Goal: Task Accomplishment & Management: Manage account settings

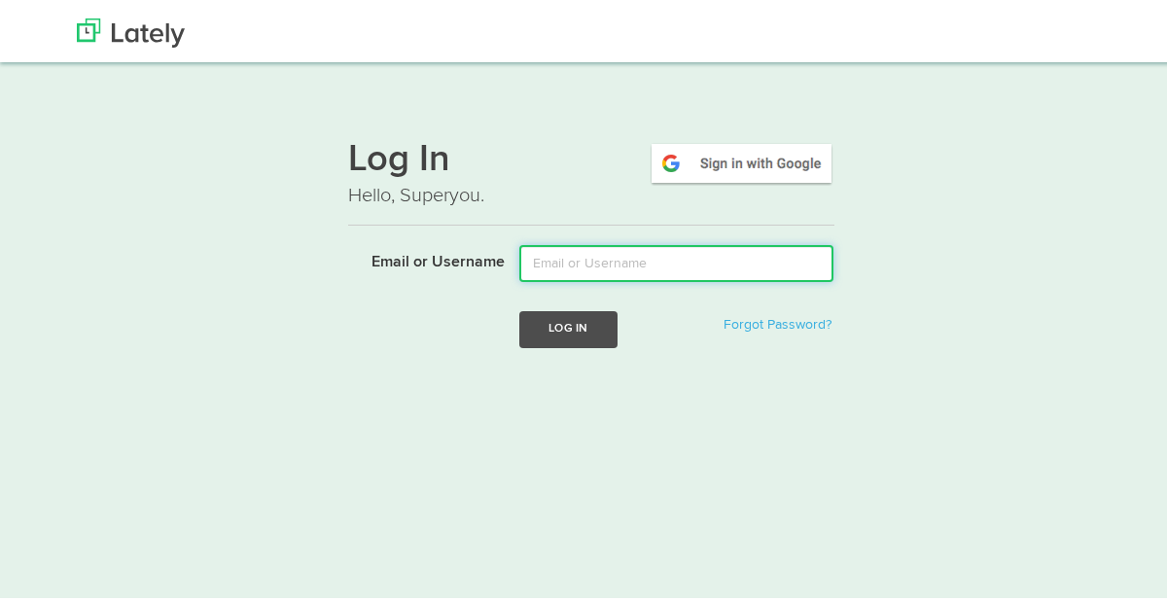
type input "[EMAIL_ADDRESS][PERSON_NAME][DOMAIN_NAME]"
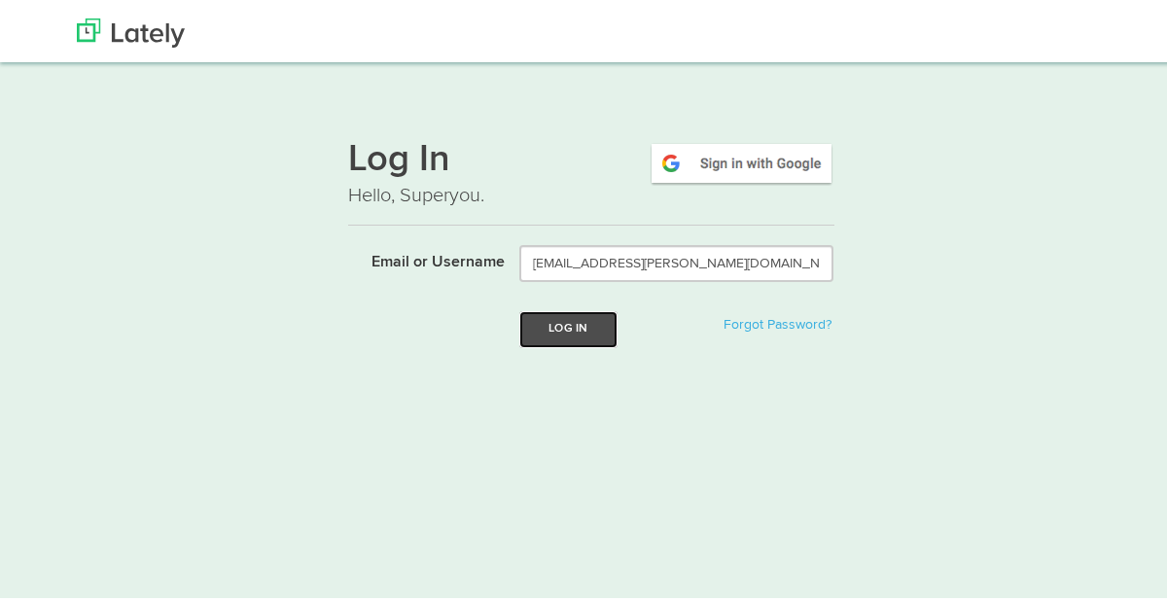
click at [562, 321] on button "Log In" at bounding box center [567, 325] width 97 height 36
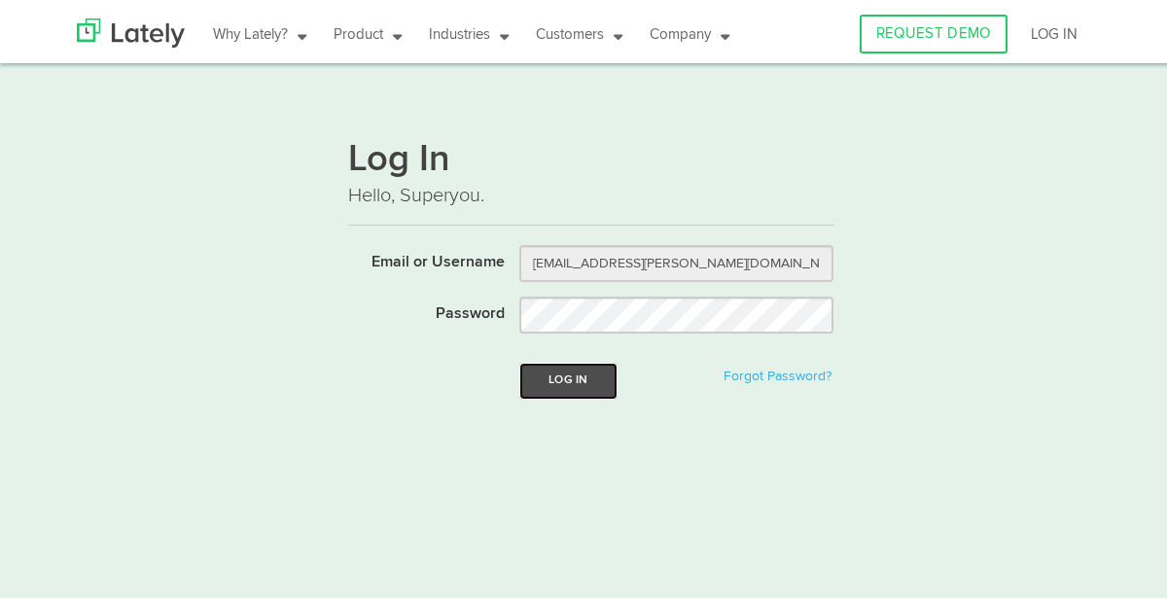
click at [572, 384] on button "Log In" at bounding box center [567, 377] width 97 height 36
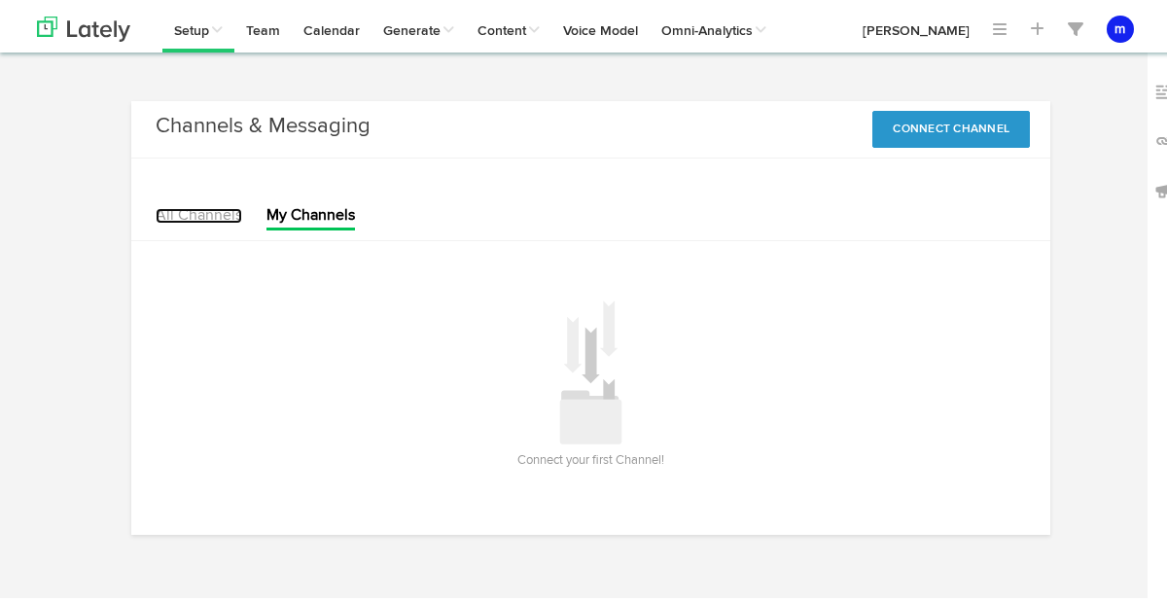
click at [189, 217] on link "All Channels" at bounding box center [199, 212] width 87 height 16
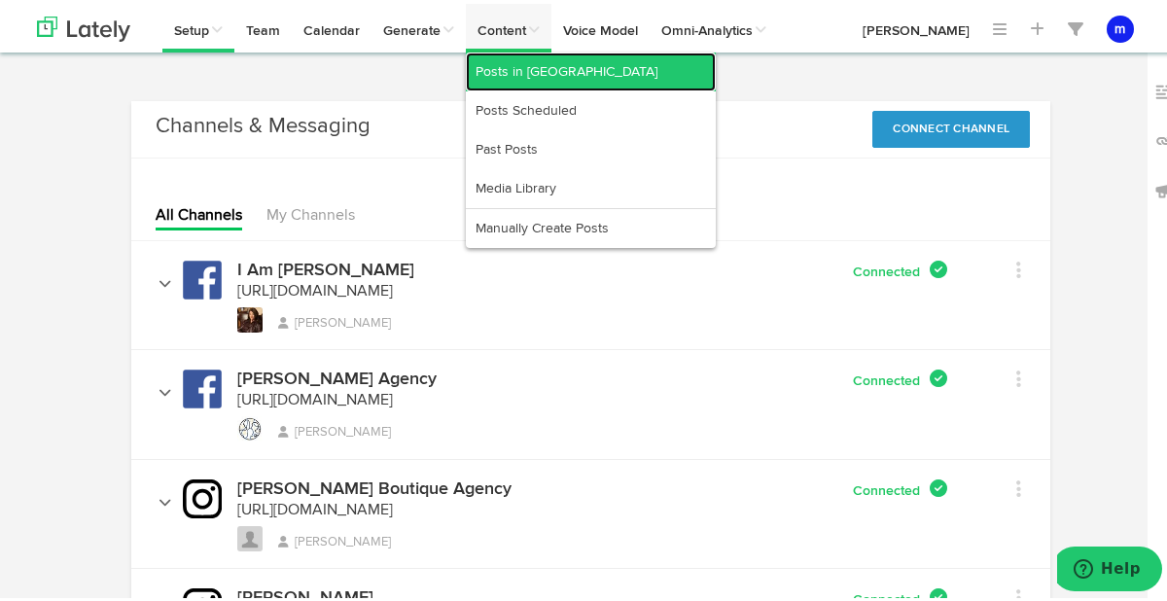
click at [529, 66] on link "Posts in [GEOGRAPHIC_DATA]" at bounding box center [591, 68] width 250 height 39
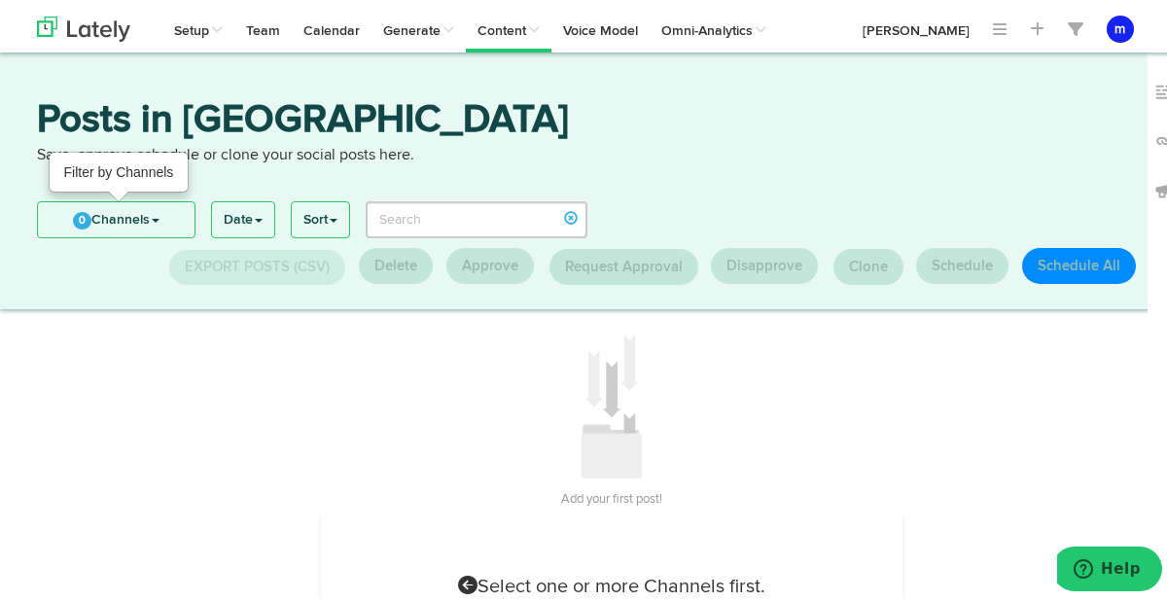
click at [158, 220] on link "0 Channels" at bounding box center [116, 215] width 157 height 35
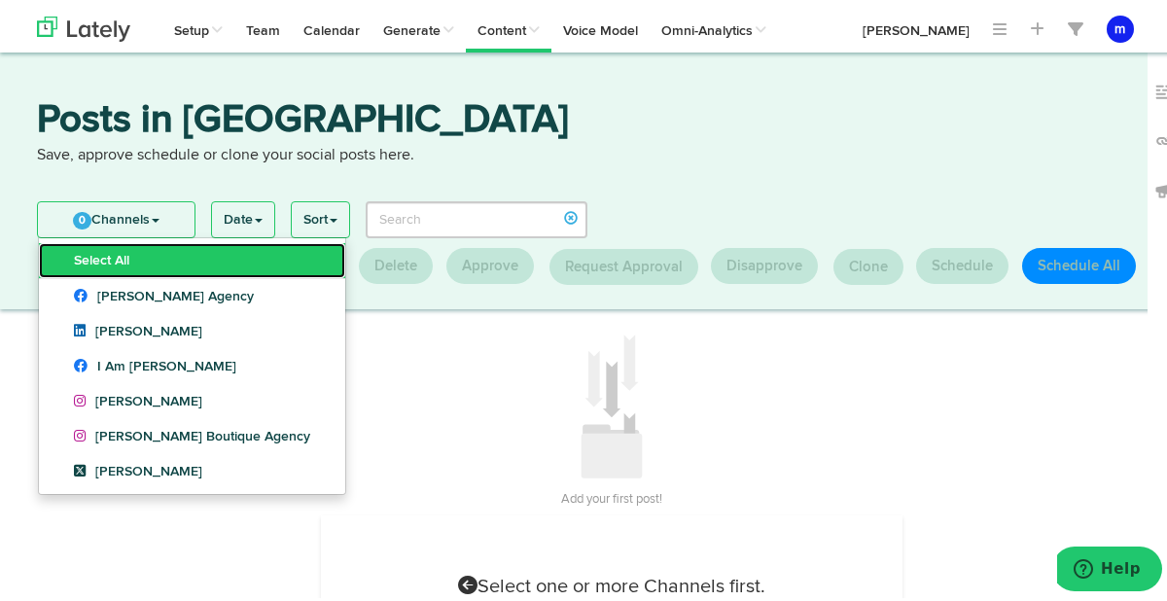
click at [130, 259] on link "Select All" at bounding box center [192, 256] width 306 height 35
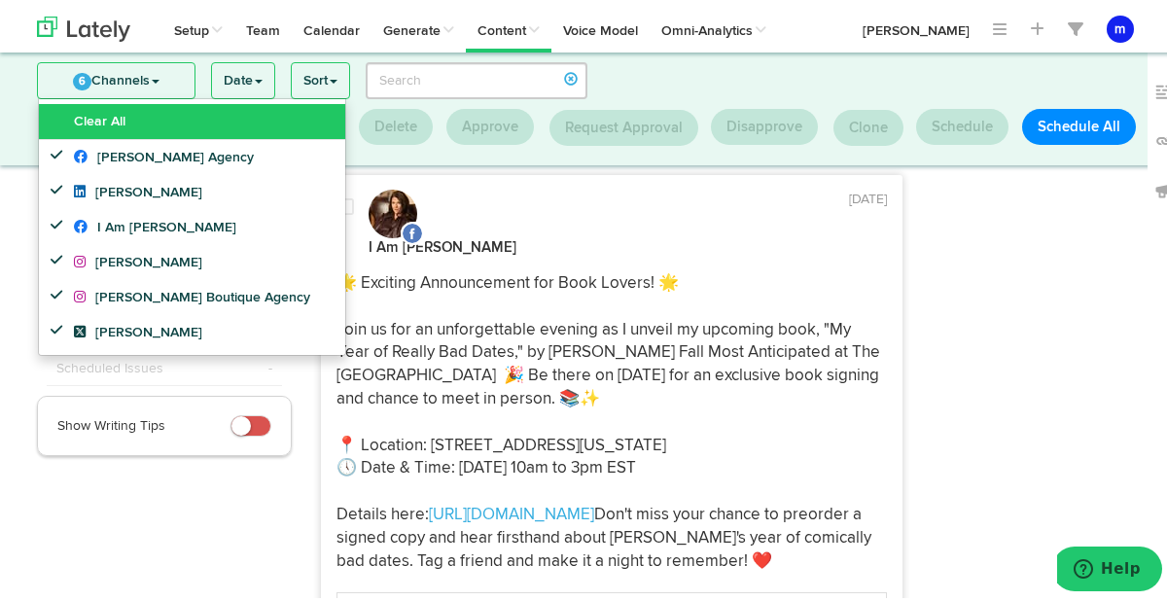
scroll to position [93, 0]
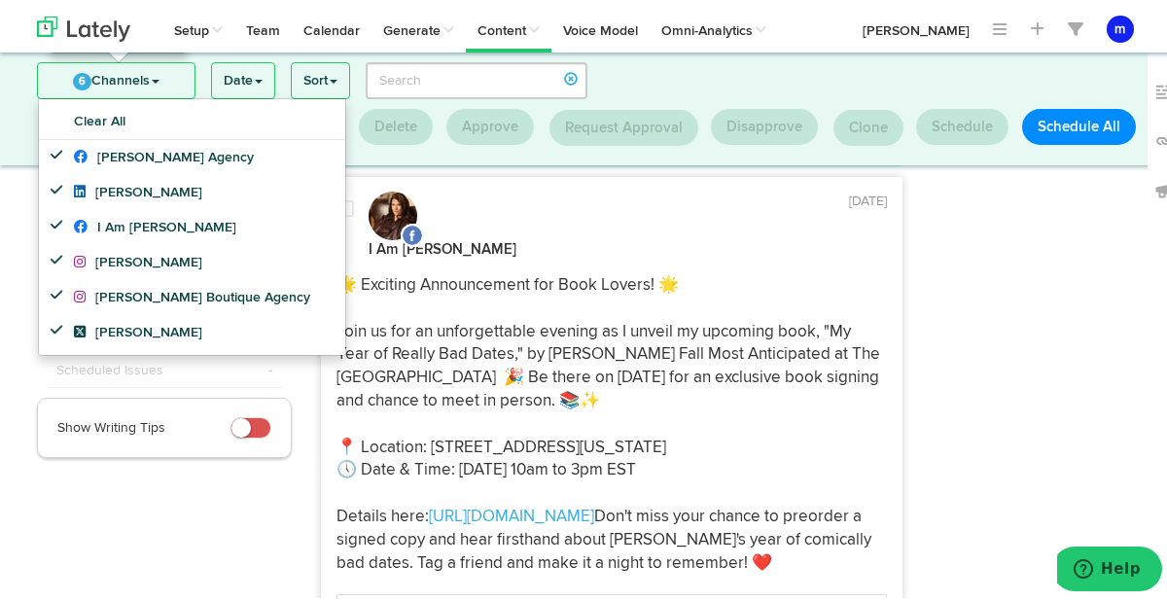
click at [162, 78] on link "6 Channels" at bounding box center [116, 76] width 157 height 35
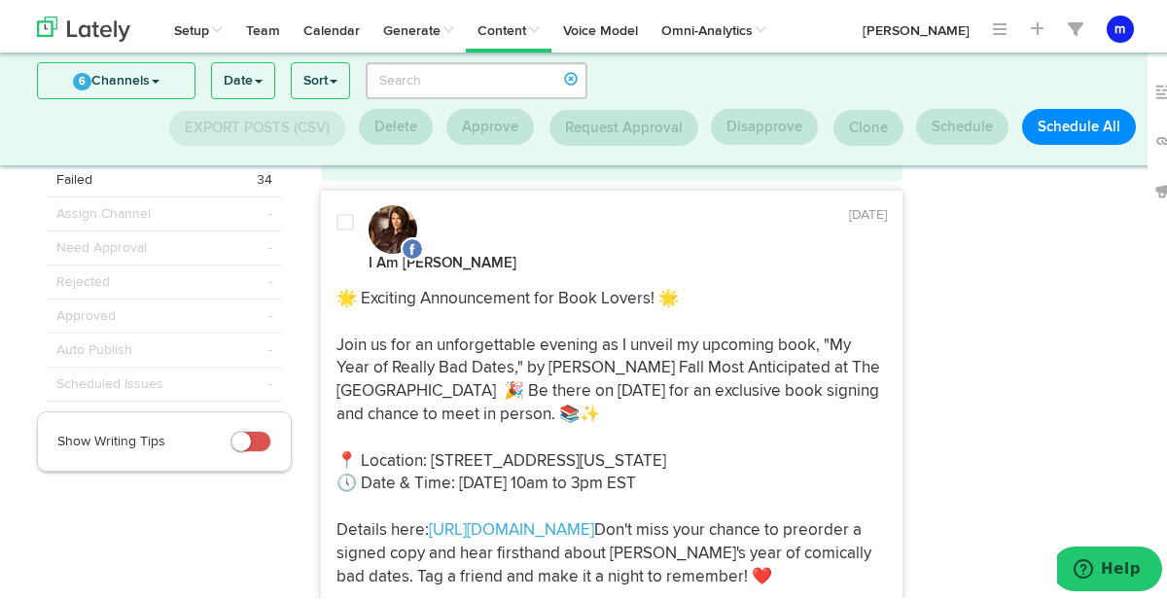
scroll to position [70, 0]
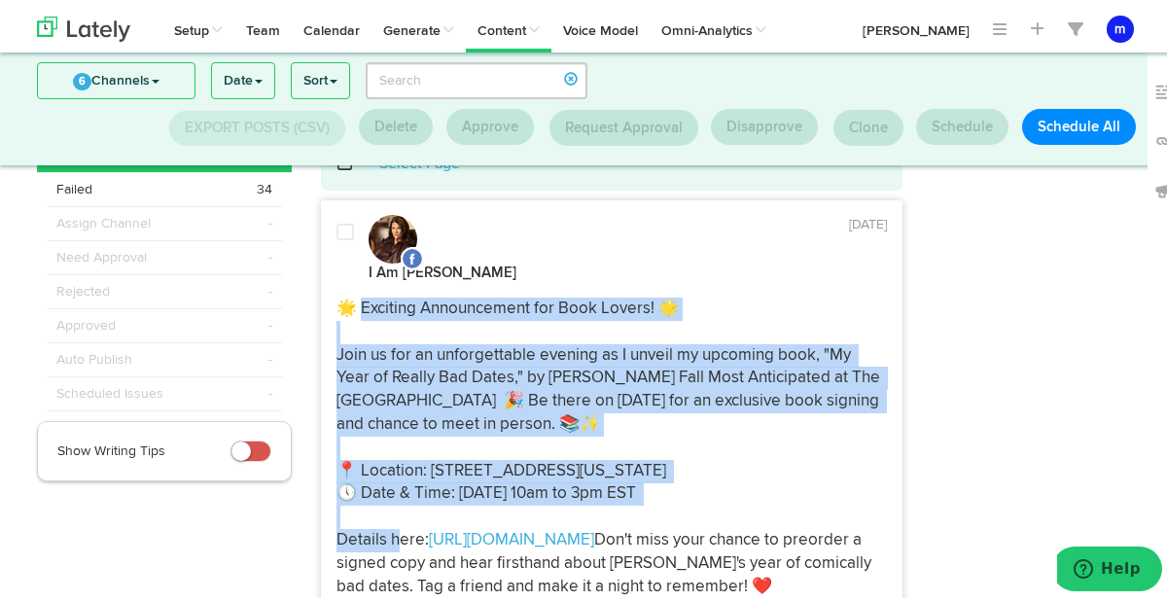
drag, startPoint x: 353, startPoint y: 282, endPoint x: 706, endPoint y: 481, distance: 405.4
click at [706, 481] on p "🌟 Exciting Announcement for Book Lovers! 🌟 Join us for an unforgettable evening…" at bounding box center [611, 444] width 550 height 300
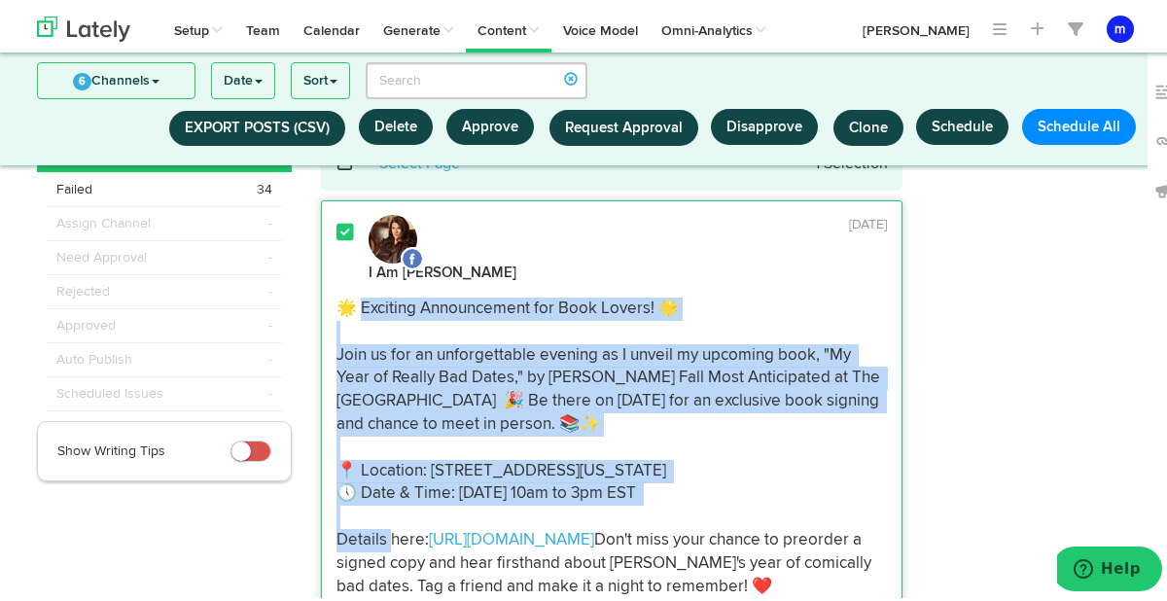
copy p "xciting Announcement for Book Lovers! 🌟 Join us for an unforgettable evening as…"
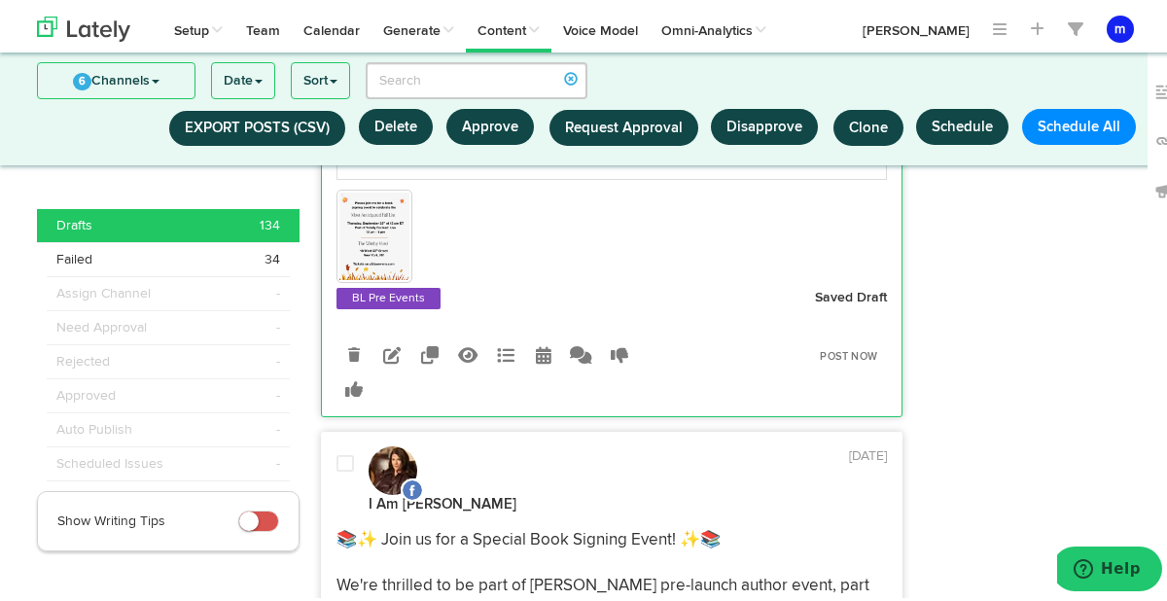
scroll to position [591, 0]
click at [536, 359] on icon at bounding box center [544, 350] width 16 height 18
select select "11"
select select "29"
select select "PM"
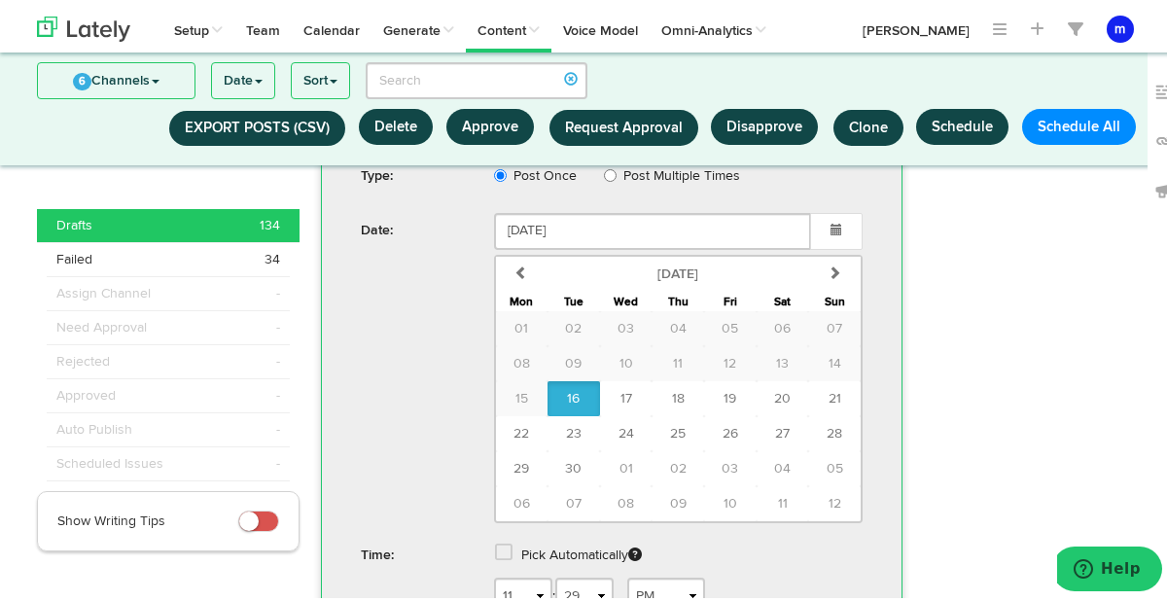
scroll to position [941, 0]
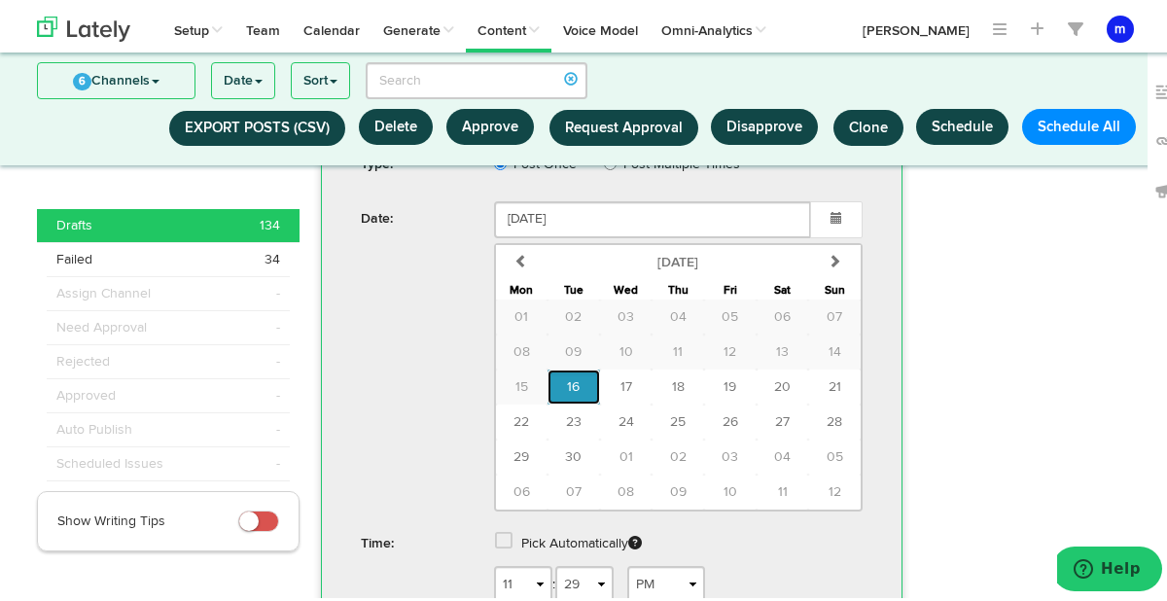
click at [570, 390] on span "16" at bounding box center [573, 383] width 13 height 14
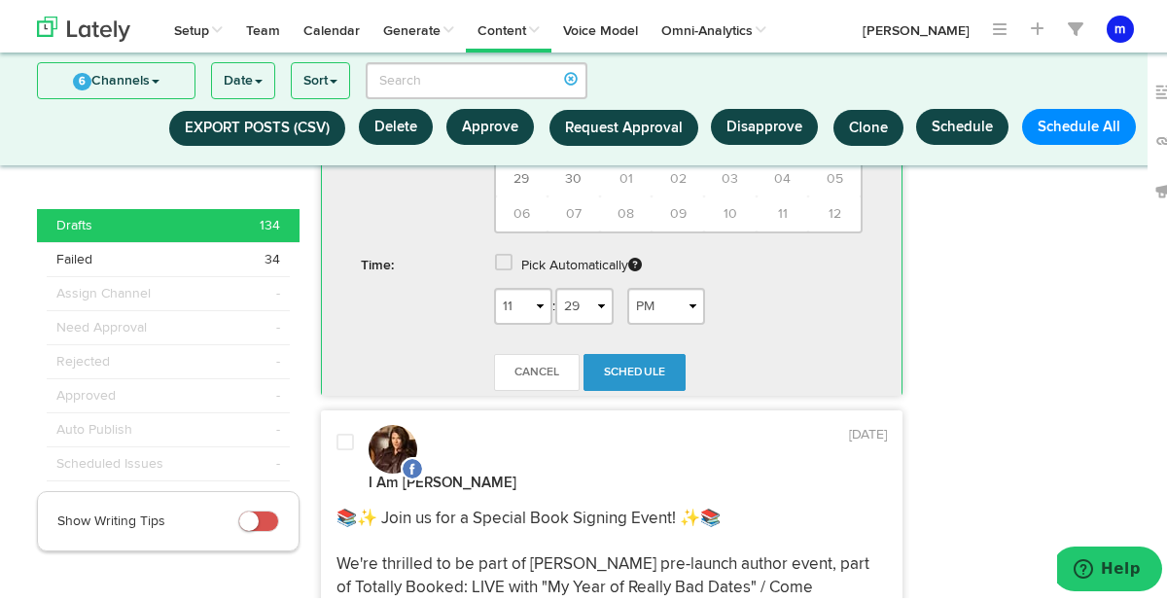
scroll to position [1220, 0]
click at [521, 320] on select "1 2 3 4 5 6 7 8 9 10 11 12" at bounding box center [523, 301] width 58 height 37
select select "1"
click at [576, 320] on select "00 01 02 03 04 05 06 07 08 09 10 11 12 13 14 15 16 17 18 19 20 21 22 23 24 25 2…" at bounding box center [584, 301] width 58 height 37
select select "00"
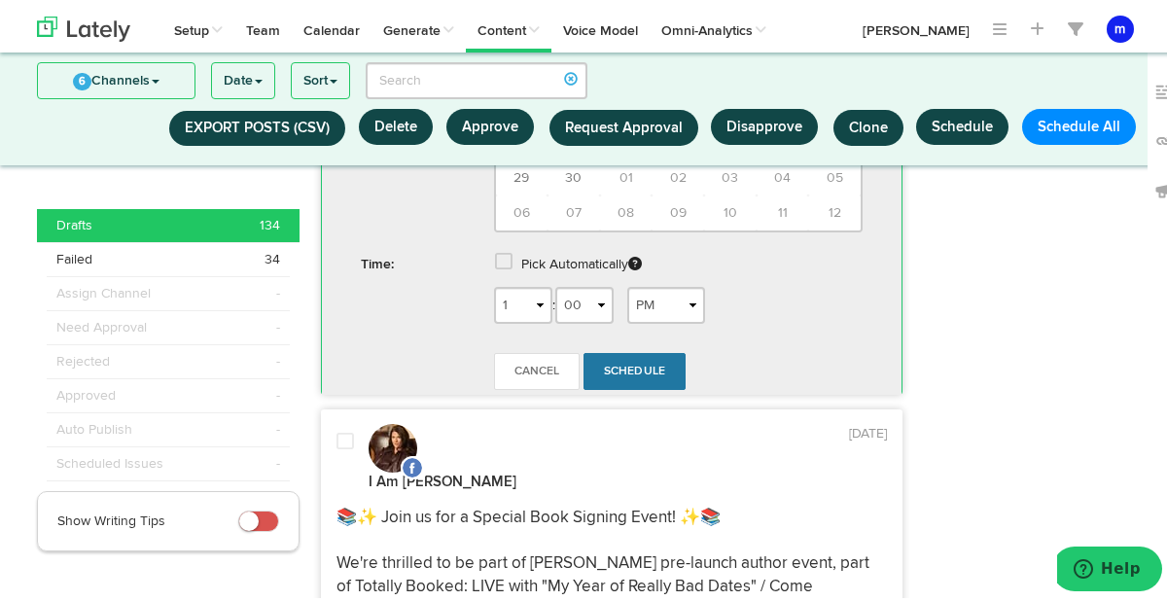
click at [651, 373] on span "Schedule" at bounding box center [635, 368] width 62 height 12
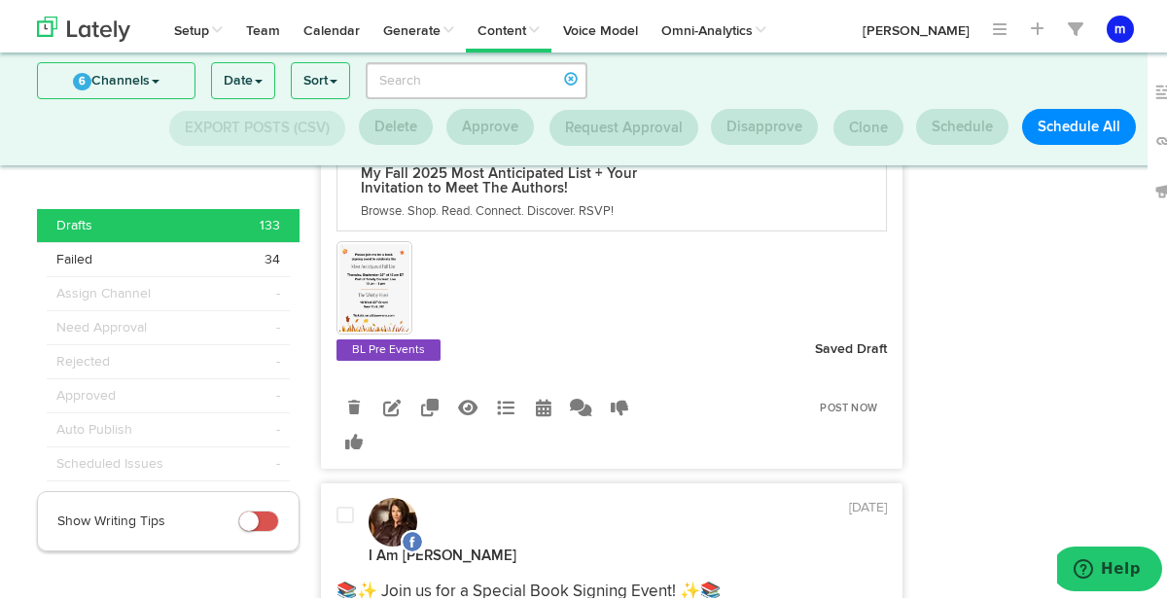
scroll to position [612, 0]
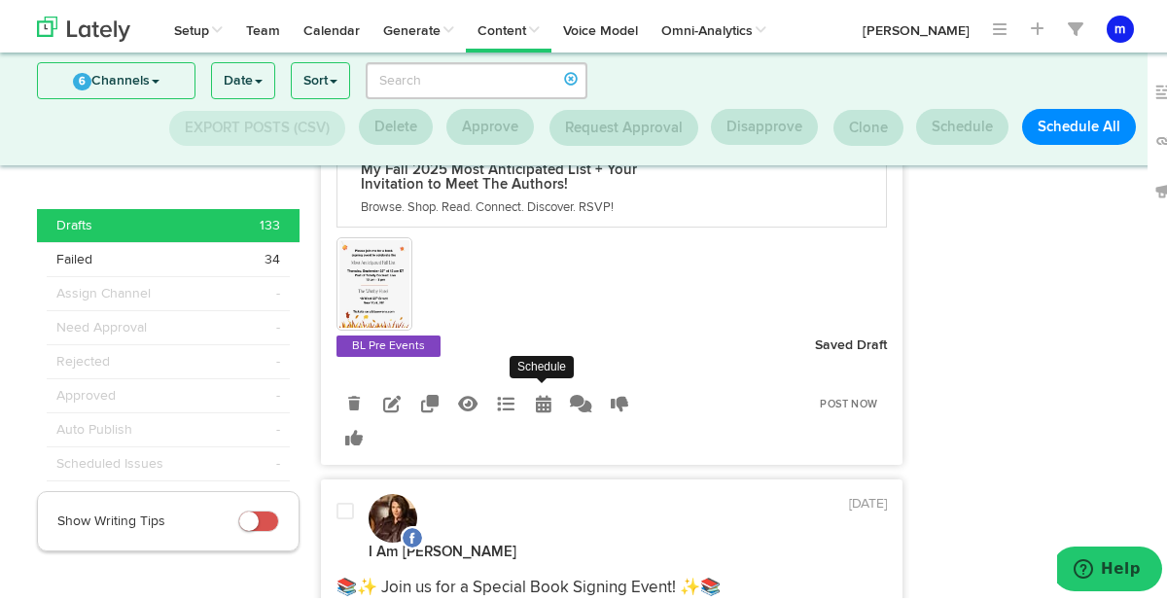
click at [540, 404] on icon at bounding box center [544, 400] width 16 height 18
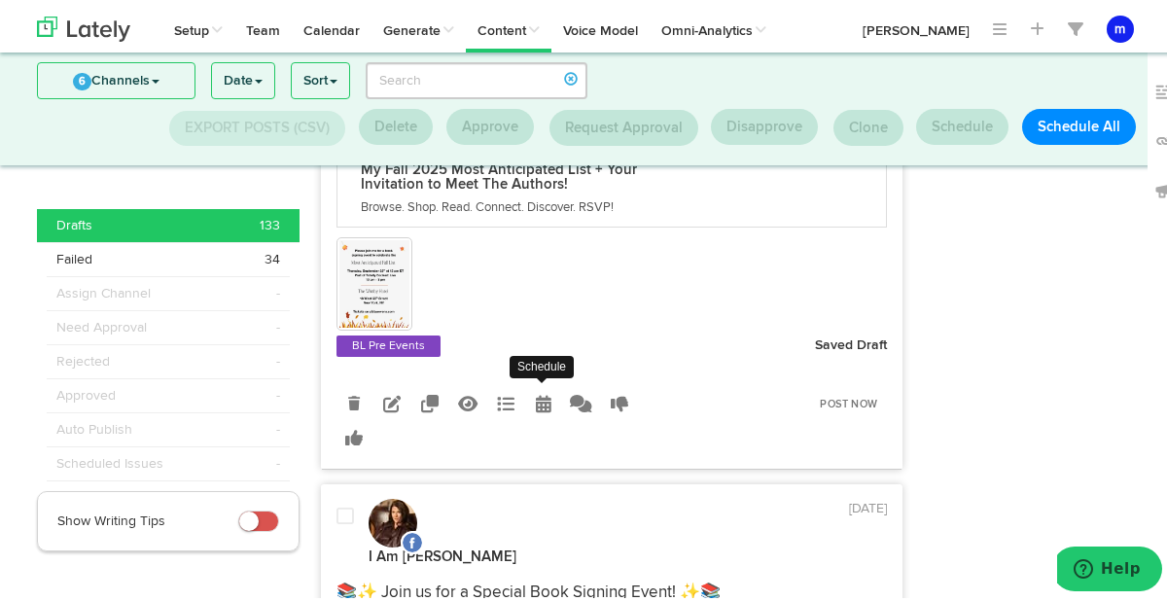
radio input "true"
select select "11"
select select "29"
select select "PM"
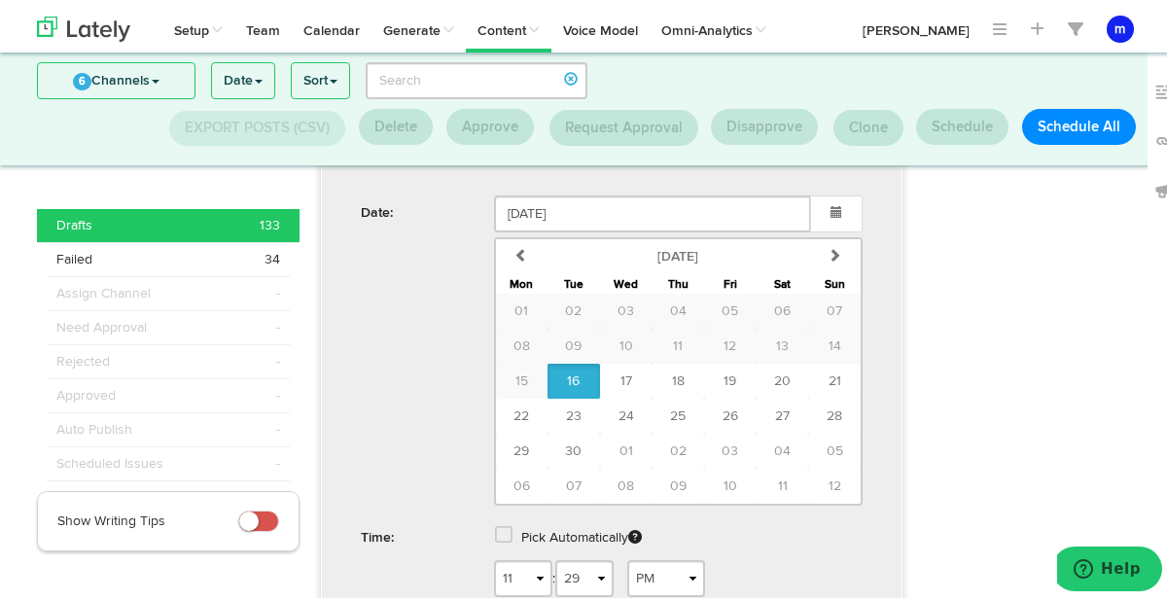
scroll to position [1022, 0]
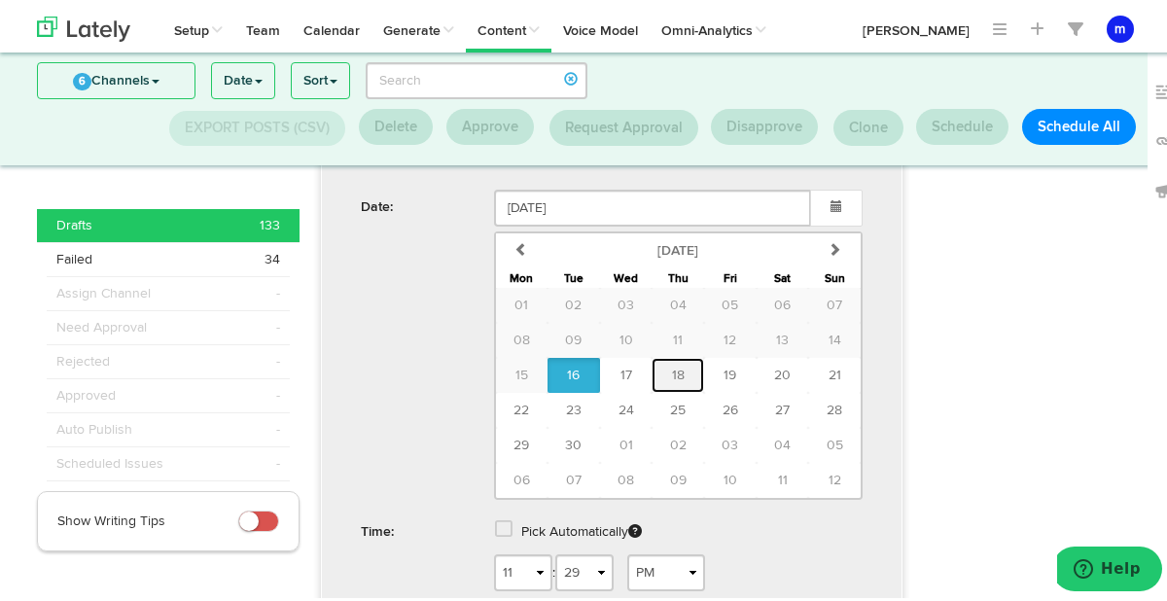
click at [675, 373] on span "18" at bounding box center [678, 372] width 13 height 14
type input "September 18 2025"
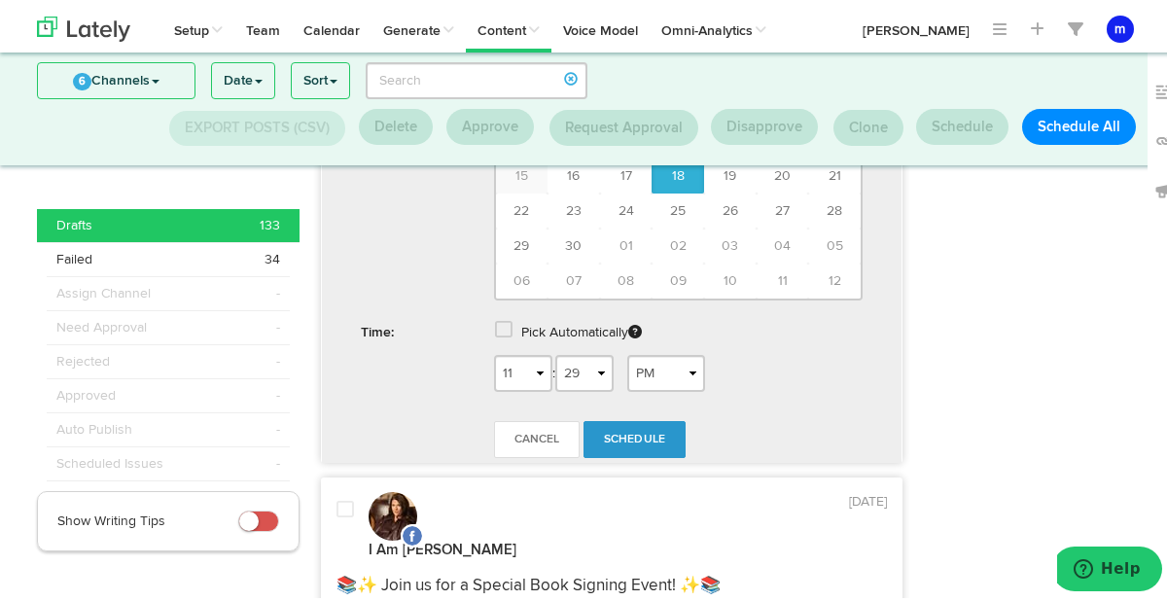
scroll to position [1233, 0]
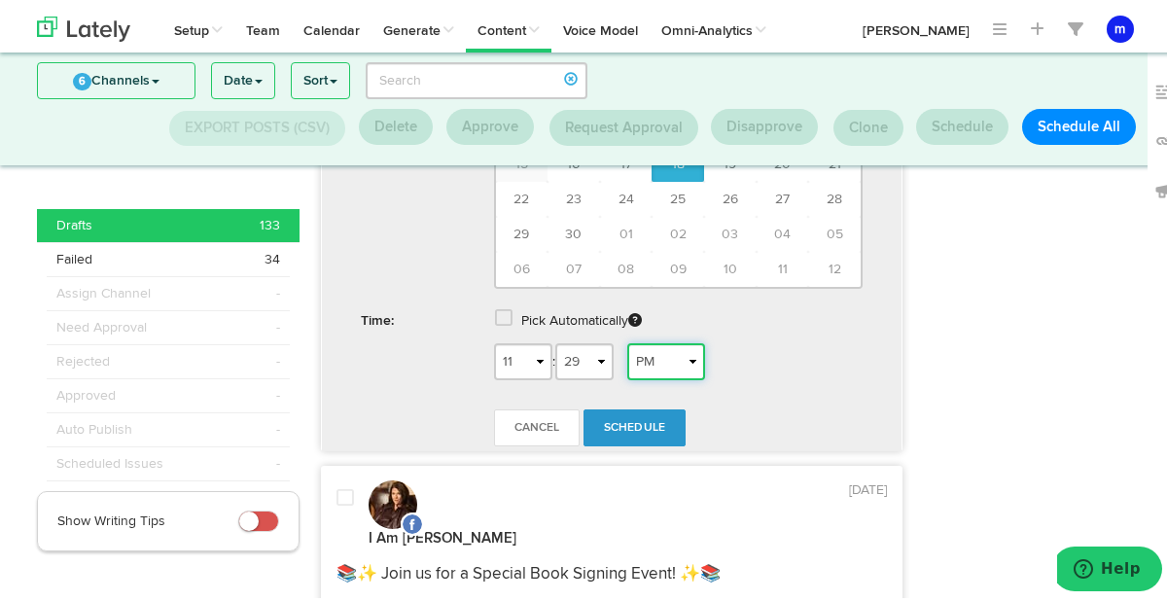
click at [682, 361] on select "AM PM" at bounding box center [666, 357] width 78 height 37
select select "AM"
click at [621, 429] on span "Schedule" at bounding box center [635, 424] width 62 height 12
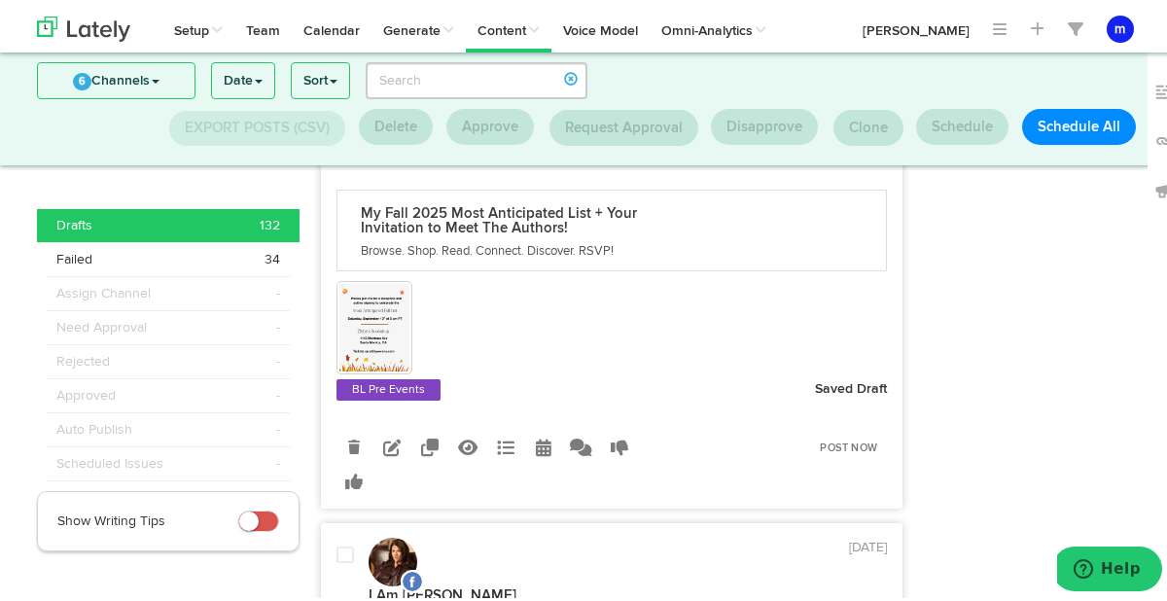
scroll to position [605, 0]
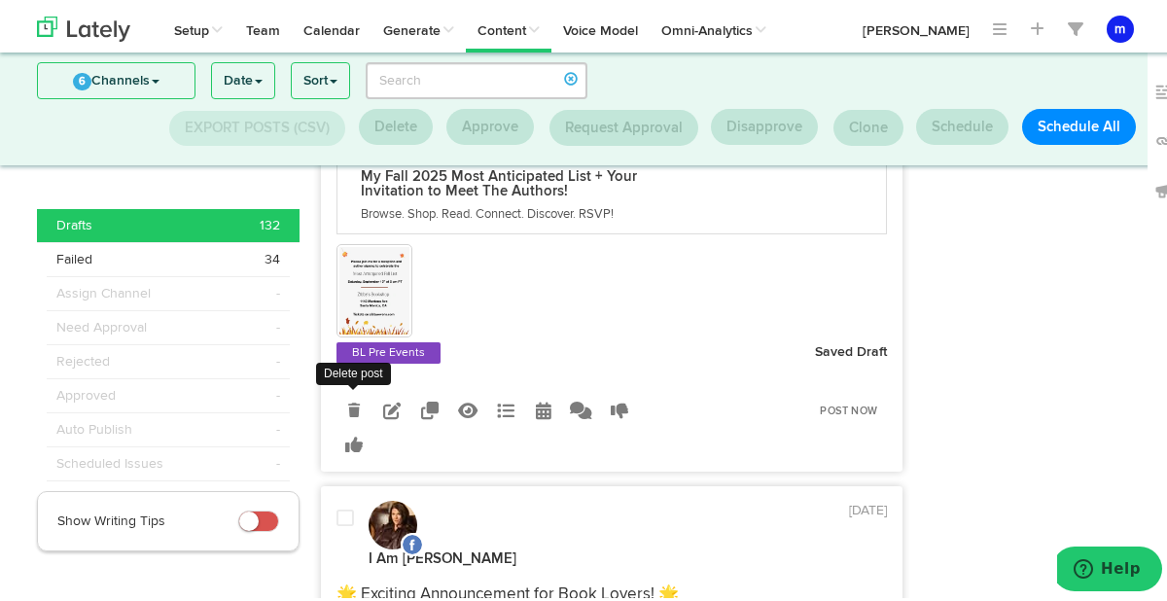
click at [348, 408] on icon at bounding box center [354, 407] width 12 height 14
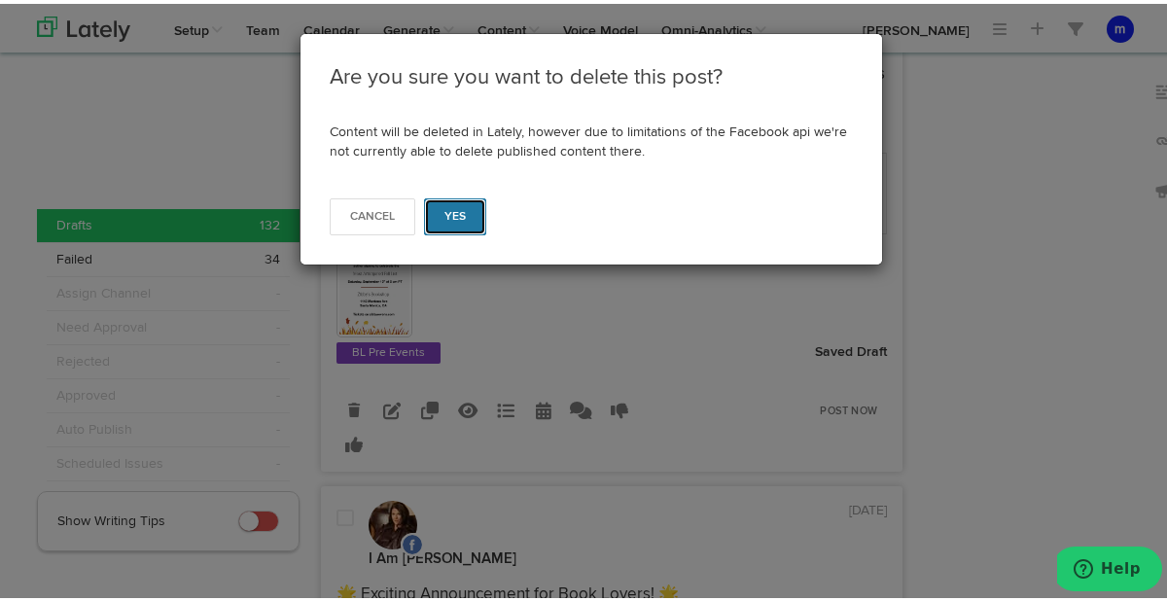
click at [452, 221] on button "Yes" at bounding box center [455, 212] width 63 height 37
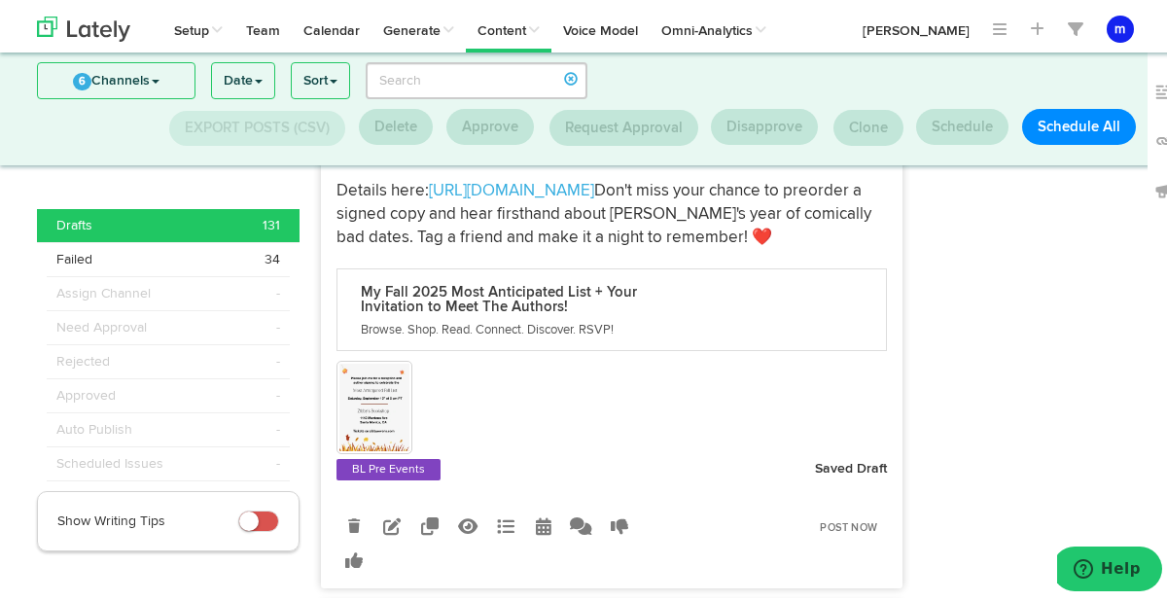
scroll to position [420, 0]
click at [348, 528] on icon at bounding box center [354, 521] width 12 height 14
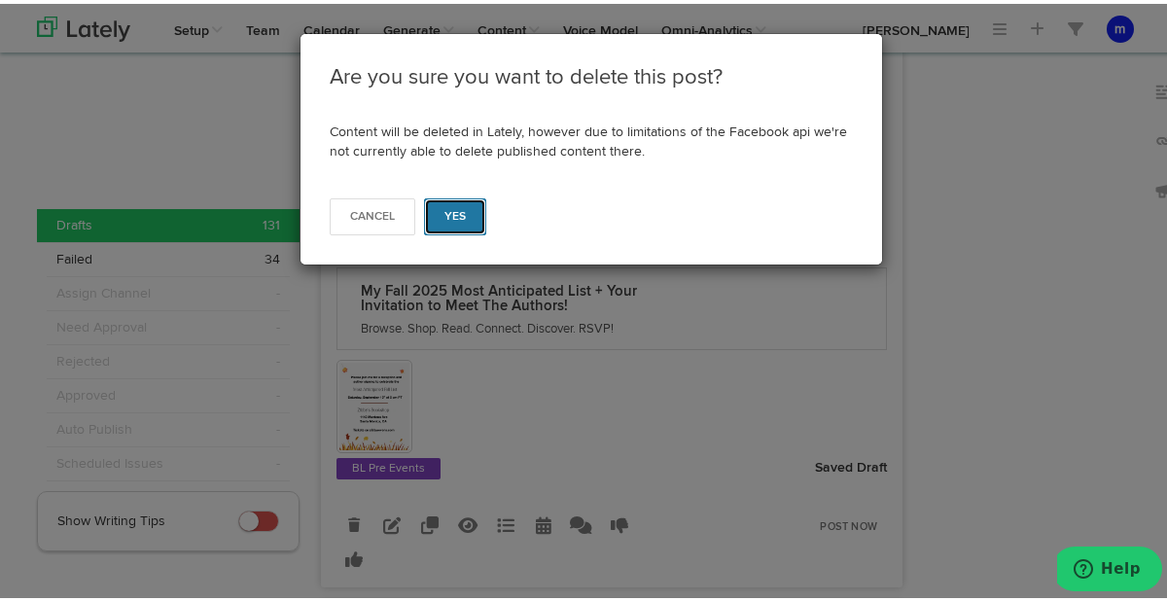
click at [447, 215] on span "Yes" at bounding box center [455, 213] width 22 height 12
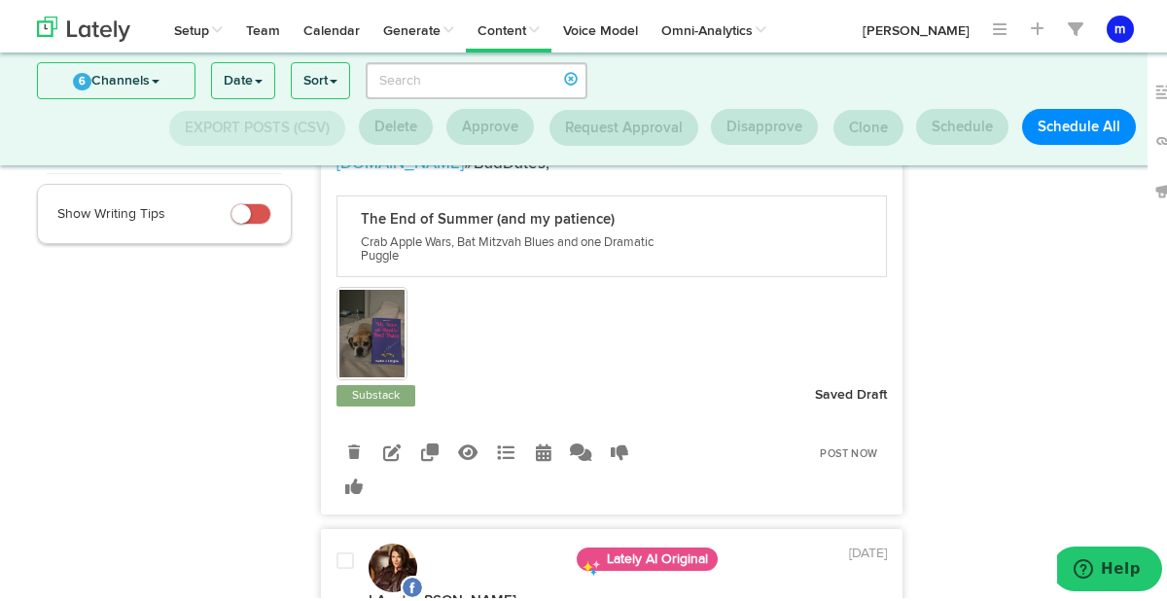
scroll to position [310, 0]
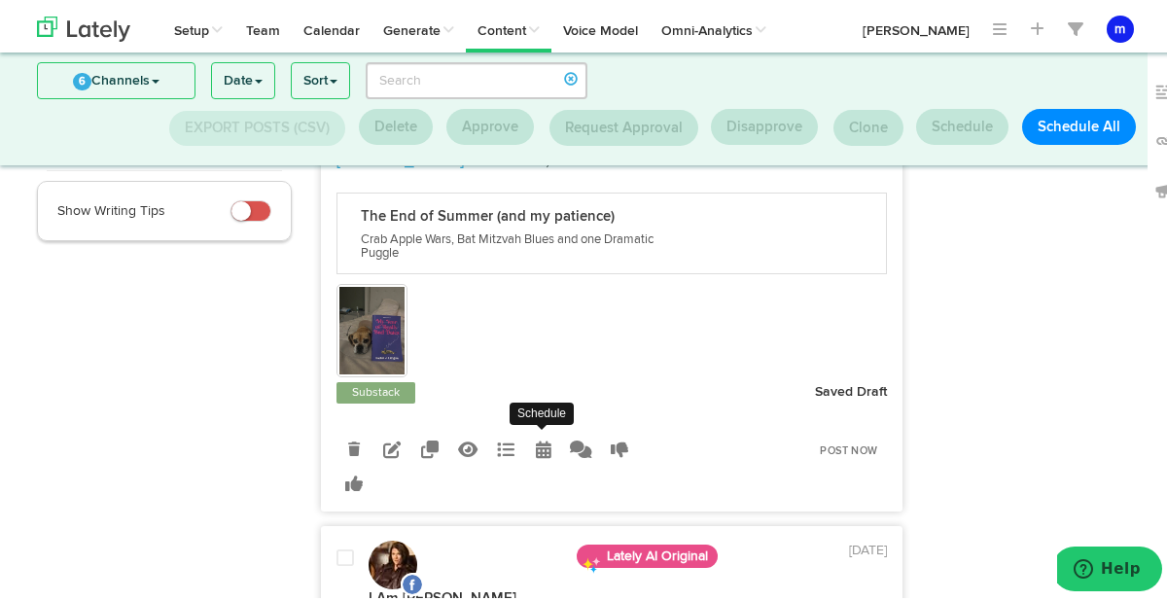
click at [536, 437] on icon at bounding box center [544, 446] width 16 height 18
radio input "true"
select select "10"
select select "32"
select select "PM"
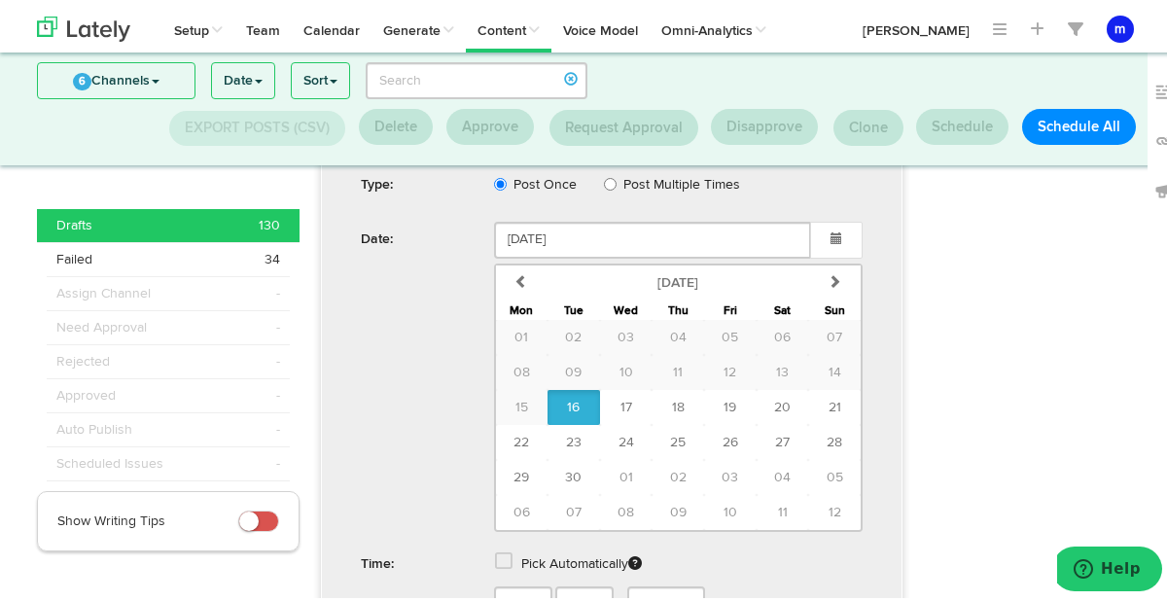
scroll to position [741, 0]
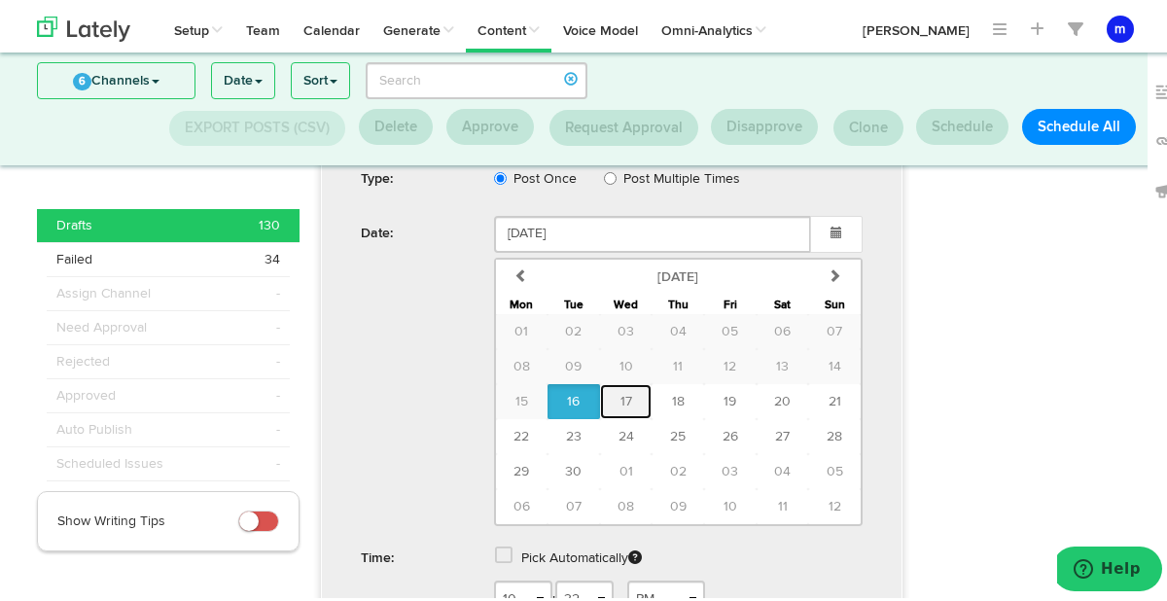
click at [623, 391] on span "17" at bounding box center [626, 398] width 12 height 14
type input "September 17 2025"
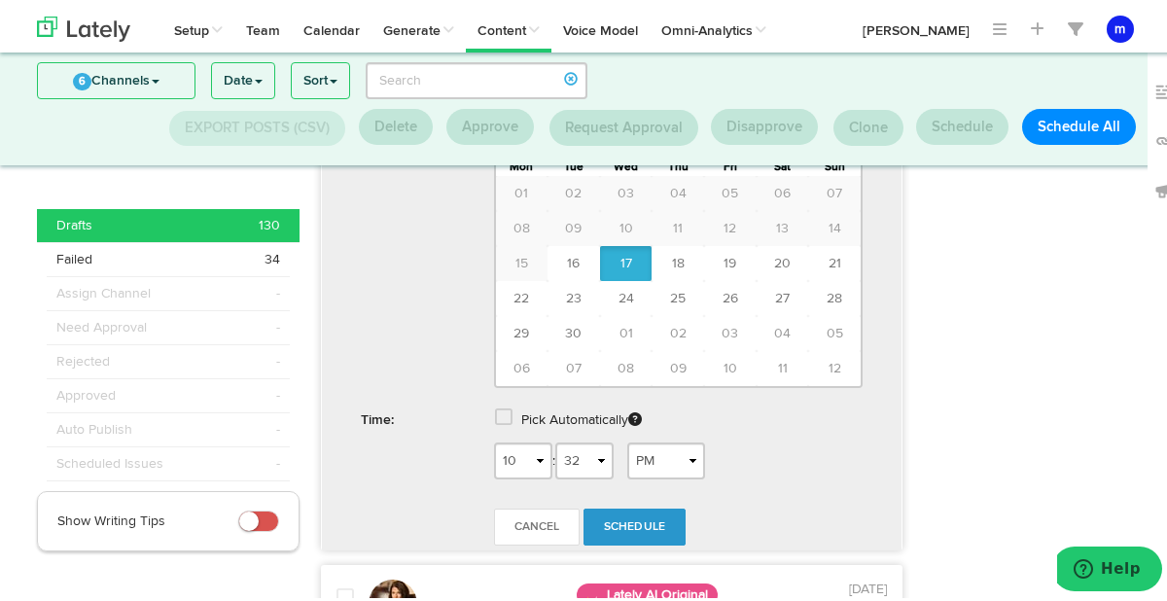
scroll to position [881, 0]
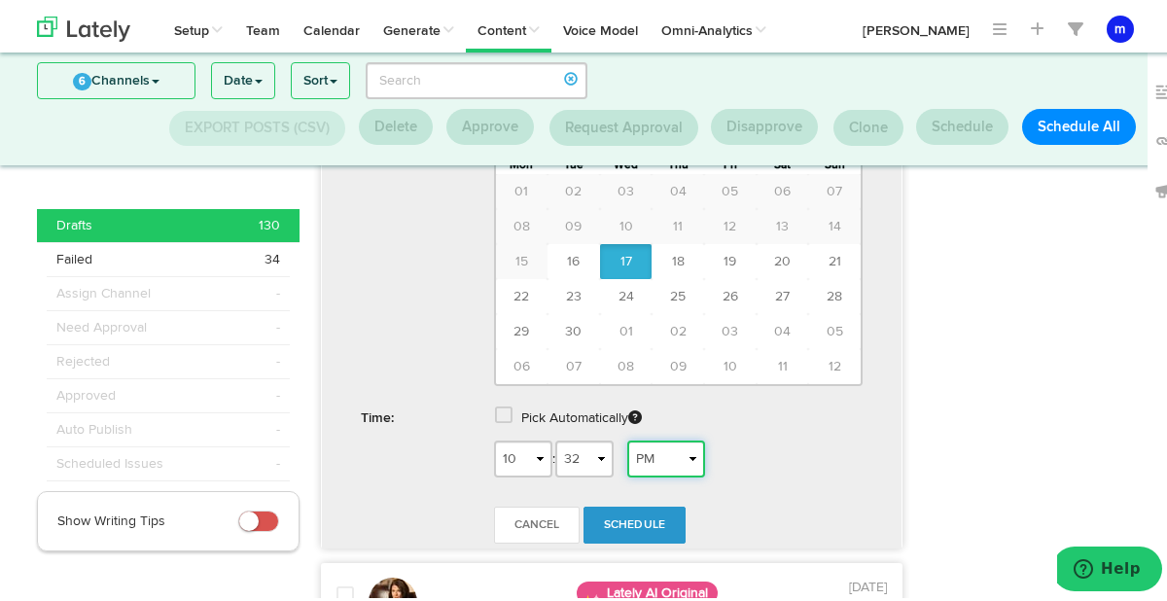
click at [665, 437] on select "AM PM" at bounding box center [666, 455] width 78 height 37
select select "AM"
click at [638, 515] on span "Schedule" at bounding box center [635, 521] width 62 height 12
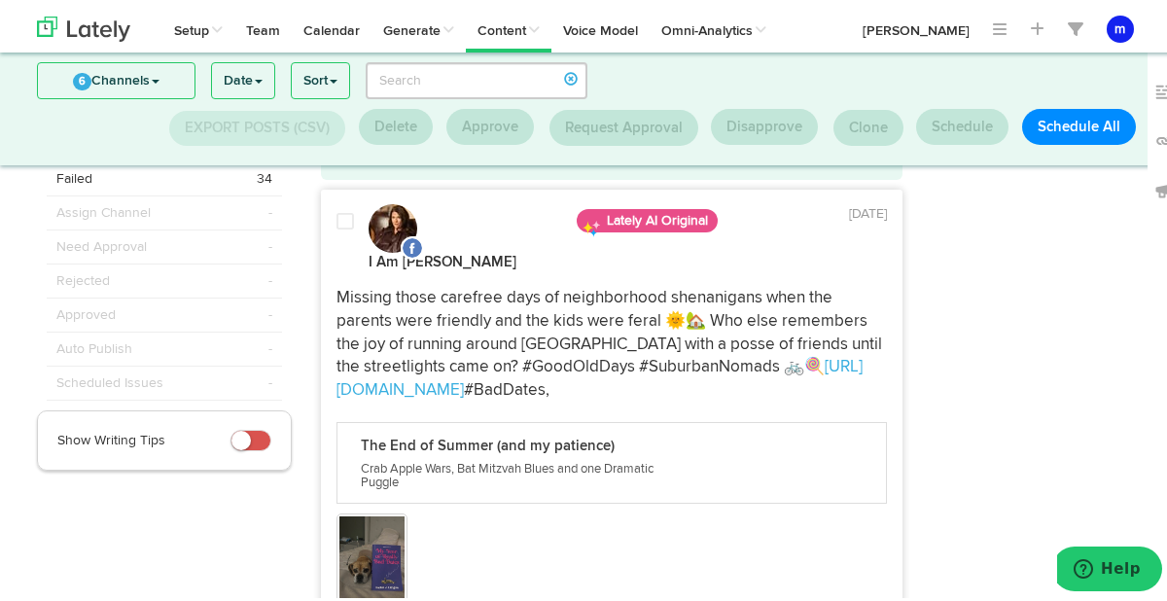
scroll to position [0, 0]
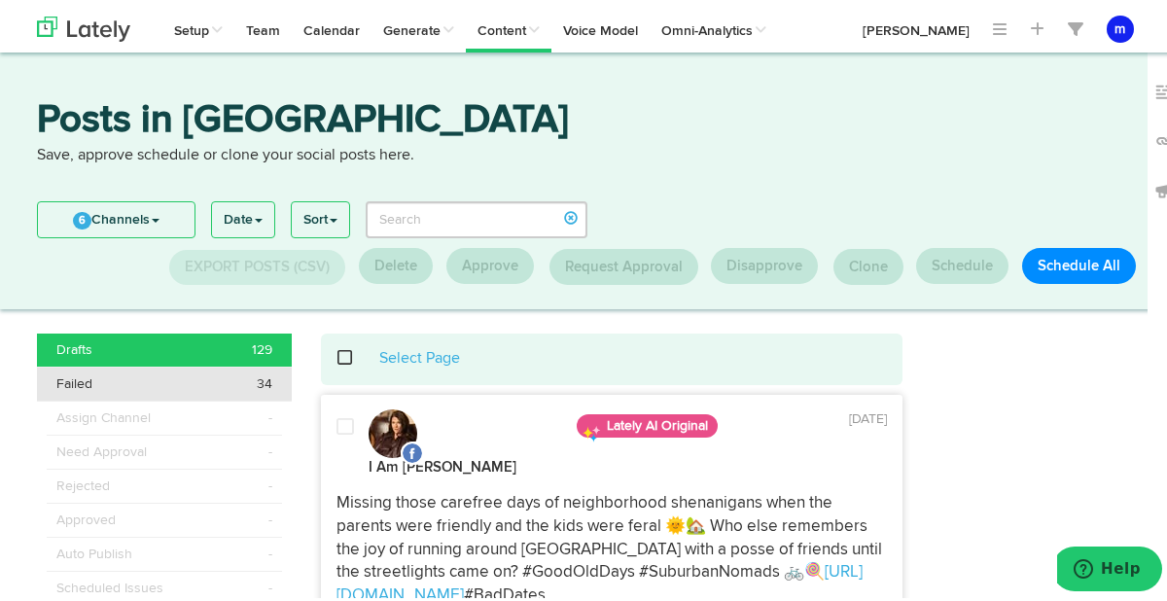
click at [236, 377] on div "Failed 34" at bounding box center [164, 379] width 217 height 19
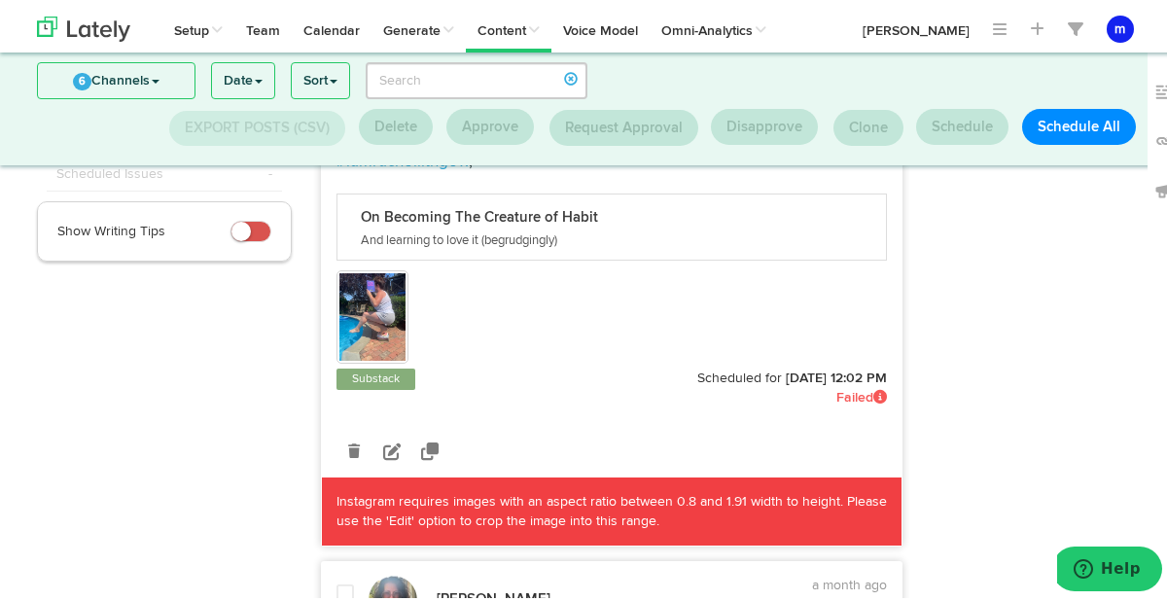
scroll to position [292, 0]
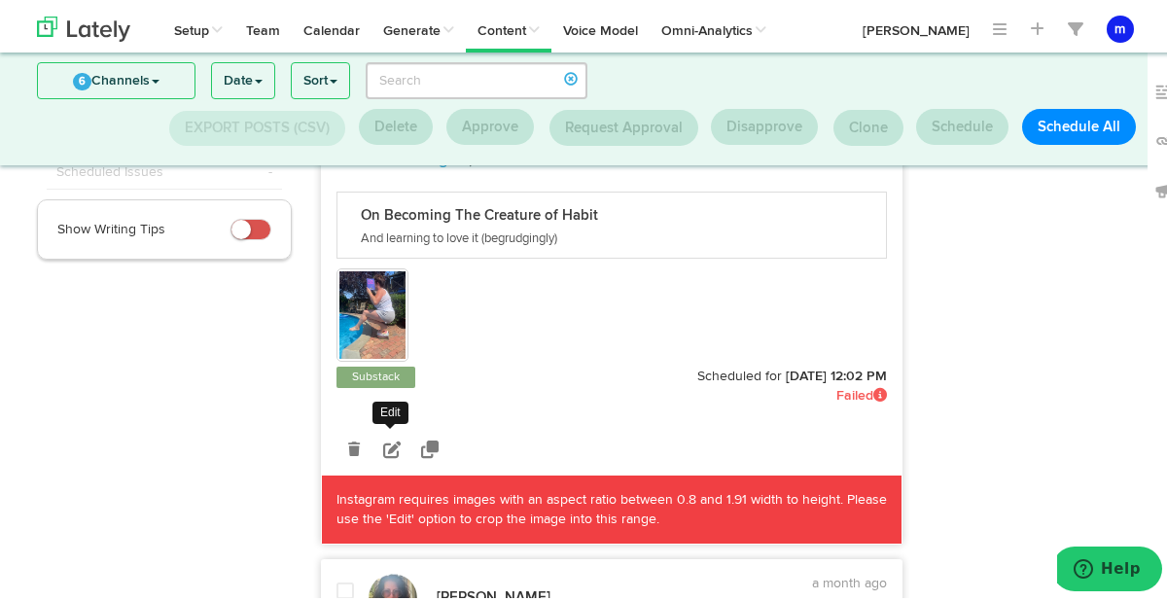
click at [385, 444] on icon at bounding box center [392, 446] width 18 height 18
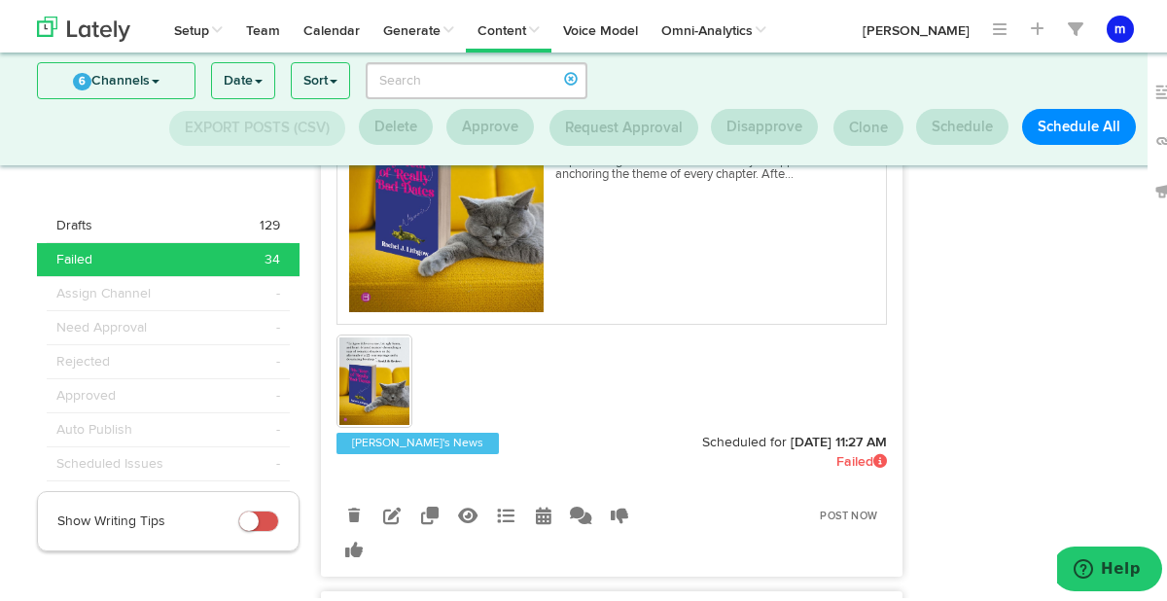
scroll to position [1181, 0]
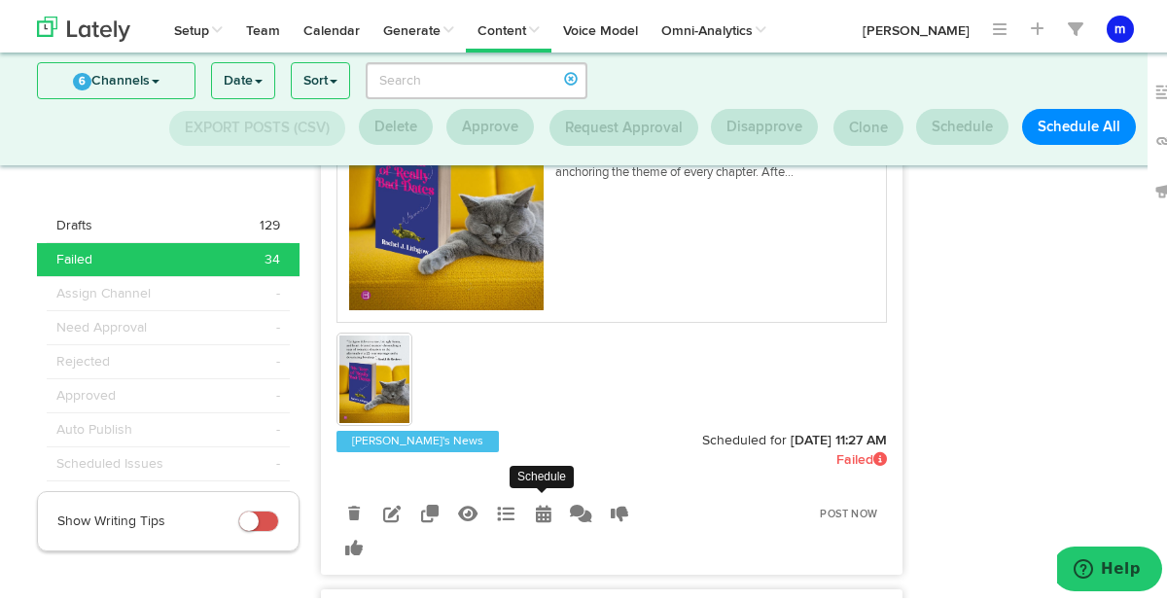
click at [536, 511] on icon at bounding box center [544, 510] width 16 height 18
select select "11"
select select "27"
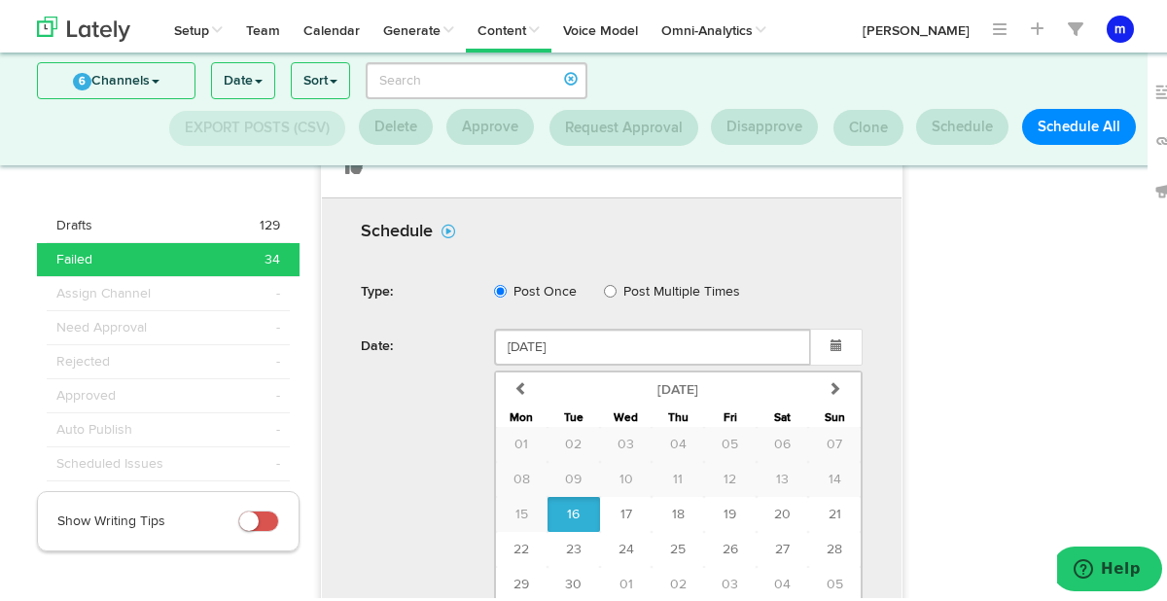
scroll to position [1699, 0]
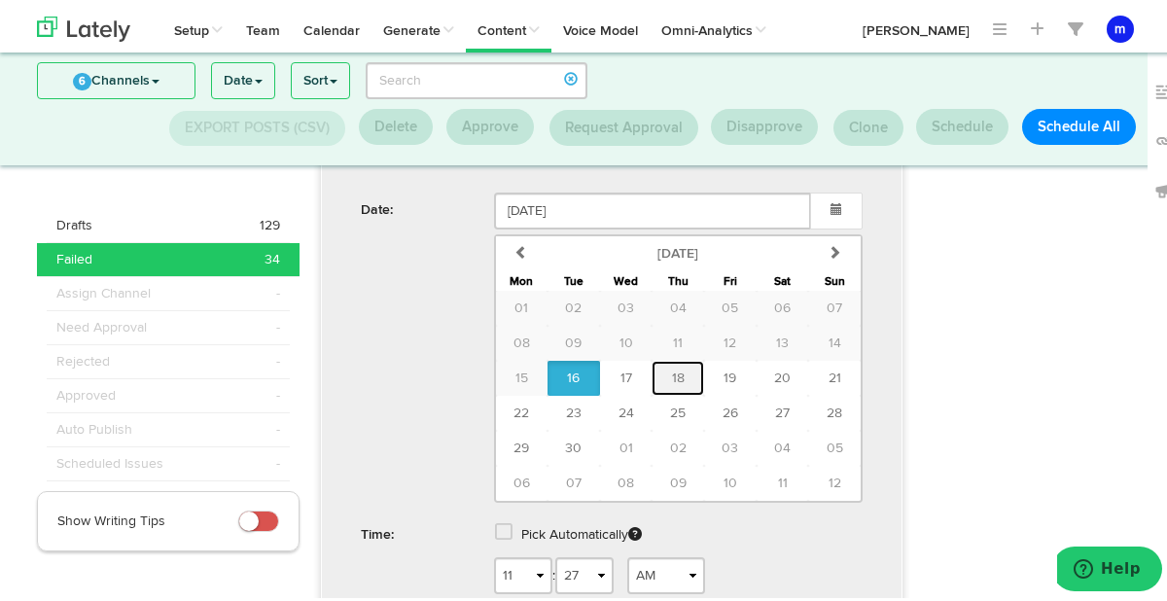
click at [672, 371] on span "18" at bounding box center [678, 375] width 13 height 14
type input "September 18 2025"
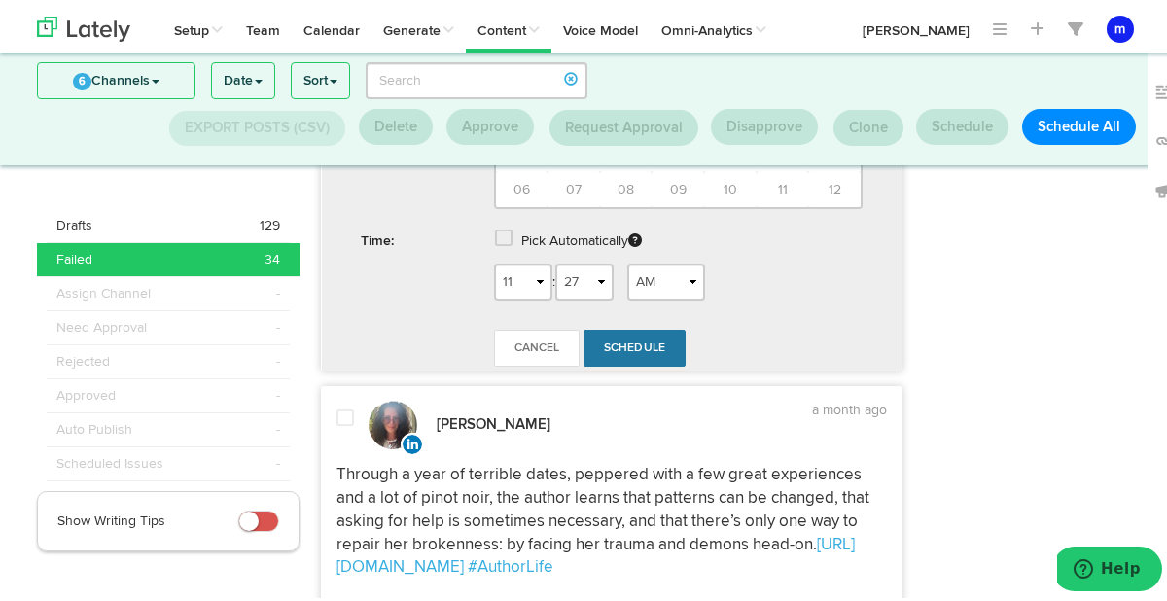
click at [645, 341] on span "Schedule" at bounding box center [635, 344] width 62 height 12
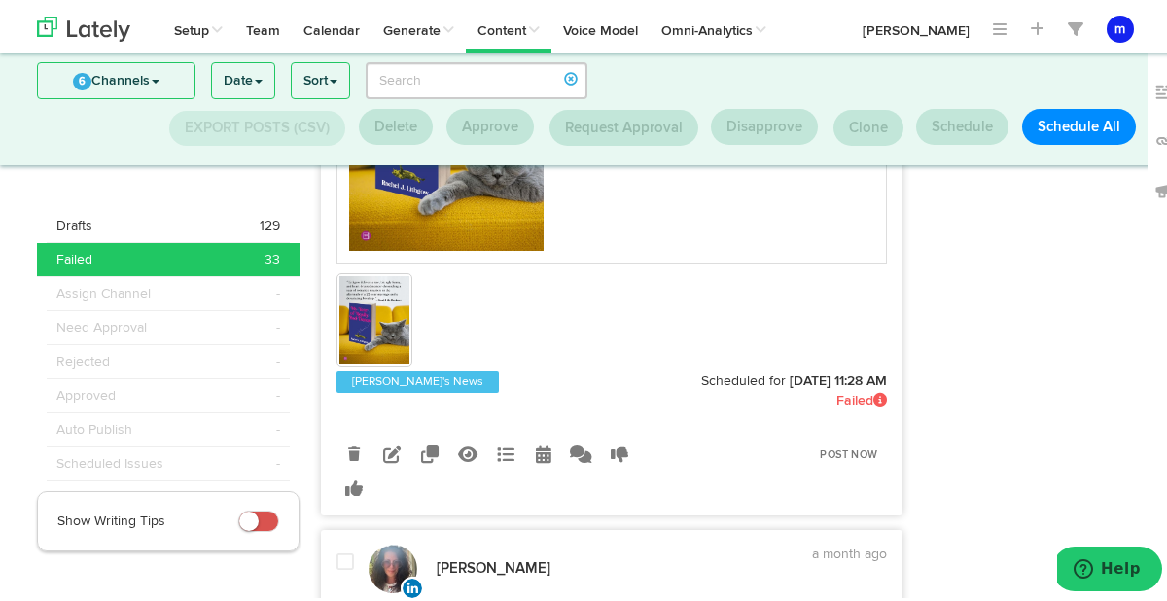
scroll to position [1816, 0]
click at [536, 441] on icon at bounding box center [544, 450] width 16 height 18
select select "11"
select select "28"
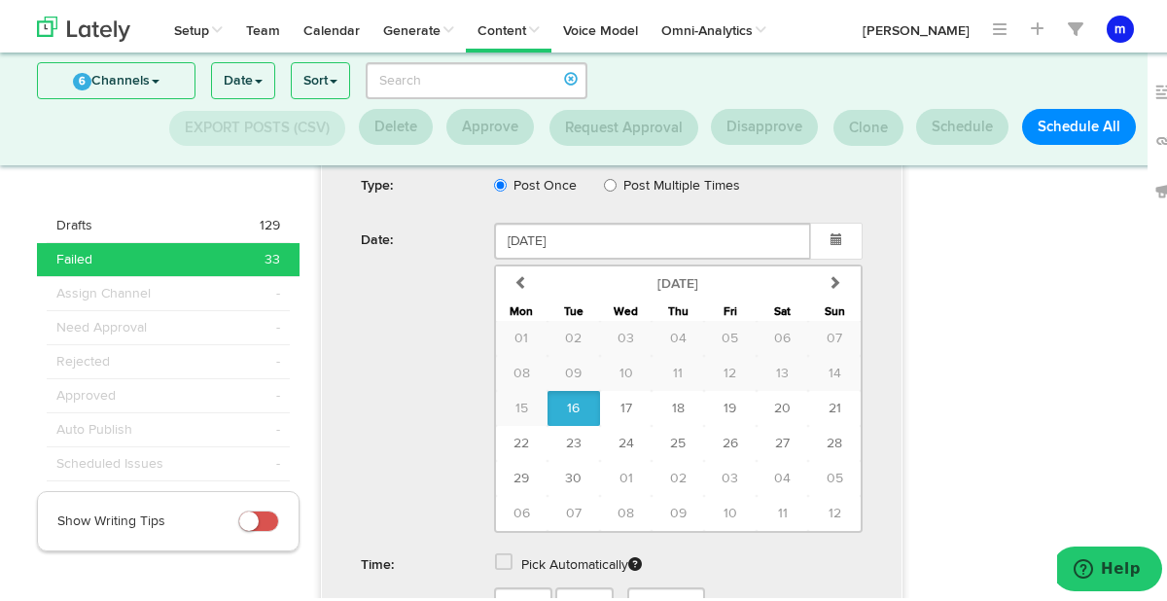
scroll to position [2246, 0]
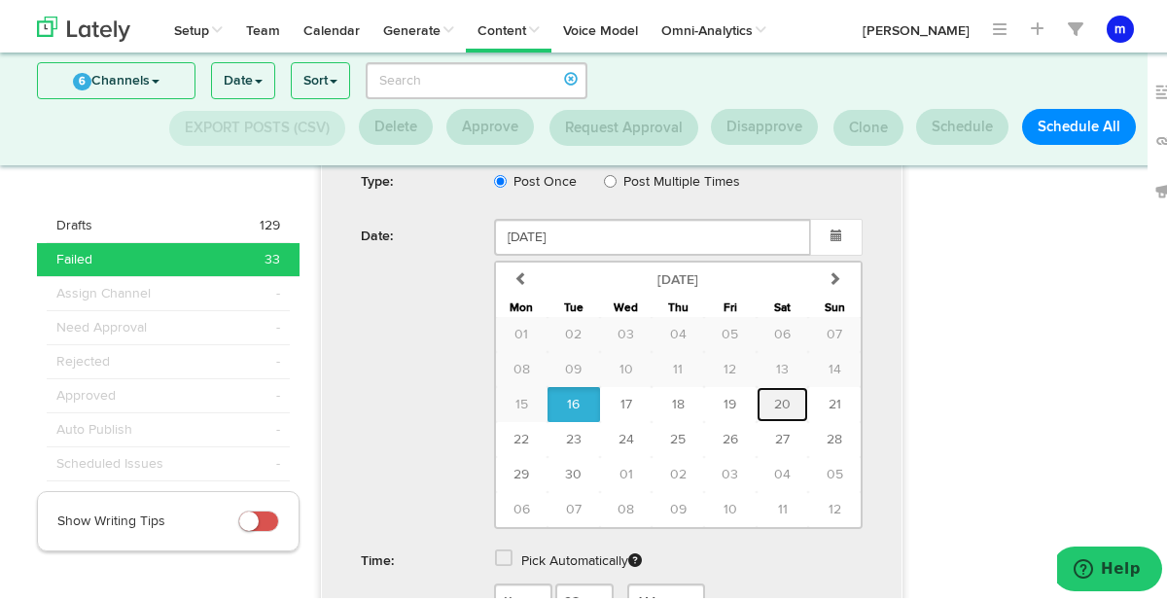
click at [782, 394] on span "20" at bounding box center [782, 401] width 17 height 14
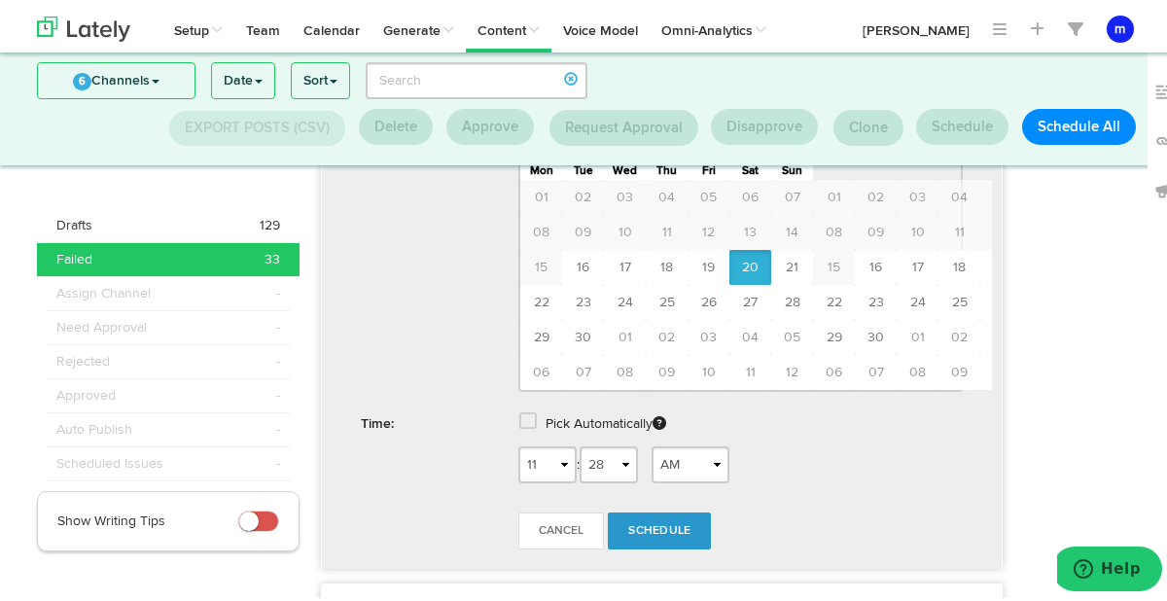
type input "September 20 2025"
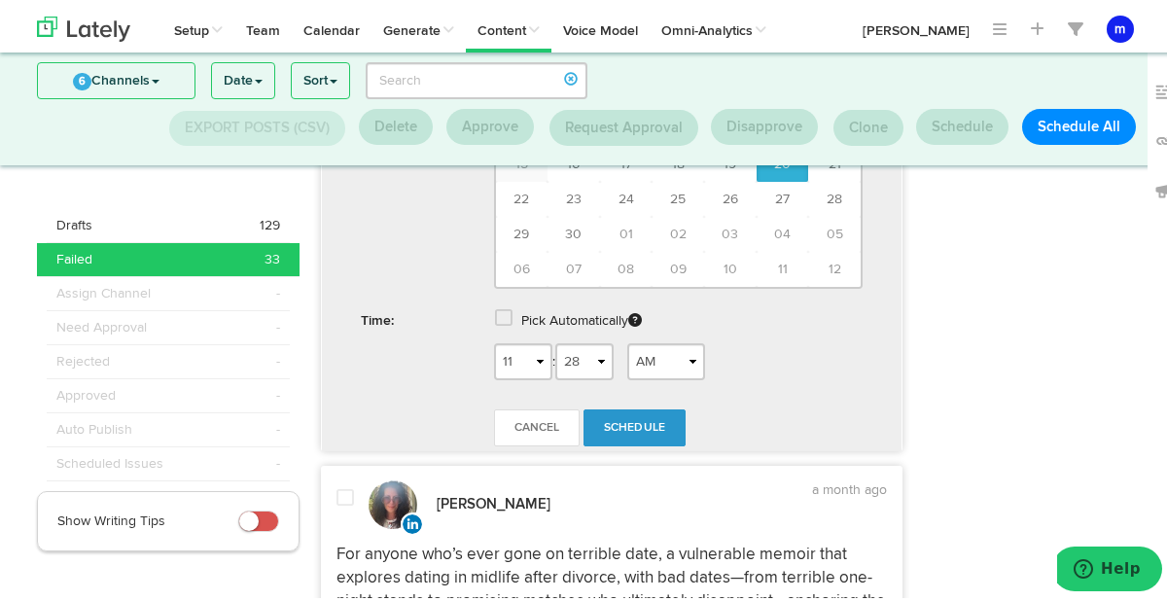
scroll to position [2487, 0]
click at [585, 338] on select "00 01 02 03 04 05 06 07 08 09 10 11 12 13 14 15 16 17 18 19 20 21 22 23 24 25 2…" at bounding box center [584, 356] width 58 height 37
select select "15"
click at [618, 417] on span "Schedule" at bounding box center [635, 423] width 62 height 12
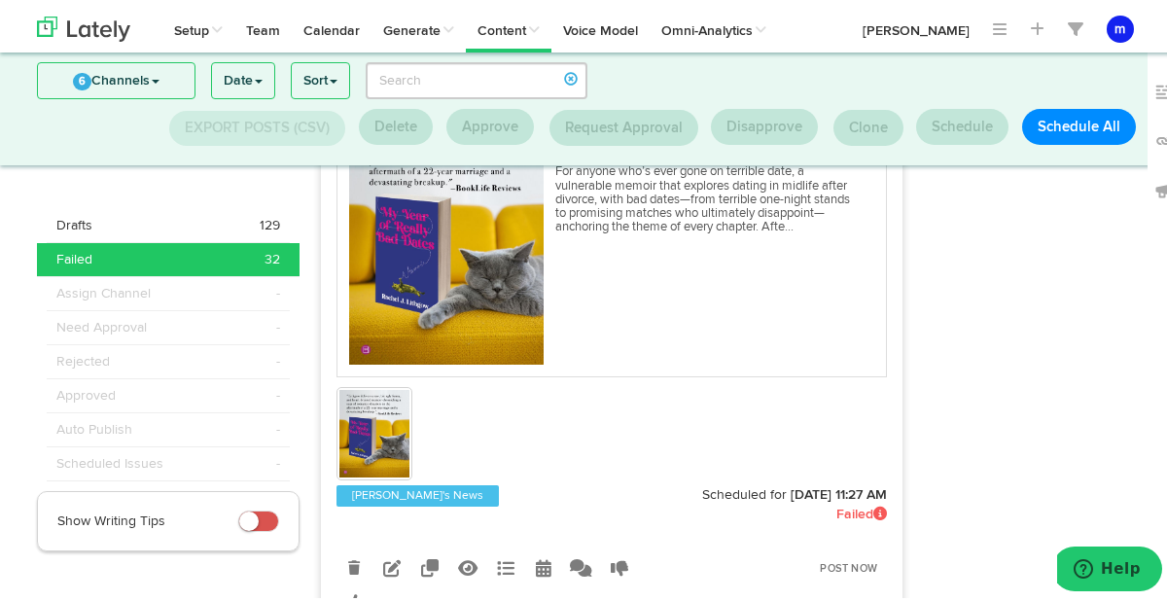
scroll to position [978, 0]
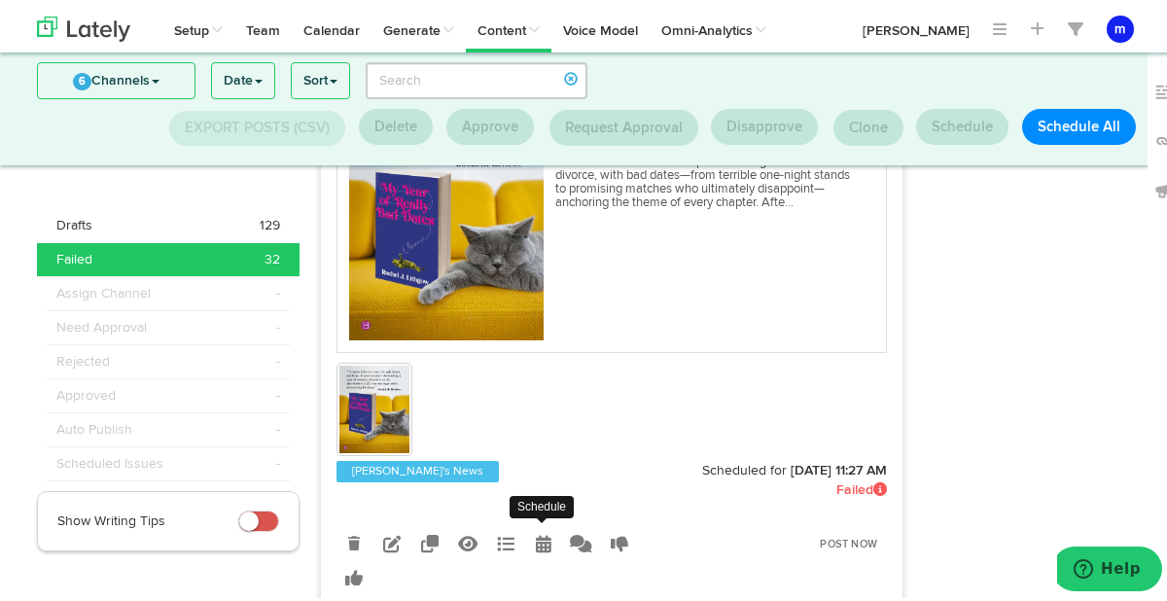
click at [536, 542] on icon at bounding box center [544, 540] width 16 height 18
radio input "true"
select select "11"
select select "27"
click at [536, 539] on icon at bounding box center [544, 540] width 16 height 18
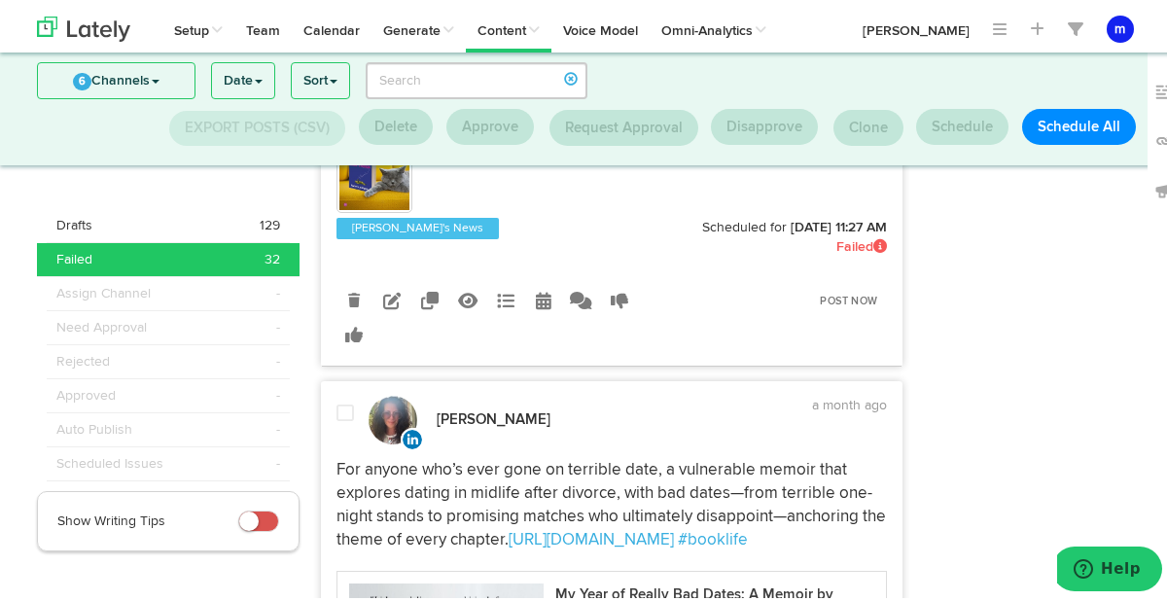
scroll to position [1139, 0]
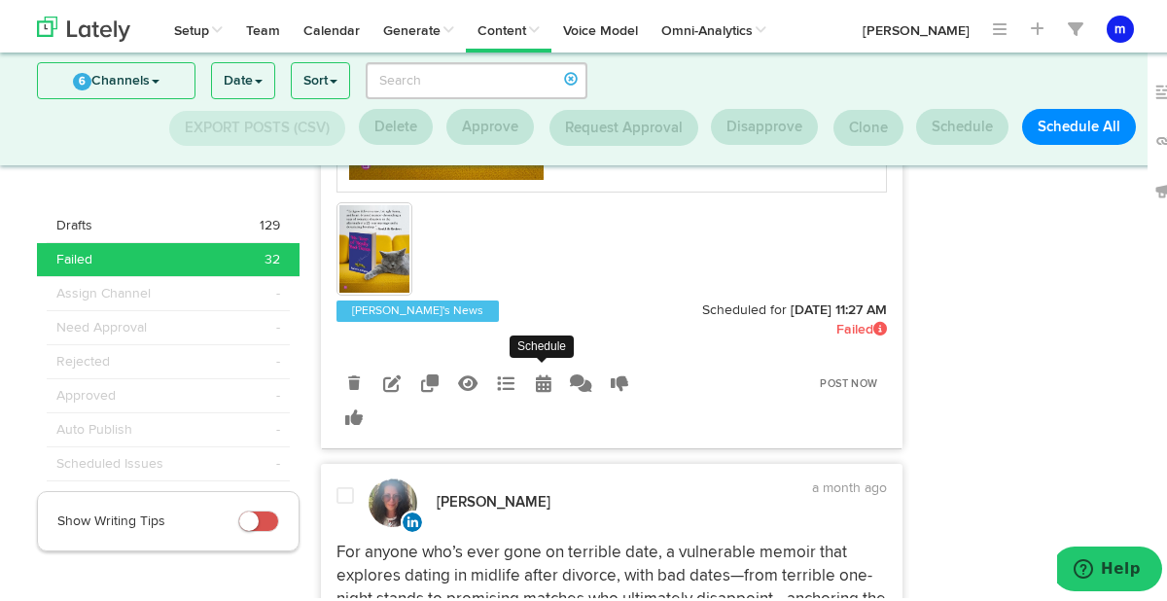
click at [541, 376] on icon at bounding box center [544, 379] width 16 height 18
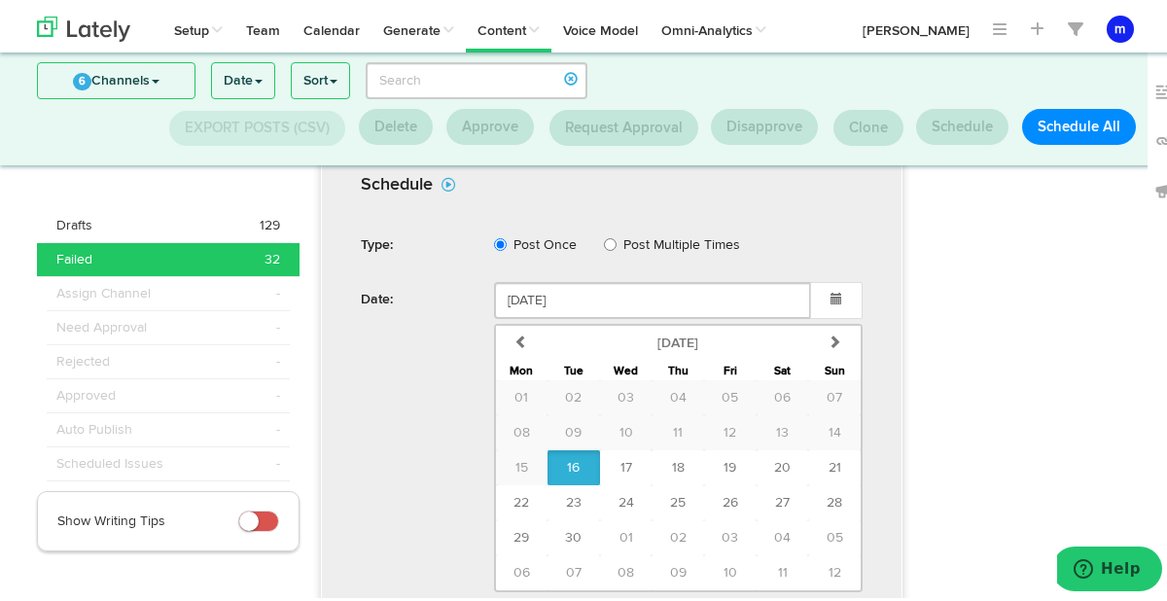
scroll to position [1560, 0]
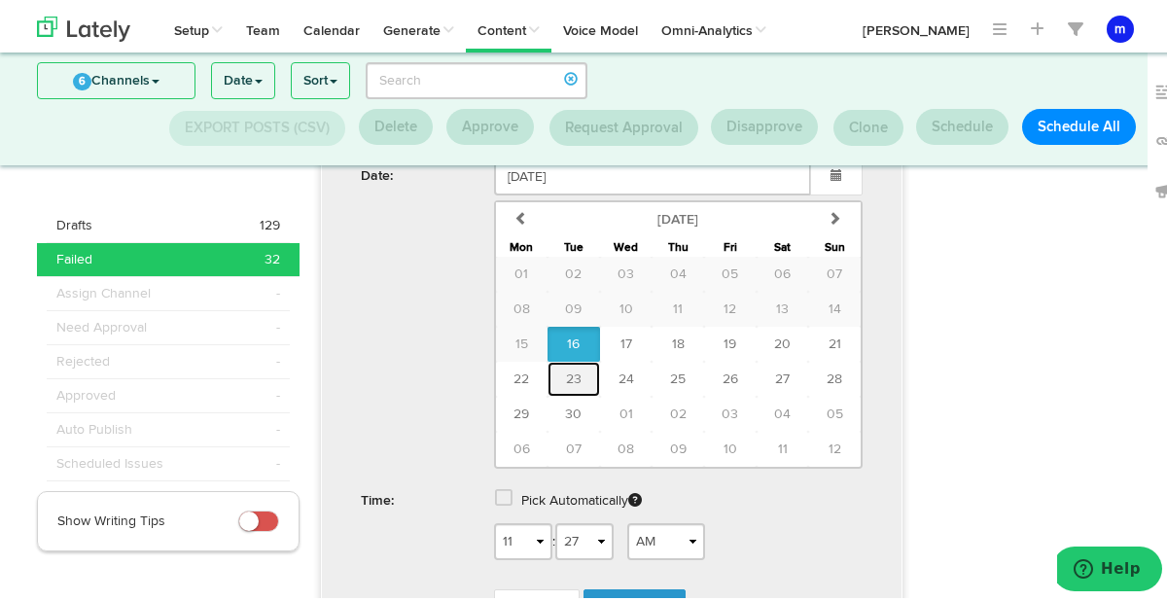
click at [566, 377] on span "23" at bounding box center [574, 376] width 16 height 14
type input "September 23 2025"
click at [600, 531] on select "00 01 02 03 04 05 06 07 08 09 10 11 12 13 14 15 16 17 18 19 20 21 22 23 24 25 2…" at bounding box center [584, 537] width 58 height 37
select select "00"
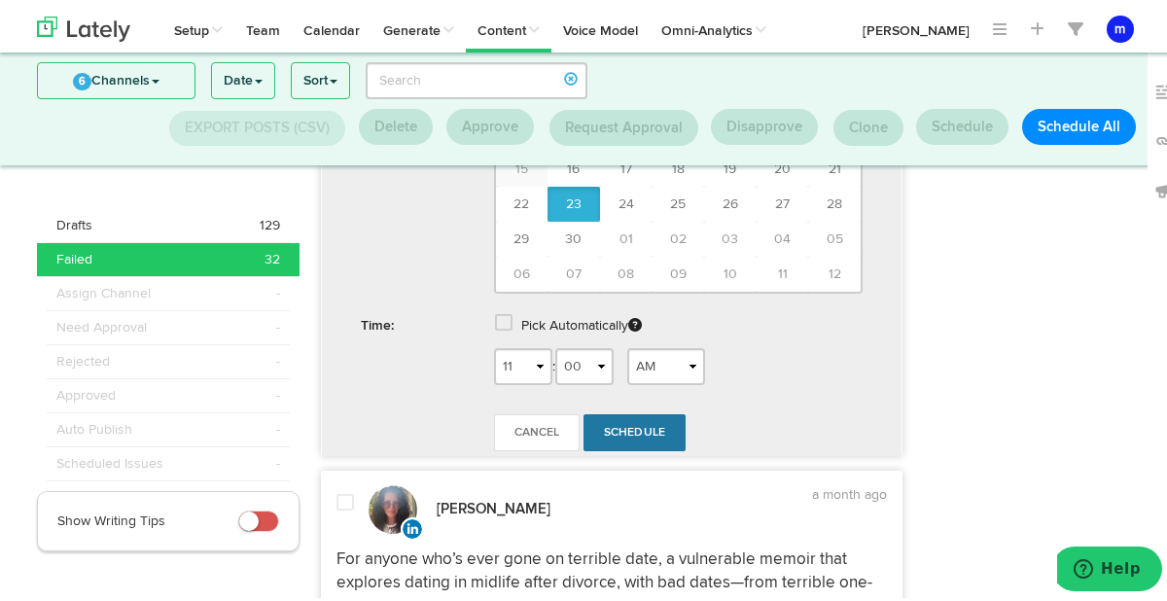
click at [631, 427] on span "Schedule" at bounding box center [635, 429] width 62 height 12
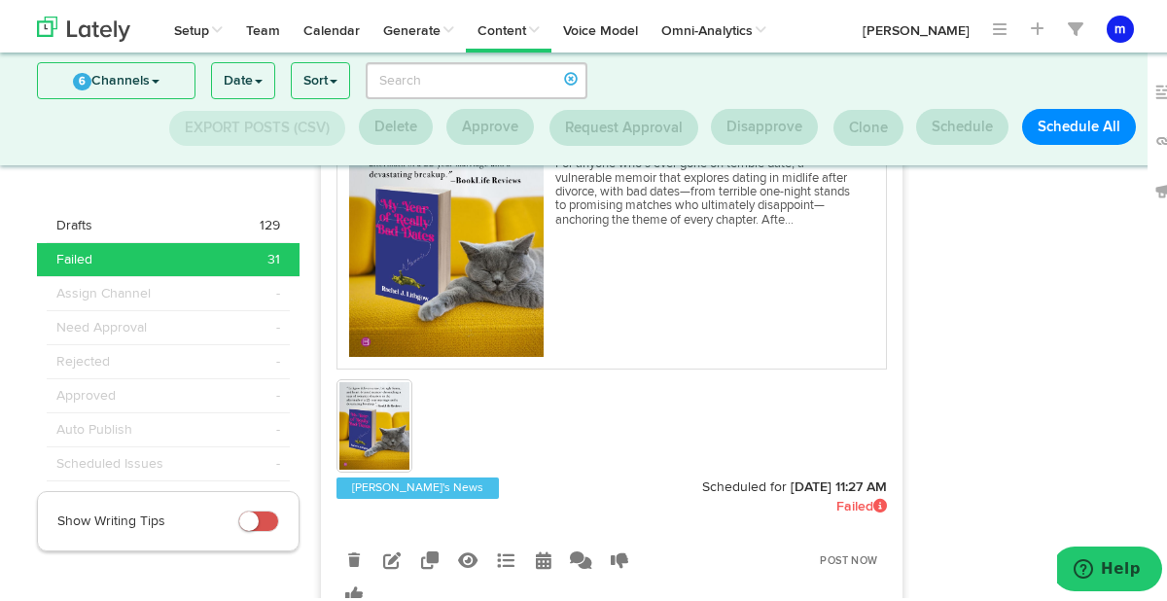
scroll to position [1009, 0]
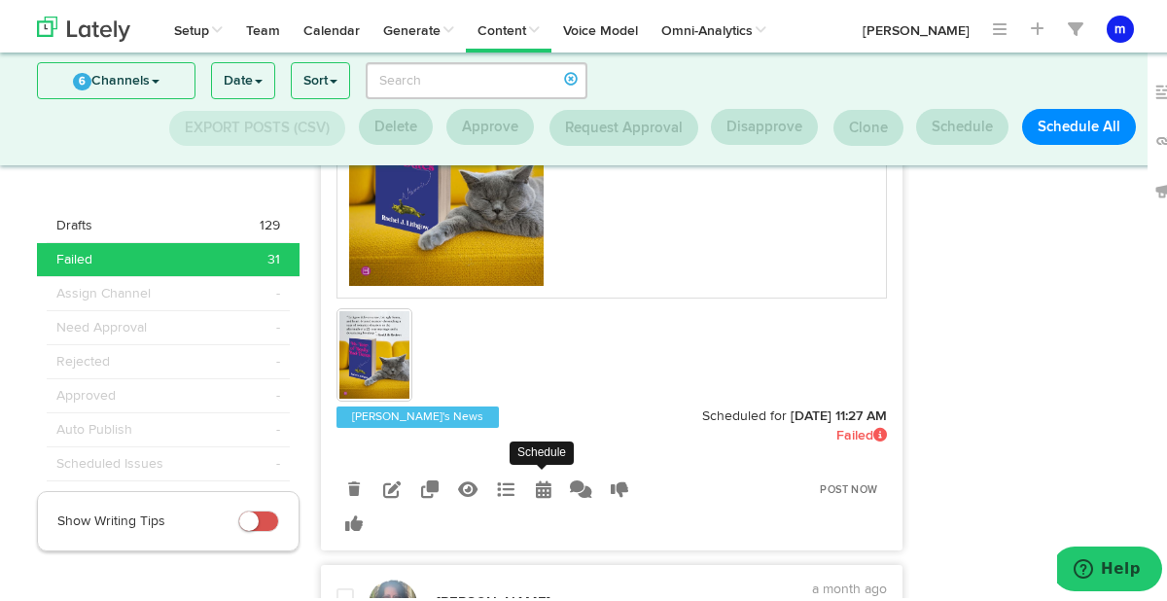
click at [536, 485] on icon at bounding box center [544, 485] width 16 height 18
radio input "true"
select select "11"
select select "27"
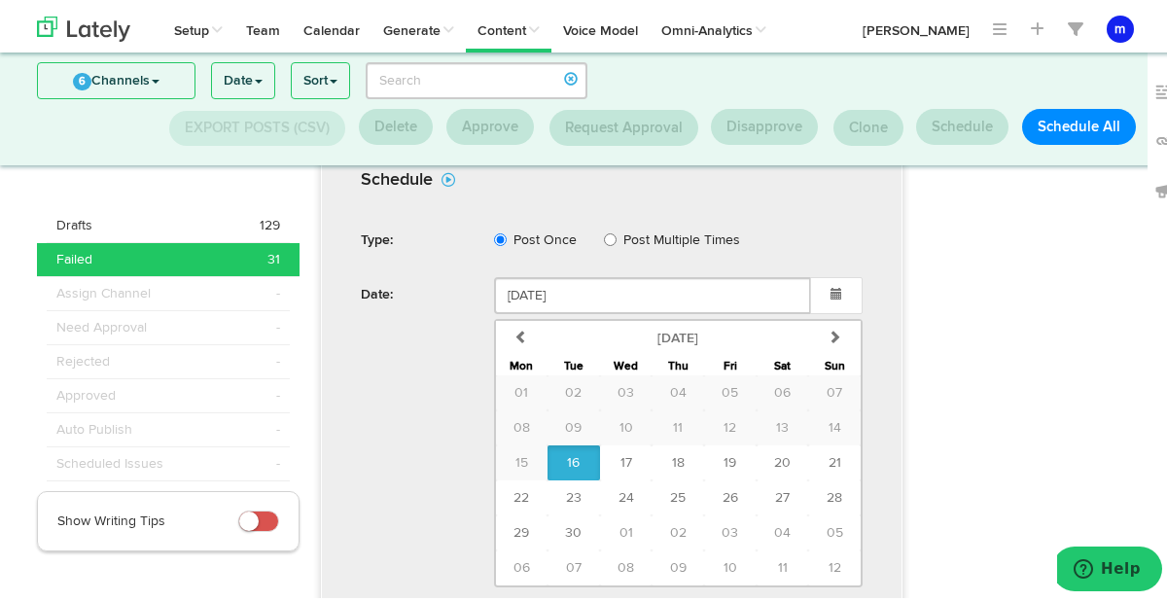
scroll to position [1553, 0]
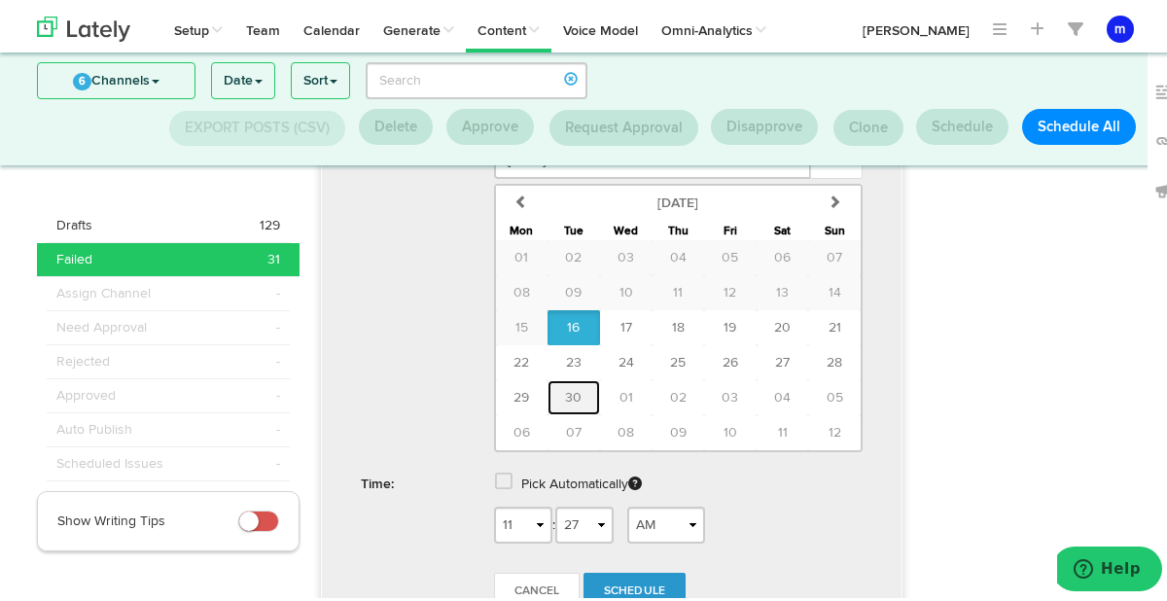
click at [569, 394] on span "30" at bounding box center [573, 394] width 17 height 14
type input "September 30 2025"
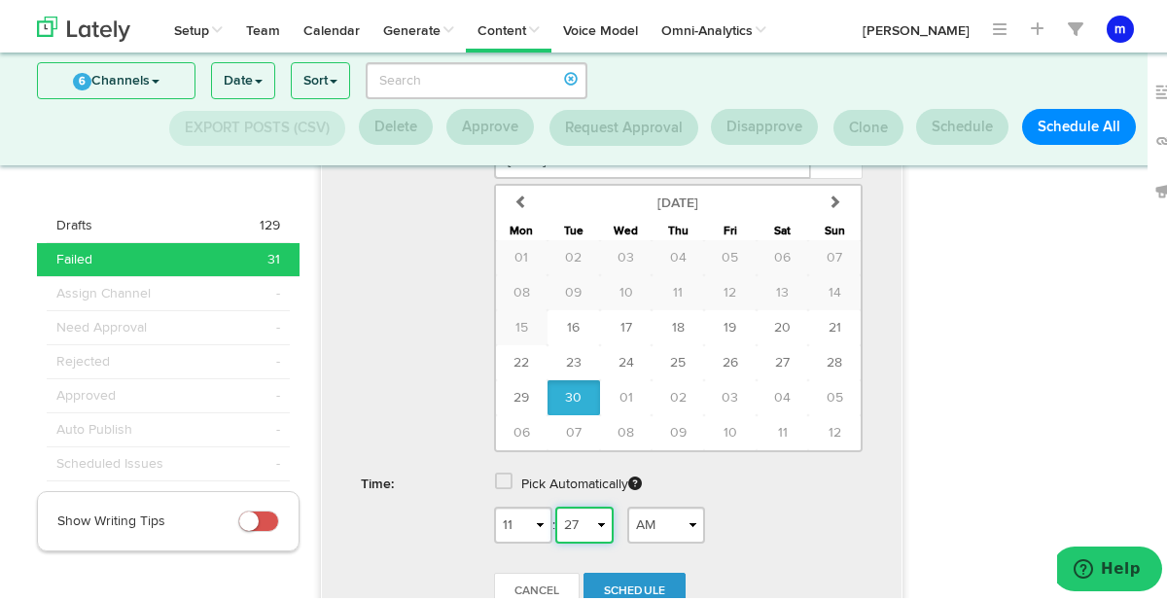
click at [603, 517] on select "00 01 02 03 04 05 06 07 08 09 10 11 12 13 14 15 16 17 18 19 20 21 22 23 24 25 2…" at bounding box center [584, 521] width 58 height 37
select select "30"
click at [616, 583] on span "Schedule" at bounding box center [635, 588] width 62 height 12
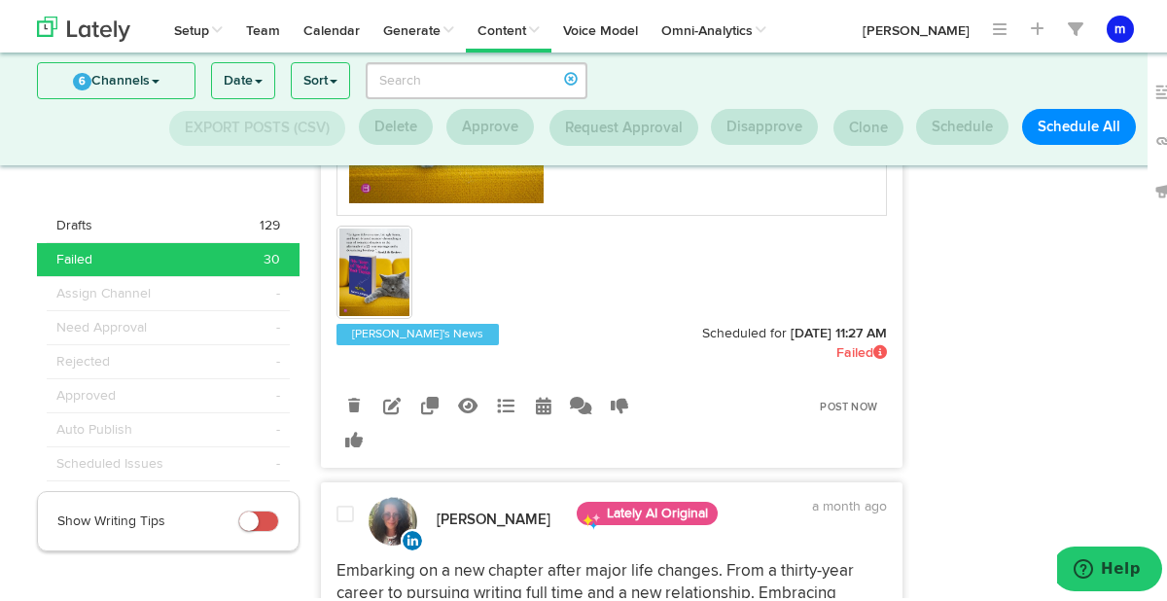
scroll to position [1068, 0]
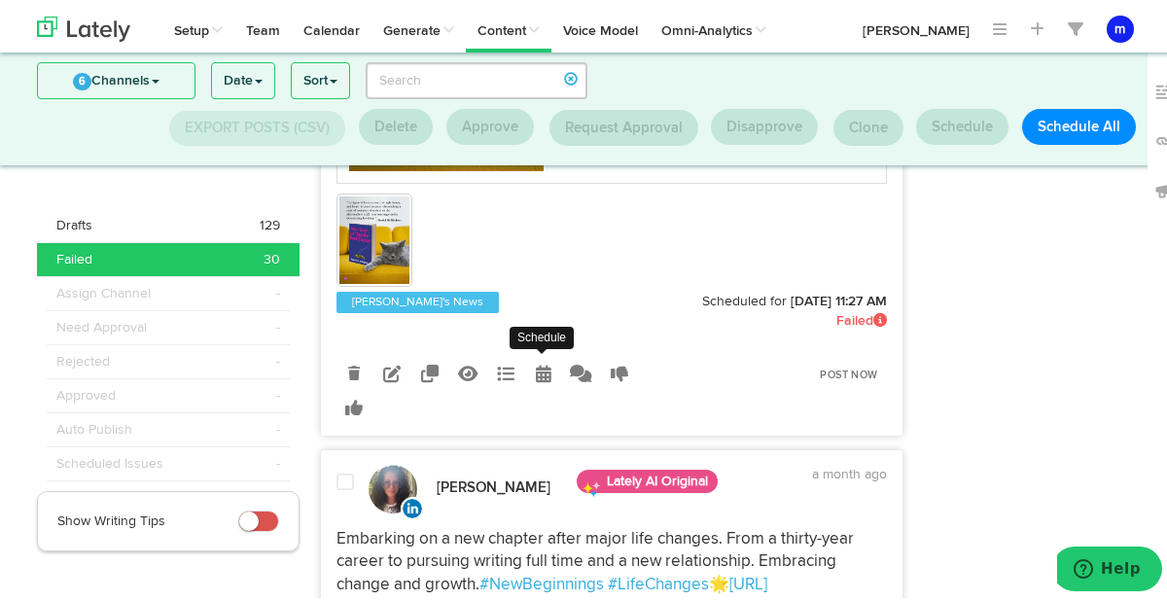
click at [536, 367] on icon at bounding box center [544, 370] width 16 height 18
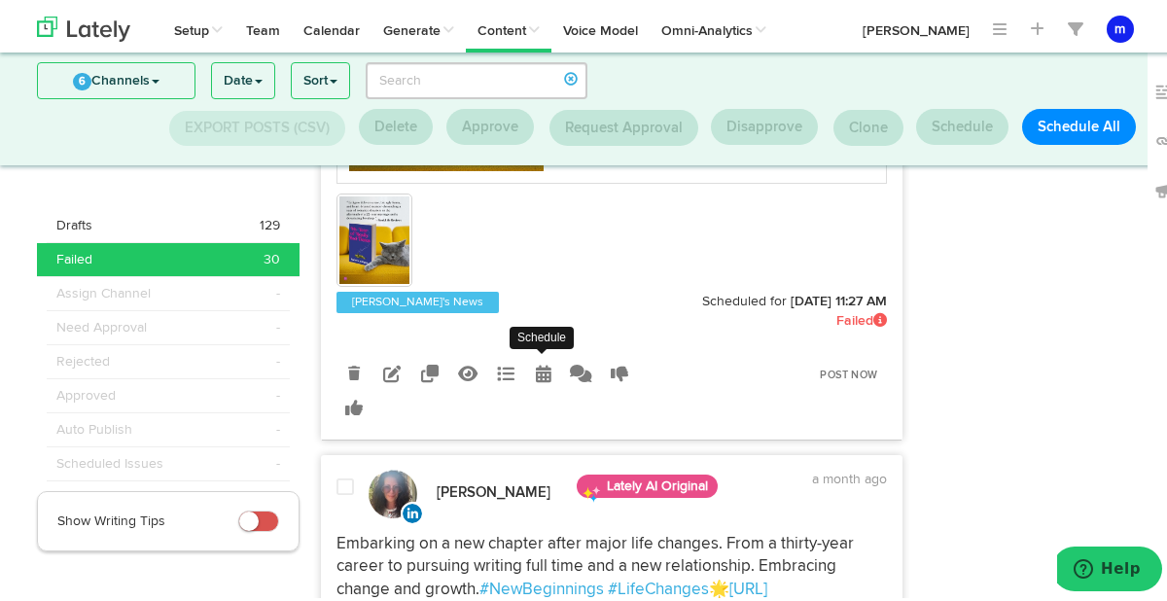
radio input "true"
select select "11"
select select "27"
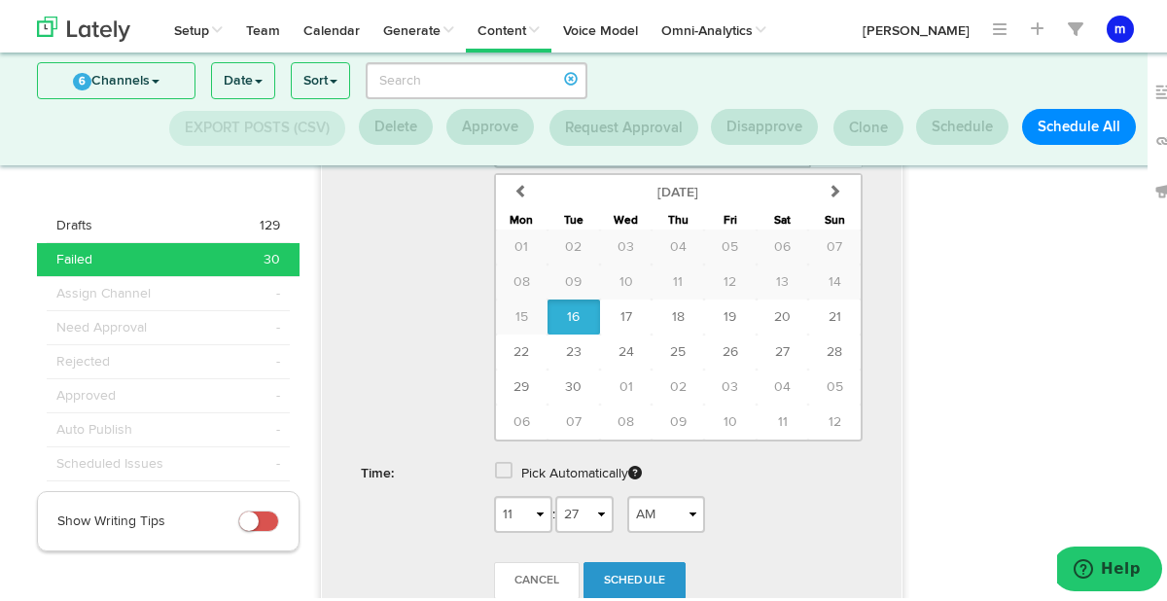
scroll to position [1511, 0]
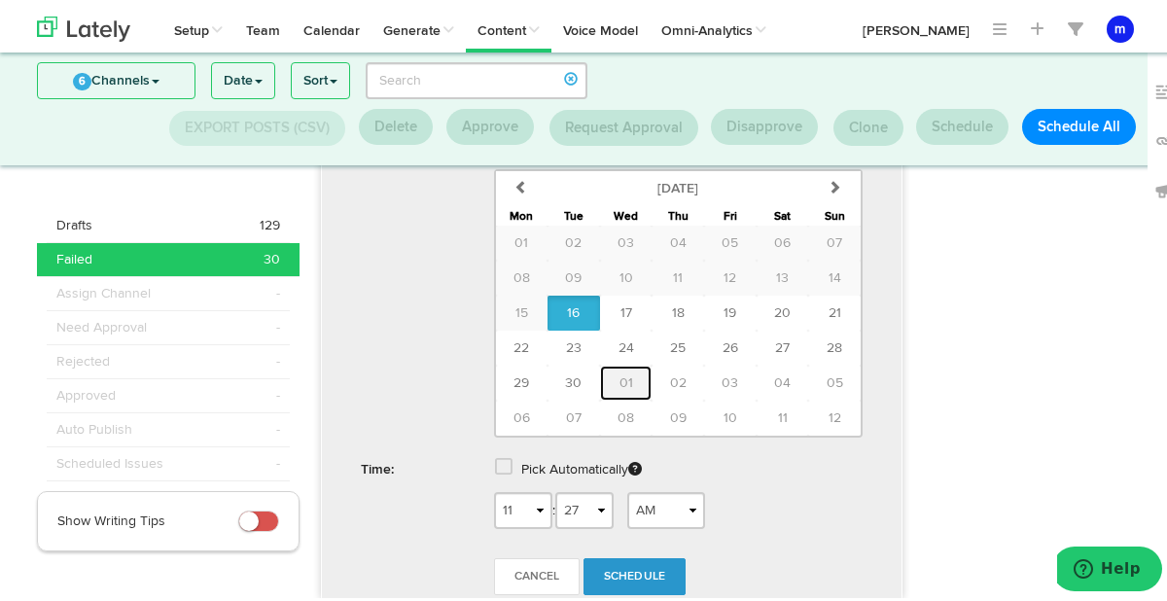
click at [619, 374] on span "01" at bounding box center [626, 379] width 14 height 14
type input "October 01 2025"
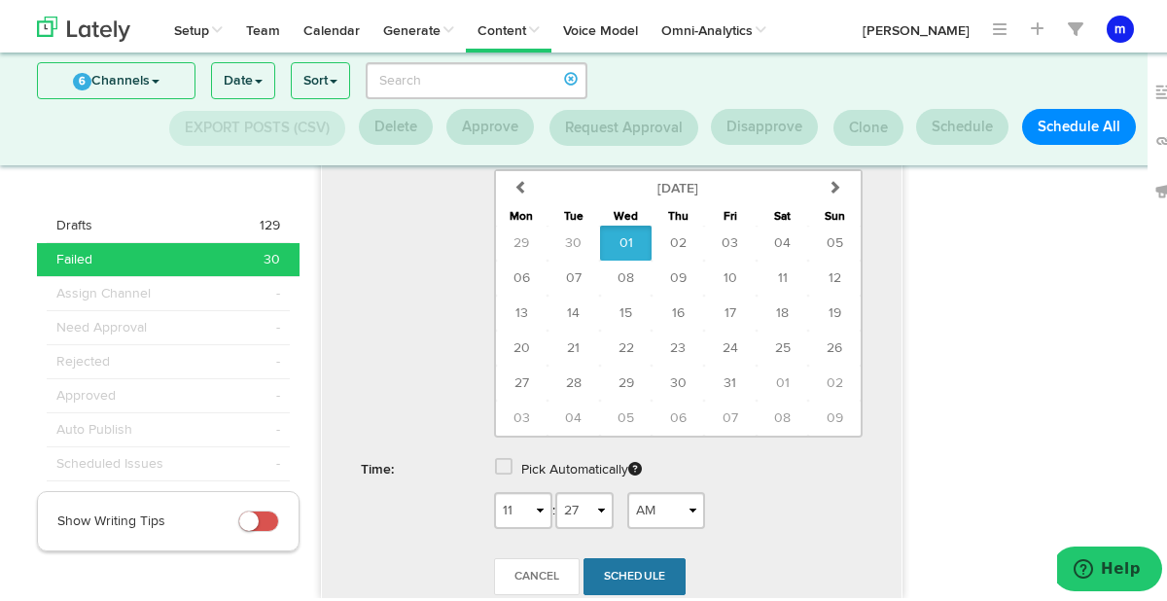
click at [648, 560] on link "Schedule" at bounding box center [634, 572] width 103 height 37
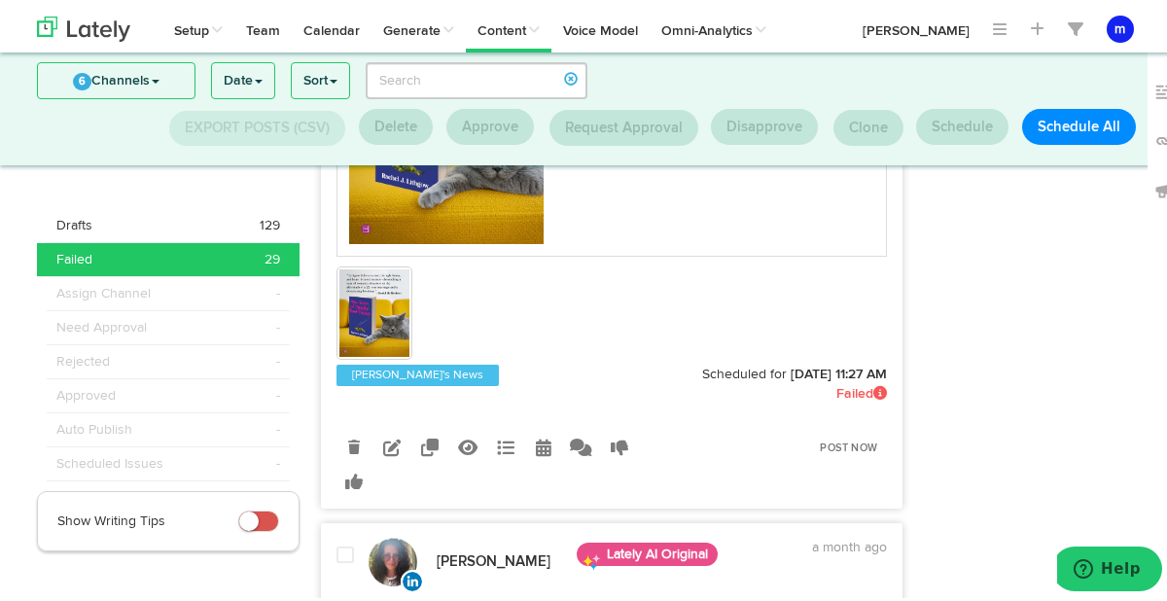
scroll to position [1054, 0]
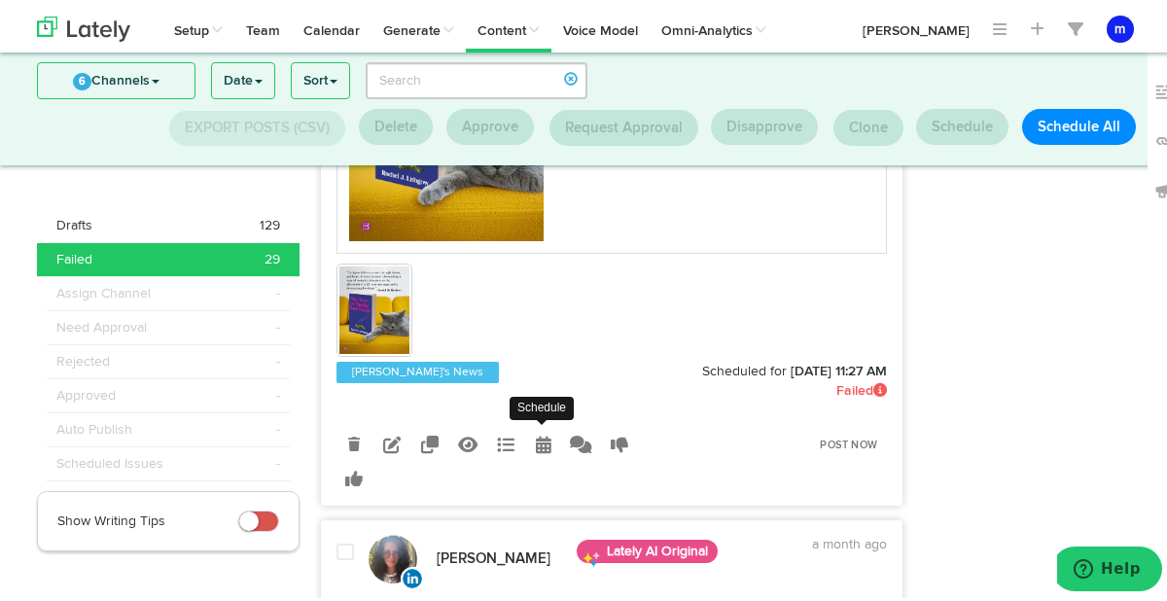
click at [538, 443] on icon at bounding box center [544, 441] width 16 height 18
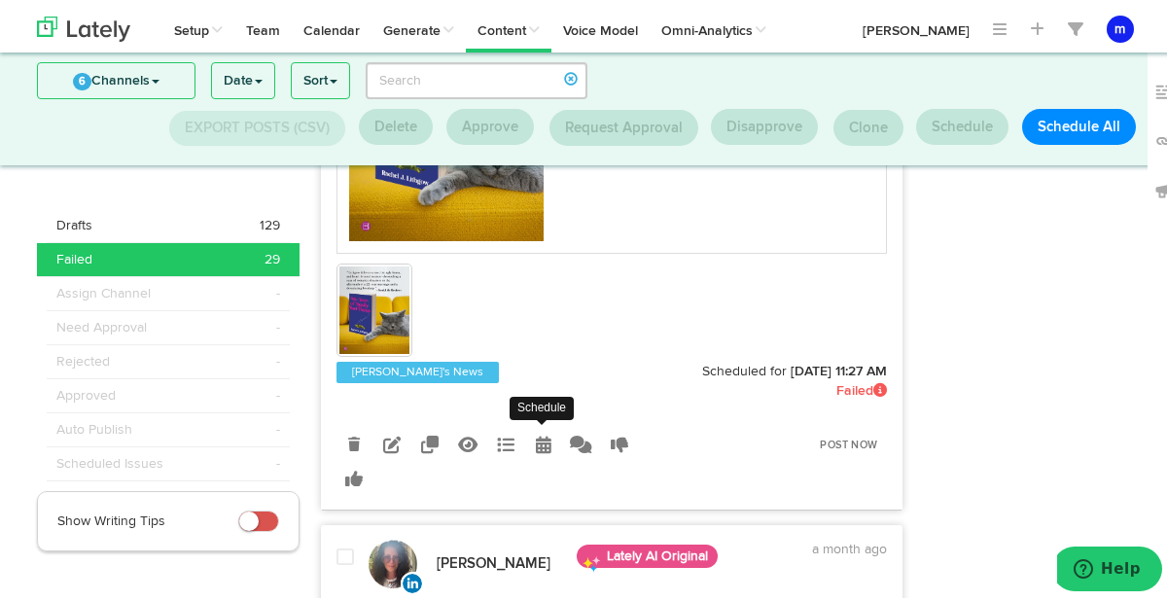
radio input "true"
select select "11"
select select "27"
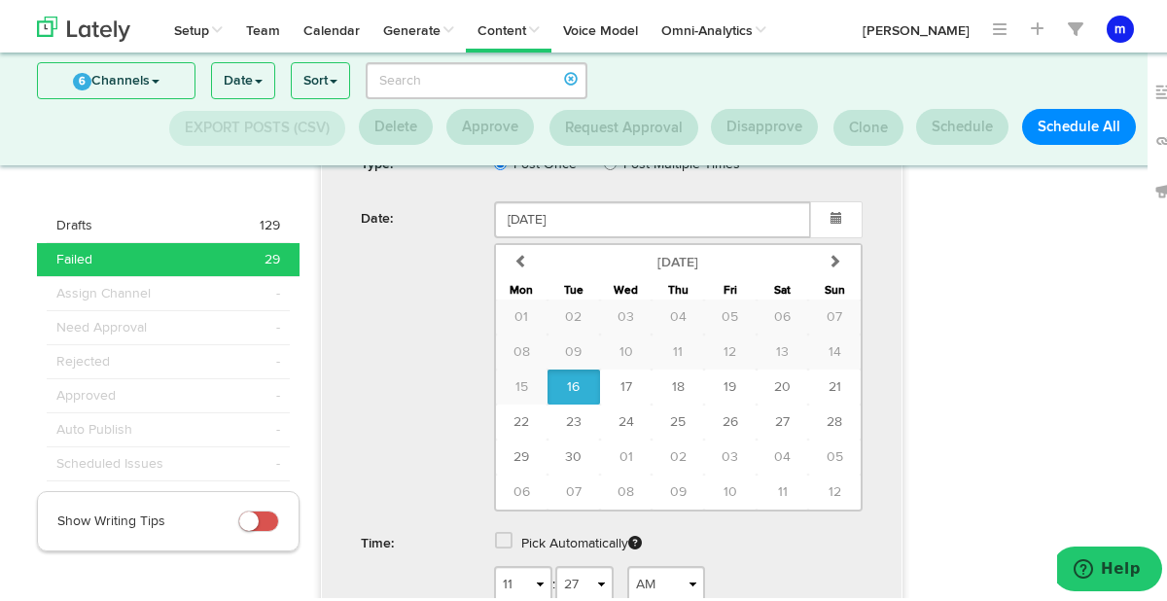
scroll to position [1508, 0]
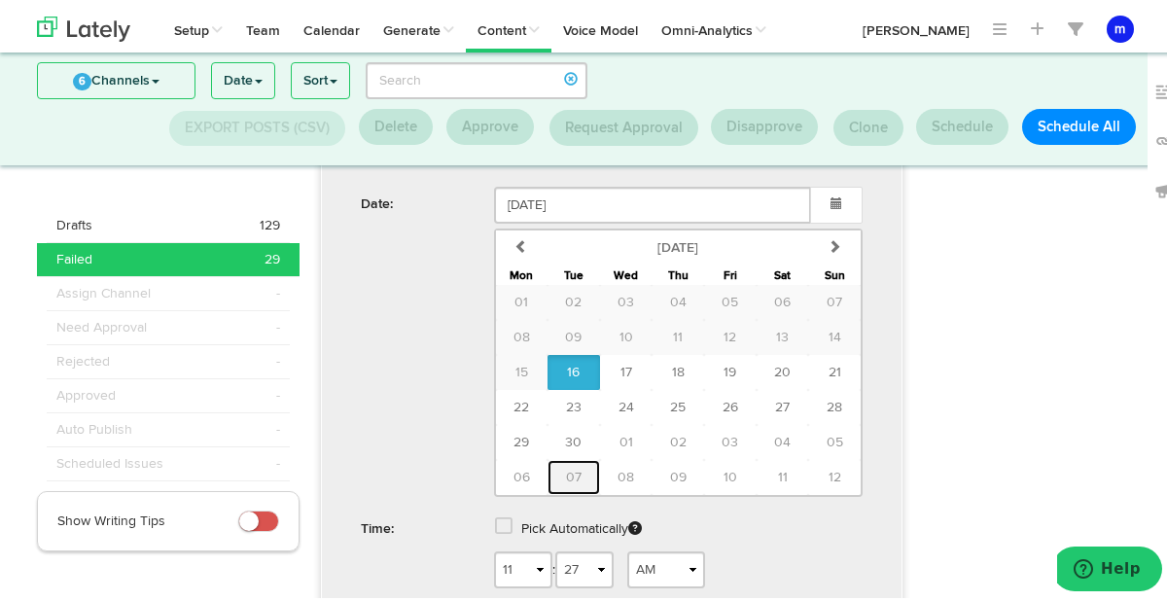
click at [569, 477] on span "07" at bounding box center [574, 474] width 16 height 14
type input "October 07 2025"
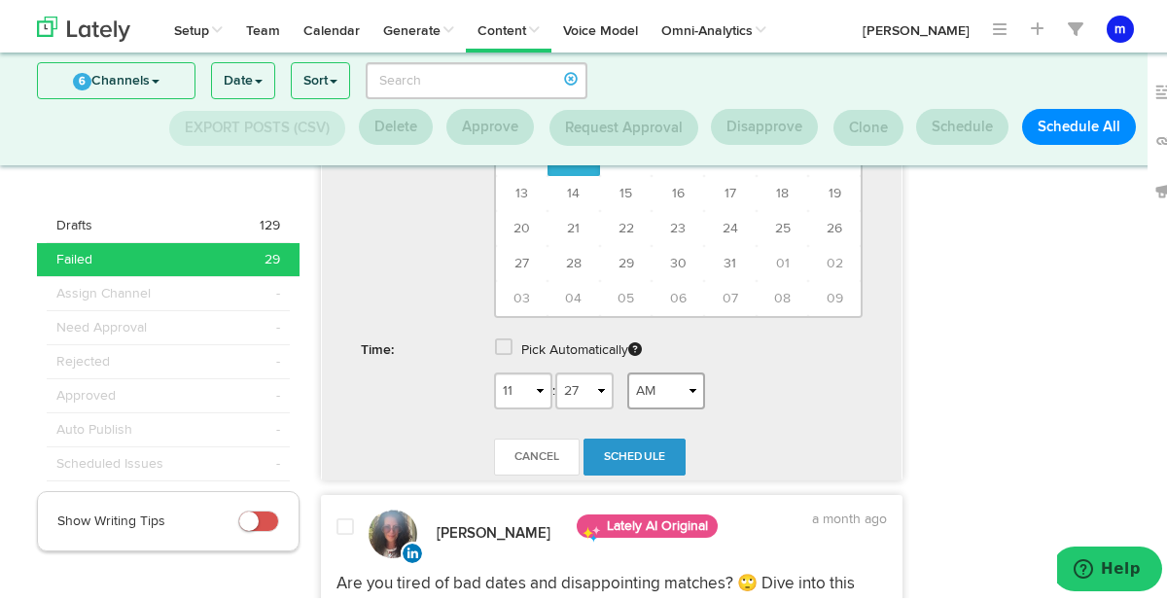
scroll to position [1688, 0]
click at [624, 444] on link "Schedule" at bounding box center [634, 452] width 103 height 37
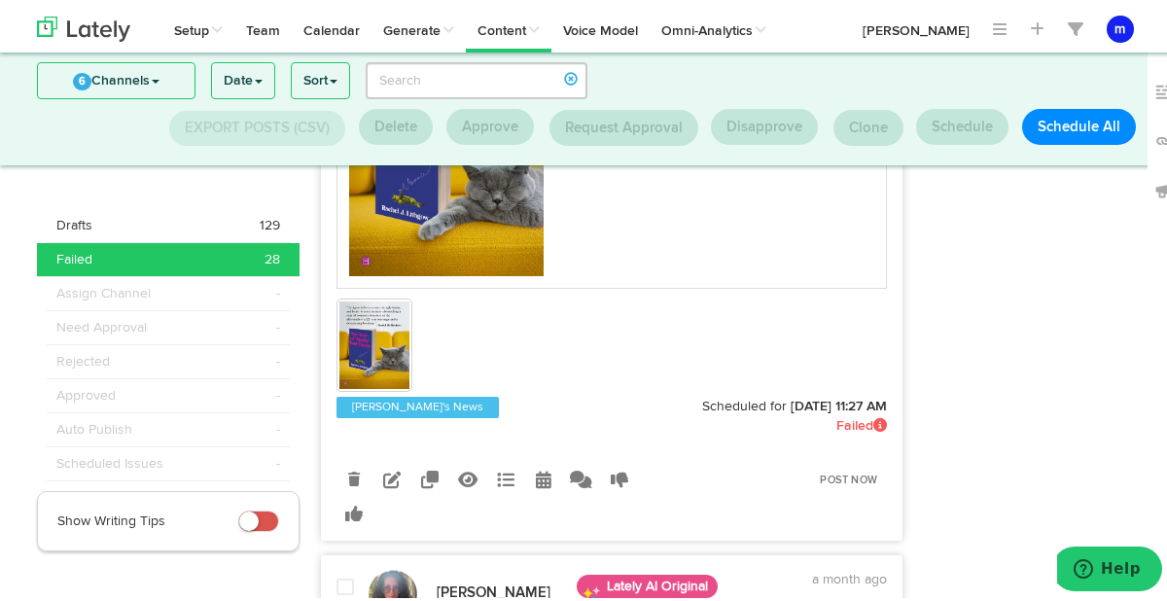
scroll to position [1061, 0]
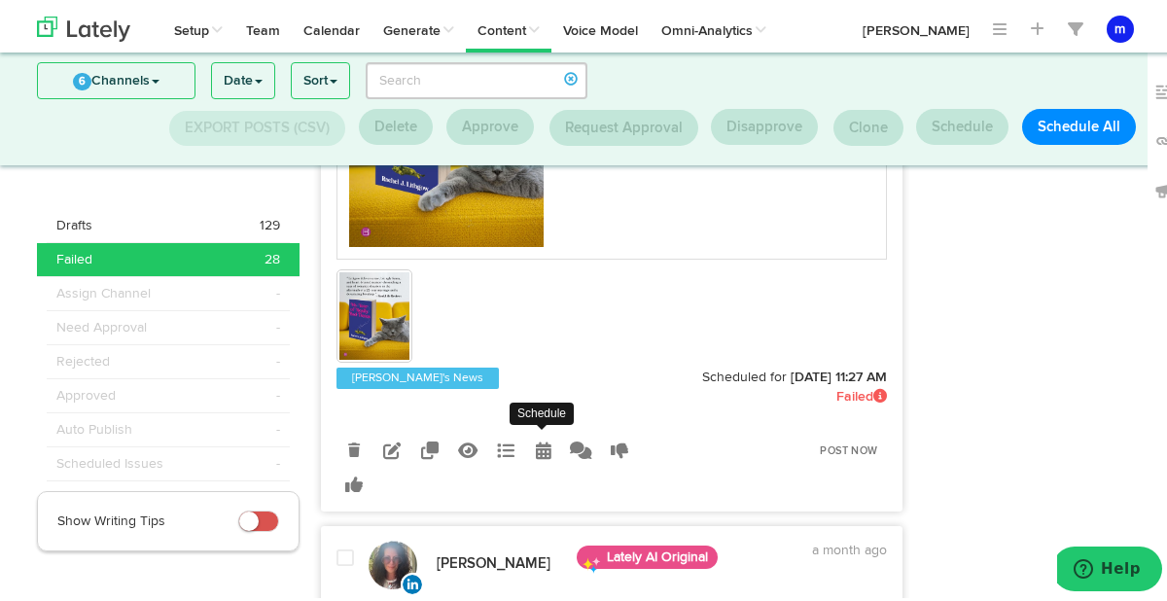
click at [538, 438] on icon at bounding box center [544, 447] width 16 height 18
select select "11"
select select "27"
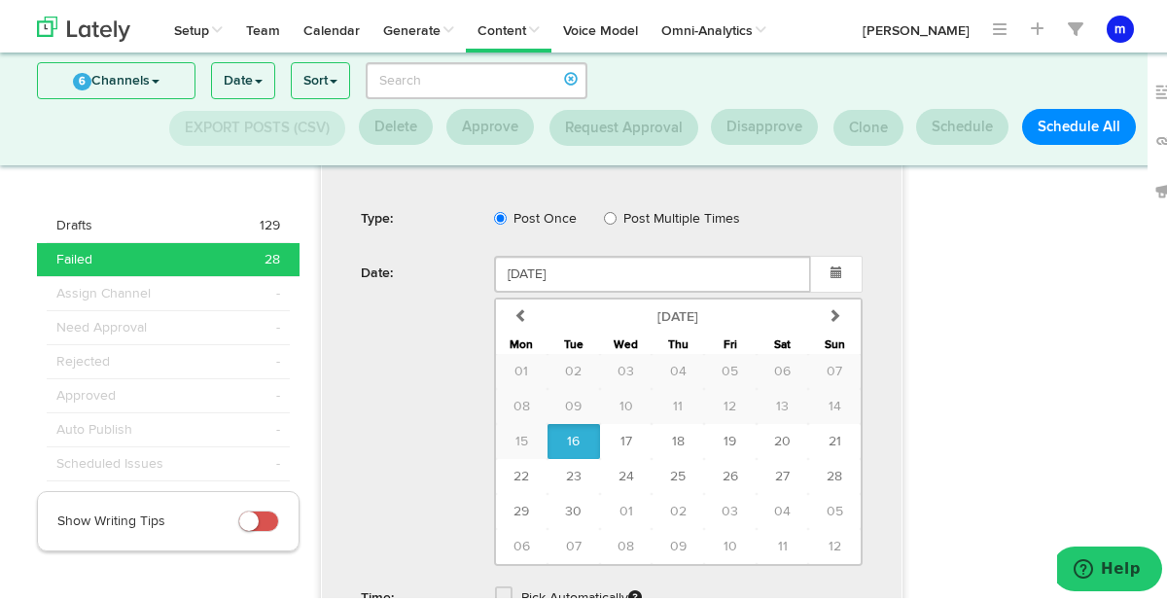
scroll to position [1458, 0]
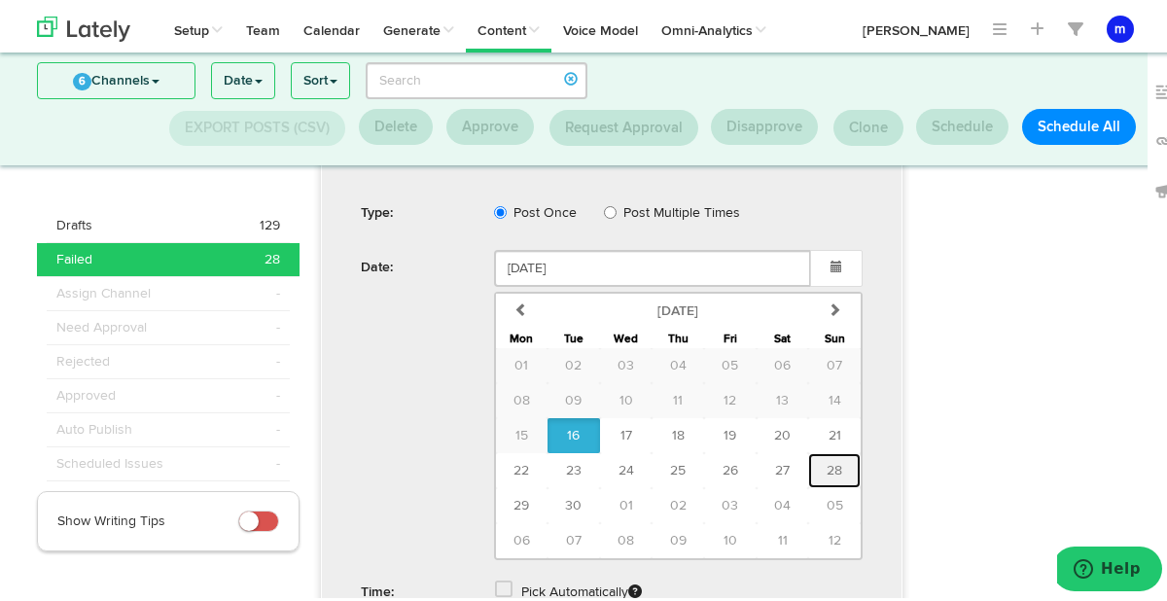
click at [834, 460] on span "28" at bounding box center [835, 467] width 16 height 14
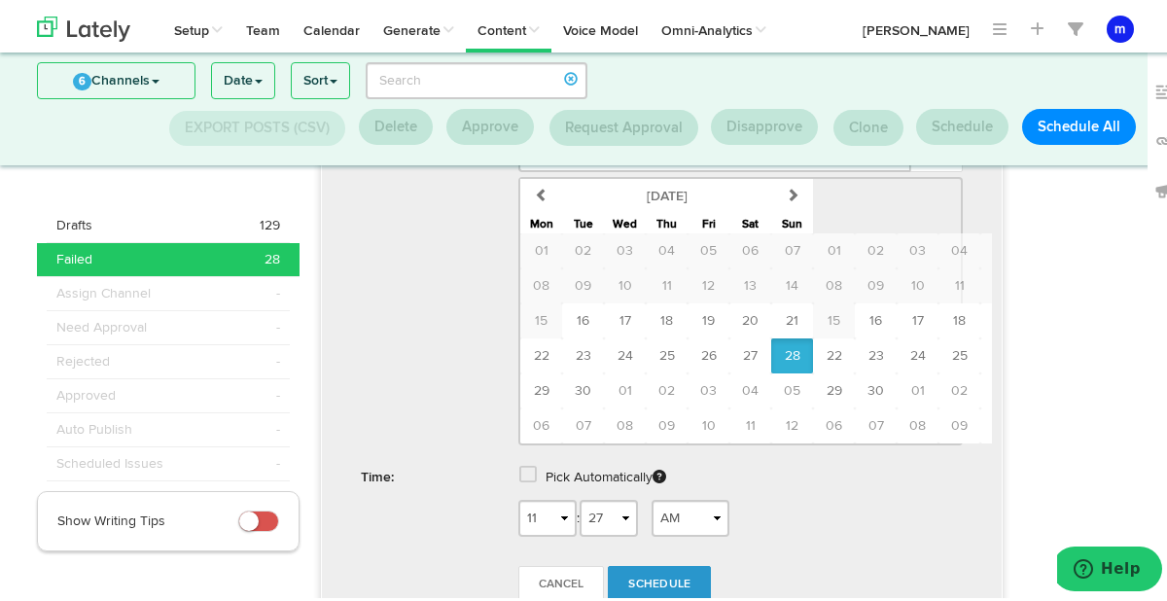
type input "September 28 2025"
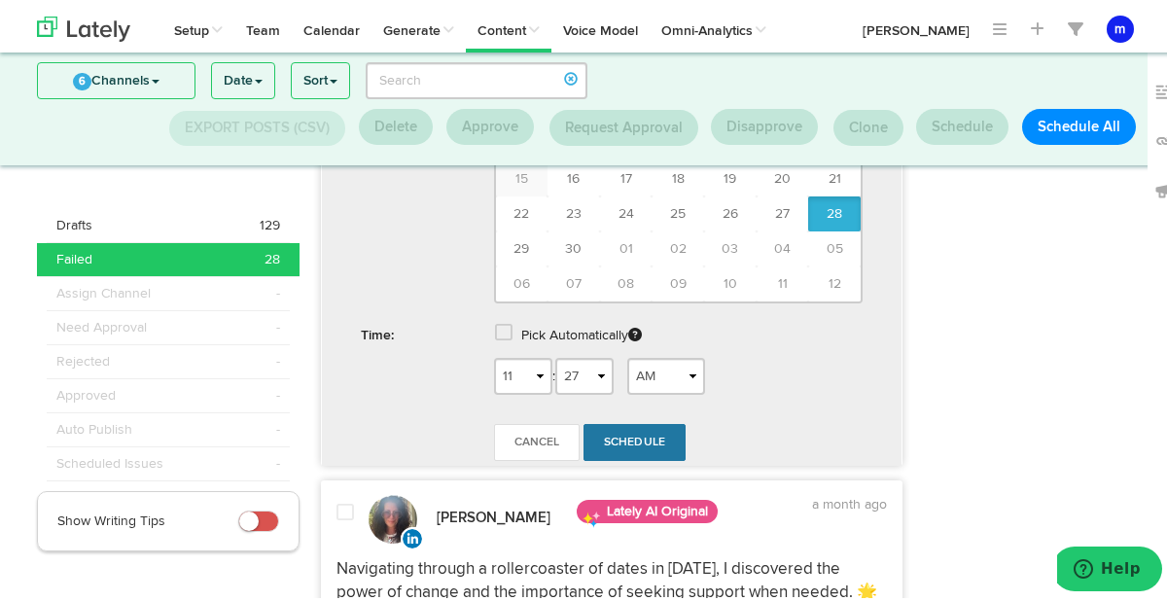
click at [664, 420] on link "Schedule" at bounding box center [634, 438] width 103 height 37
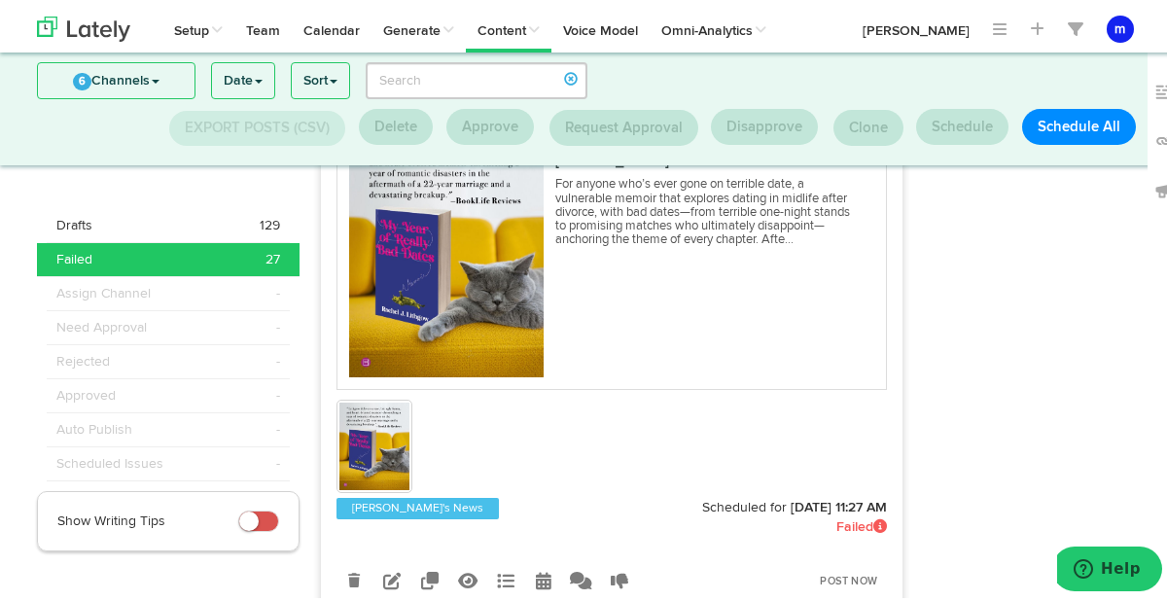
scroll to position [985, 0]
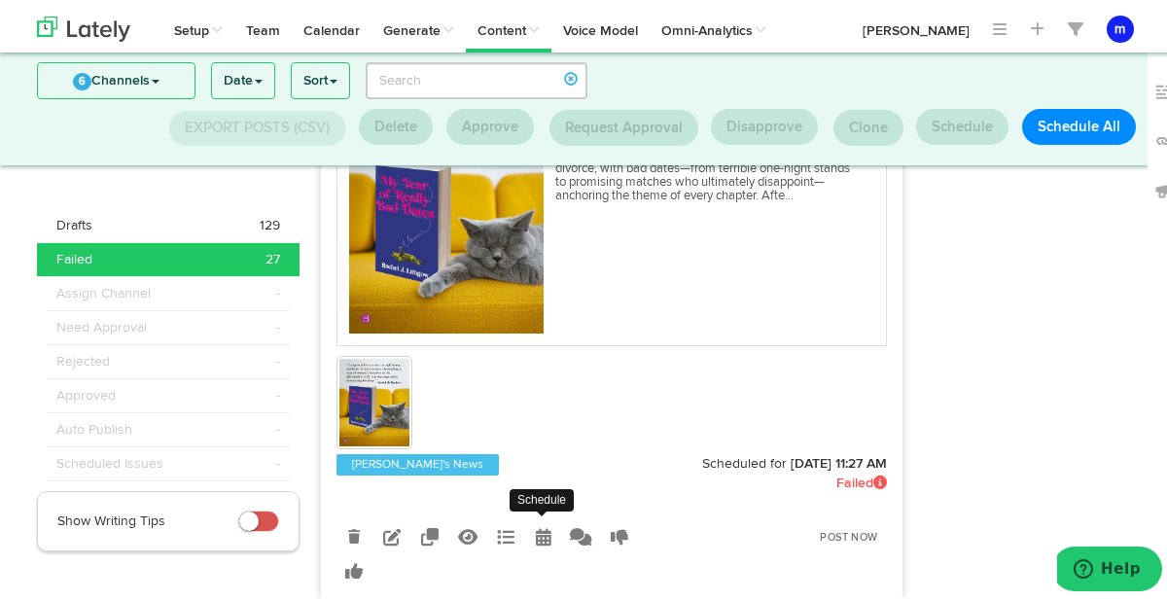
click at [536, 533] on icon at bounding box center [544, 533] width 16 height 18
radio input "true"
select select "11"
select select "27"
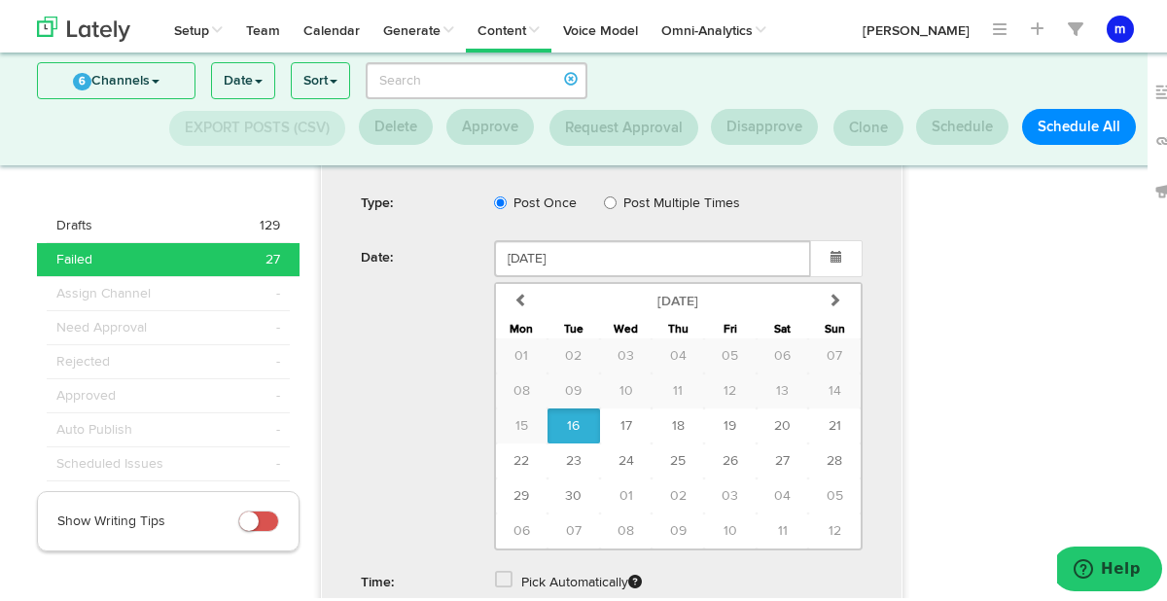
scroll to position [1506, 0]
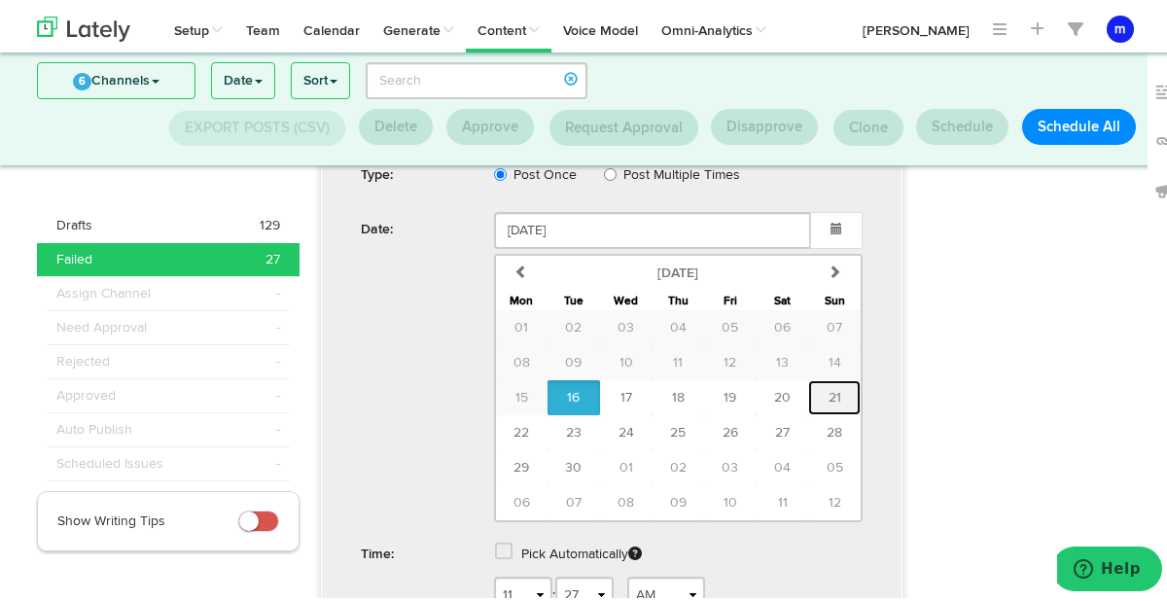
click at [836, 394] on button "21" at bounding box center [834, 393] width 53 height 35
type input "September 21 2025"
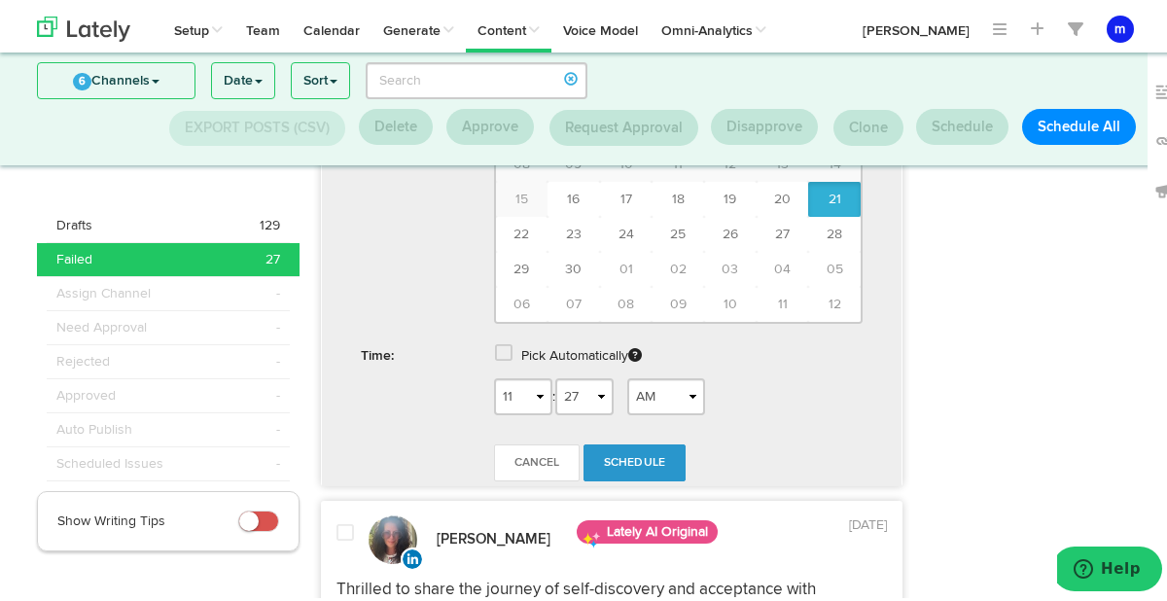
scroll to position [1707, 0]
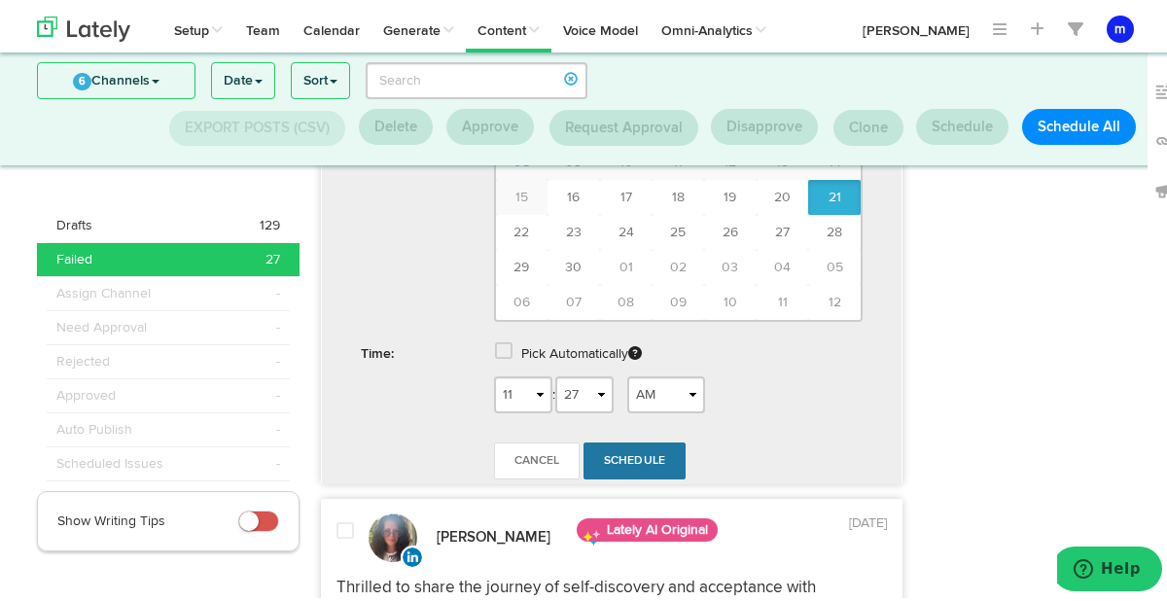
click at [642, 460] on span "Schedule" at bounding box center [635, 457] width 62 height 12
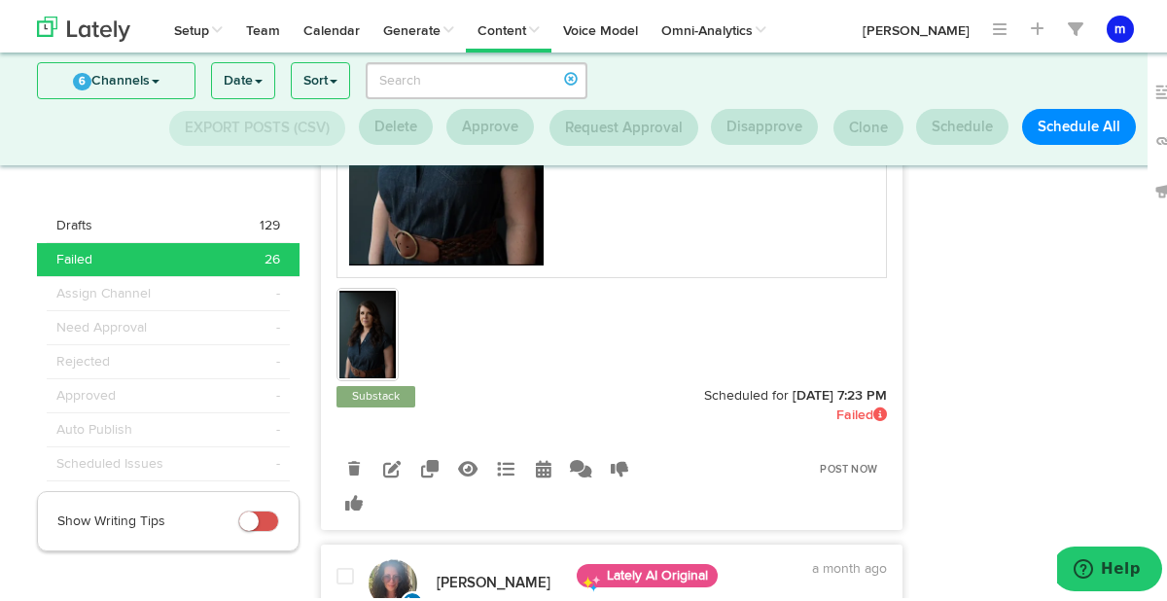
scroll to position [7363, 0]
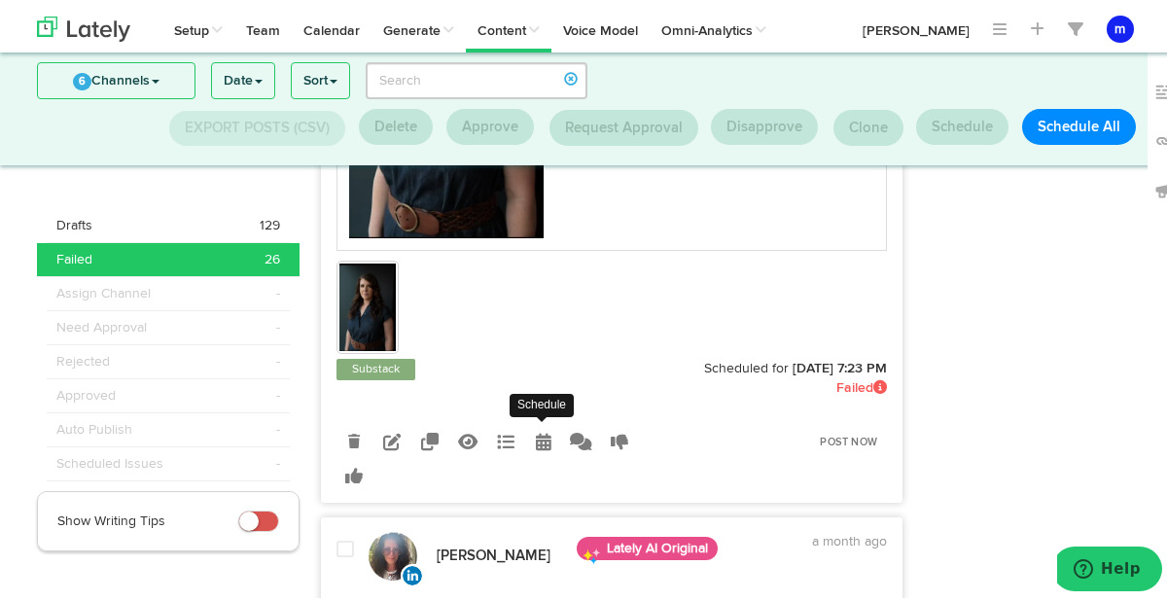
click at [536, 429] on icon at bounding box center [544, 438] width 16 height 18
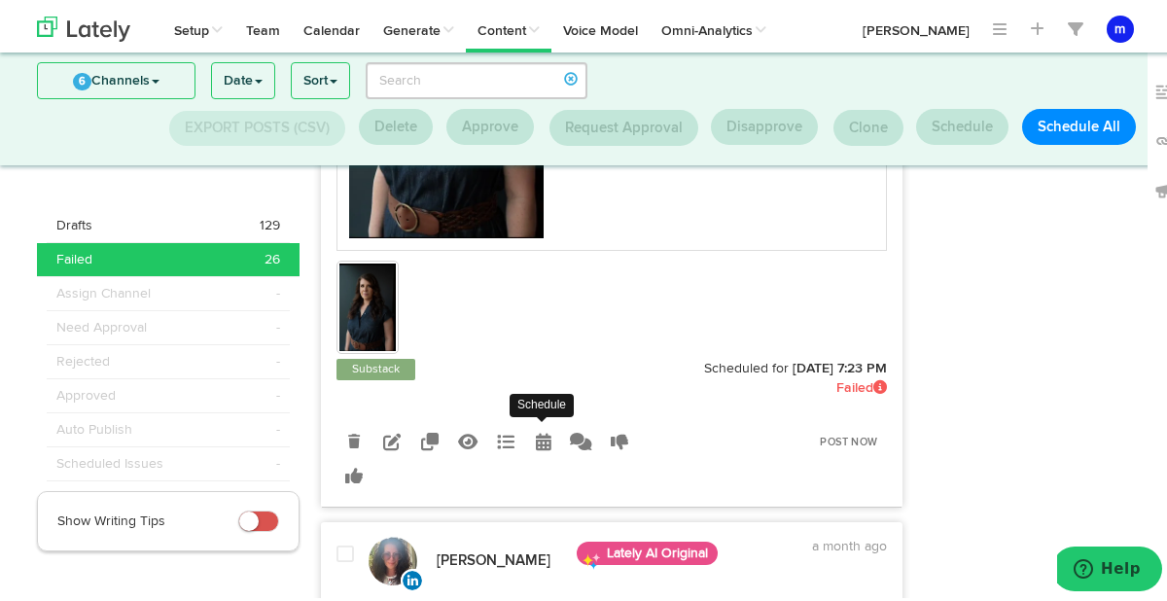
radio input "true"
select select "7"
select select "23"
select select "PM"
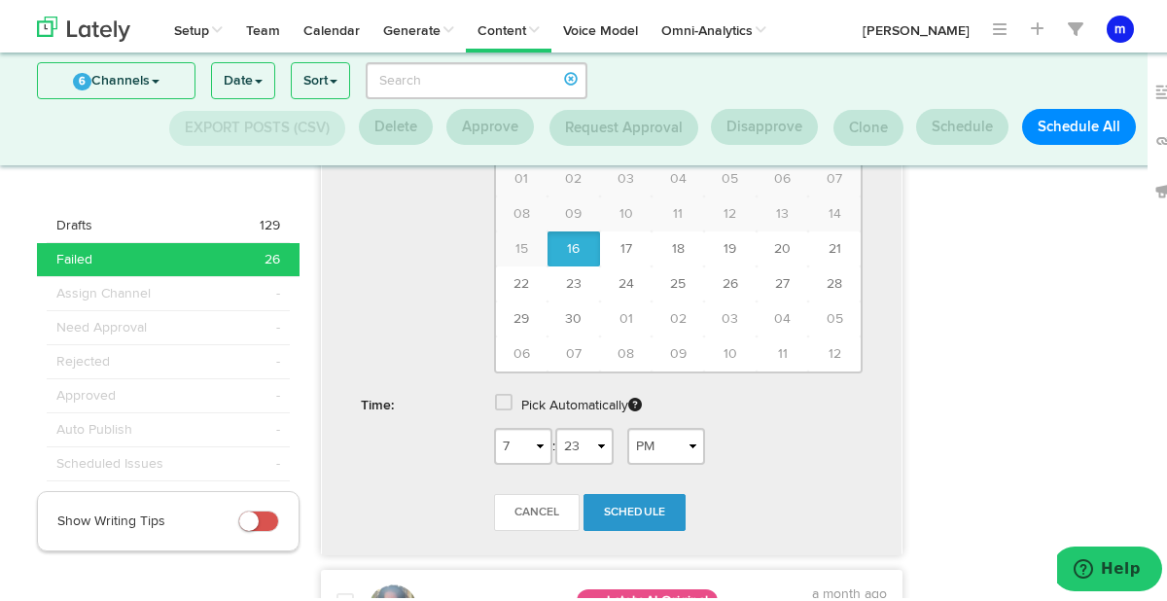
scroll to position [7947, 0]
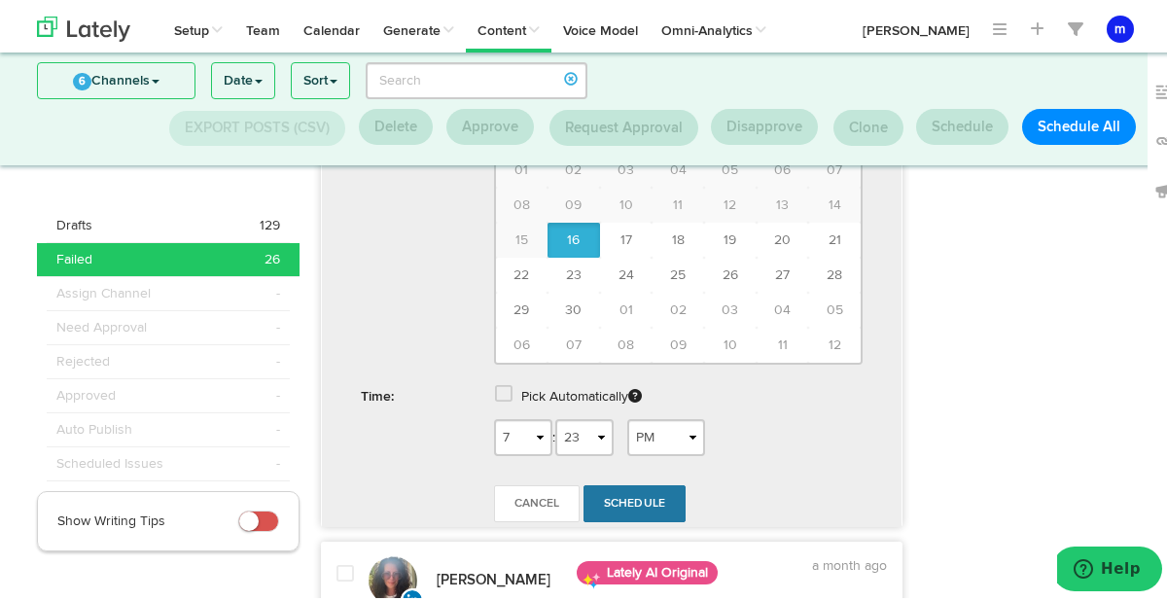
click at [619, 481] on link "Schedule" at bounding box center [634, 499] width 103 height 37
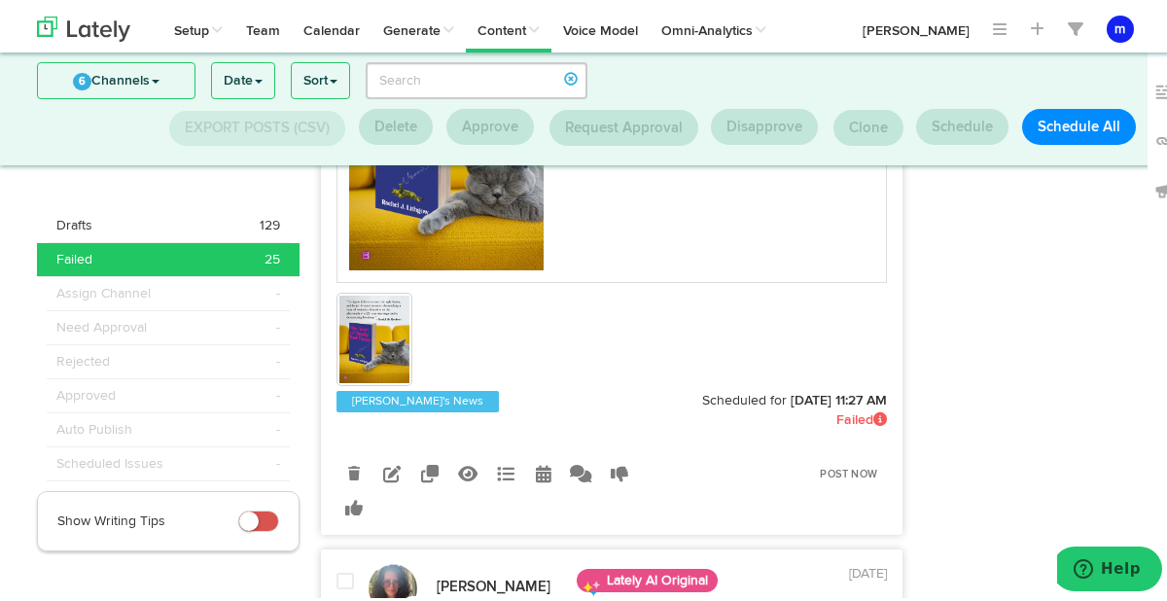
scroll to position [1074, 0]
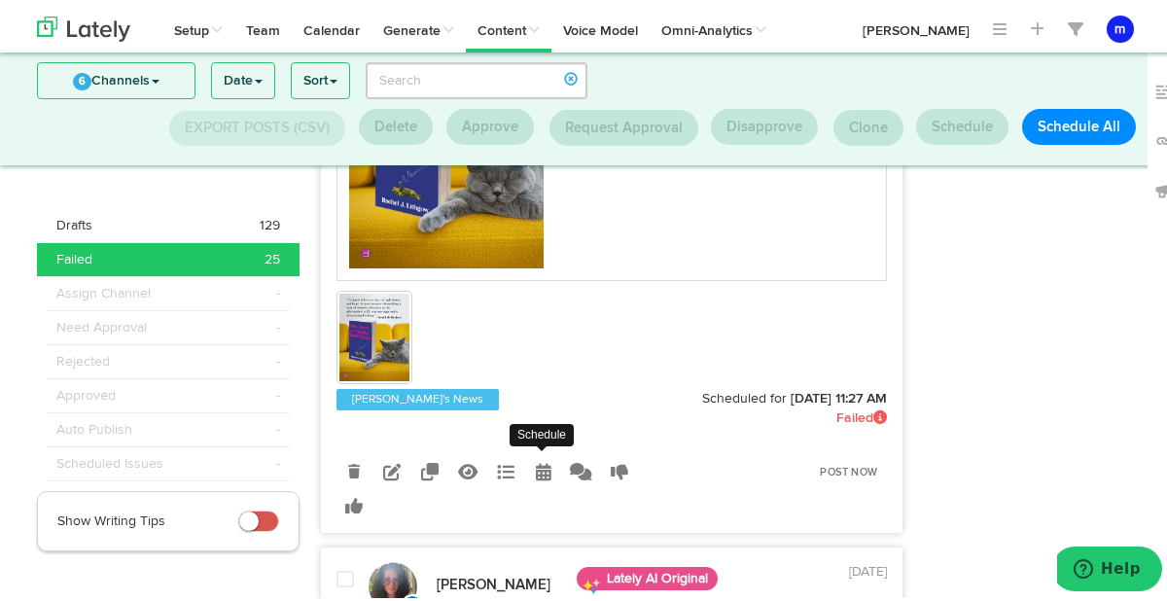
click at [536, 459] on icon at bounding box center [544, 468] width 16 height 18
radio input "true"
select select "11"
select select "27"
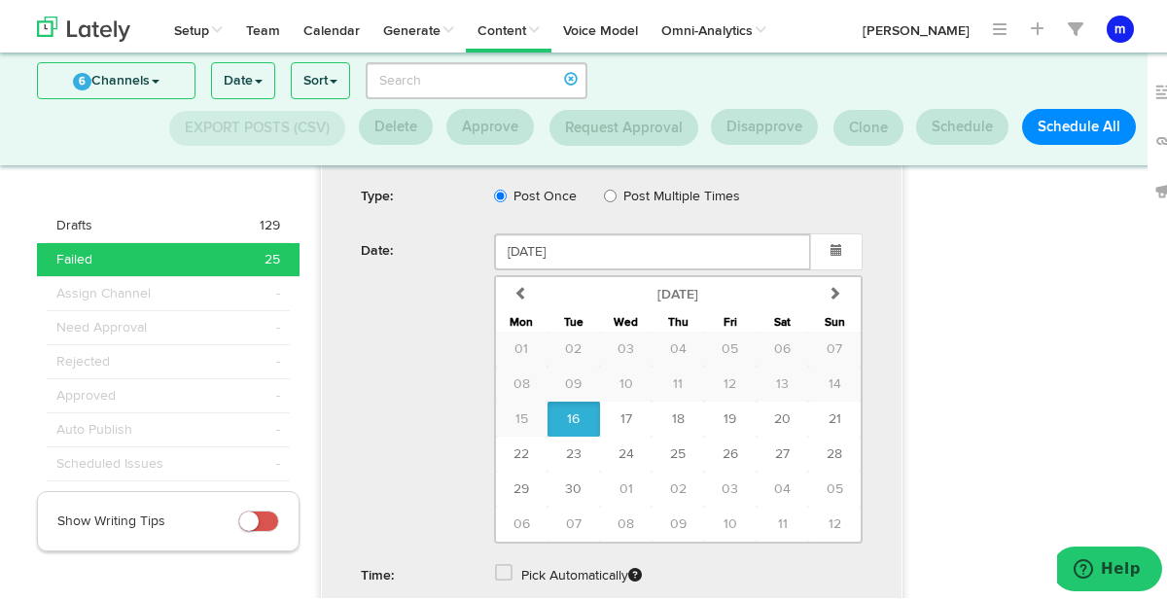
scroll to position [1509, 0]
click at [621, 442] on span "24" at bounding box center [626, 449] width 16 height 14
type input "September 24 2025"
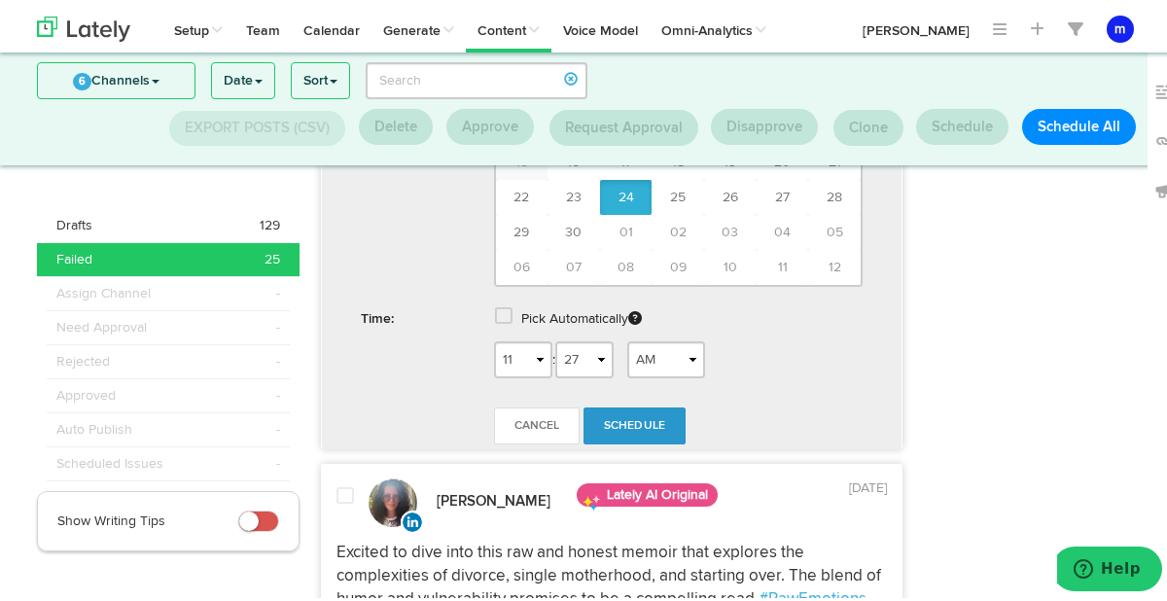
scroll to position [1769, 0]
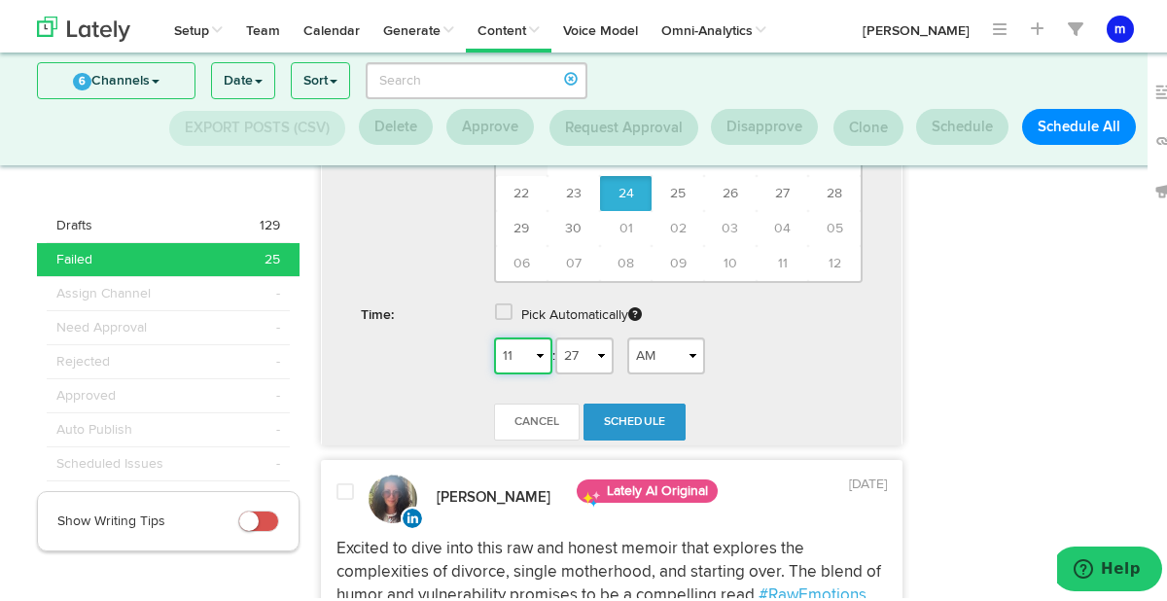
click at [529, 334] on select "1 2 3 4 5 6 7 8 9 10 11 12" at bounding box center [523, 352] width 58 height 37
click at [647, 412] on span "Schedule" at bounding box center [635, 418] width 62 height 12
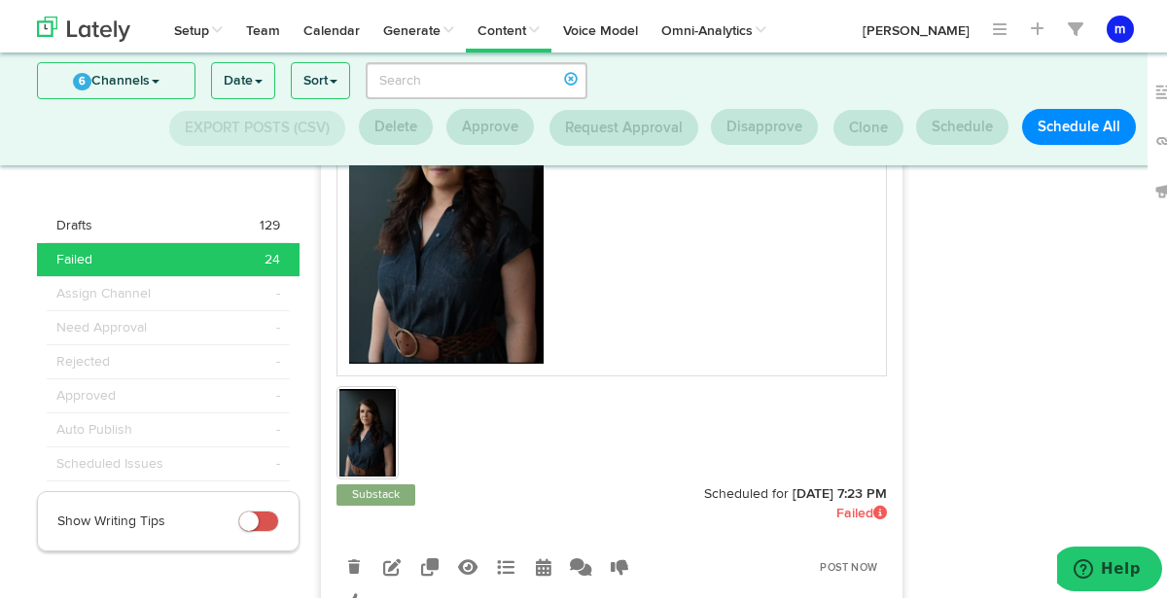
scroll to position [3250, 0]
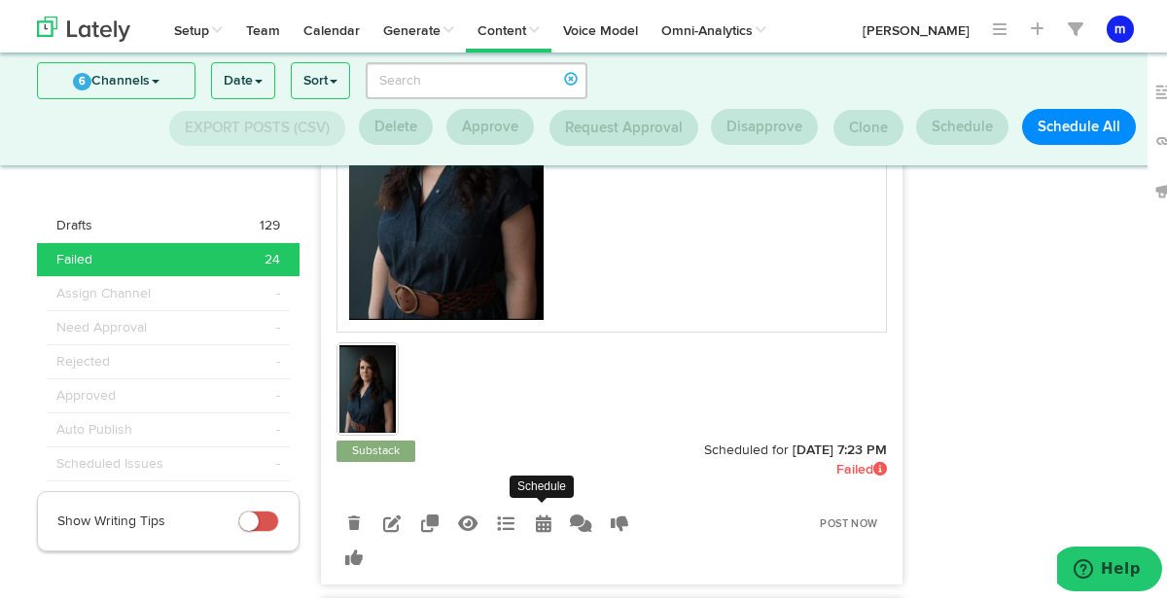
click at [539, 520] on icon at bounding box center [544, 520] width 16 height 18
select select "7"
select select "23"
select select "PM"
click at [540, 520] on icon at bounding box center [544, 520] width 16 height 18
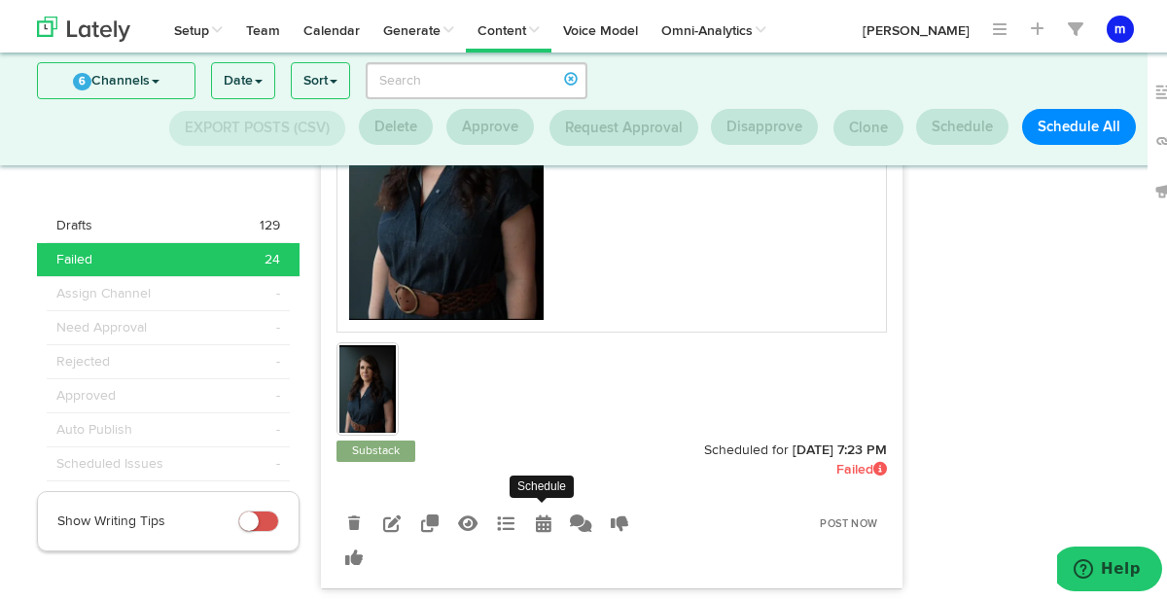
click at [545, 511] on link at bounding box center [543, 519] width 34 height 34
click at [536, 514] on icon at bounding box center [544, 520] width 16 height 18
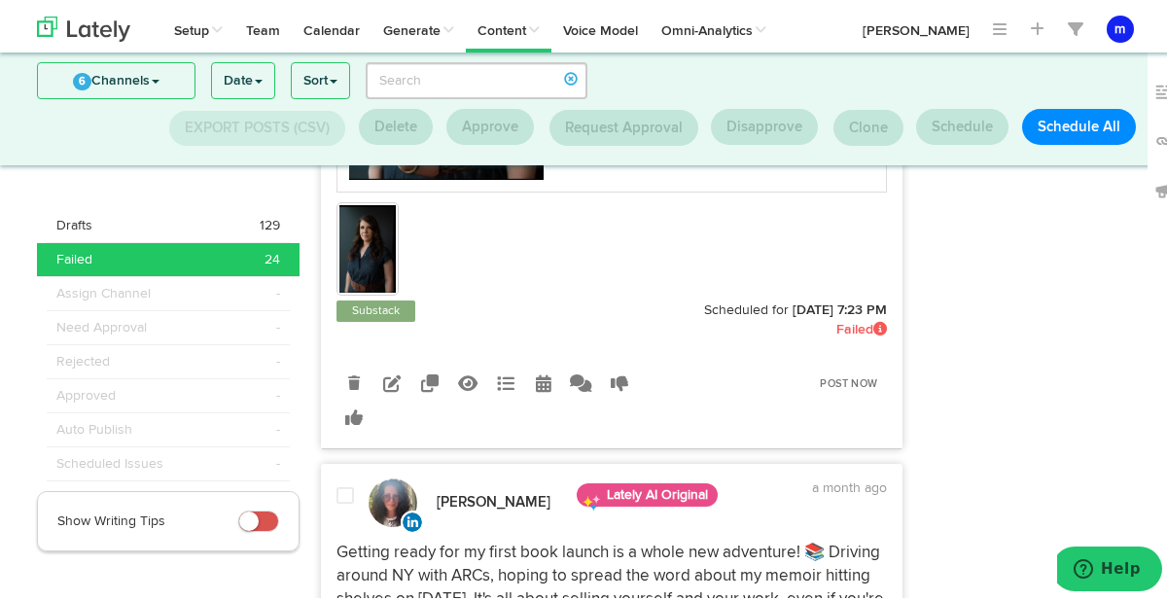
scroll to position [3373, 0]
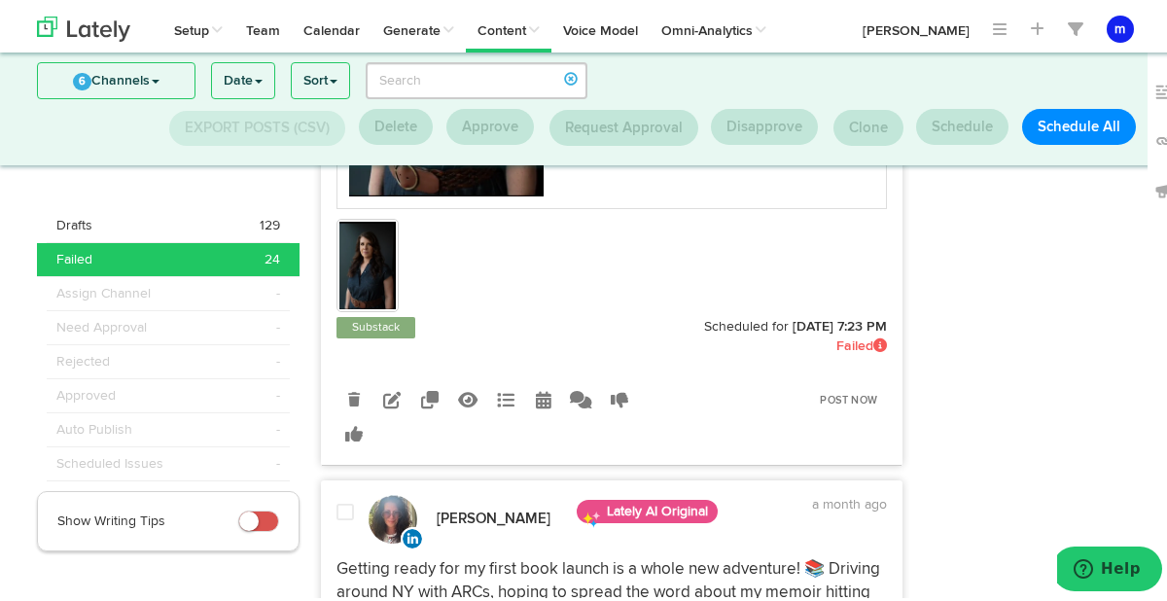
click at [536, 402] on icon at bounding box center [544, 396] width 16 height 18
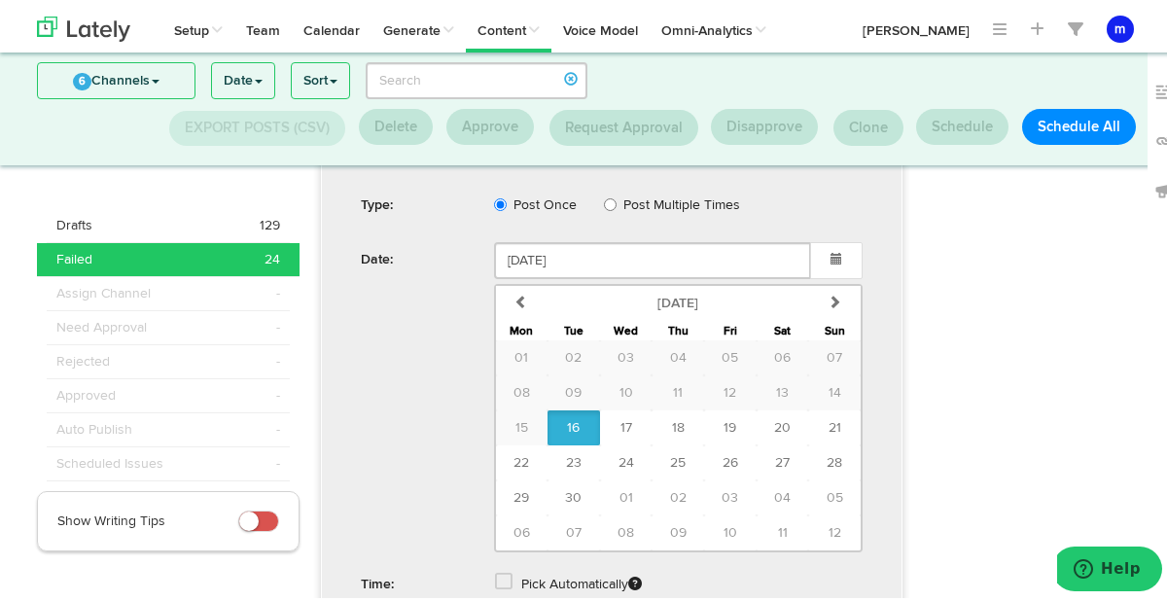
scroll to position [3770, 0]
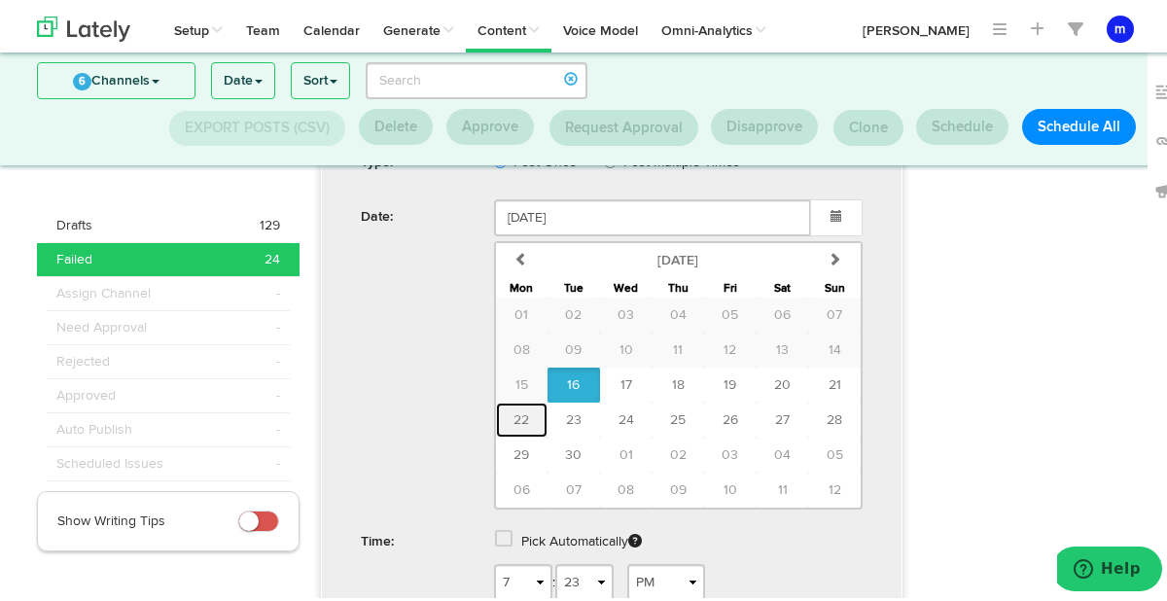
click at [524, 414] on button "22" at bounding box center [522, 416] width 53 height 35
type input "[DATE]"
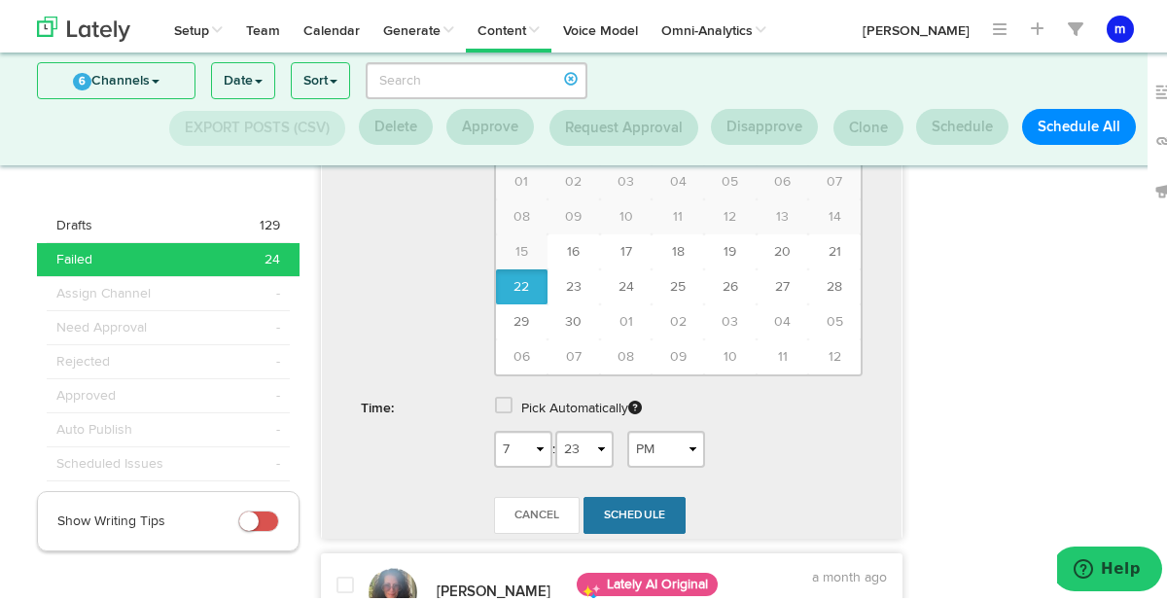
click at [615, 499] on link "Schedule" at bounding box center [634, 511] width 103 height 37
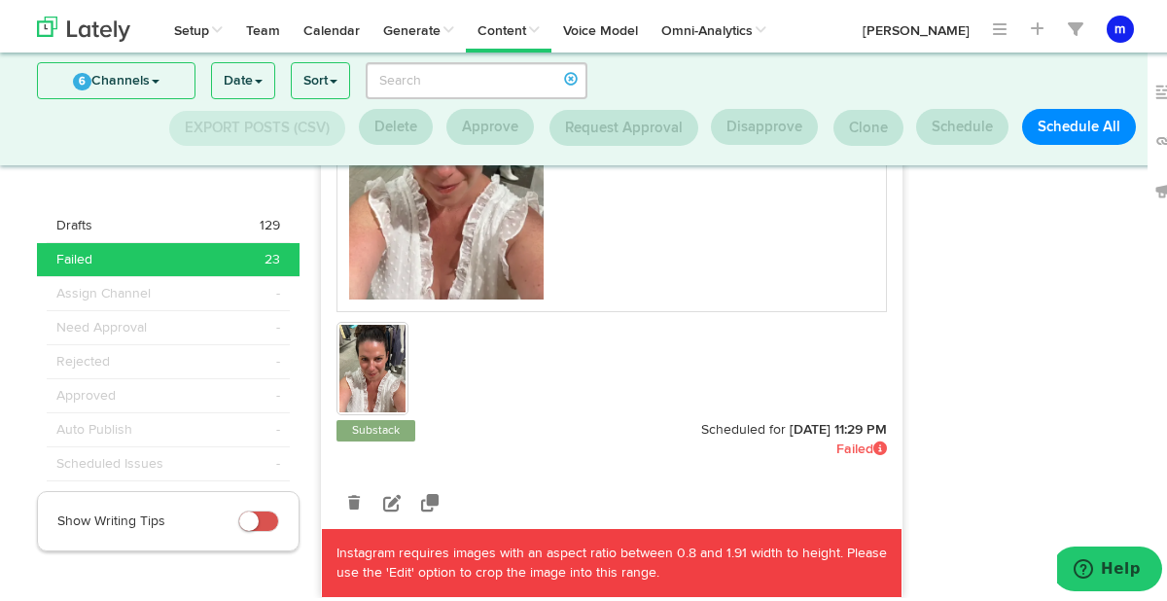
scroll to position [11290, 0]
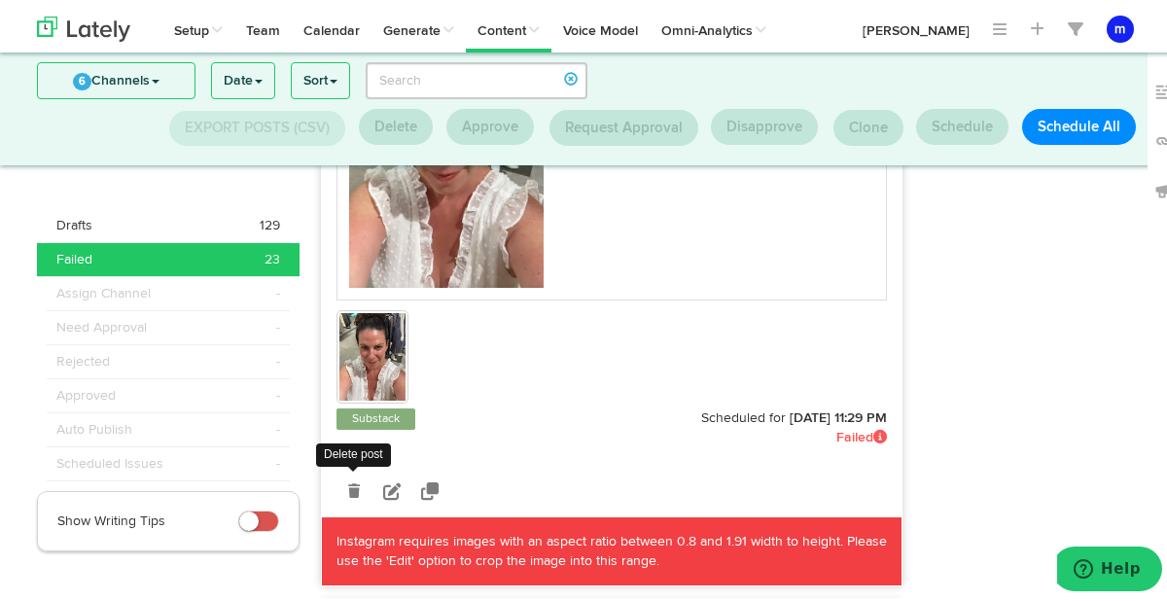
click at [348, 485] on icon at bounding box center [354, 487] width 12 height 14
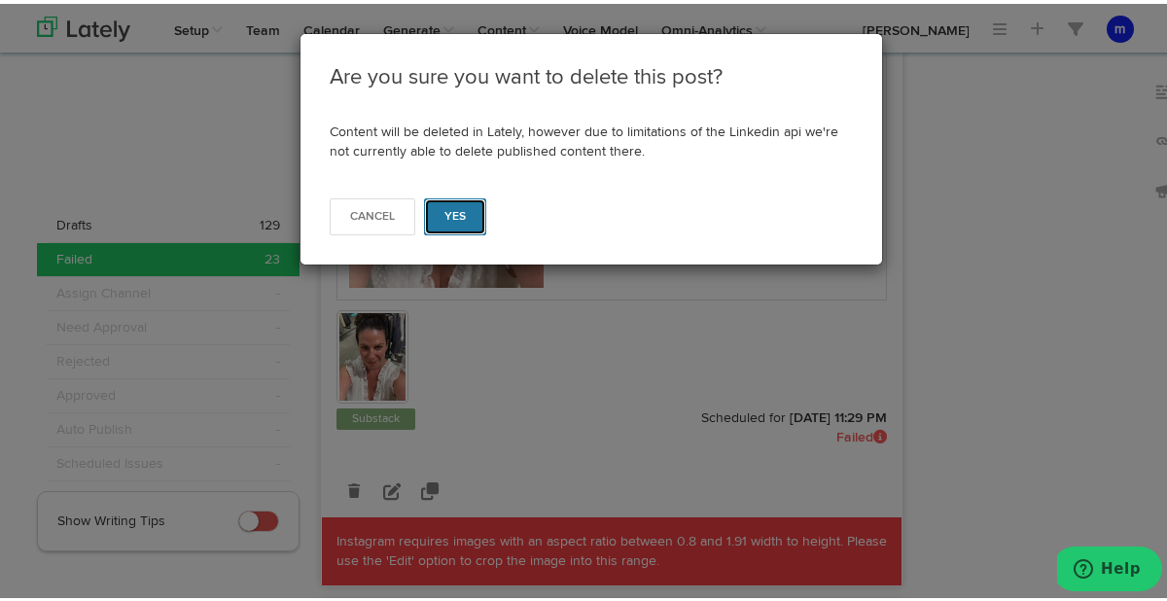
click at [459, 215] on button "Yes" at bounding box center [455, 212] width 63 height 37
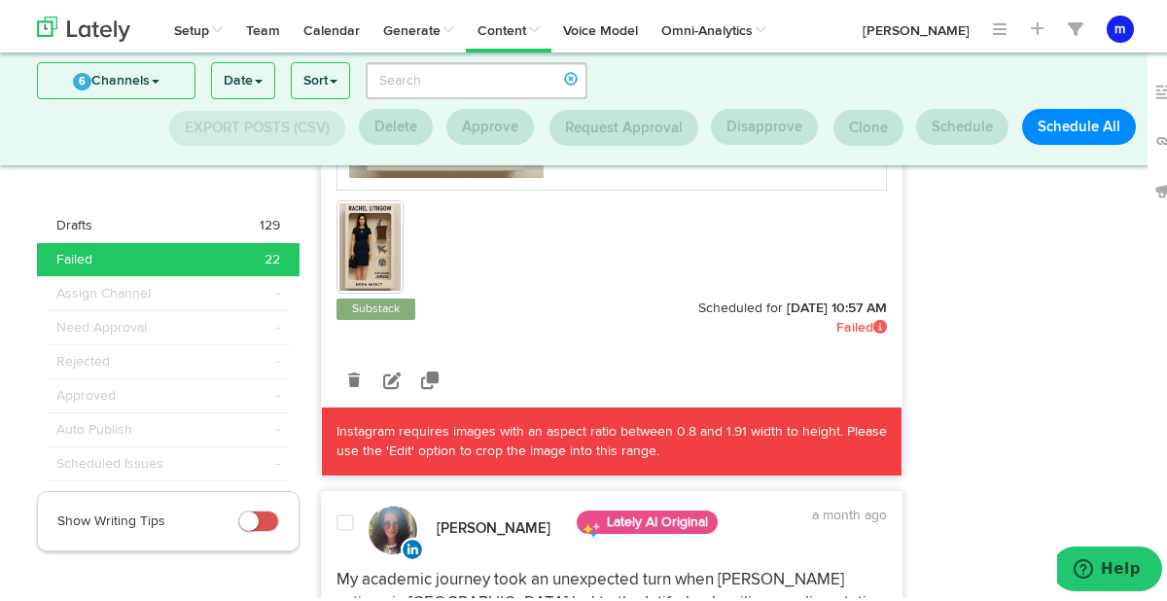
scroll to position [11419, 0]
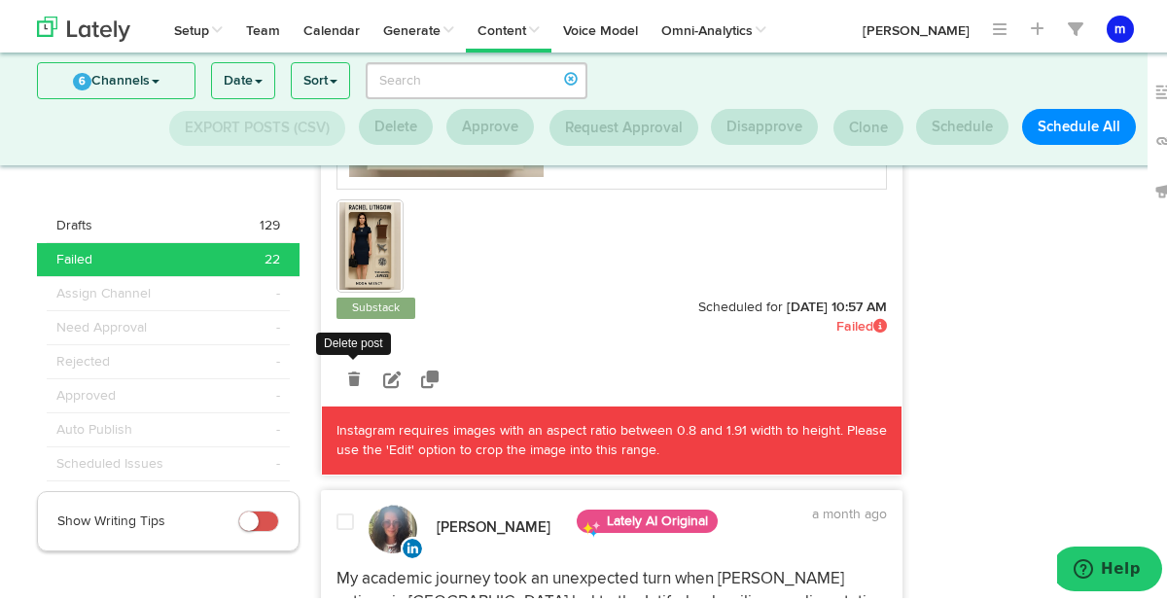
click at [348, 374] on icon at bounding box center [354, 376] width 12 height 14
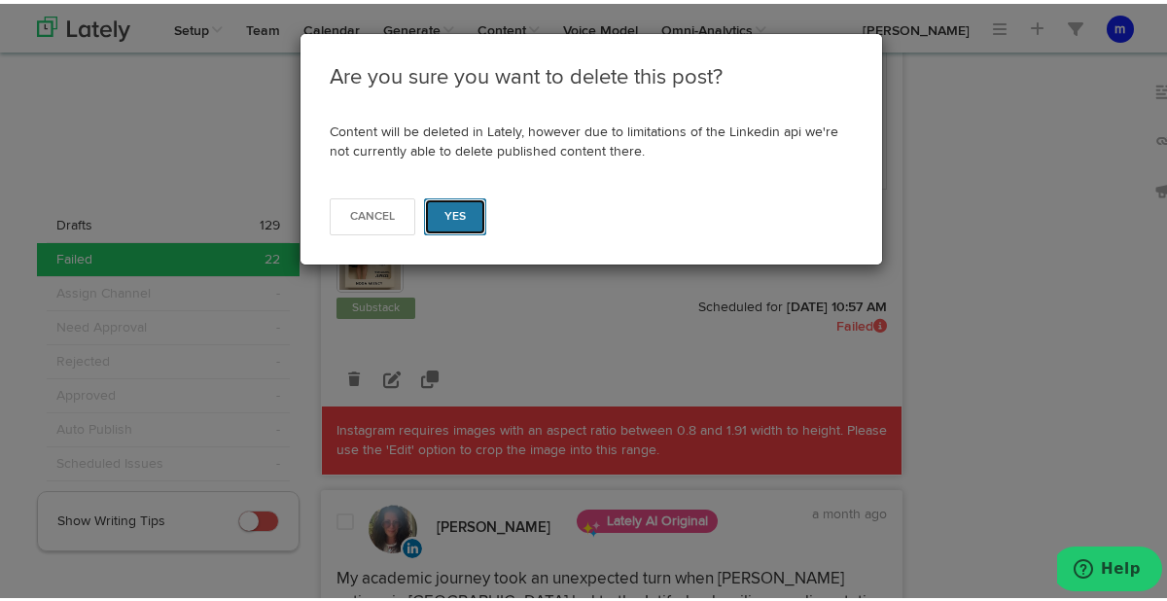
click at [463, 209] on button "Yes" at bounding box center [455, 212] width 63 height 37
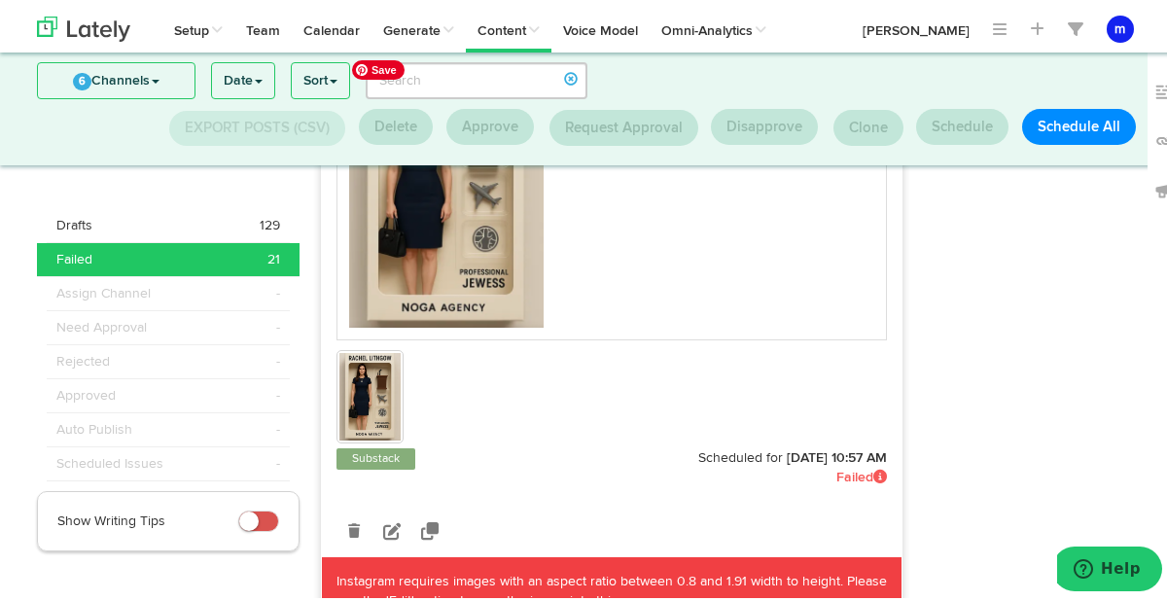
scroll to position [12933, 0]
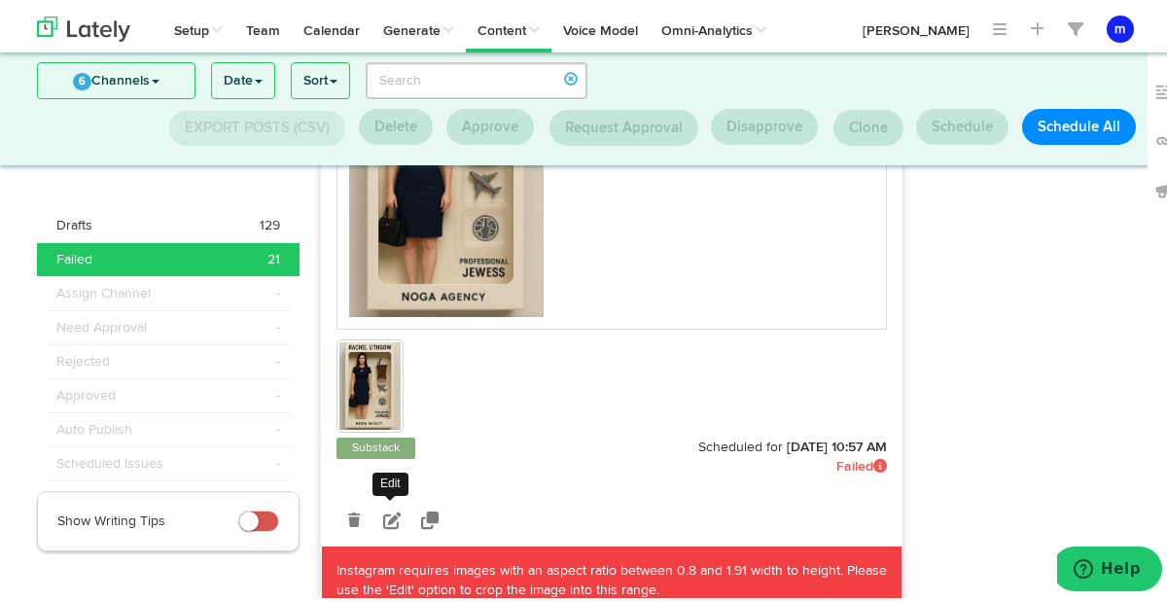
click at [383, 517] on icon at bounding box center [392, 517] width 18 height 18
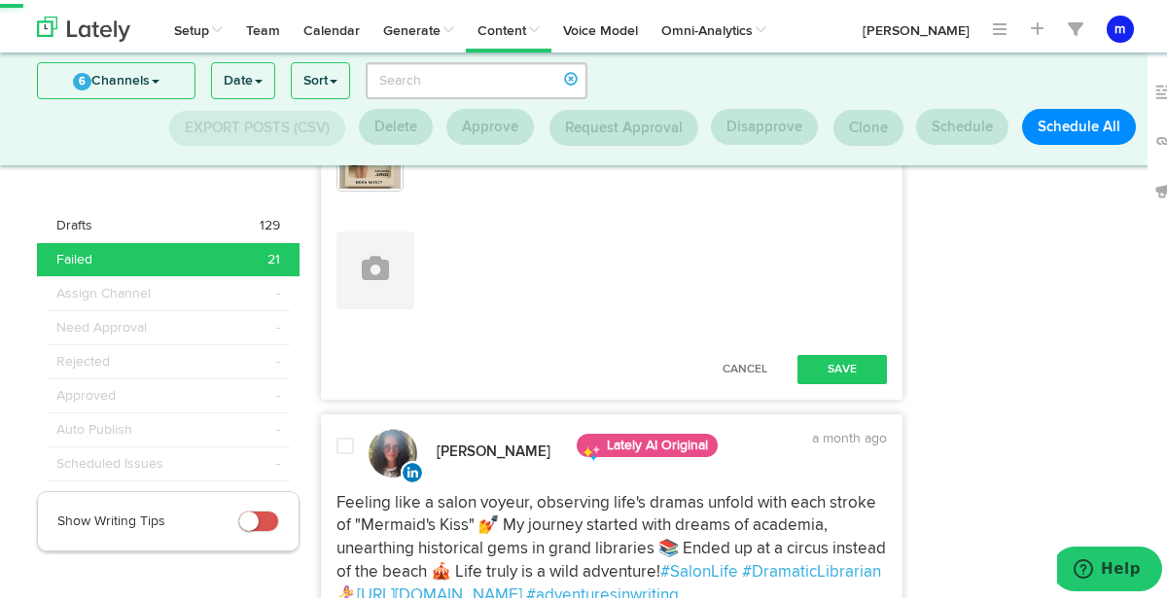
scroll to position [13301, 0]
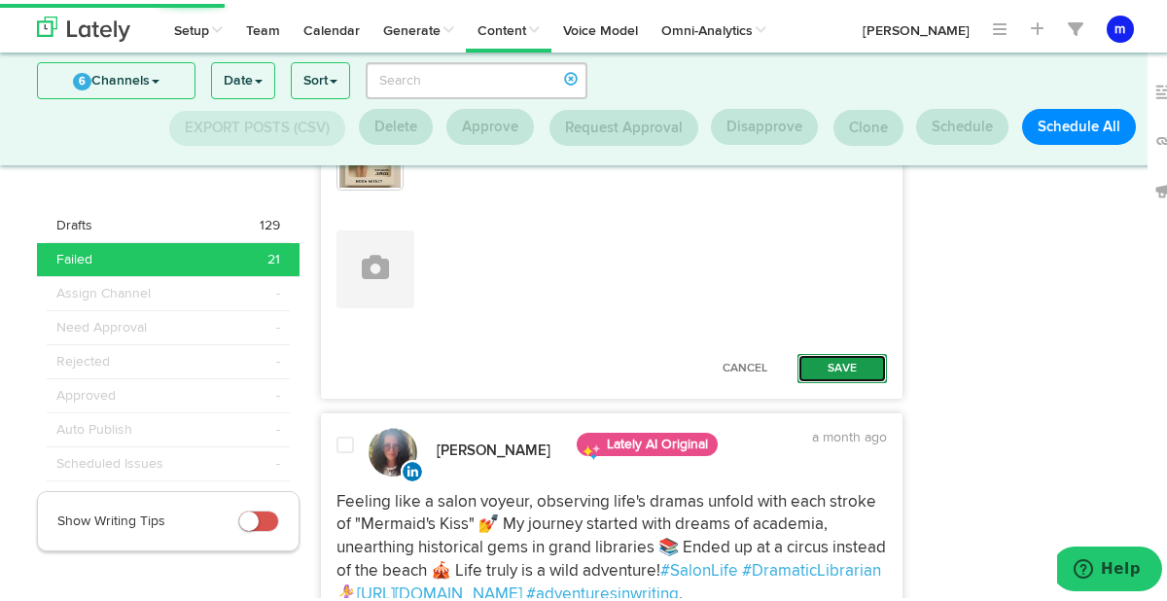
click at [860, 362] on button "Save" at bounding box center [841, 364] width 89 height 29
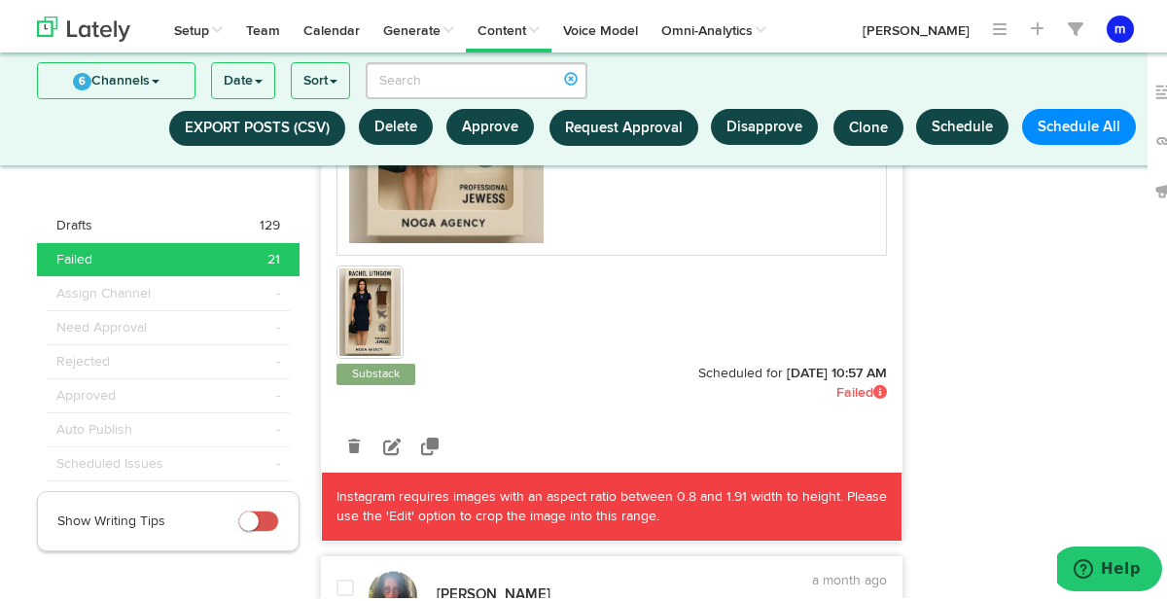
scroll to position [13798, 0]
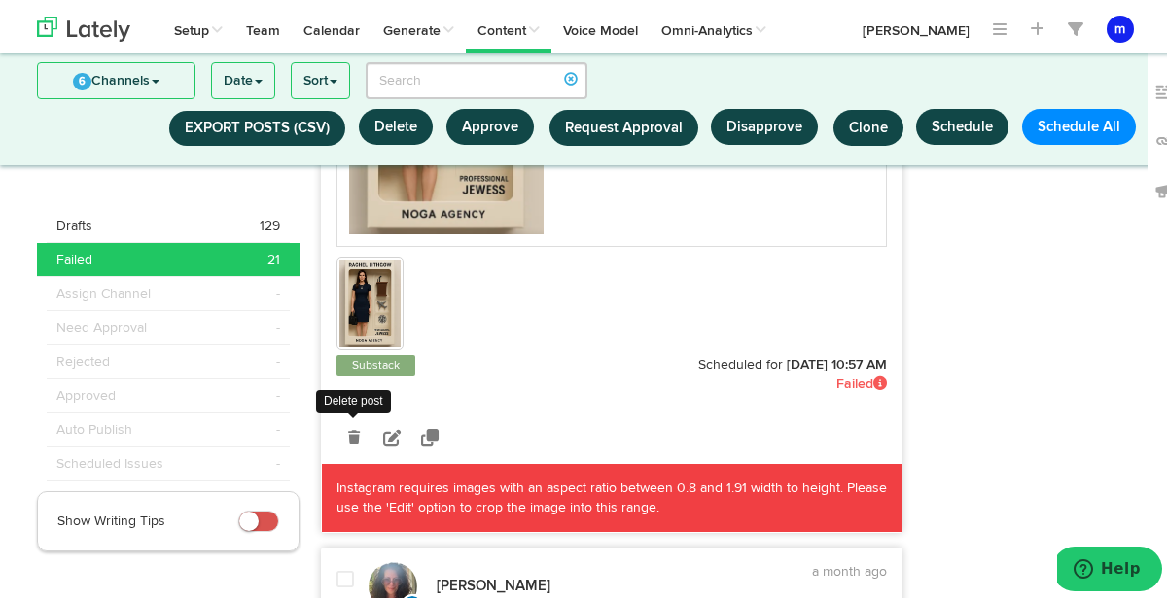
click at [348, 438] on icon at bounding box center [354, 434] width 12 height 14
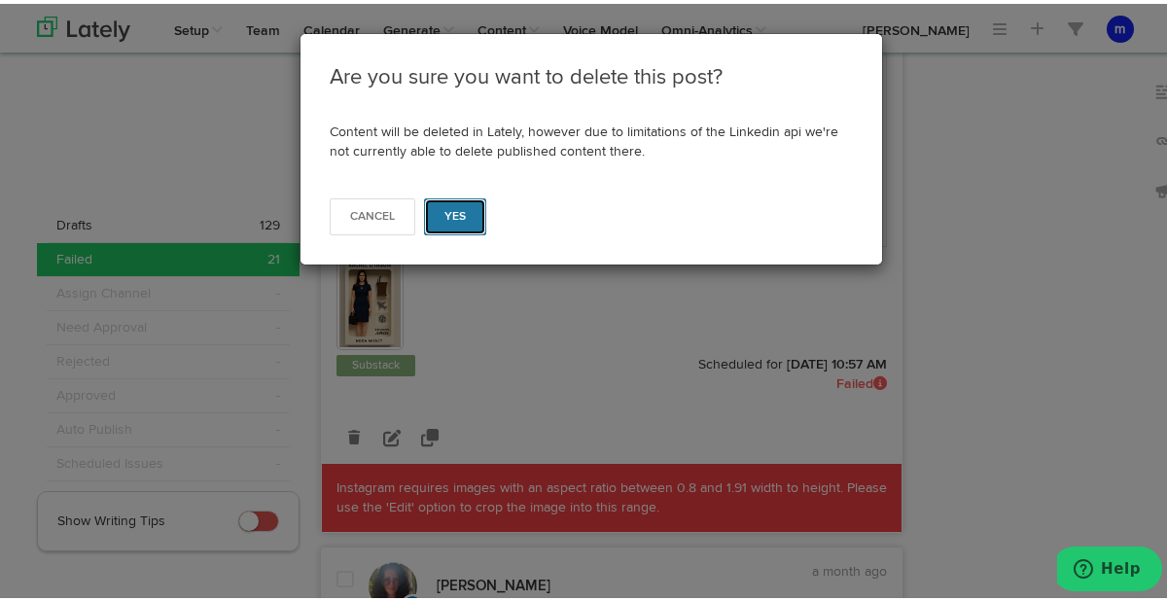
click at [457, 225] on button "Yes" at bounding box center [455, 212] width 63 height 37
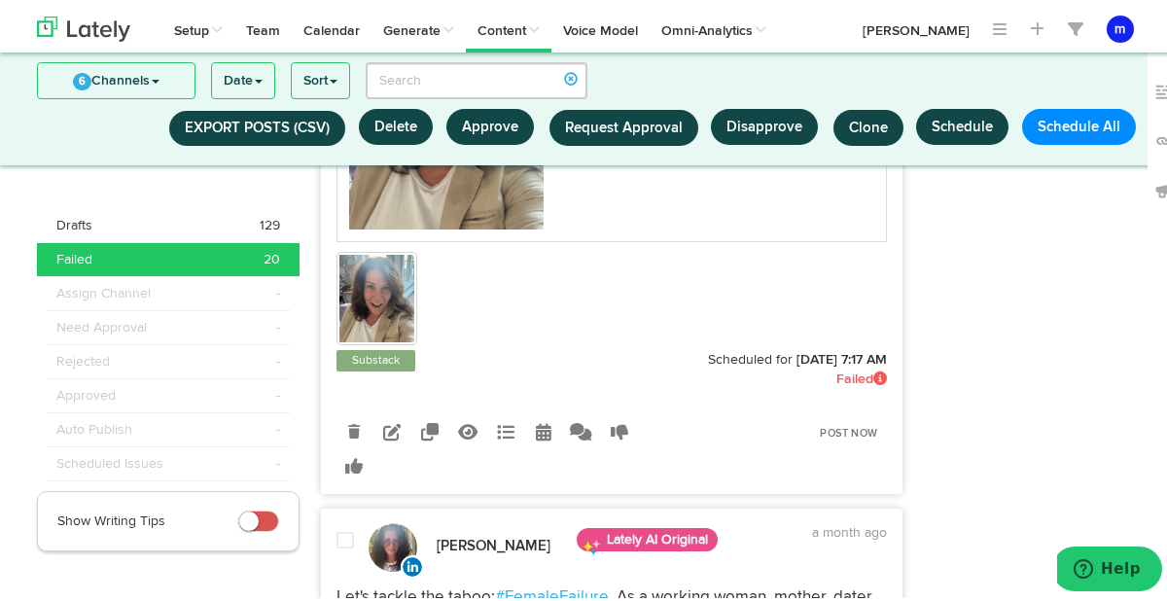
scroll to position [14962, 0]
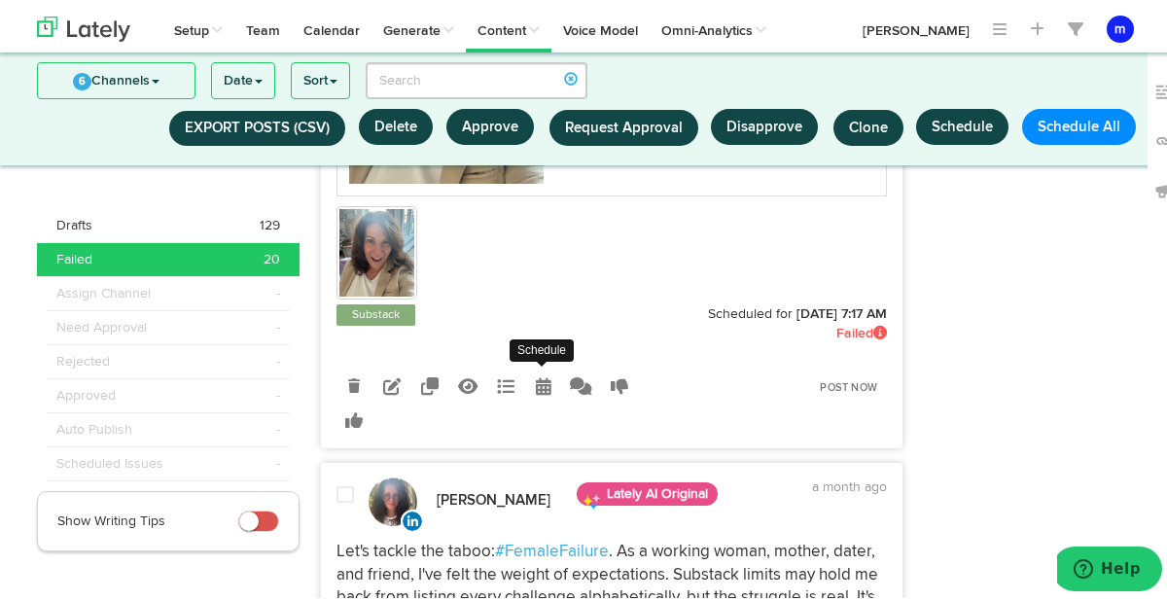
click at [538, 373] on icon at bounding box center [544, 382] width 16 height 18
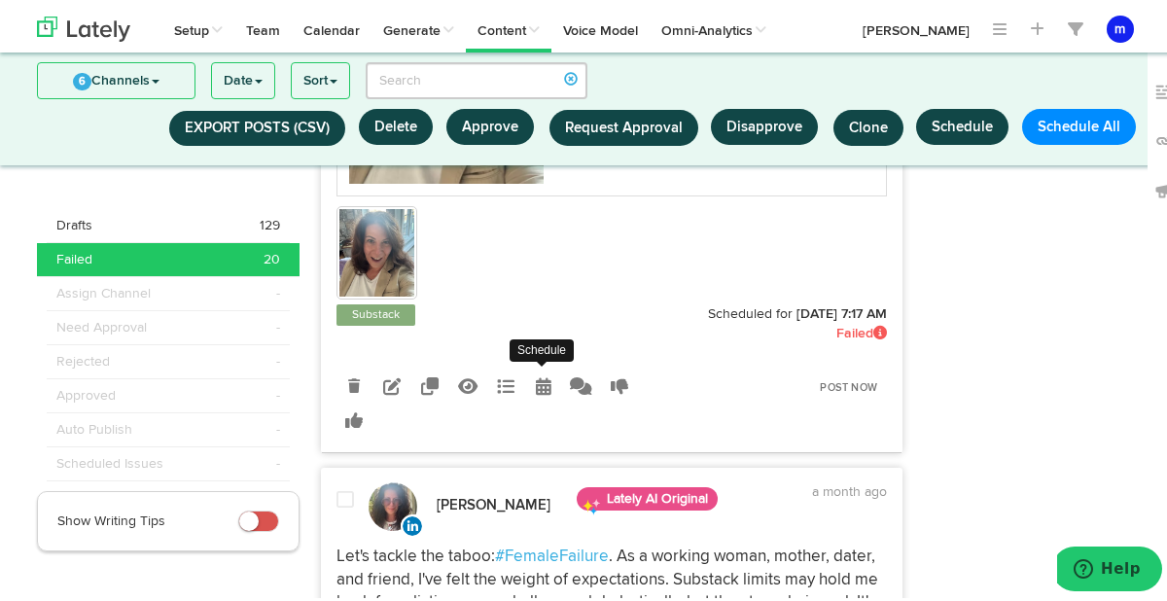
radio input "true"
select select "7"
select select "17"
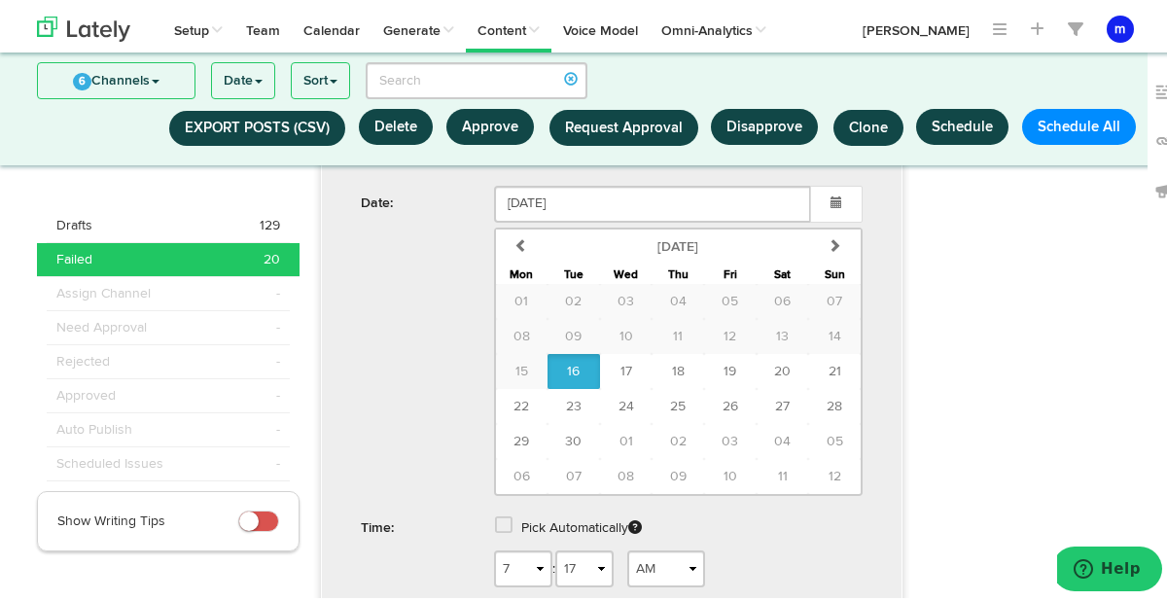
scroll to position [15362, 0]
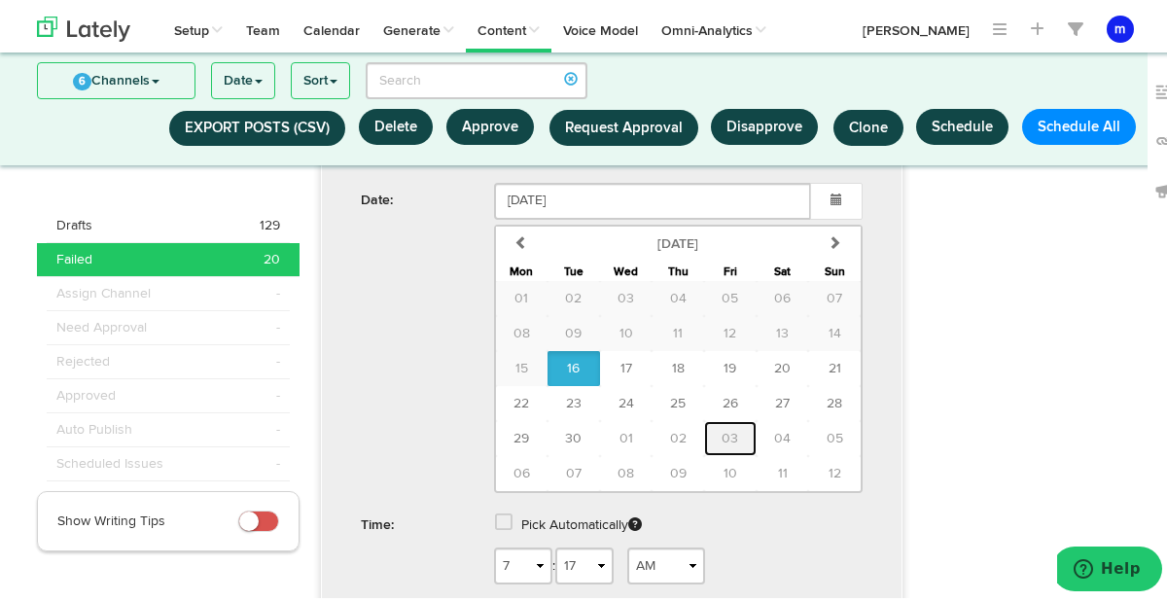
click at [722, 428] on span "03" at bounding box center [730, 435] width 17 height 14
type input "[DATE]"
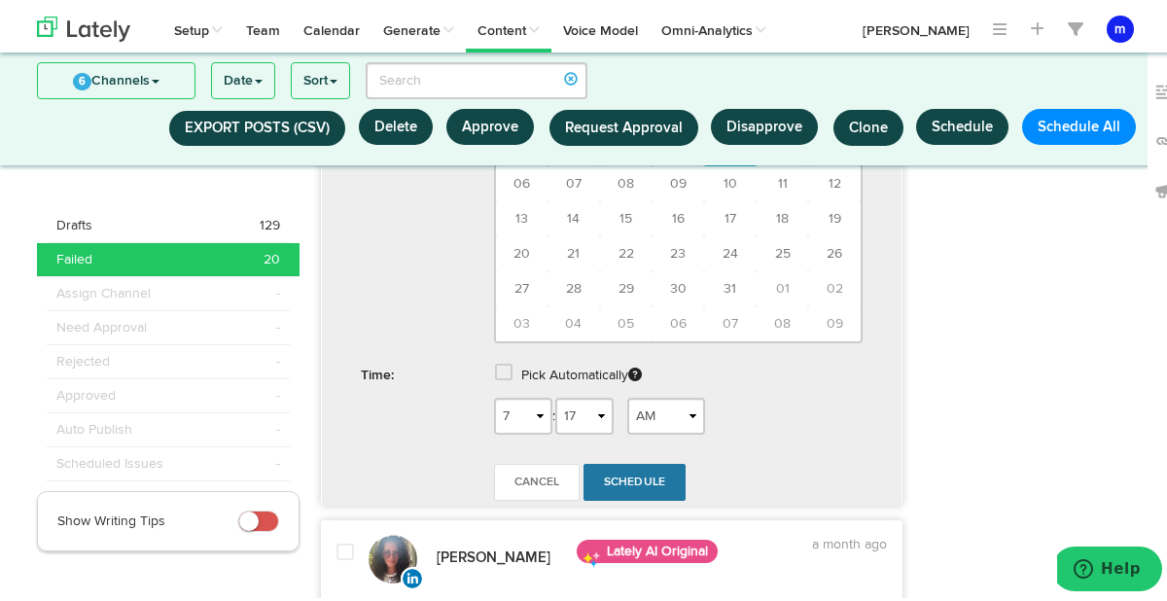
click at [642, 464] on link "Schedule" at bounding box center [634, 478] width 103 height 37
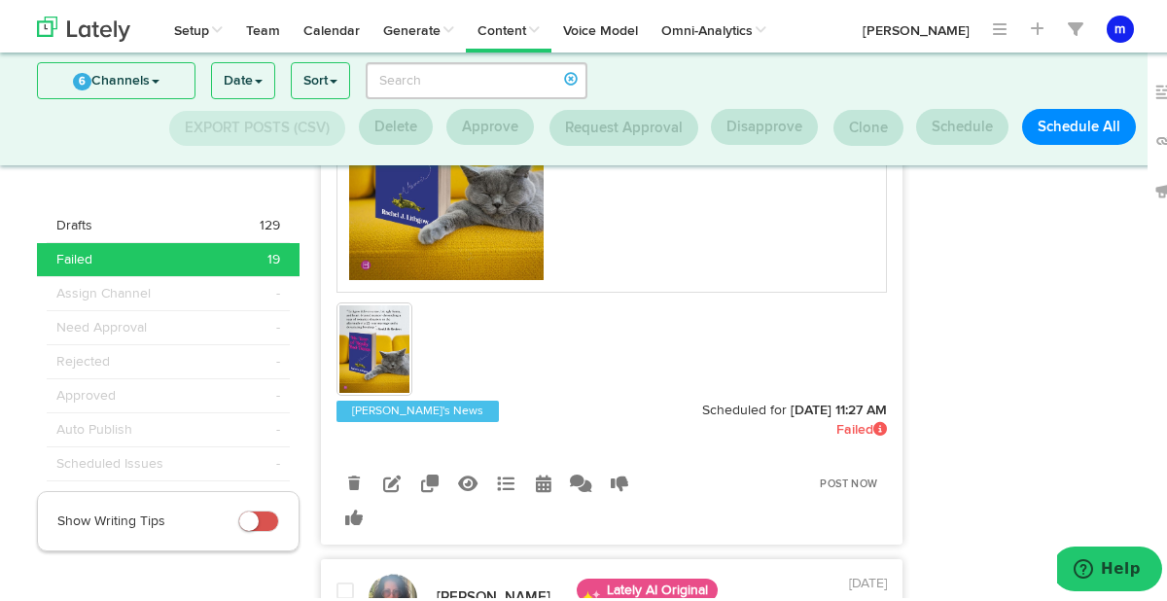
scroll to position [1018, 0]
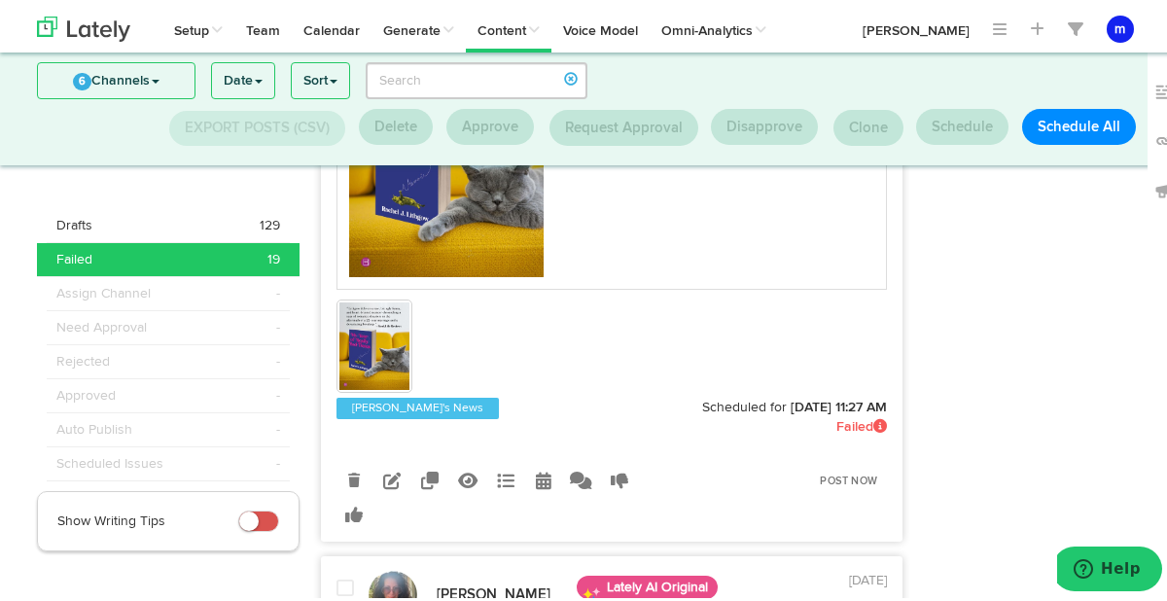
click at [536, 476] on icon at bounding box center [544, 477] width 16 height 18
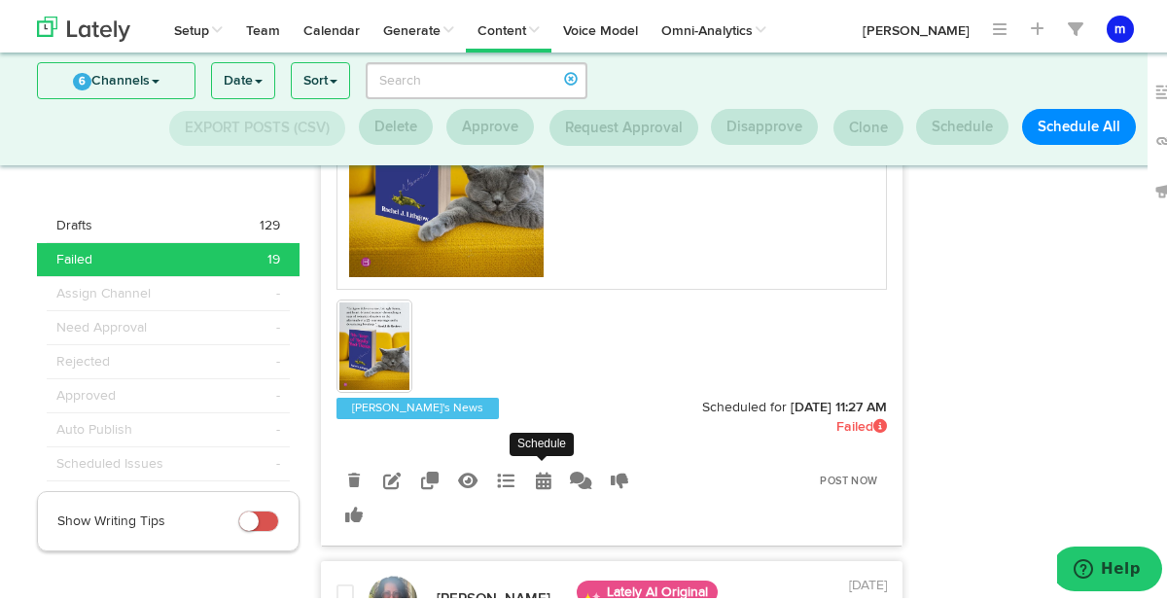
radio input "true"
select select "11"
select select "27"
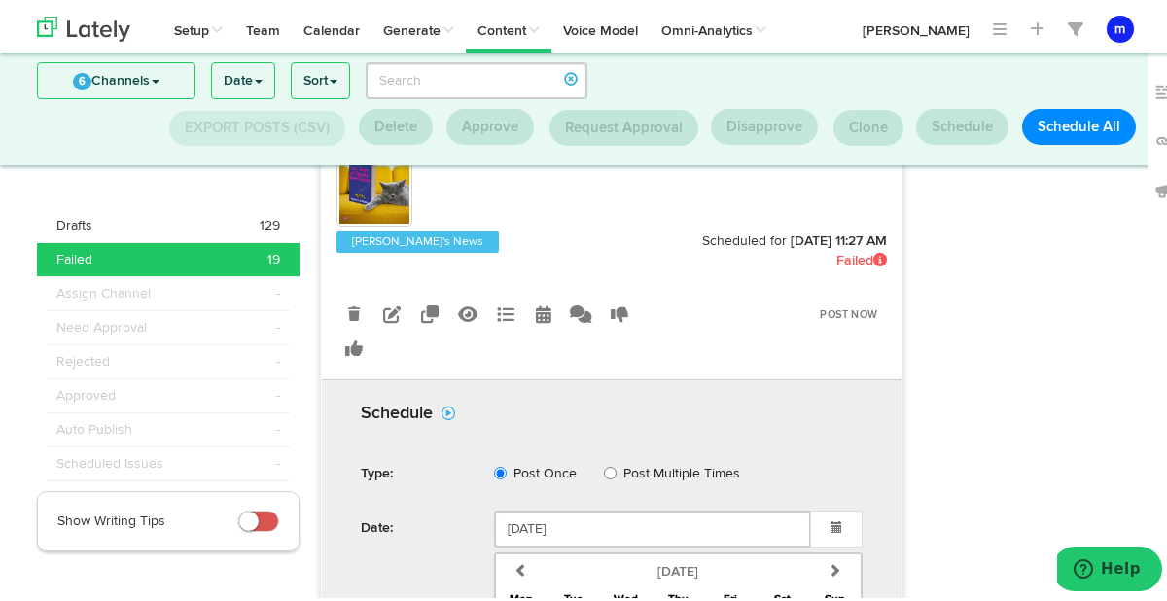
scroll to position [1461, 0]
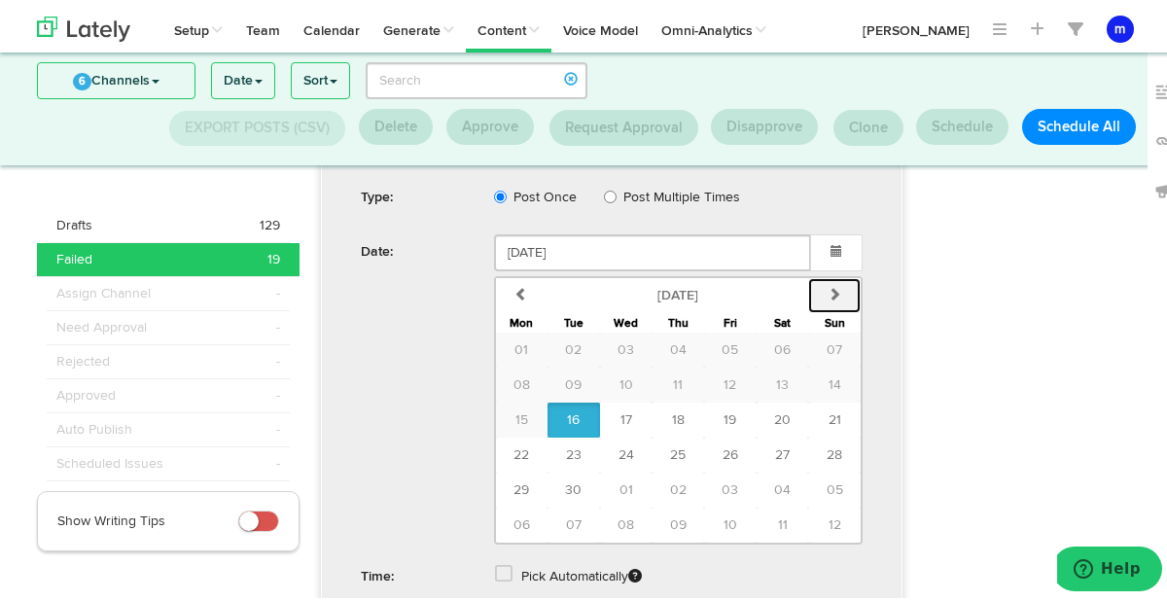
click at [828, 293] on icon "button" at bounding box center [835, 290] width 14 height 14
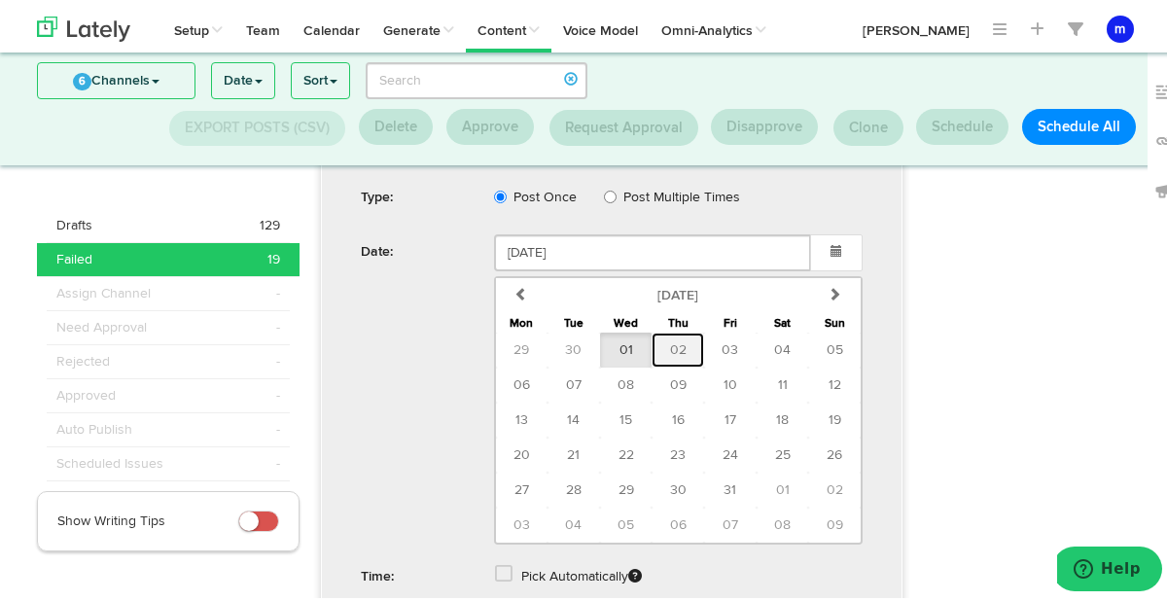
click at [680, 345] on button "02" at bounding box center [678, 346] width 53 height 35
type input "October 02 2025"
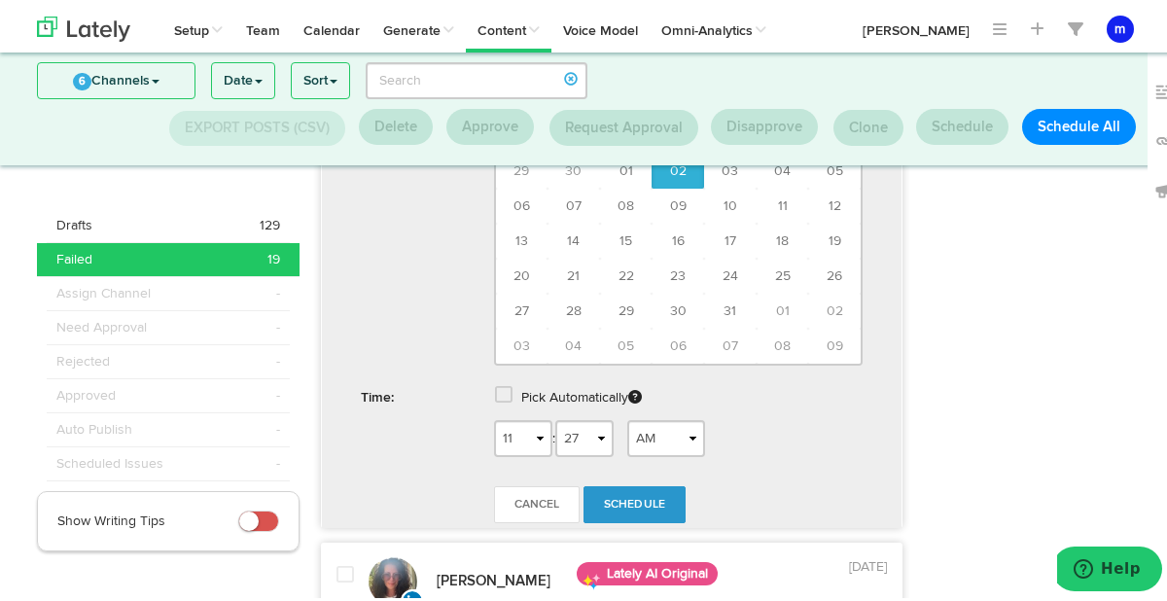
scroll to position [1641, 0]
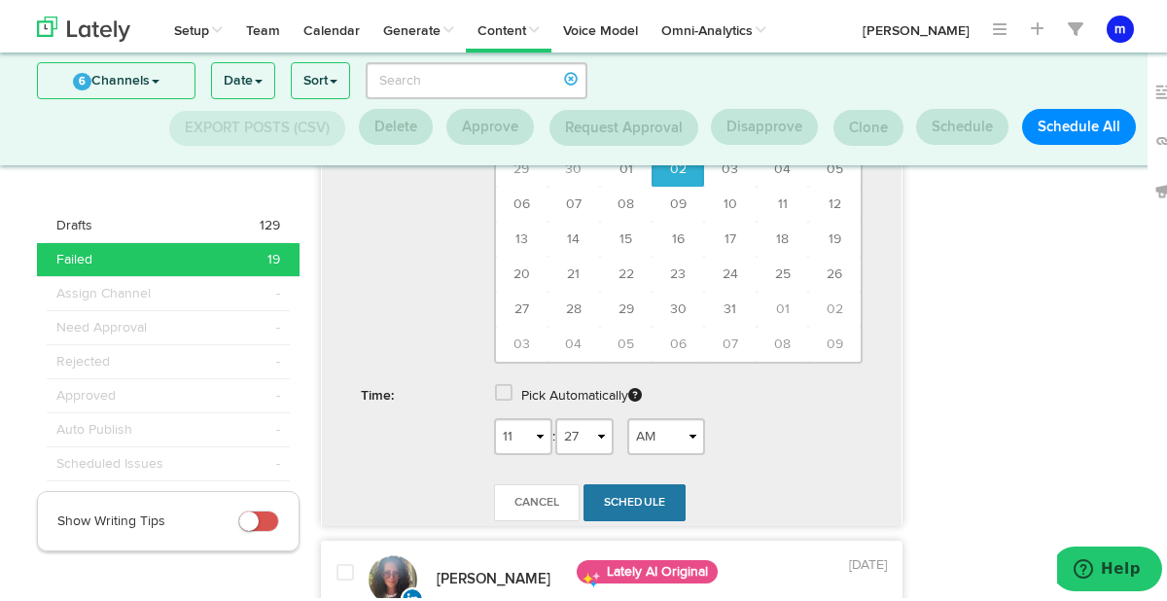
click at [623, 490] on link "Schedule" at bounding box center [634, 498] width 103 height 37
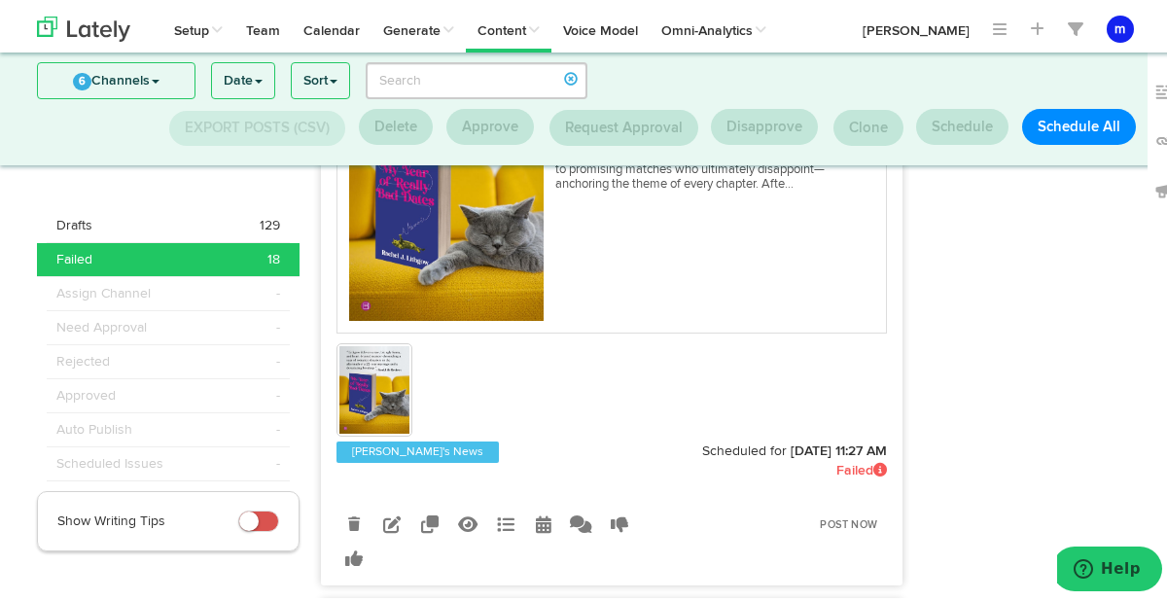
scroll to position [948, 0]
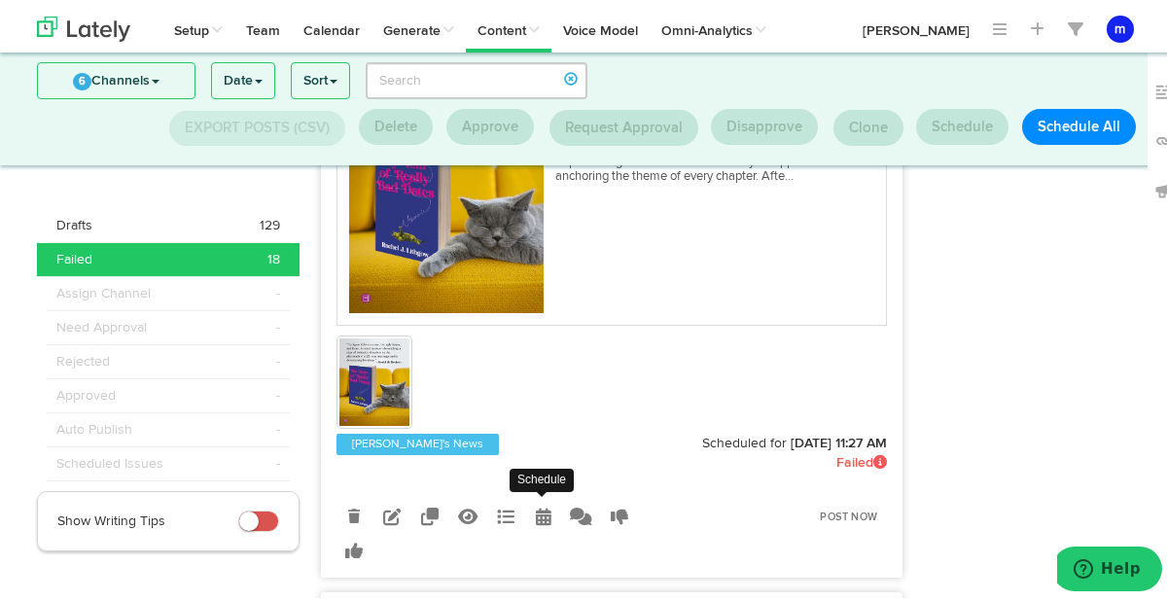
click at [536, 517] on icon at bounding box center [544, 513] width 16 height 18
select select "11"
select select "27"
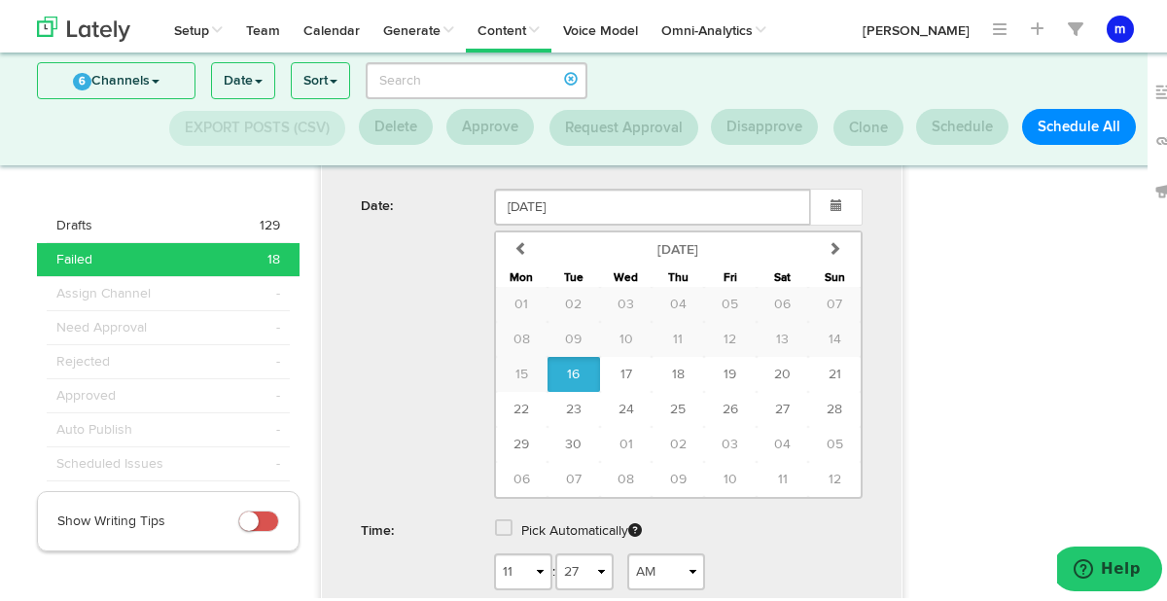
scroll to position [1491, 0]
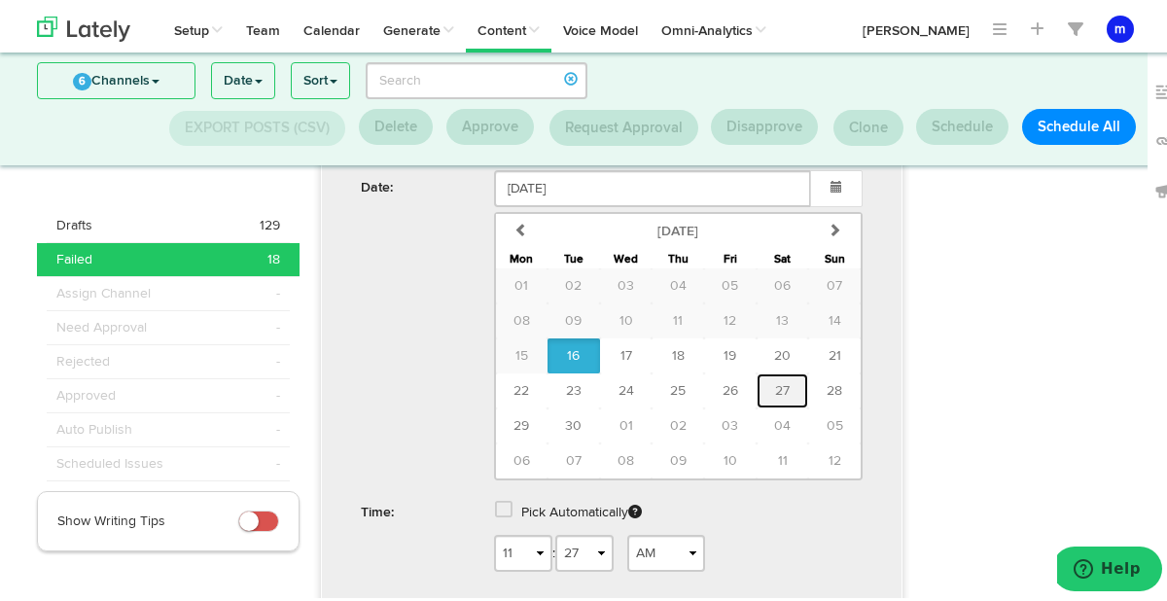
click at [783, 388] on button "27" at bounding box center [783, 387] width 53 height 35
type input "September 27 2025"
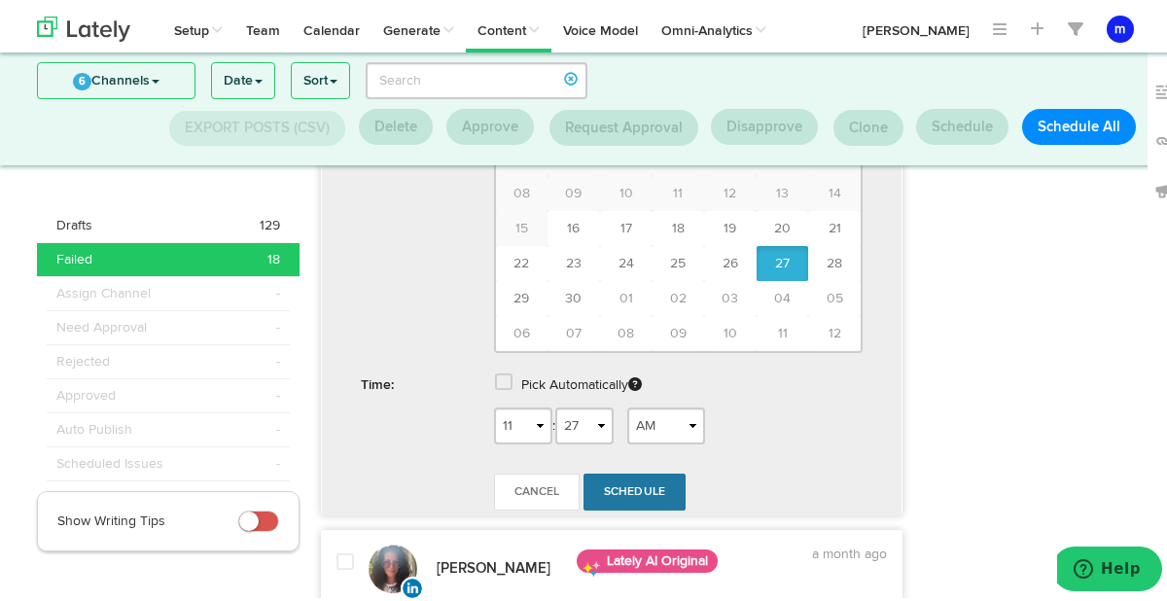
click at [642, 481] on link "Schedule" at bounding box center [634, 488] width 103 height 37
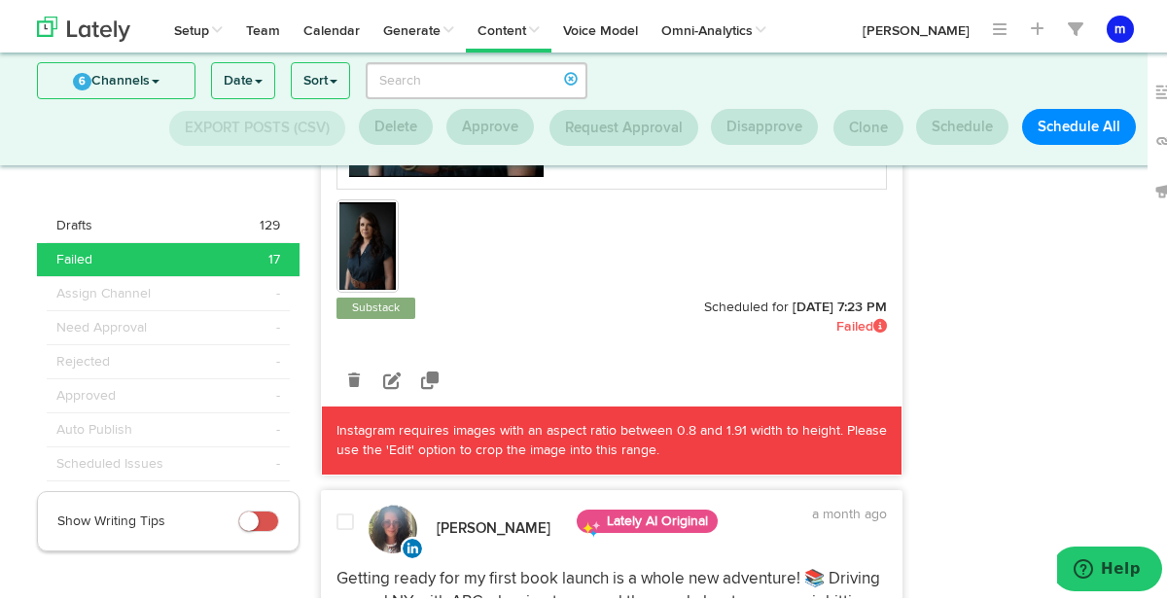
scroll to position [1177, 0]
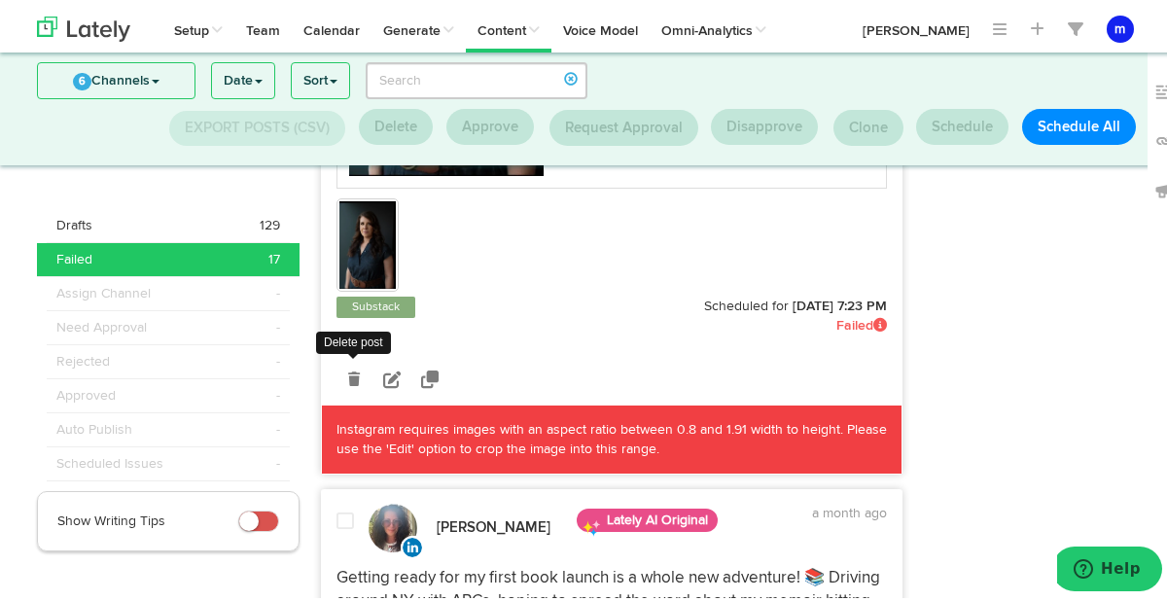
click at [348, 371] on icon at bounding box center [354, 376] width 12 height 14
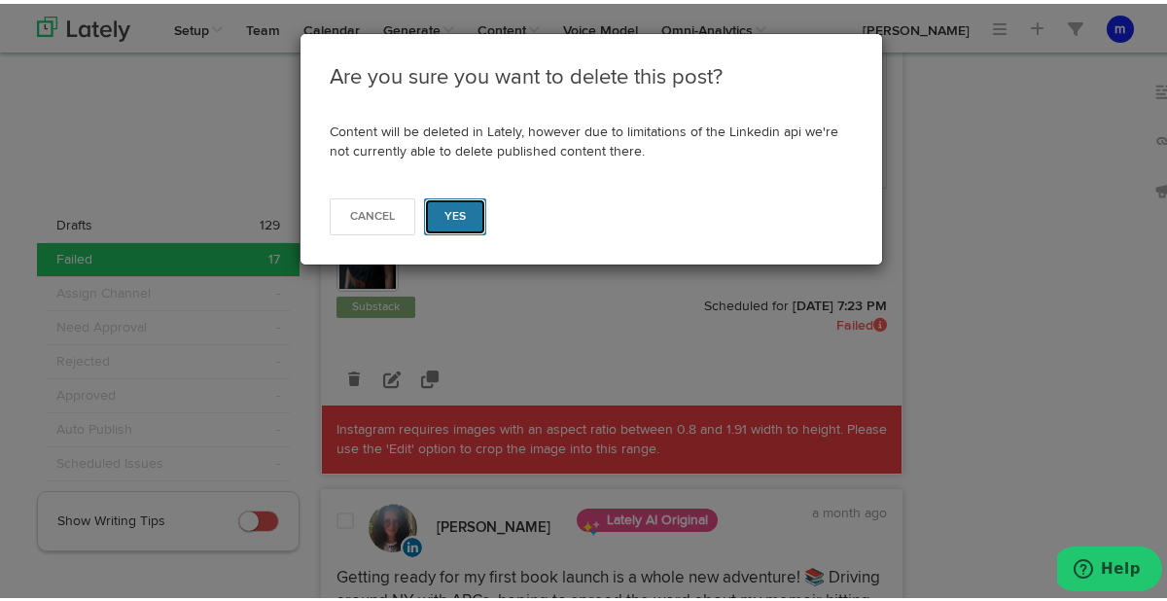
click at [471, 210] on button "Yes" at bounding box center [455, 212] width 63 height 37
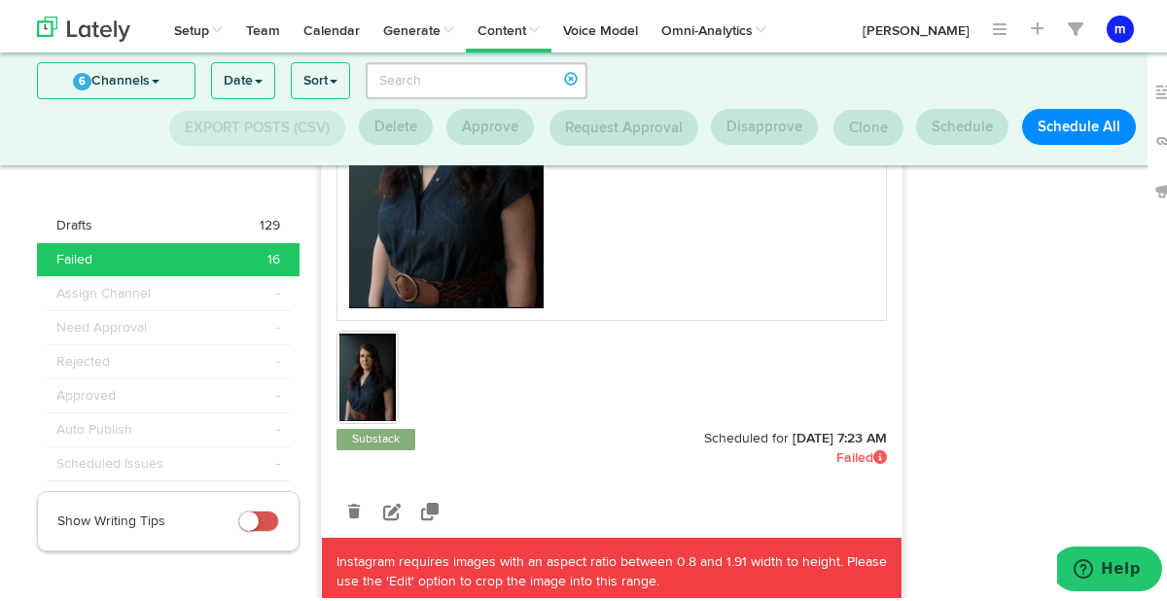
scroll to position [4476, 0]
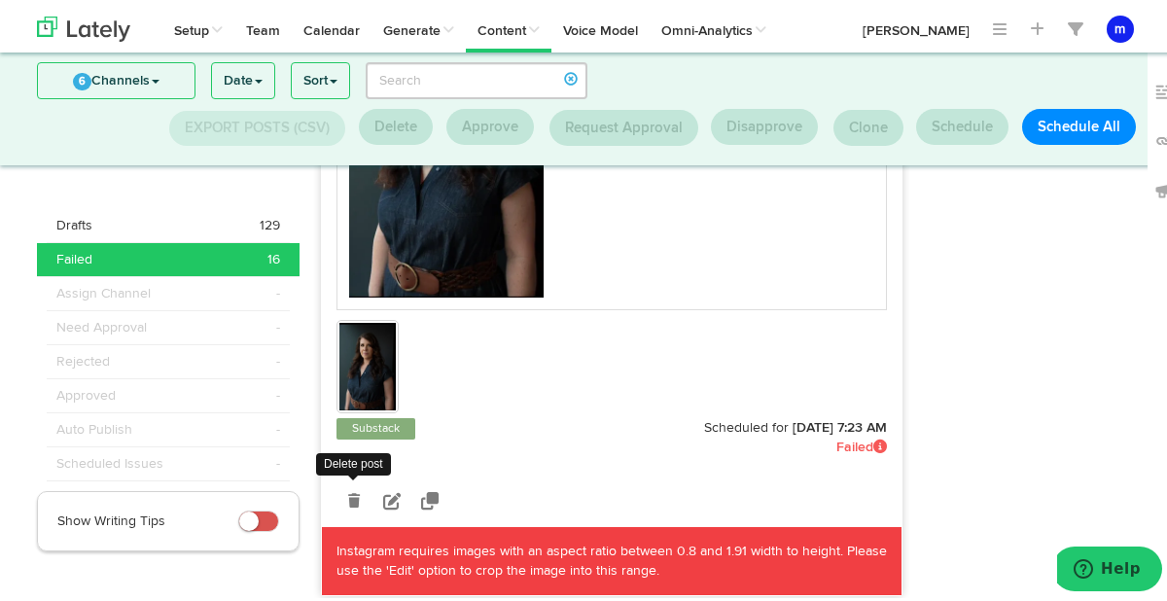
click at [348, 499] on icon at bounding box center [354, 497] width 12 height 14
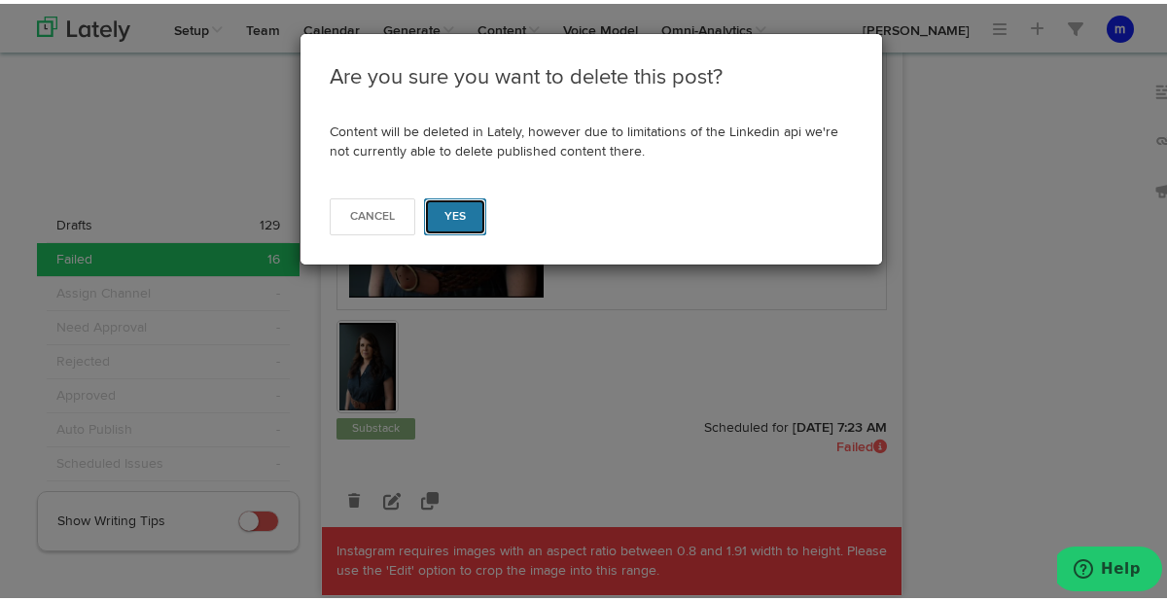
click at [454, 220] on button "Yes" at bounding box center [455, 212] width 63 height 37
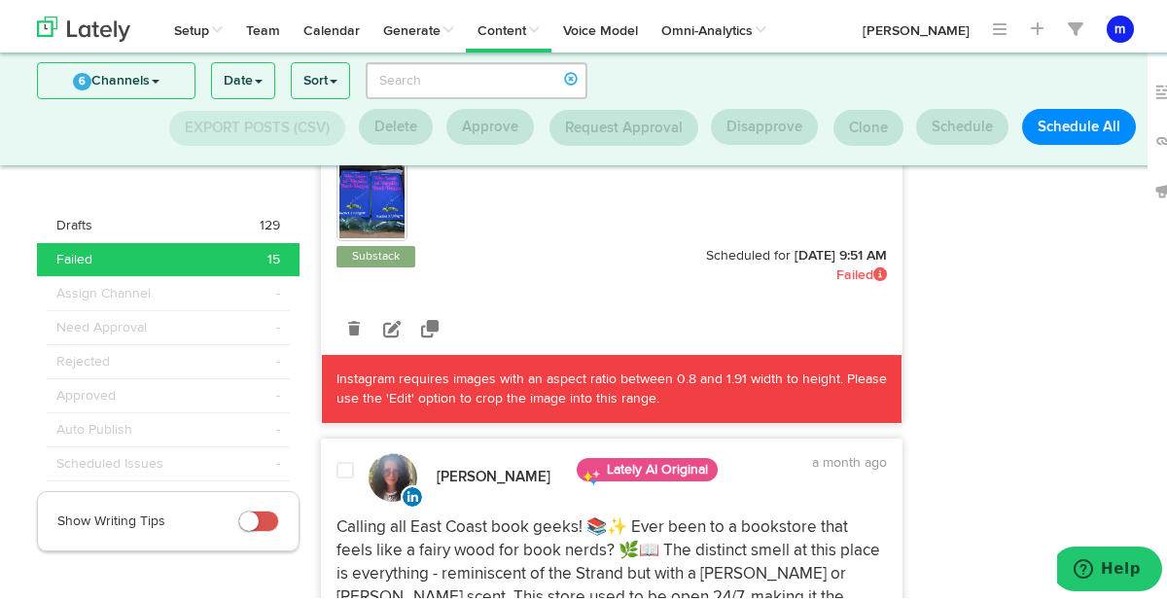
scroll to position [5411, 0]
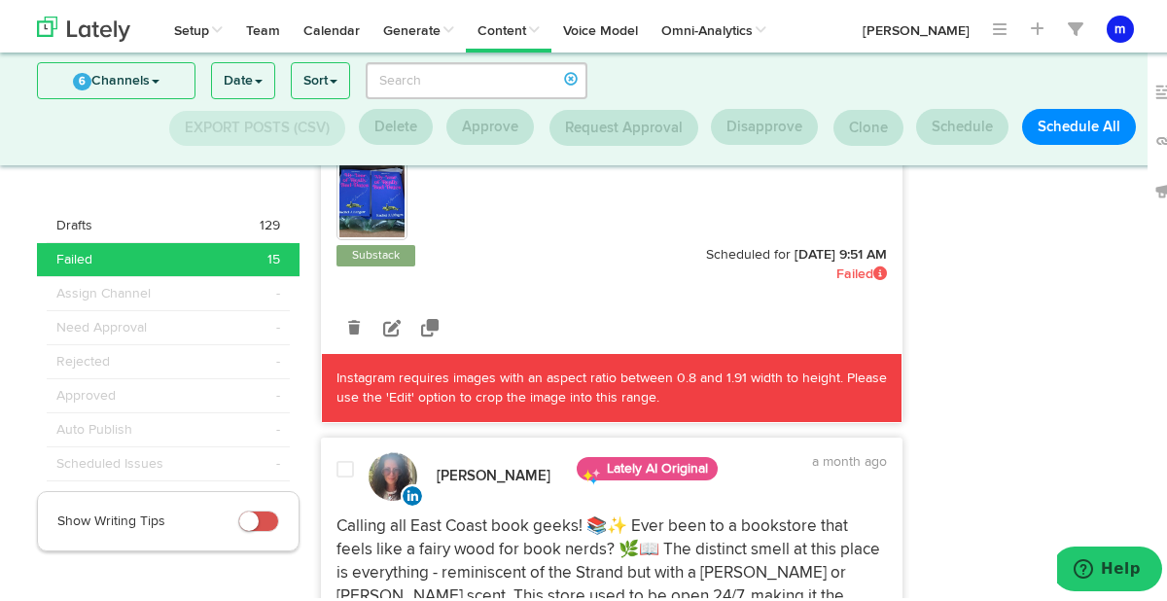
click at [246, 515] on small at bounding box center [248, 517] width 19 height 19
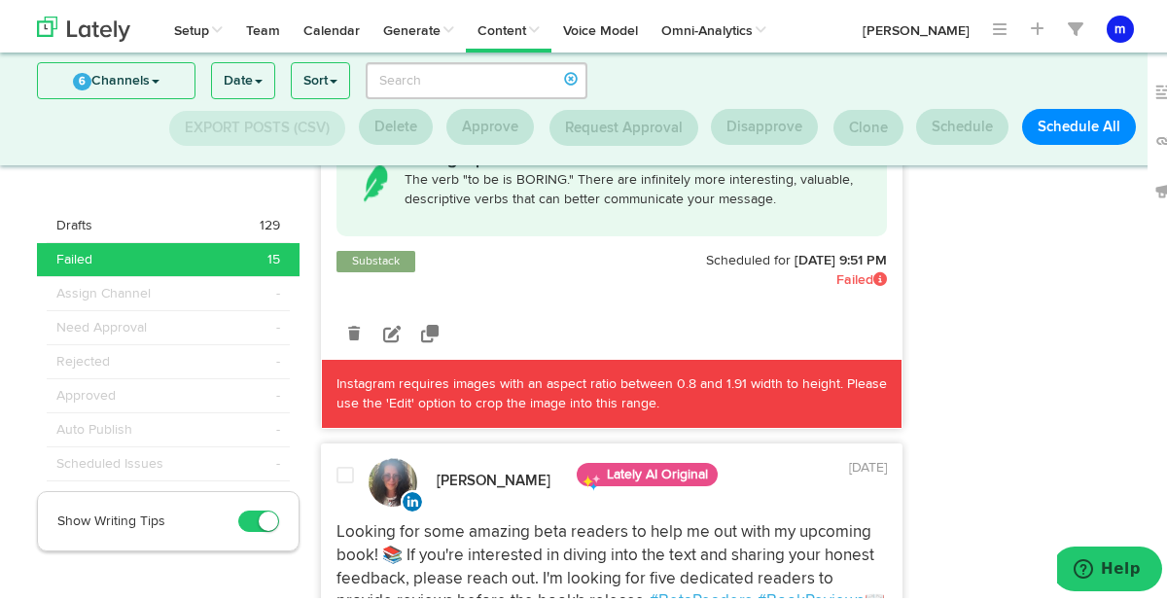
click at [260, 518] on small at bounding box center [268, 517] width 19 height 19
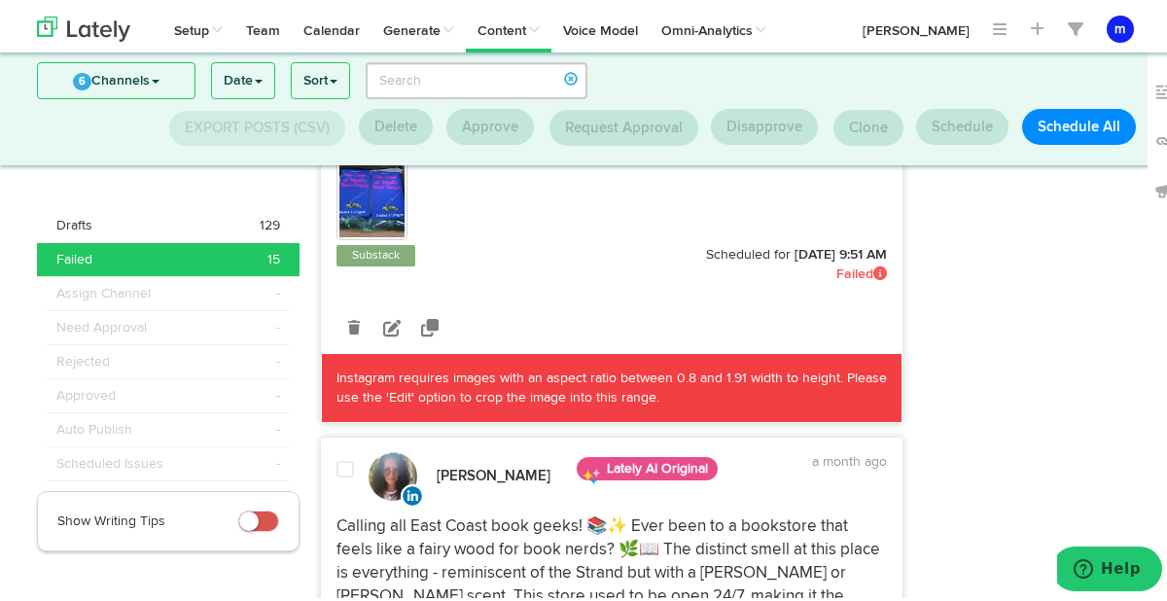
click at [246, 515] on small at bounding box center [248, 517] width 19 height 19
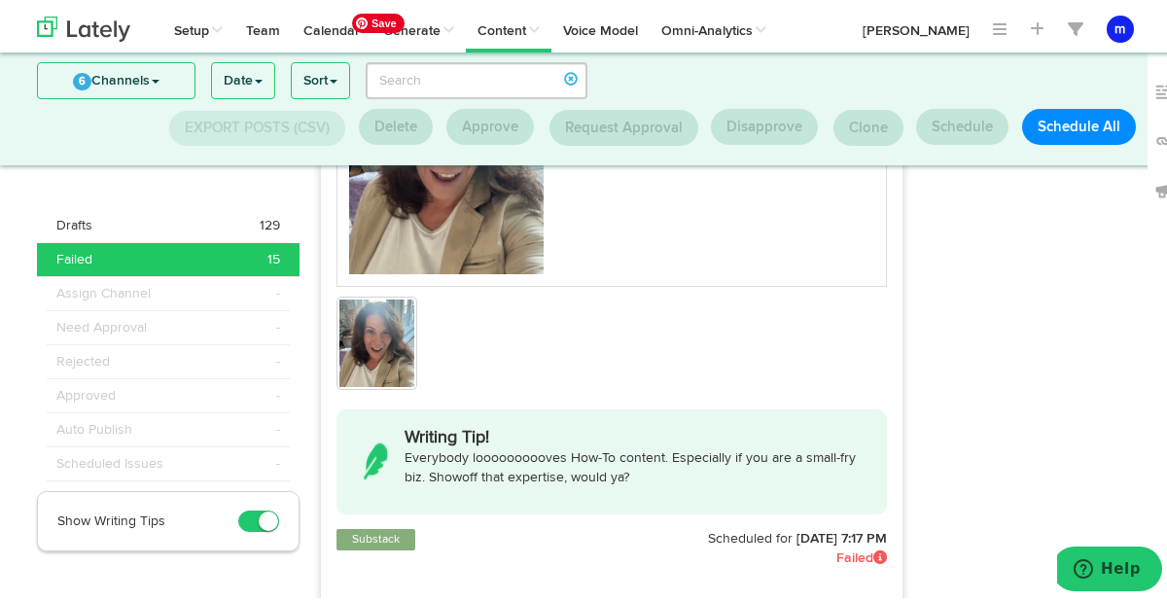
scroll to position [13755, 0]
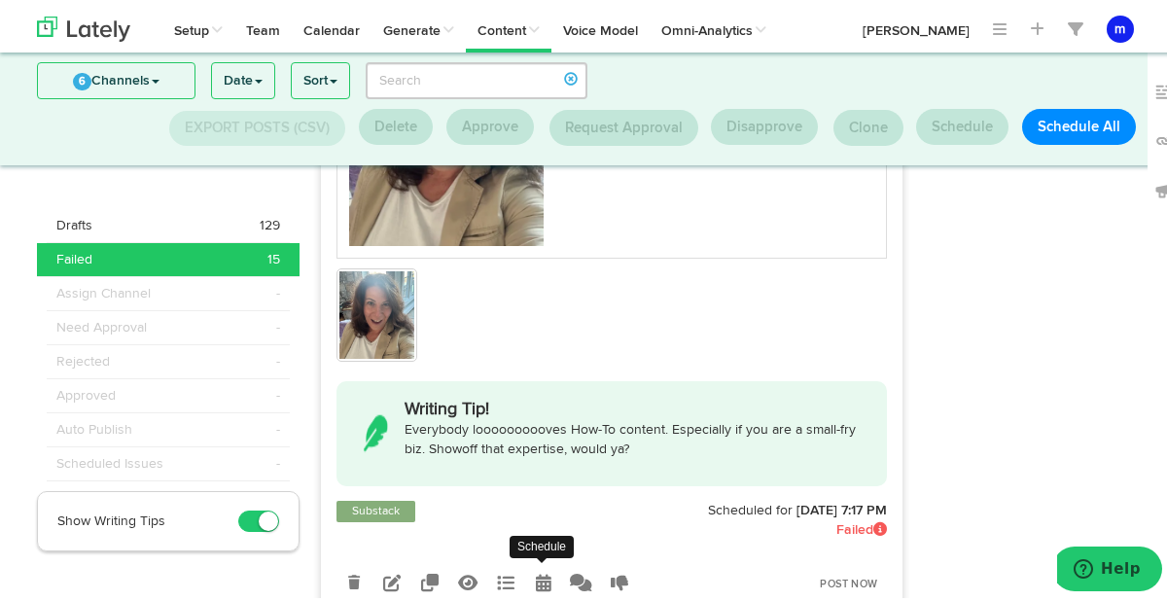
click at [541, 570] on icon at bounding box center [544, 579] width 16 height 18
select select "7"
select select "17"
select select "PM"
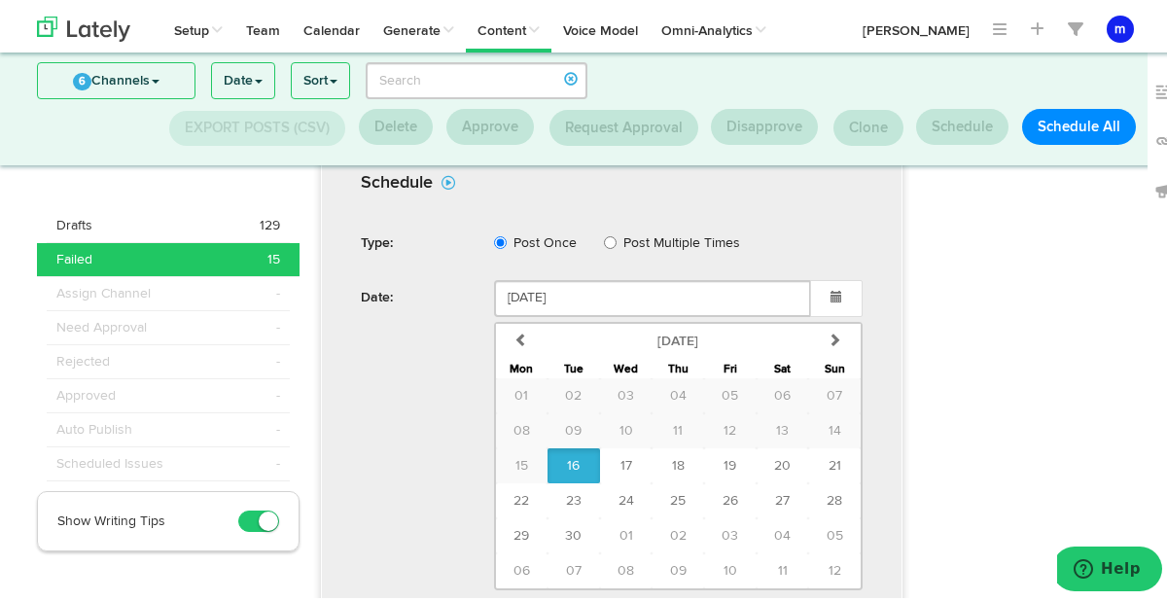
scroll to position [14264, 0]
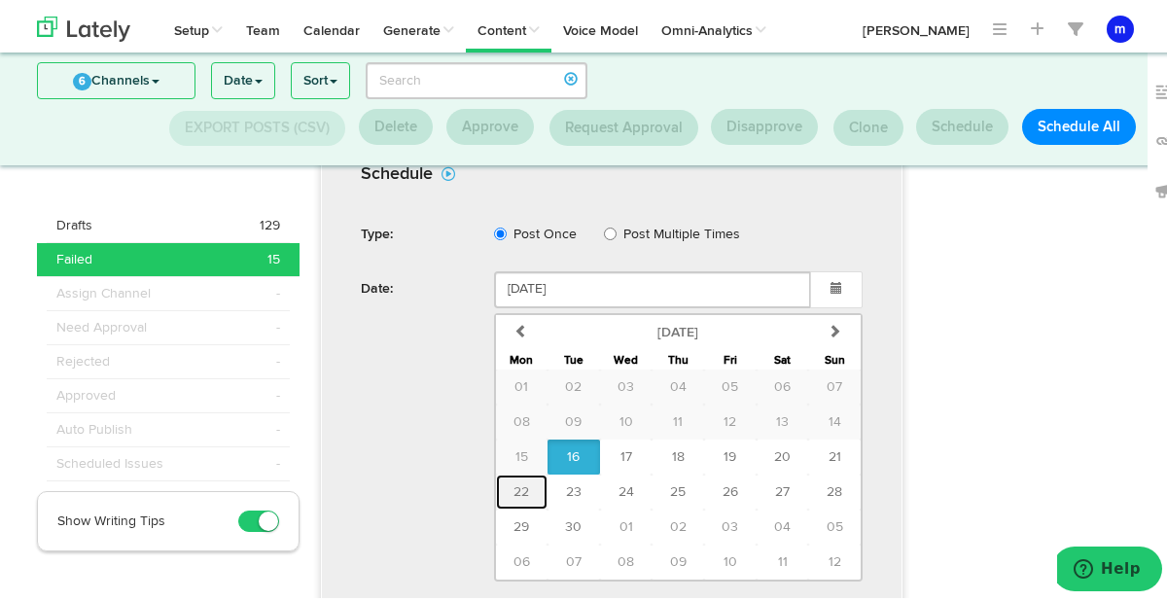
click at [520, 481] on span "22" at bounding box center [521, 488] width 16 height 14
type input "[DATE]"
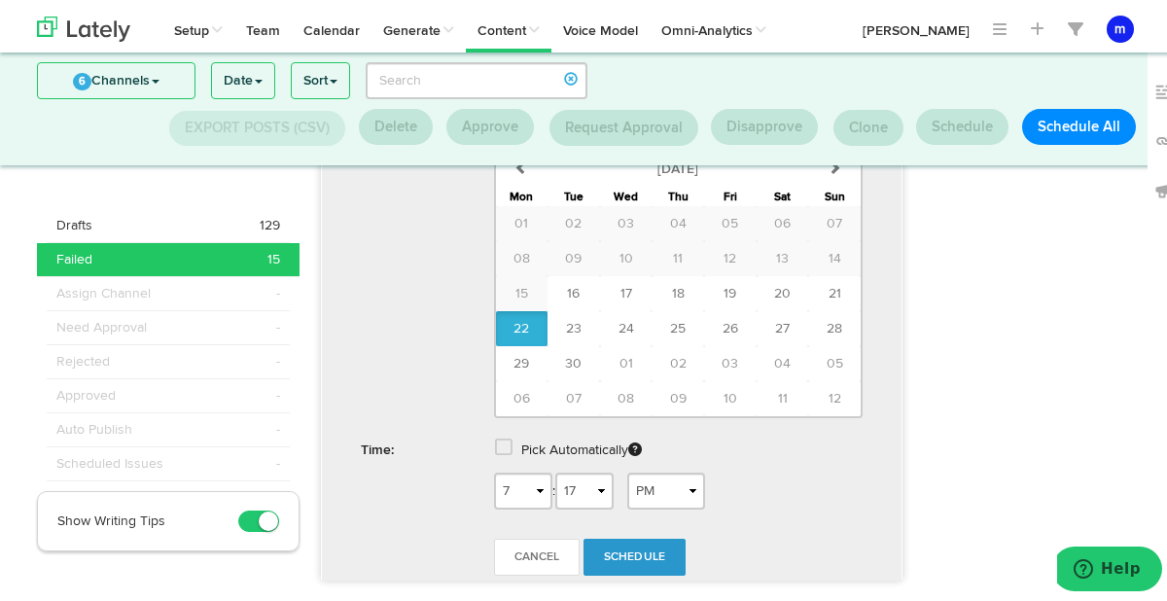
scroll to position [14428, 0]
click at [621, 547] on span "Schedule" at bounding box center [635, 553] width 62 height 12
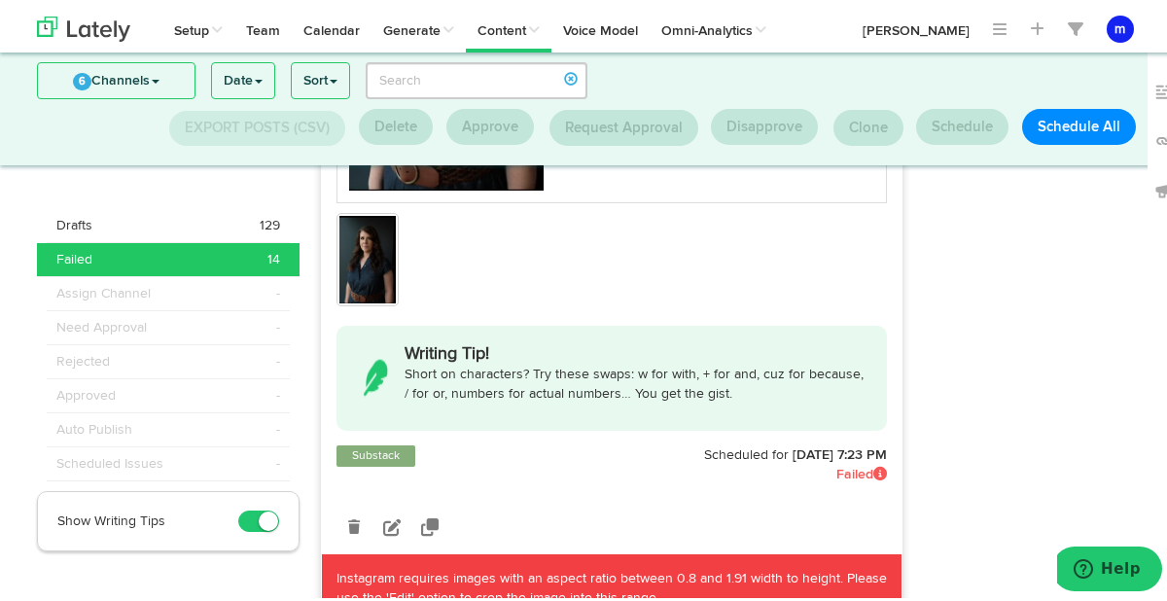
scroll to position [1321, 0]
click at [348, 523] on icon at bounding box center [354, 522] width 12 height 14
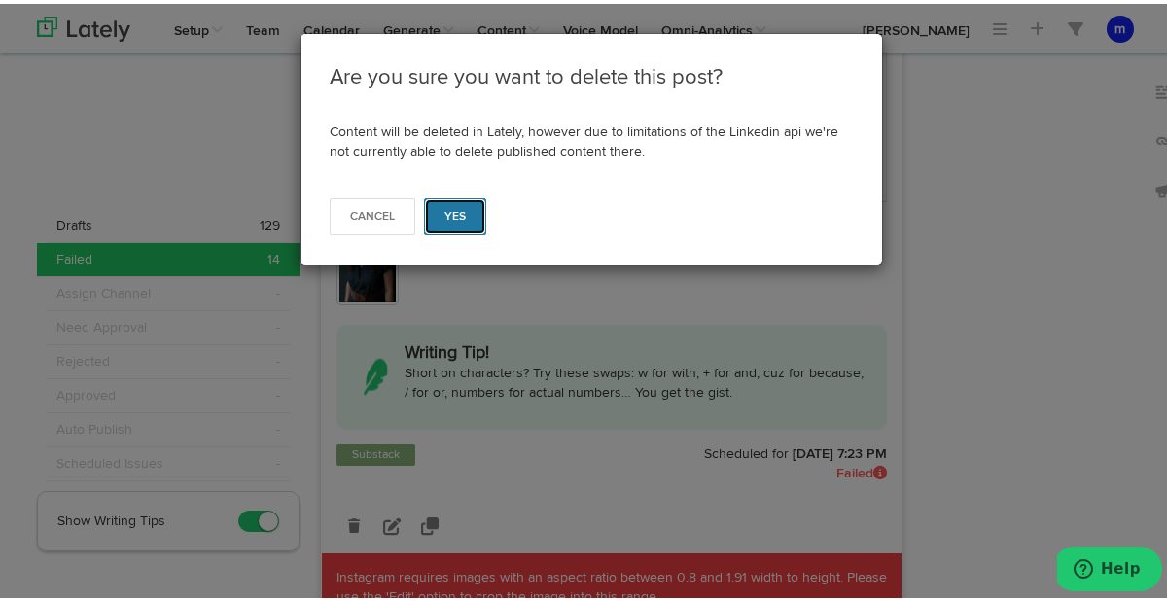
click at [465, 212] on button "Yes" at bounding box center [455, 212] width 63 height 37
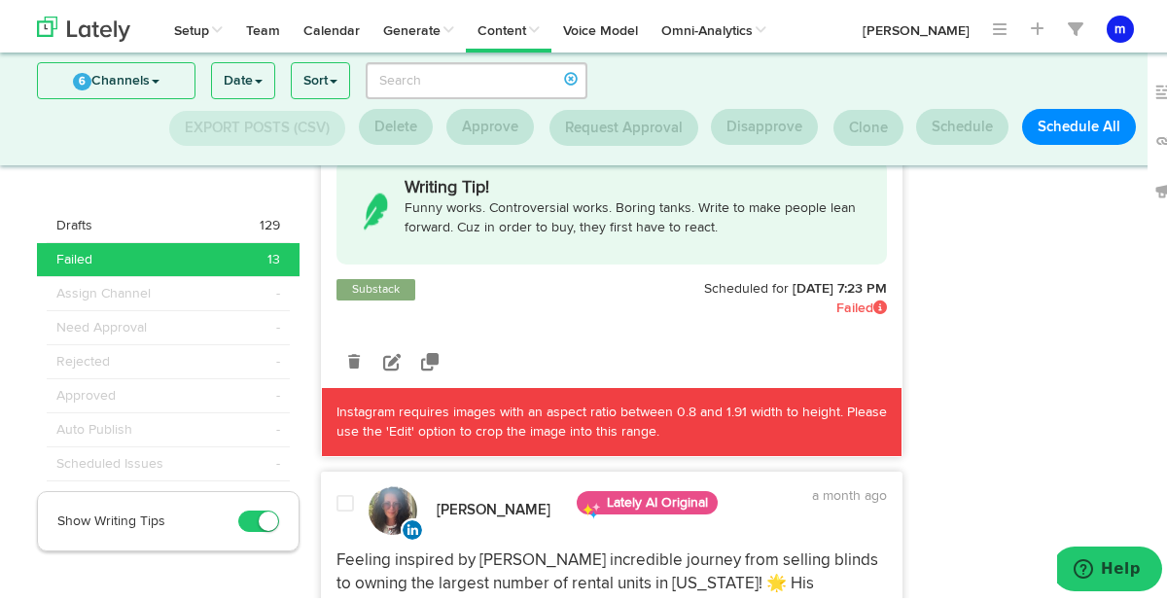
scroll to position [2501, 0]
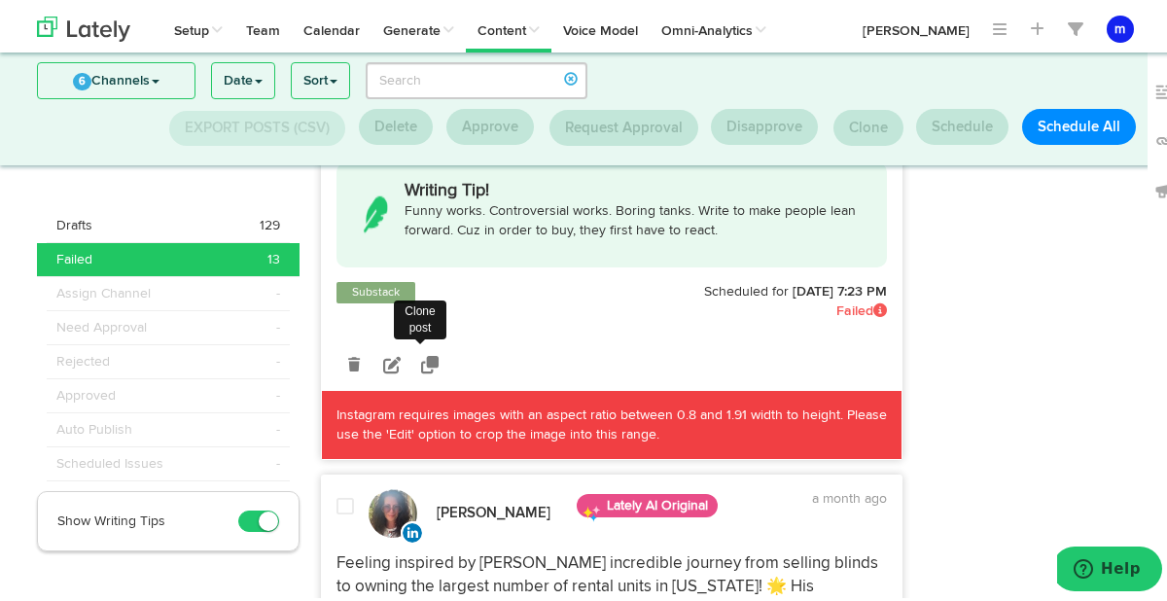
click at [426, 362] on icon at bounding box center [430, 361] width 18 height 18
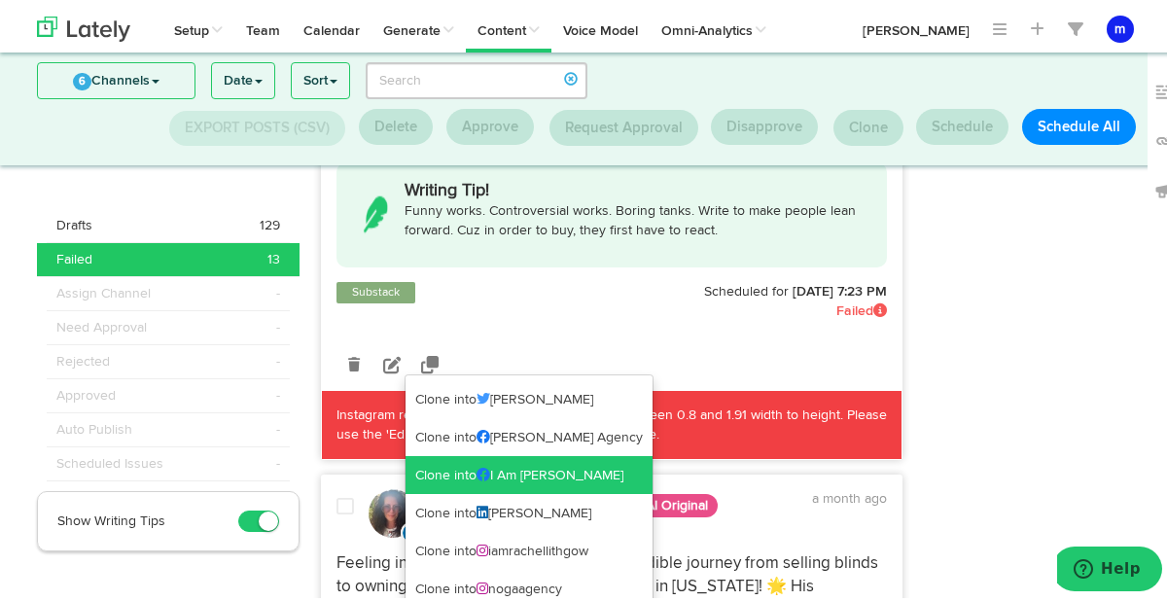
click at [574, 466] on link "Clone into I Am [PERSON_NAME]" at bounding box center [529, 471] width 247 height 39
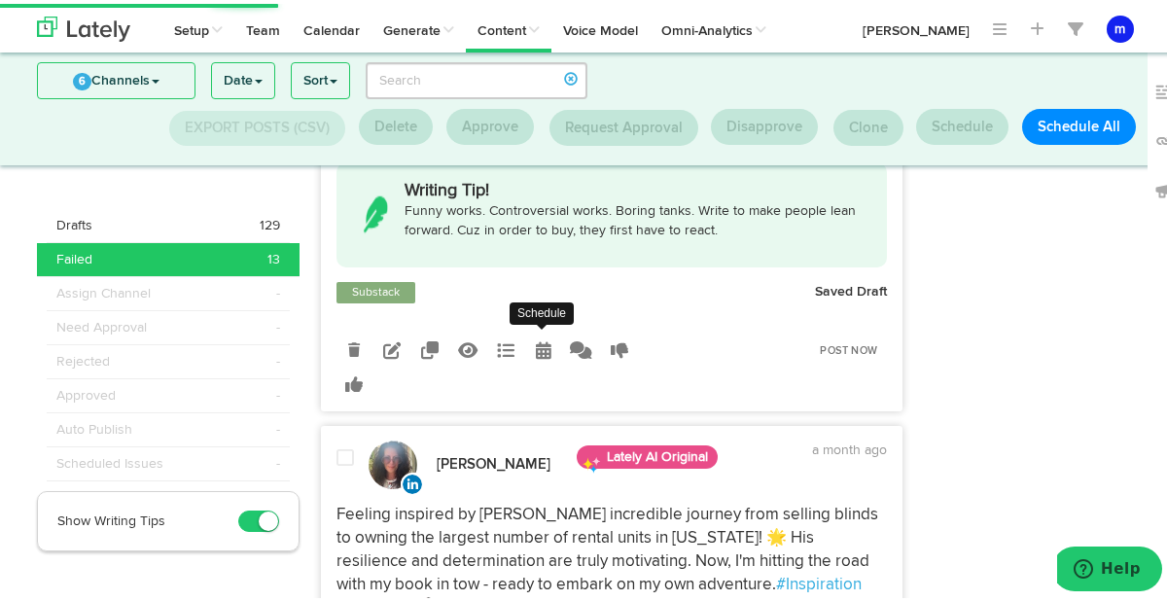
click at [539, 347] on icon at bounding box center [544, 346] width 16 height 18
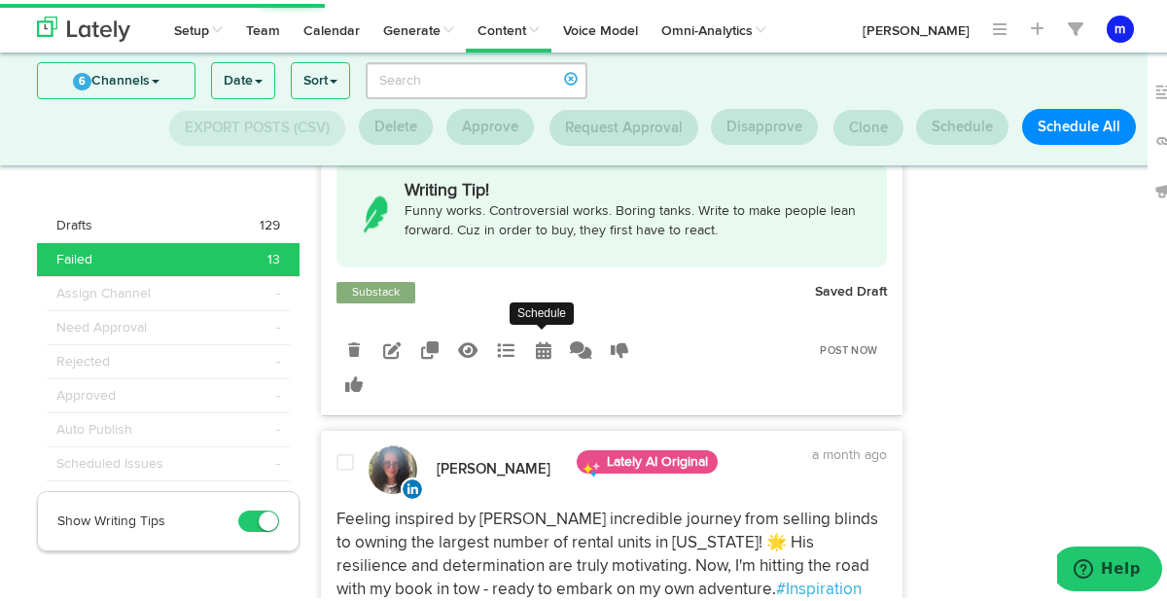
radio input "true"
select select "7"
select select "23"
select select "PM"
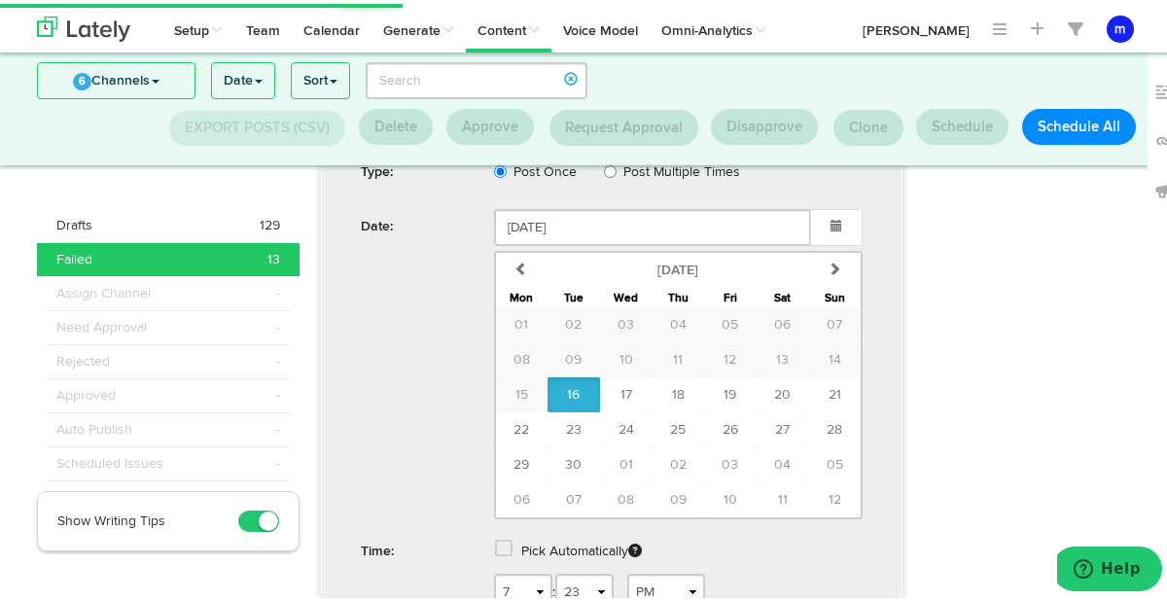
scroll to position [2841, 0]
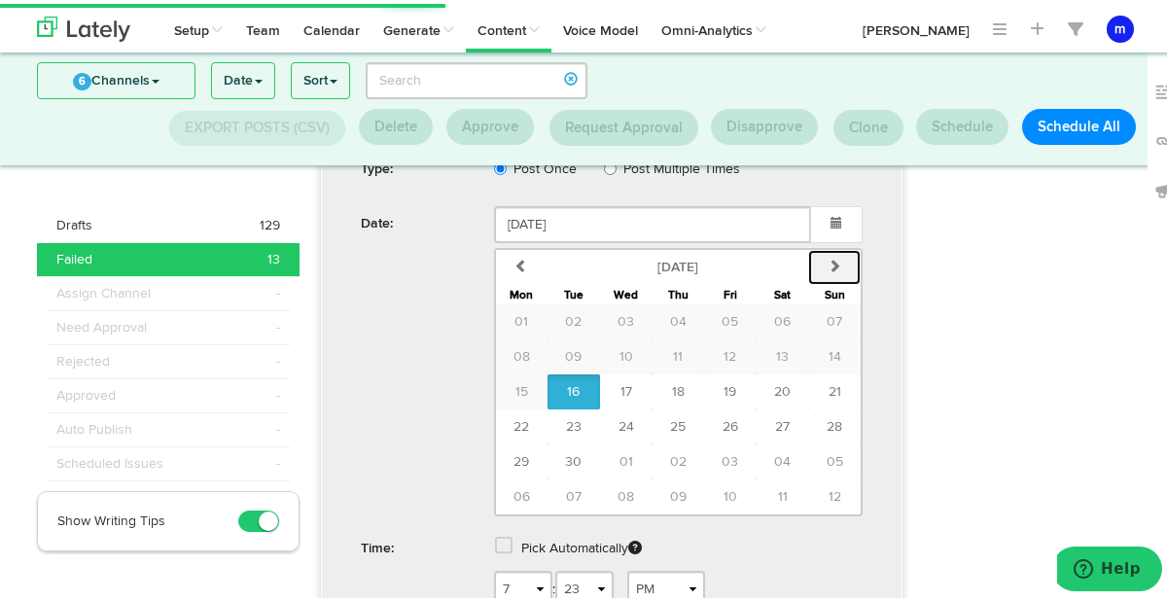
click at [832, 258] on icon "button" at bounding box center [835, 262] width 14 height 14
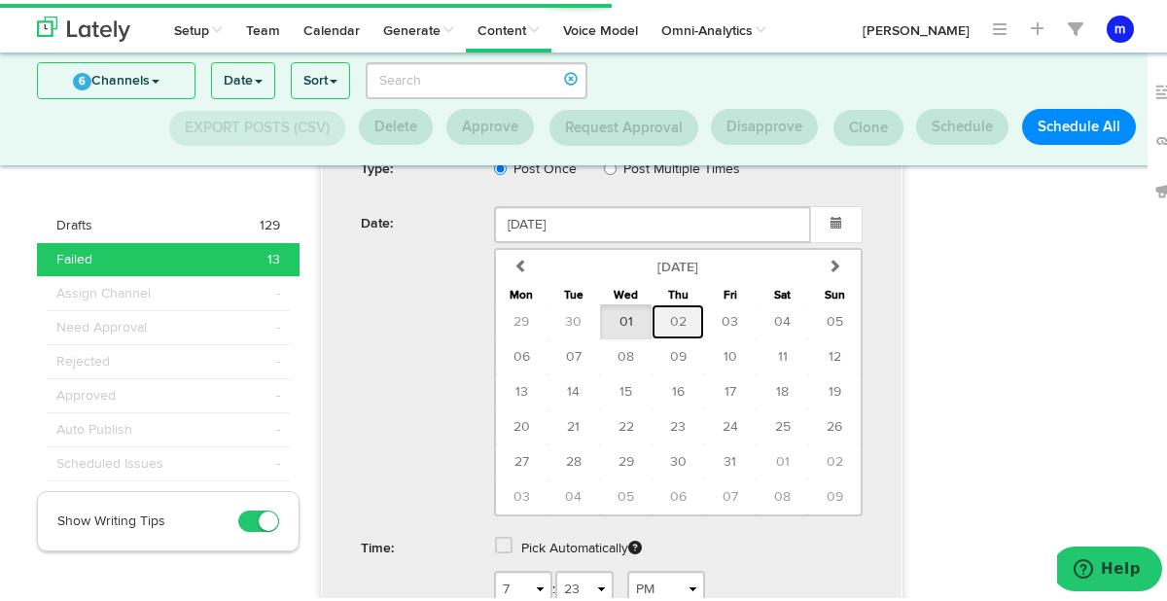
click at [676, 313] on span "02" at bounding box center [678, 318] width 17 height 14
type input "October 02 2025"
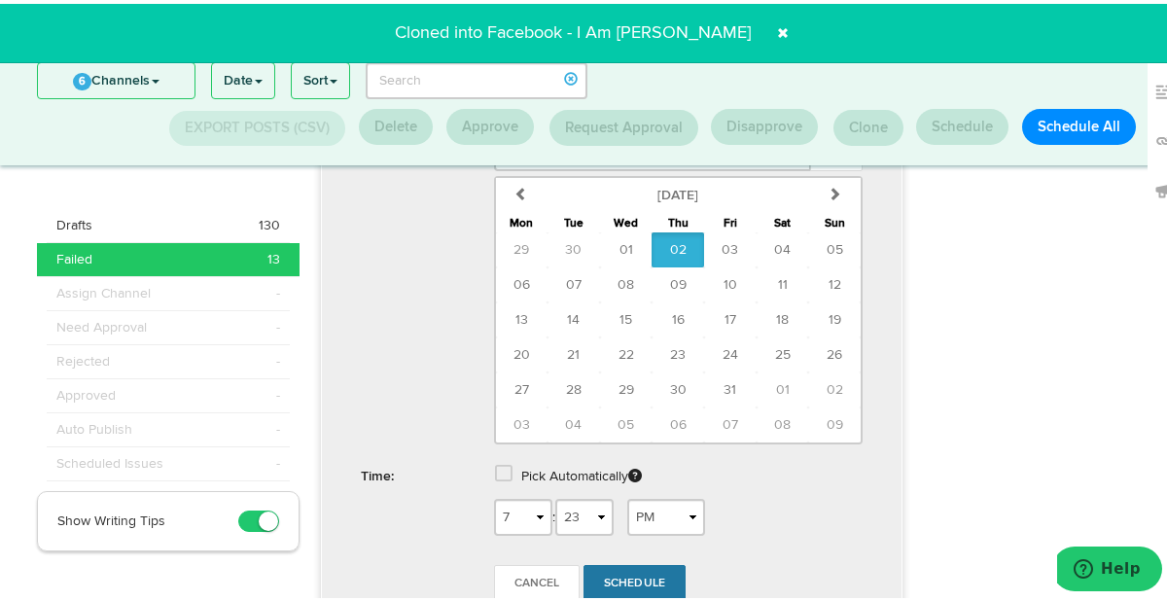
click at [611, 574] on span "Schedule" at bounding box center [635, 580] width 62 height 12
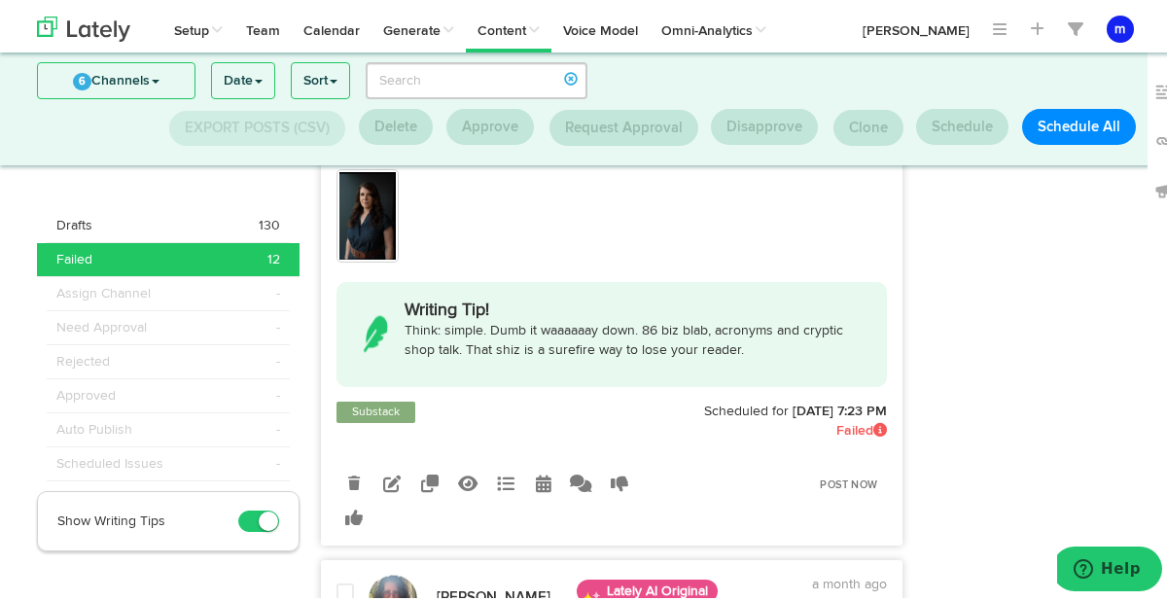
scroll to position [1357, 0]
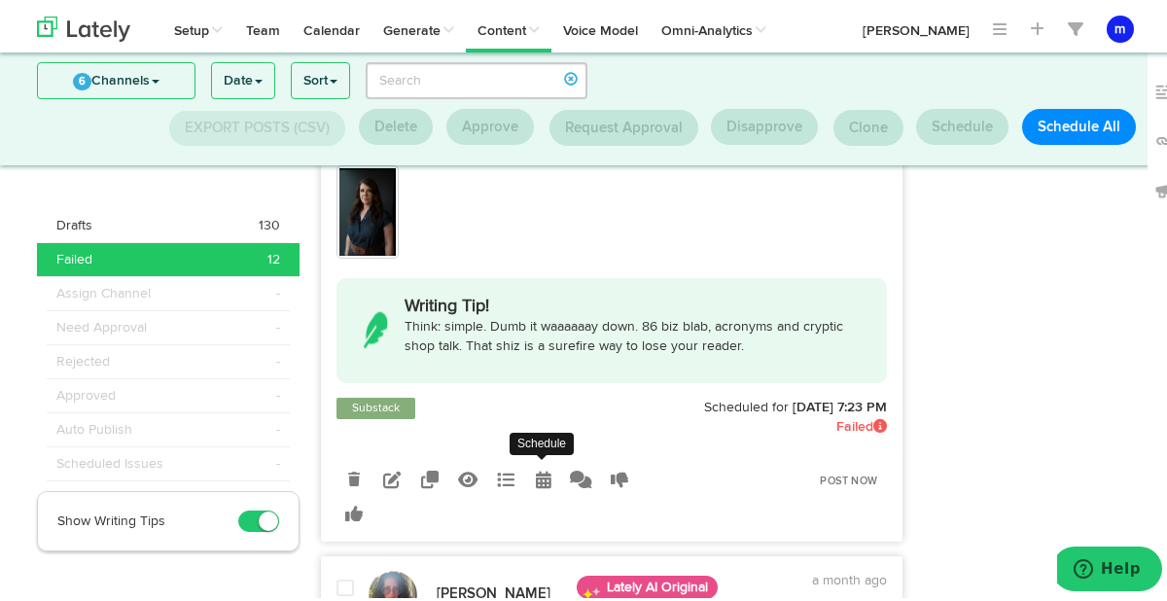
click at [542, 472] on link at bounding box center [543, 476] width 34 height 34
radio input "true"
select select "7"
select select "23"
select select "PM"
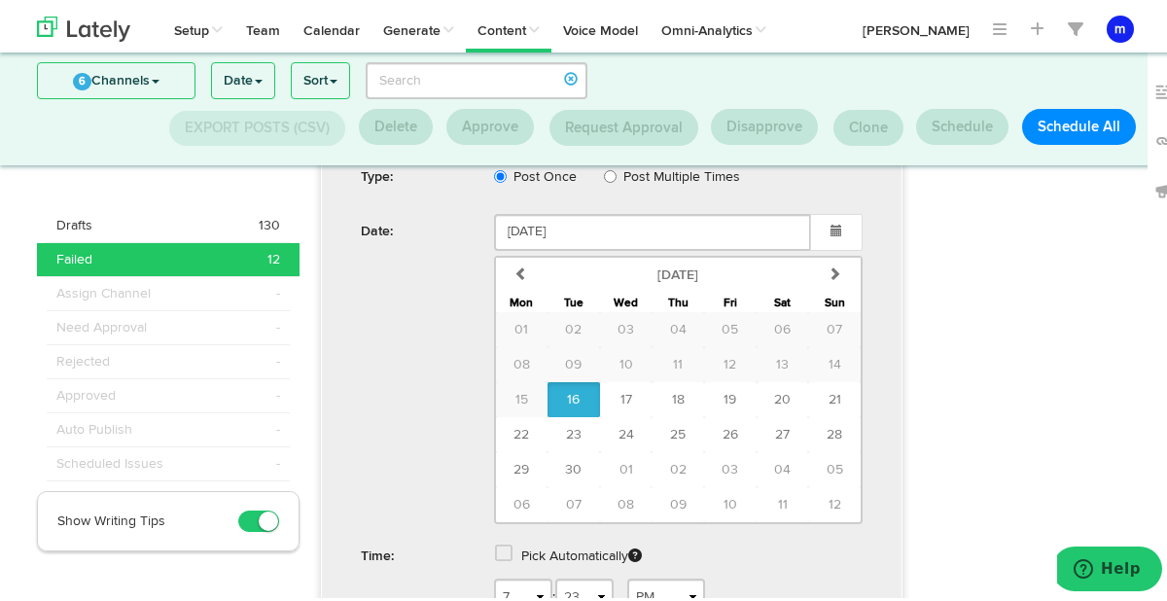
scroll to position [1824, 0]
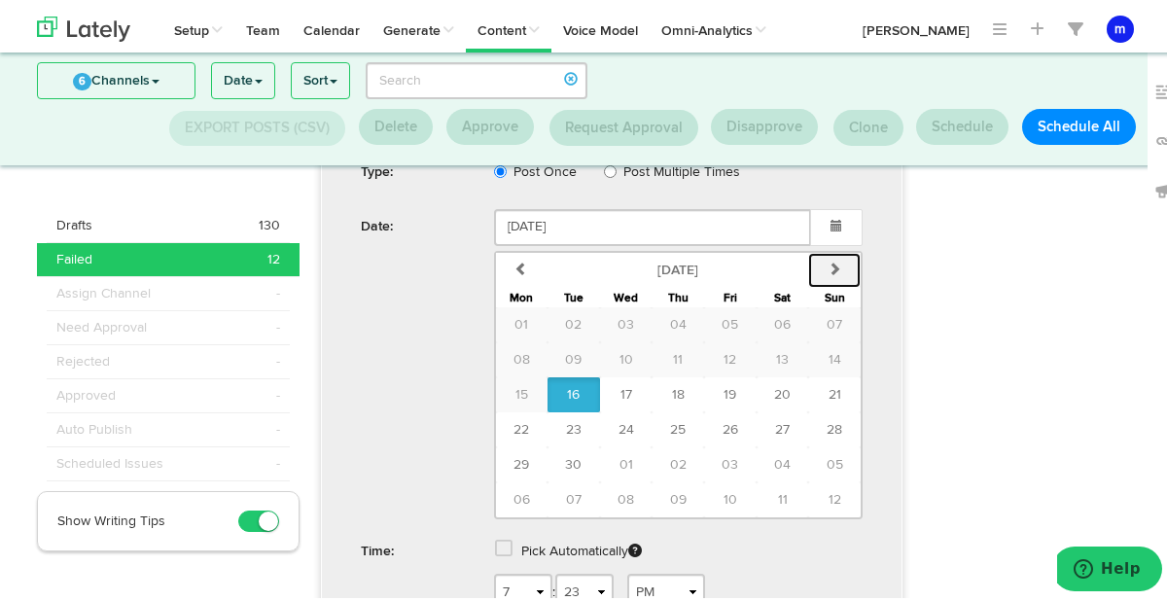
click at [834, 260] on button "next" at bounding box center [834, 266] width 53 height 35
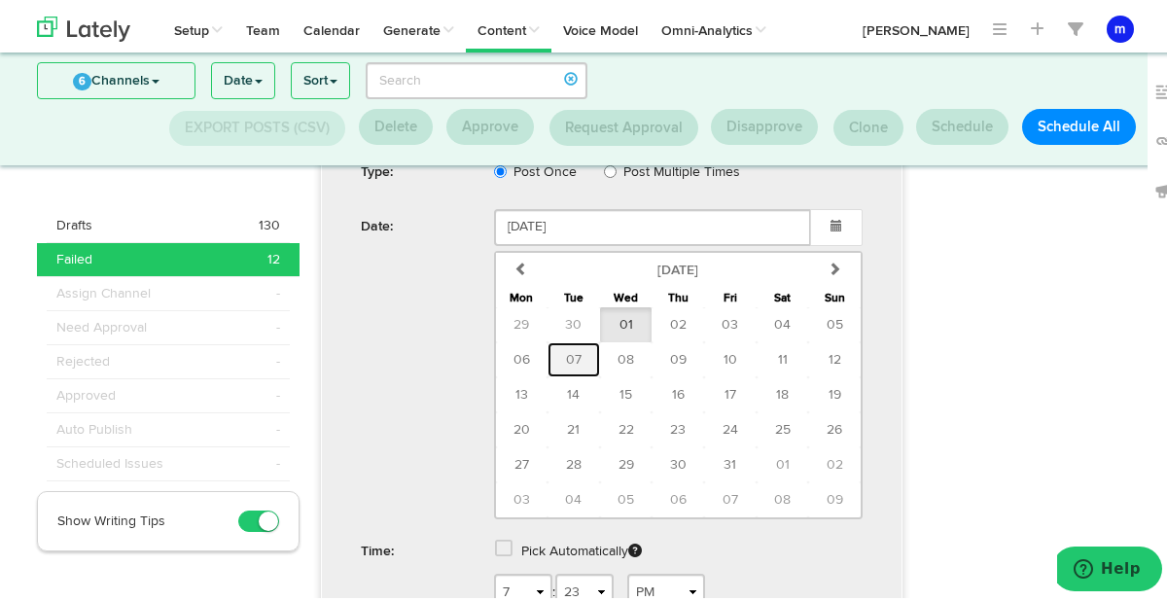
click at [570, 355] on span "07" at bounding box center [574, 356] width 16 height 14
type input "October 07 2025"
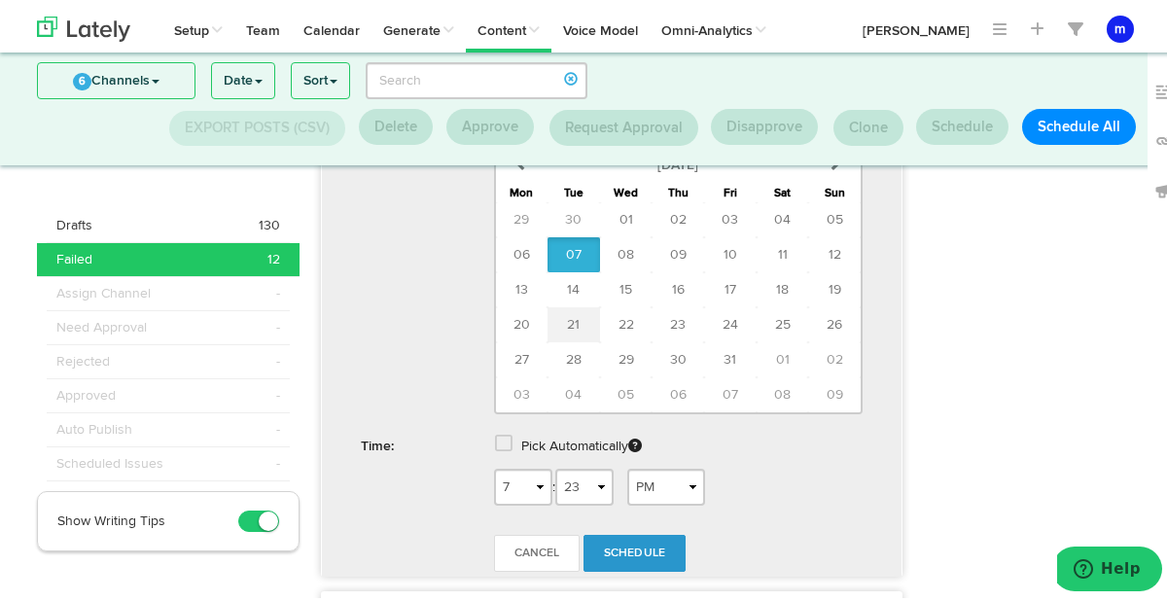
scroll to position [1949, 0]
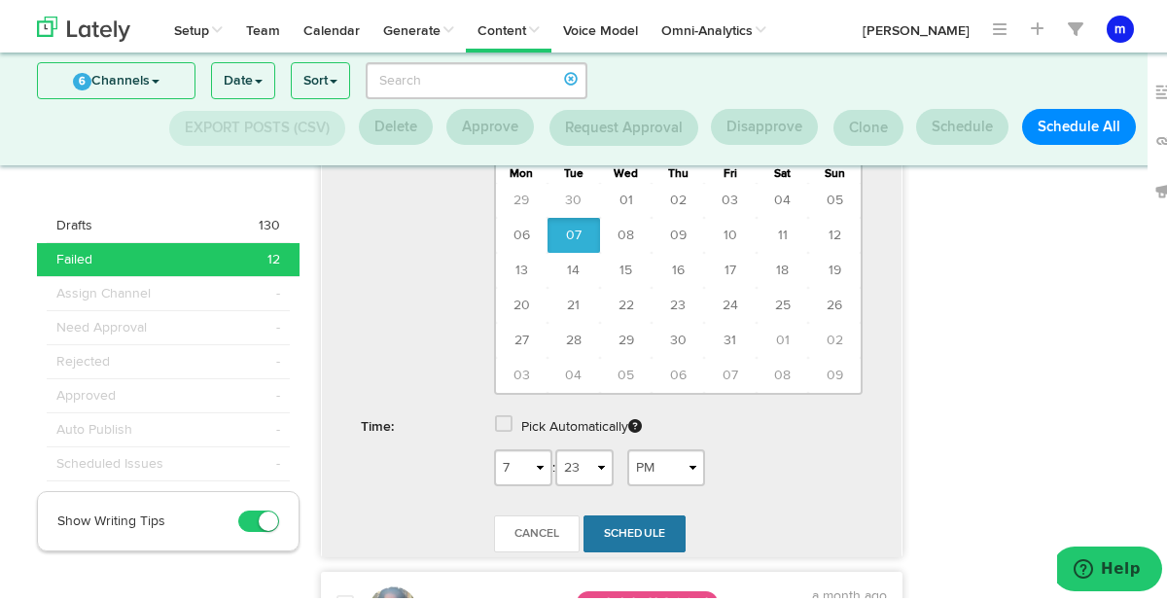
click at [615, 525] on span "Schedule" at bounding box center [635, 530] width 62 height 12
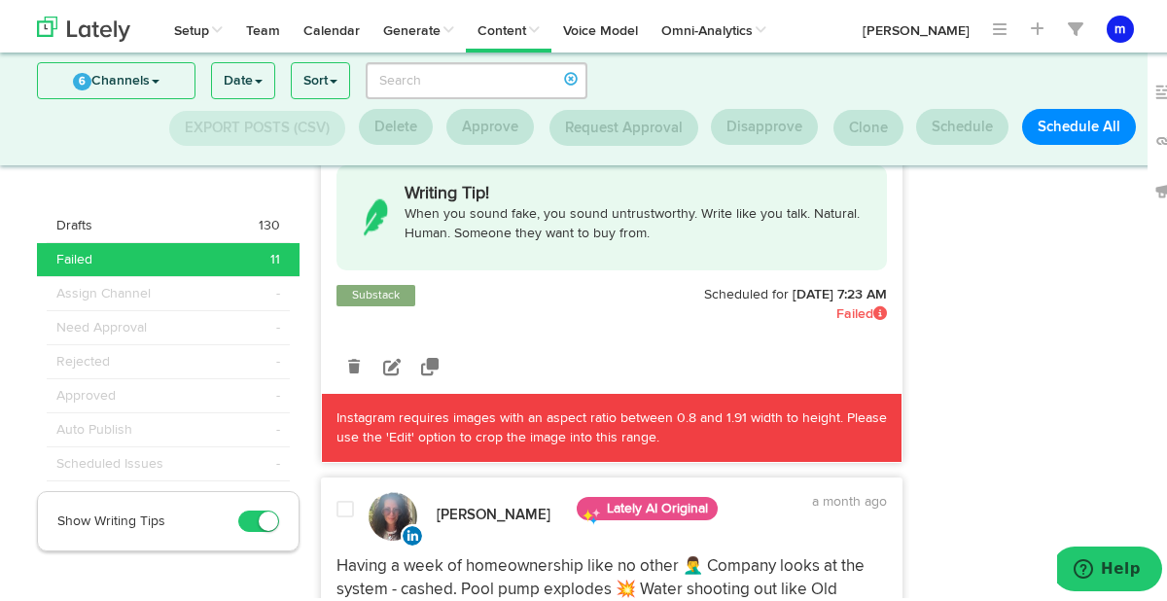
scroll to position [1481, 0]
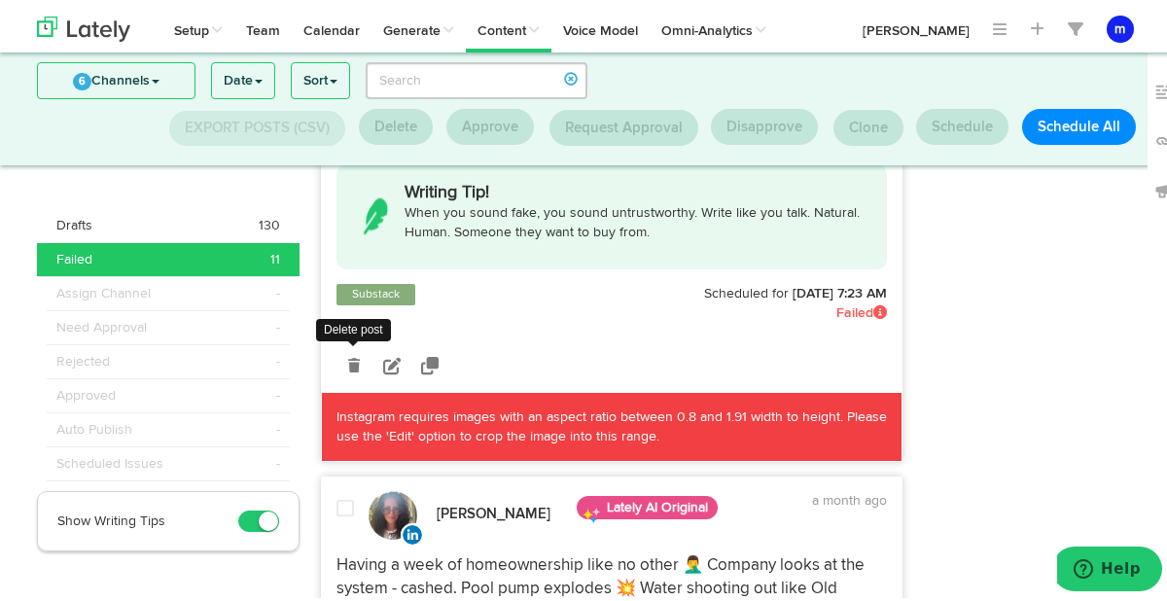
click at [351, 359] on icon at bounding box center [354, 362] width 12 height 14
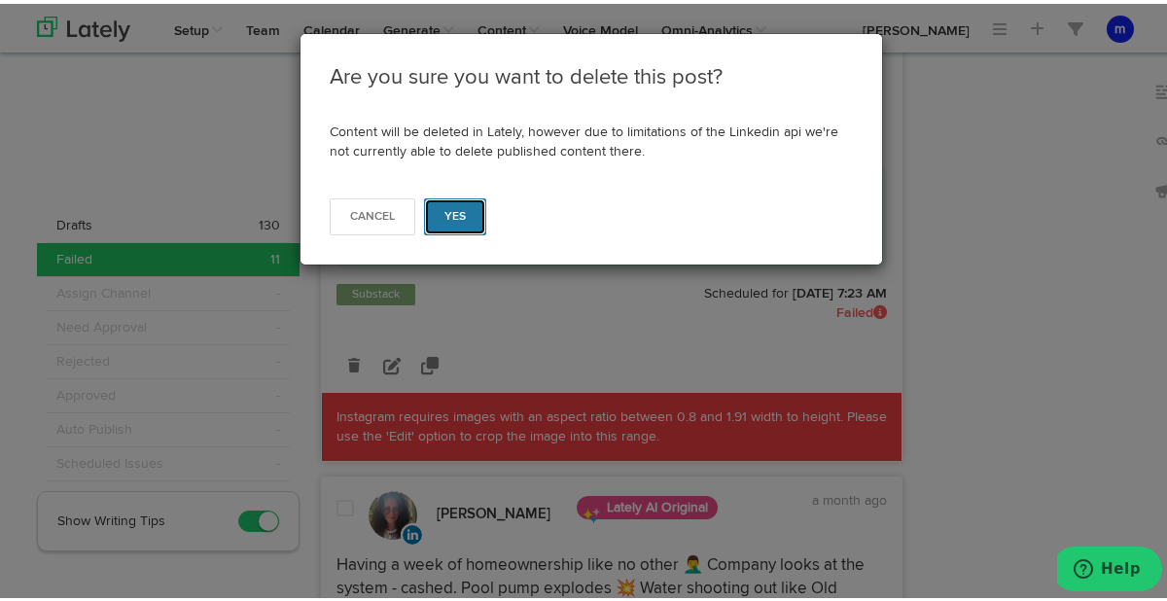
click at [448, 212] on span "Yes" at bounding box center [455, 213] width 22 height 12
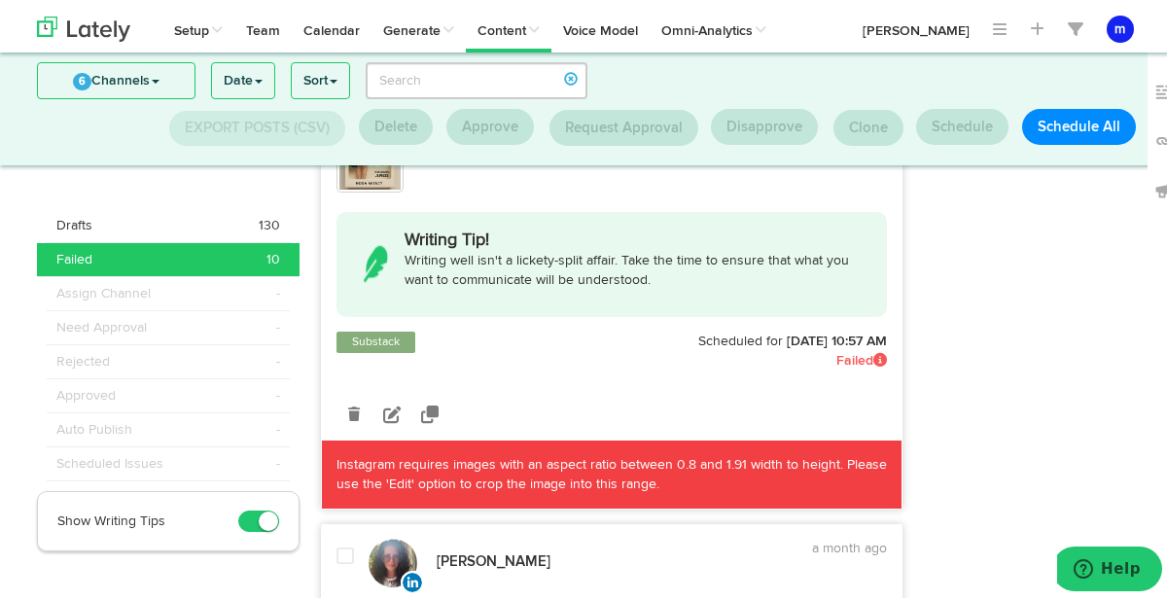
scroll to position [7775, 0]
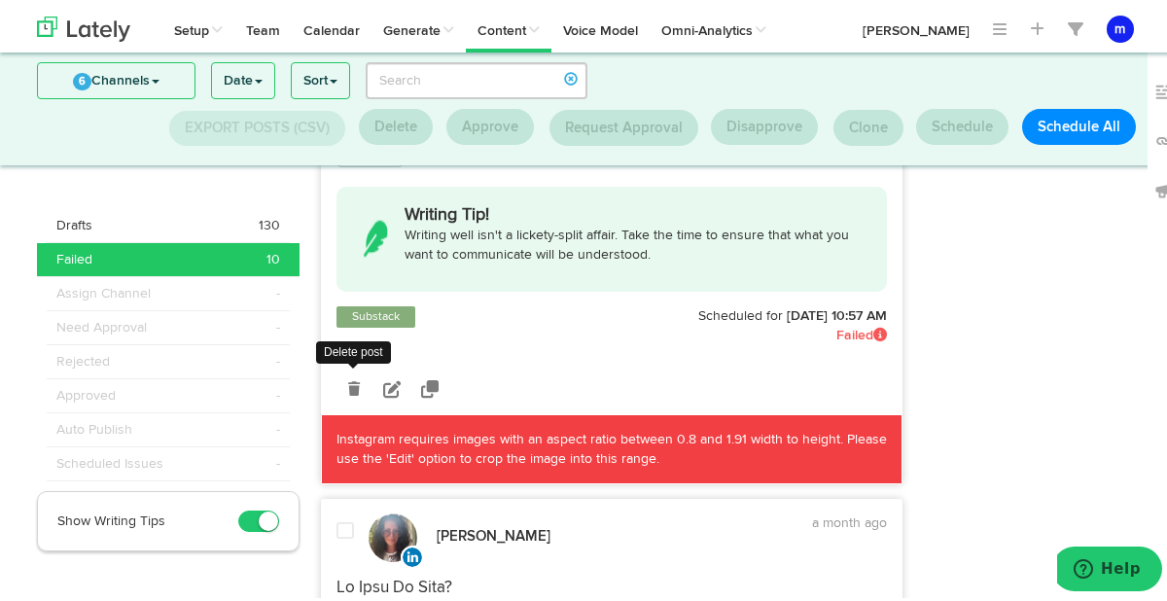
click at [348, 384] on icon at bounding box center [354, 385] width 12 height 14
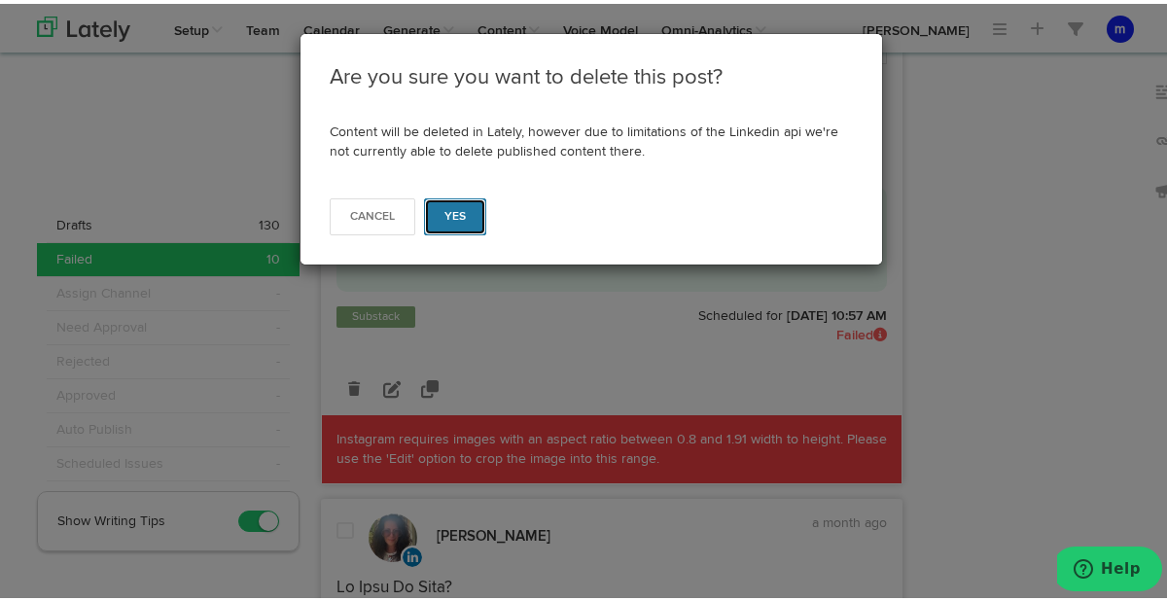
click at [452, 224] on button "Yes" at bounding box center [455, 212] width 63 height 37
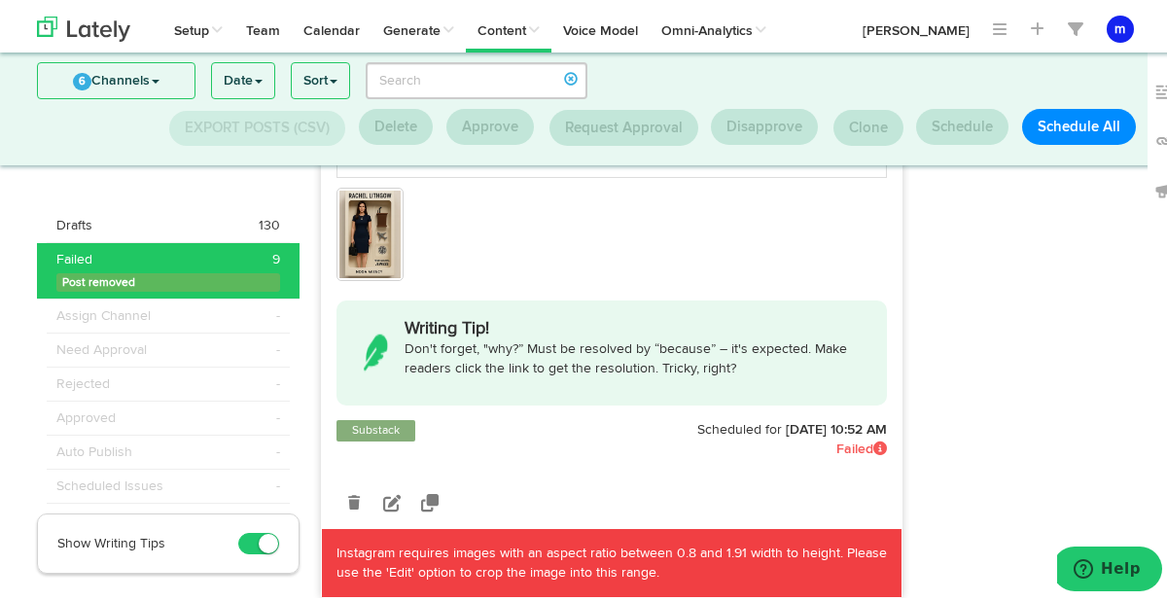
scroll to position [8064, 0]
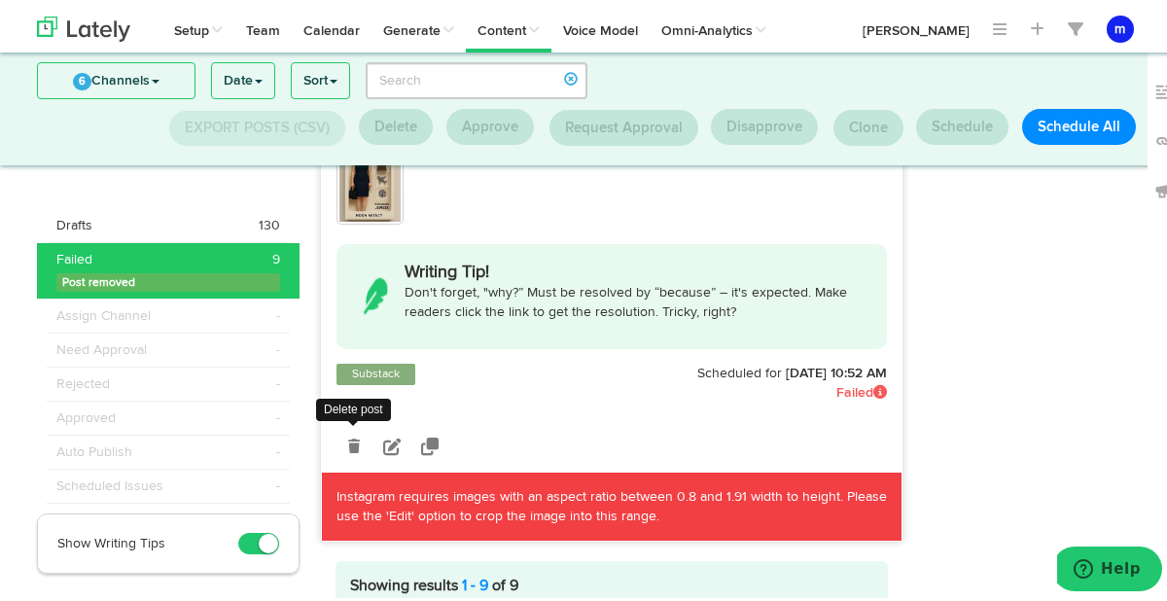
click at [348, 436] on icon at bounding box center [354, 443] width 12 height 14
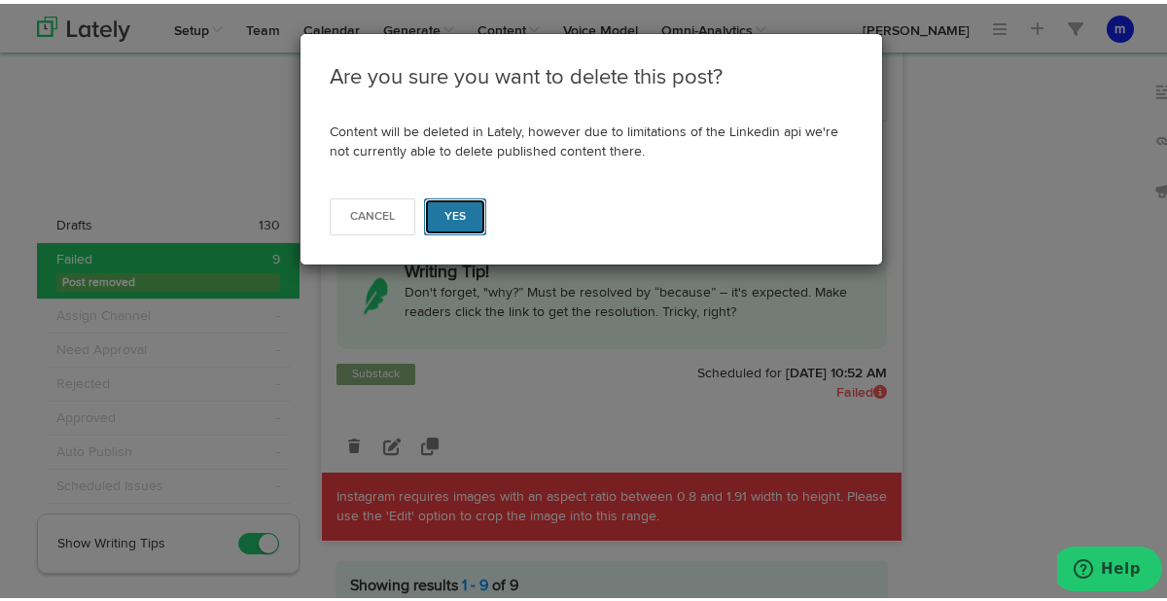
click at [466, 226] on button "Yes" at bounding box center [455, 212] width 63 height 37
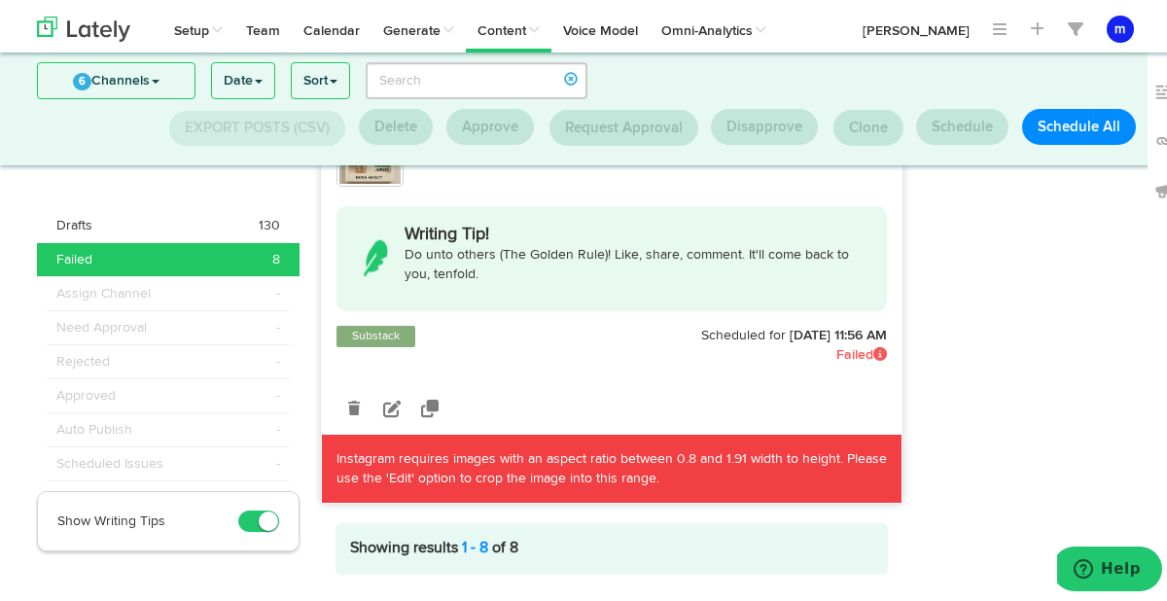
scroll to position [6788, 0]
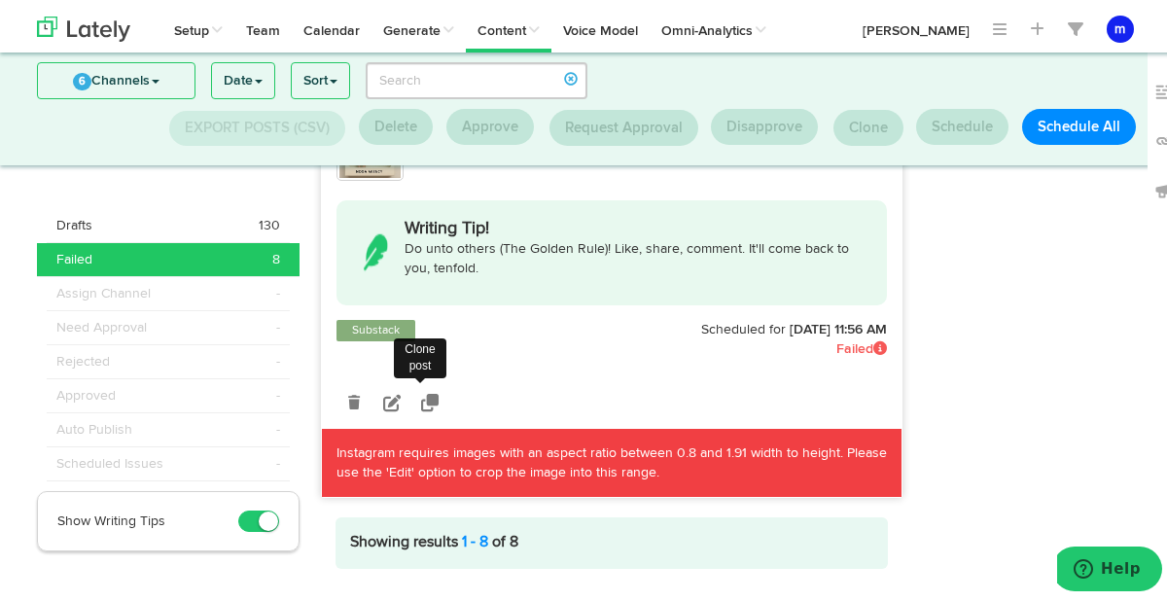
click at [423, 399] on icon at bounding box center [430, 399] width 18 height 18
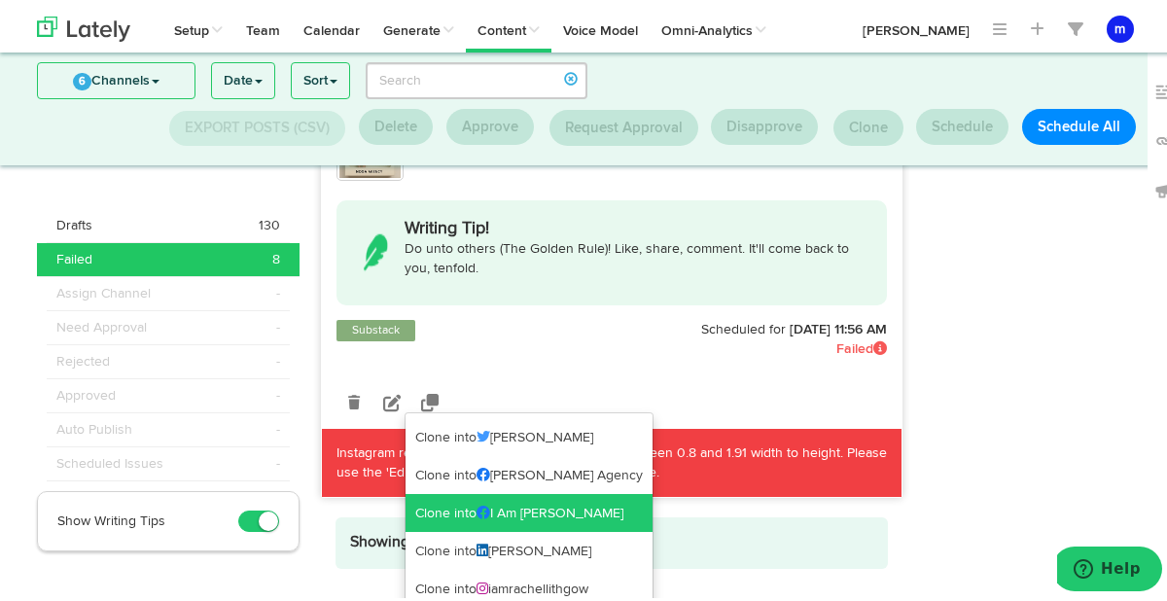
click at [481, 503] on span at bounding box center [483, 509] width 14 height 14
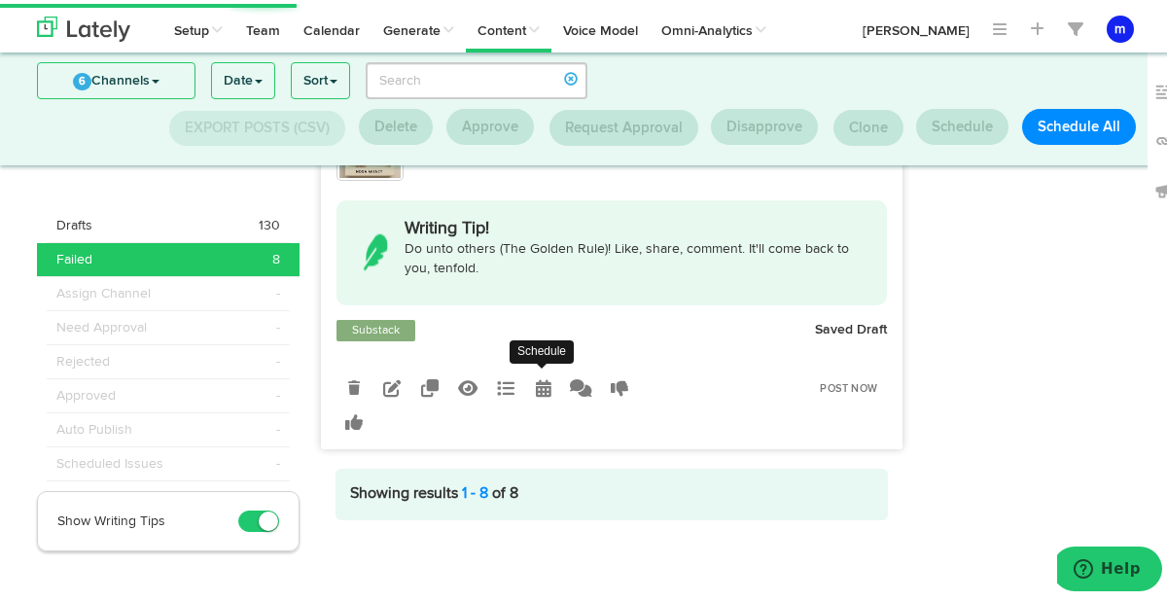
click at [536, 380] on icon at bounding box center [544, 384] width 16 height 18
radio input "true"
select select "11"
select select "56"
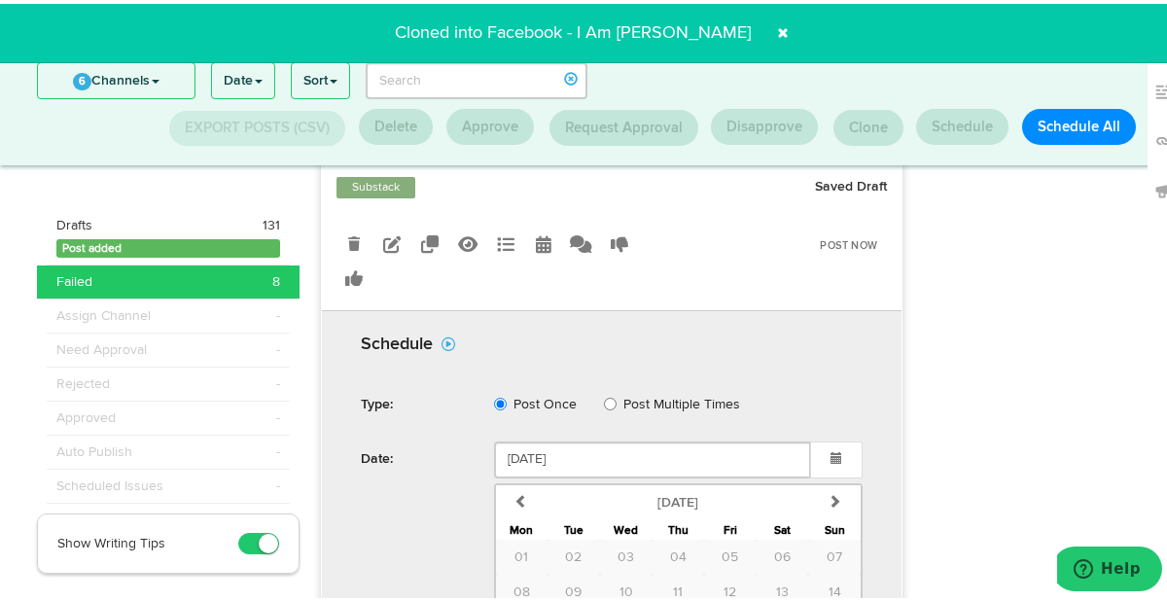
scroll to position [7641, 0]
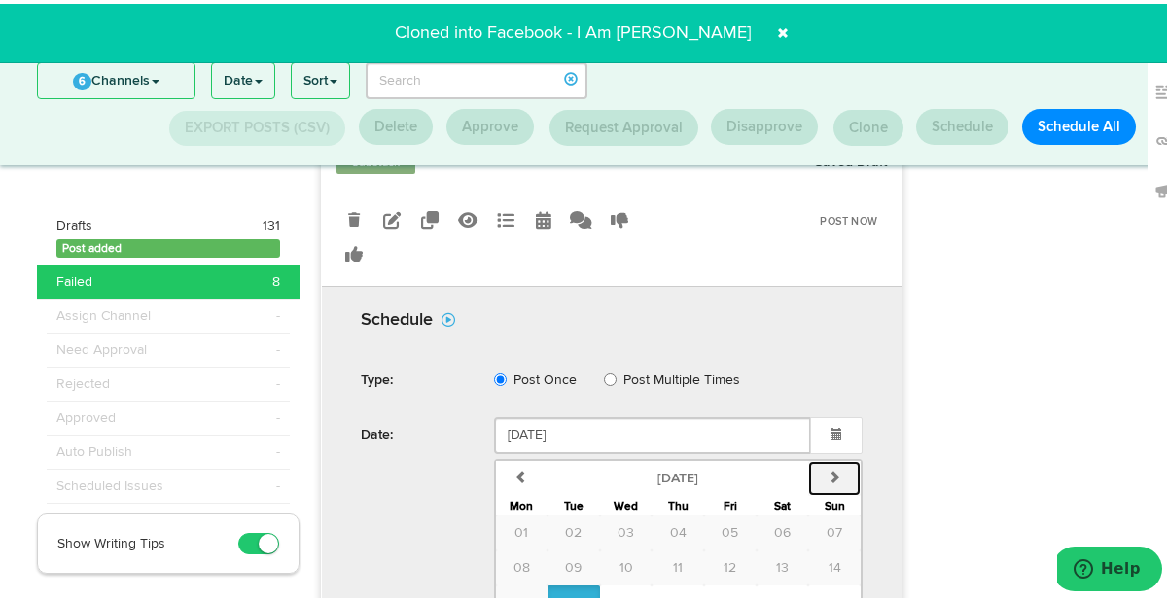
click at [835, 457] on button "next" at bounding box center [834, 474] width 53 height 35
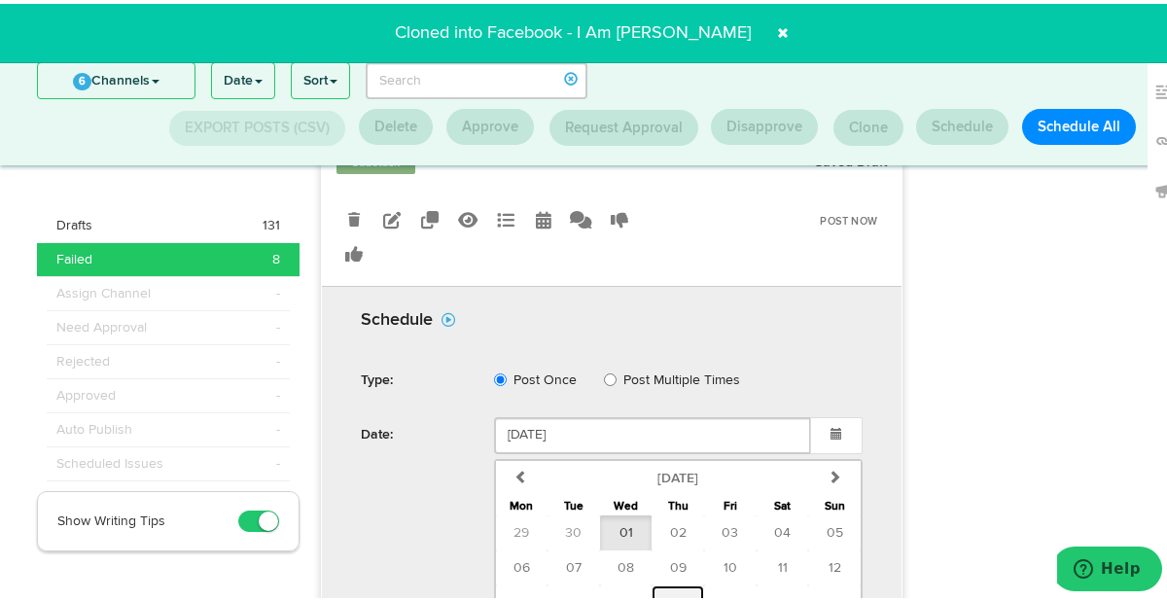
click at [672, 592] on span "16" at bounding box center [678, 599] width 13 height 14
type input "October 16 2025"
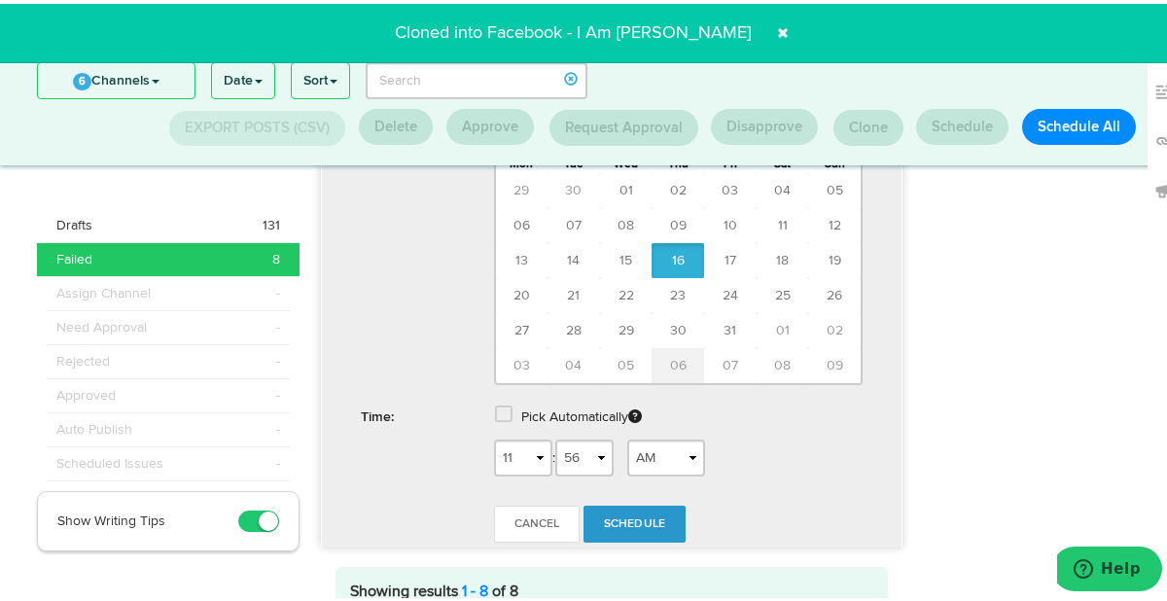
scroll to position [8063, 0]
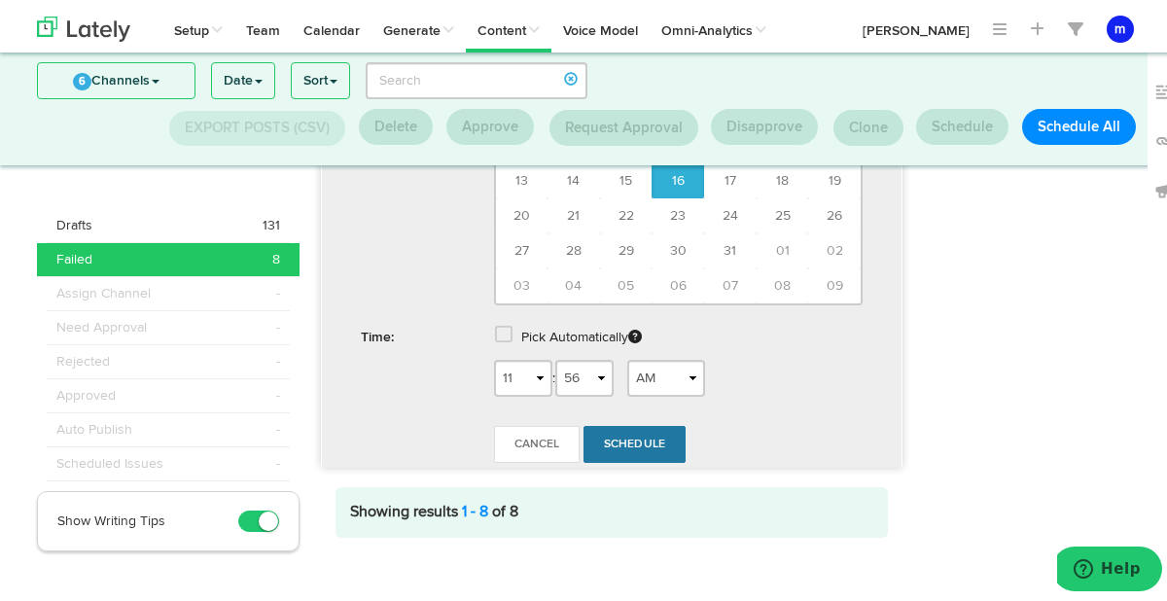
click at [630, 427] on link "Schedule" at bounding box center [634, 440] width 103 height 37
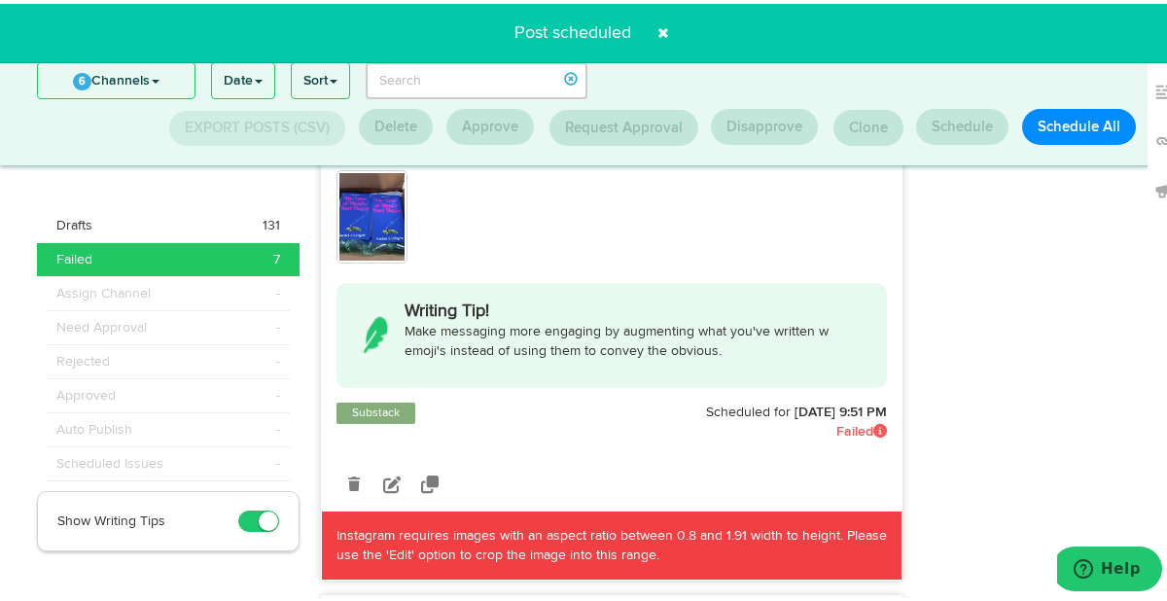
scroll to position [1325, 0]
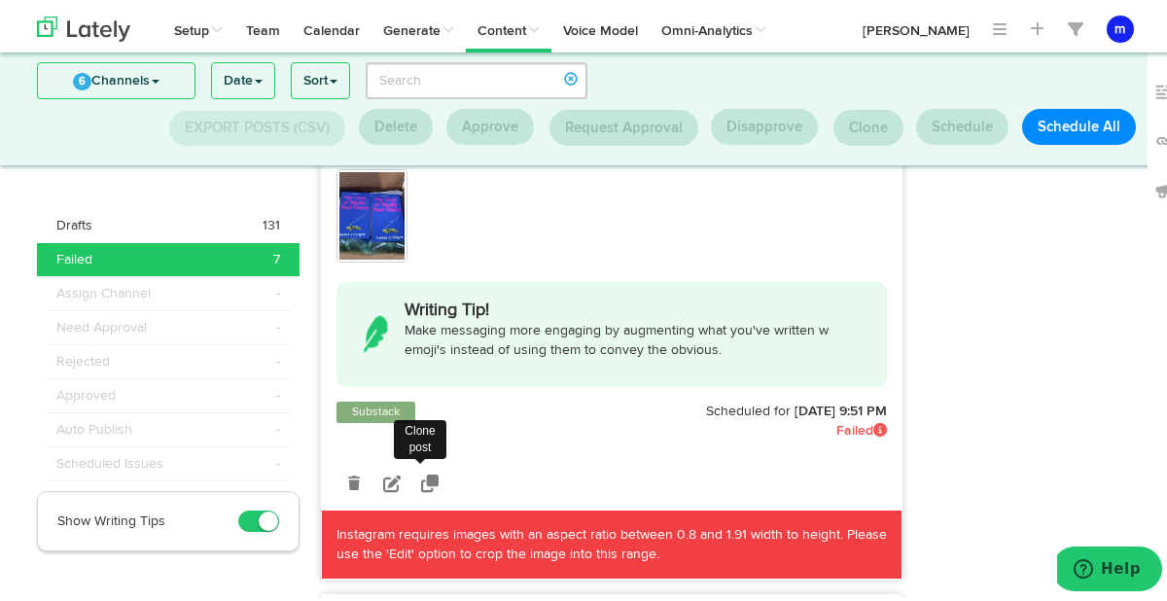
click at [421, 479] on icon at bounding box center [430, 480] width 18 height 18
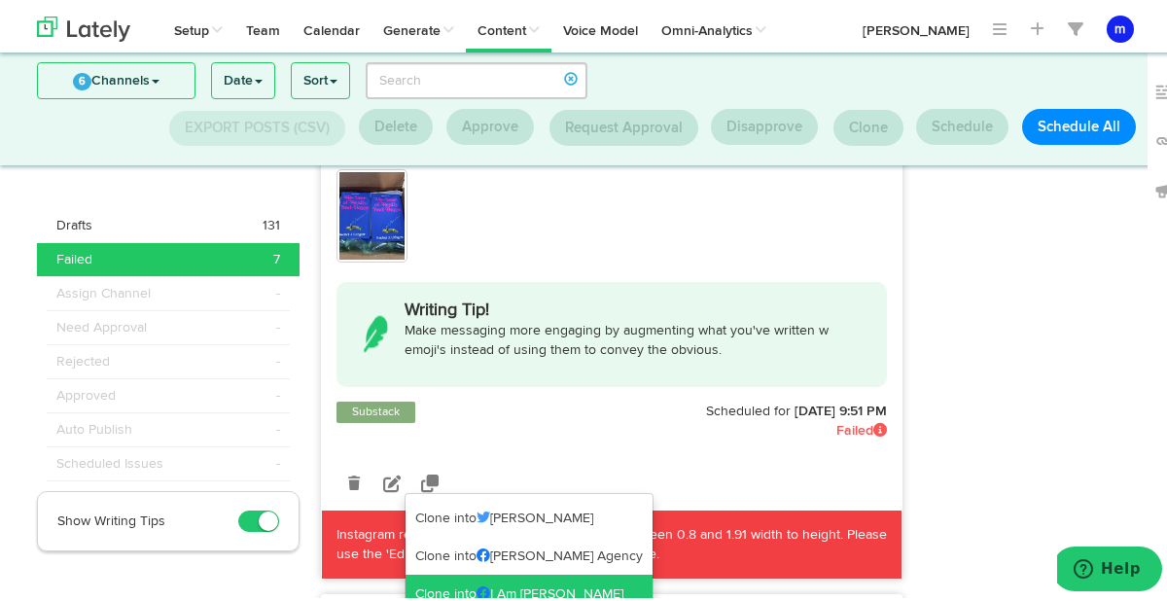
click at [498, 579] on link "Clone into I Am [PERSON_NAME]" at bounding box center [529, 590] width 247 height 39
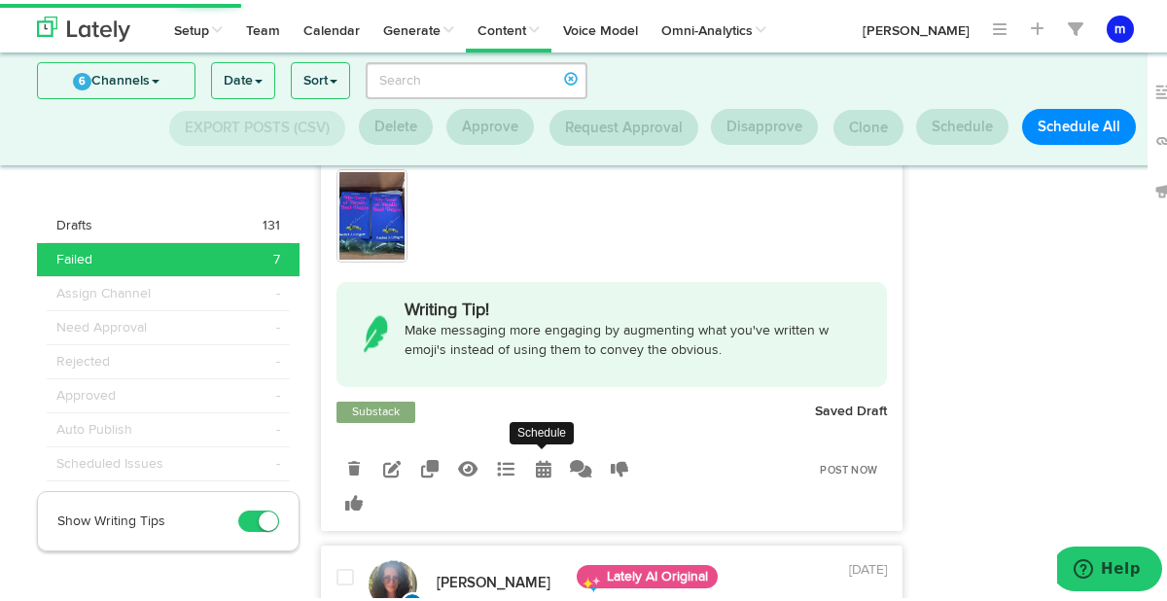
click at [536, 462] on icon at bounding box center [544, 465] width 16 height 18
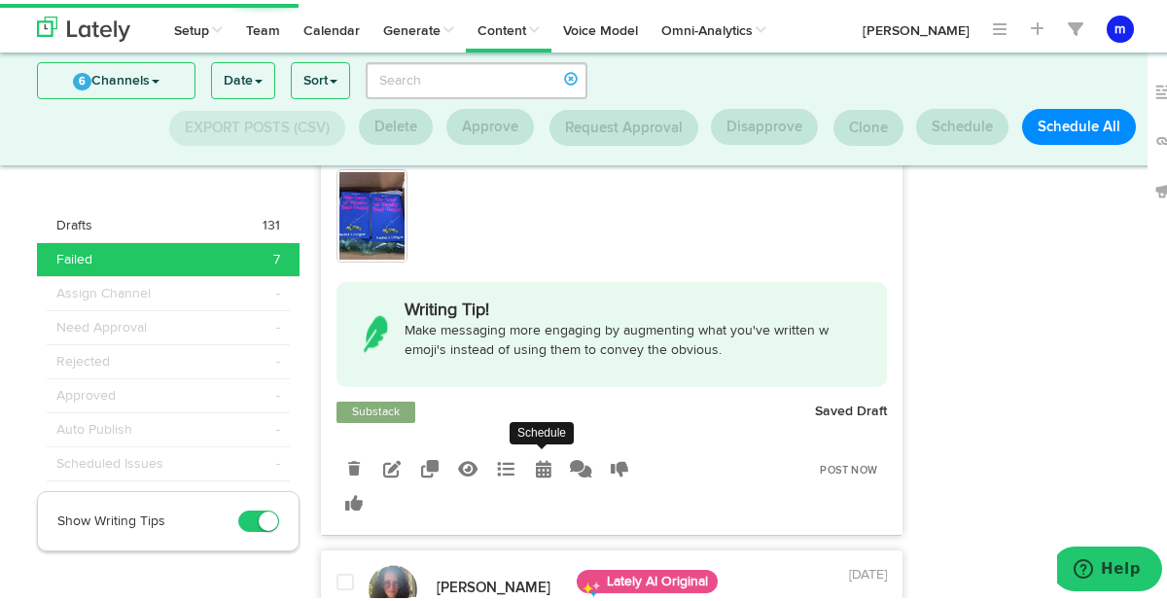
radio input "true"
select select "9"
select select "51"
select select "PM"
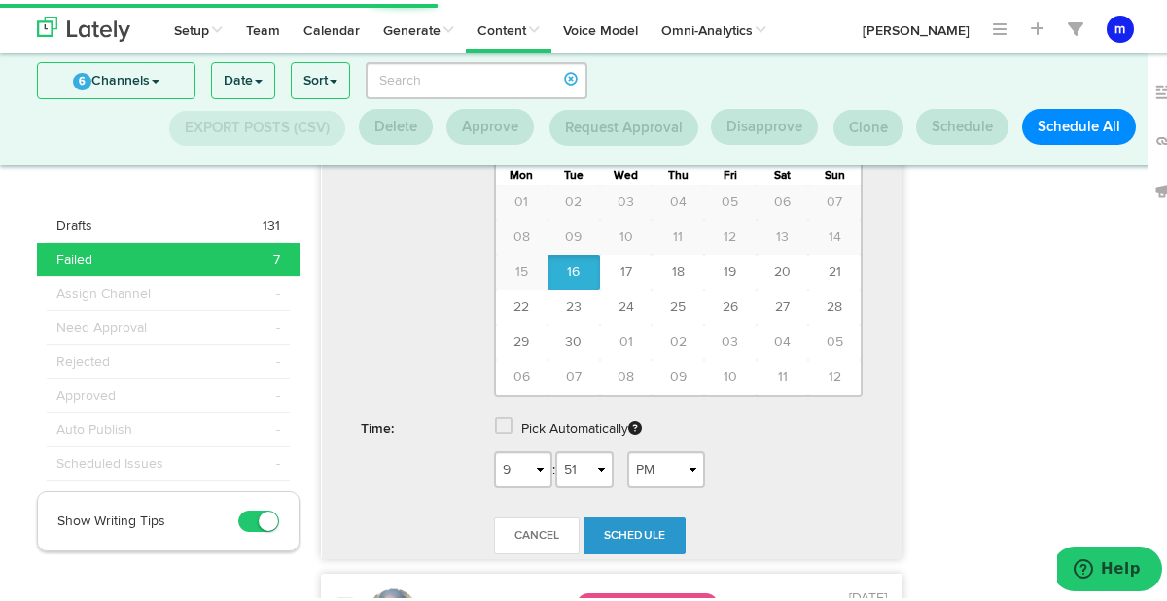
scroll to position [1906, 0]
click at [620, 267] on span "17" at bounding box center [626, 268] width 12 height 14
type input "September 17 2025"
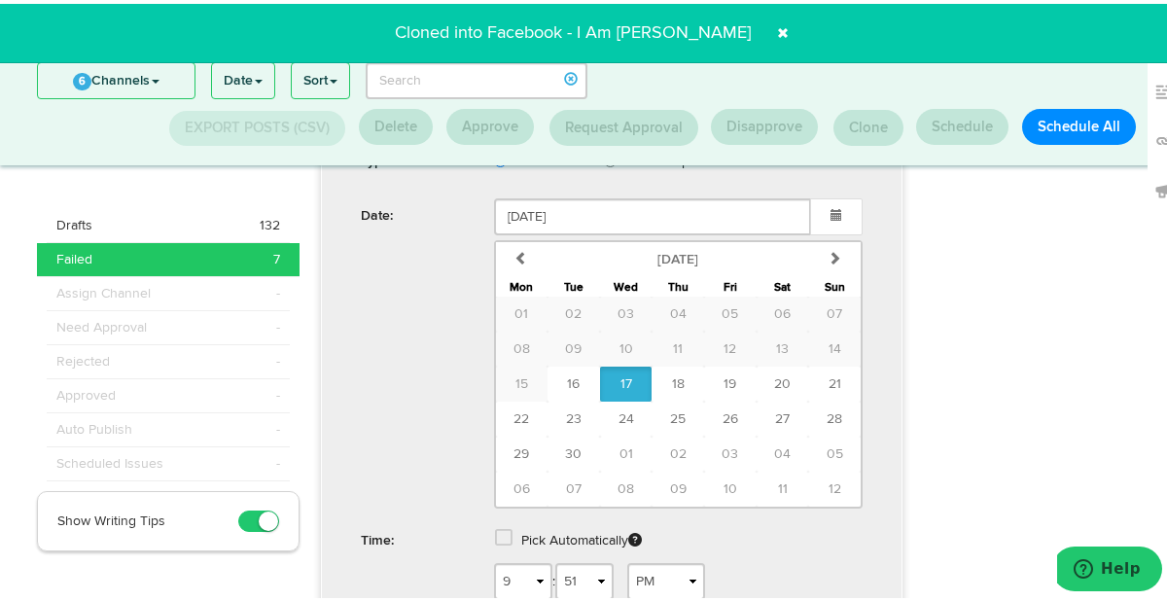
scroll to position [2626, 0]
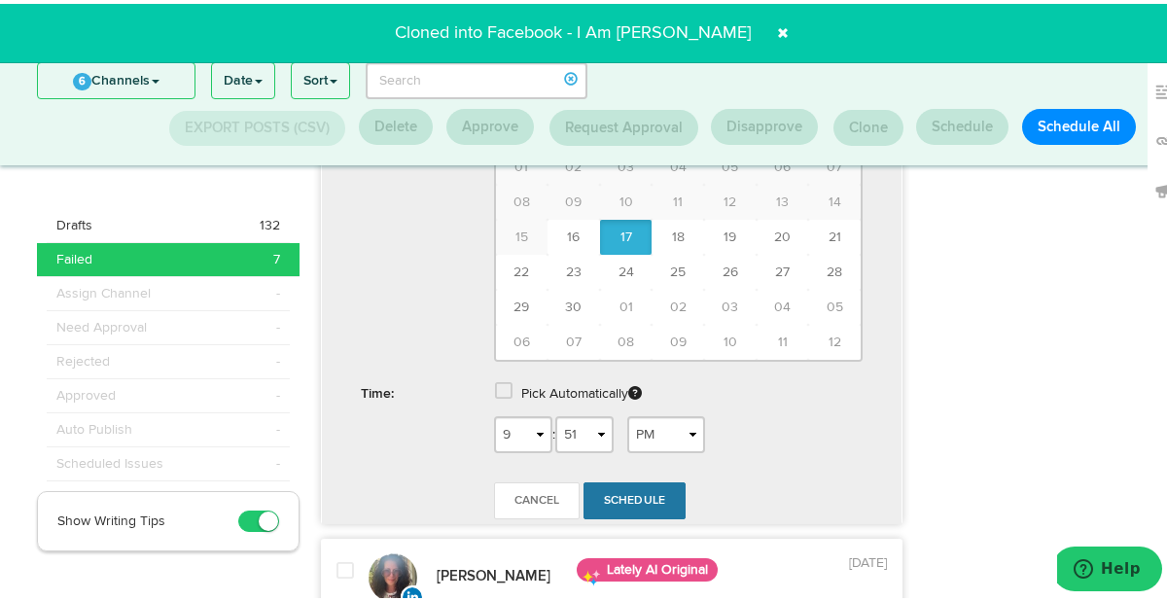
click at [649, 485] on link "Schedule" at bounding box center [634, 496] width 103 height 37
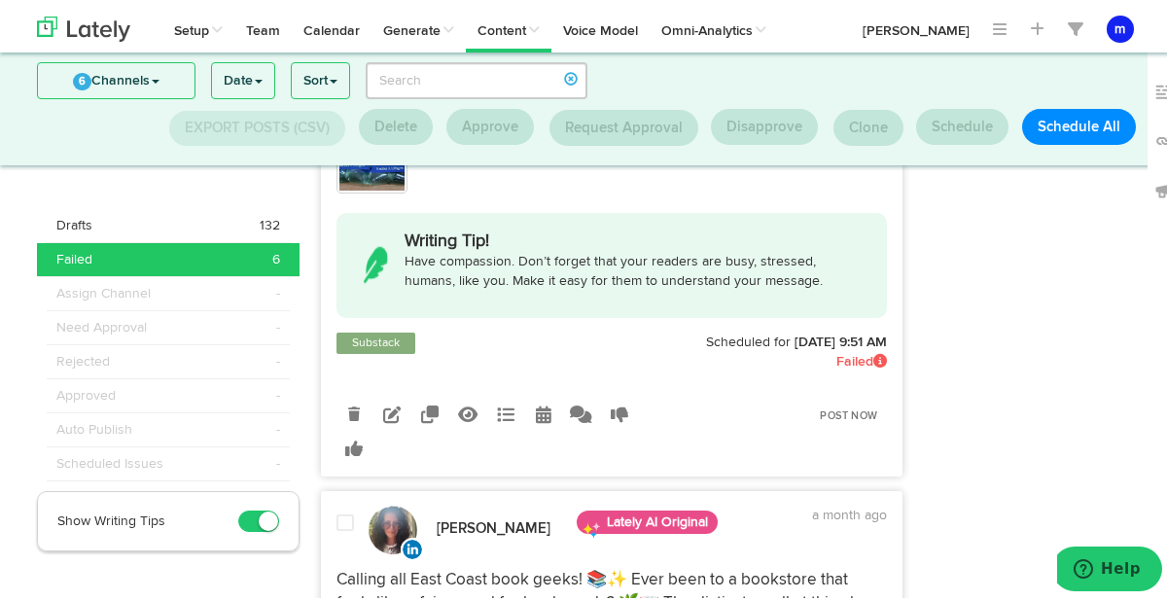
scroll to position [1361, 0]
click at [348, 410] on icon at bounding box center [354, 410] width 12 height 14
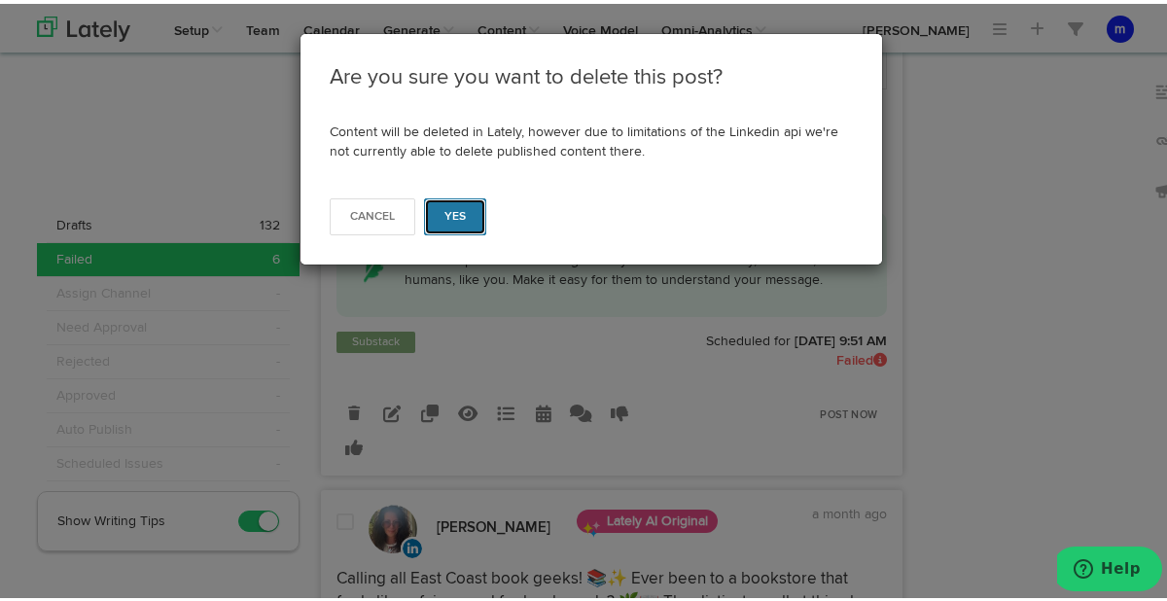
click at [452, 226] on button "Yes" at bounding box center [455, 212] width 63 height 37
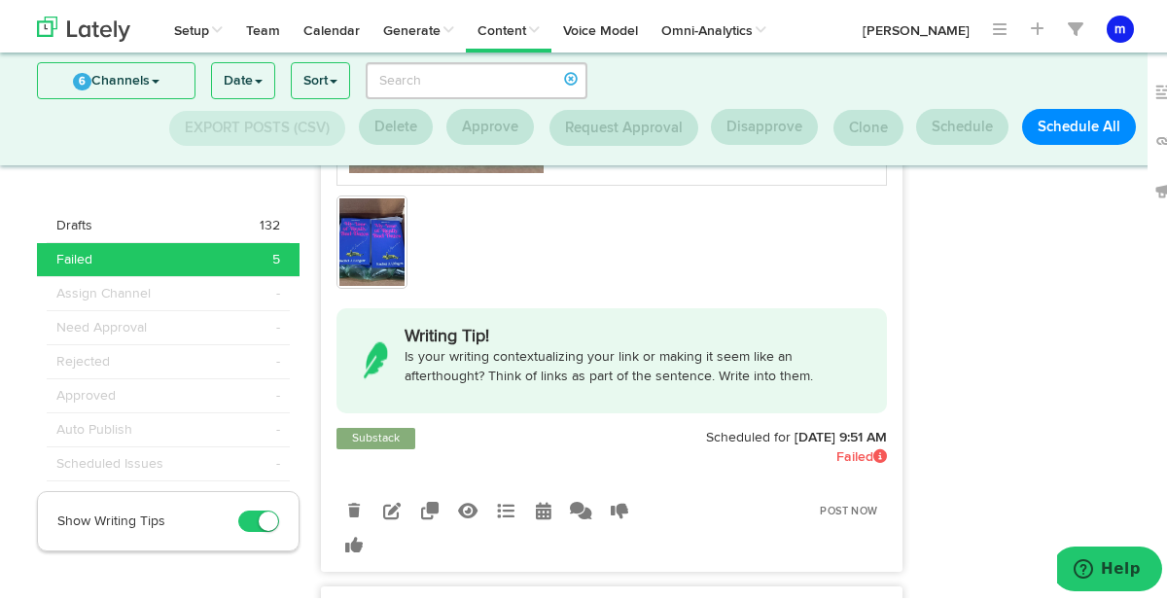
scroll to position [1389, 0]
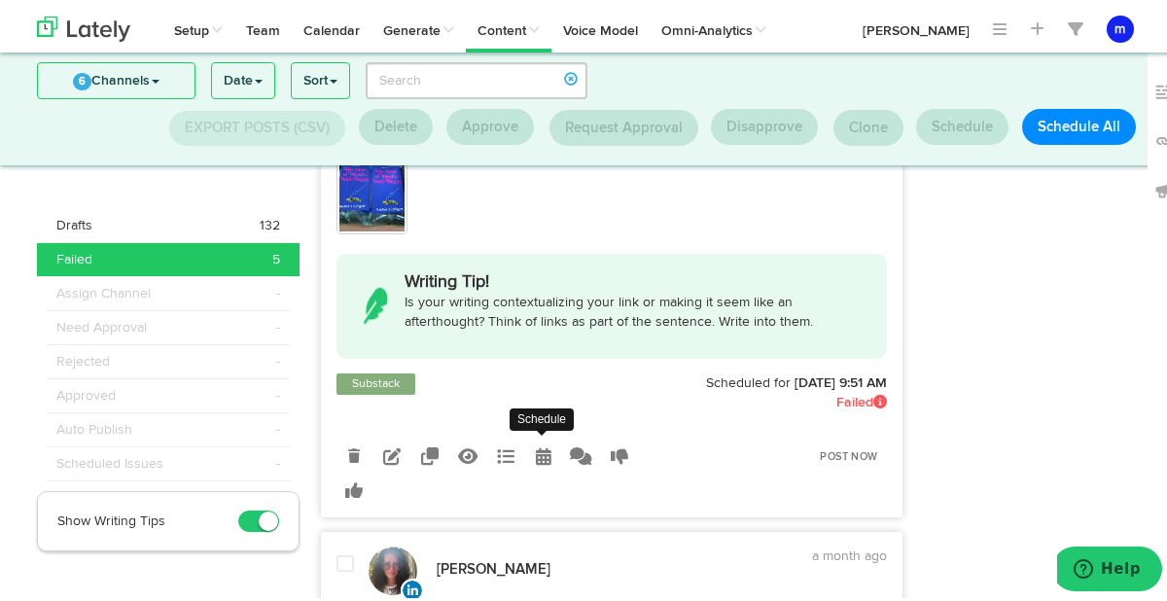
click at [536, 450] on icon at bounding box center [544, 452] width 16 height 18
radio input "true"
select select "9"
select select "51"
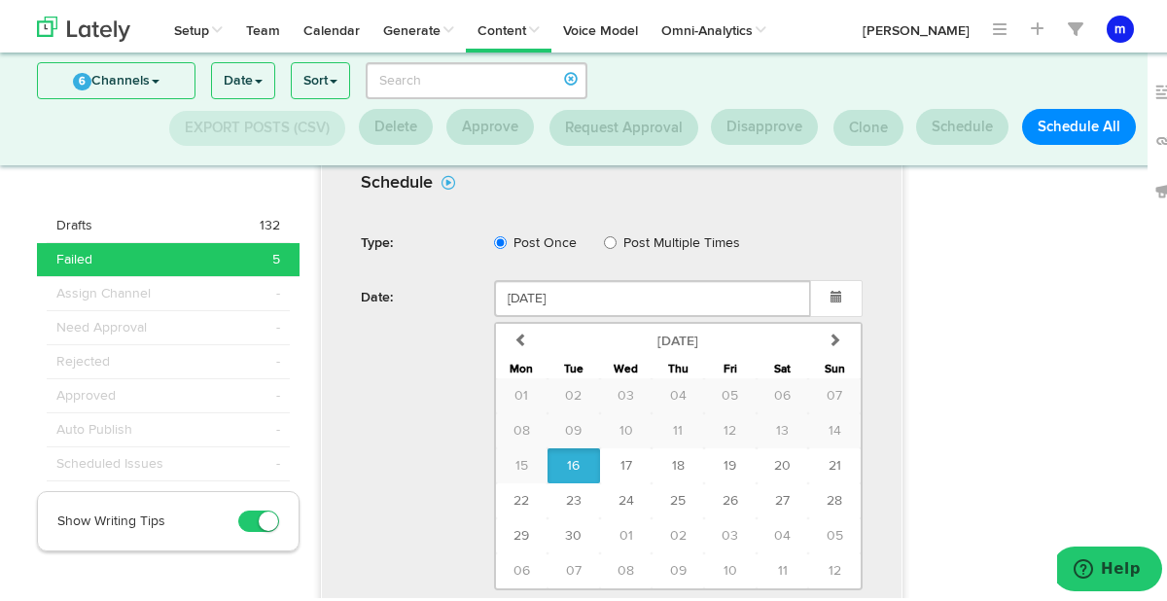
scroll to position [1762, 0]
click at [725, 461] on span "19" at bounding box center [729, 461] width 13 height 14
type input "September 19 2025"
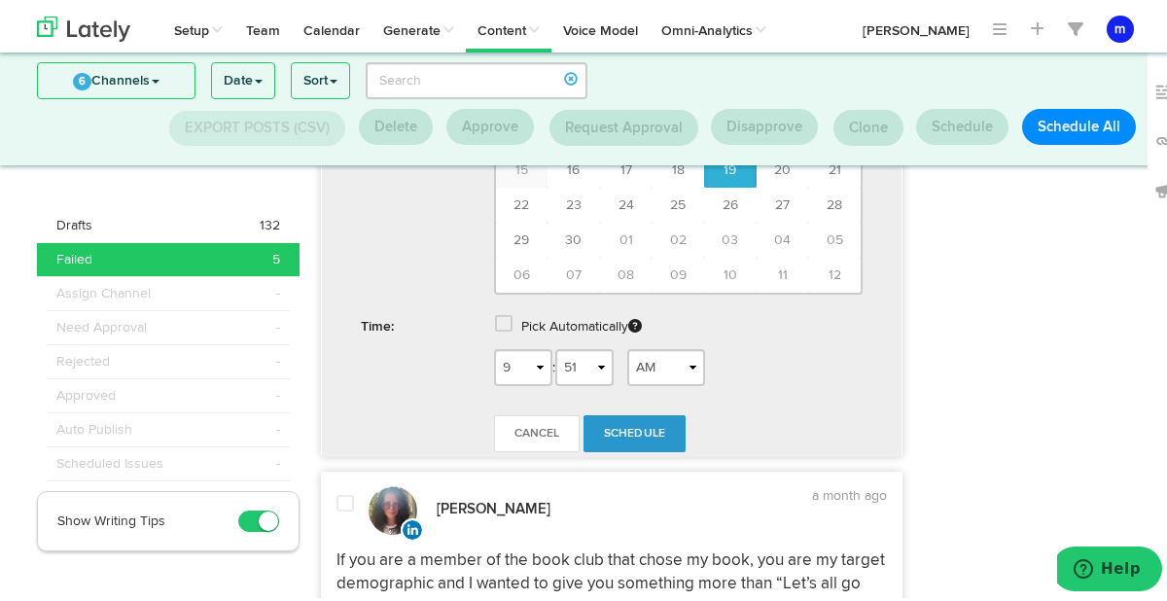
scroll to position [2059, 0]
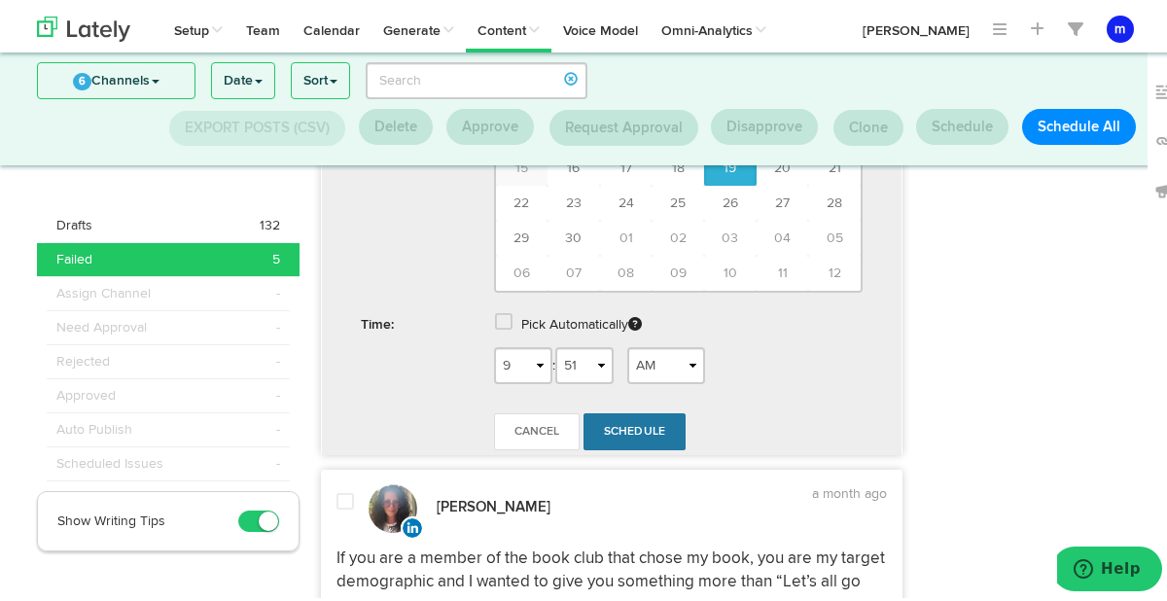
click at [619, 439] on link "Schedule" at bounding box center [634, 427] width 103 height 37
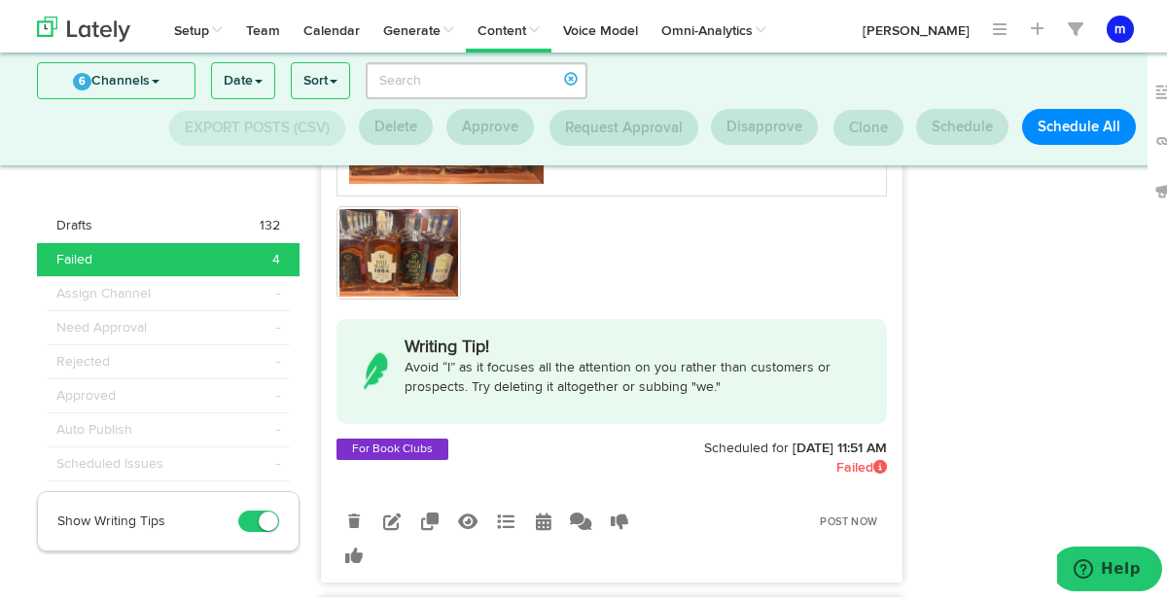
scroll to position [1115, 0]
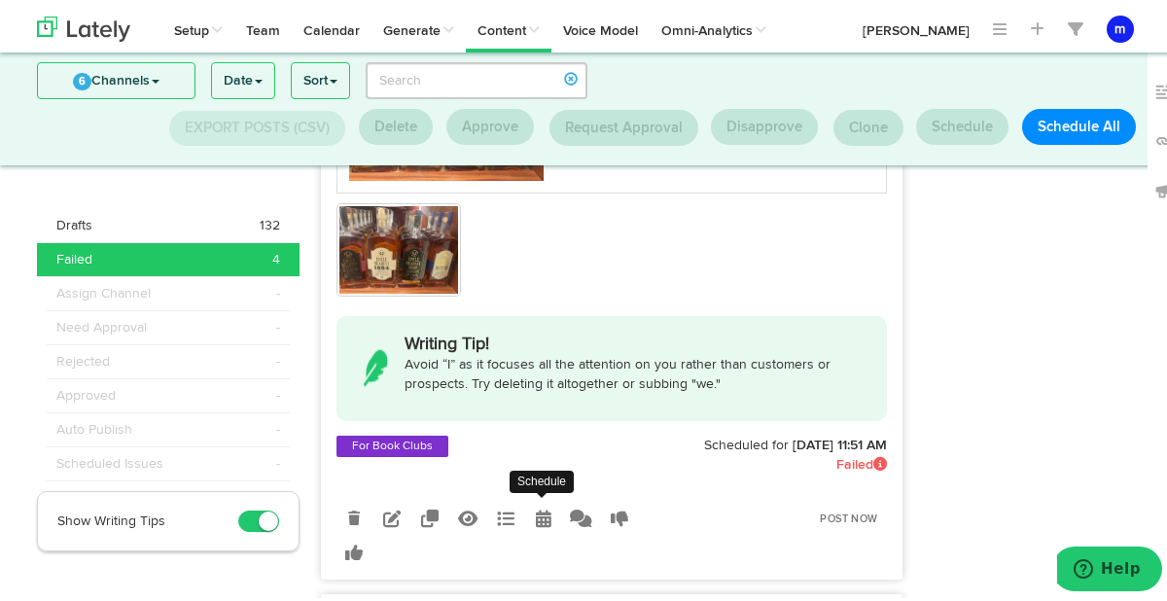
click at [537, 511] on icon at bounding box center [544, 515] width 16 height 18
select select "11"
select select "51"
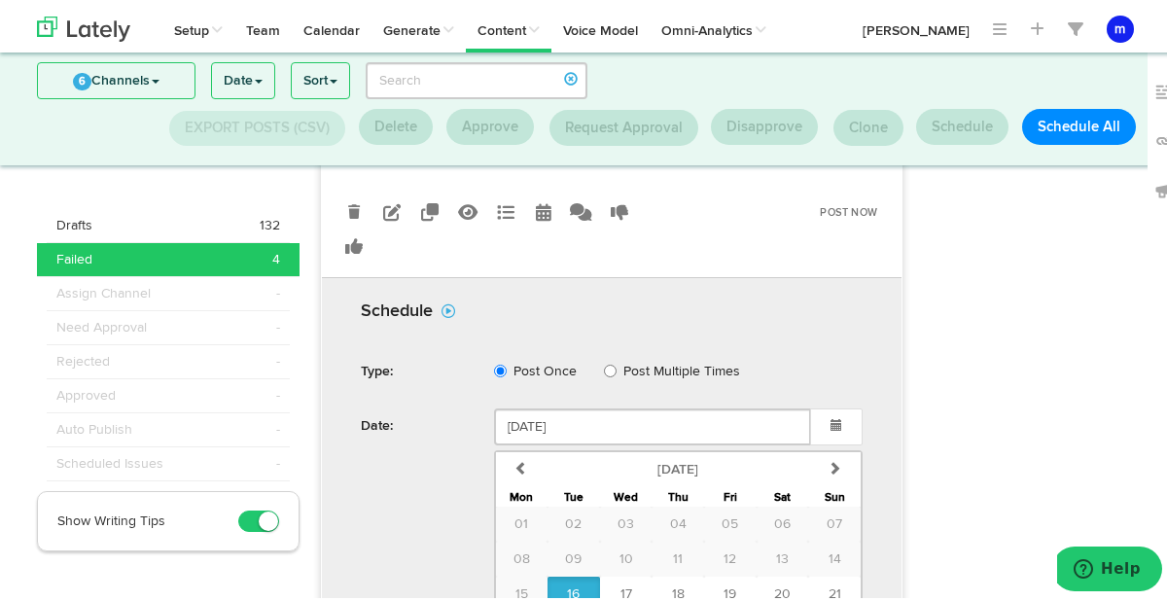
scroll to position [1635, 0]
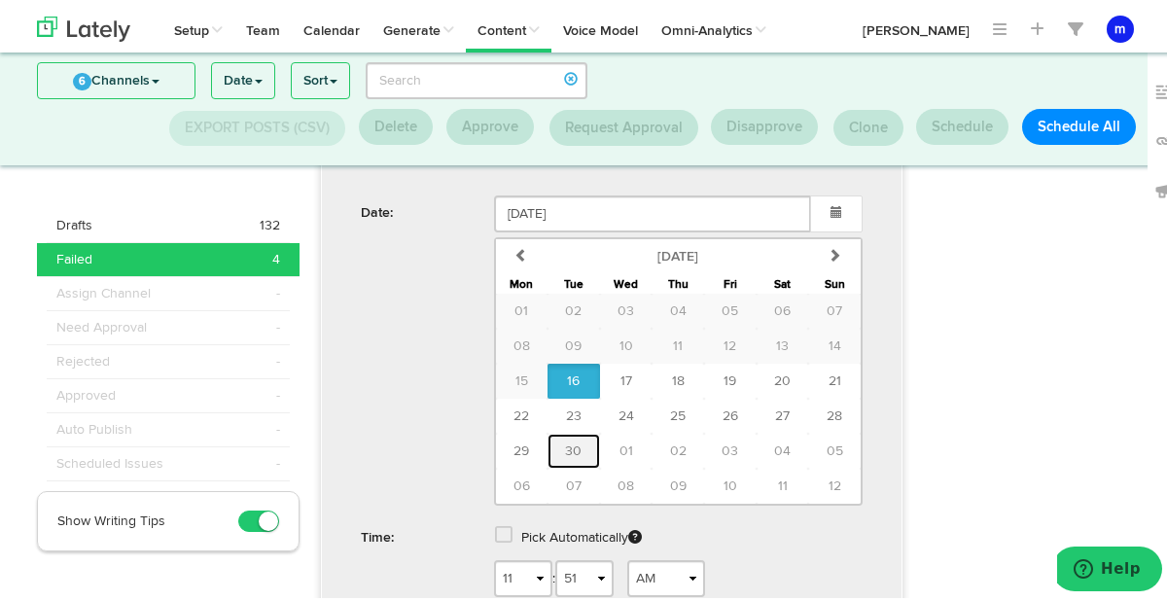
click at [570, 446] on span "30" at bounding box center [573, 448] width 17 height 14
type input "September 30 2025"
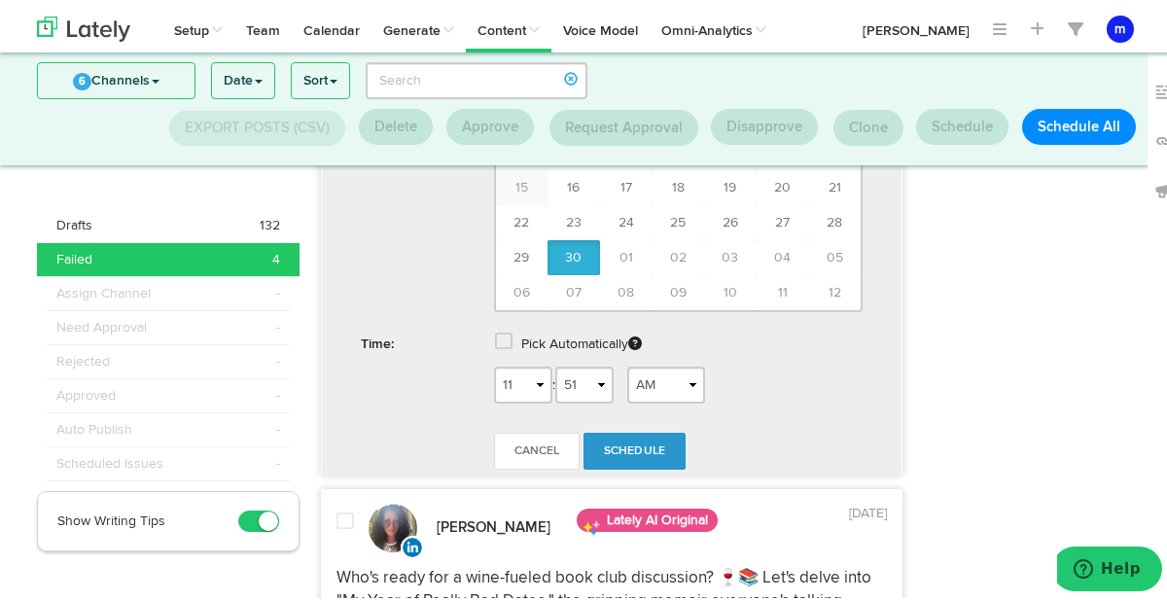
scroll to position [1830, 0]
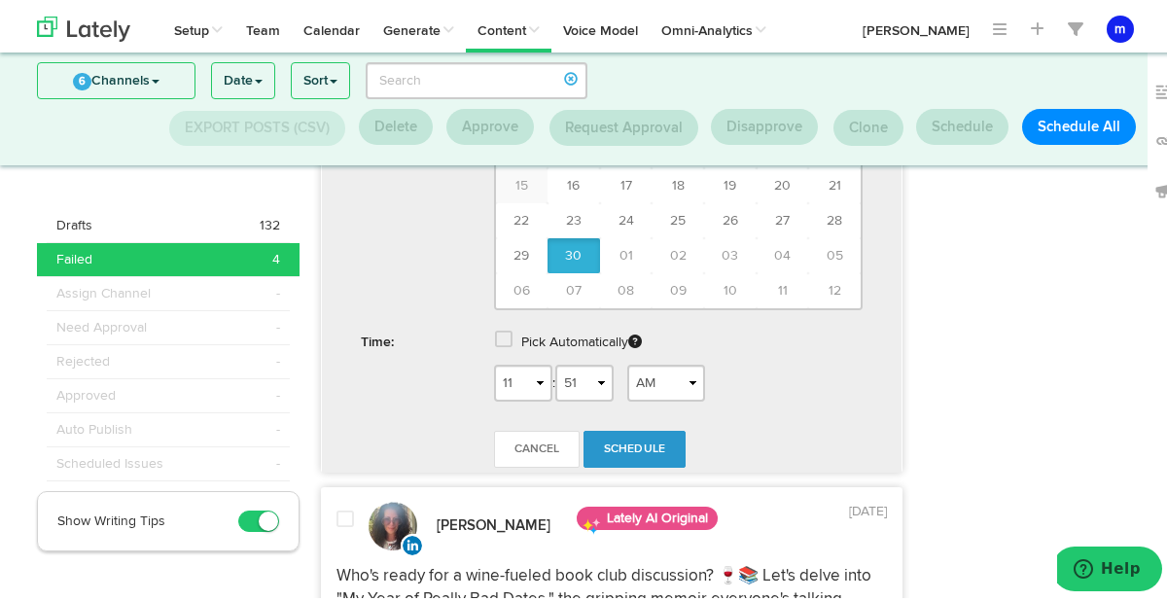
click at [653, 398] on div "1 2 3 4 5 6 7 8 9 10 11 12 : 00 01 02 03 04 05 06 07 08 09 10 11 12 13 14 15 16…" at bounding box center [678, 387] width 399 height 52
click at [537, 384] on select "1 2 3 4 5 6 7 8 9 10 11 12" at bounding box center [523, 379] width 58 height 37
select select "6"
click at [665, 386] on select "AM PM" at bounding box center [666, 379] width 78 height 37
select select "PM"
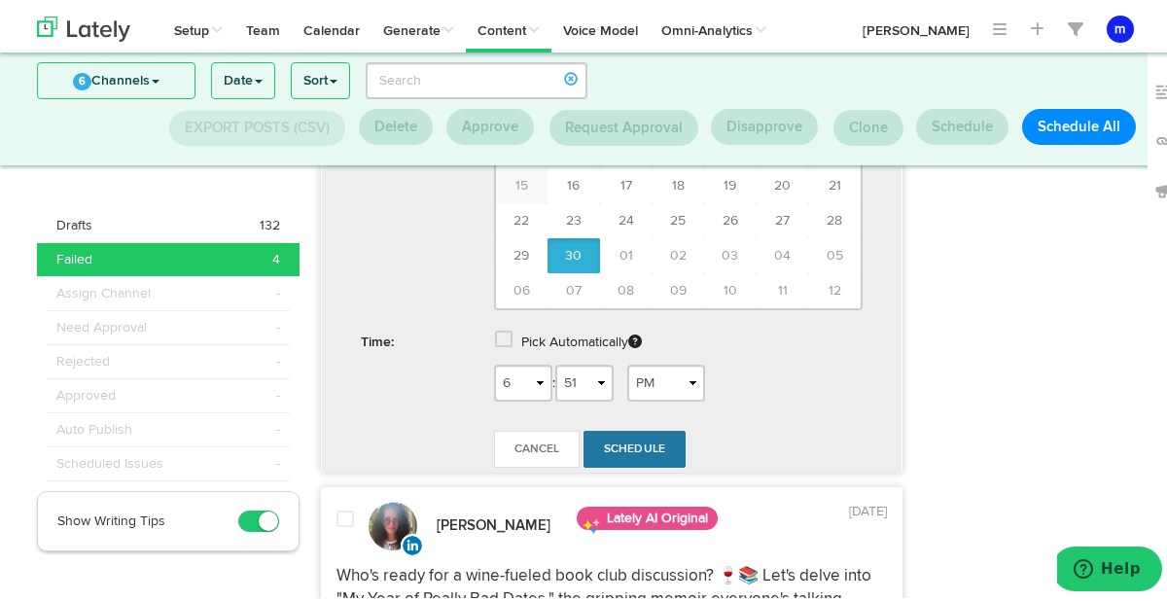
click at [635, 435] on link "Schedule" at bounding box center [634, 445] width 103 height 37
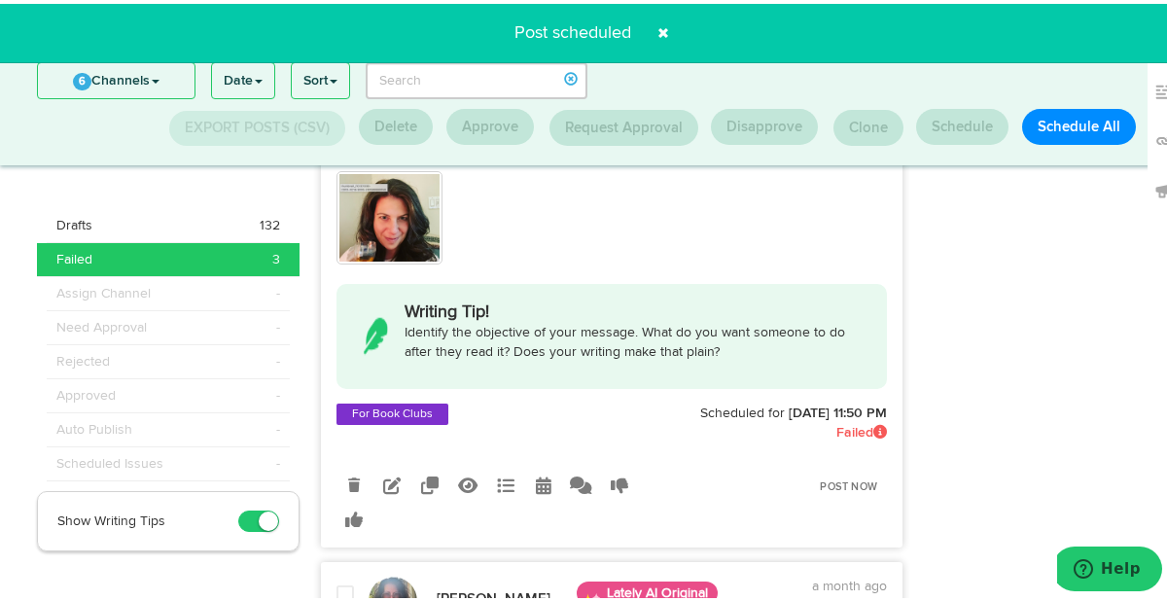
scroll to position [1214, 0]
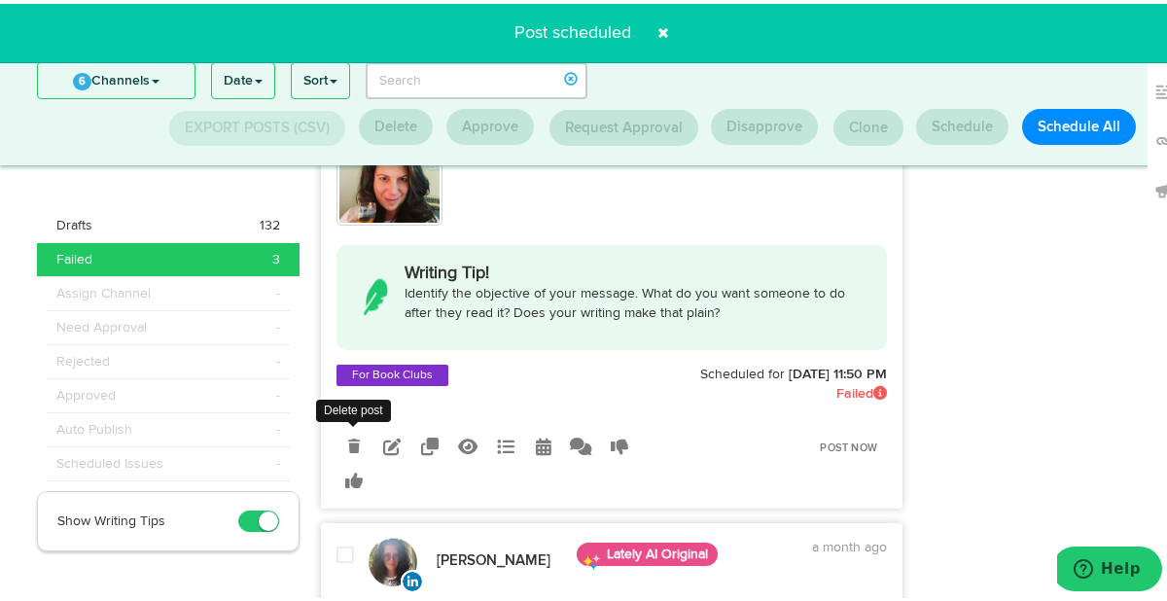
click at [349, 441] on icon at bounding box center [354, 443] width 12 height 14
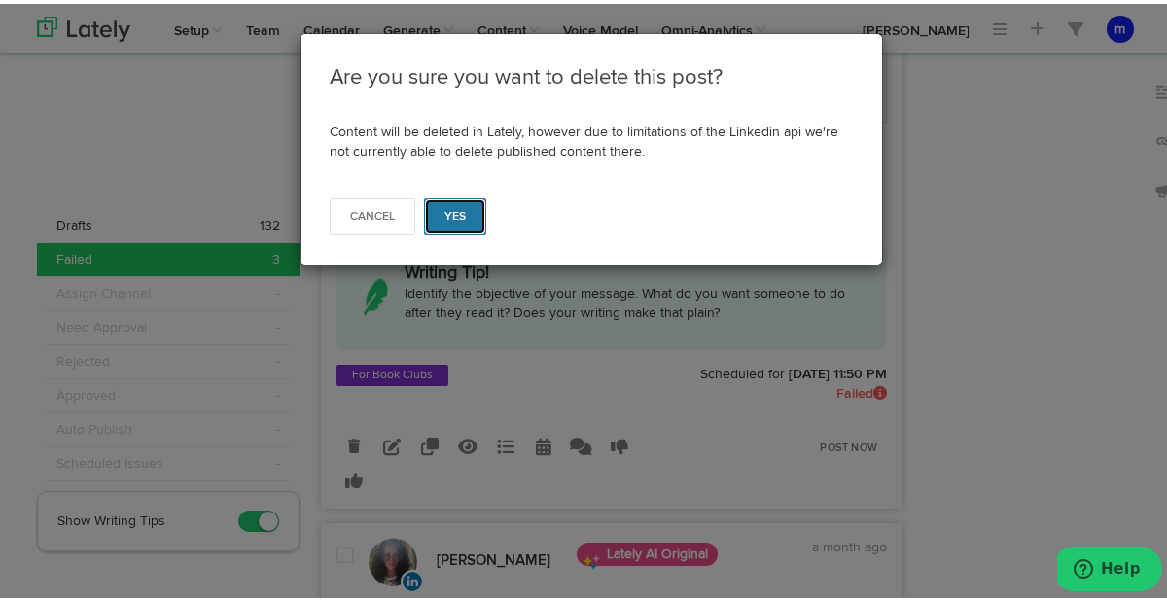
click at [471, 213] on button "Yes" at bounding box center [455, 212] width 63 height 37
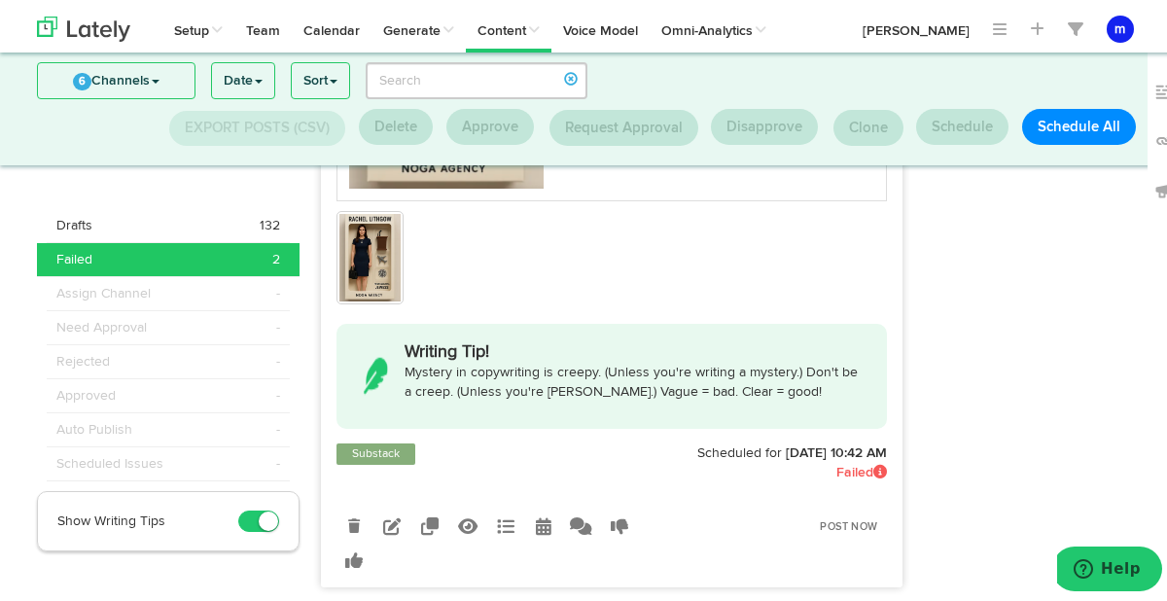
scroll to position [1275, 0]
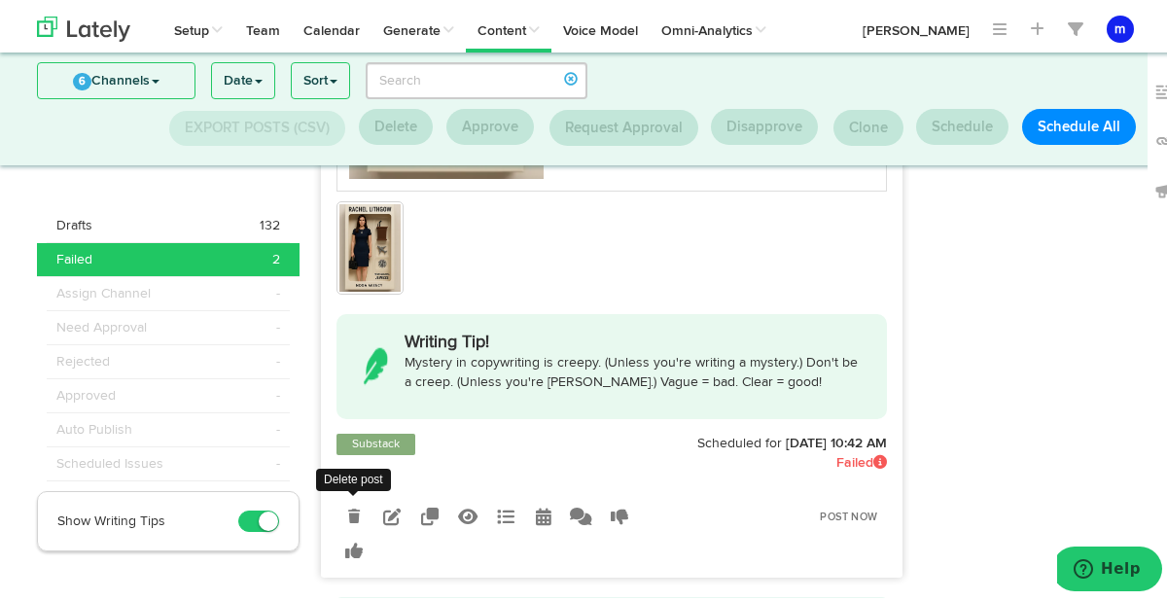
click at [348, 511] on icon at bounding box center [354, 513] width 12 height 14
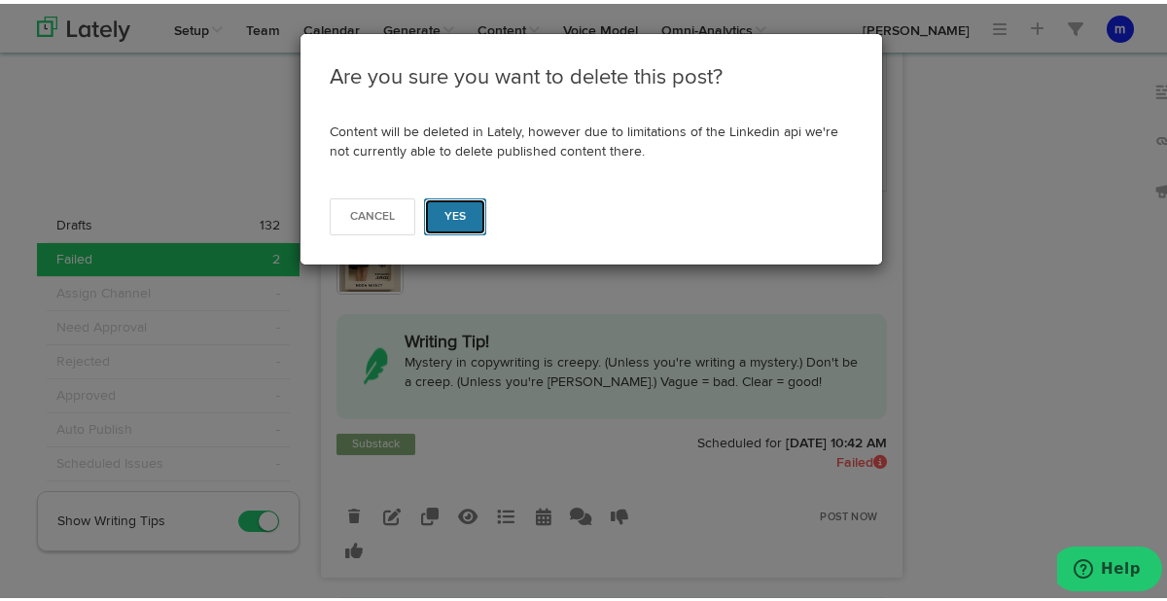
click at [457, 211] on span "Yes" at bounding box center [455, 213] width 22 height 12
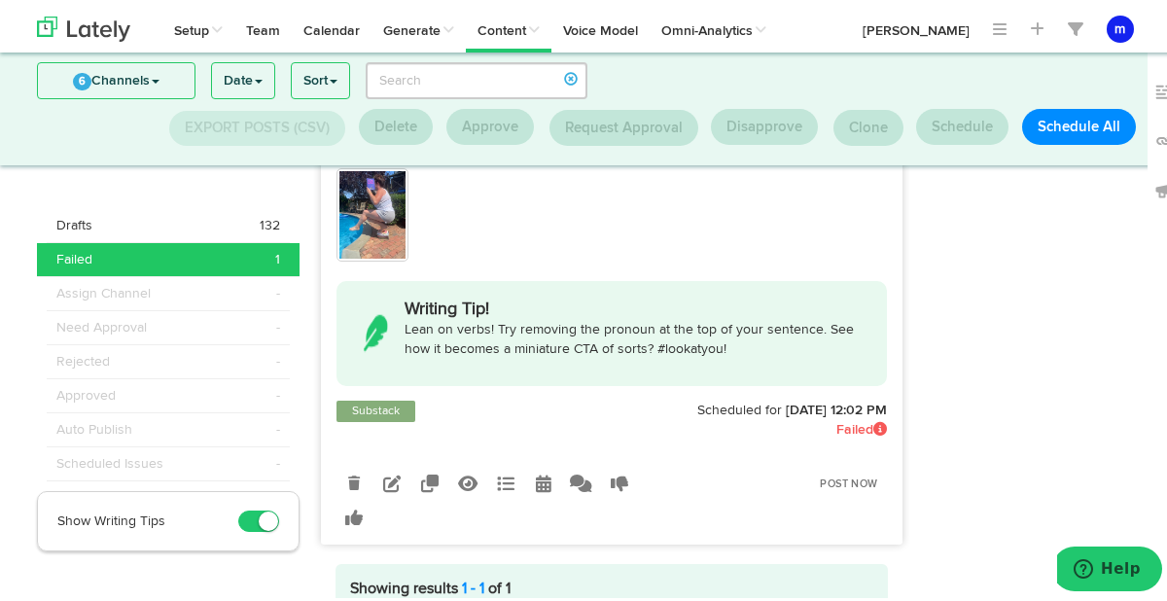
scroll to position [393, 0]
click at [538, 477] on icon at bounding box center [544, 479] width 16 height 18
select select "12"
select select "02"
select select "PM"
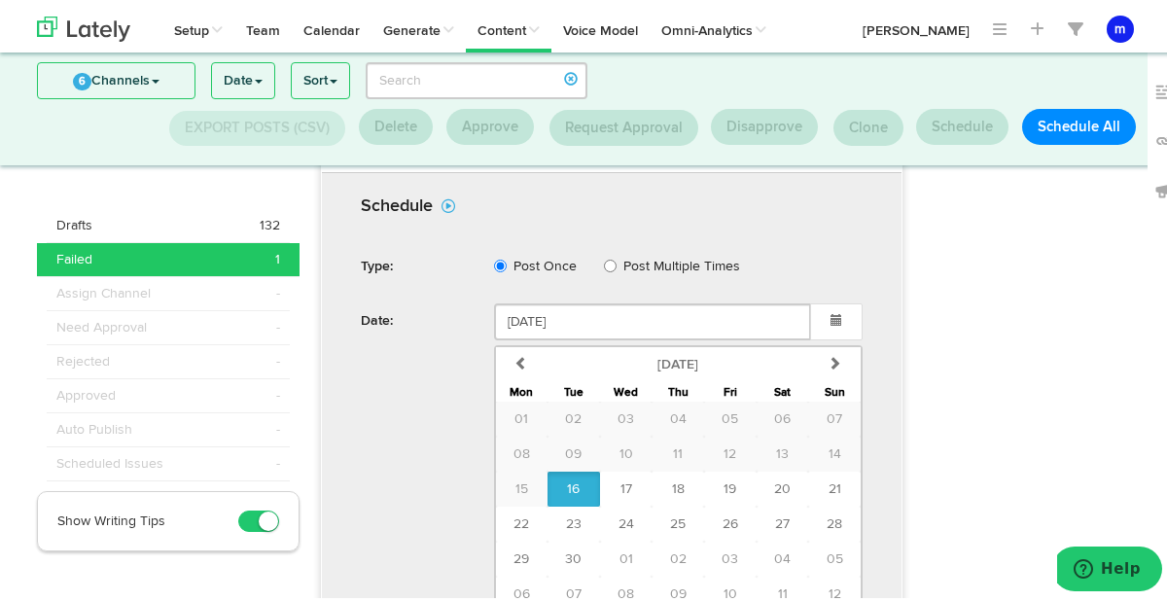
scroll to position [868, 0]
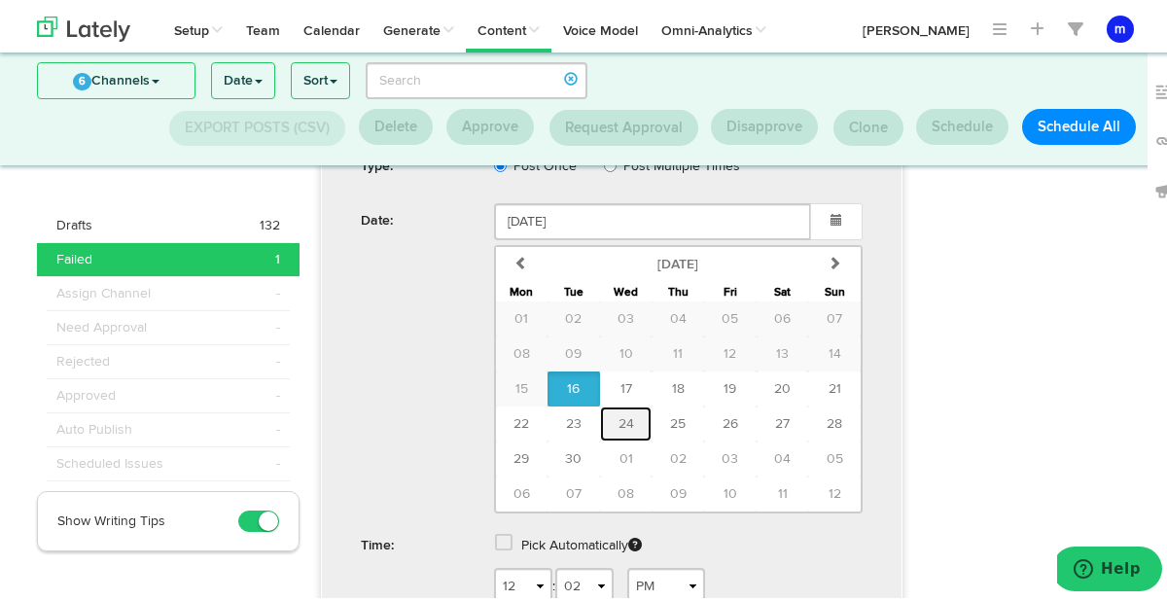
click at [623, 414] on span "24" at bounding box center [626, 420] width 16 height 14
type input "September 24 2025"
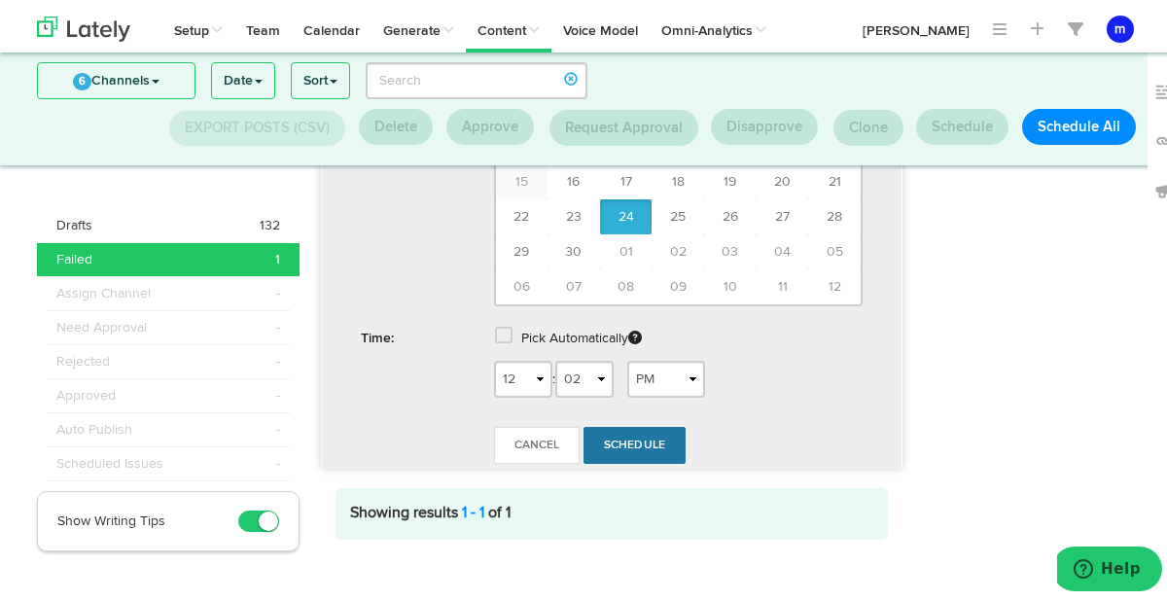
click at [617, 456] on link "Schedule" at bounding box center [634, 441] width 103 height 37
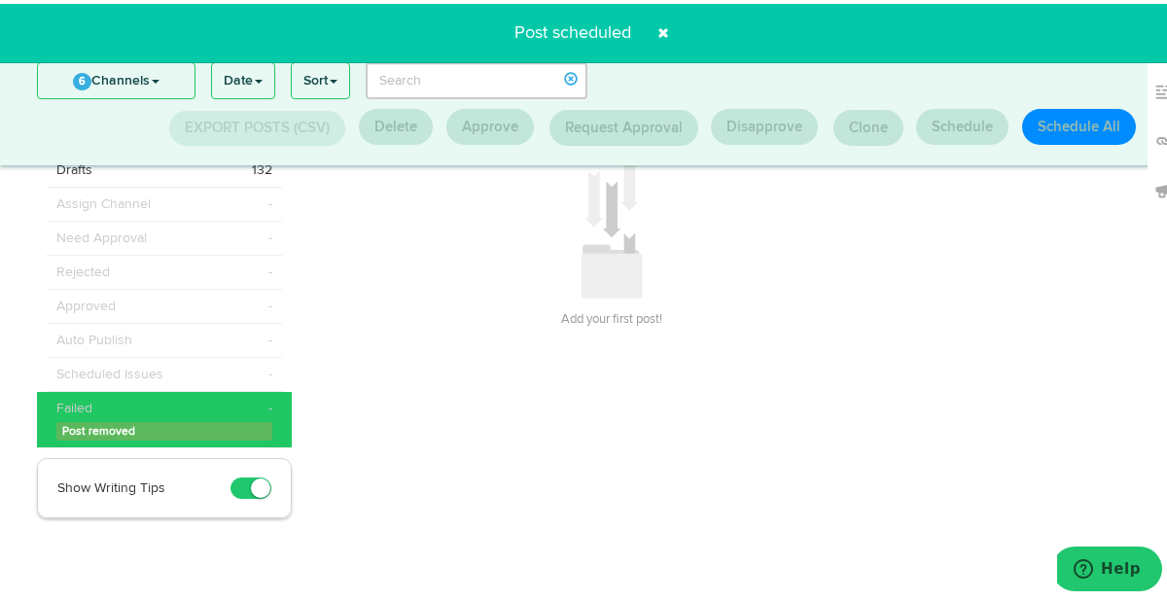
scroll to position [0, 0]
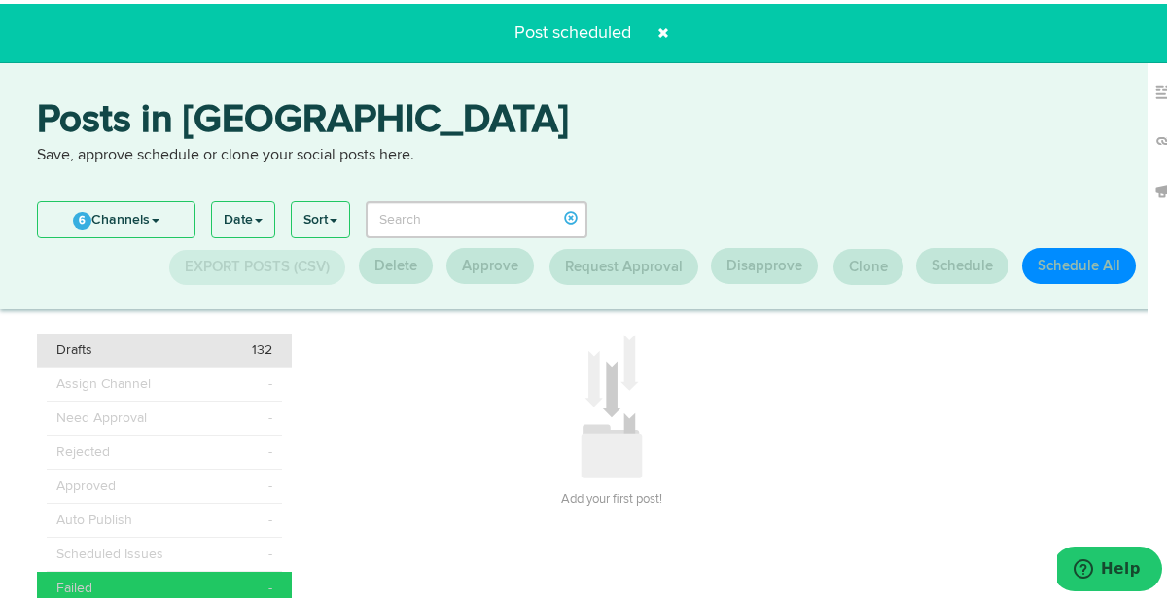
click at [169, 338] on div "Drafts 132" at bounding box center [164, 345] width 217 height 19
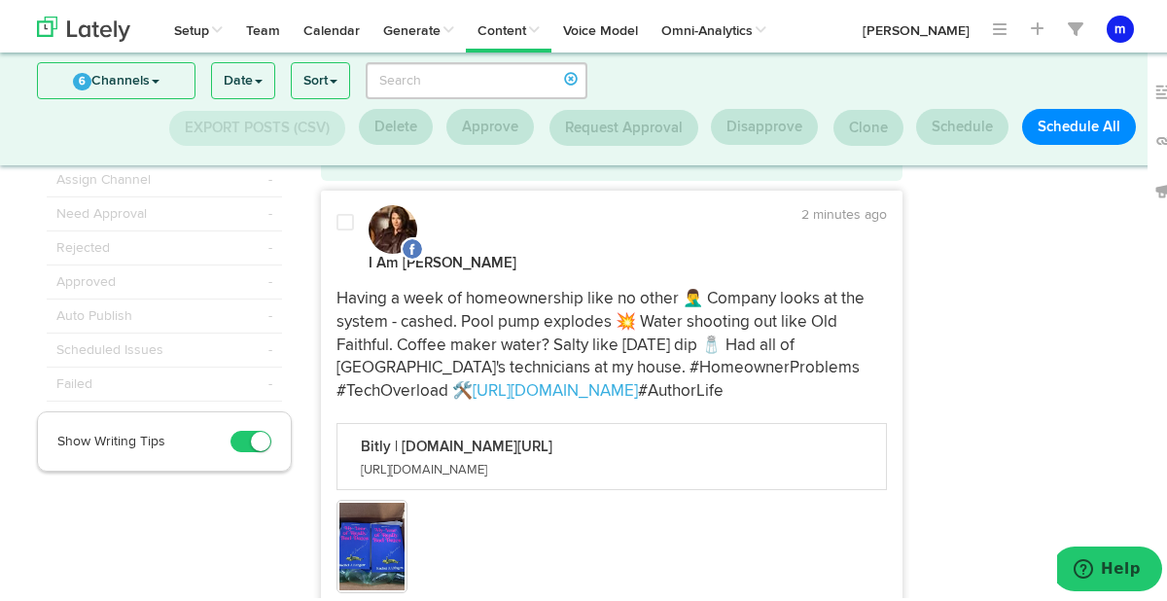
scroll to position [76, 0]
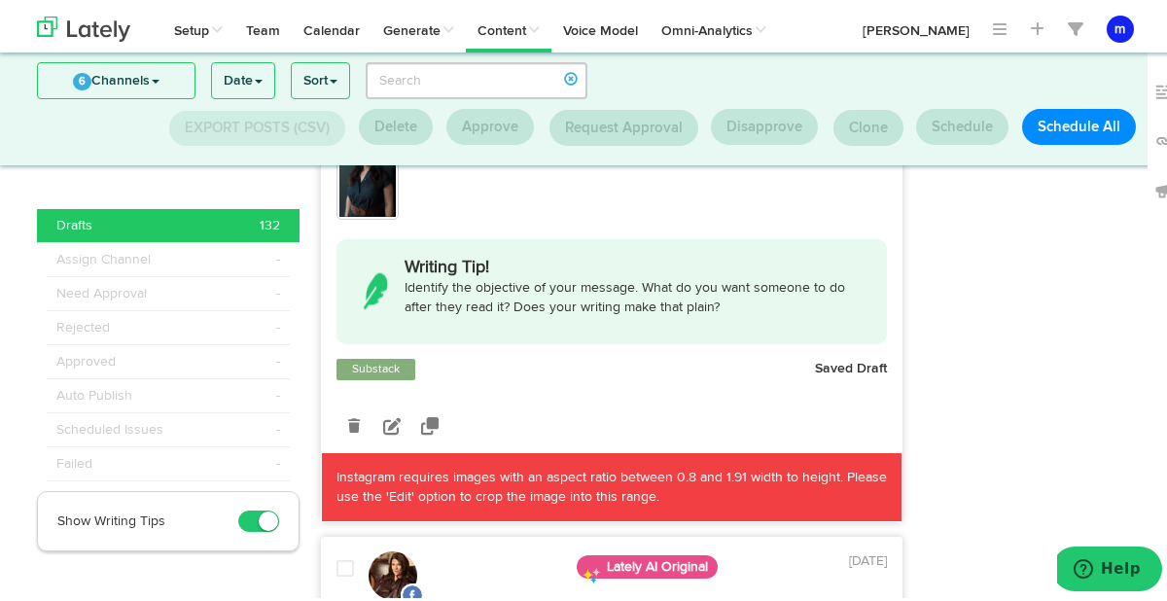
scroll to position [1890, 0]
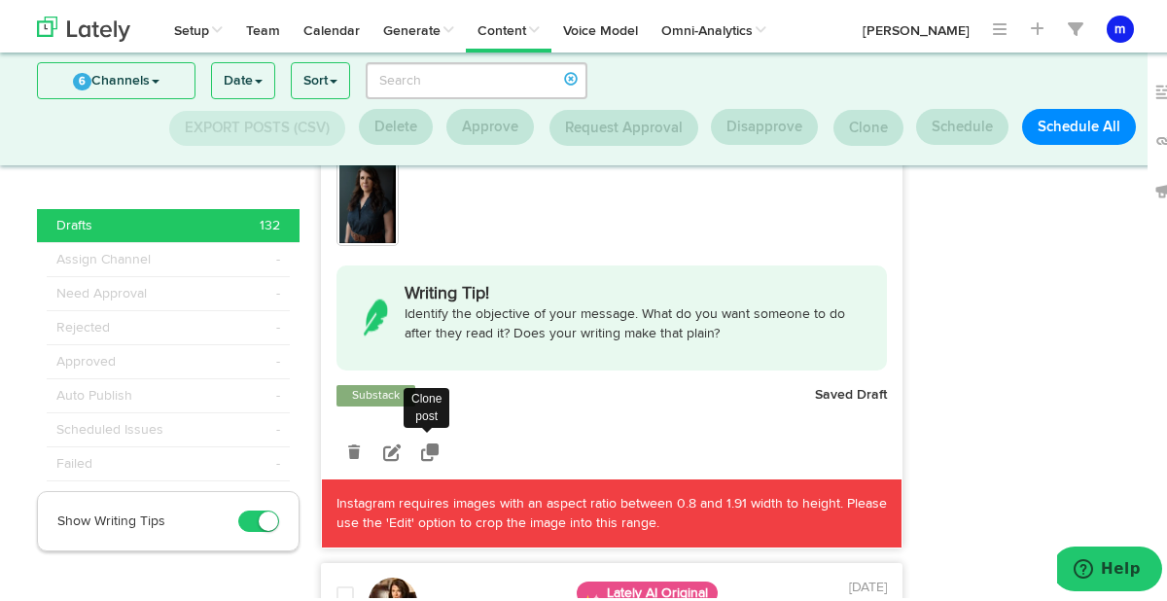
click at [423, 440] on icon at bounding box center [430, 449] width 18 height 18
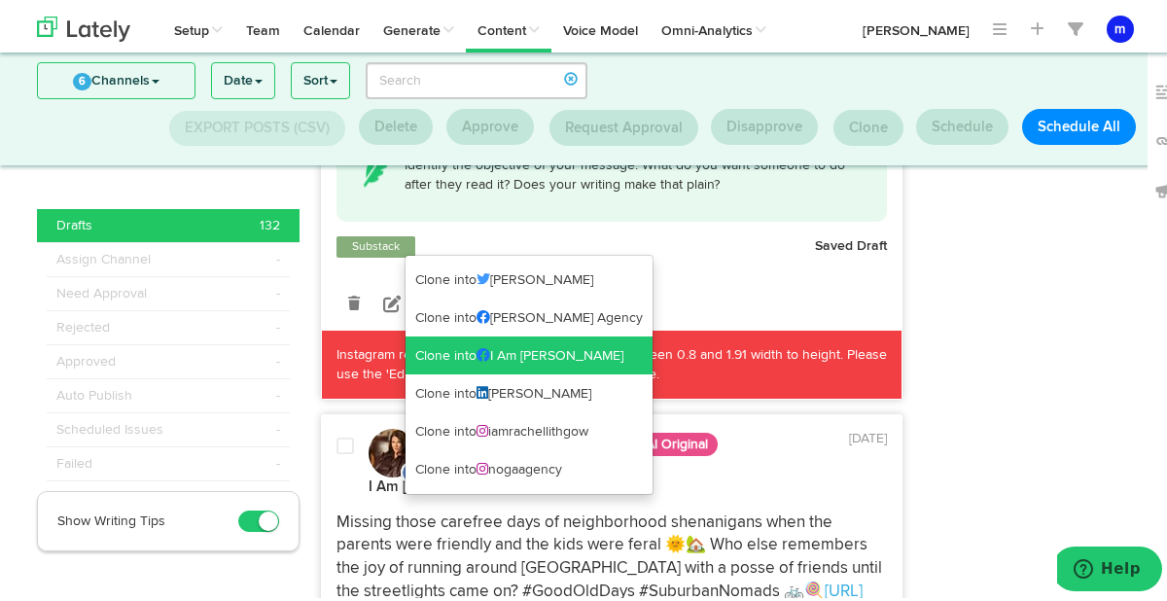
scroll to position [2040, 0]
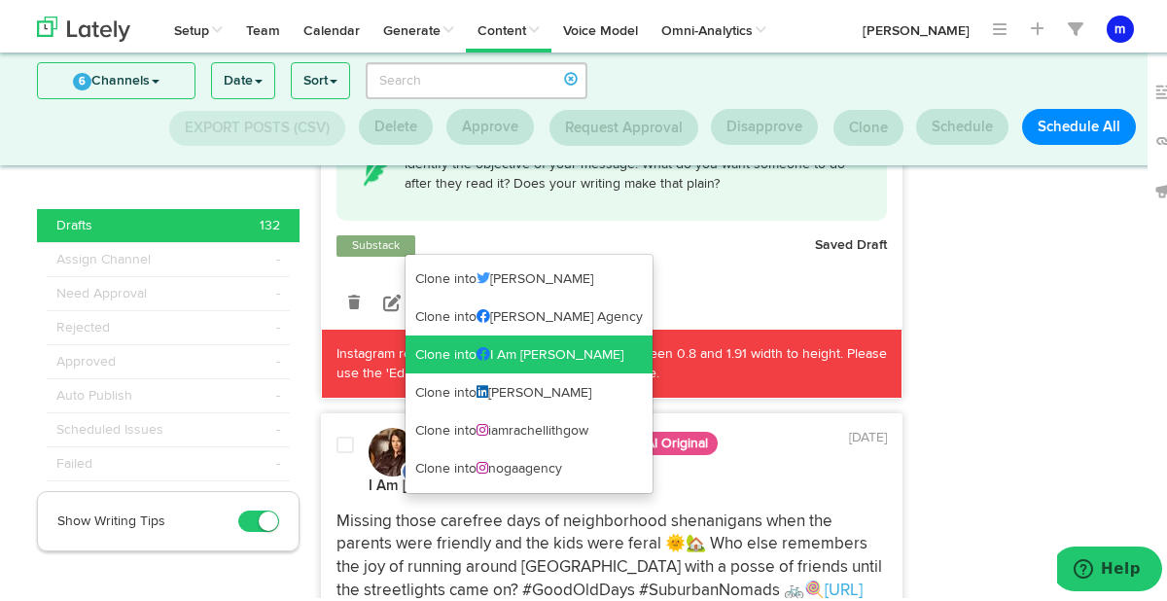
click at [558, 347] on link "Clone into I Am [PERSON_NAME]" at bounding box center [529, 351] width 247 height 39
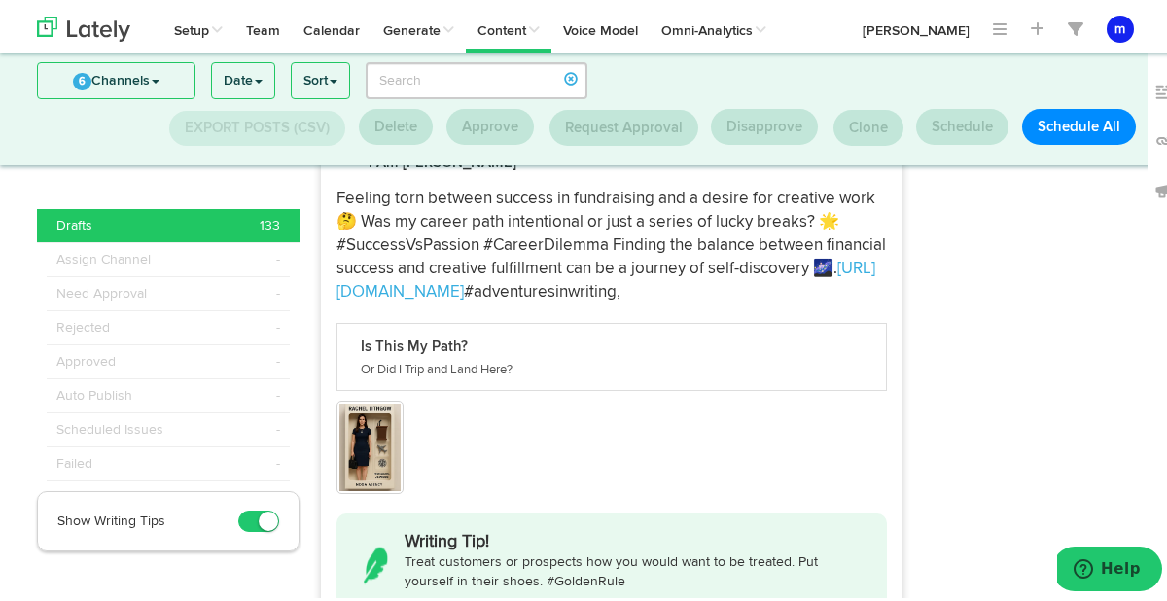
scroll to position [1772, 0]
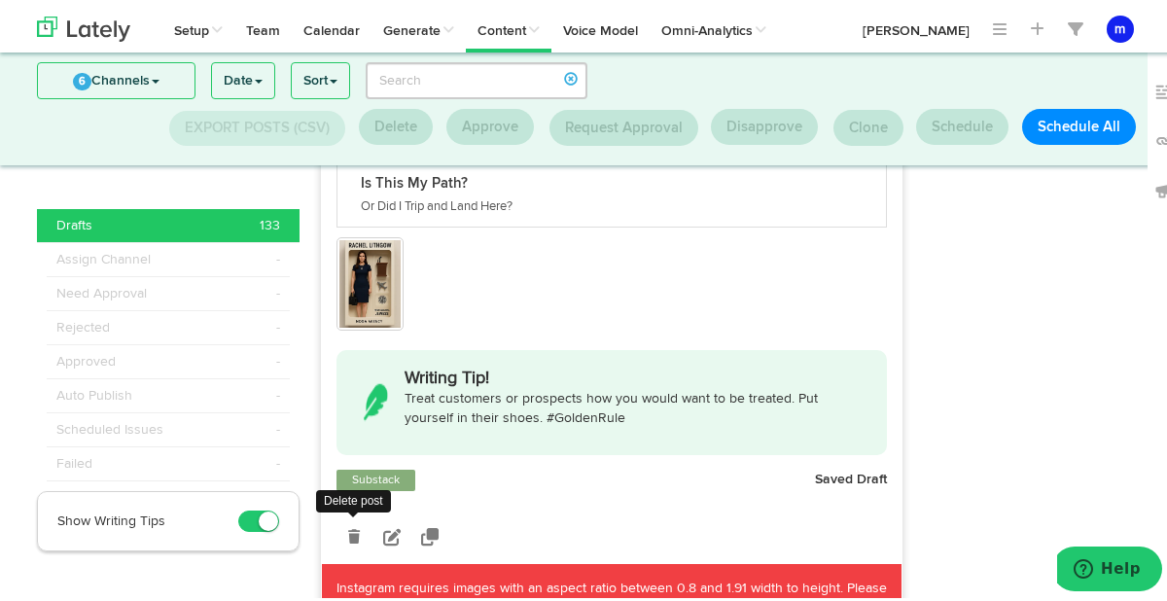
click at [348, 526] on icon at bounding box center [354, 533] width 12 height 14
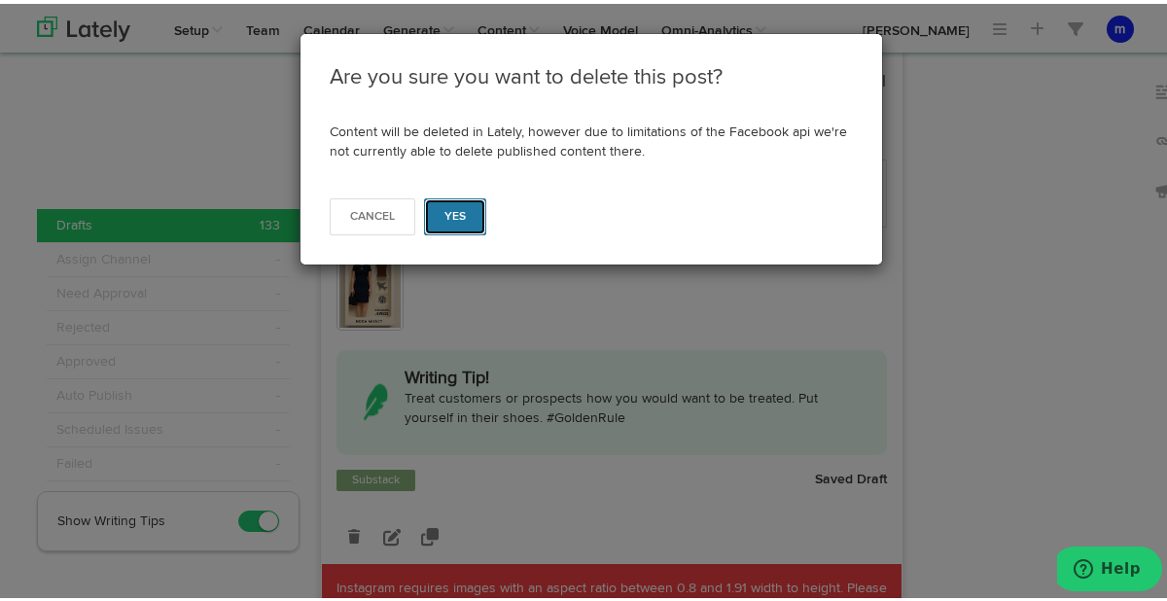
click at [448, 225] on button "Yes" at bounding box center [455, 212] width 63 height 37
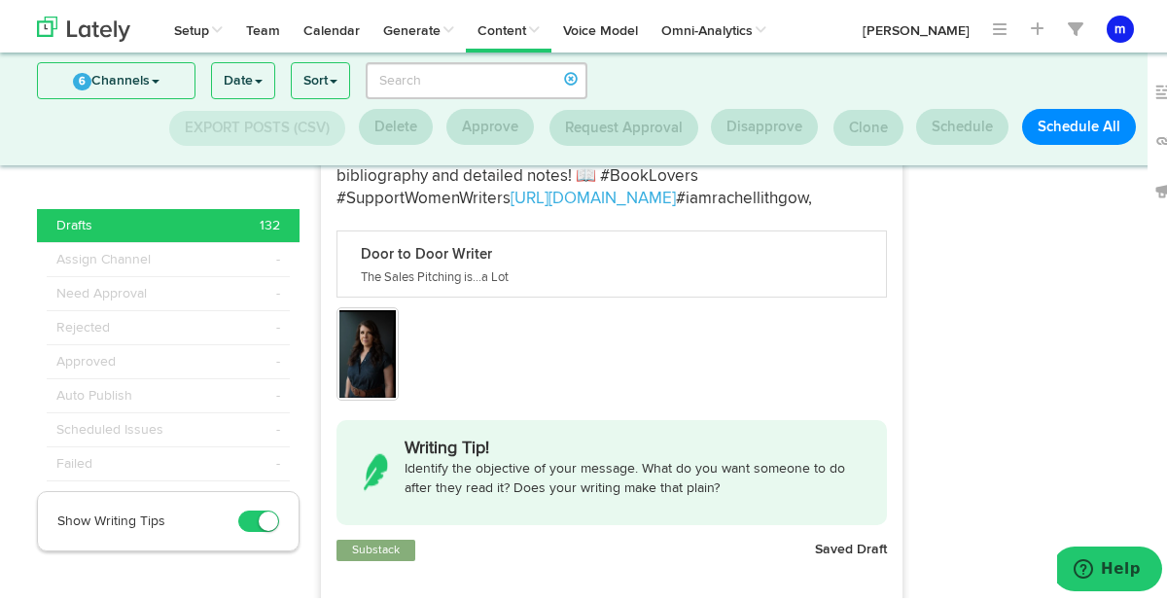
scroll to position [1728, 0]
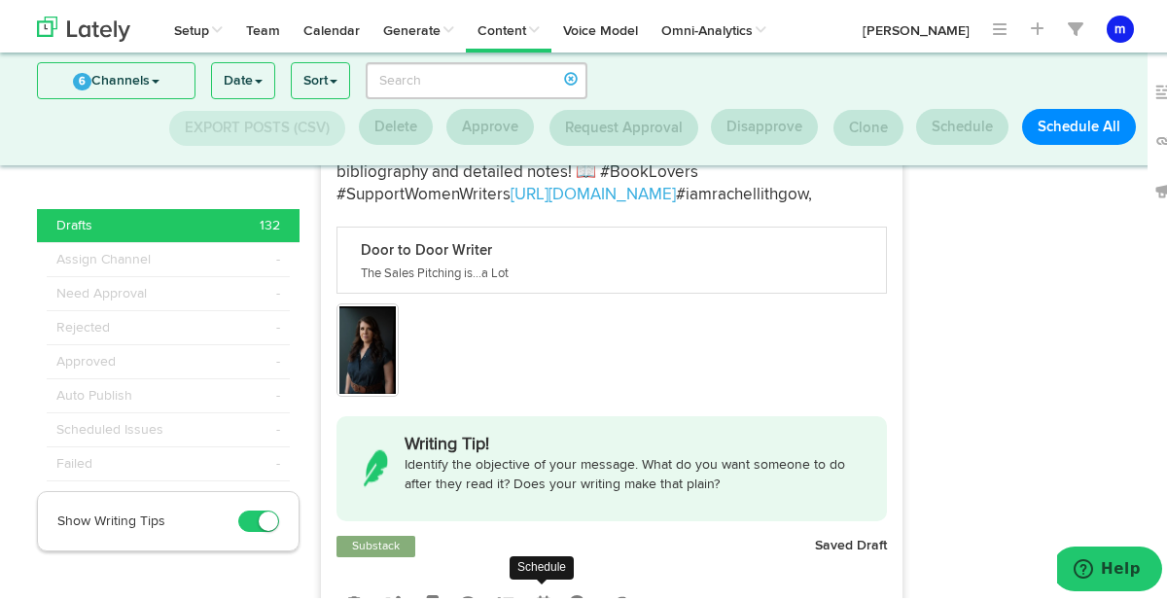
click at [536, 591] on icon at bounding box center [544, 600] width 16 height 18
radio input "true"
select select "9"
select select "32"
click at [536, 591] on icon at bounding box center [544, 600] width 16 height 18
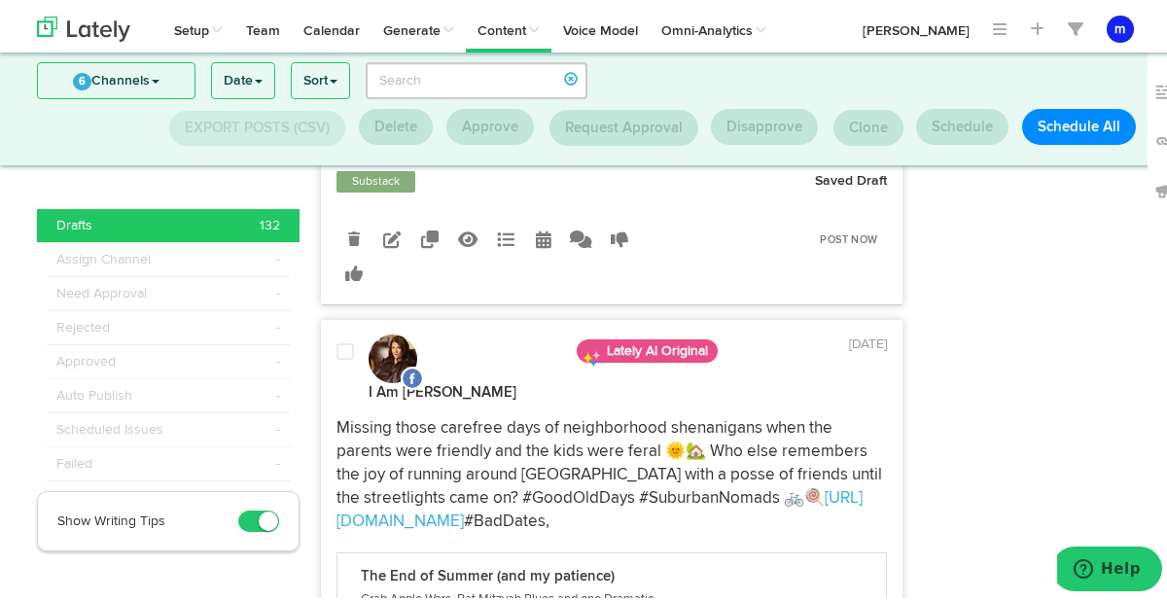
scroll to position [2091, 0]
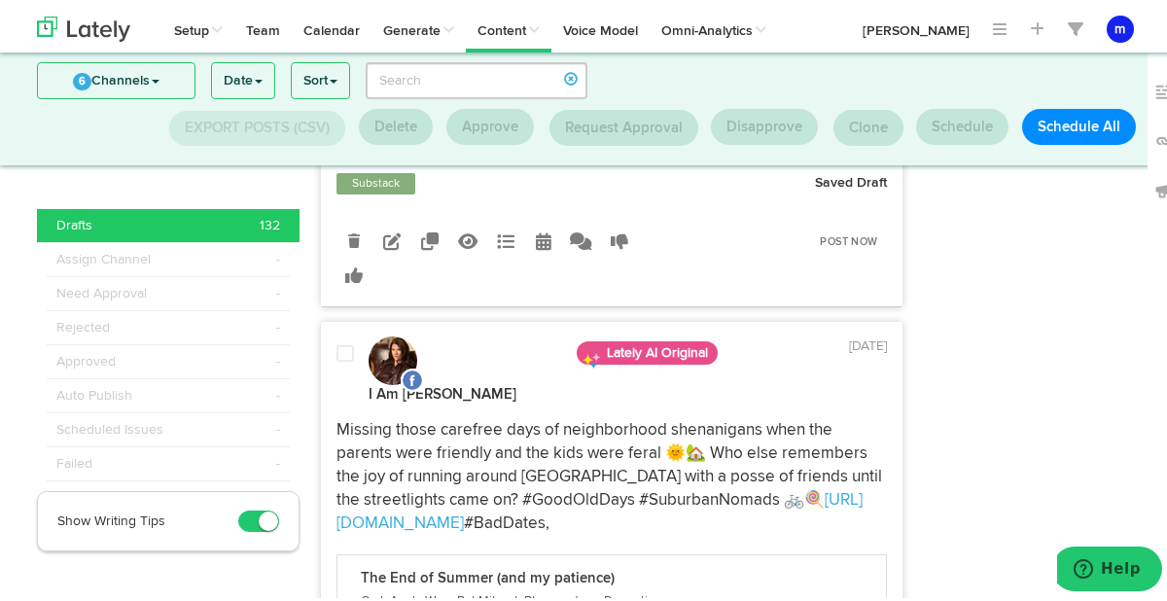
click at [539, 229] on icon at bounding box center [544, 238] width 16 height 18
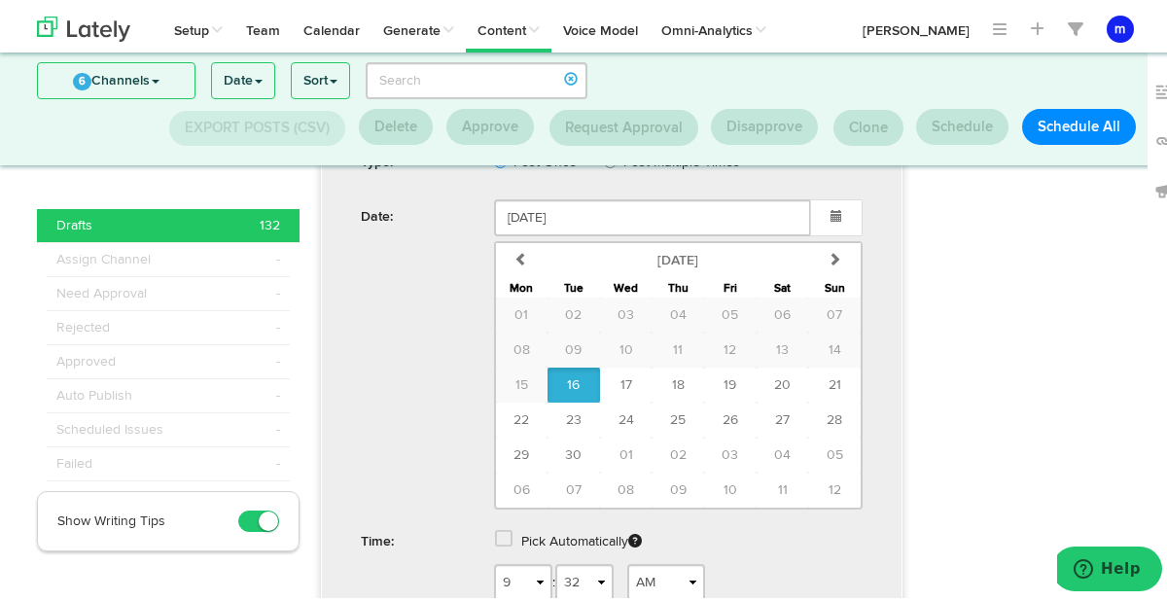
scroll to position [2351, 0]
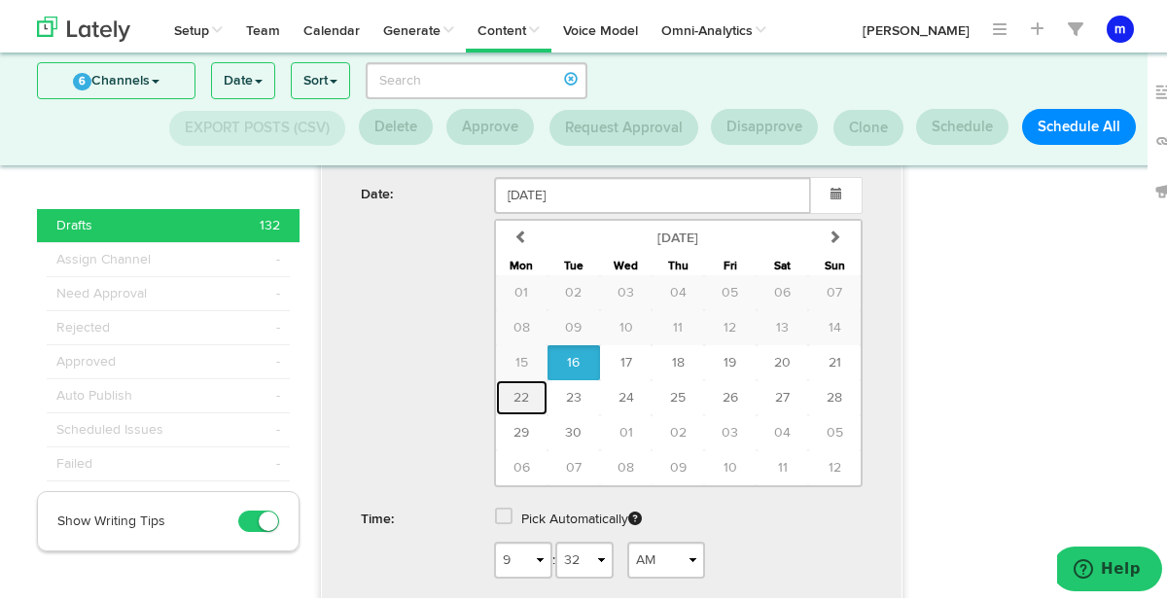
click at [513, 387] on span "22" at bounding box center [521, 394] width 16 height 14
type input "[DATE]"
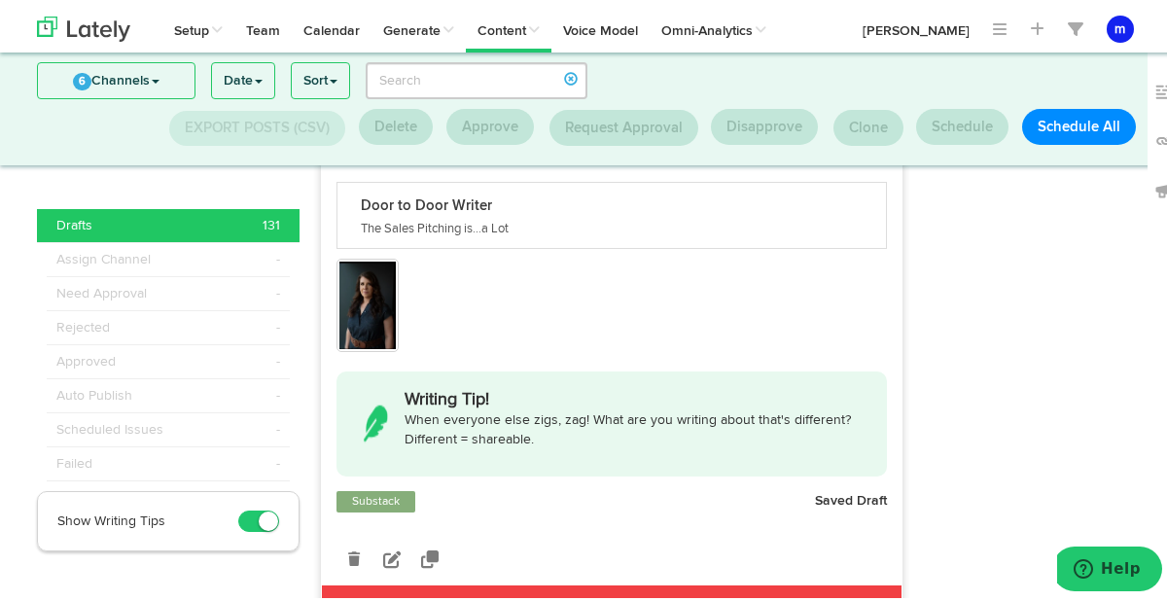
scroll to position [349, 0]
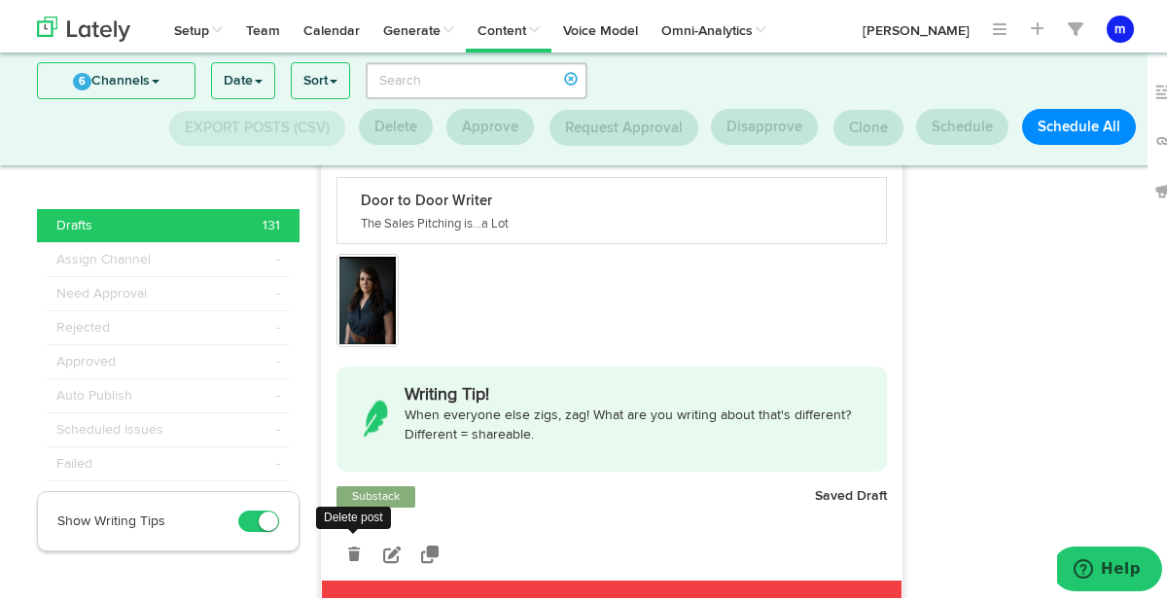
click at [348, 544] on icon at bounding box center [354, 551] width 12 height 14
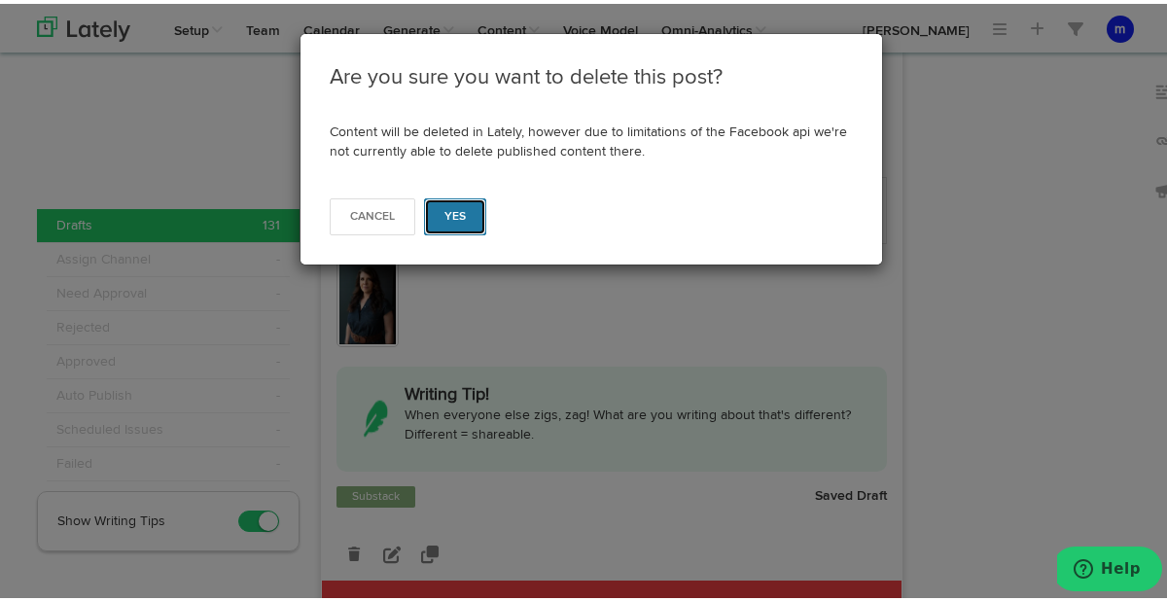
click at [448, 216] on span "Yes" at bounding box center [455, 213] width 22 height 12
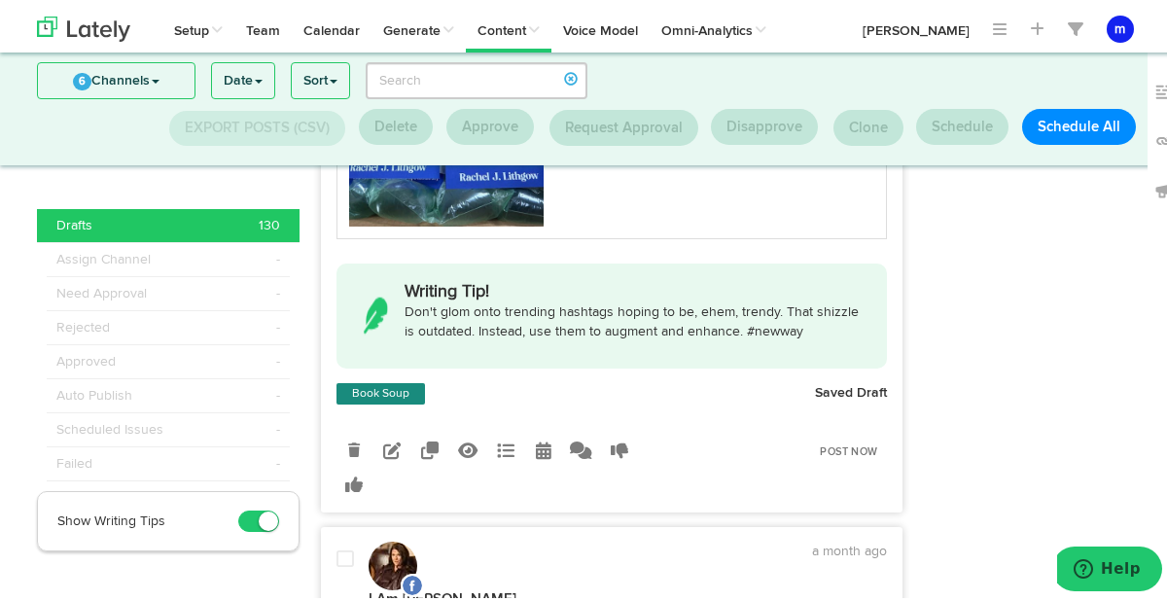
scroll to position [16942, 0]
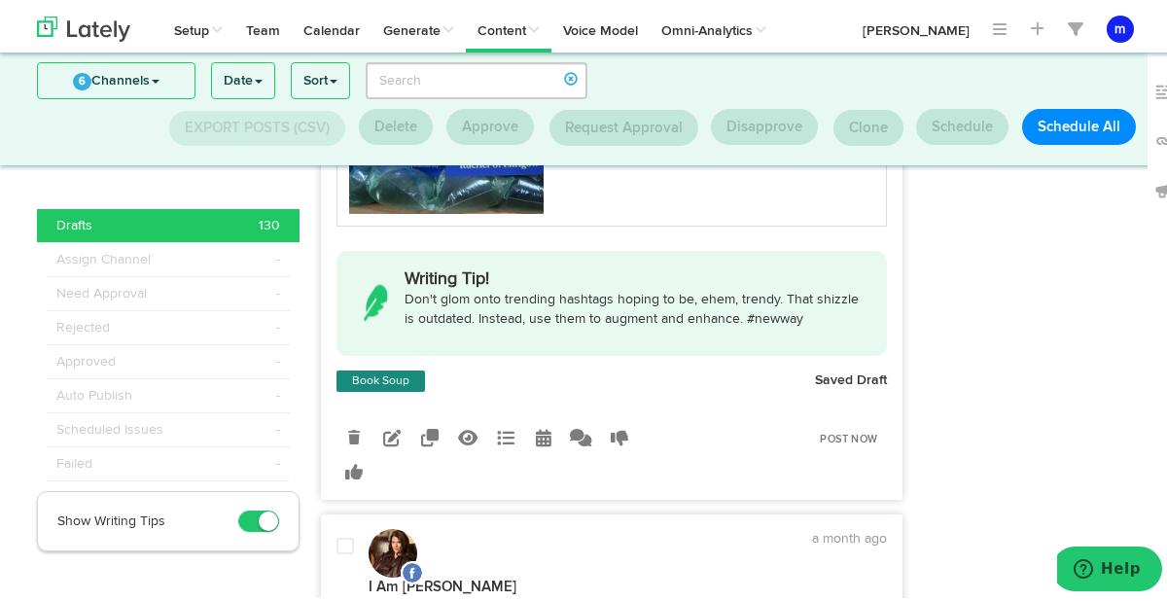
select select "10"
select select "23"
select select "PM"
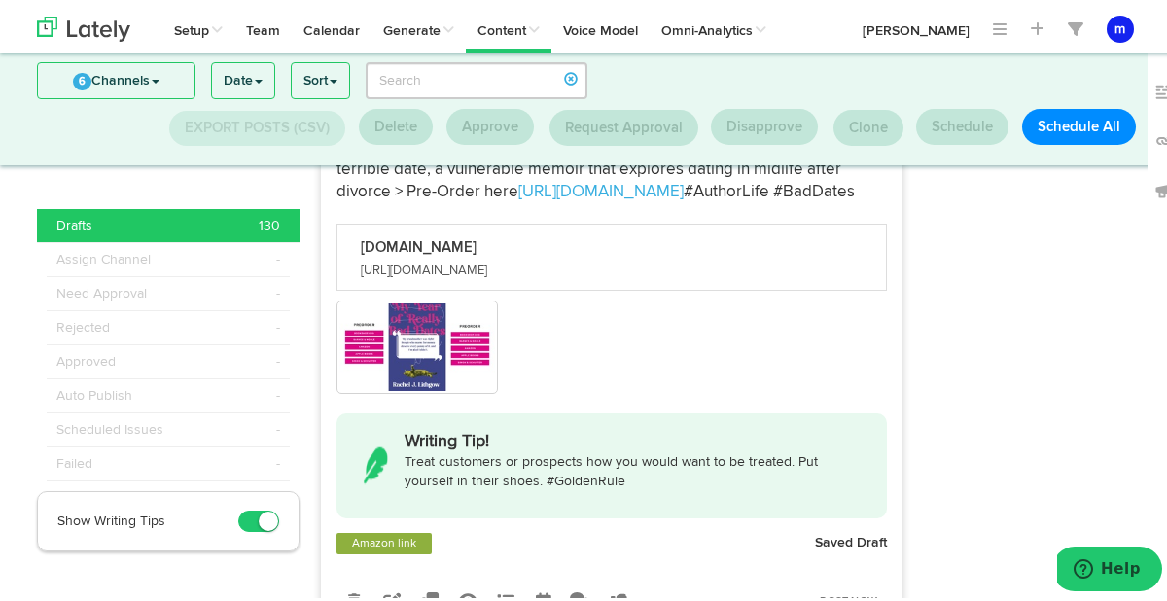
scroll to position [17449, 0]
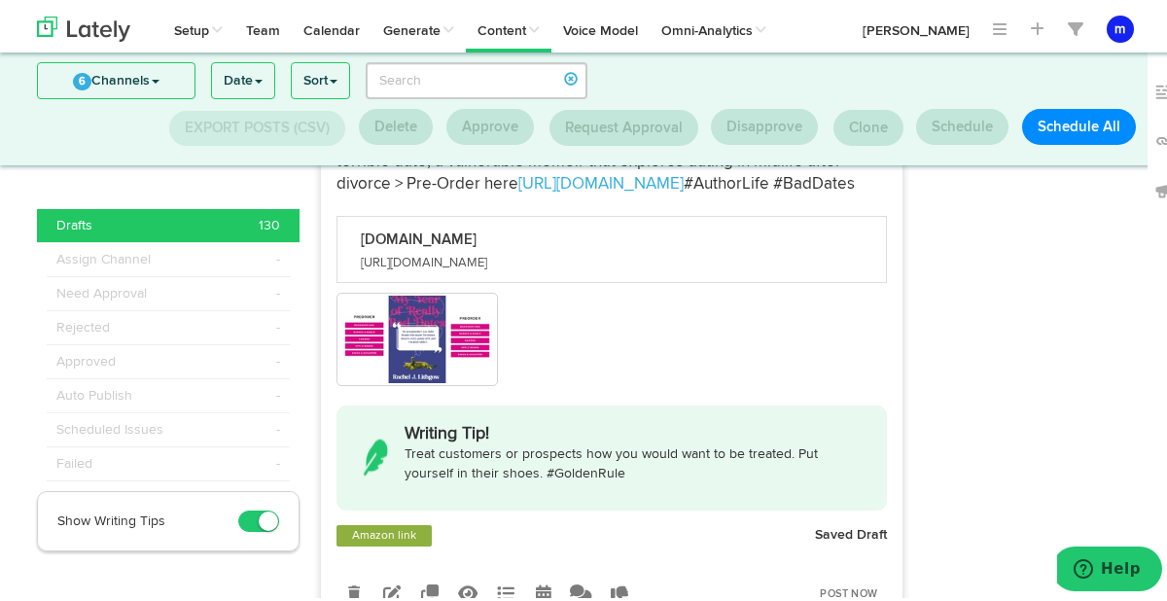
type input "[DATE]"
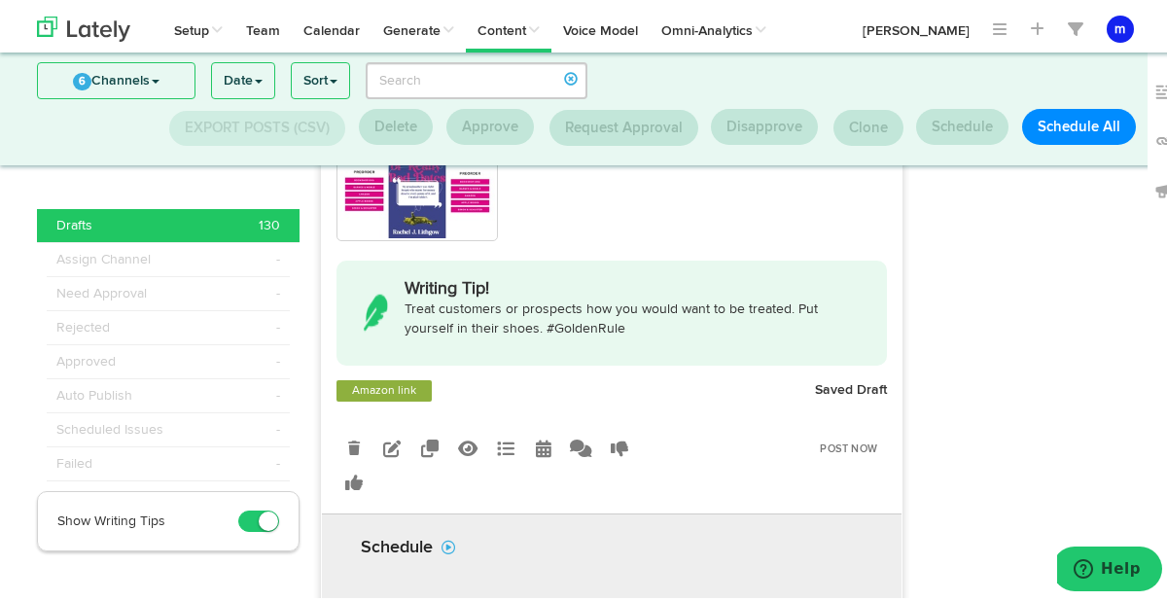
scroll to position [17610, 0]
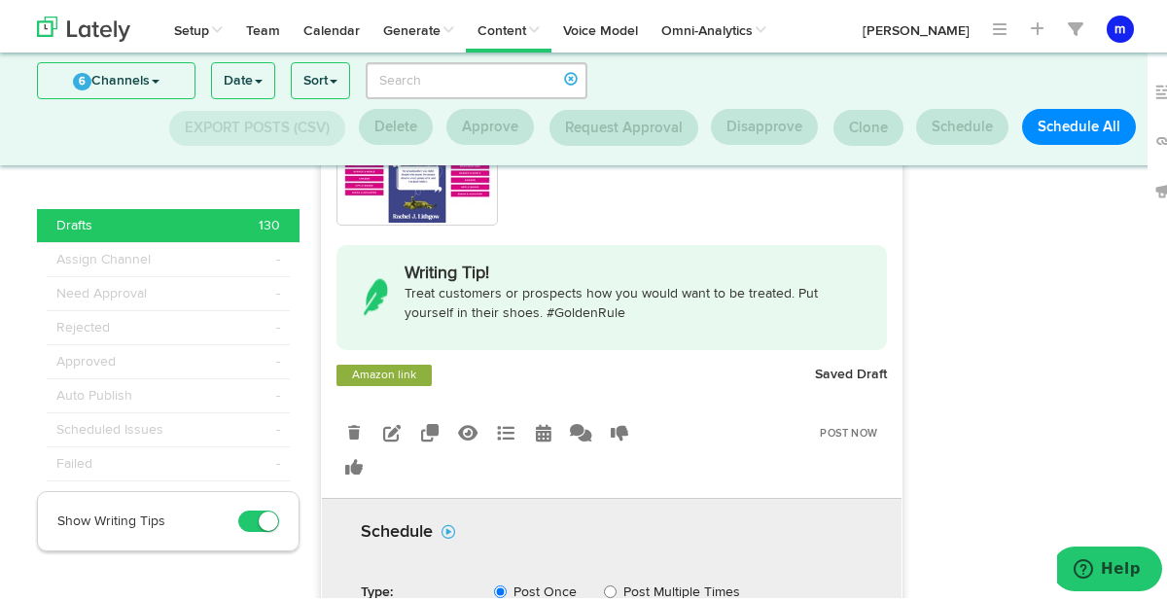
select select "AM"
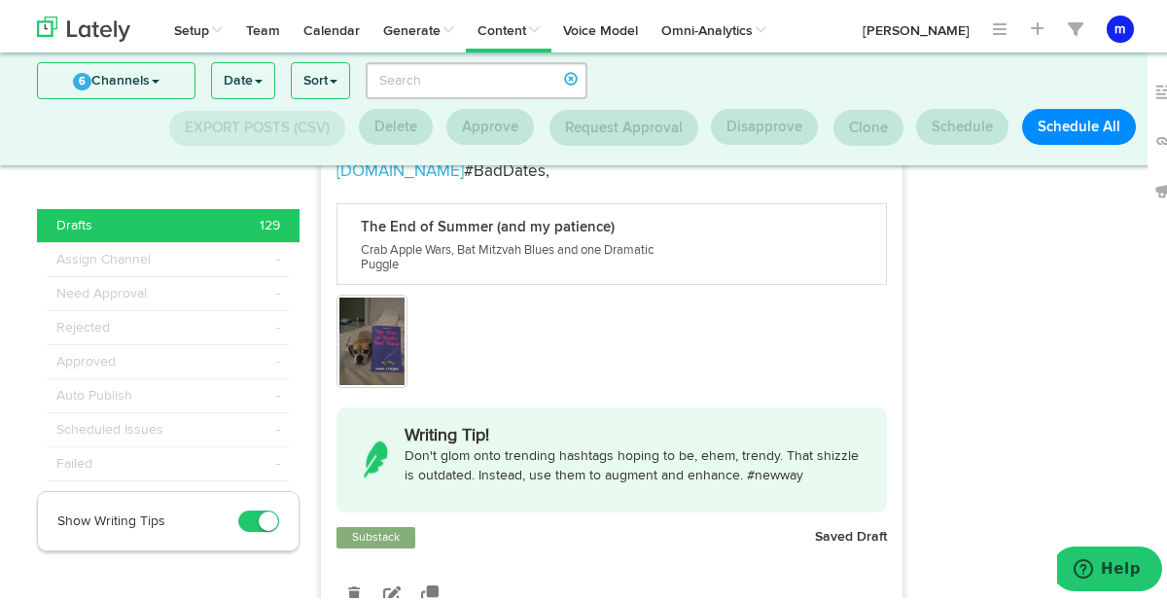
scroll to position [1091, 0]
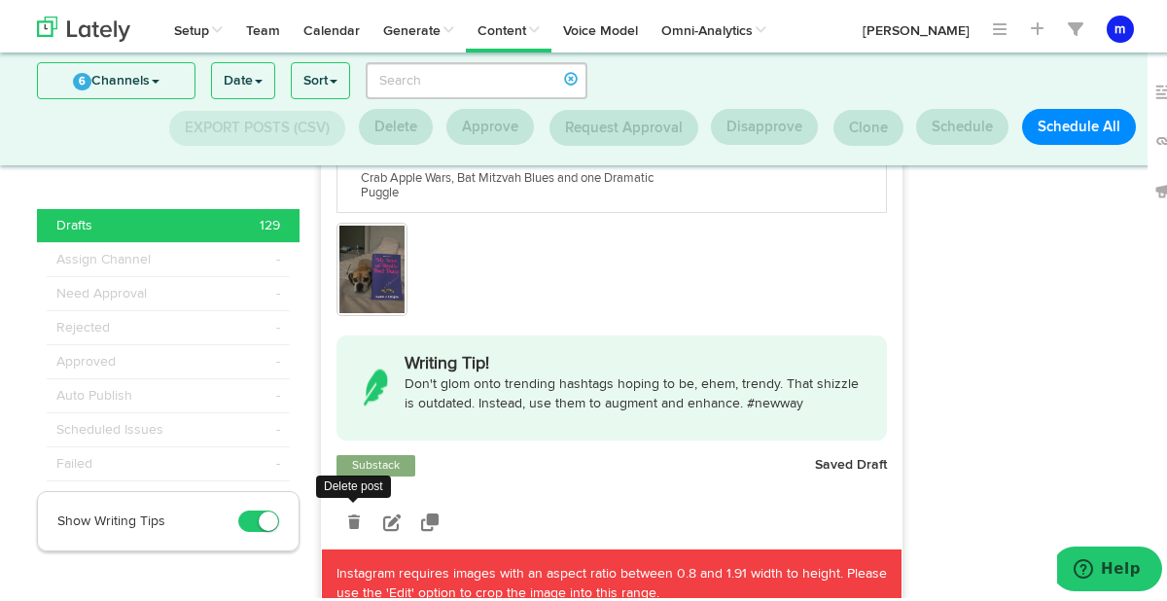
click at [348, 511] on icon at bounding box center [354, 518] width 12 height 14
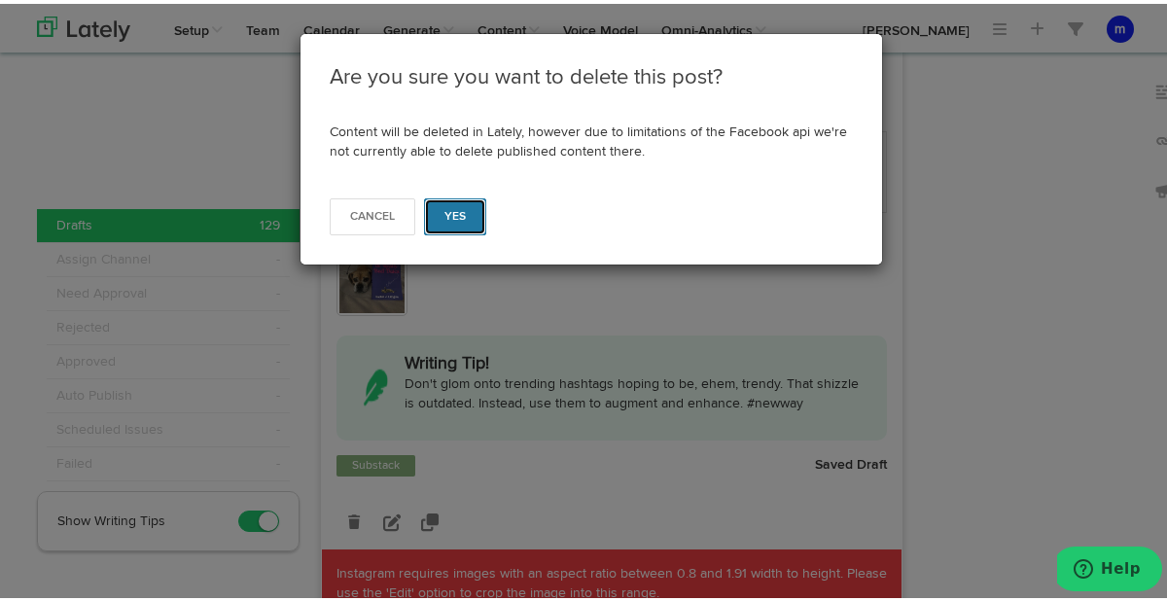
click at [458, 208] on button "Yes" at bounding box center [455, 212] width 63 height 37
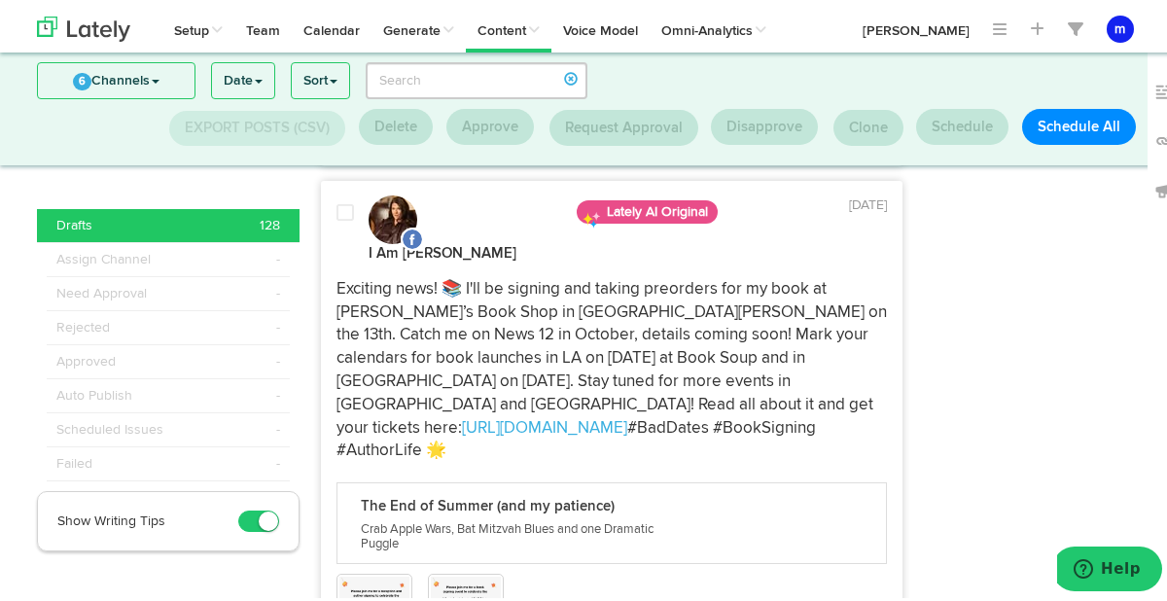
scroll to position [1541, 0]
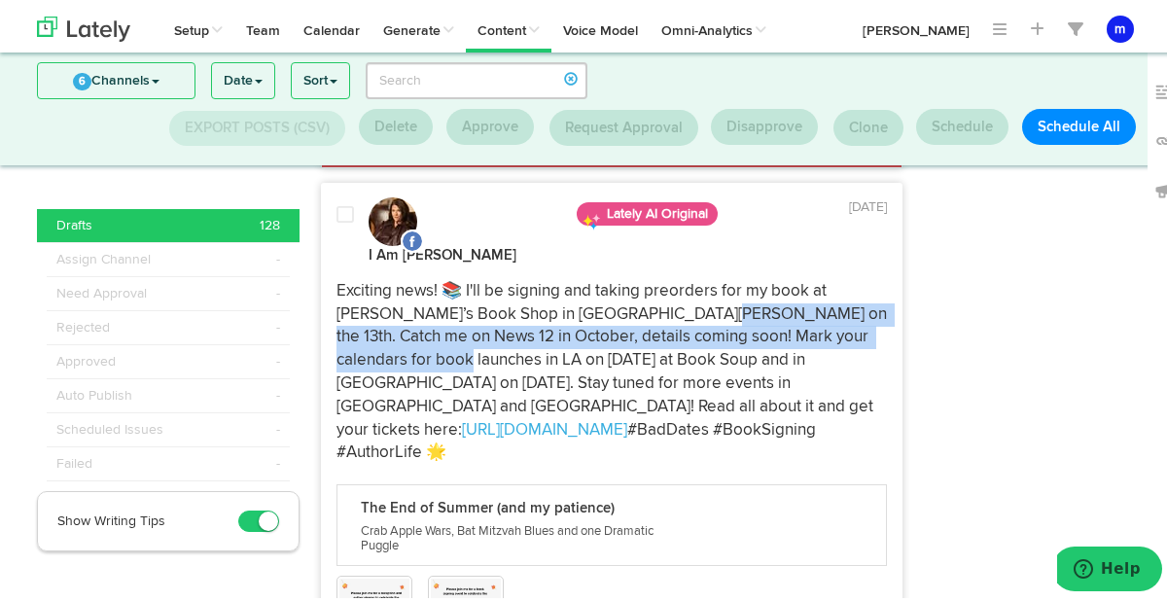
drag, startPoint x: 624, startPoint y: 223, endPoint x: 875, endPoint y: 251, distance: 252.5
click at [877, 276] on p "Exciting news! 📚 I'll be signing and taking preorders for my book at [PERSON_NA…" at bounding box center [611, 368] width 550 height 185
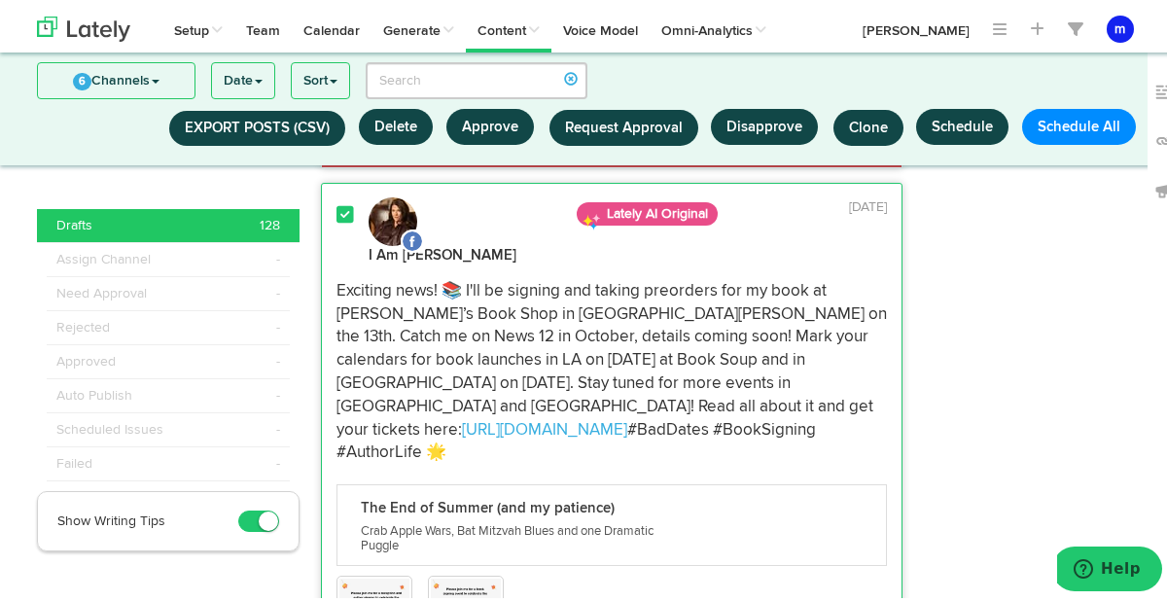
click at [825, 281] on p "Exciting news! 📚 I'll be signing and taking preorders for my book at [PERSON_NA…" at bounding box center [611, 368] width 550 height 185
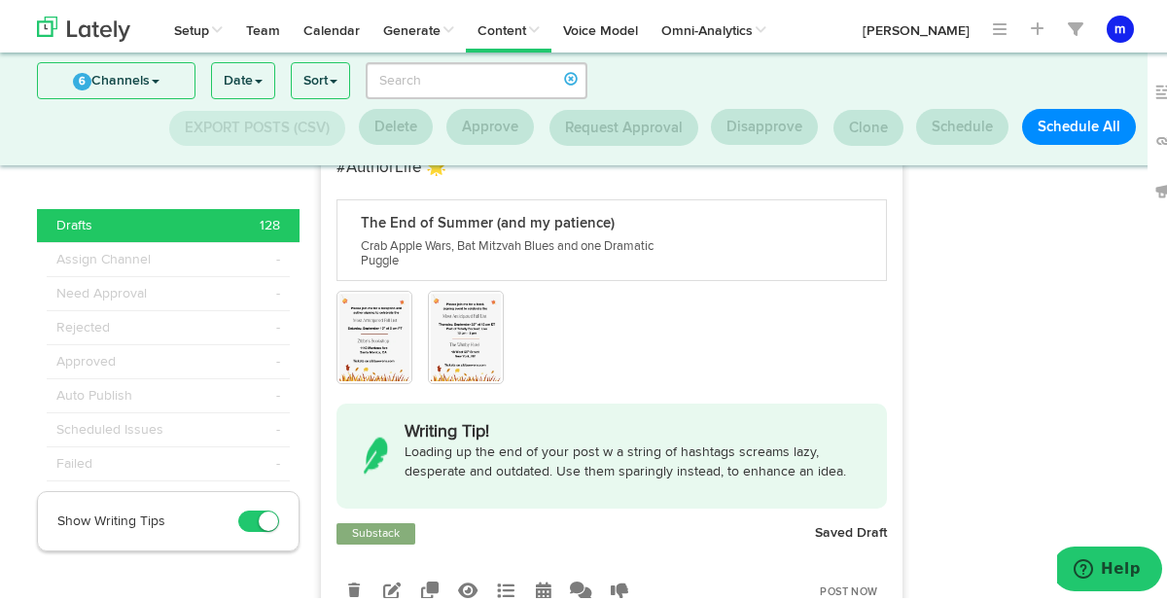
scroll to position [1830, 0]
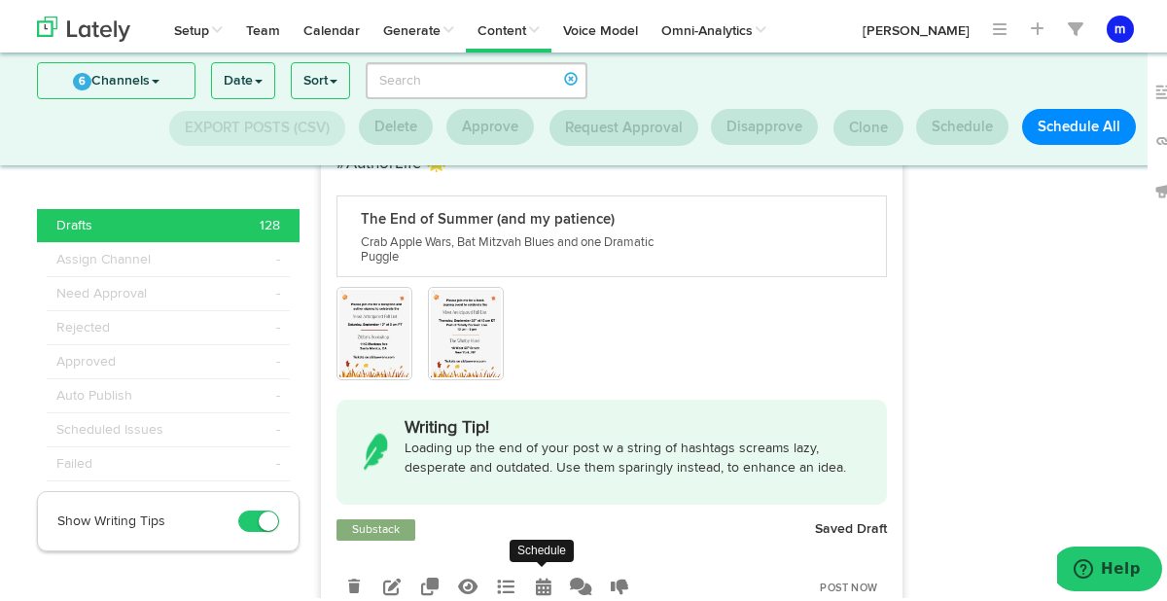
click at [536, 574] on icon at bounding box center [544, 583] width 16 height 18
radio input "true"
select select "10"
select select "32"
select select "PM"
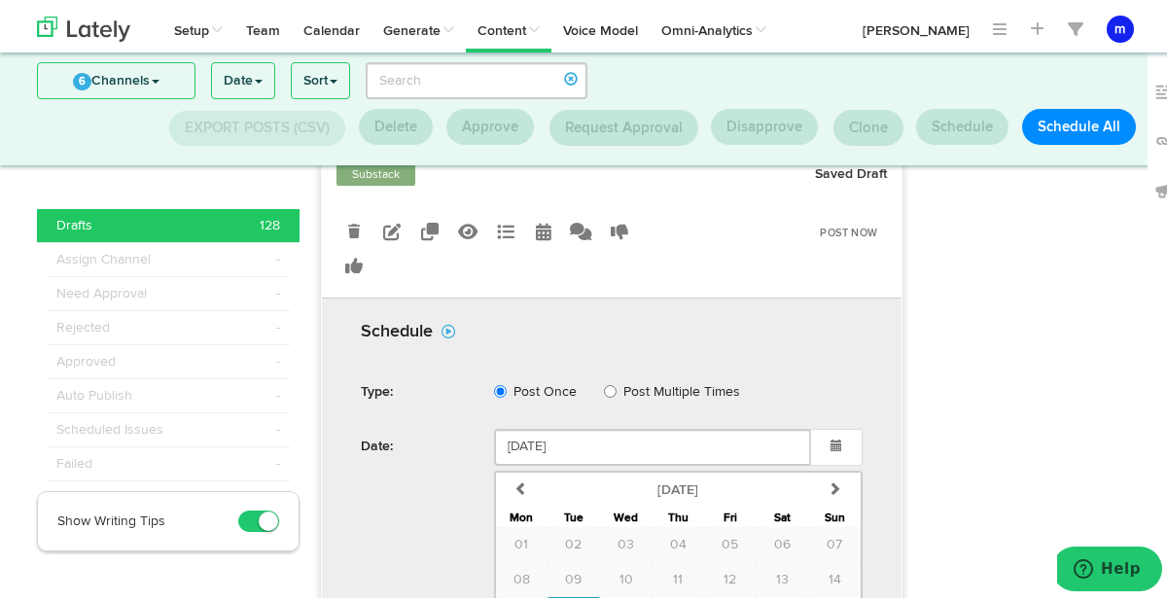
scroll to position [2392, 0]
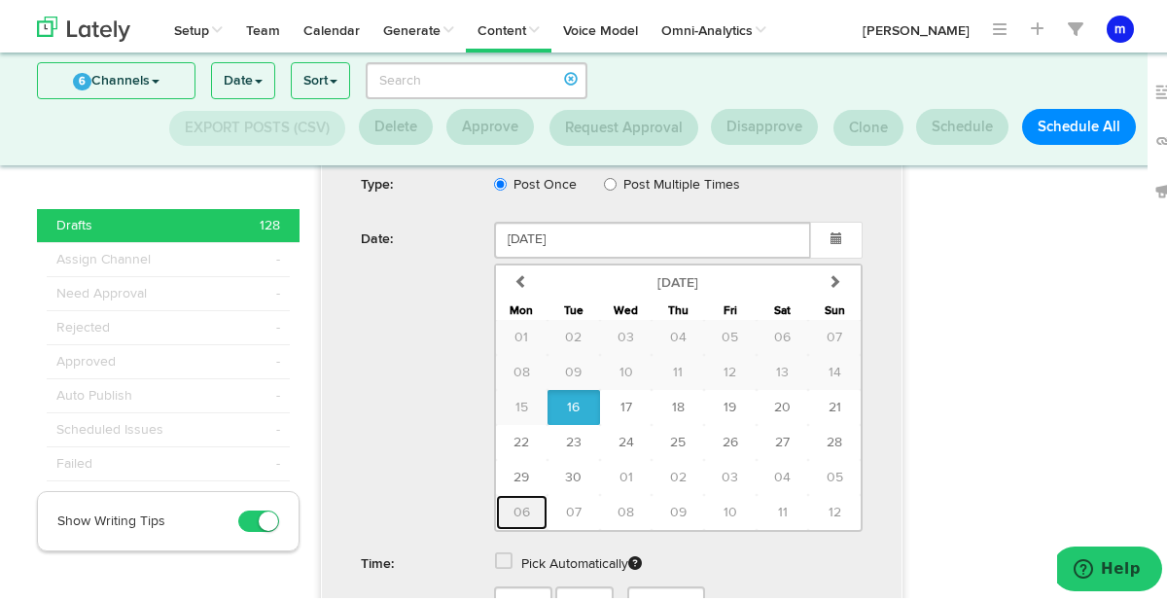
click at [513, 502] on span "06" at bounding box center [521, 509] width 17 height 14
type input "[DATE]"
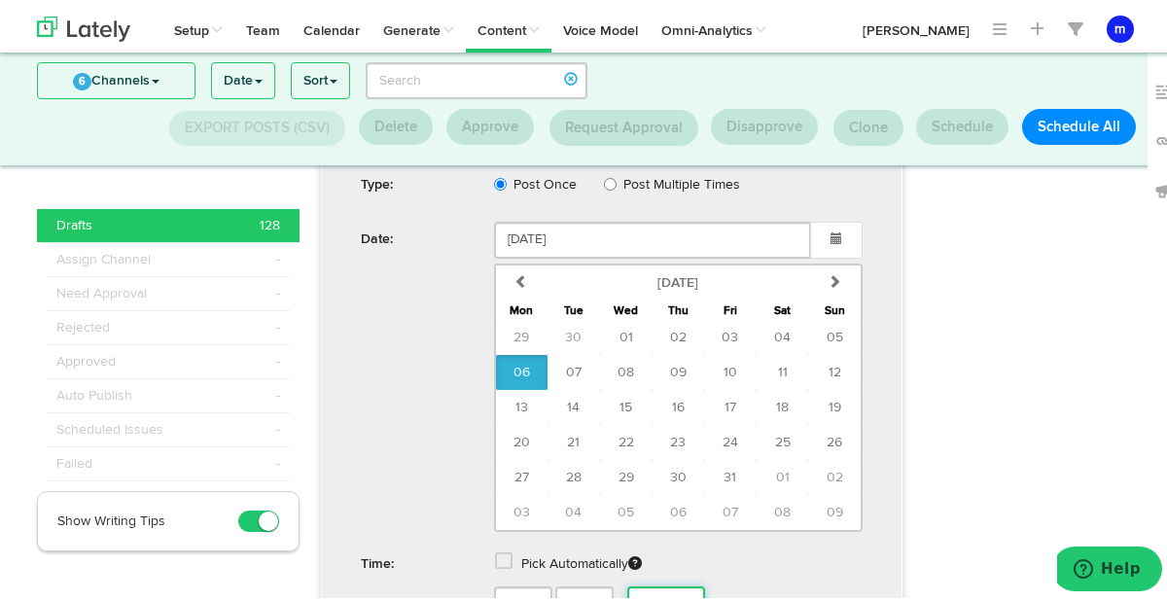
click at [665, 582] on select "AM PM" at bounding box center [666, 600] width 78 height 37
select select "AM"
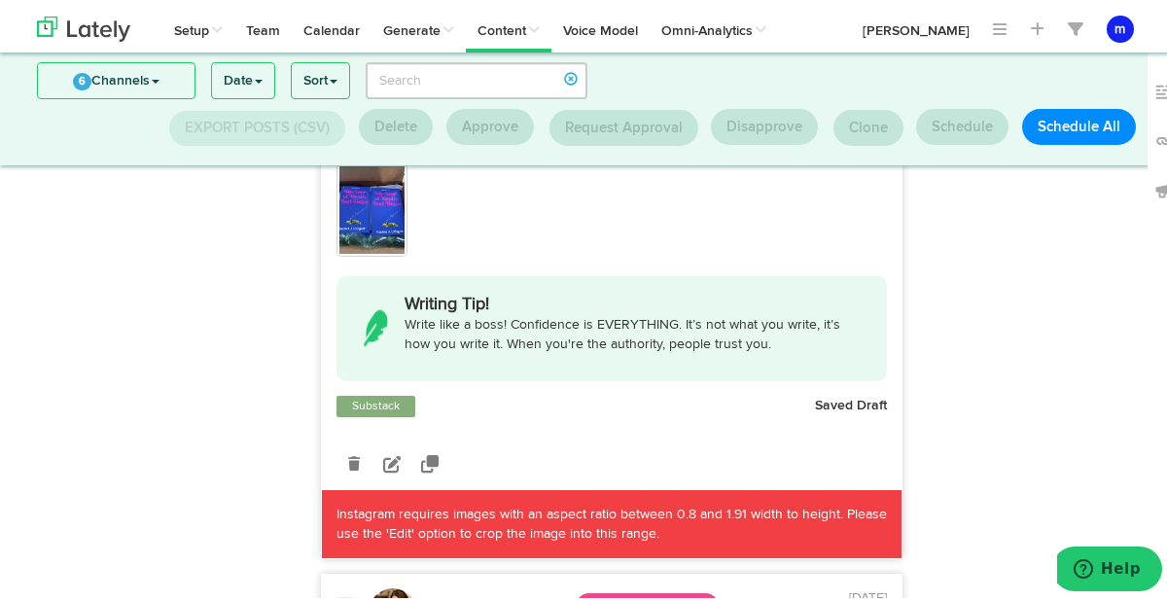
scroll to position [442, 0]
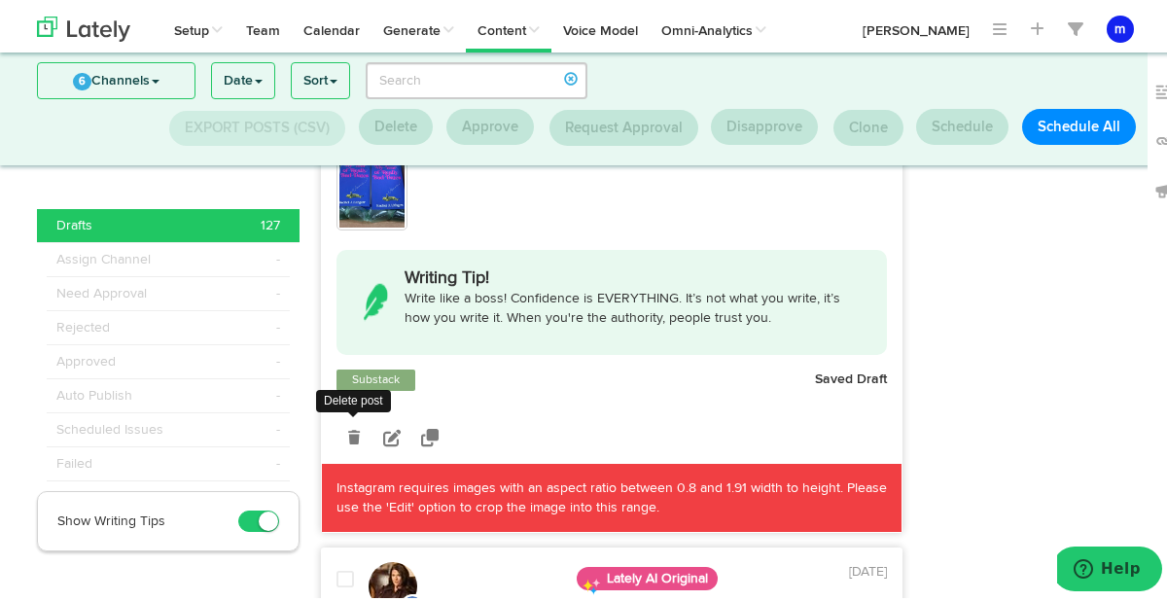
click at [348, 427] on icon at bounding box center [354, 434] width 12 height 14
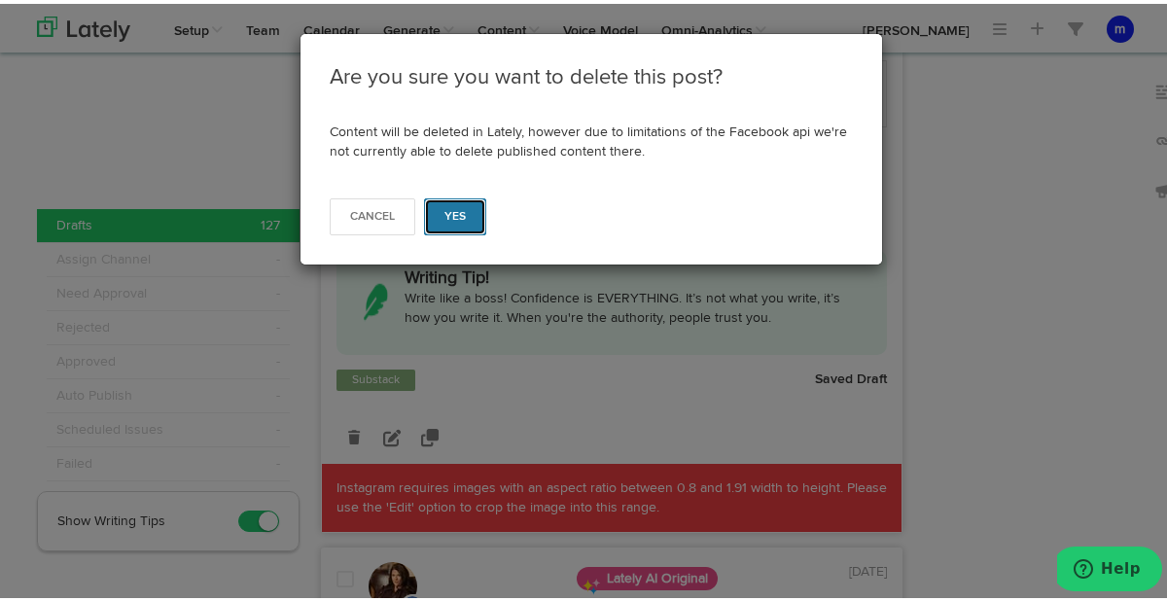
click at [462, 207] on button "Yes" at bounding box center [455, 212] width 63 height 37
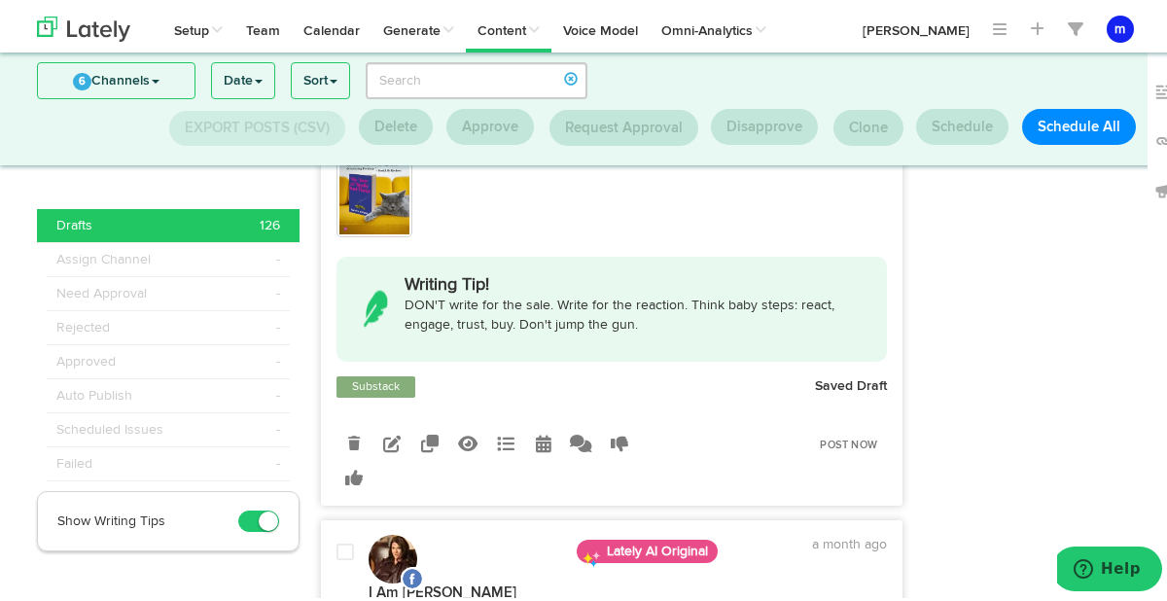
scroll to position [16679, 0]
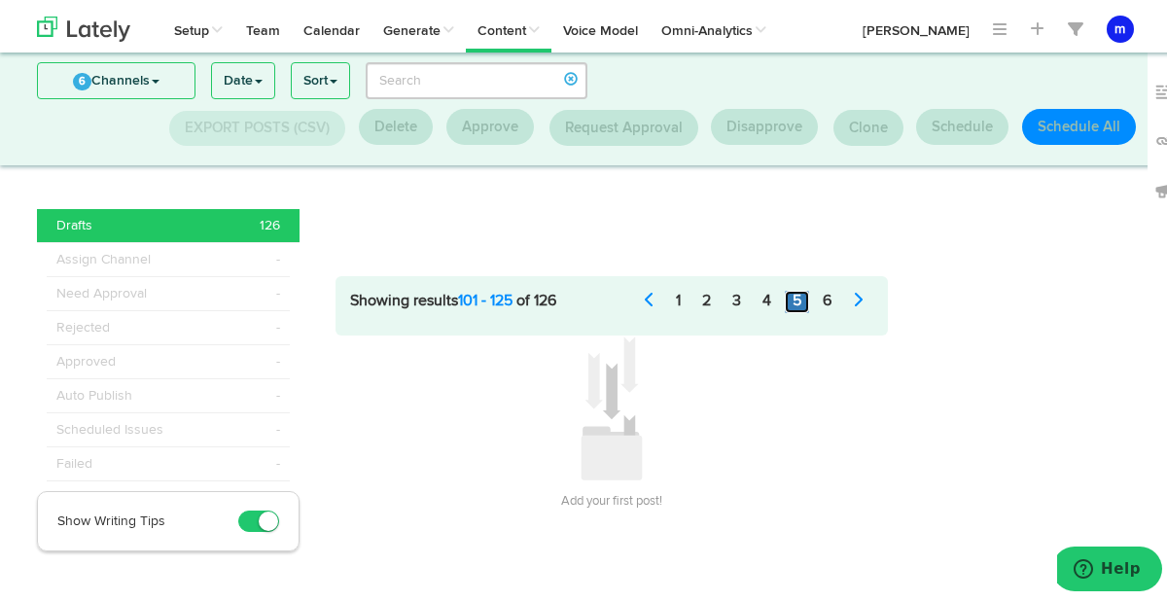
scroll to position [1637, 0]
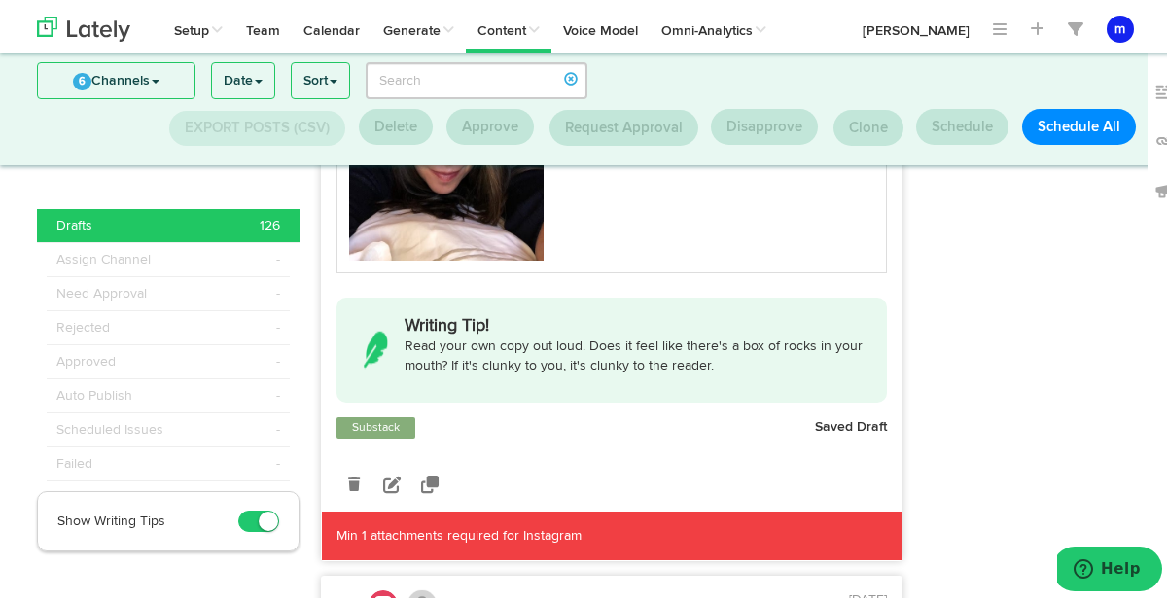
scroll to position [503, 0]
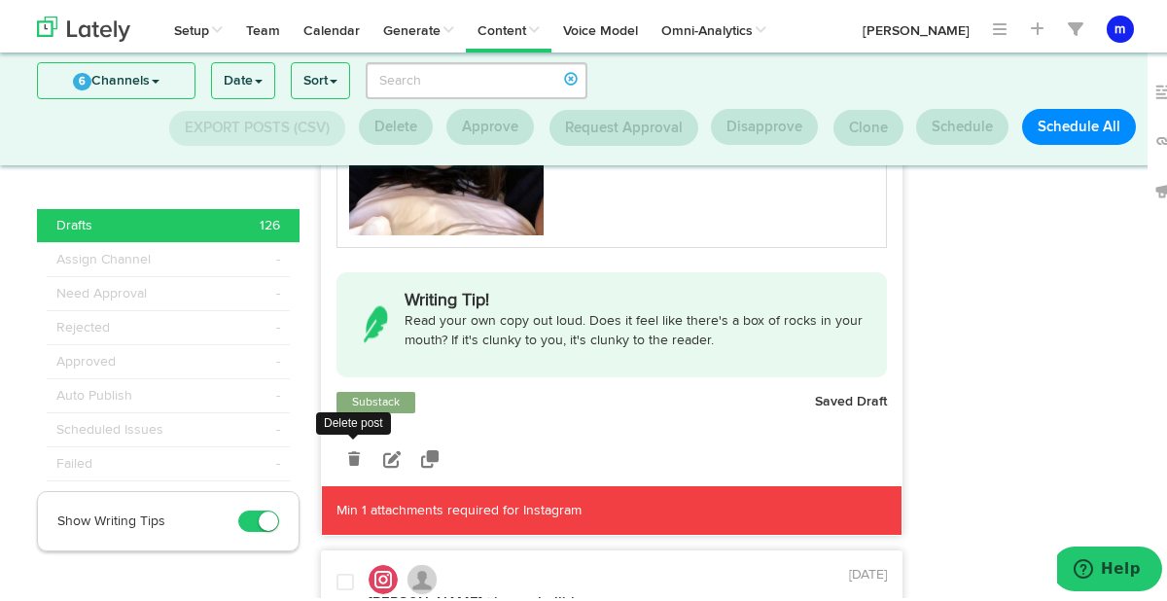
click at [348, 462] on icon at bounding box center [354, 455] width 12 height 14
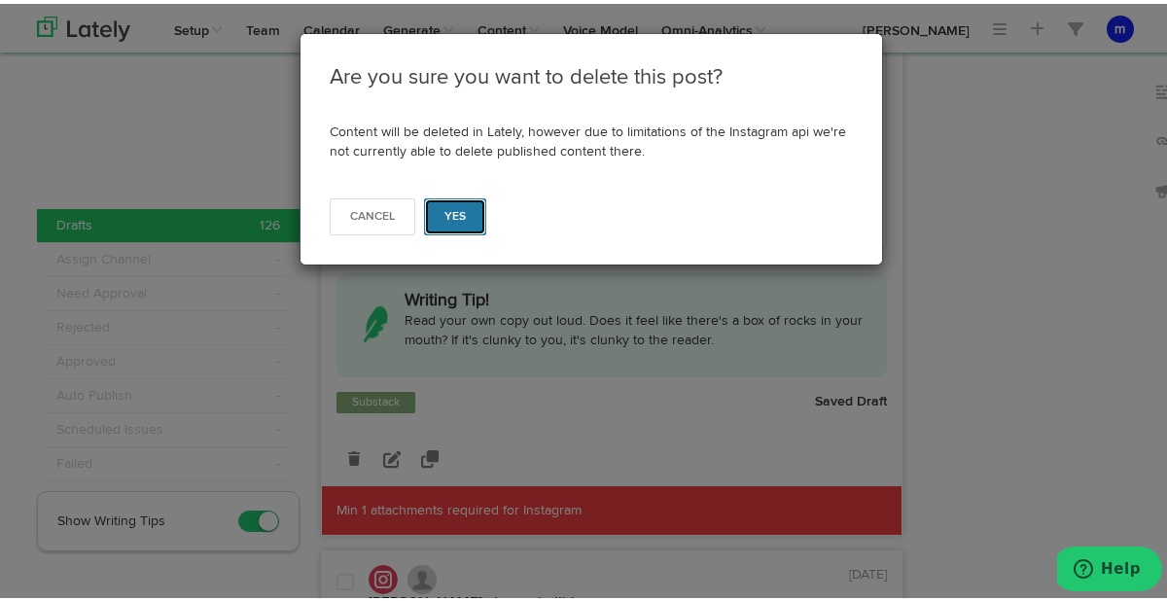
click at [458, 225] on button "Yes" at bounding box center [455, 212] width 63 height 37
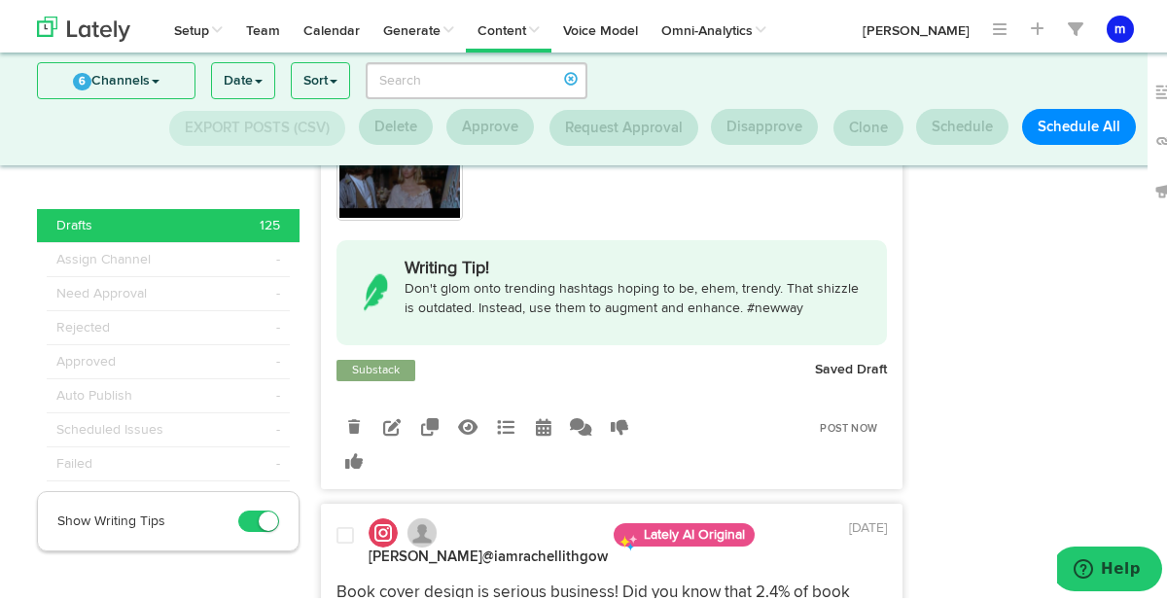
scroll to position [581, 0]
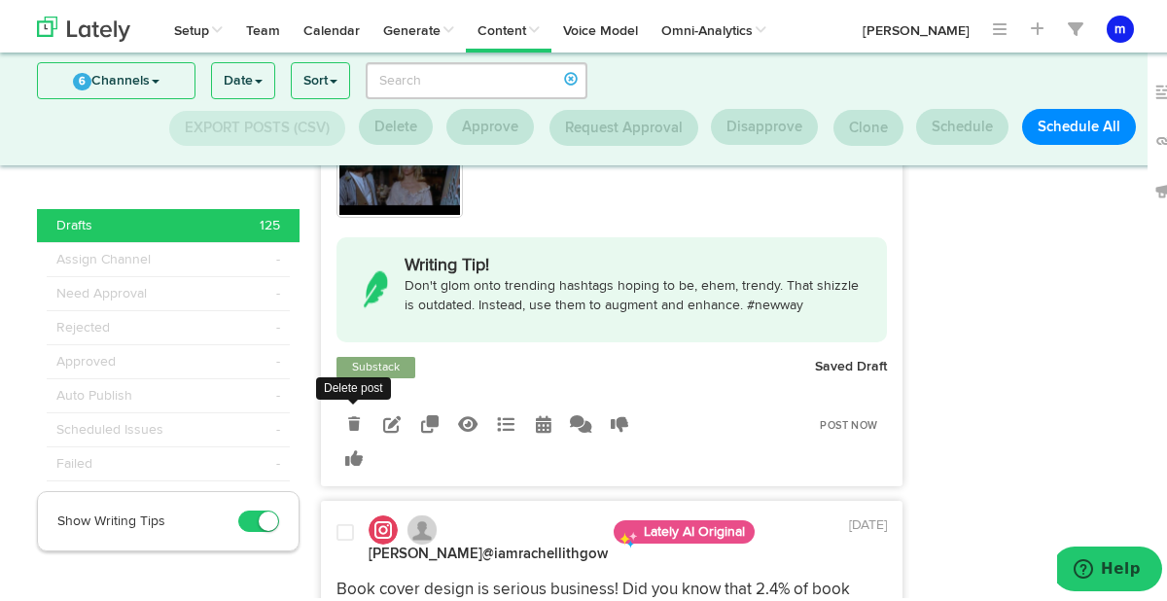
click at [348, 427] on icon at bounding box center [354, 420] width 12 height 14
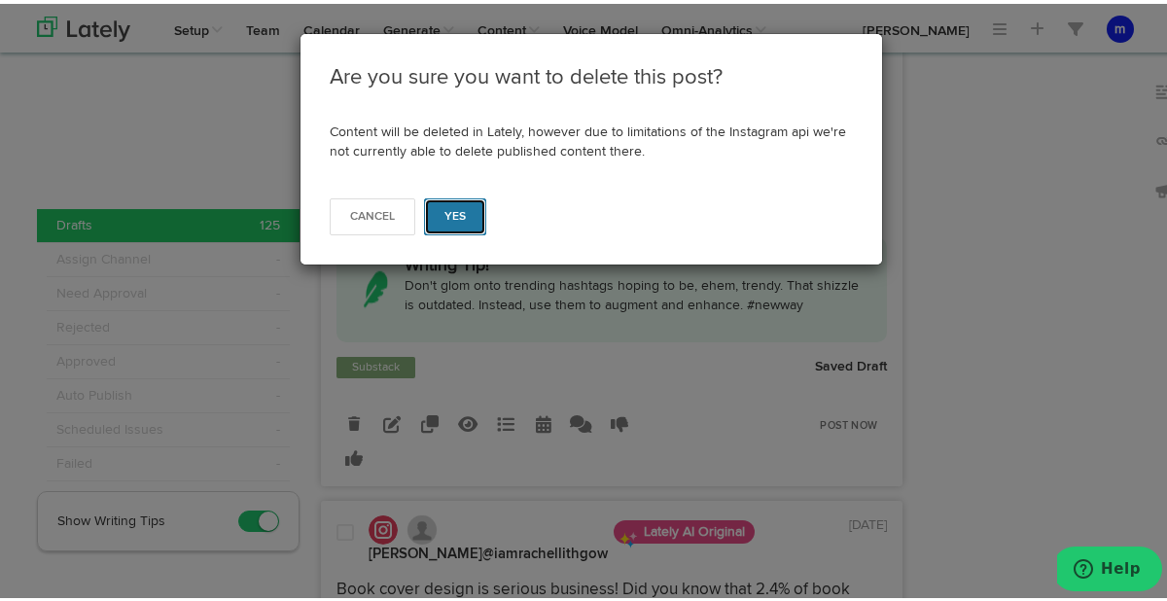
click at [463, 211] on button "Yes" at bounding box center [455, 212] width 63 height 37
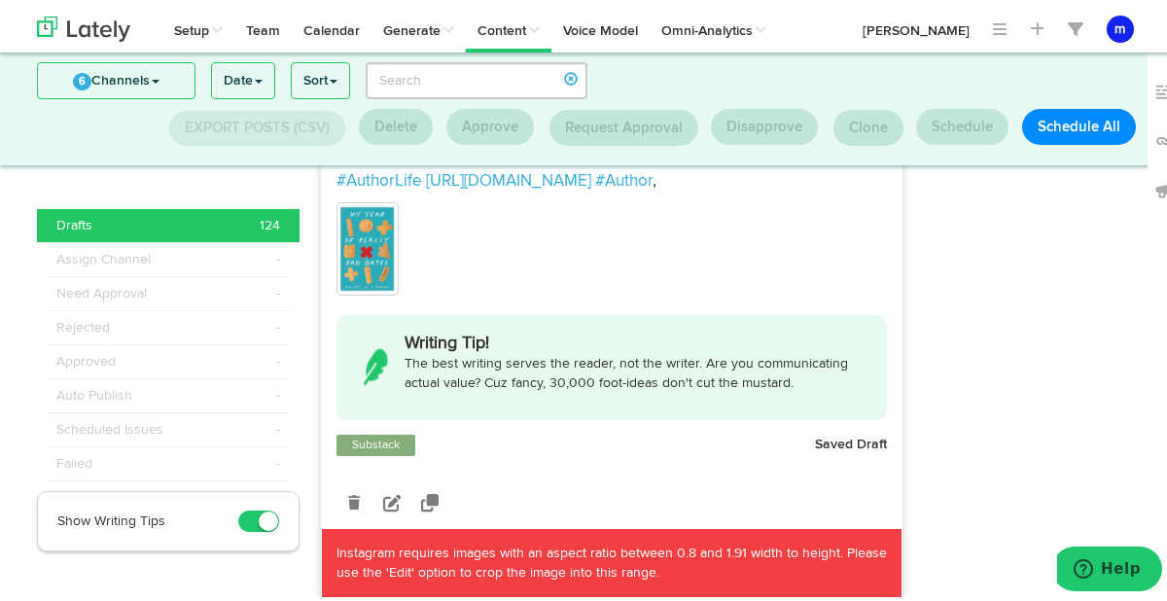
scroll to position [844, 0]
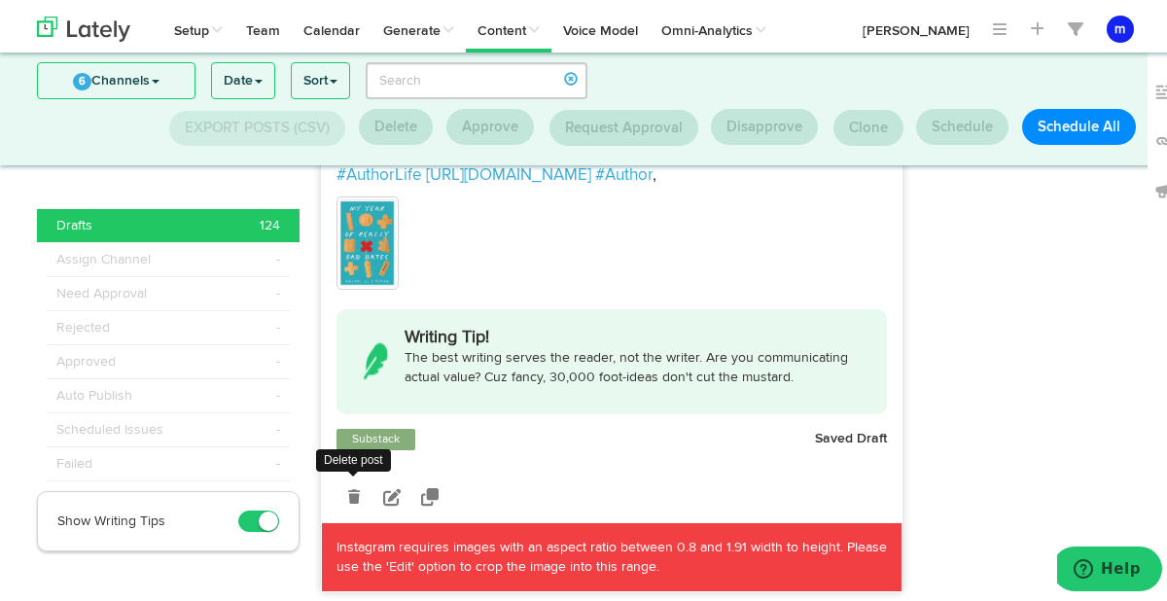
click at [341, 510] on link at bounding box center [353, 493] width 34 height 34
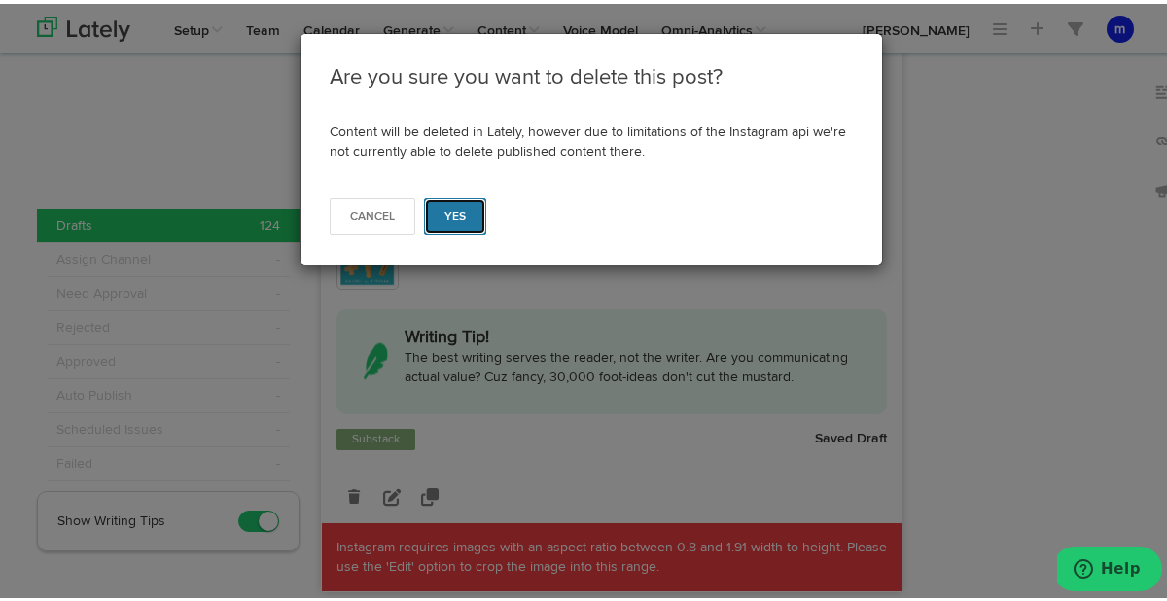
click at [472, 217] on button "Yes" at bounding box center [455, 212] width 63 height 37
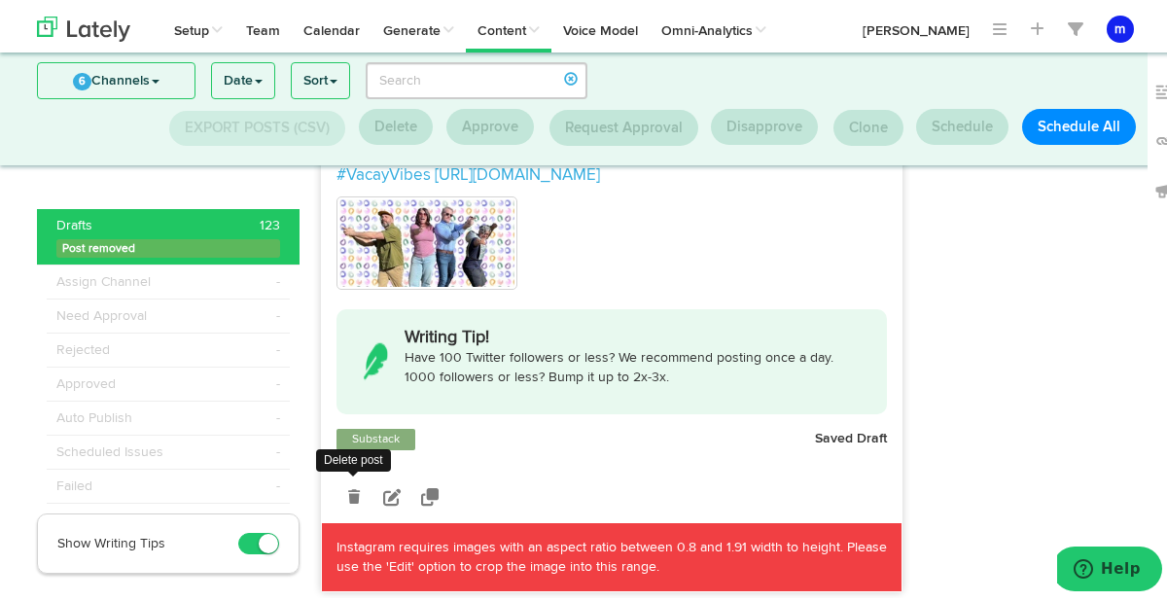
click at [348, 500] on icon at bounding box center [354, 493] width 12 height 14
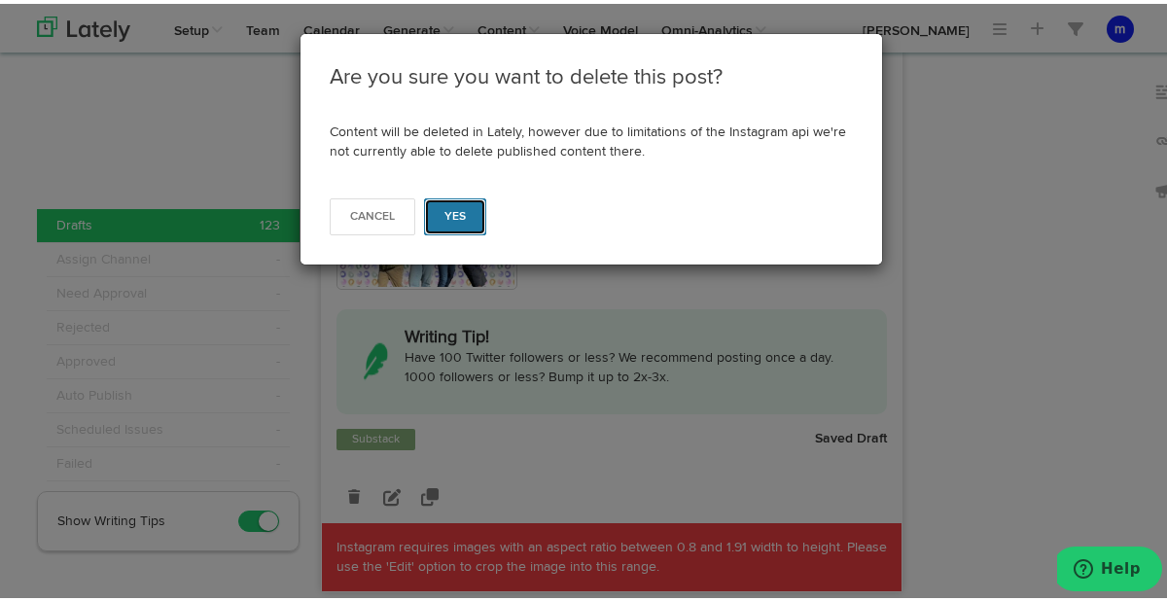
click at [460, 229] on button "Yes" at bounding box center [455, 212] width 63 height 37
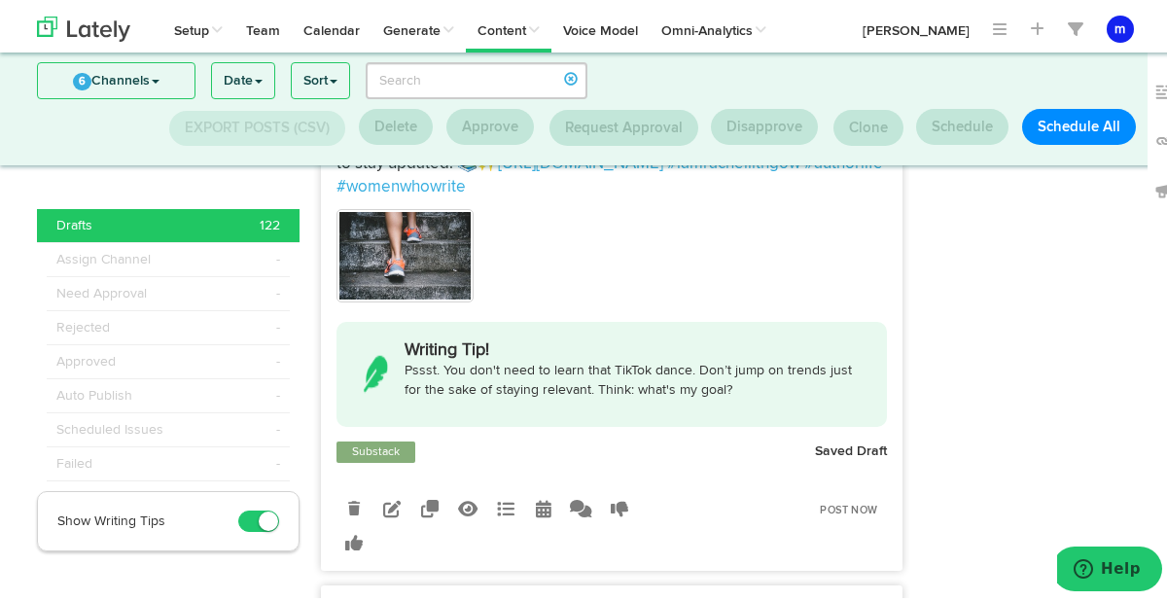
scroll to position [913, 0]
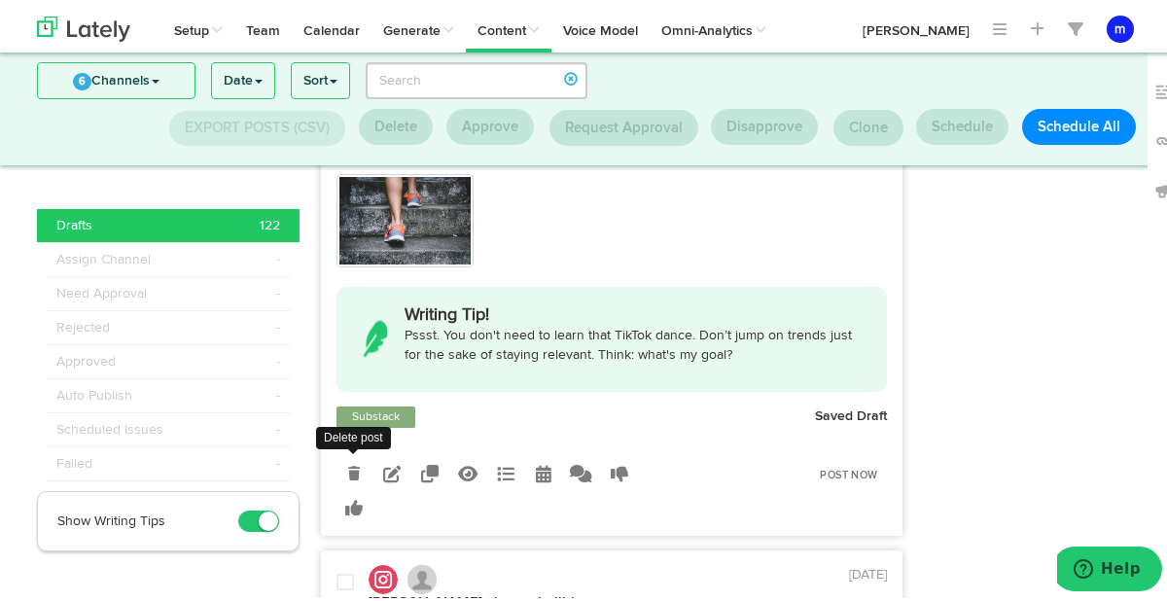
click at [351, 470] on icon at bounding box center [354, 470] width 12 height 14
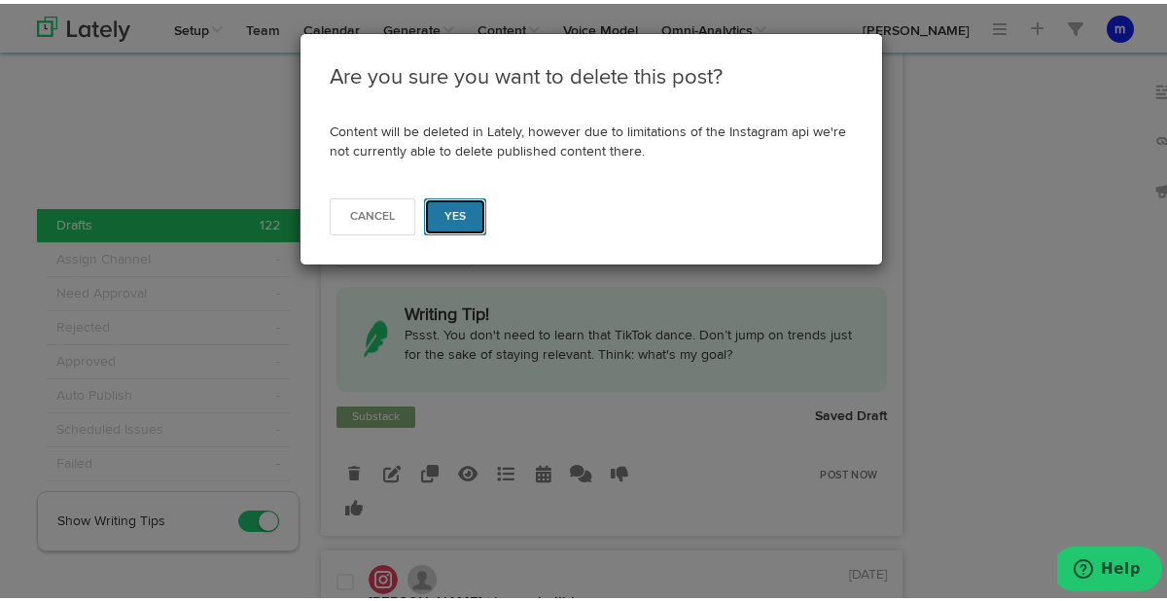
click at [457, 212] on span "Yes" at bounding box center [455, 213] width 22 height 12
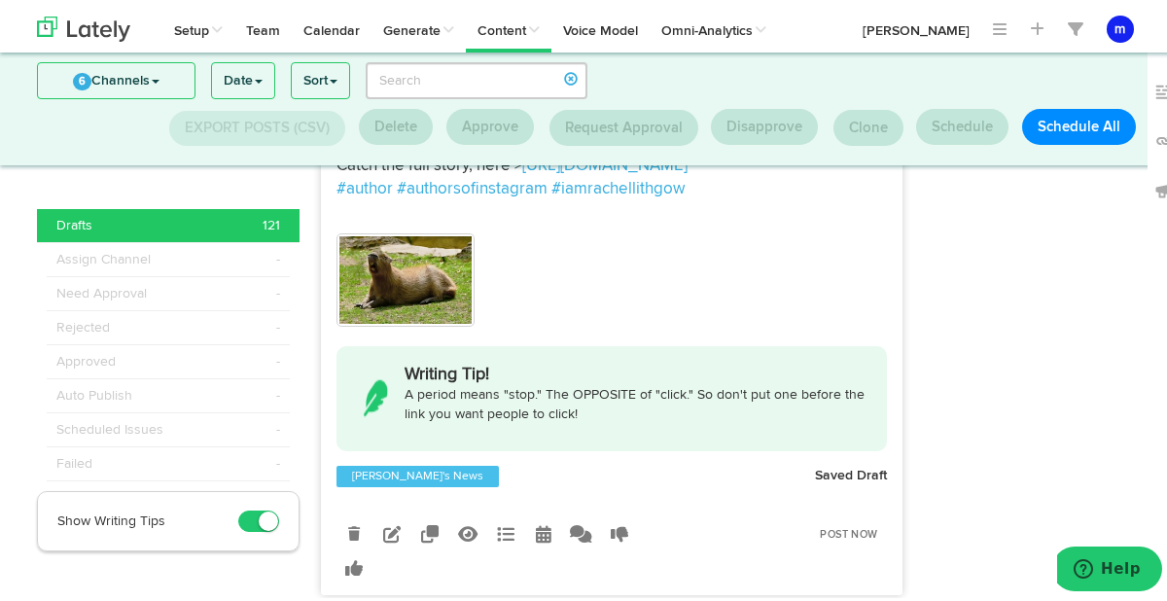
scroll to position [1063, 0]
click at [349, 536] on icon at bounding box center [354, 529] width 12 height 14
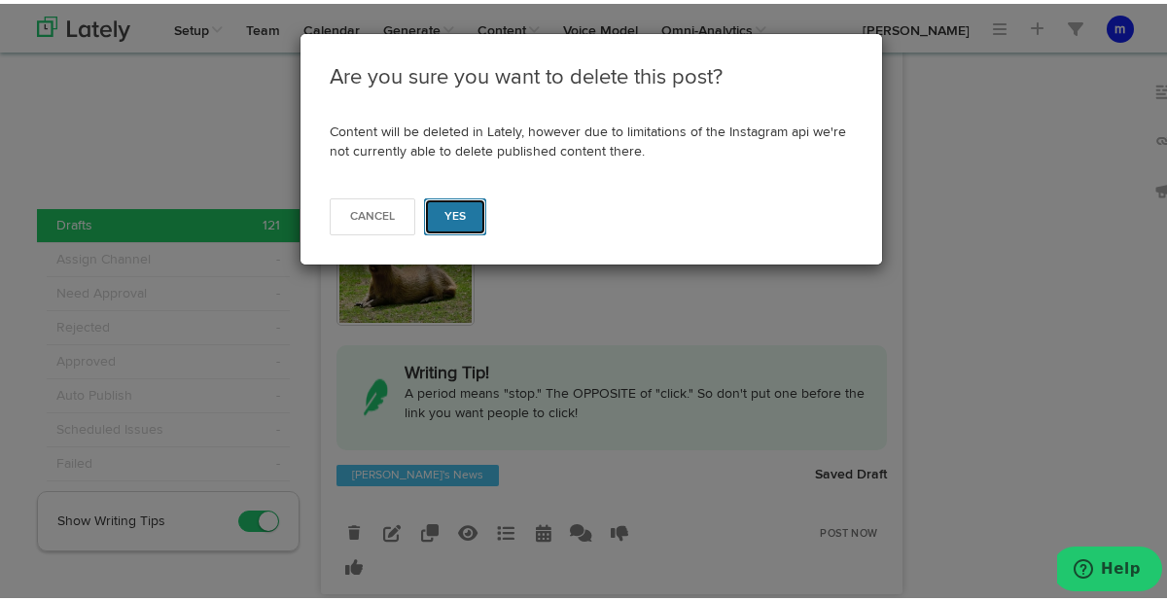
click at [450, 213] on span "Yes" at bounding box center [455, 213] width 22 height 12
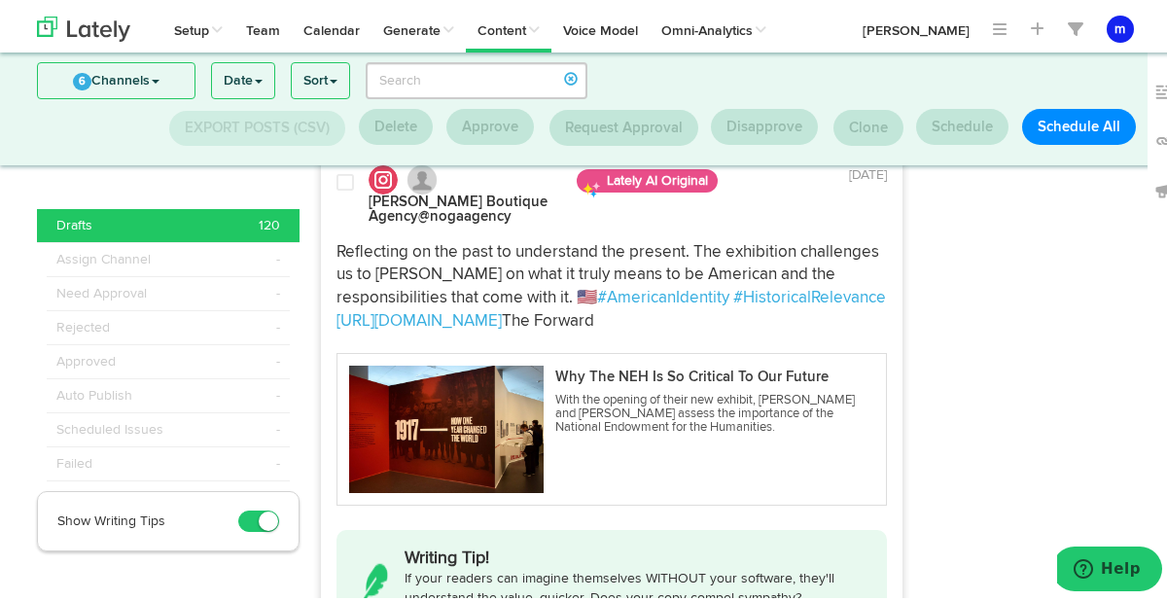
scroll to position [2355, 0]
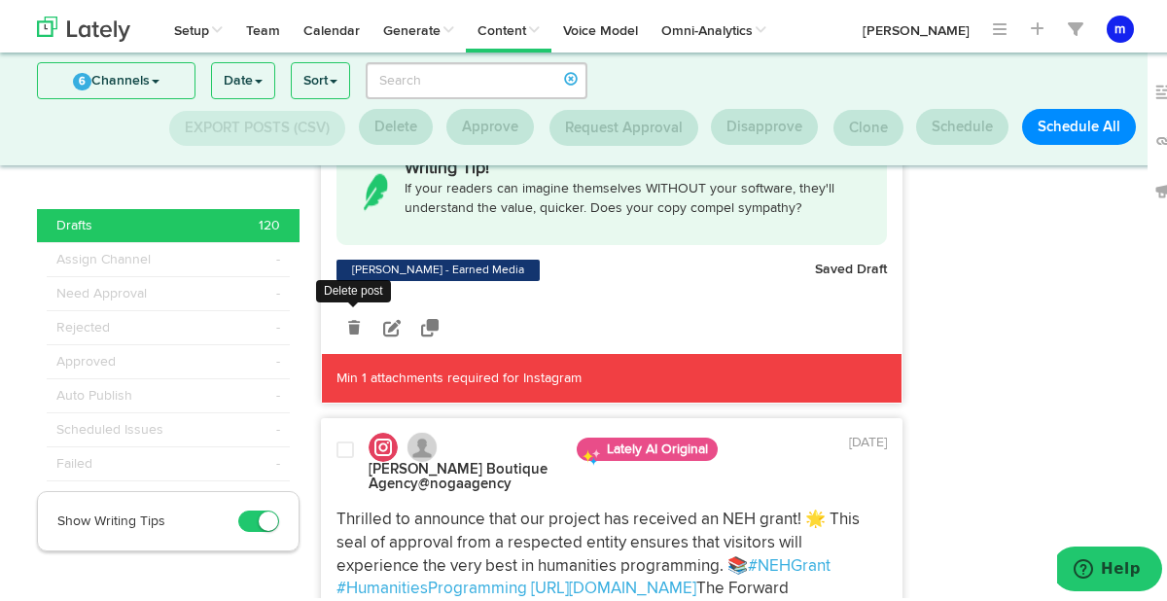
click at [348, 331] on icon at bounding box center [354, 324] width 12 height 14
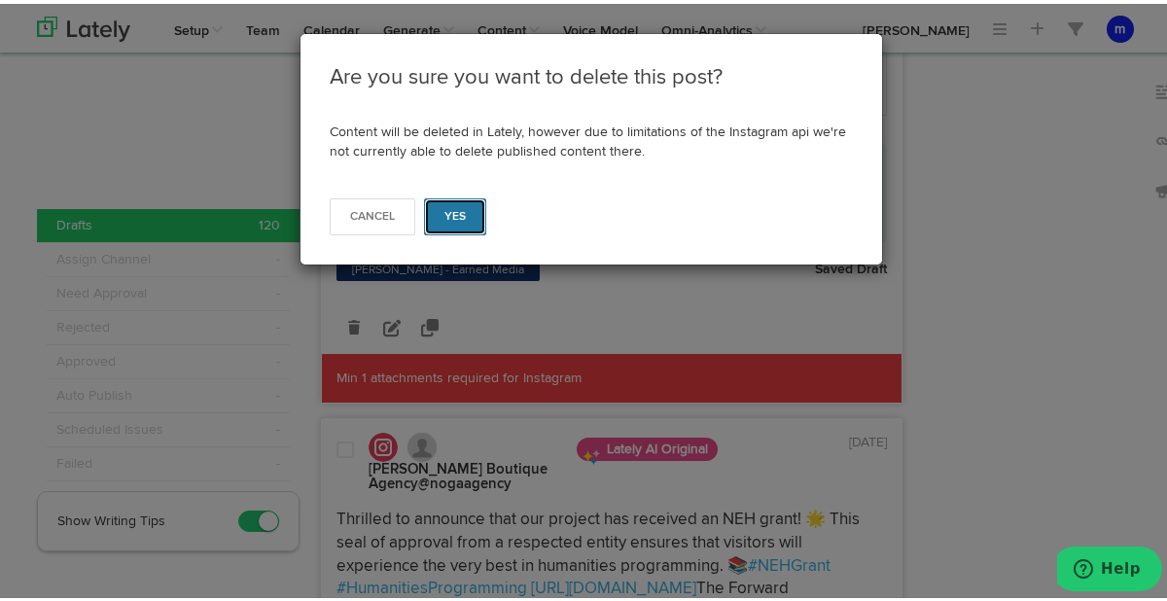
click at [444, 214] on span "Yes" at bounding box center [455, 213] width 22 height 12
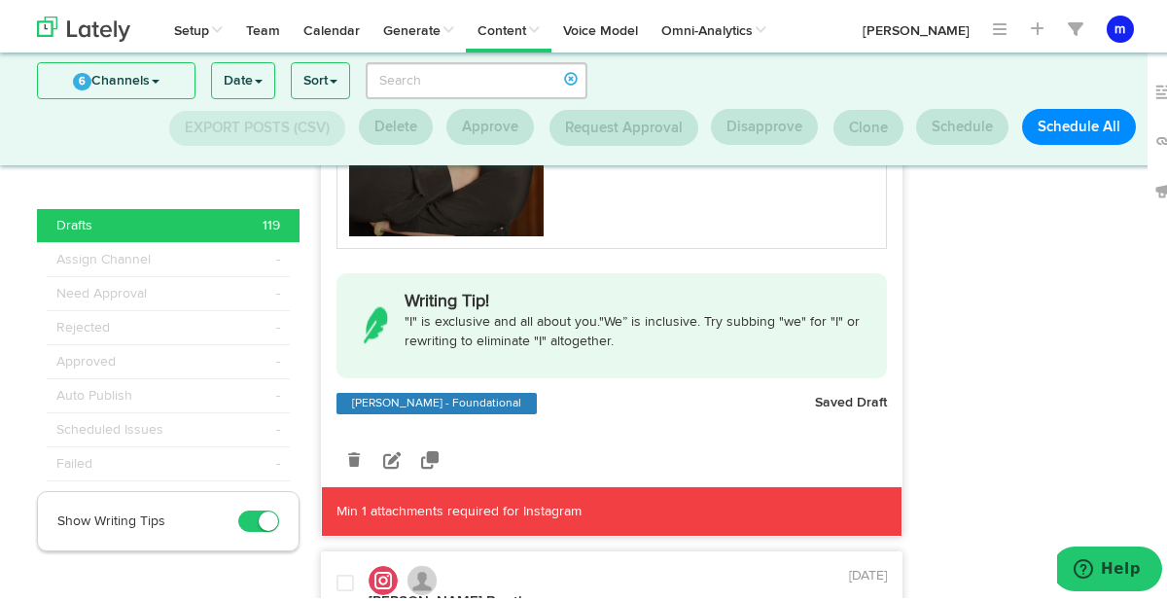
scroll to position [3037, 0]
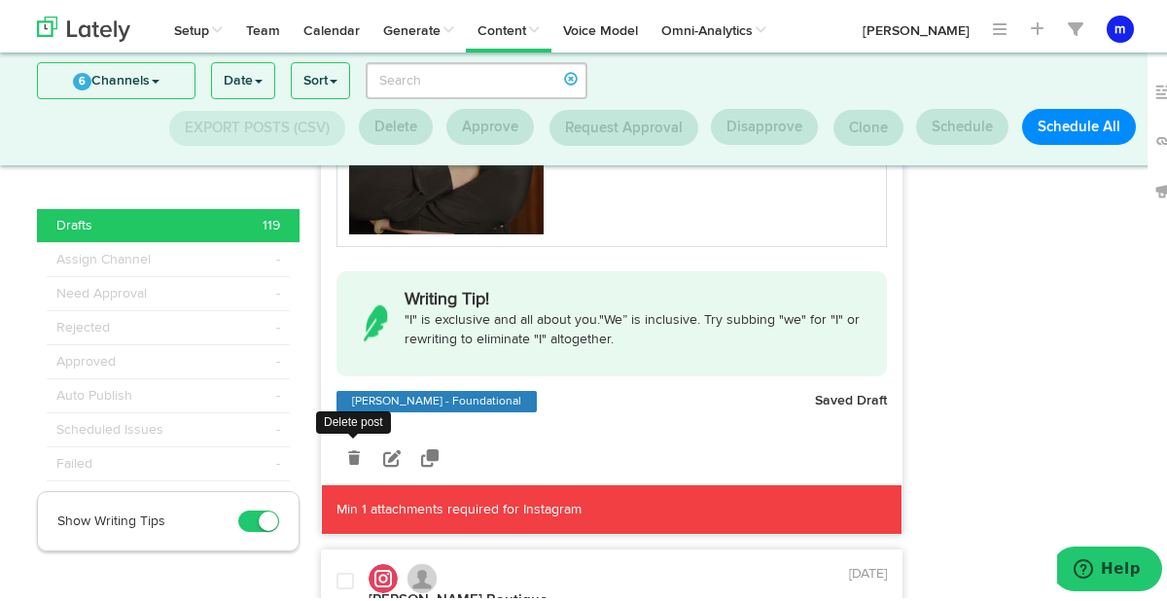
click at [348, 461] on icon at bounding box center [354, 454] width 12 height 14
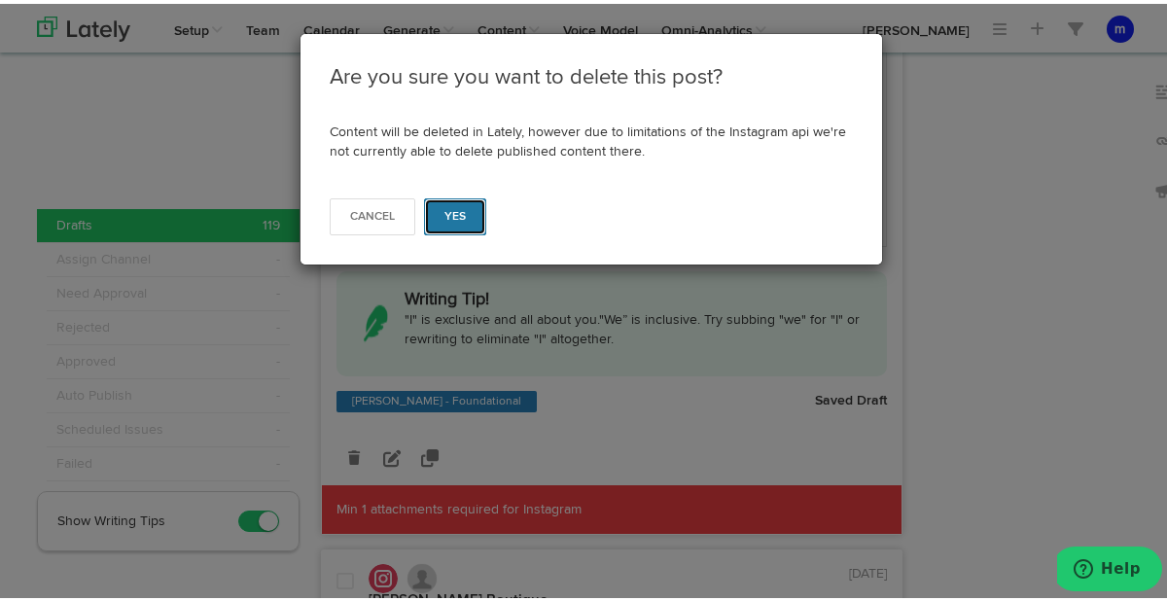
click at [462, 217] on button "Yes" at bounding box center [455, 212] width 63 height 37
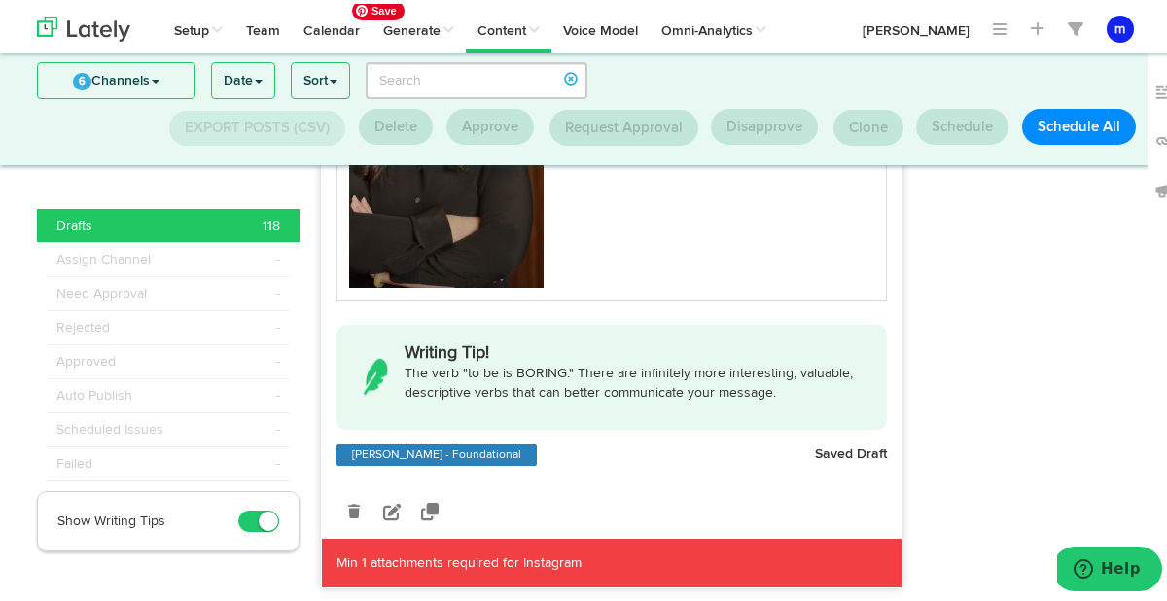
scroll to position [3797, 0]
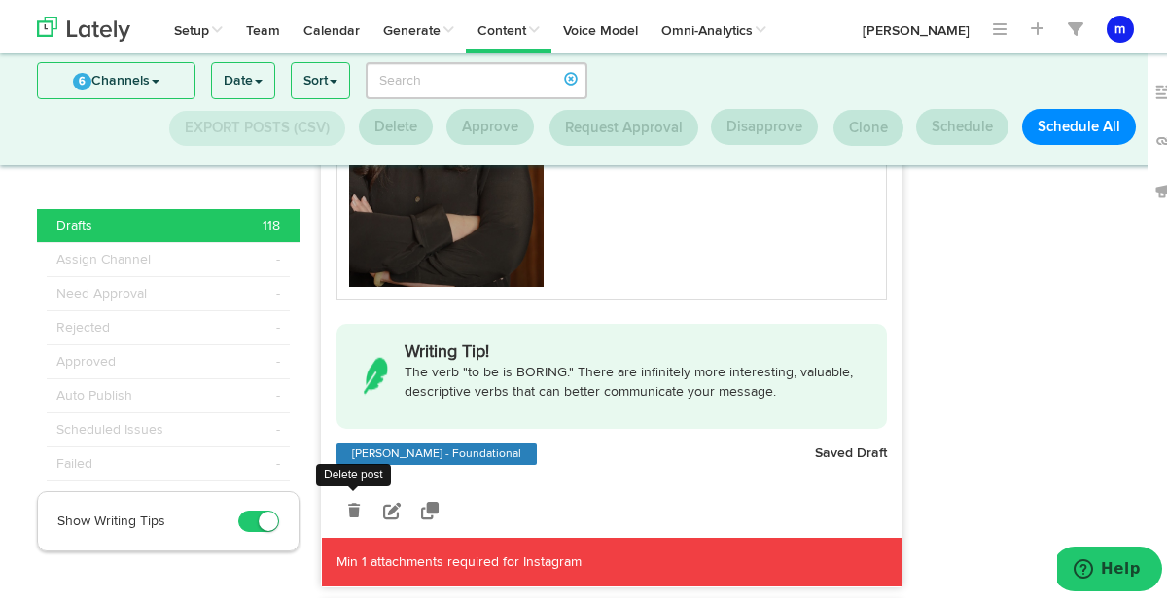
click at [348, 513] on icon at bounding box center [354, 507] width 12 height 14
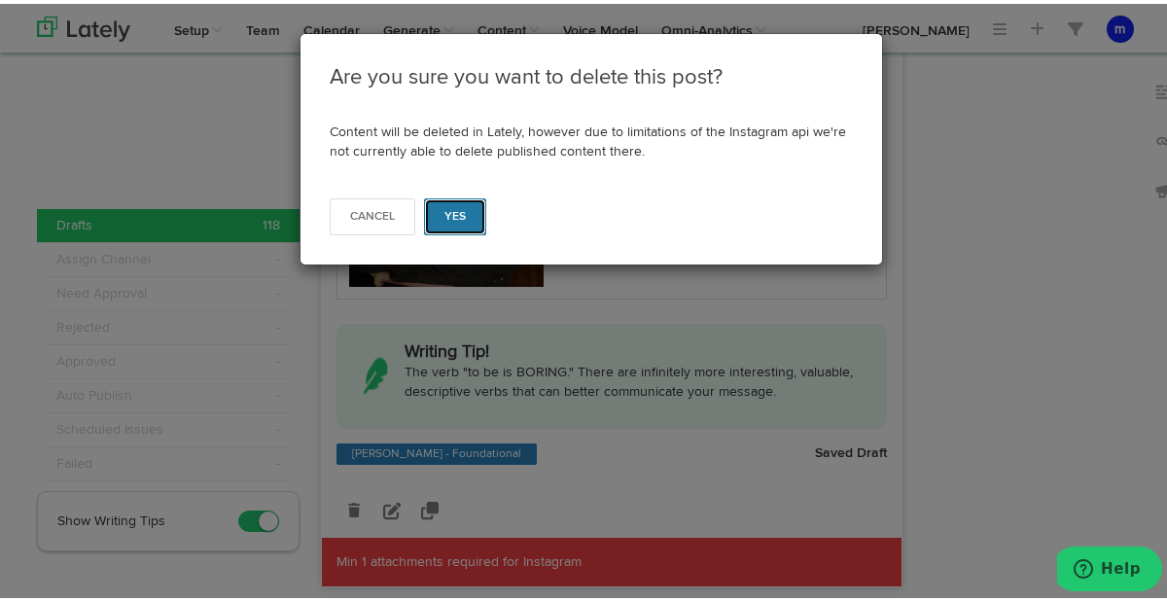
click at [453, 223] on button "Yes" at bounding box center [455, 212] width 63 height 37
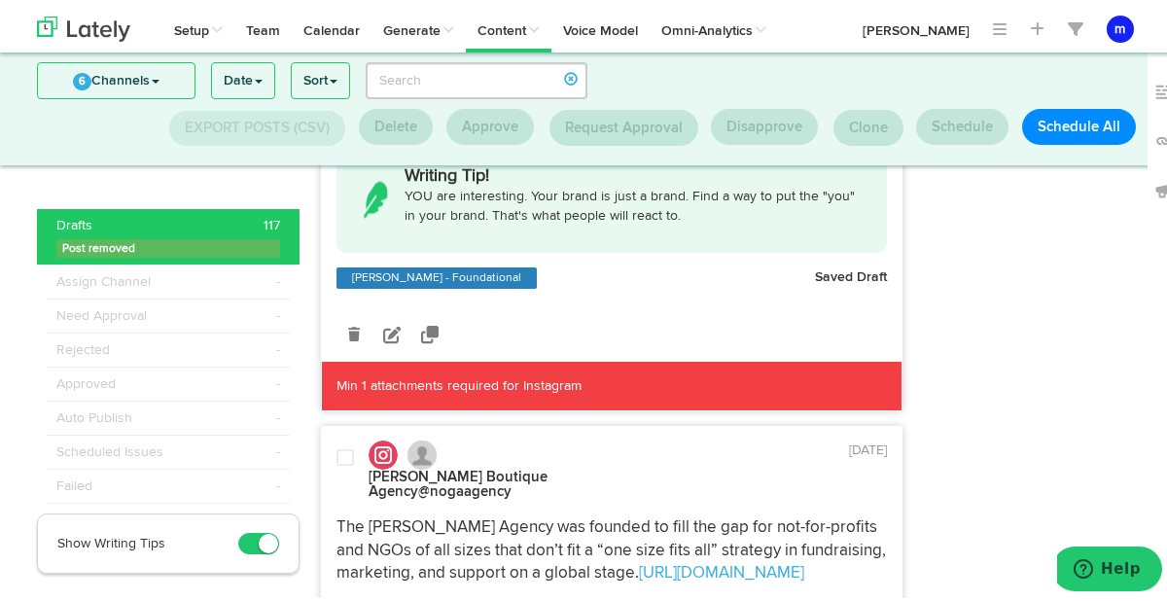
scroll to position [4795, 0]
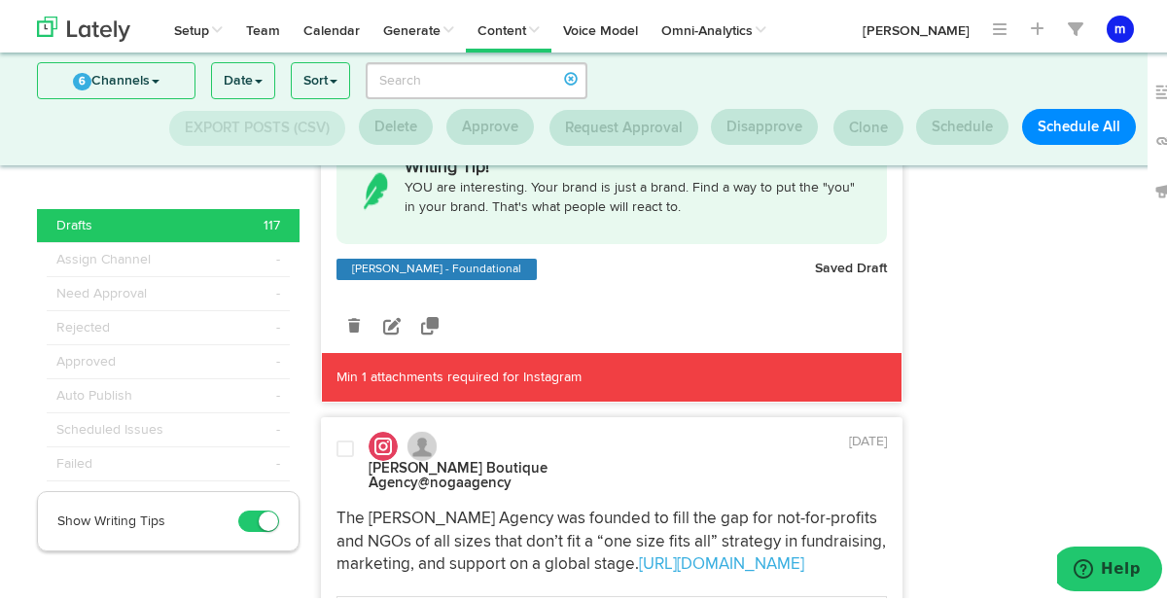
click at [348, 329] on icon at bounding box center [354, 322] width 12 height 14
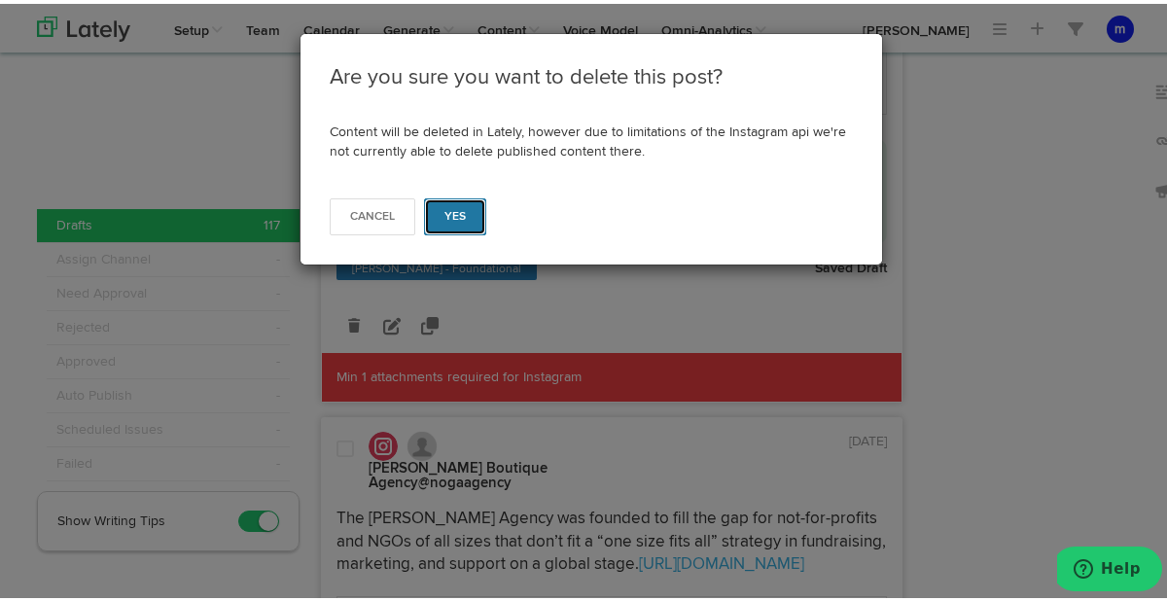
click at [465, 218] on button "Yes" at bounding box center [455, 212] width 63 height 37
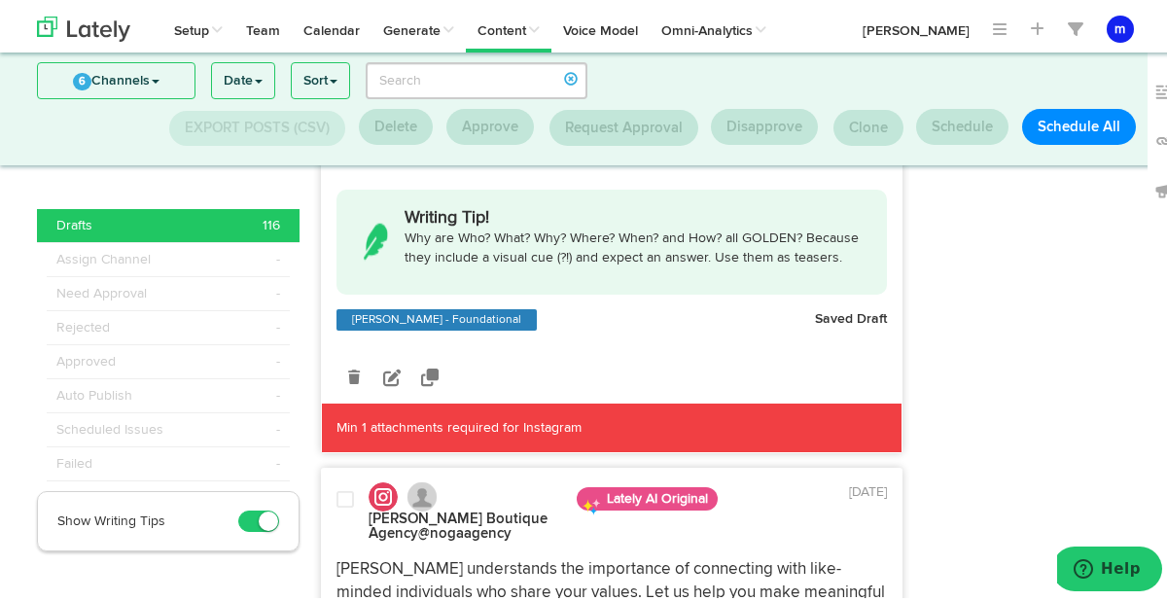
scroll to position [5581, 0]
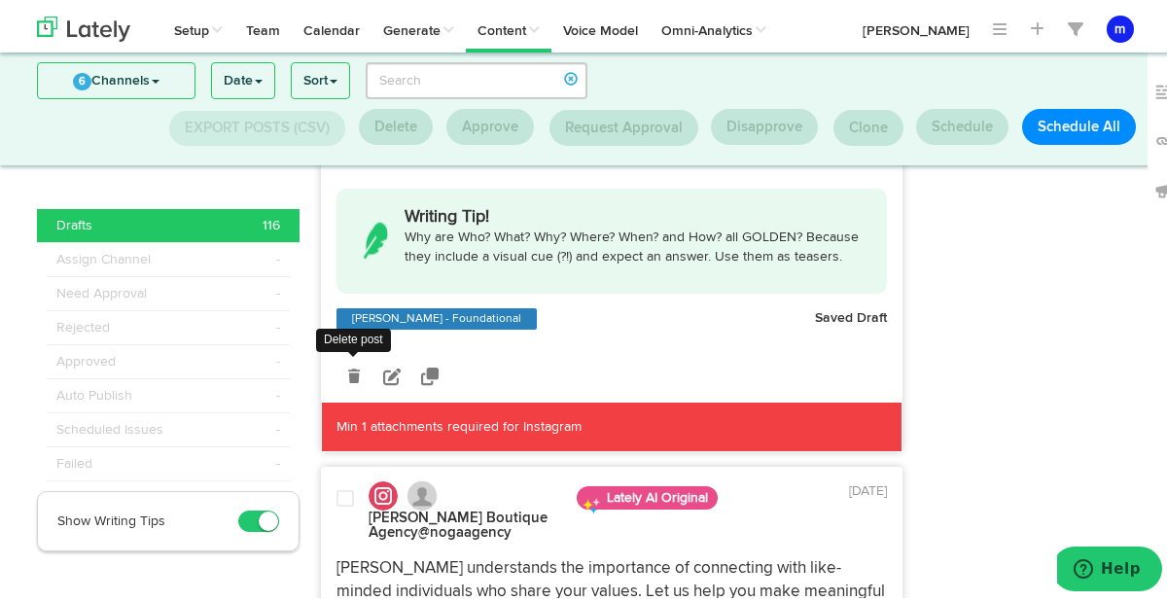
click at [348, 379] on icon at bounding box center [354, 373] width 12 height 14
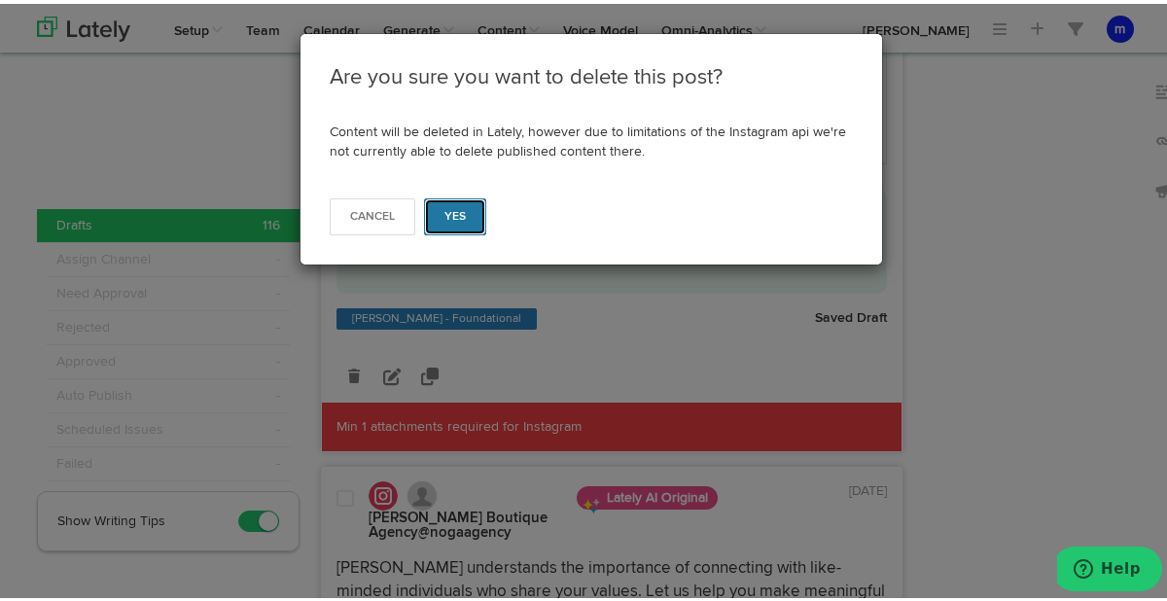
click at [472, 202] on button "Yes" at bounding box center [455, 212] width 63 height 37
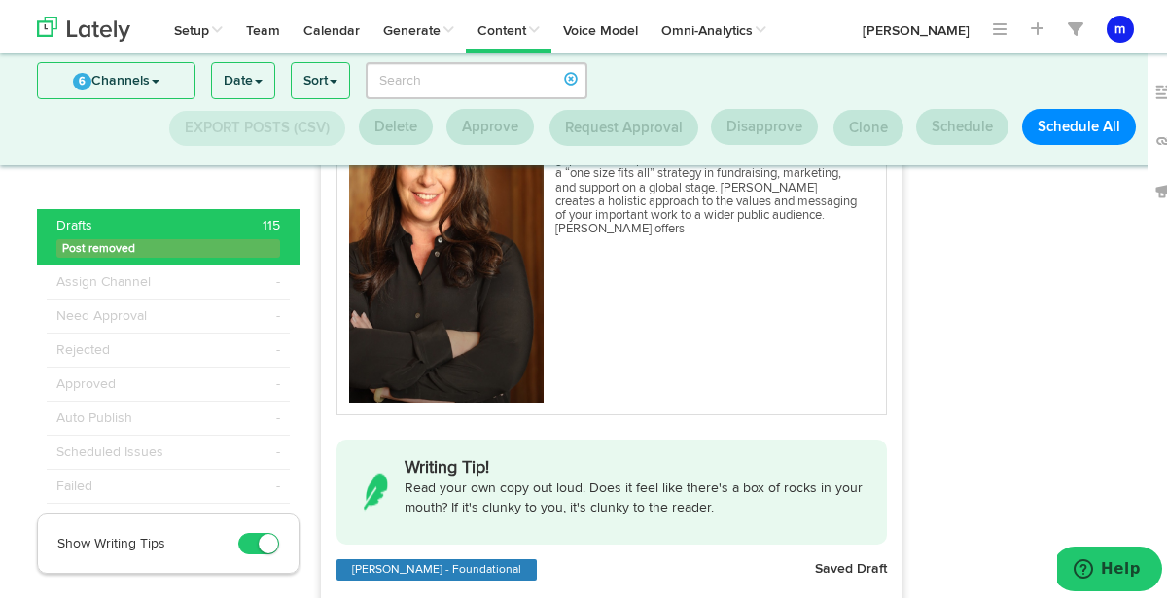
scroll to position [6225, 0]
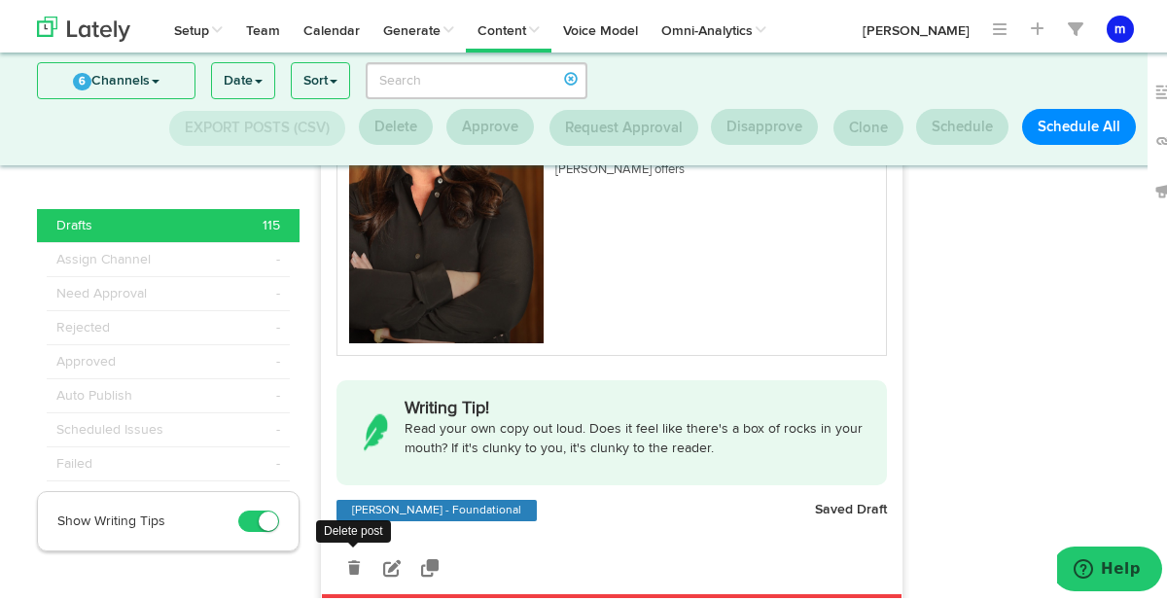
click at [348, 571] on icon at bounding box center [354, 564] width 12 height 14
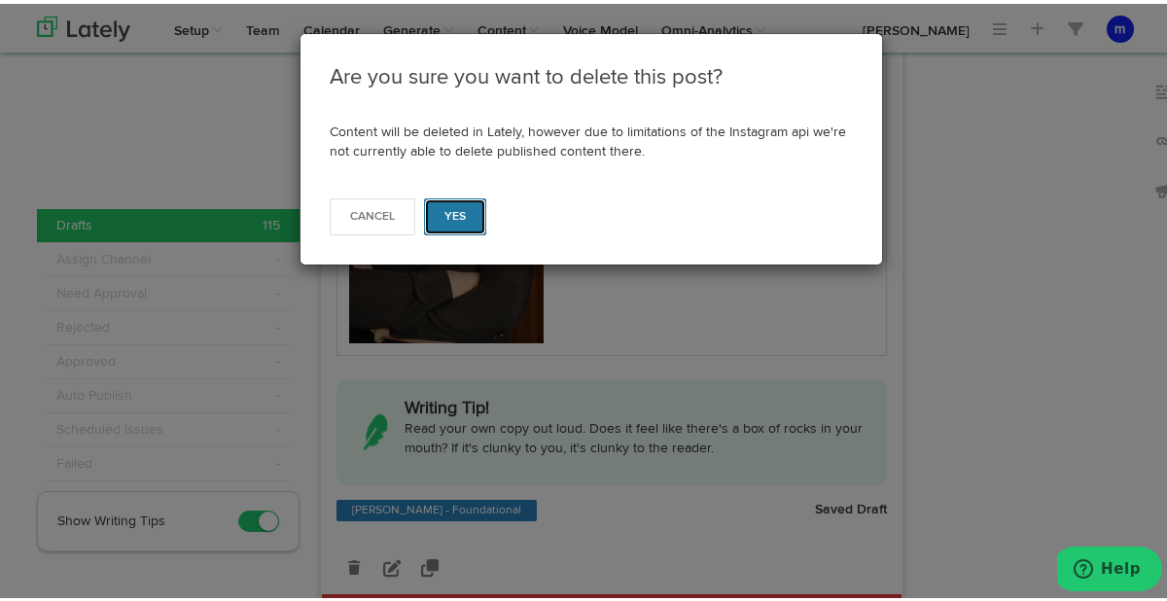
click at [473, 204] on button "Yes" at bounding box center [455, 212] width 63 height 37
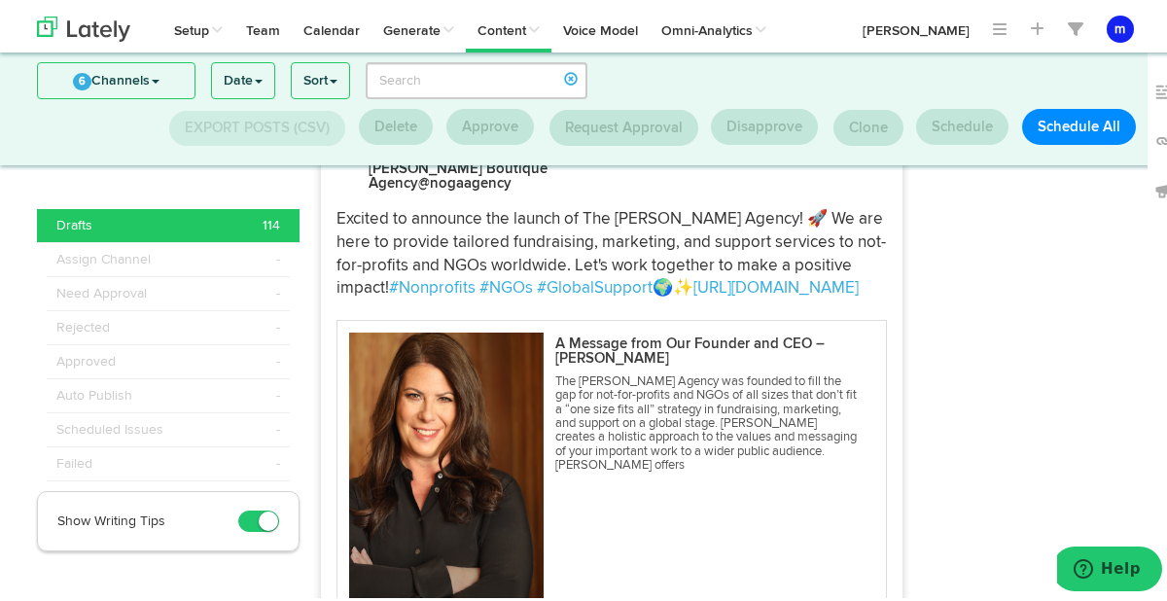
scroll to position [9780, 0]
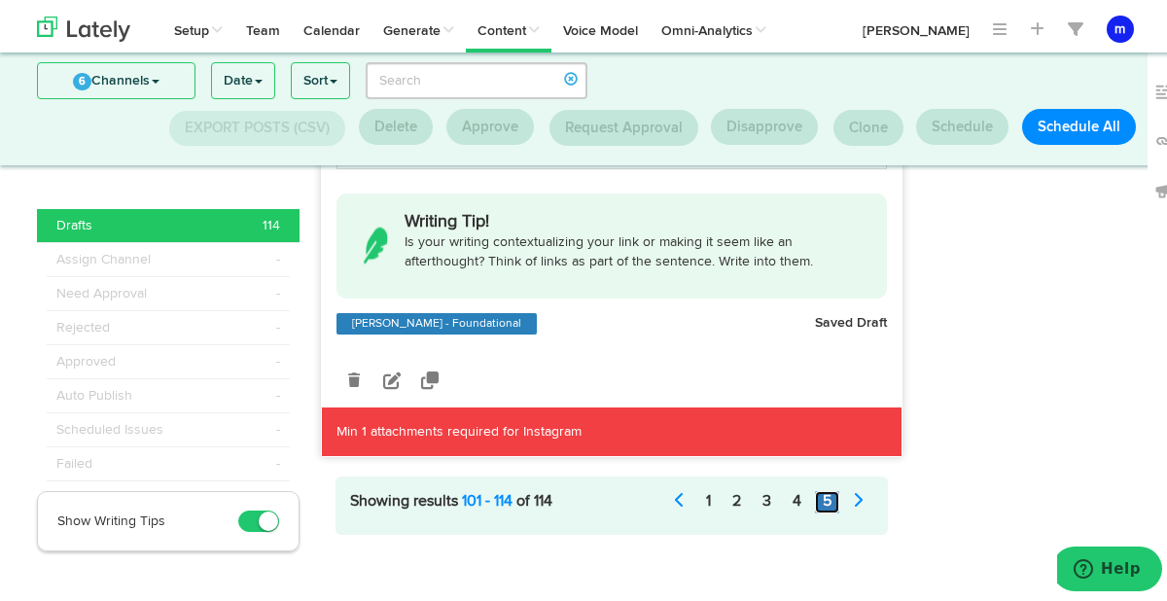
click at [820, 487] on link "5" at bounding box center [827, 498] width 24 height 22
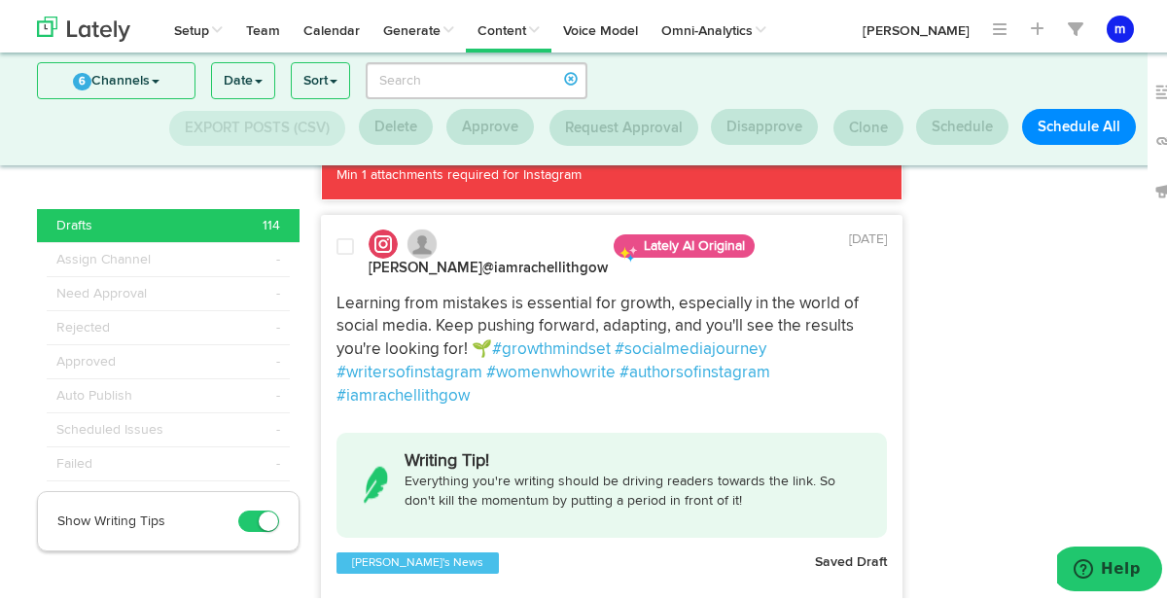
scroll to position [10081, 0]
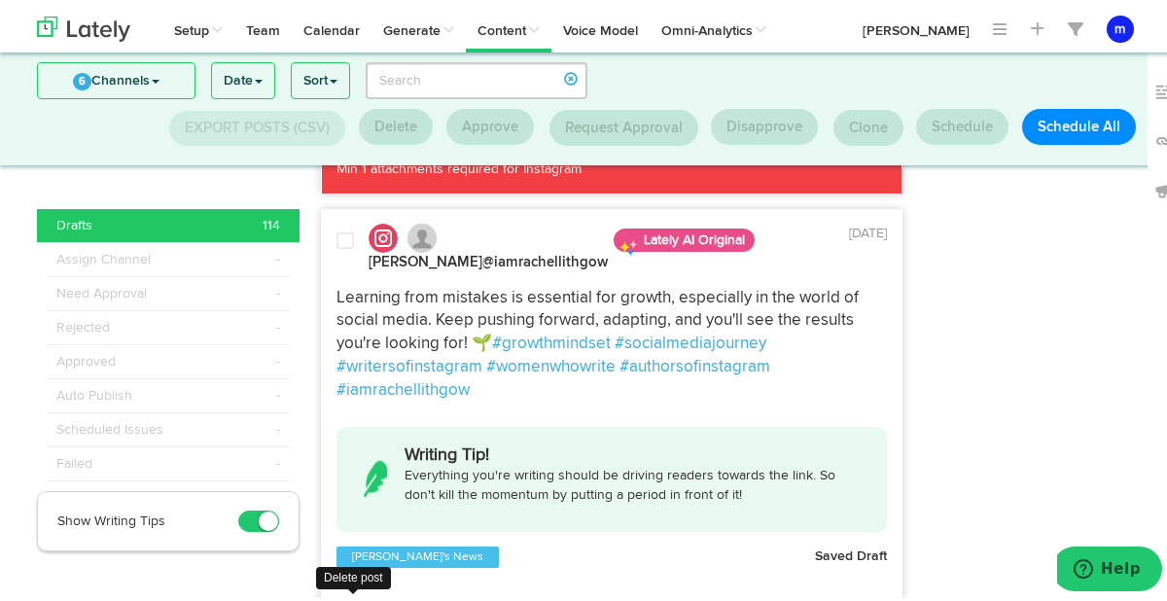
click at [337, 593] on link at bounding box center [353, 610] width 34 height 34
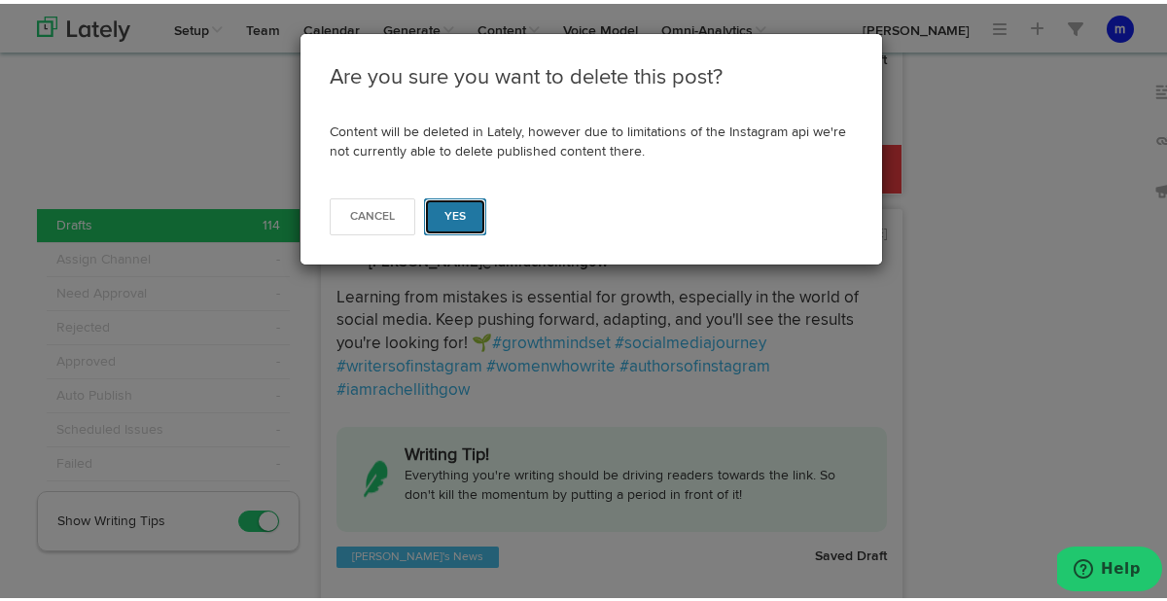
click at [444, 214] on span "Yes" at bounding box center [455, 213] width 22 height 12
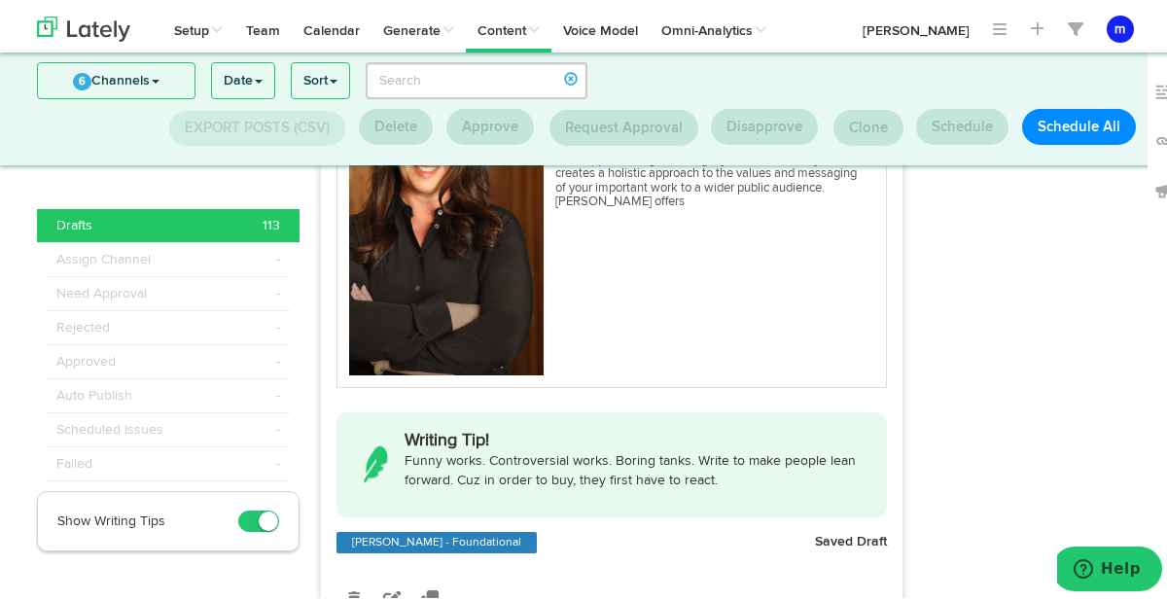
scroll to position [9602, 0]
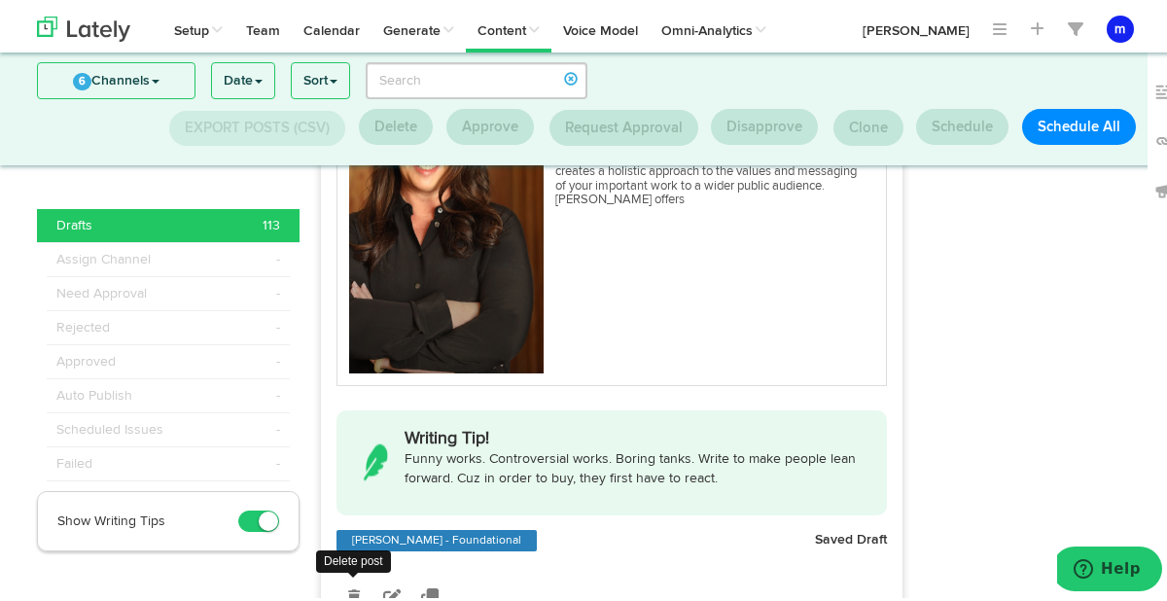
click at [350, 577] on link at bounding box center [353, 594] width 34 height 34
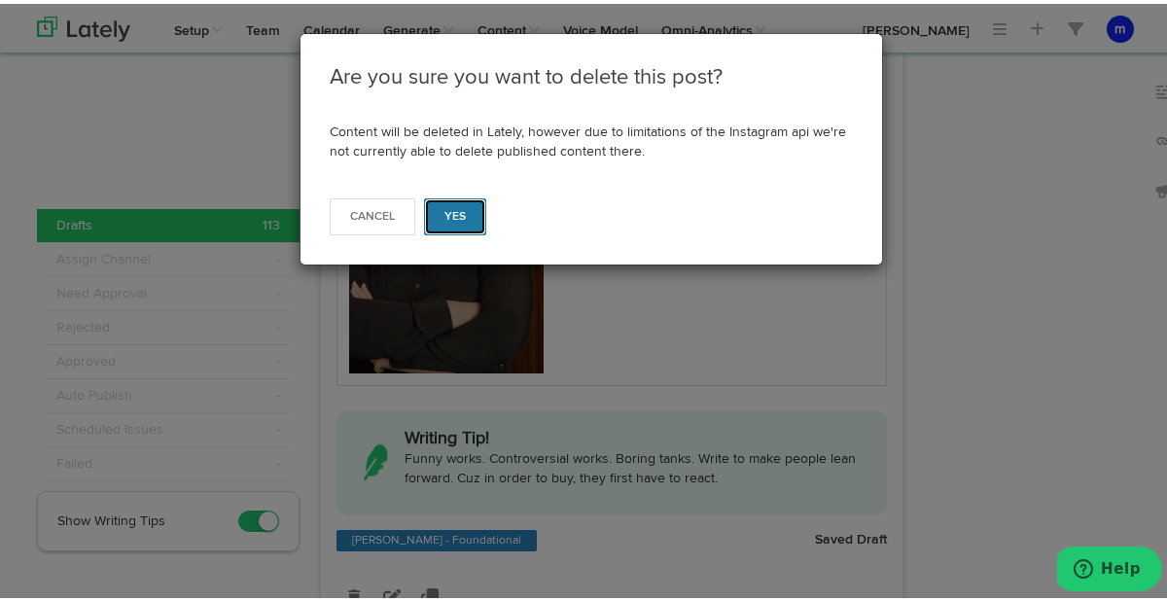
click at [448, 220] on button "Yes" at bounding box center [455, 212] width 63 height 37
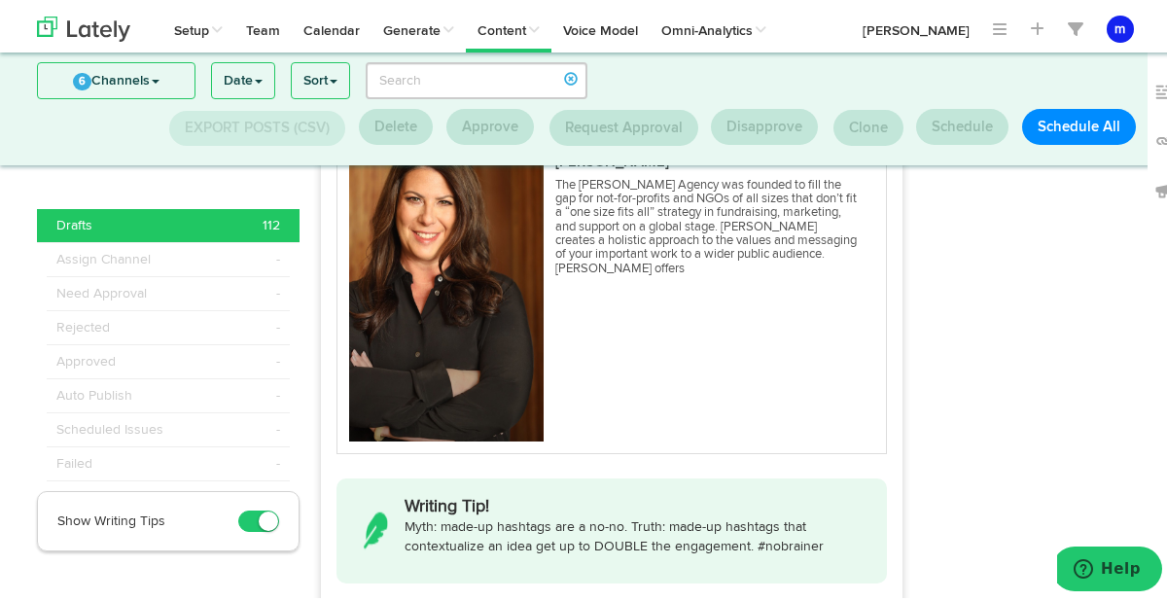
scroll to position [7888, 0]
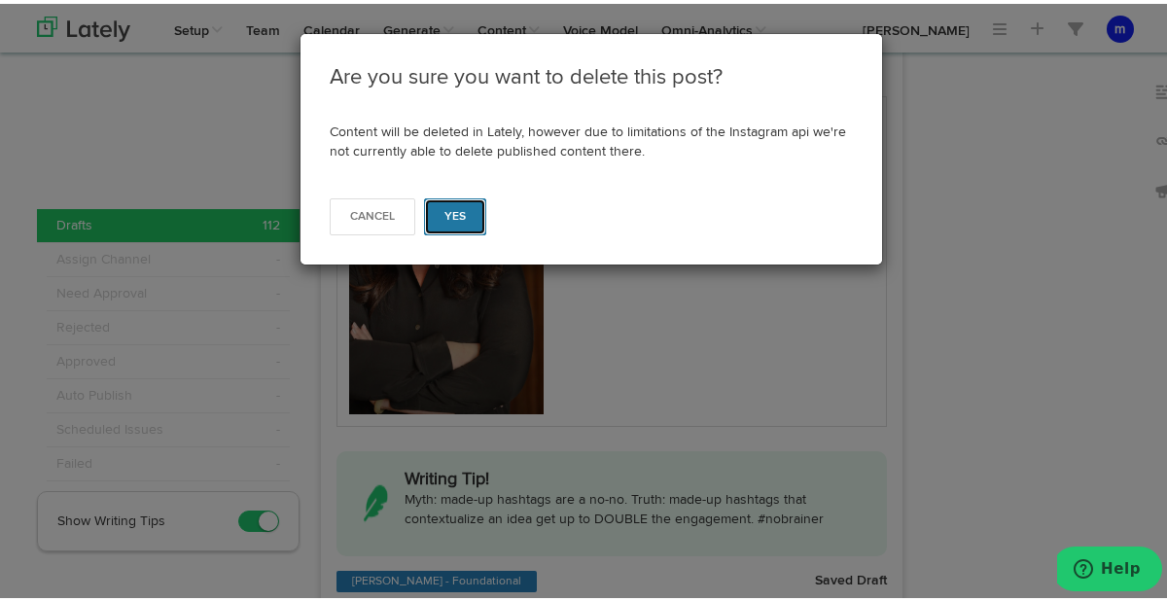
click at [446, 207] on span "Yes" at bounding box center [455, 213] width 22 height 12
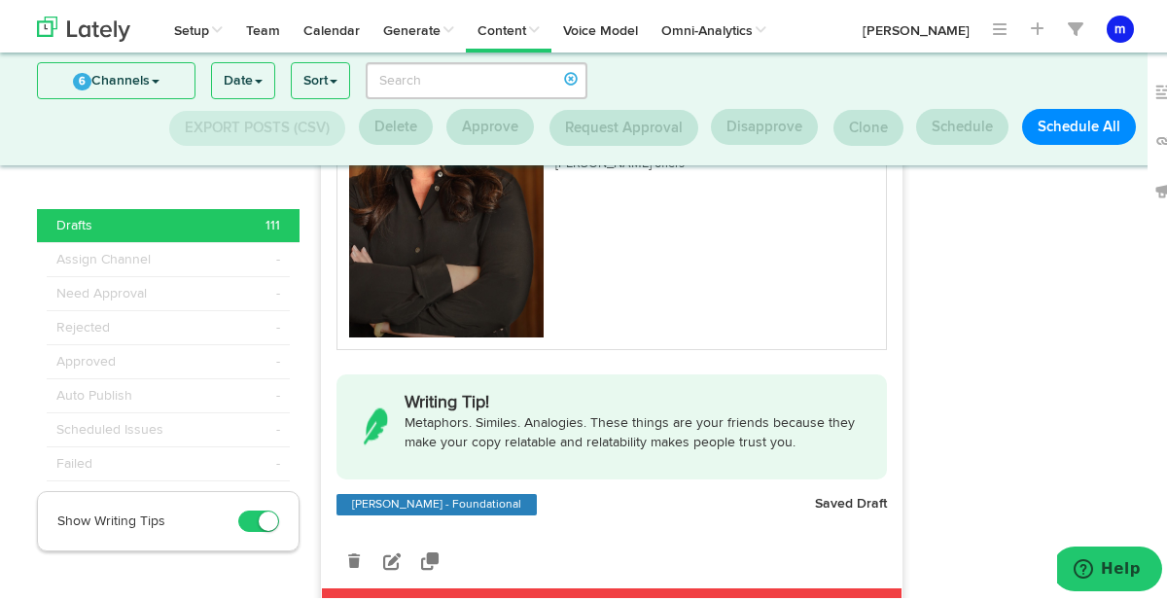
scroll to position [7131, 0]
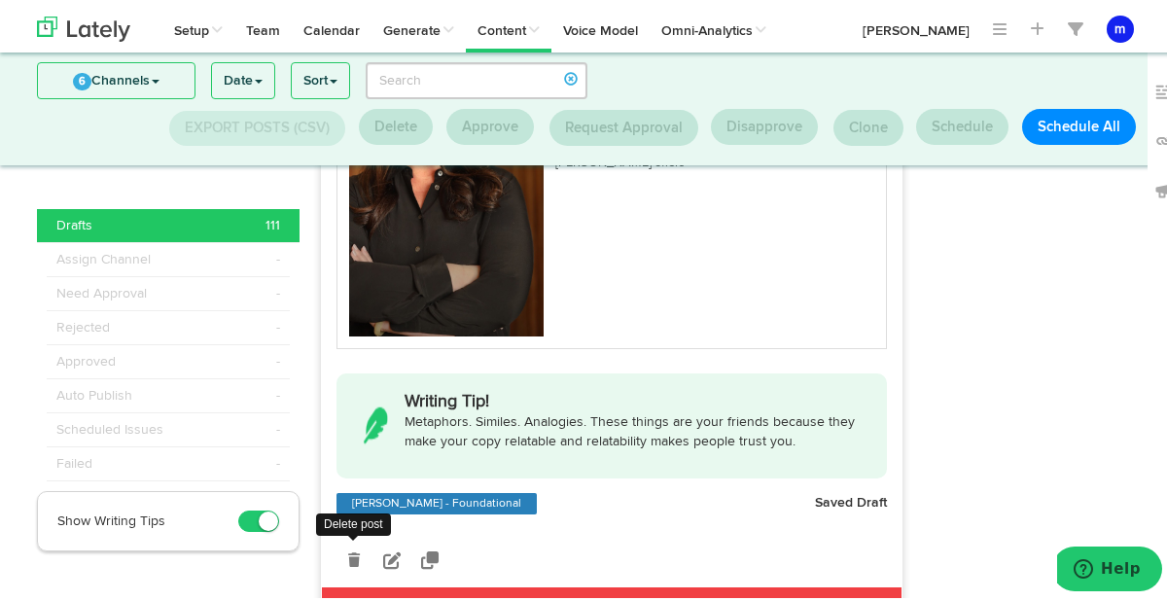
click at [348, 549] on icon at bounding box center [354, 556] width 12 height 14
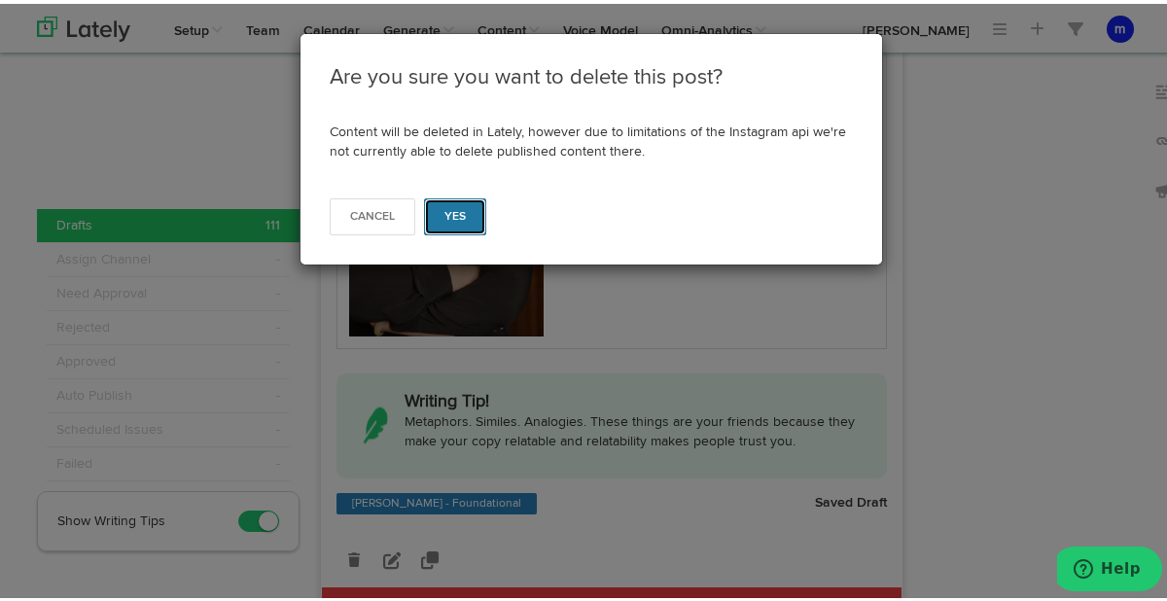
click at [454, 213] on span "Yes" at bounding box center [455, 213] width 22 height 12
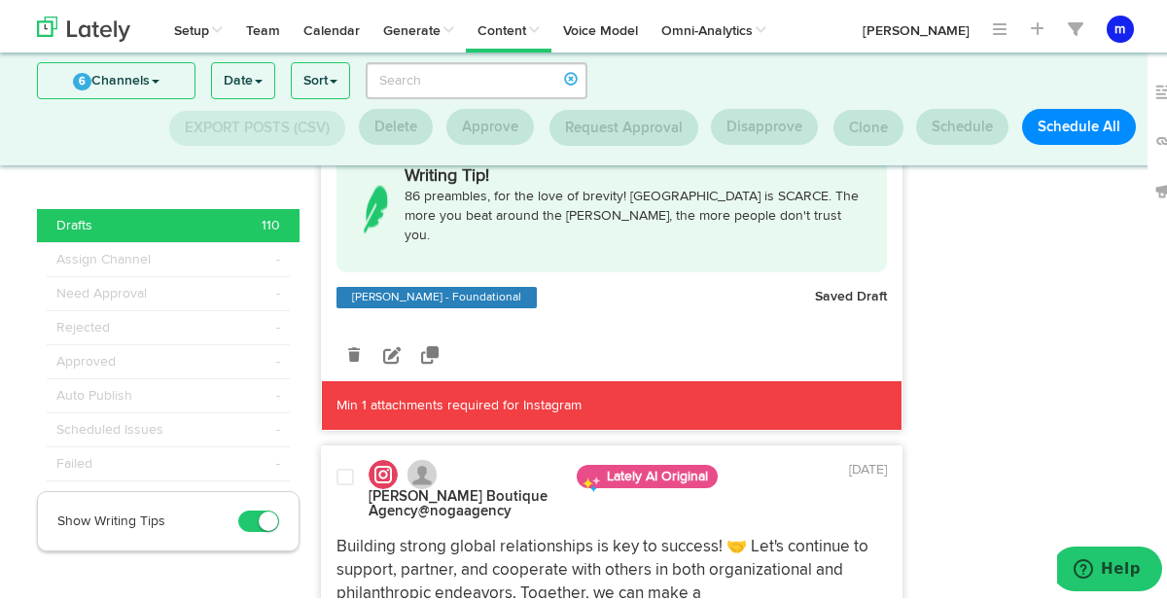
scroll to position [6492, 0]
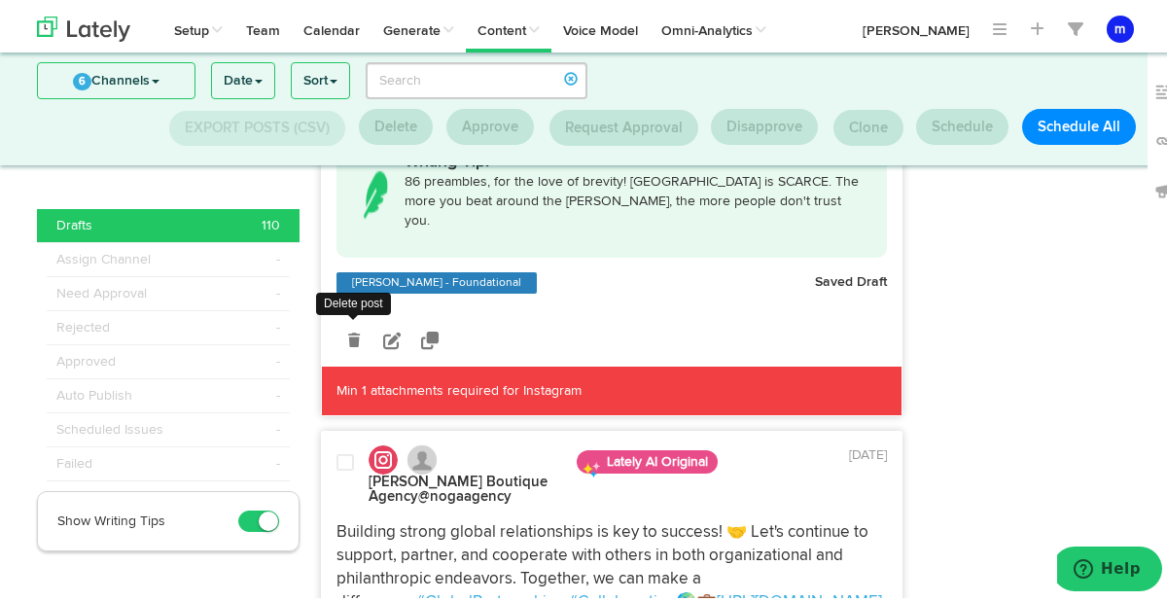
click at [348, 330] on icon at bounding box center [354, 337] width 12 height 14
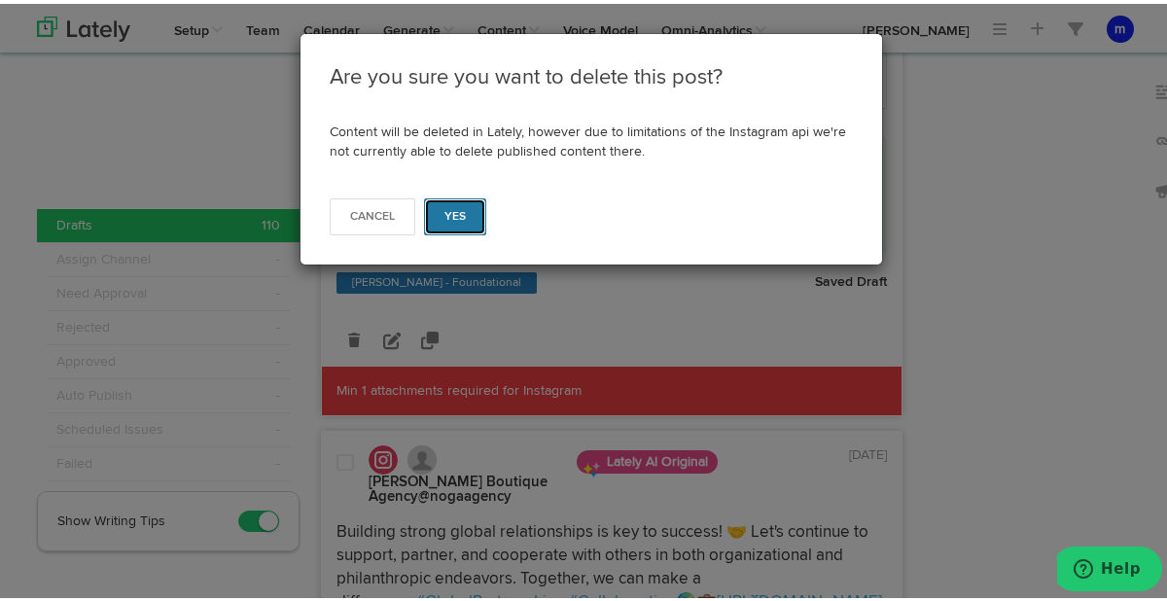
click at [453, 202] on button "Yes" at bounding box center [455, 212] width 63 height 37
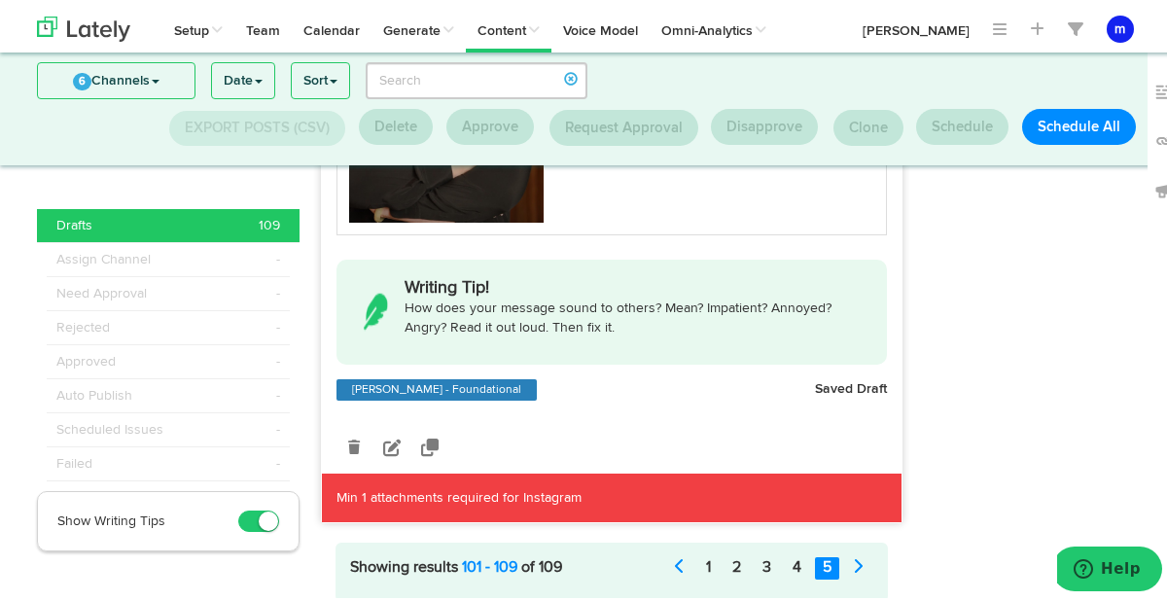
scroll to position [6366, 0]
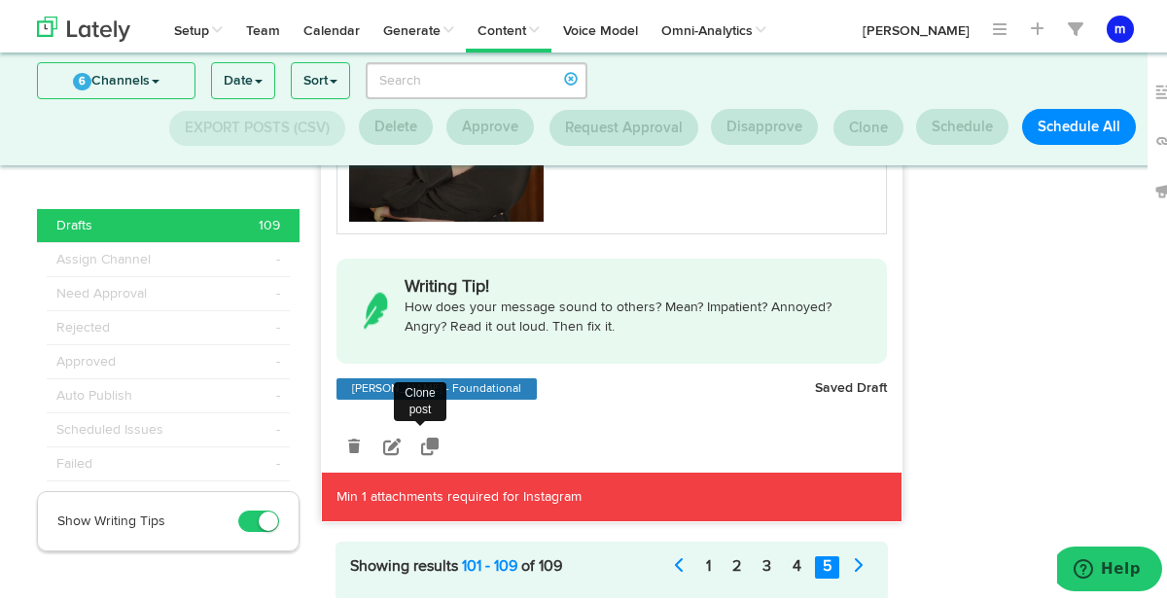
click at [422, 434] on icon at bounding box center [430, 443] width 18 height 18
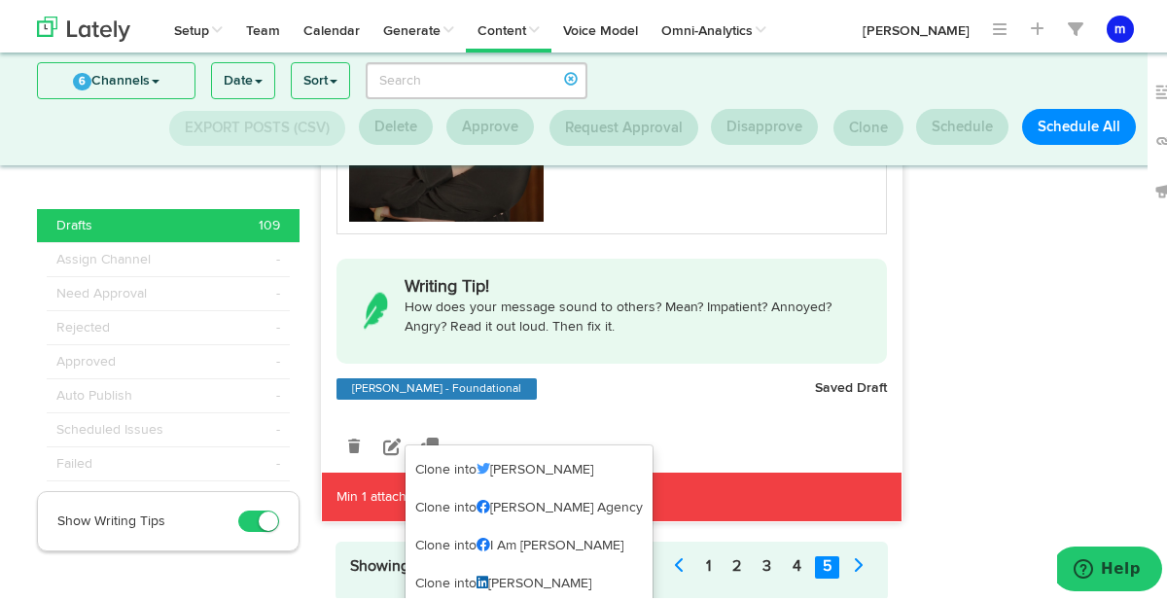
click at [476, 403] on div "[PERSON_NAME] Boutique Agency @nogaagency Lately AI Original [DATE] Building st…" at bounding box center [612, 114] width 580 height 806
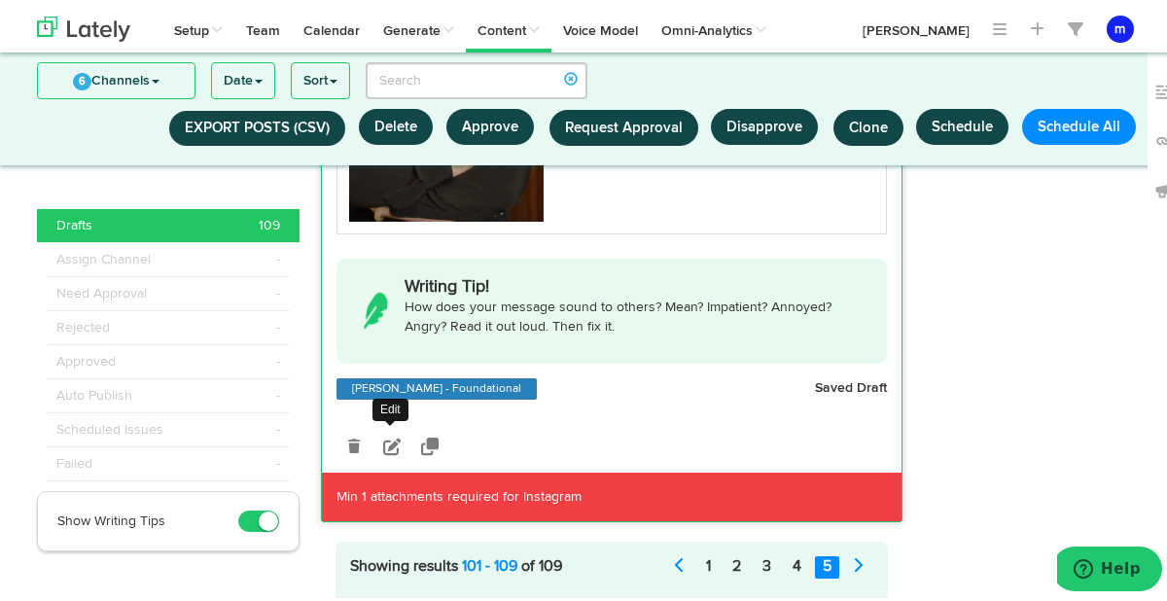
click at [383, 434] on icon at bounding box center [392, 443] width 18 height 18
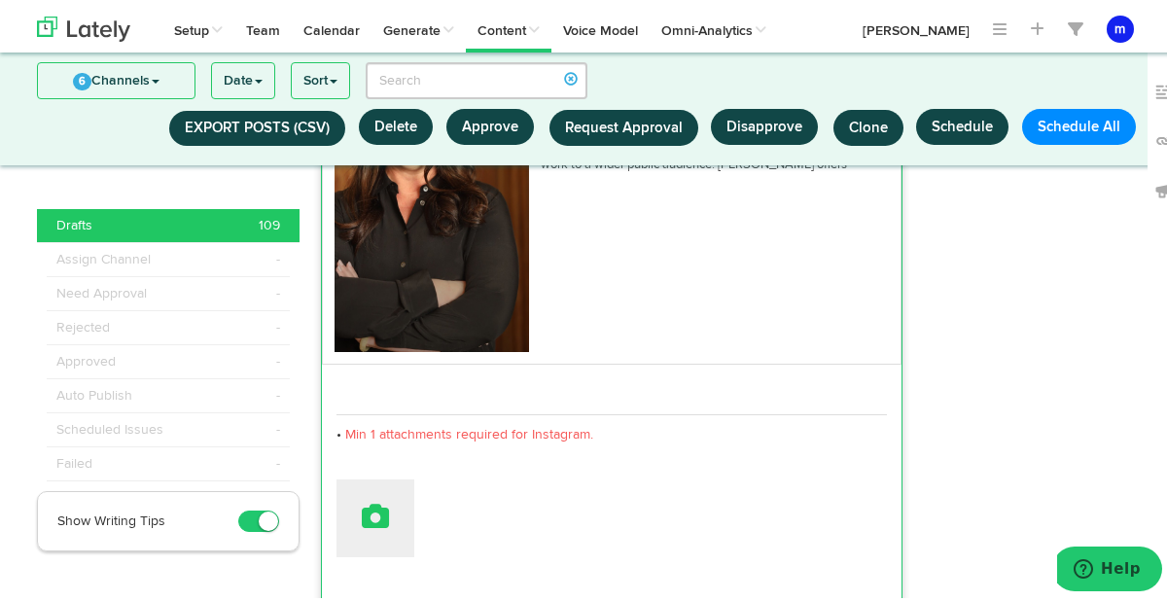
click at [363, 504] on button at bounding box center [375, 515] width 78 height 78
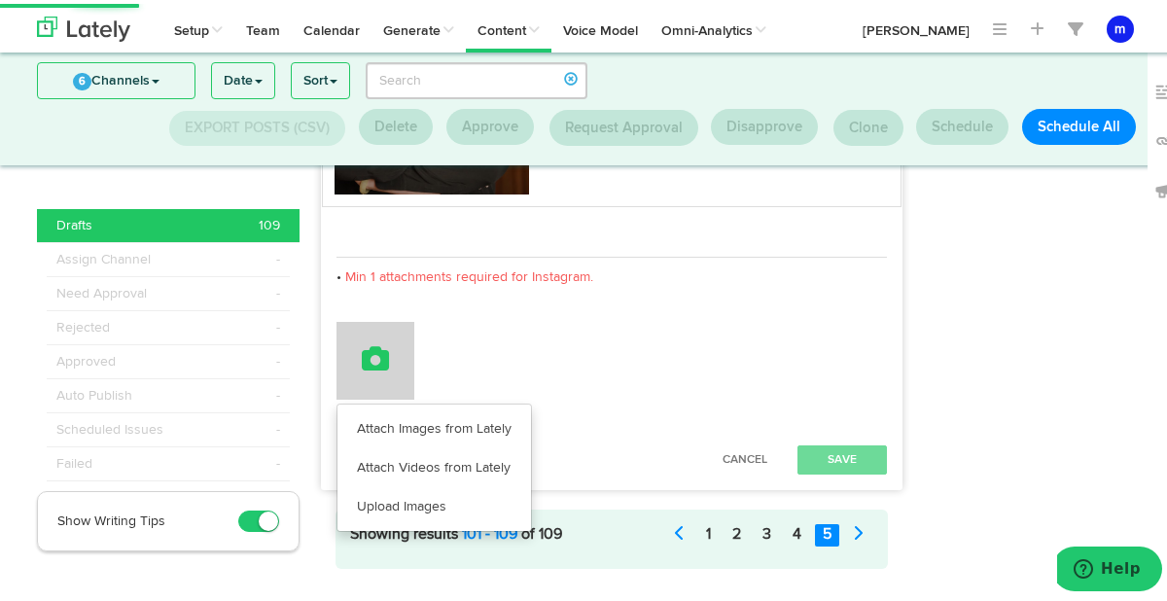
scroll to position [6543, 0]
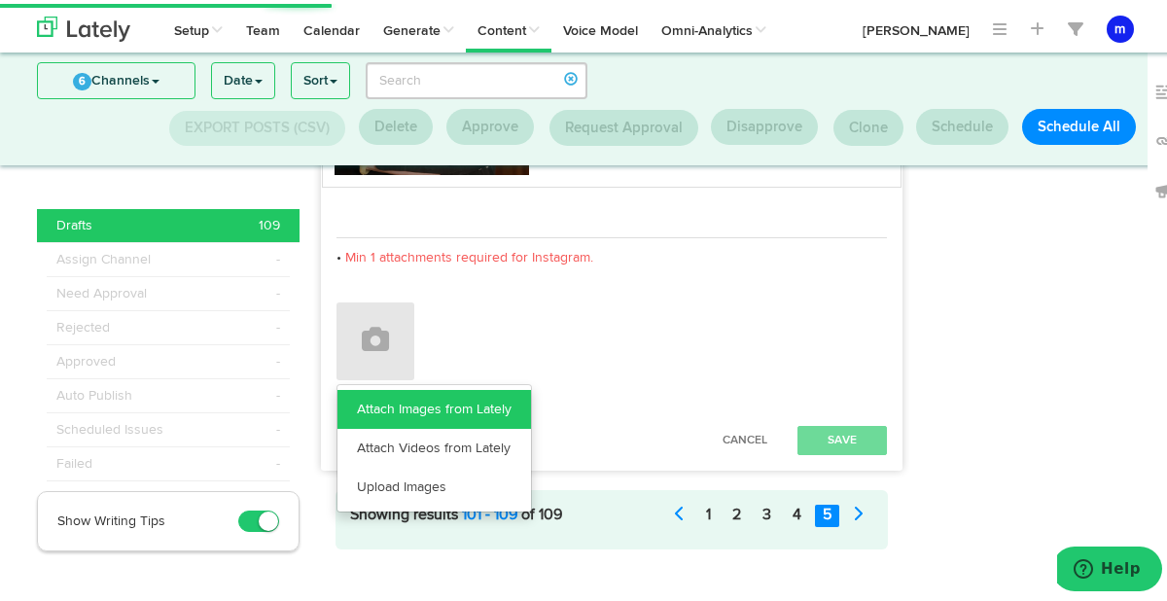
click at [447, 386] on link "Attach Images from Lately" at bounding box center [434, 405] width 194 height 39
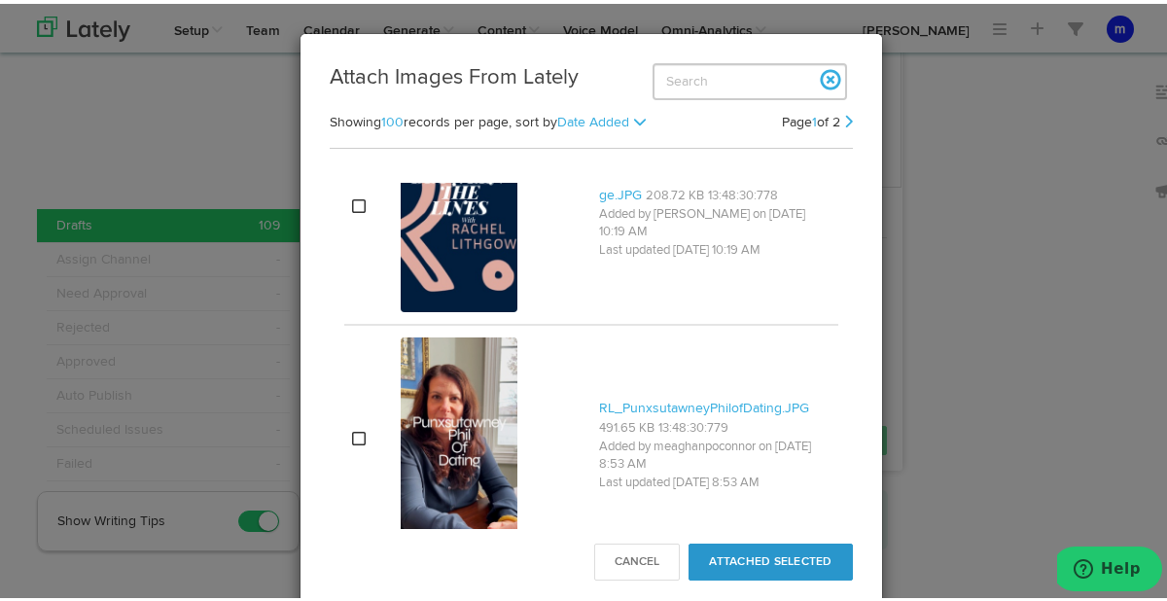
scroll to position [9089, 0]
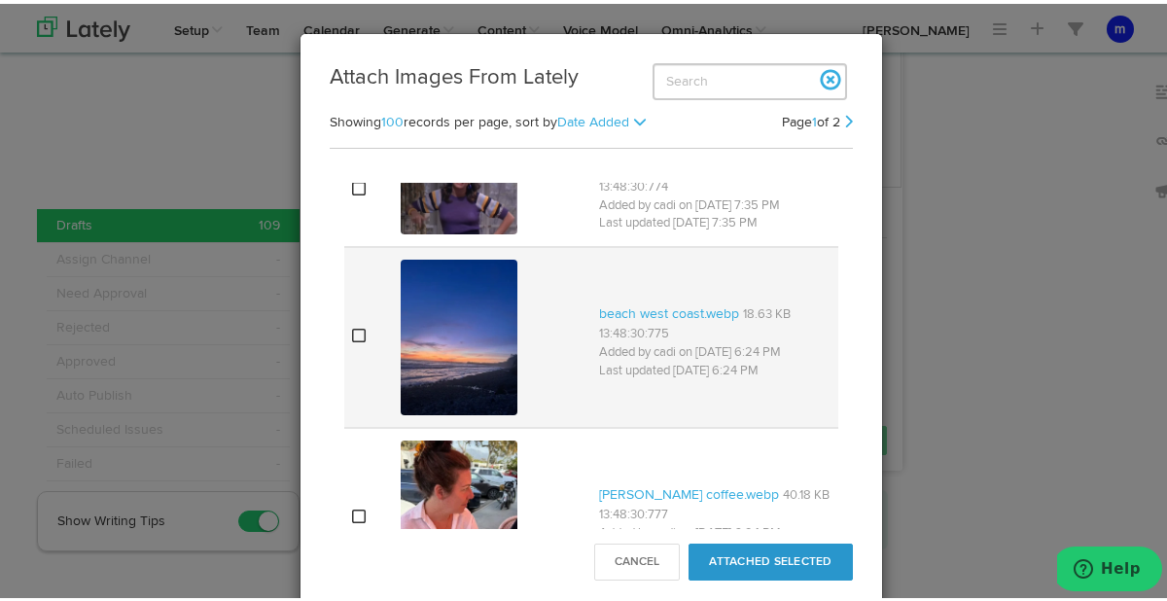
click at [352, 339] on icon at bounding box center [359, 332] width 14 height 16
click at [766, 559] on button "Attached Selected" at bounding box center [769, 558] width 163 height 37
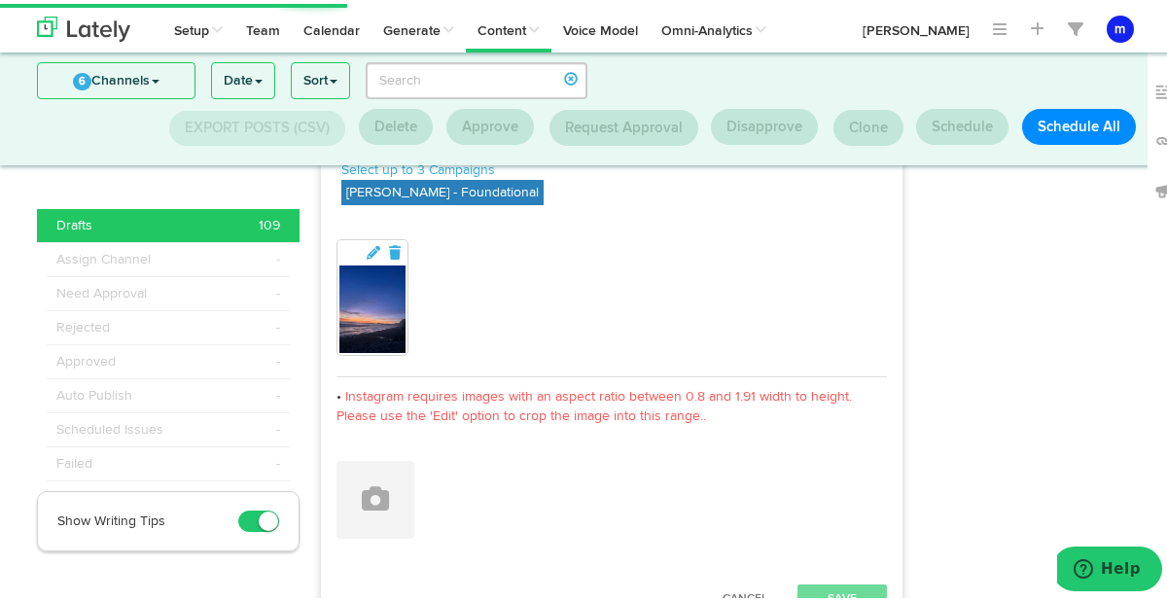
scroll to position [6136, 0]
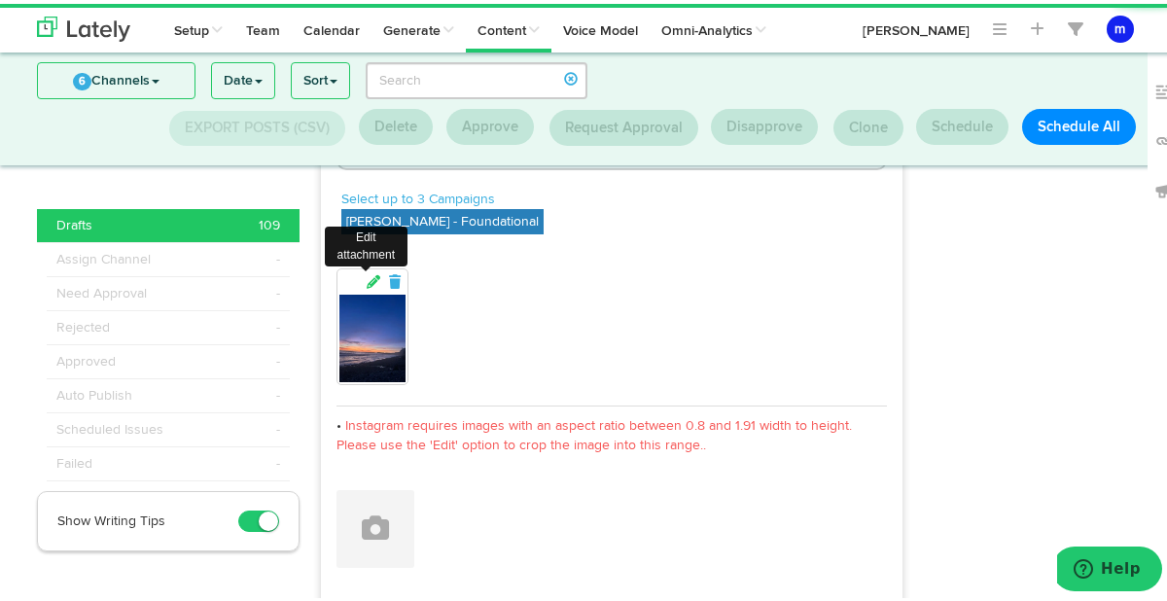
click at [366, 271] on icon at bounding box center [375, 278] width 18 height 14
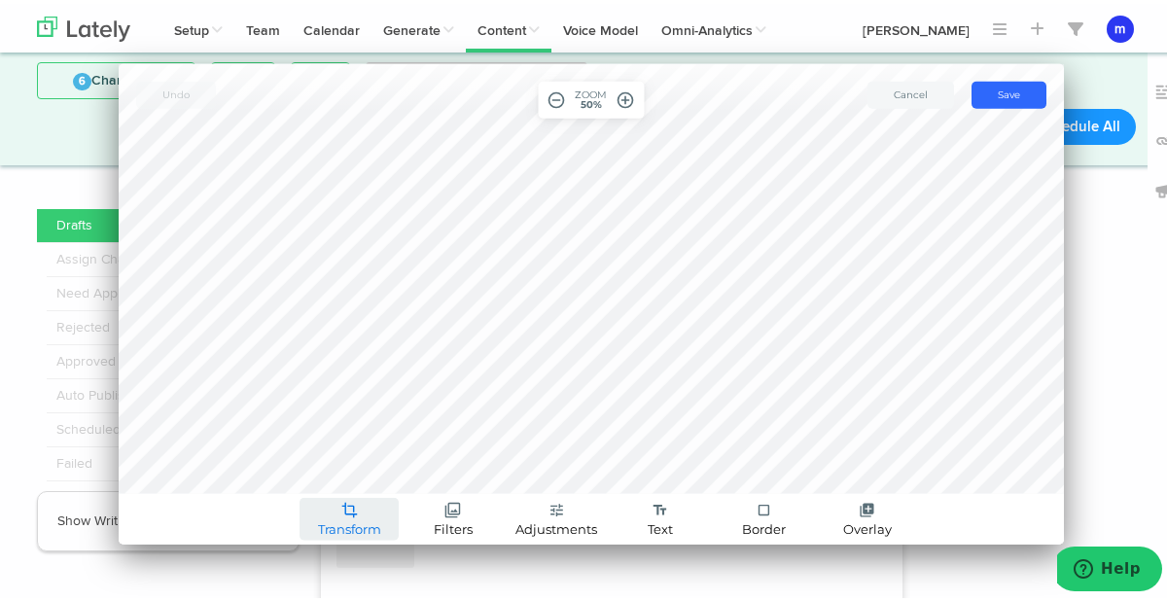
click at [341, 519] on span "Transform" at bounding box center [349, 525] width 63 height 13
click at [348, 431] on link "Resize" at bounding box center [349, 434] width 115 height 30
click at [301, 467] on input "480" at bounding box center [309, 466] width 49 height 26
click at [310, 468] on input "480" at bounding box center [309, 466] width 49 height 26
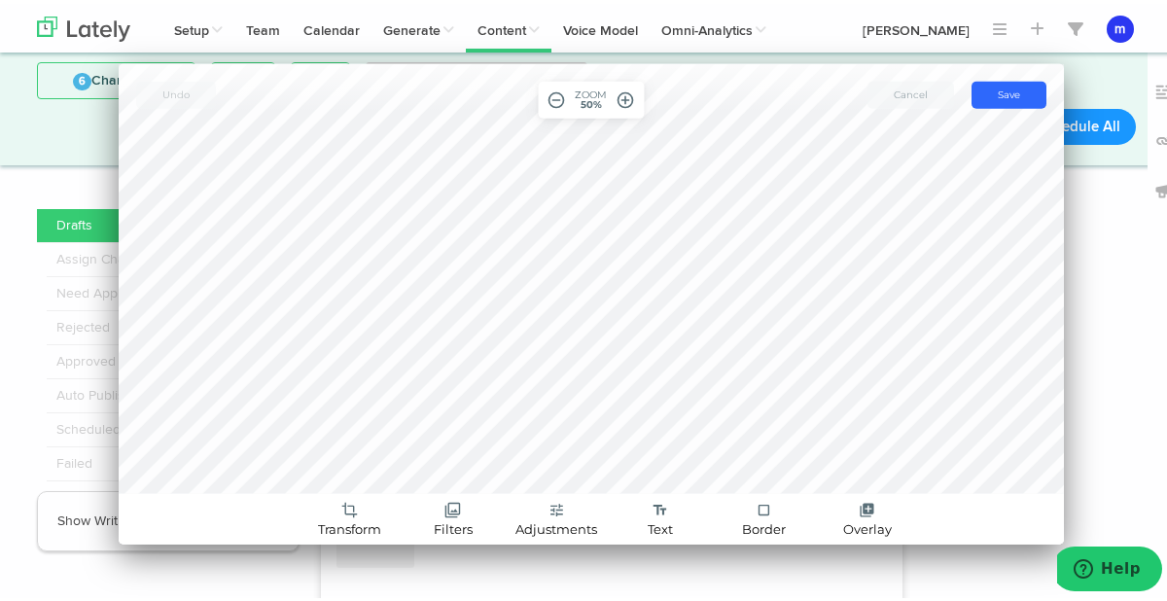
click at [904, 96] on span "Cancel" at bounding box center [911, 91] width 34 height 13
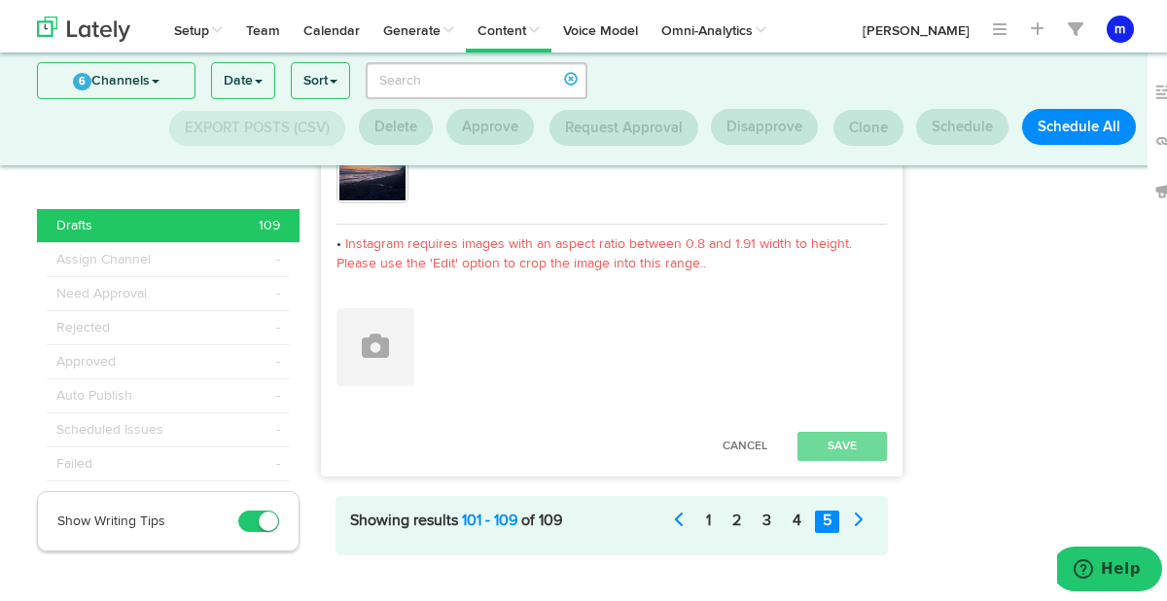
scroll to position [6305, 0]
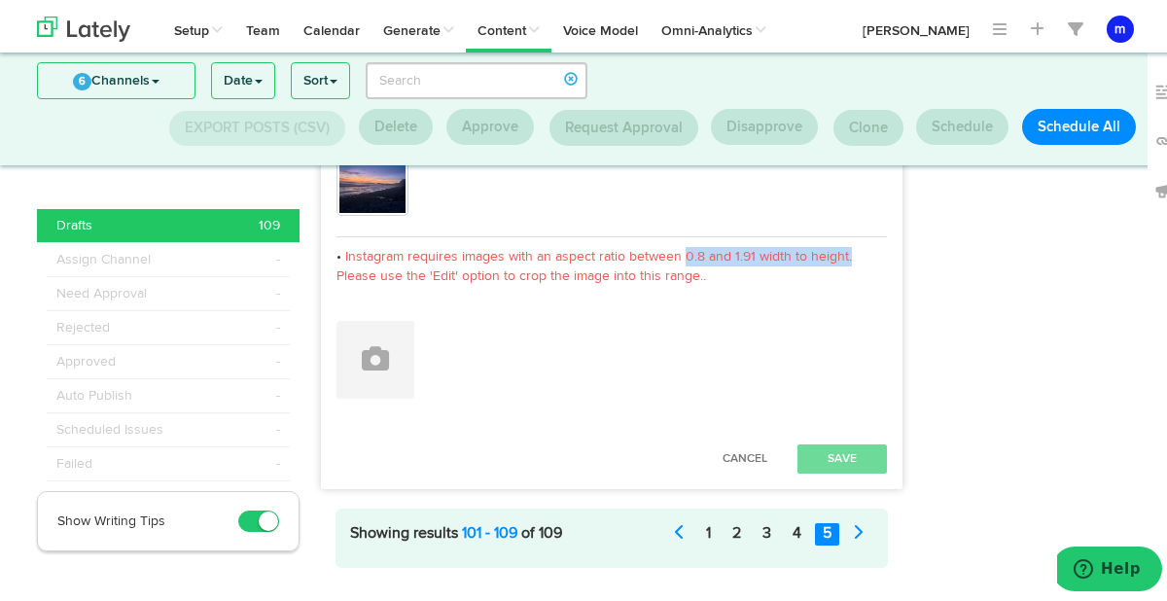
drag, startPoint x: 675, startPoint y: 223, endPoint x: 838, endPoint y: 230, distance: 163.6
click at [839, 243] on p "Instagram requires images with an aspect ratio between 0.8 and 1.91 width to he…" at bounding box center [611, 262] width 550 height 39
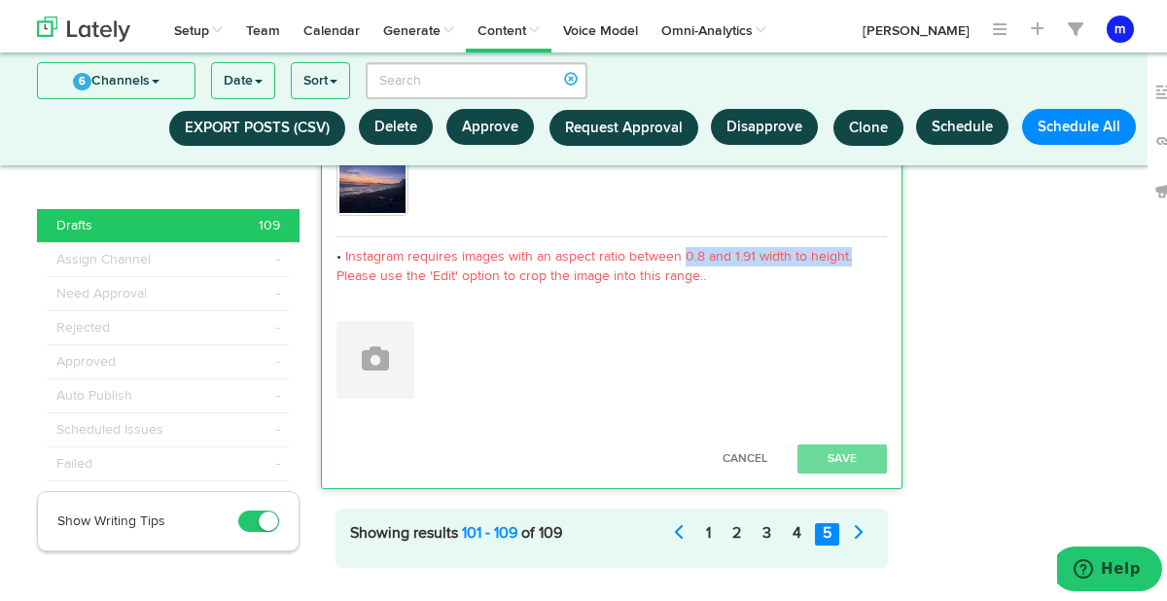
copy span "0.8 and 1.91 width to height."
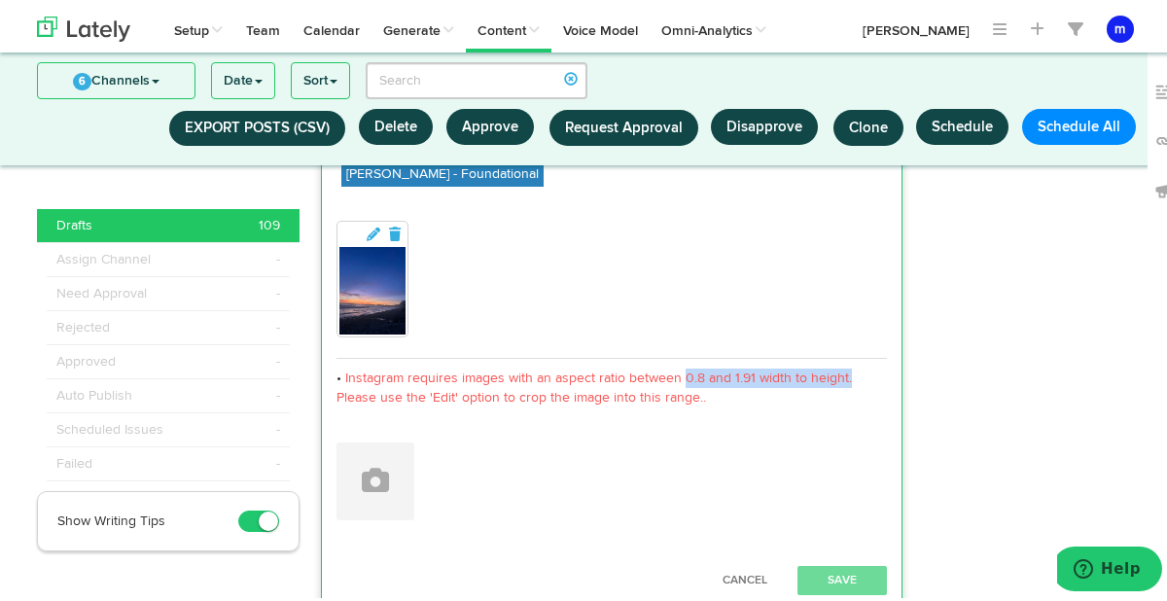
scroll to position [6133, 0]
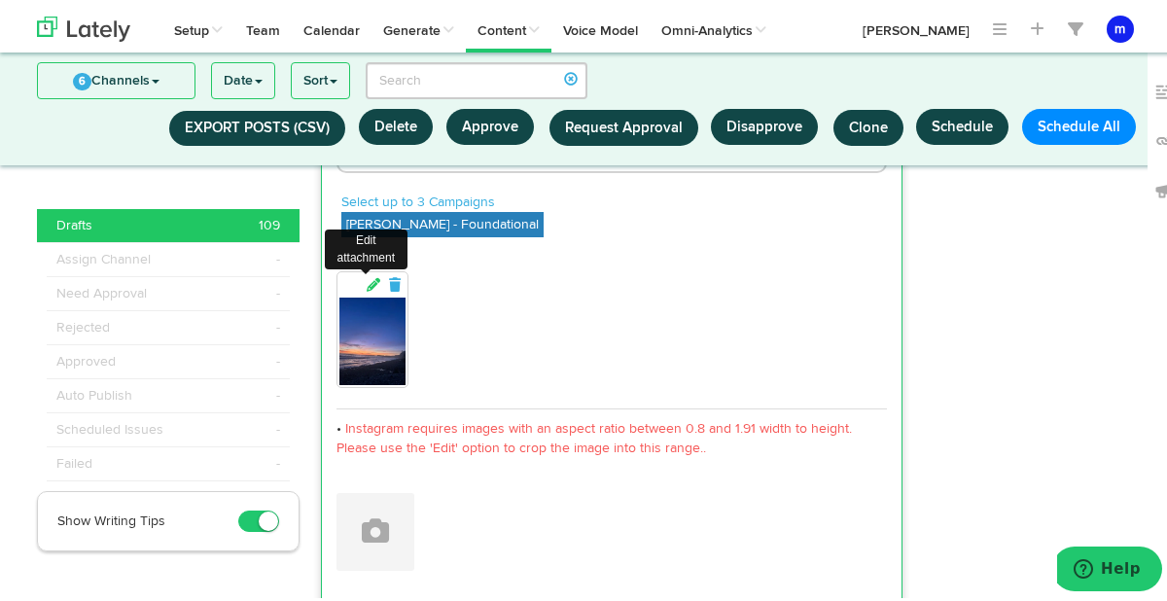
click at [369, 274] on icon at bounding box center [375, 281] width 18 height 14
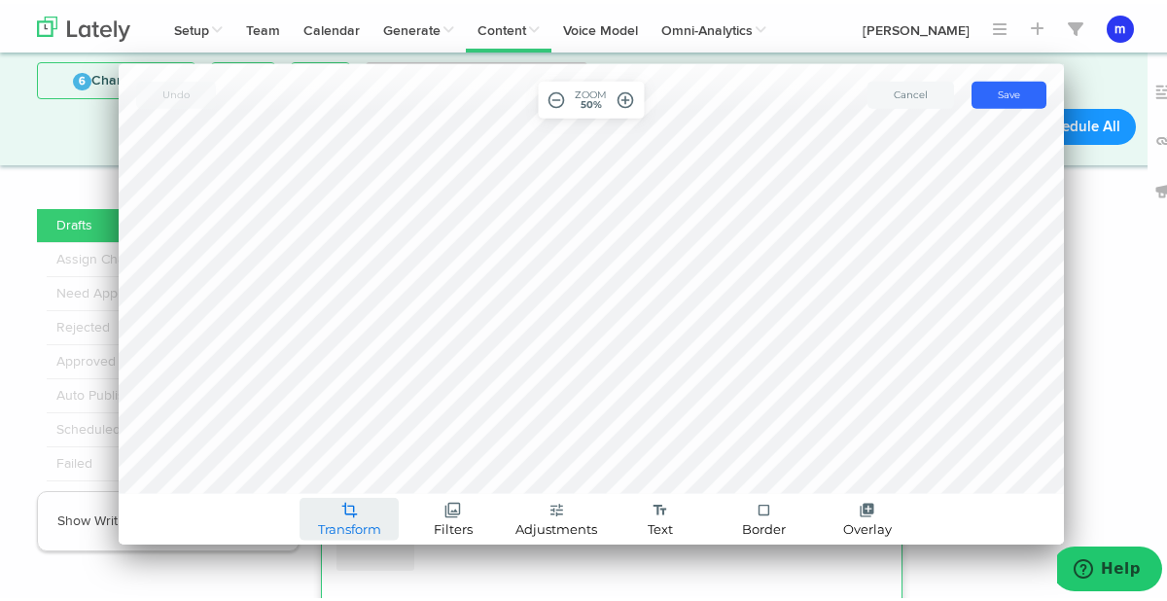
click at [347, 513] on span "crop" at bounding box center [349, 507] width 17 height 17
click at [335, 405] on link "Crop" at bounding box center [349, 404] width 115 height 30
click at [341, 511] on span "crop" at bounding box center [349, 507] width 17 height 17
click at [341, 435] on link "Resize" at bounding box center [349, 434] width 115 height 30
click at [303, 463] on input "480" at bounding box center [309, 466] width 49 height 26
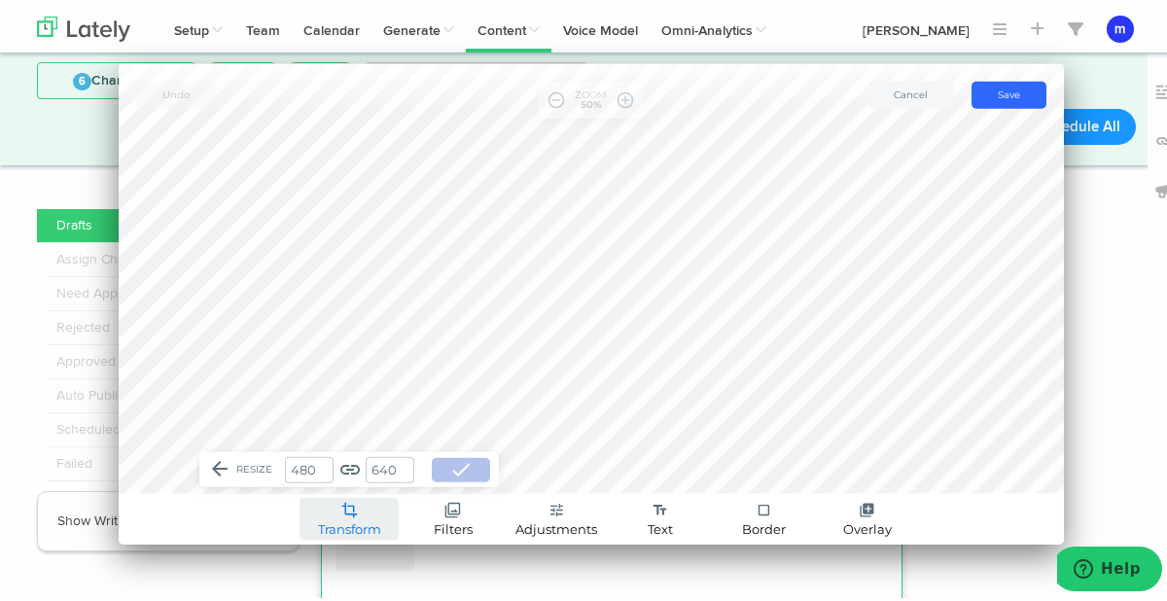
click at [303, 463] on input "480" at bounding box center [309, 466] width 49 height 26
paste input "number"
click at [318, 467] on input "number" at bounding box center [309, 466] width 49 height 26
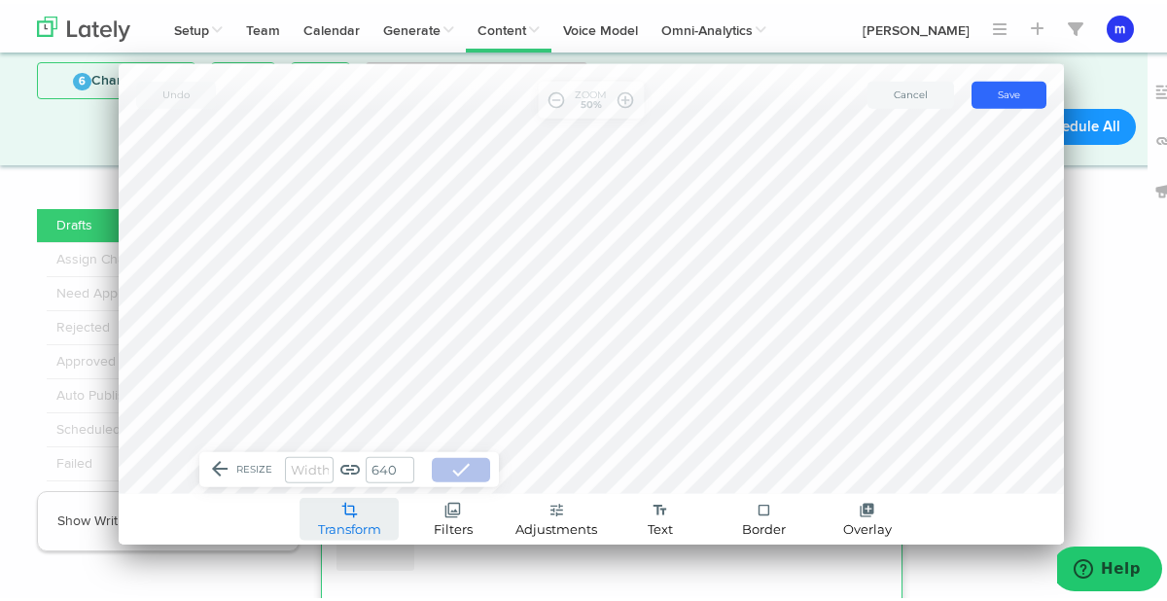
click at [318, 467] on input "number" at bounding box center [309, 466] width 49 height 26
type input "9"
type input "12"
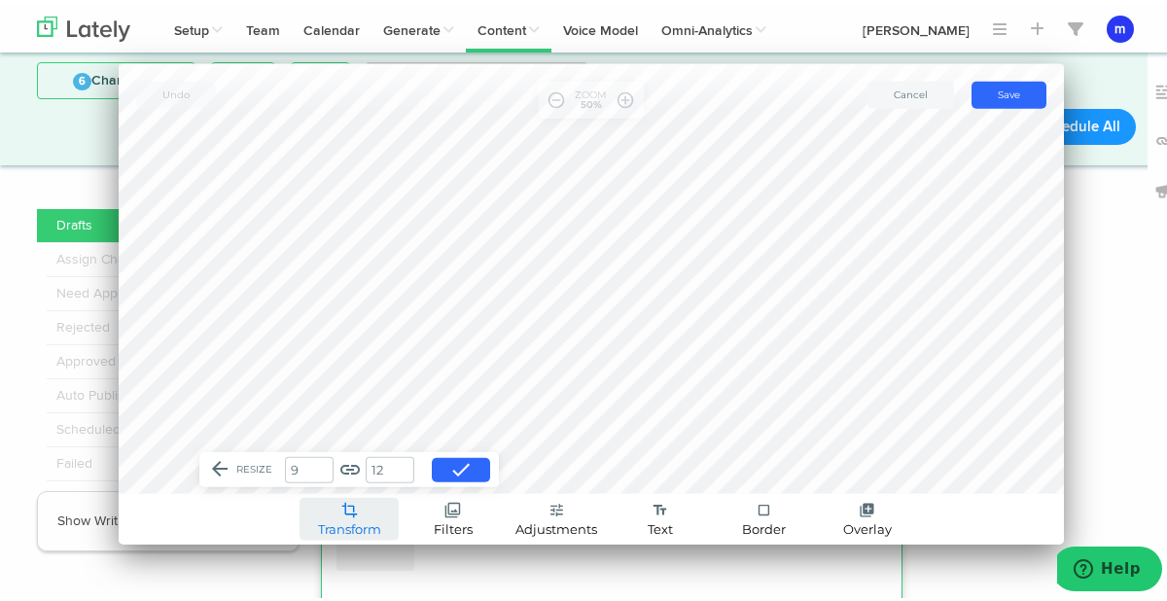
click at [374, 468] on input "12" at bounding box center [390, 466] width 49 height 26
type input "1"
type input "12"
type input "16"
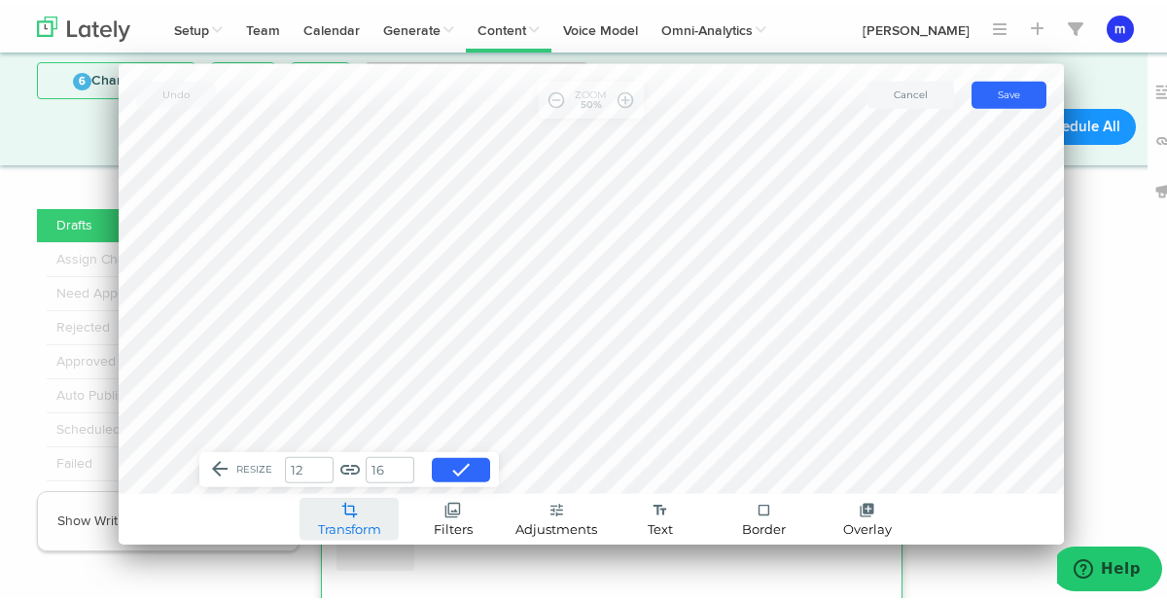
click at [311, 466] on input "12" at bounding box center [309, 466] width 49 height 26
type input "1"
type input "19"
type input "25"
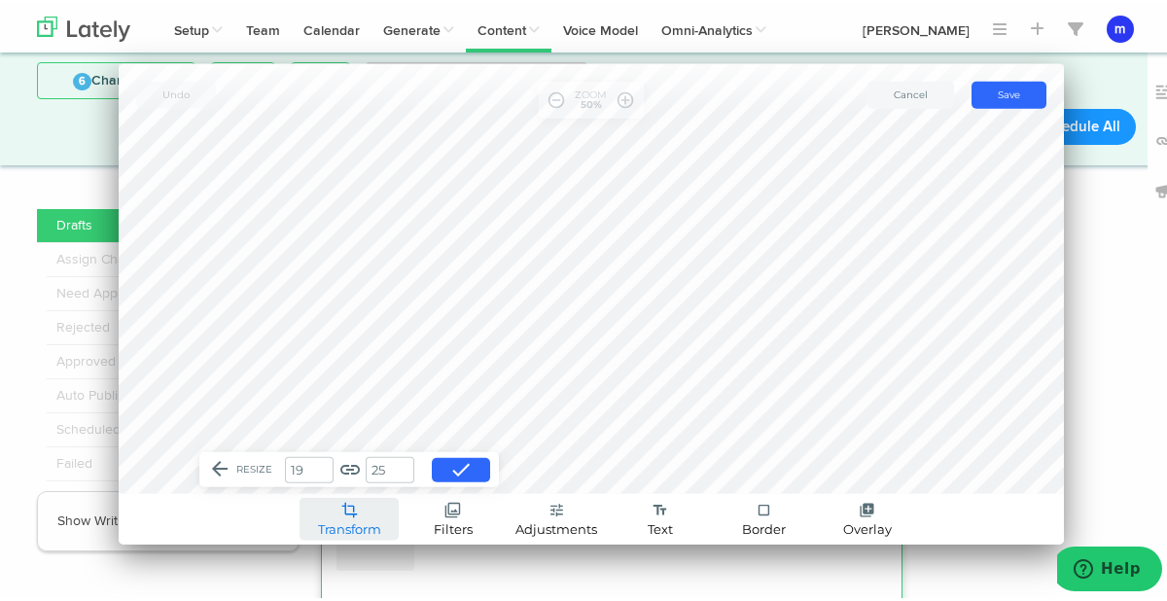
type input "19"
click at [343, 473] on link "link" at bounding box center [349, 465] width 23 height 23
click at [373, 463] on input "25" at bounding box center [390, 466] width 49 height 26
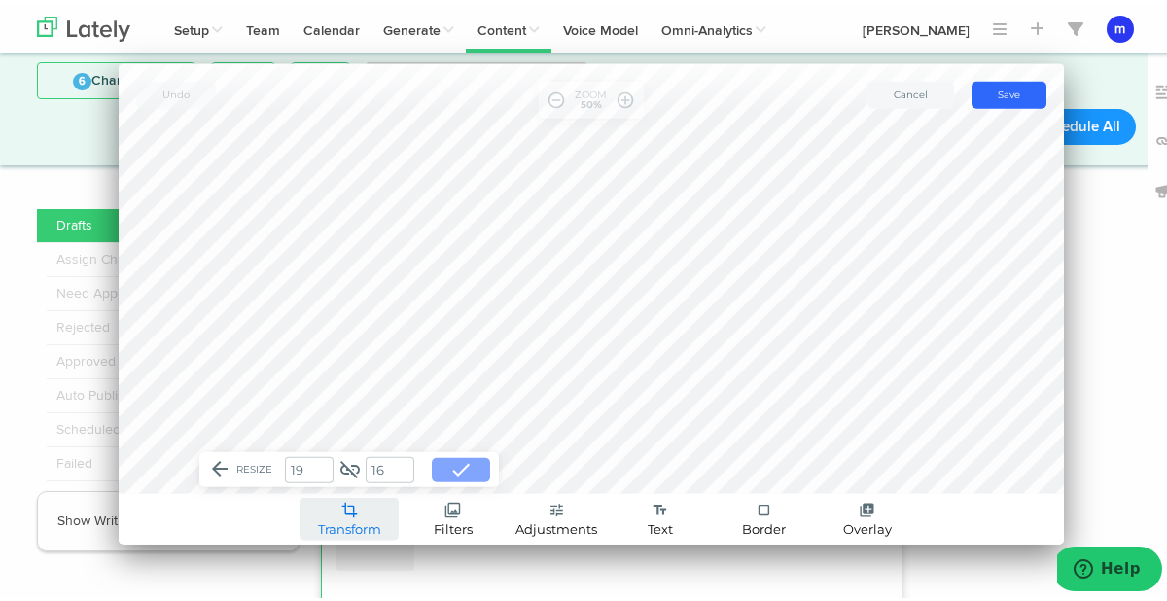
type input "16"
drag, startPoint x: 467, startPoint y: 465, endPoint x: 308, endPoint y: 467, distance: 158.5
click at [308, 467] on div "arrow_back resize 19 link_off 16 done" at bounding box center [349, 466] width 282 height 26
click at [308, 467] on input "19" at bounding box center [309, 466] width 49 height 26
type input "1"
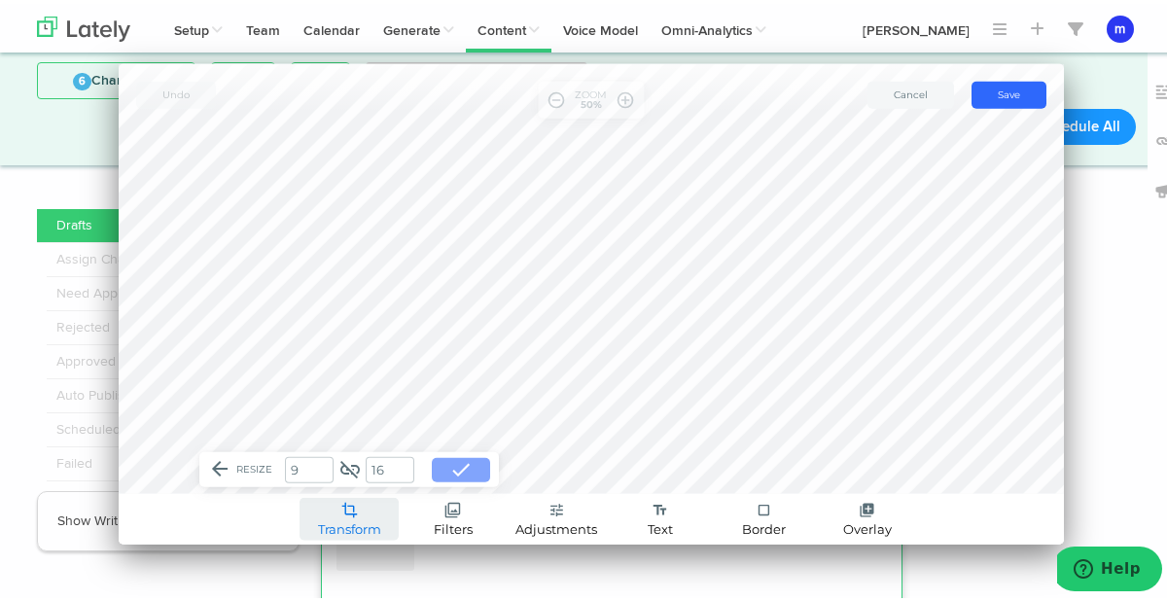
type input "9"
click at [449, 465] on span "done" at bounding box center [460, 465] width 23 height 23
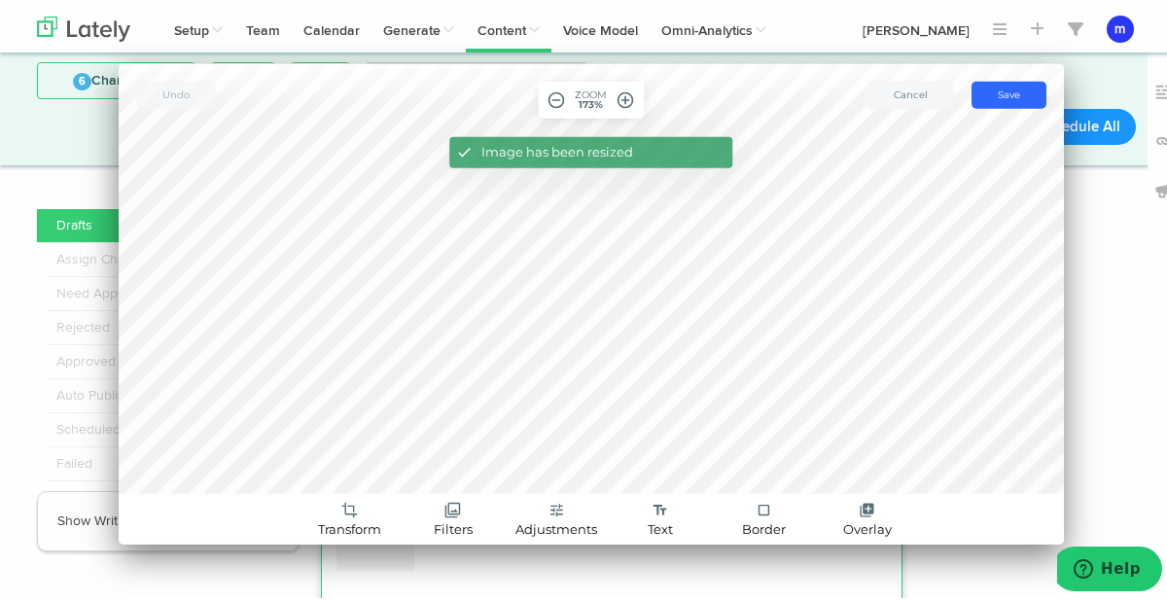
click at [170, 91] on span "Undo" at bounding box center [175, 91] width 27 height 13
click at [341, 512] on span "crop" at bounding box center [349, 507] width 17 height 17
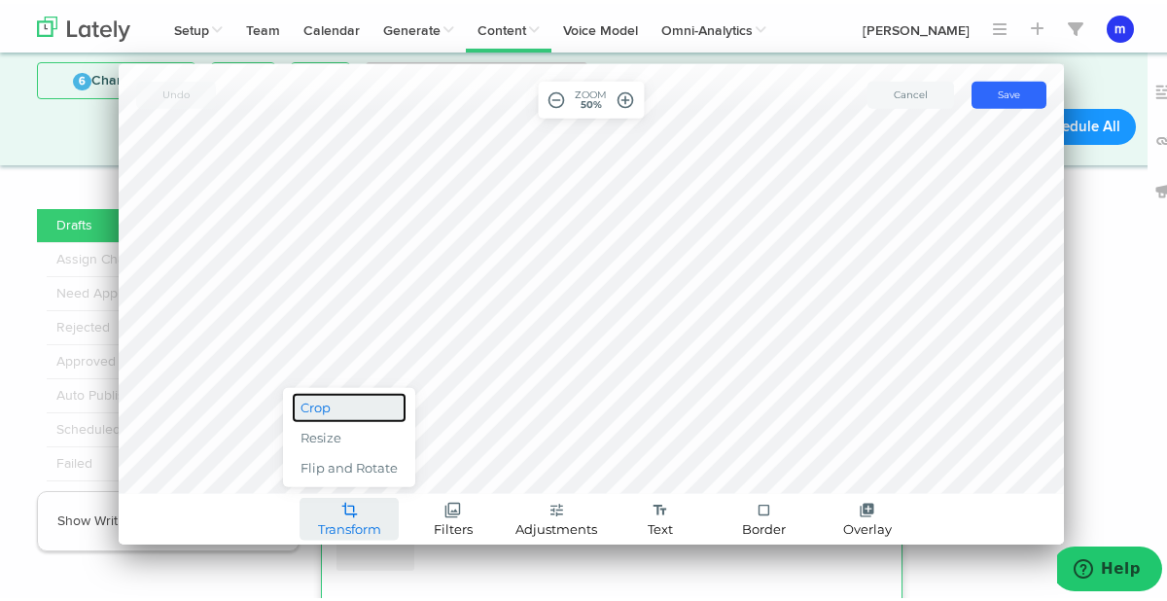
click at [342, 409] on link "Crop" at bounding box center [349, 404] width 115 height 30
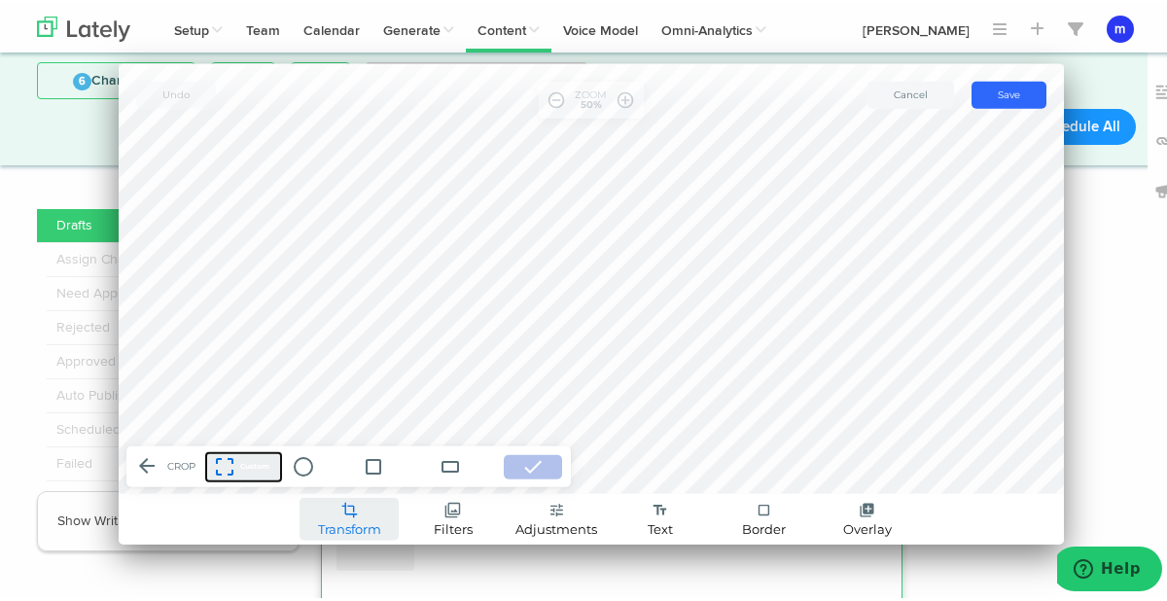
click at [225, 458] on span "crop_free" at bounding box center [224, 462] width 23 height 23
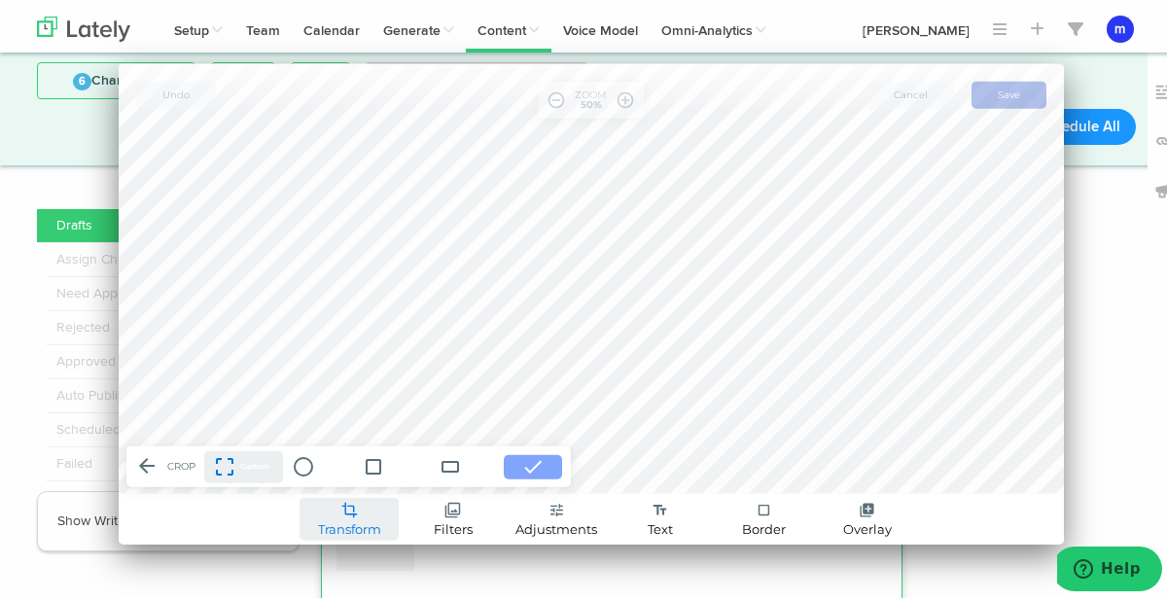
click at [535, 462] on span "done" at bounding box center [532, 462] width 23 height 23
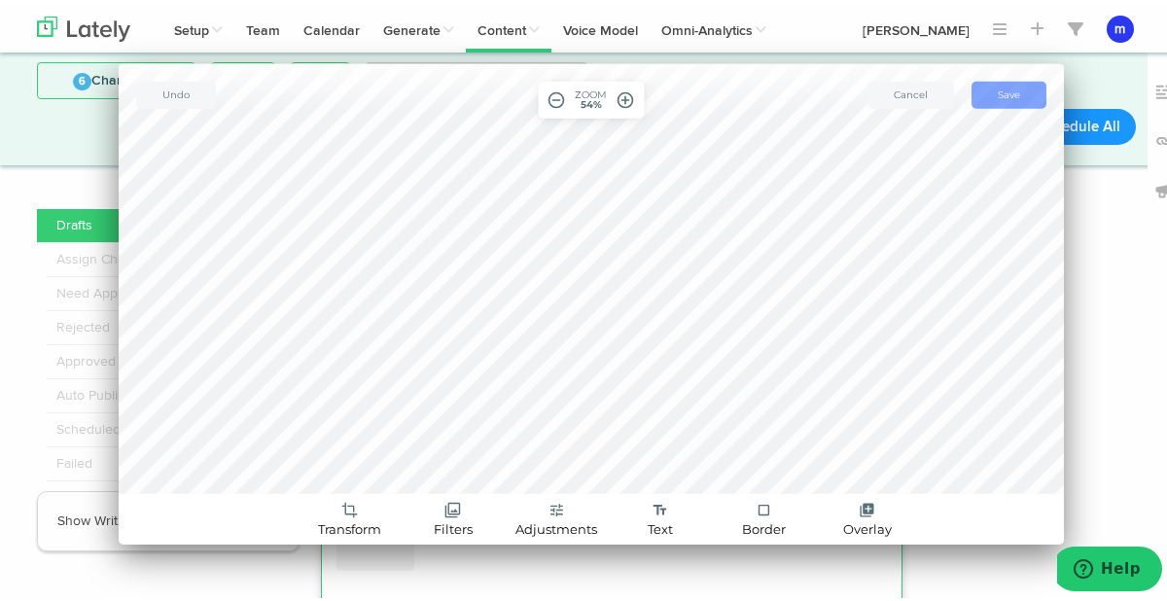
click at [1009, 85] on button "save Save" at bounding box center [1008, 91] width 75 height 27
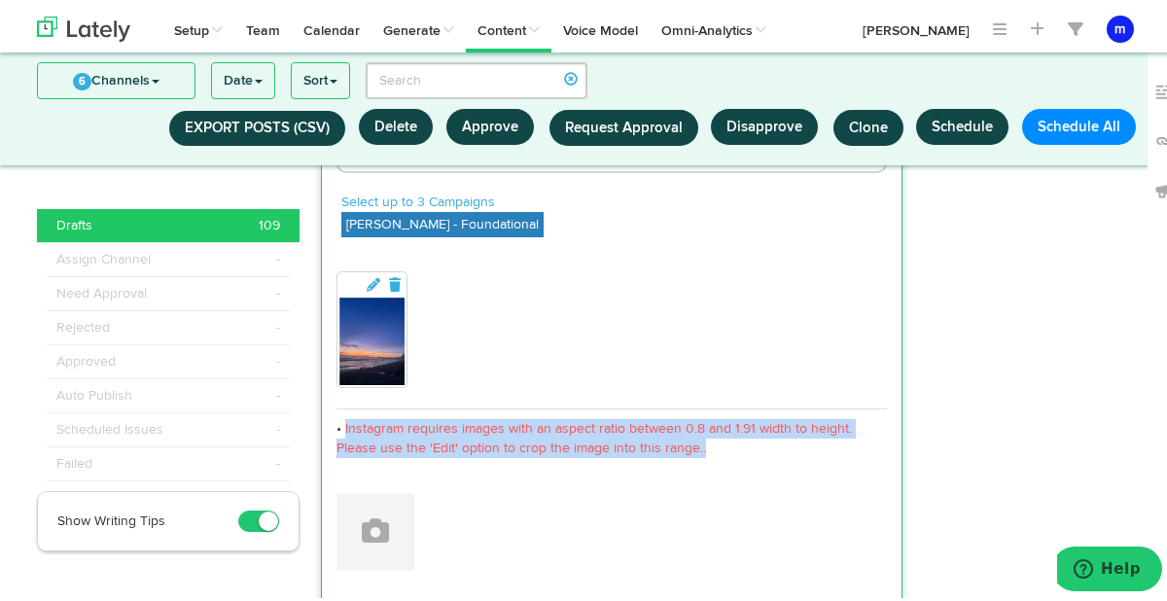
drag, startPoint x: 710, startPoint y: 406, endPoint x: 337, endPoint y: 397, distance: 372.5
click at [337, 415] on p "Instagram requires images with an aspect ratio between 0.8 and 1.91 width to he…" at bounding box center [611, 434] width 550 height 39
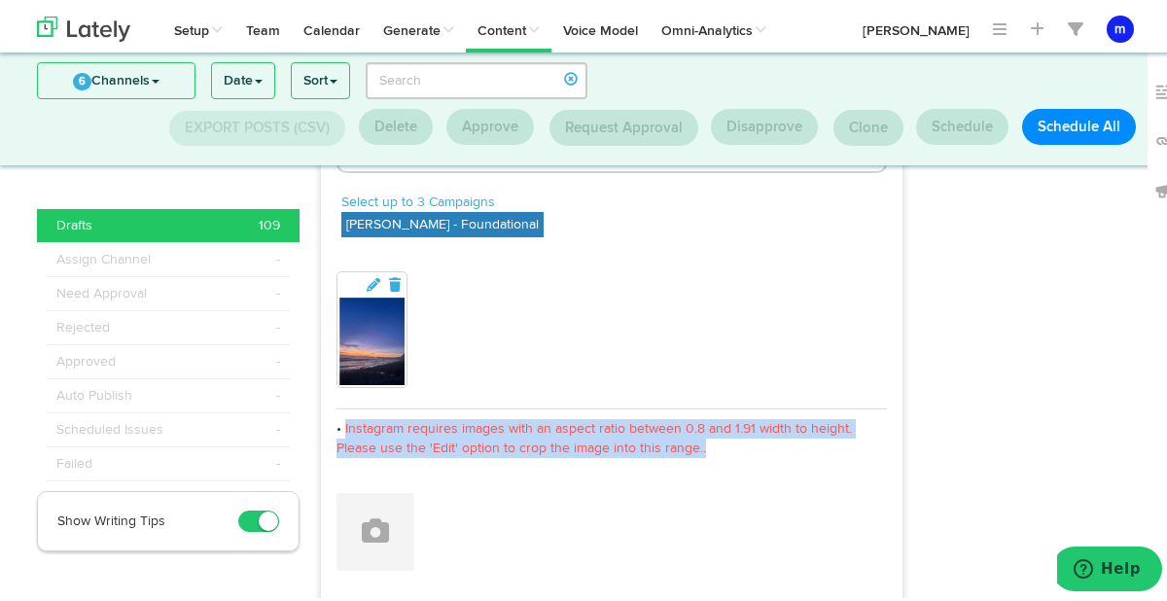
copy span "Instagram requires images with an aspect ratio between 0.8 and 1.91 width to he…"
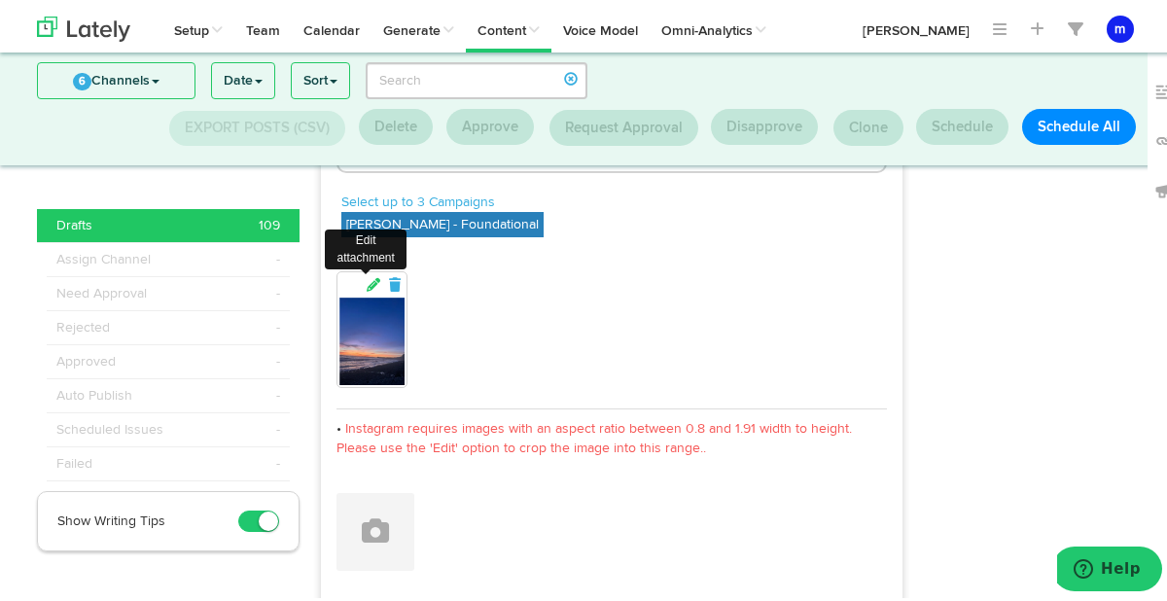
click at [365, 274] on icon at bounding box center [374, 281] width 18 height 14
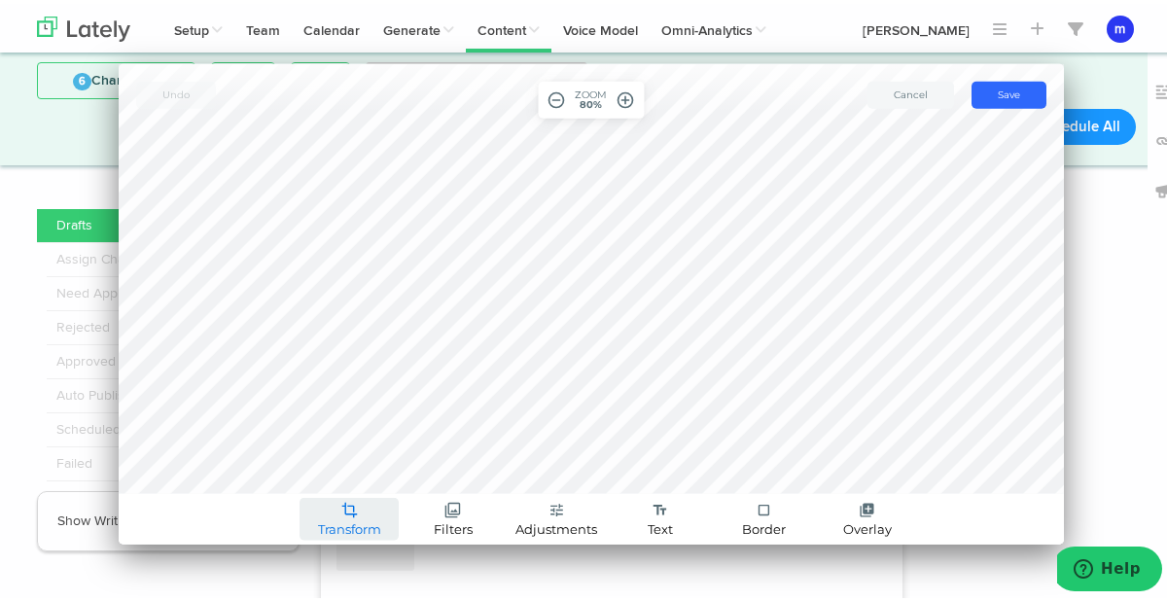
click at [341, 514] on span "crop" at bounding box center [349, 507] width 17 height 17
click at [327, 420] on link "Resize" at bounding box center [349, 434] width 115 height 30
click at [298, 459] on input "233" at bounding box center [309, 466] width 49 height 26
type input "1"
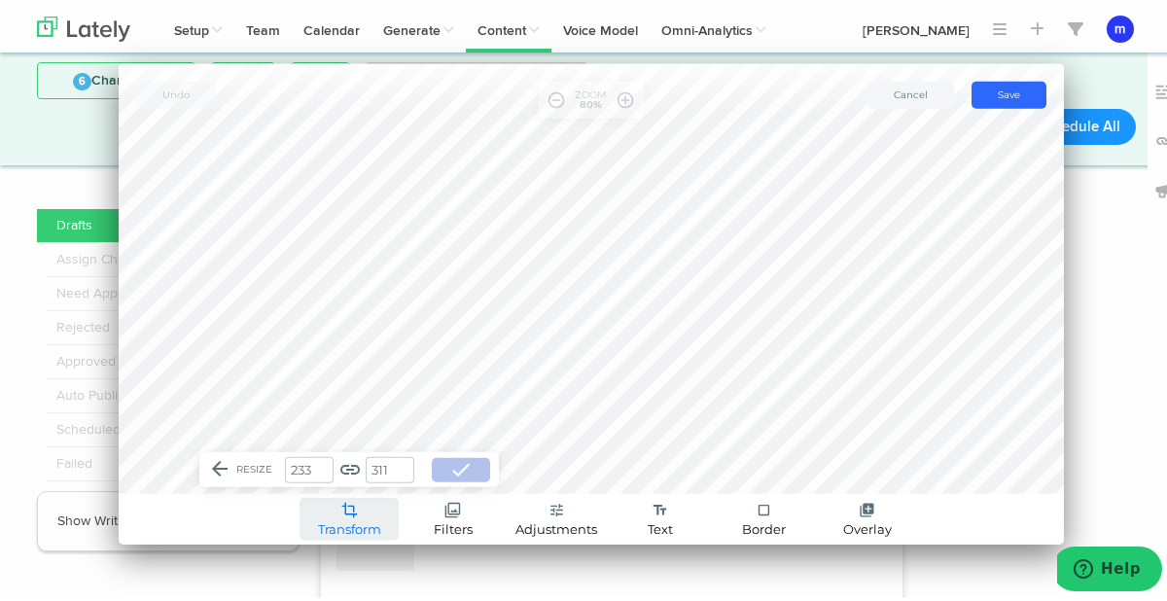
type input "1"
type input "10"
type input "13"
type input "108"
type input "144"
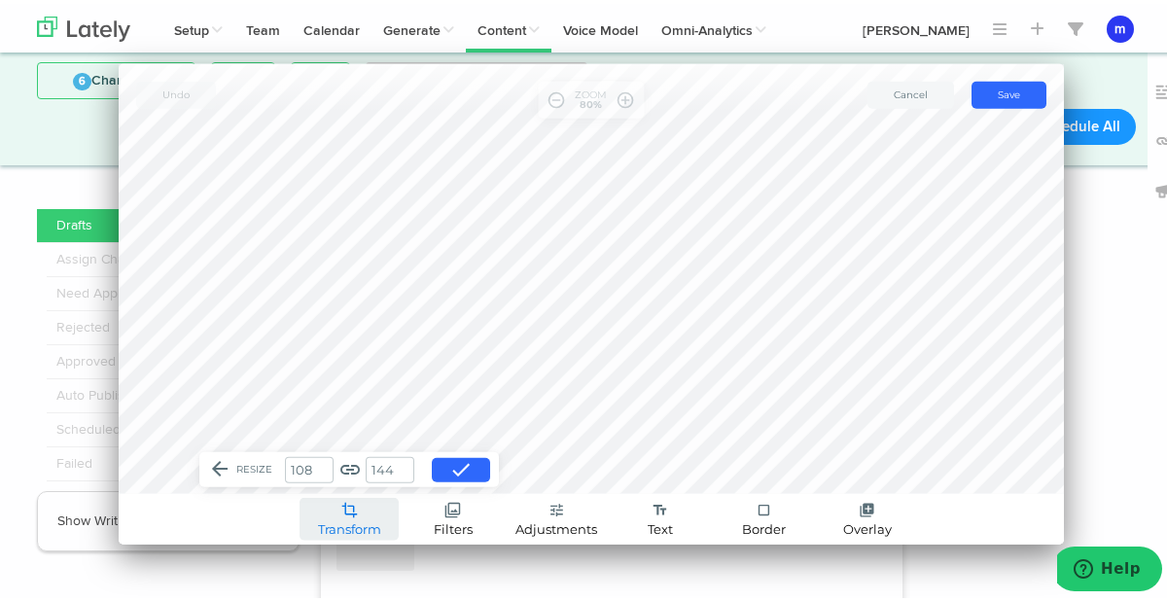
type input "1080"
type input "1442"
type input "1080"
click at [471, 462] on button "done" at bounding box center [461, 466] width 58 height 24
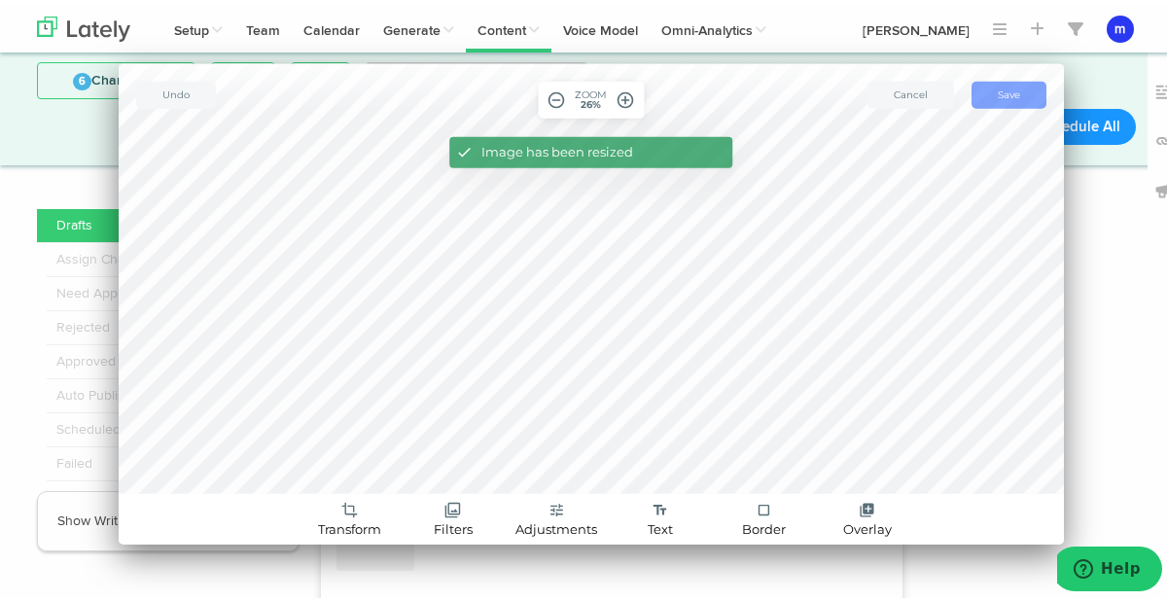
click at [977, 90] on button "save Save" at bounding box center [1008, 91] width 75 height 27
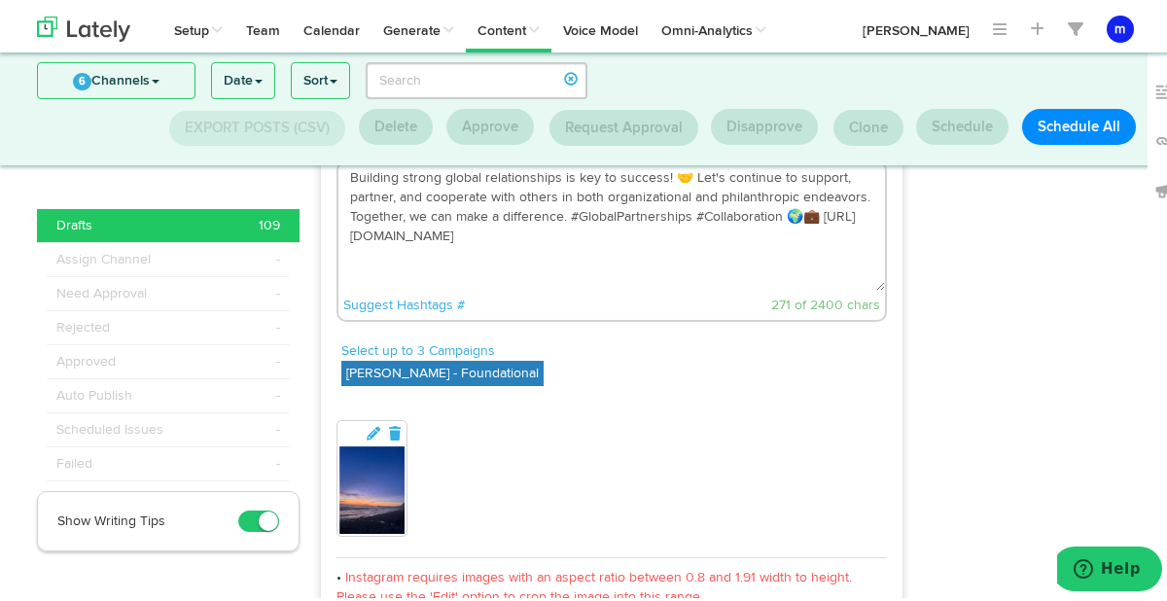
scroll to position [6133, 0]
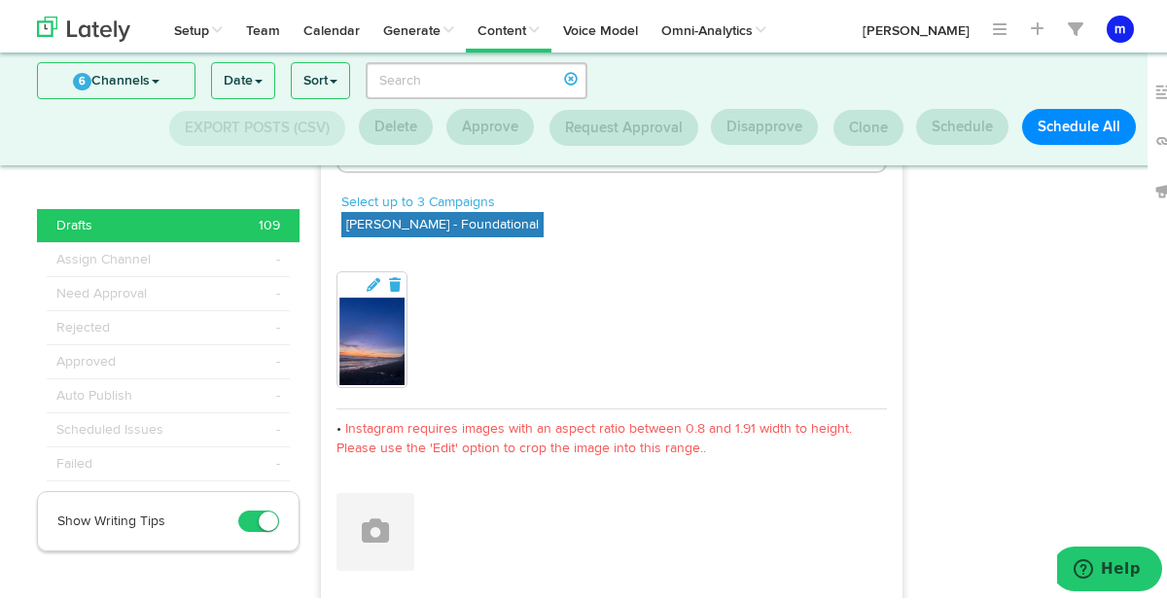
click at [716, 456] on div "Instagram requires images with an aspect ratio between 0.8 and 1.91 width to he…" at bounding box center [611, 447] width 550 height 85
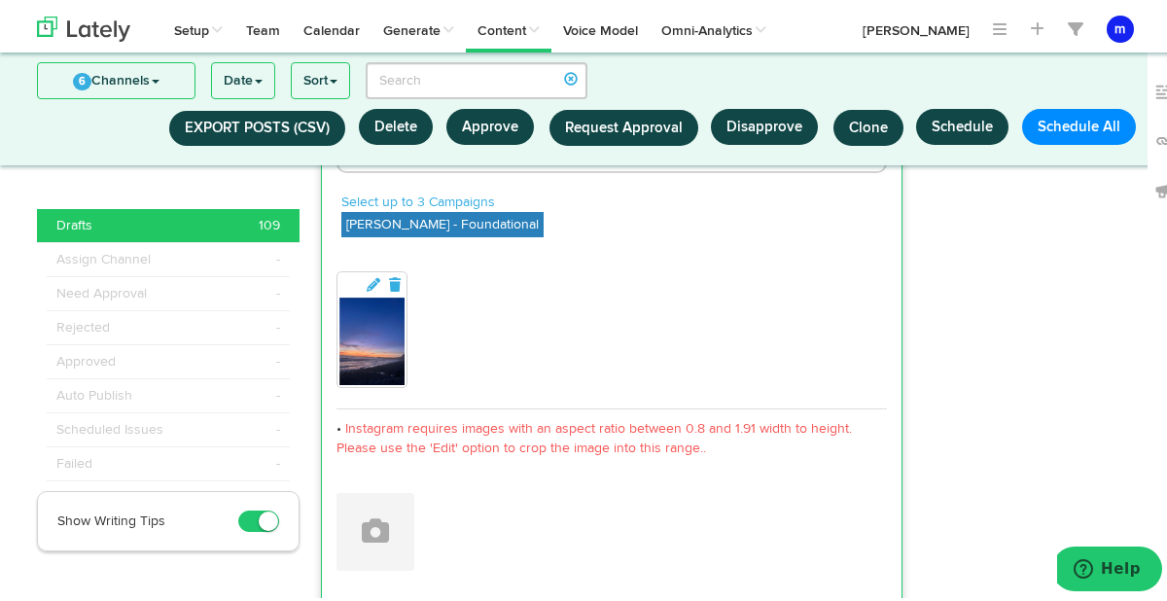
click at [591, 537] on div "[PERSON_NAME] Boutique Agency @nogaagency [DATE] Building strong global relatio…" at bounding box center [612, 298] width 580 height 707
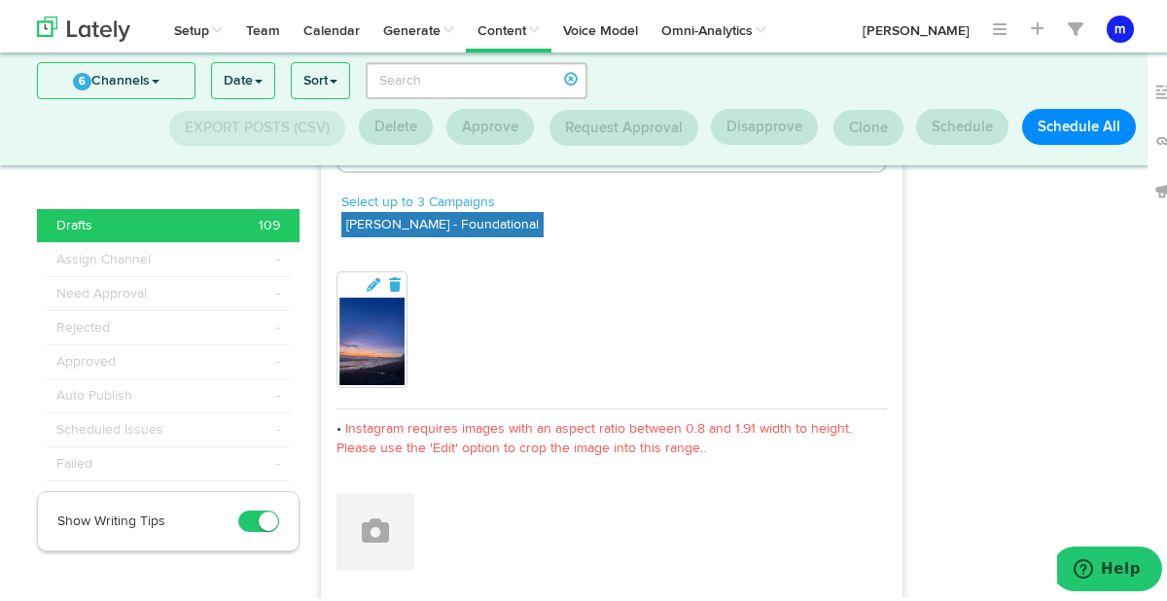
scroll to position [6325, 0]
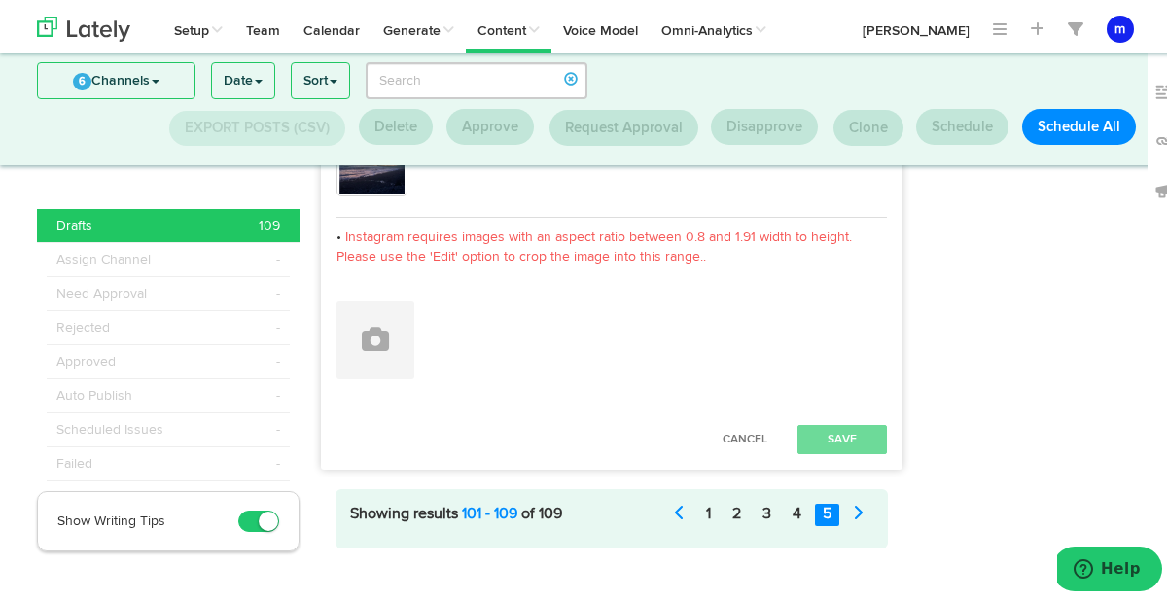
click at [881, 421] on div "Cancel Save" at bounding box center [612, 435] width 580 height 29
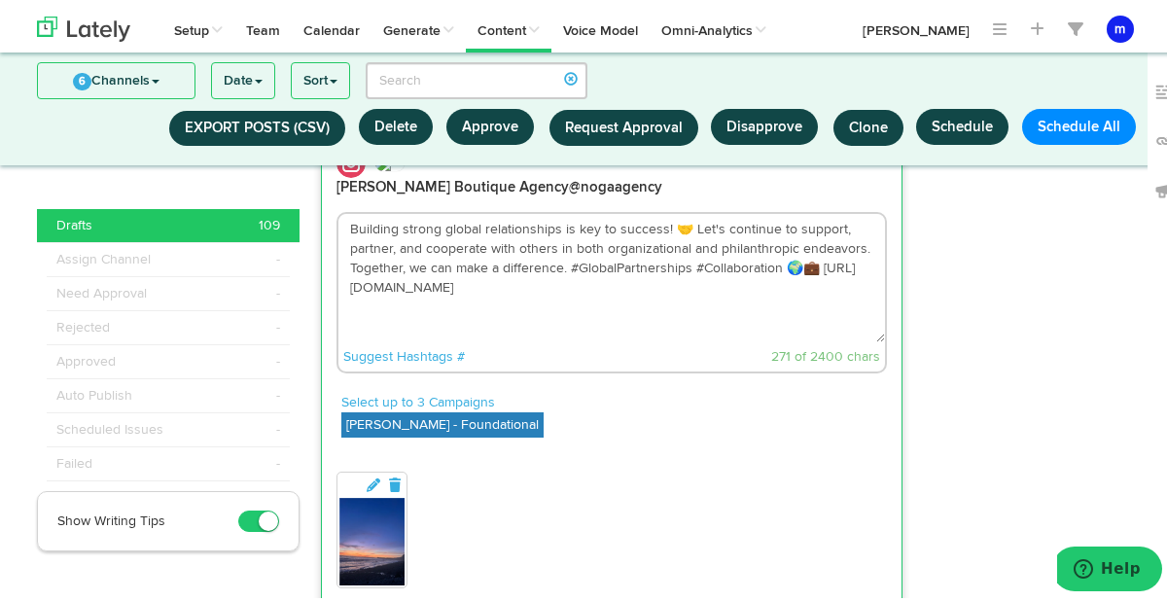
scroll to position [6273, 0]
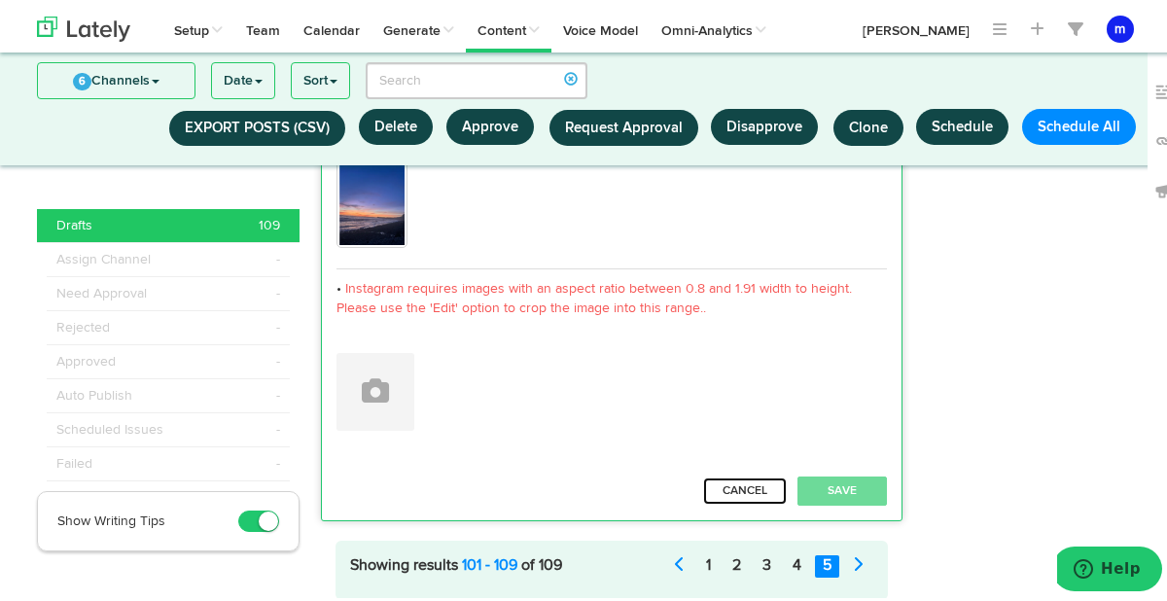
drag, startPoint x: 726, startPoint y: 455, endPoint x: 599, endPoint y: 284, distance: 213.4
click at [598, 285] on div "[PERSON_NAME] Boutique Agency @nogaagency [DATE] Building strong global relatio…" at bounding box center [612, 158] width 580 height 707
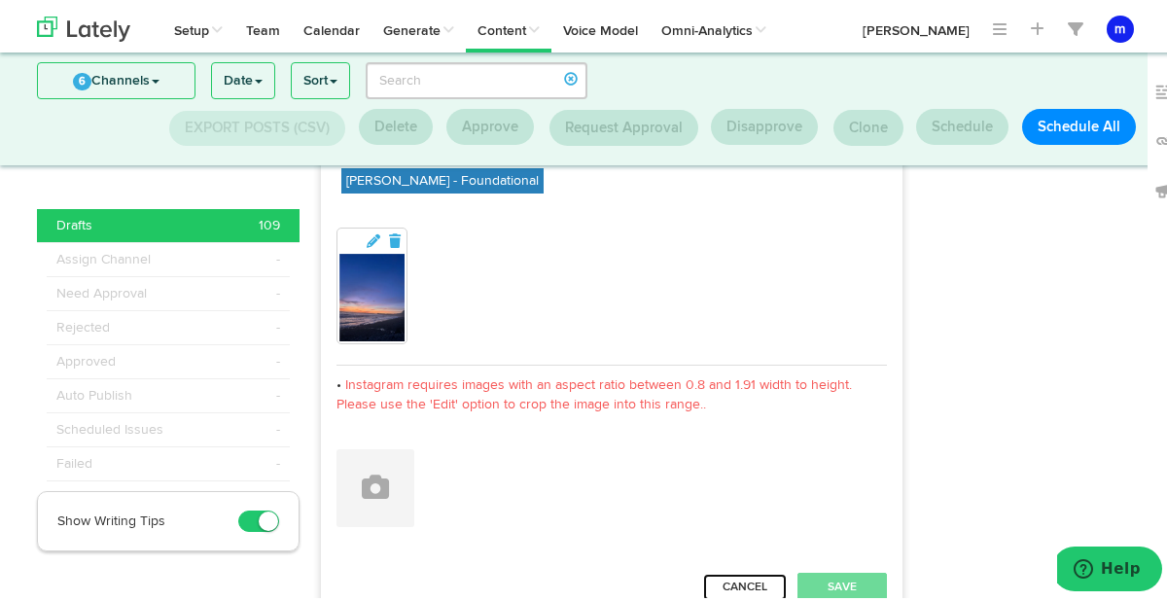
scroll to position [6136, 0]
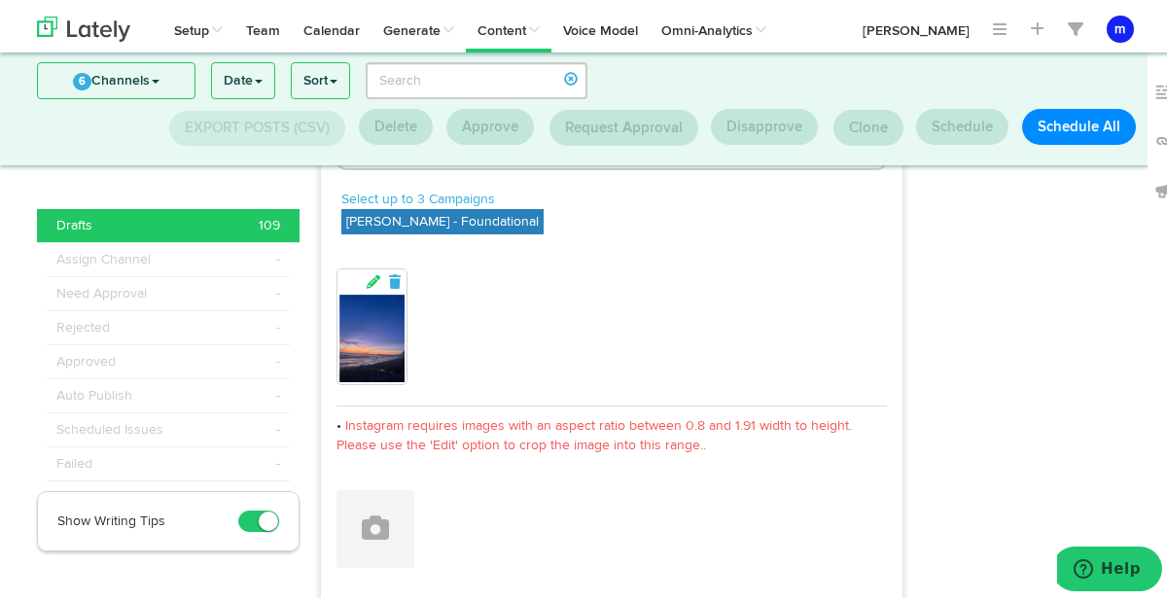
click at [365, 271] on icon at bounding box center [374, 278] width 18 height 14
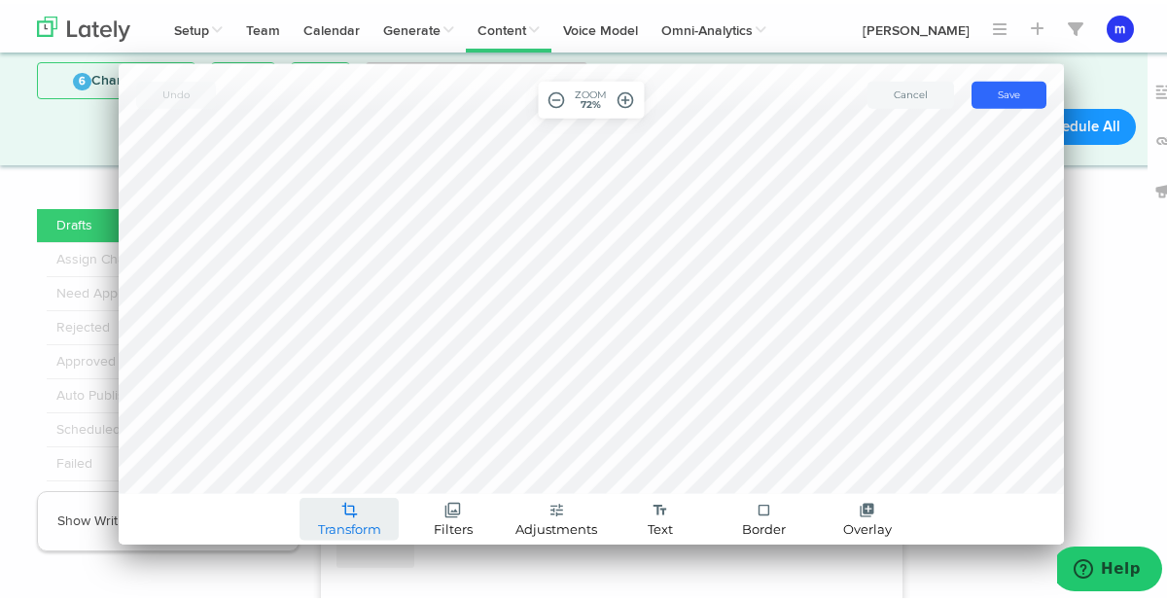
click at [341, 511] on span "crop" at bounding box center [349, 507] width 17 height 17
click at [334, 434] on link "Resize" at bounding box center [349, 434] width 115 height 30
click at [294, 467] on input "280" at bounding box center [309, 466] width 49 height 26
click at [306, 465] on input "280" at bounding box center [309, 466] width 49 height 26
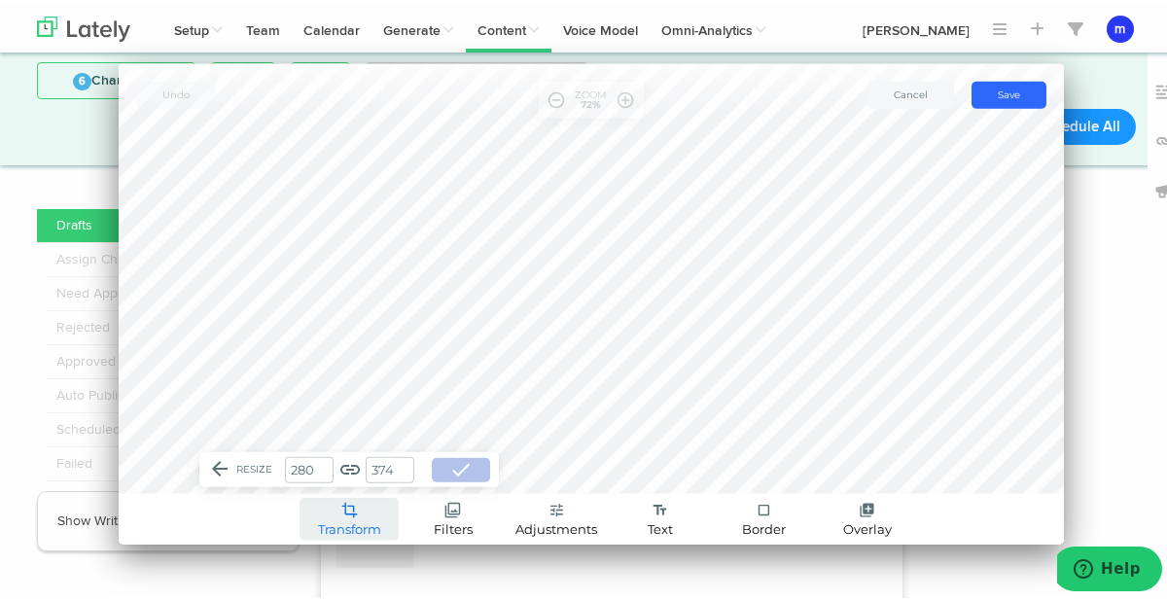
click at [306, 465] on input "280" at bounding box center [309, 466] width 49 height 26
paste input "number"
click at [310, 465] on input "number" at bounding box center [309, 466] width 49 height 26
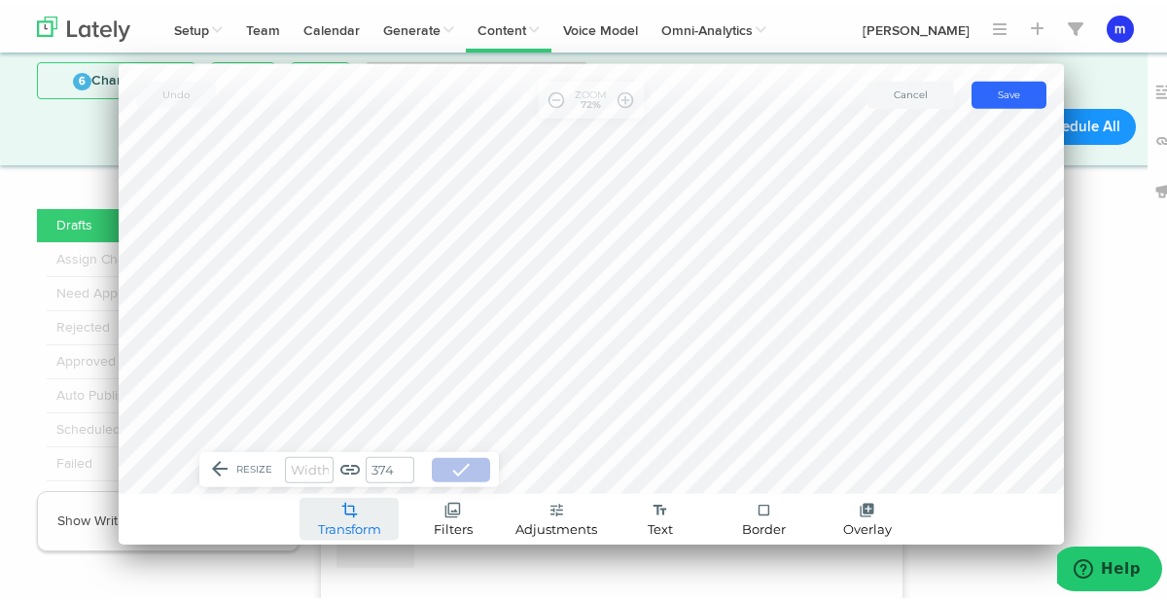
click at [310, 465] on input "number" at bounding box center [309, 466] width 49 height 26
type input "1"
type input "10"
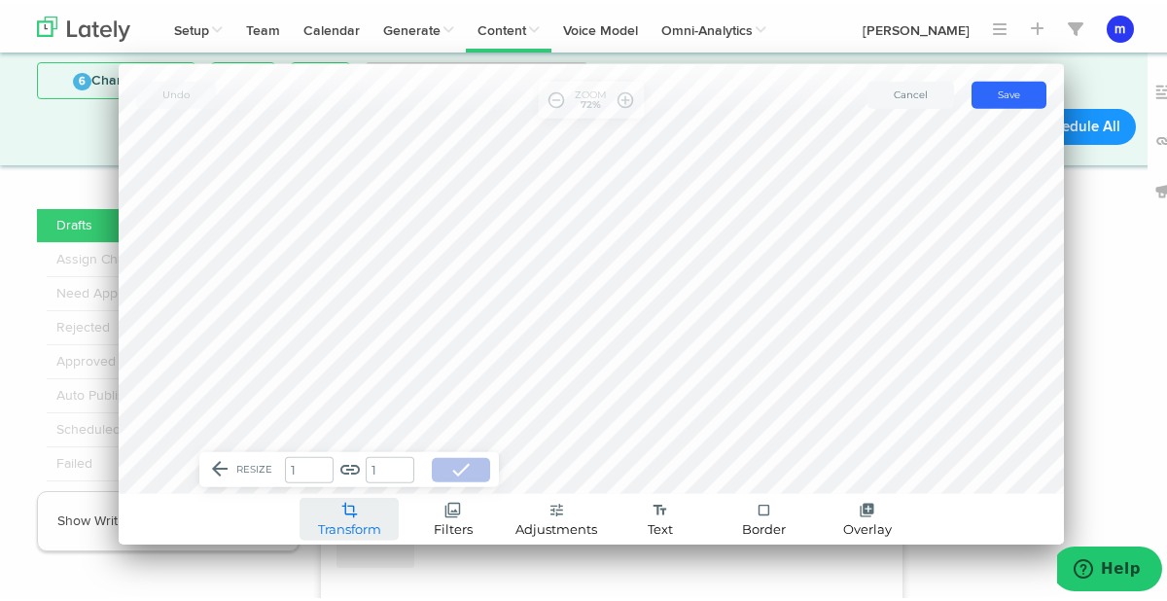
type input "13"
type input "108"
type input "144"
type input "1080"
type input "1443"
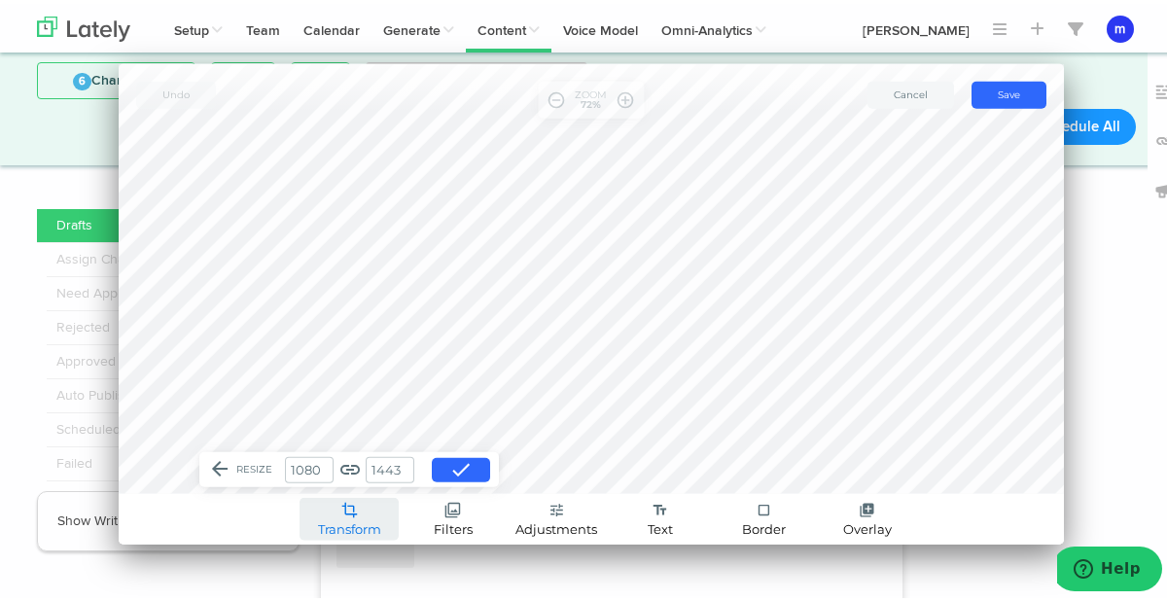
type input "1080"
click at [341, 462] on link "link" at bounding box center [349, 465] width 23 height 23
click at [383, 464] on input "1443" at bounding box center [390, 466] width 49 height 26
click at [383, 464] on input "14413" at bounding box center [390, 466] width 49 height 26
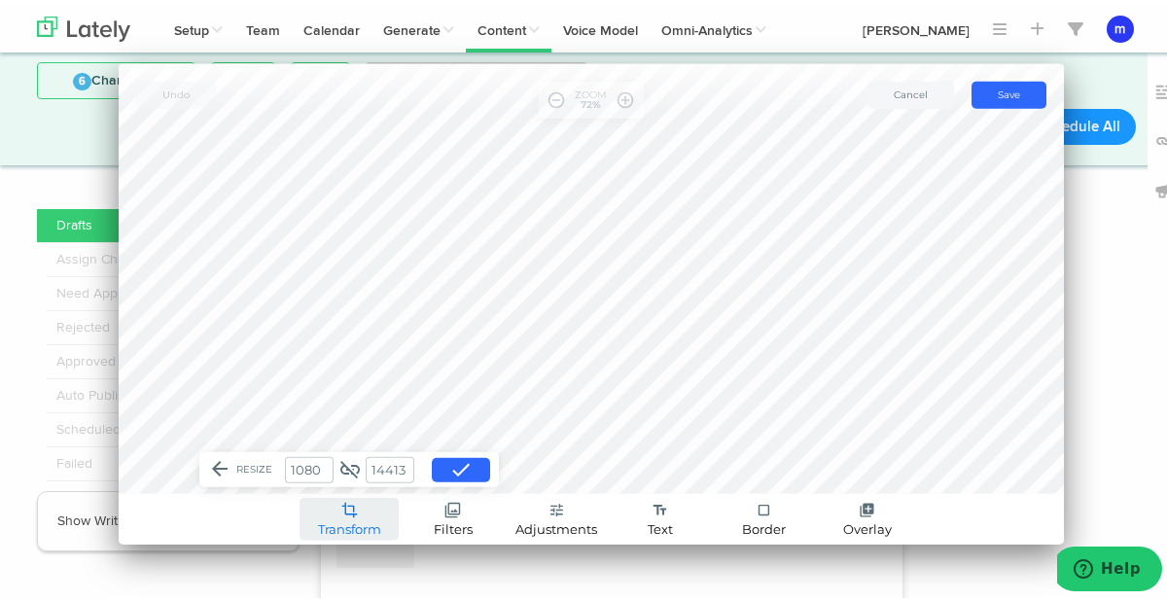
click at [383, 464] on input "14413" at bounding box center [390, 466] width 49 height 26
type input "1350"
click at [449, 476] on span "done" at bounding box center [460, 465] width 23 height 23
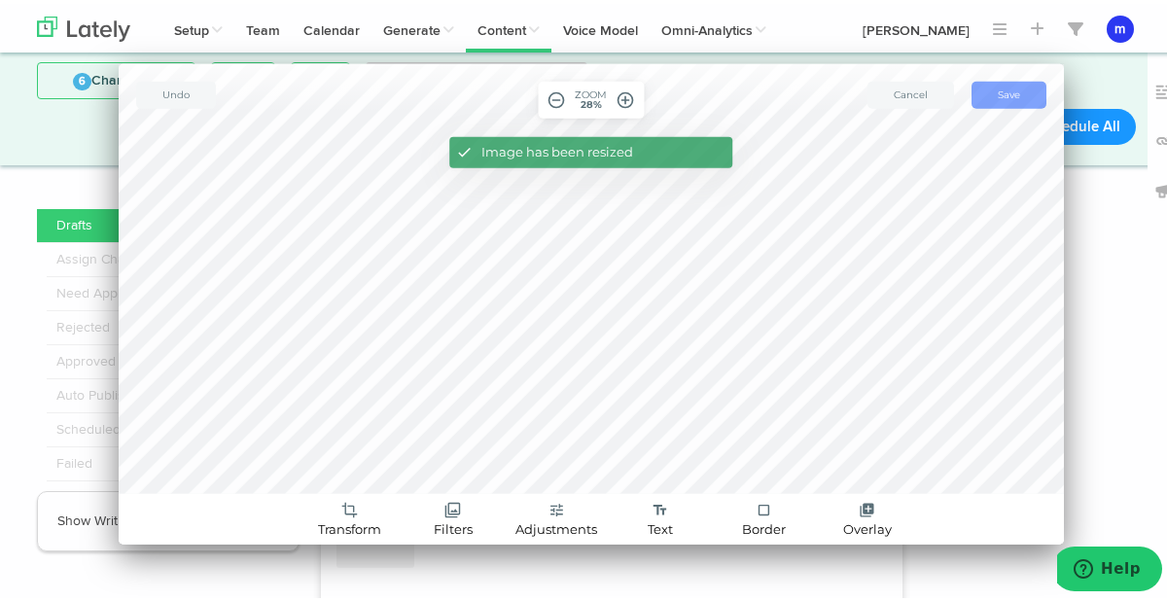
click at [1015, 93] on button "save Save" at bounding box center [1008, 91] width 75 height 27
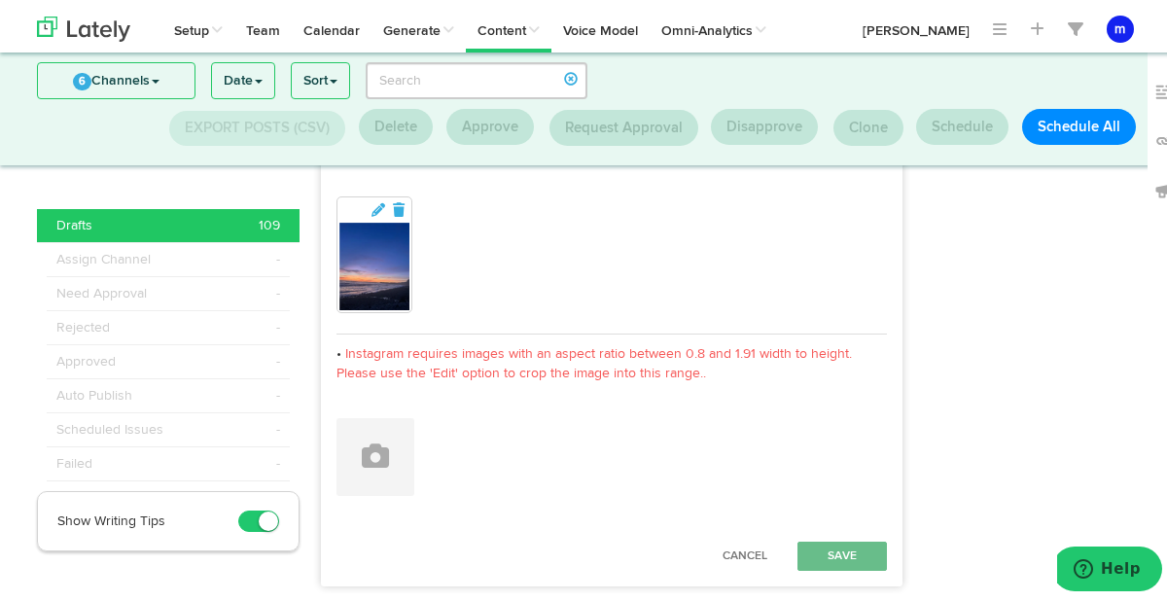
scroll to position [6325, 0]
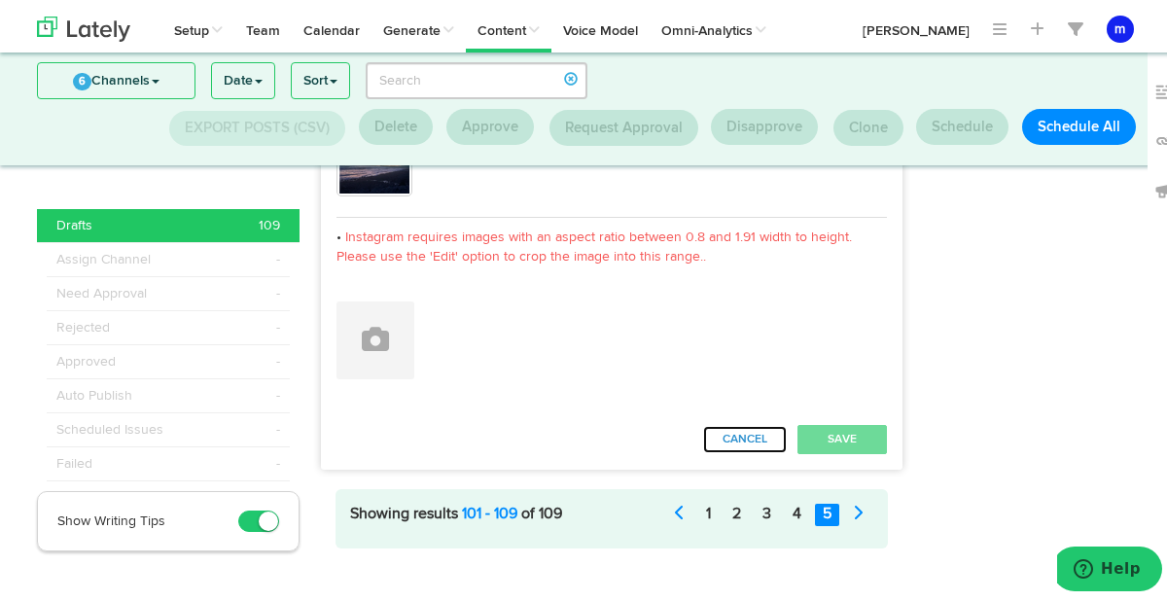
click at [749, 421] on button "Cancel" at bounding box center [745, 435] width 86 height 29
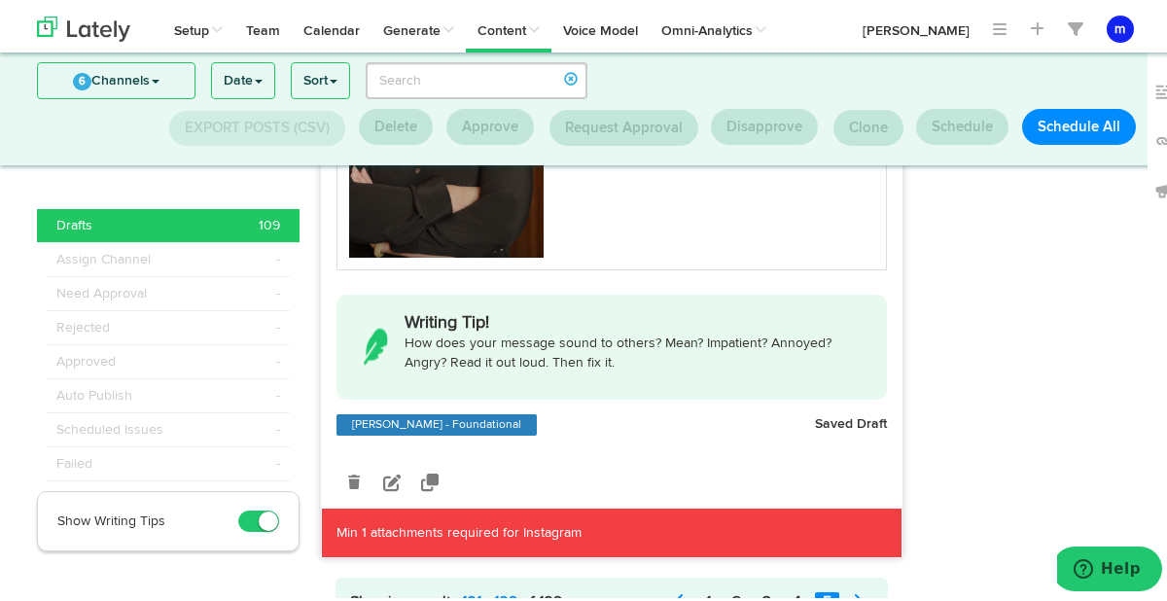
scroll to position [6329, 0]
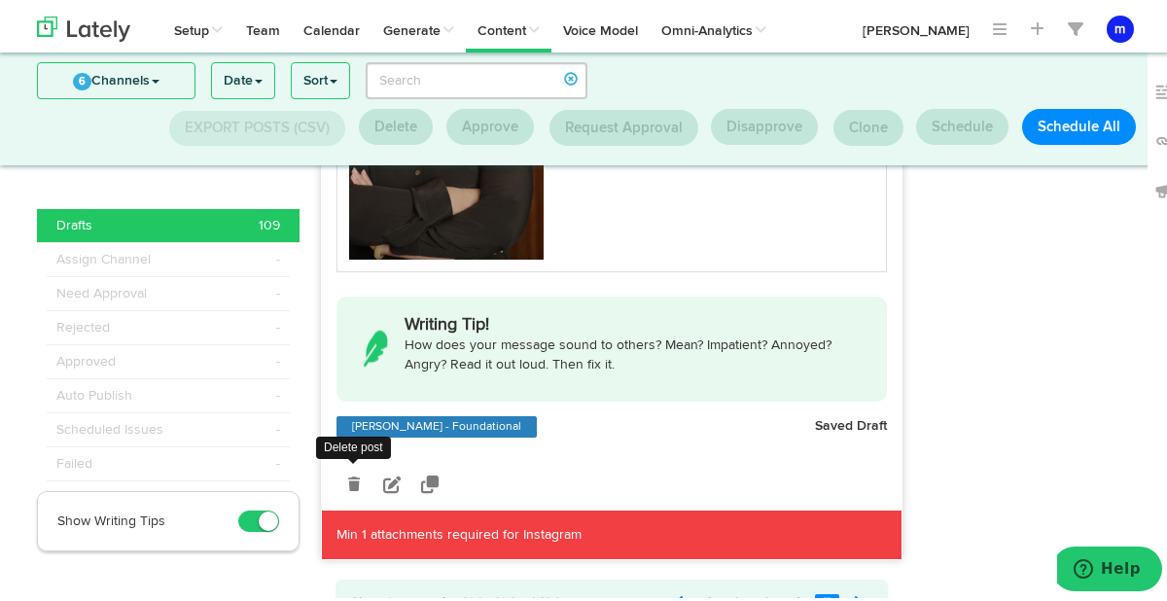
click at [339, 471] on link at bounding box center [353, 480] width 34 height 34
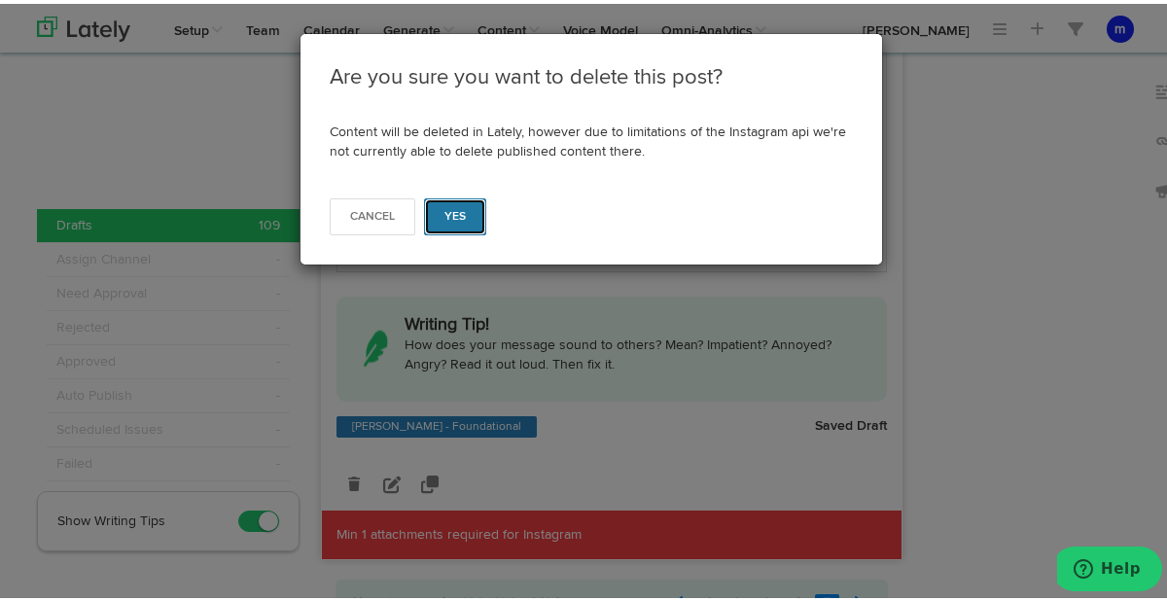
click at [453, 207] on button "Yes" at bounding box center [455, 212] width 63 height 37
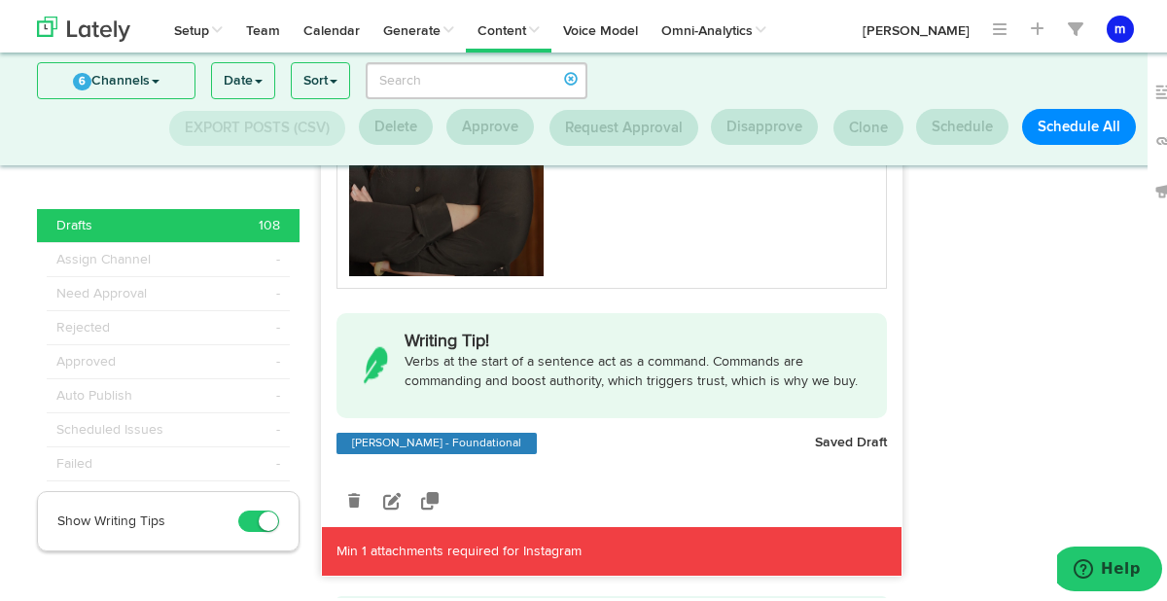
scroll to position [5482, 0]
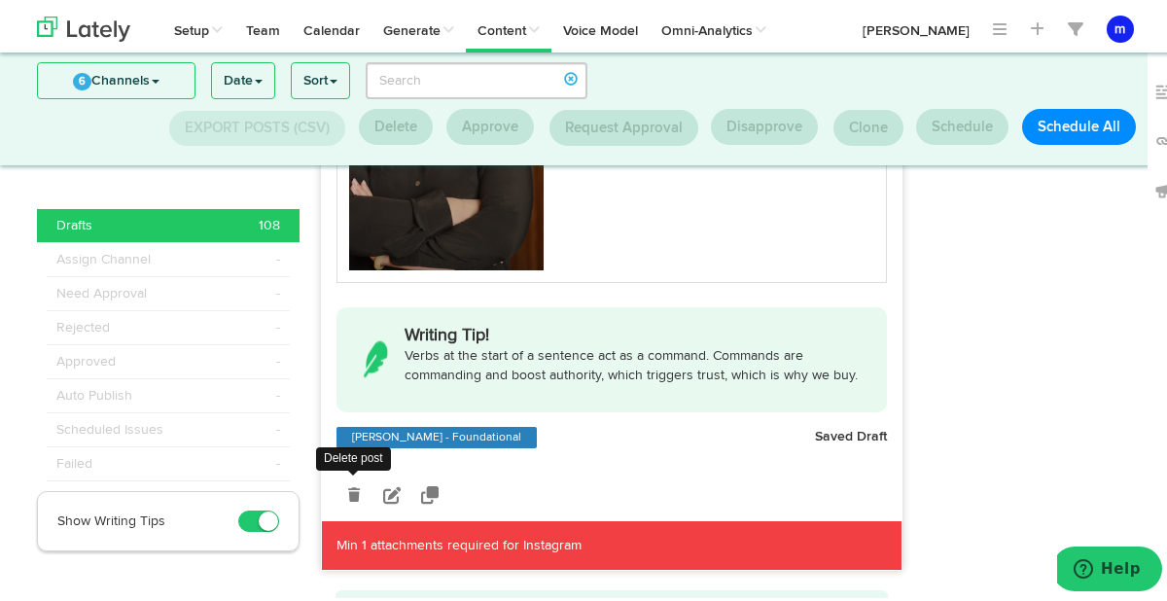
click at [350, 484] on icon at bounding box center [354, 491] width 12 height 14
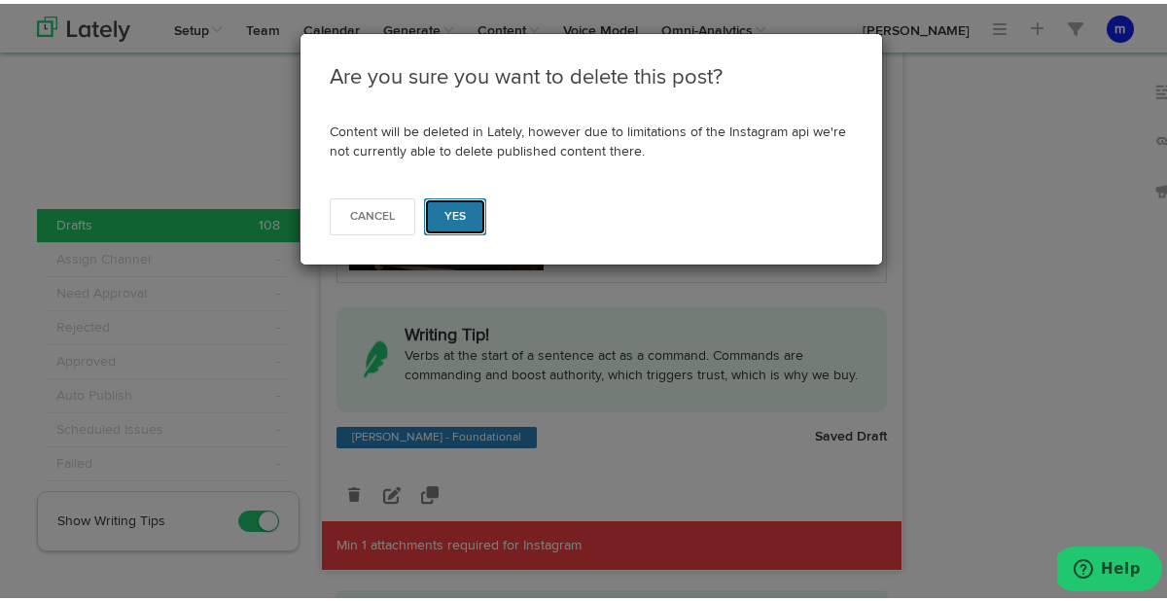
click at [466, 220] on button "Yes" at bounding box center [455, 212] width 63 height 37
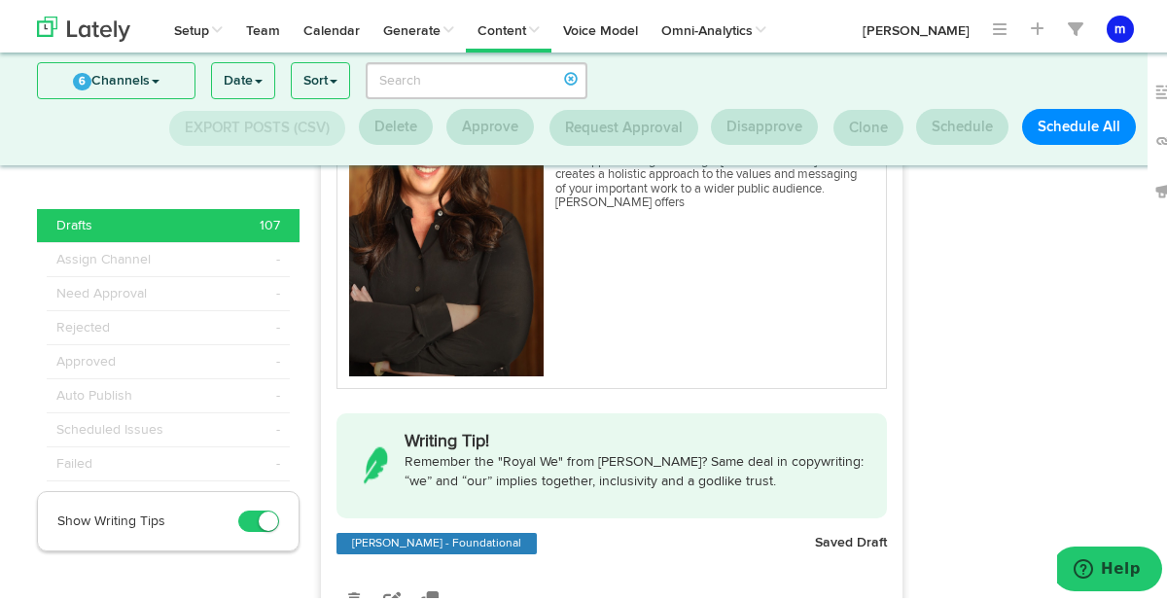
scroll to position [4536, 0]
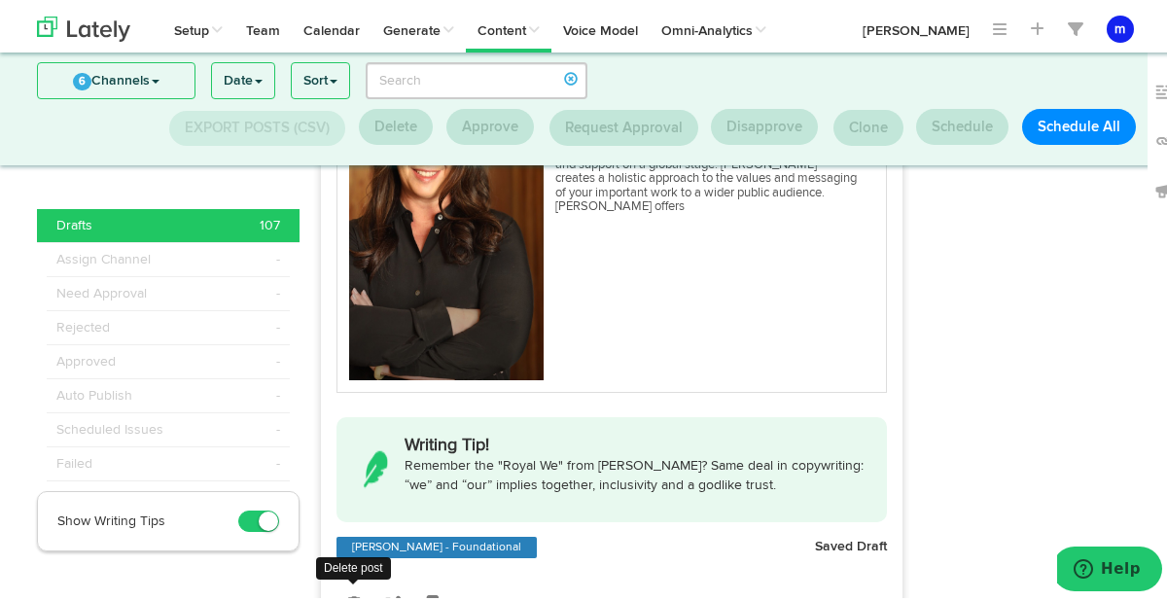
click at [348, 593] on icon at bounding box center [354, 600] width 12 height 14
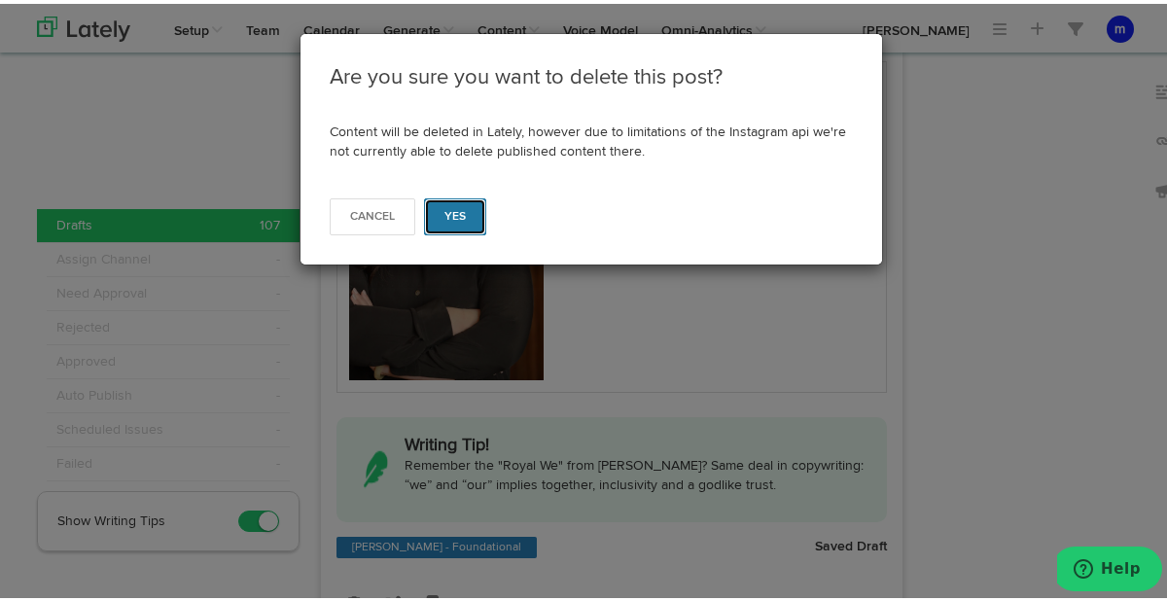
click at [457, 212] on button "Yes" at bounding box center [455, 212] width 63 height 37
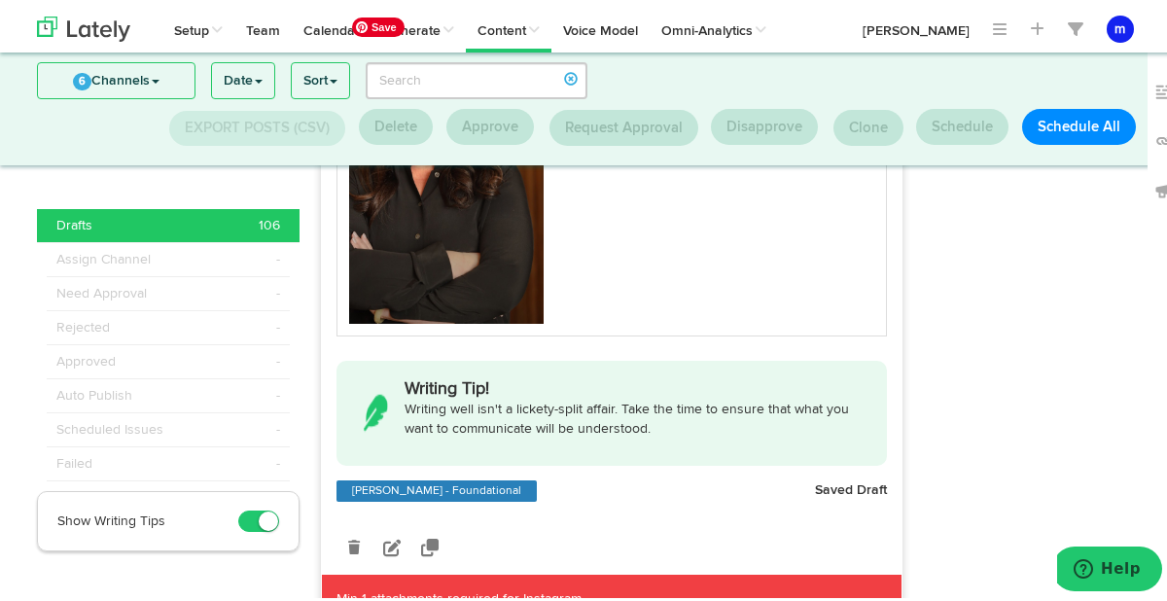
scroll to position [3782, 0]
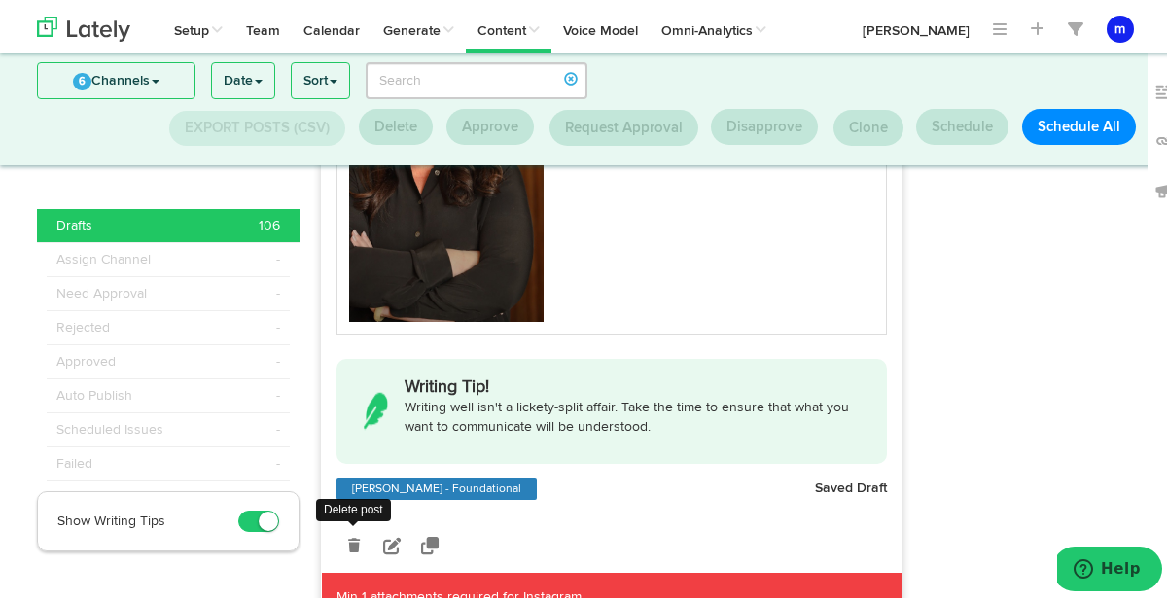
click at [346, 539] on link at bounding box center [353, 542] width 34 height 34
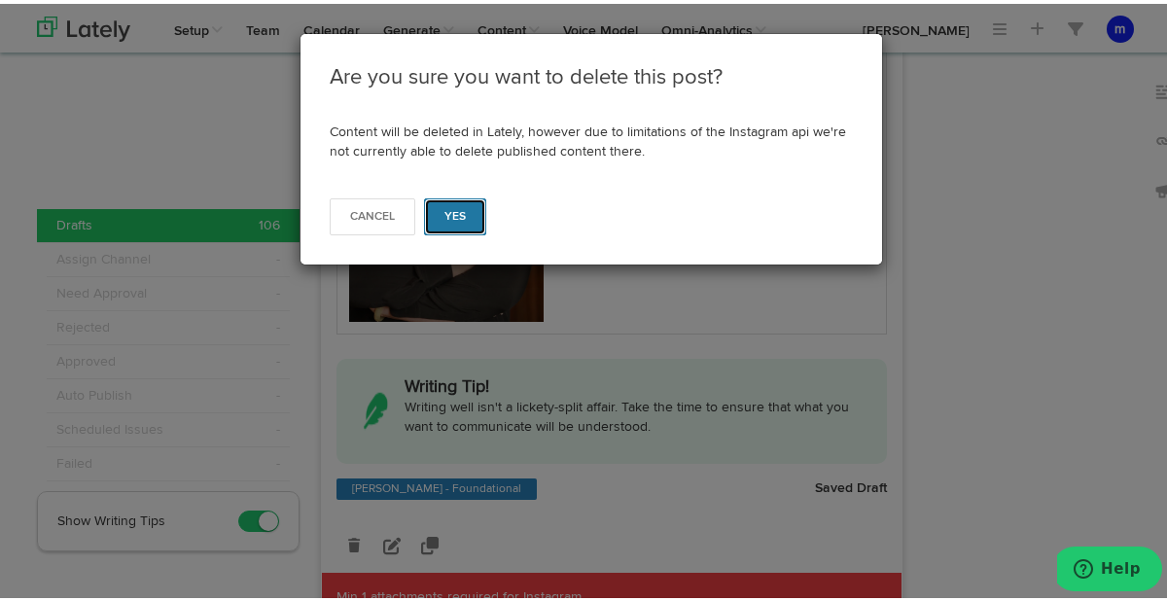
click at [458, 224] on button "Yes" at bounding box center [455, 212] width 63 height 37
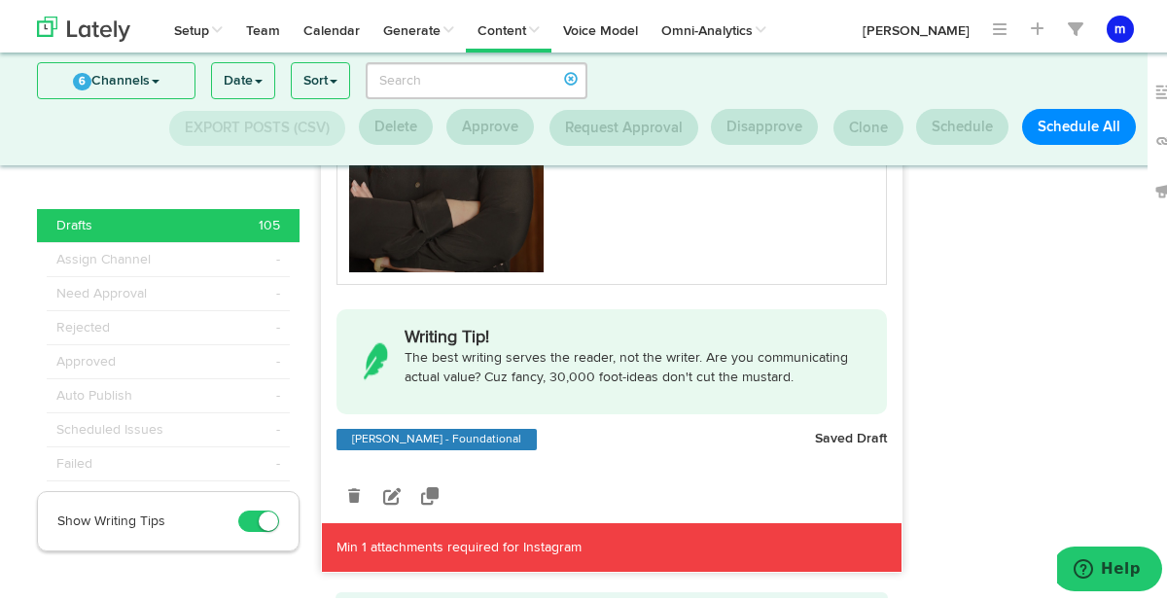
scroll to position [3038, 0]
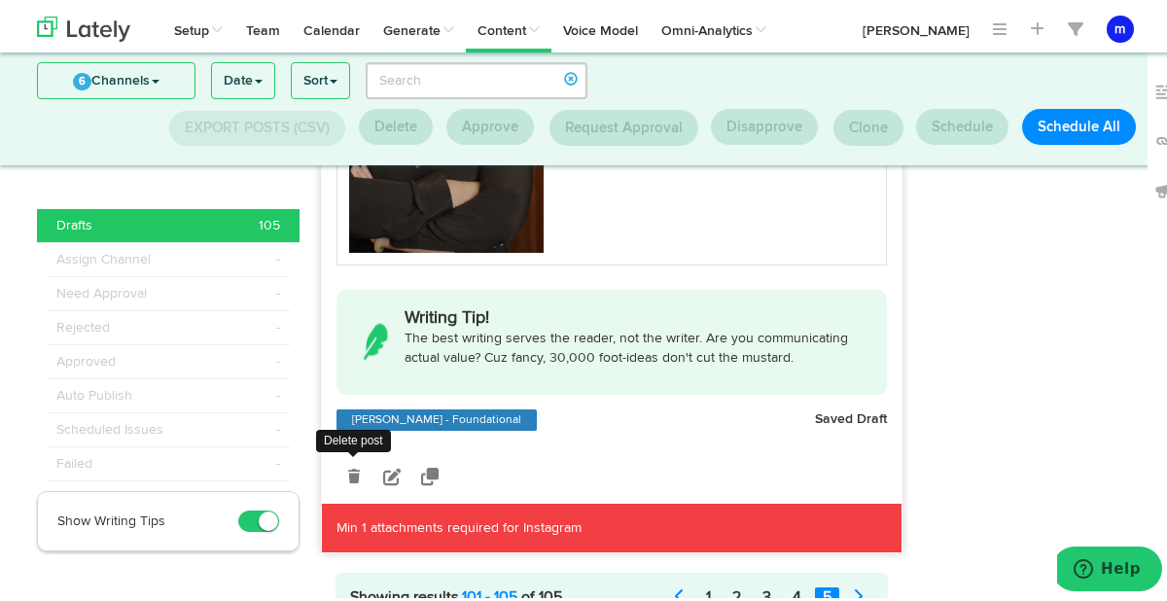
click at [348, 466] on icon at bounding box center [354, 473] width 12 height 14
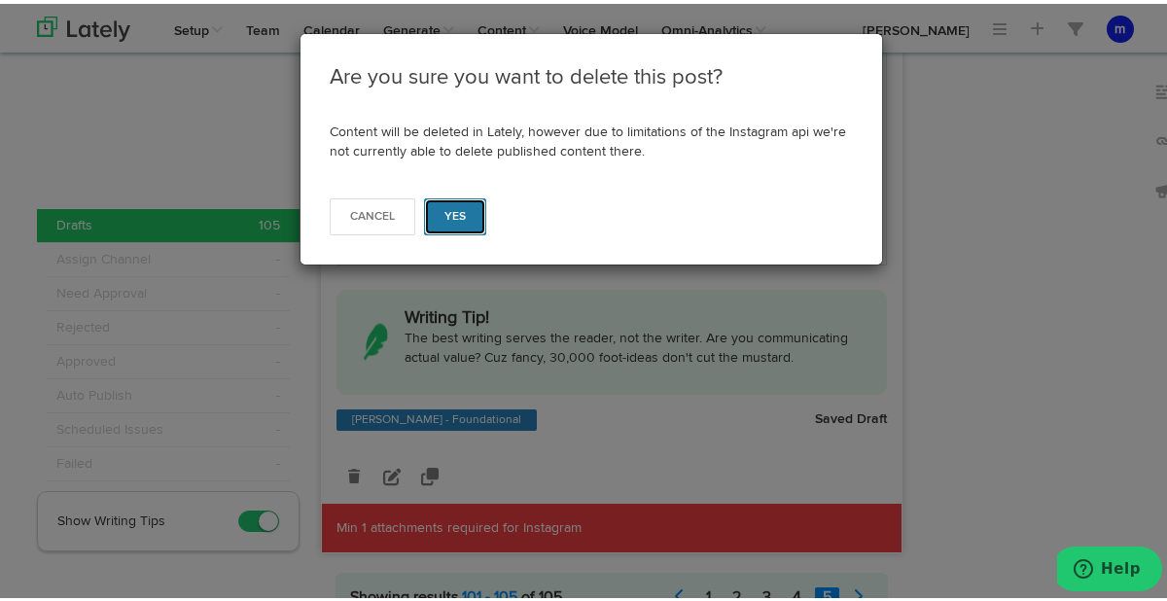
click at [460, 194] on button "Yes" at bounding box center [455, 212] width 63 height 37
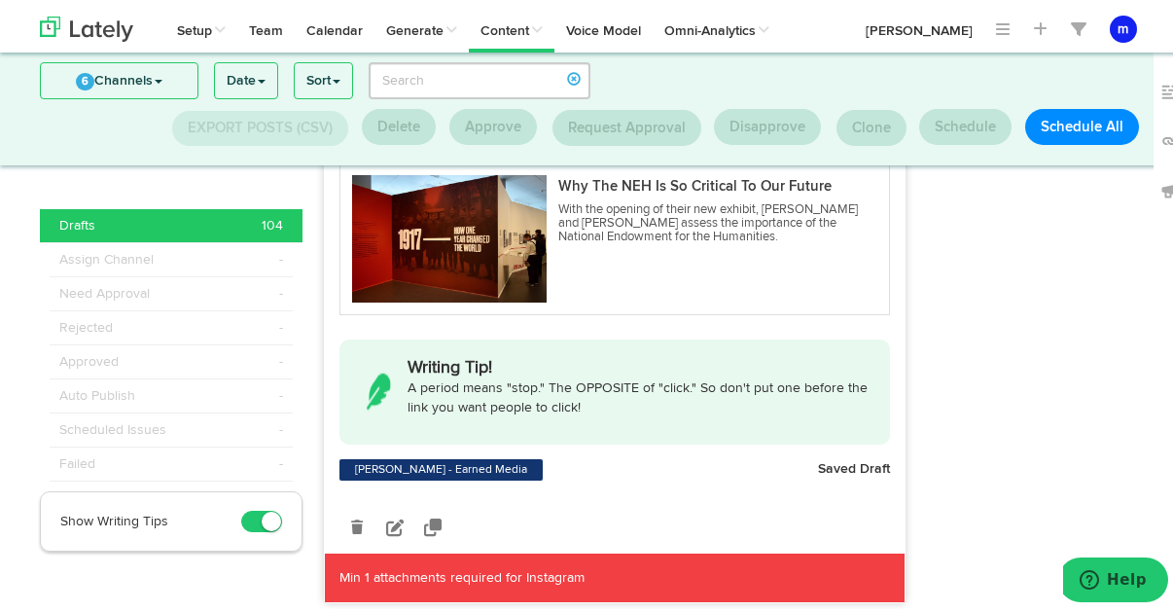
scroll to position [2199, 0]
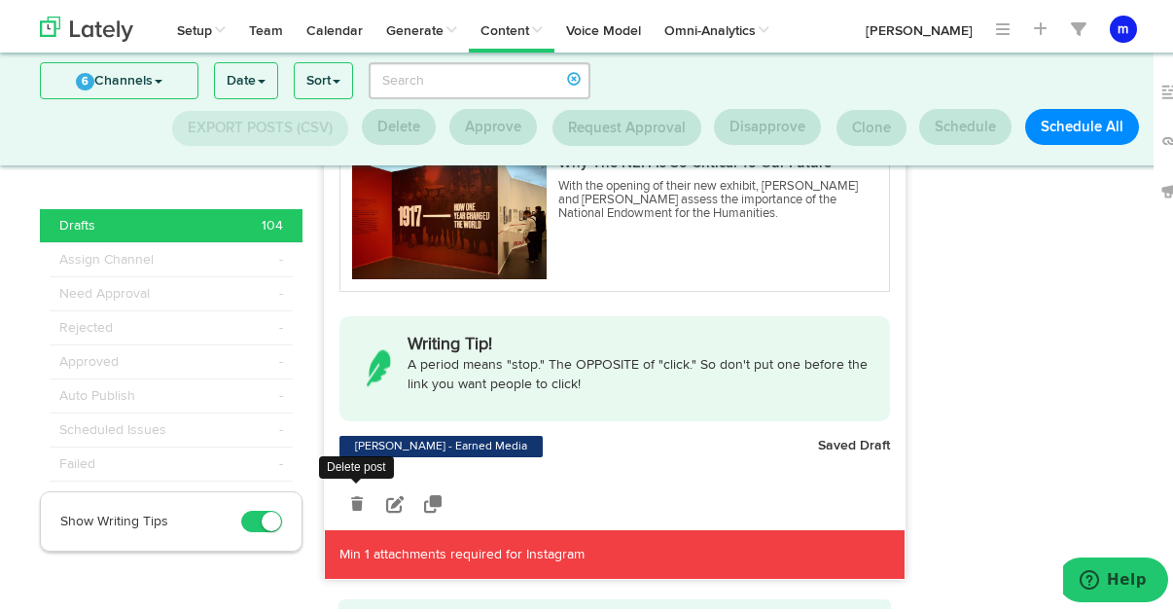
click at [351, 493] on icon at bounding box center [357, 500] width 12 height 14
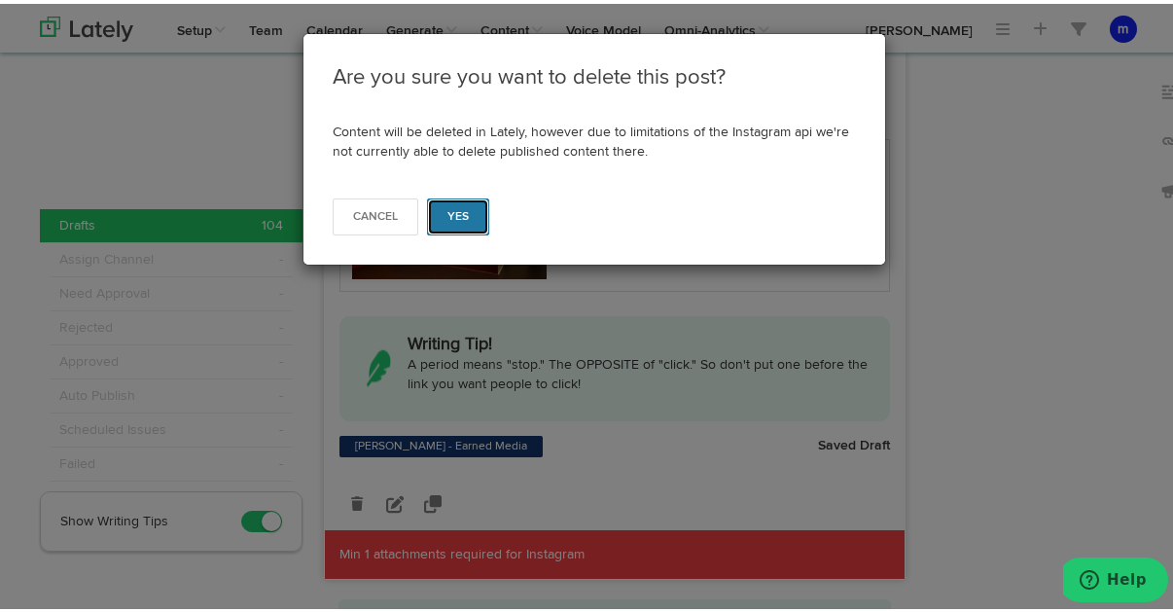
click at [461, 208] on button "Yes" at bounding box center [458, 212] width 63 height 37
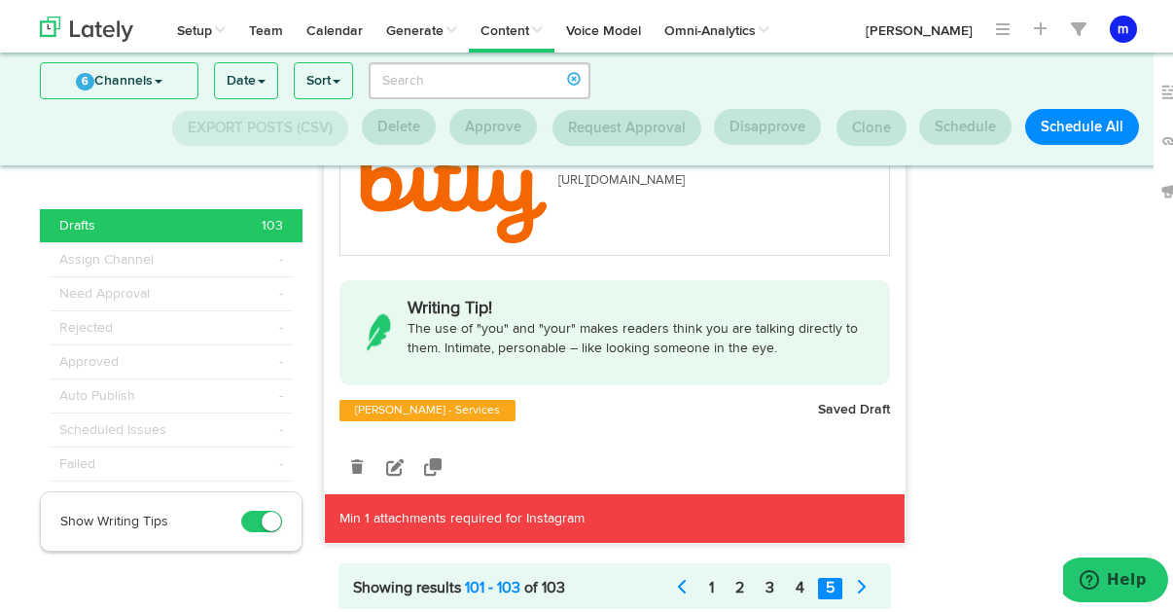
scroll to position [1591, 0]
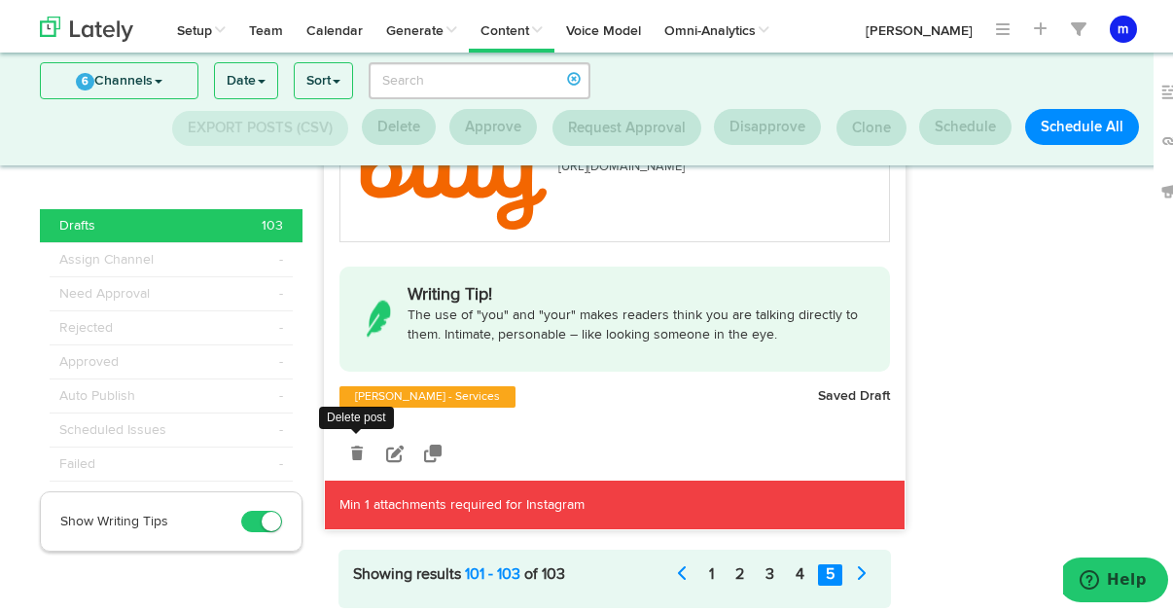
click at [352, 442] on icon at bounding box center [357, 449] width 12 height 14
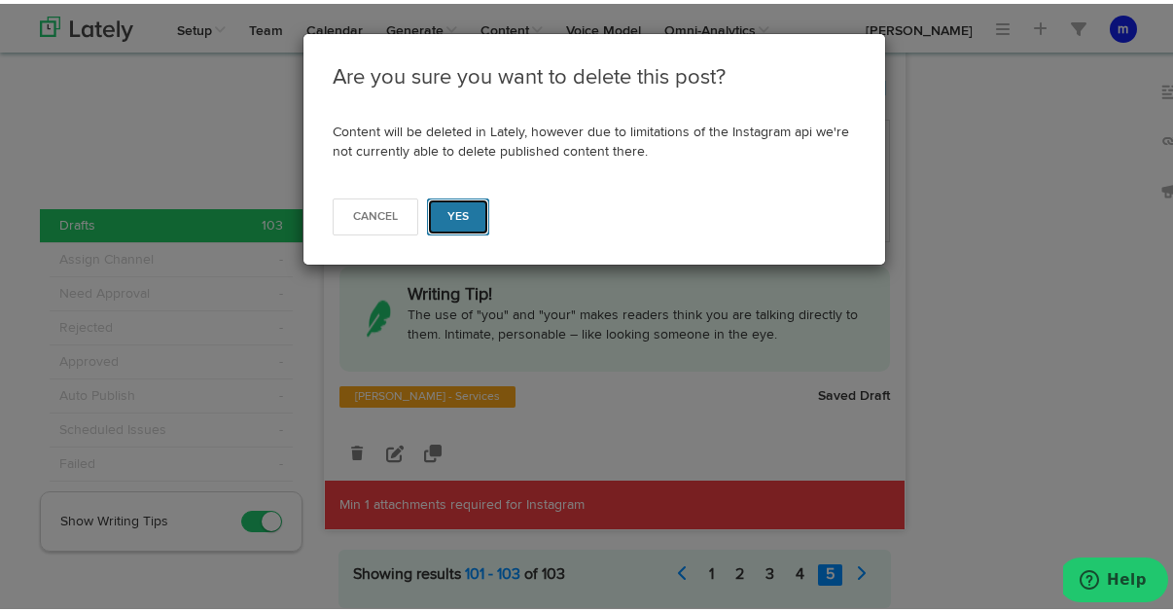
click at [476, 214] on button "Yes" at bounding box center [458, 212] width 63 height 37
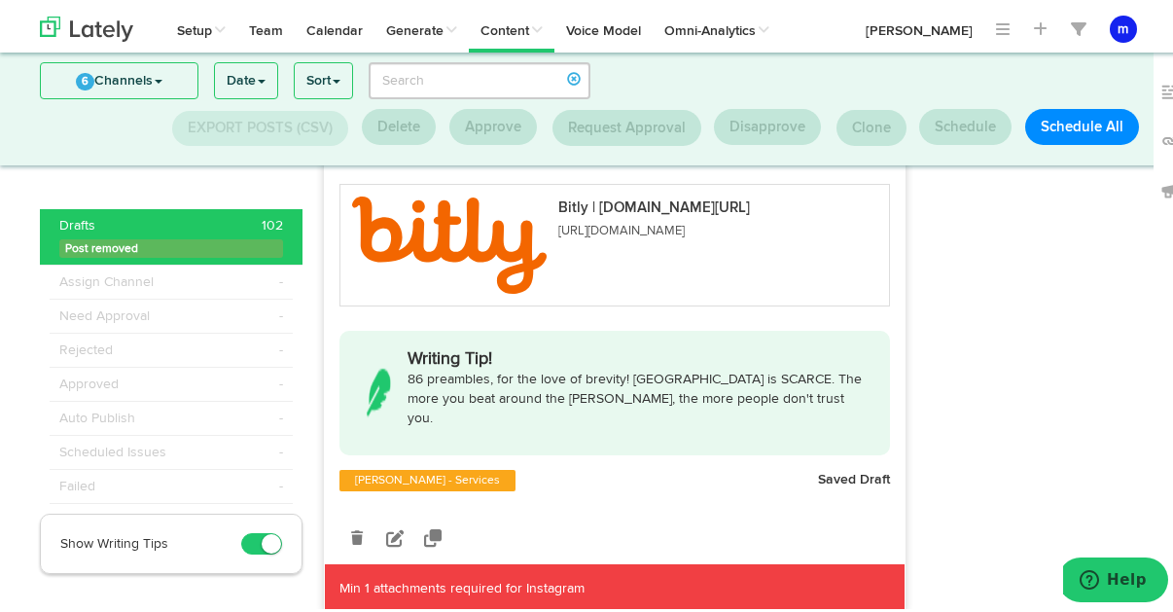
scroll to position [882, 0]
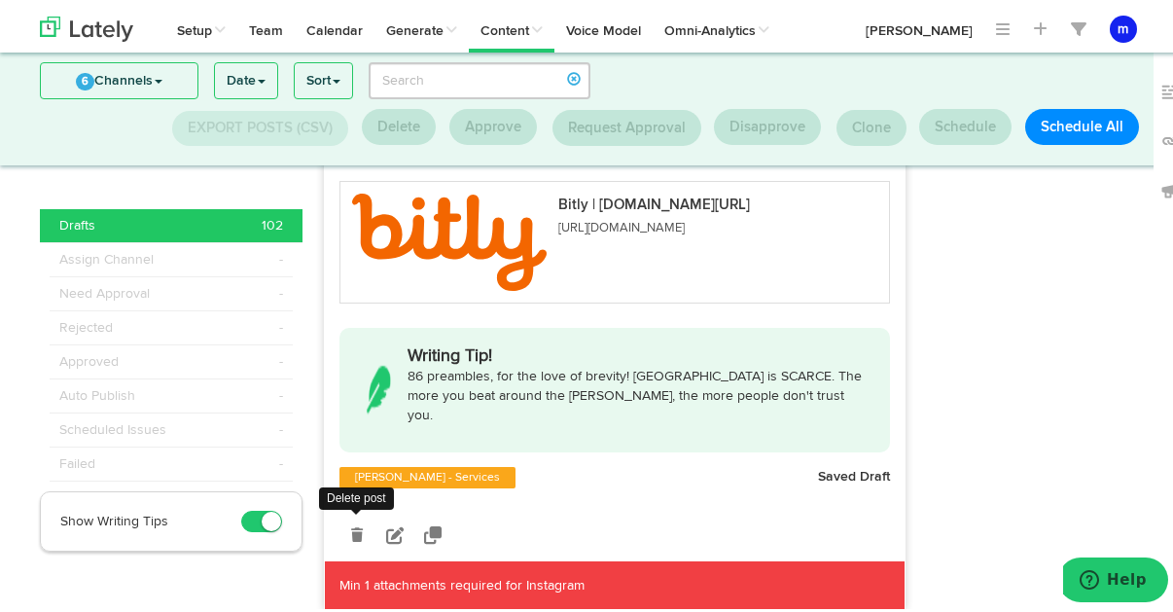
click at [352, 524] on icon at bounding box center [357, 531] width 12 height 14
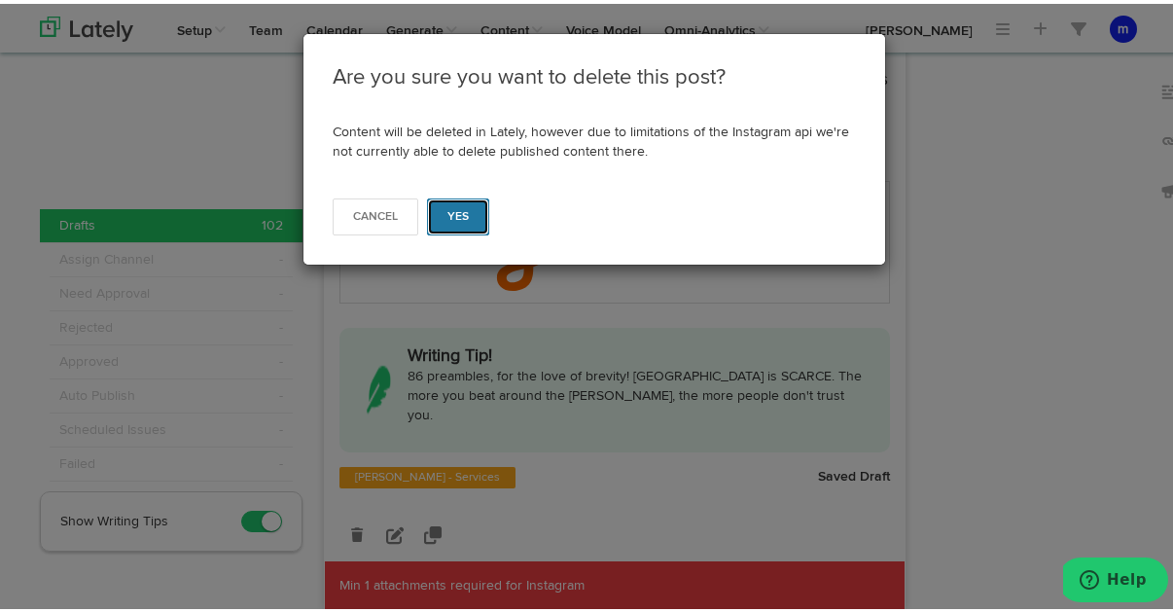
click at [460, 212] on span "Yes" at bounding box center [458, 213] width 22 height 12
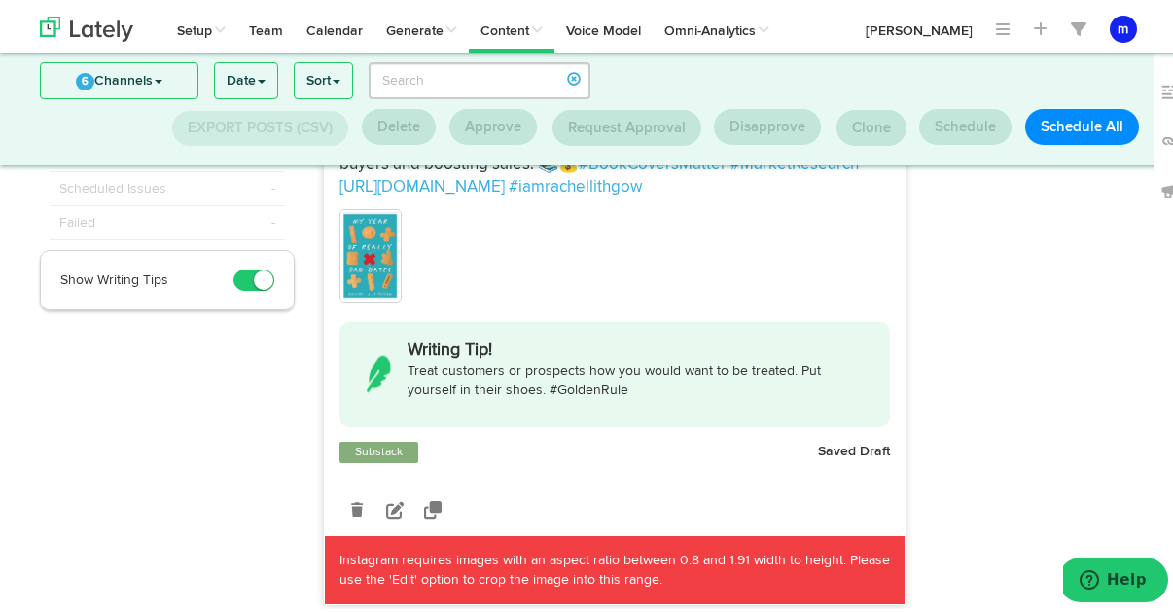
scroll to position [274, 0]
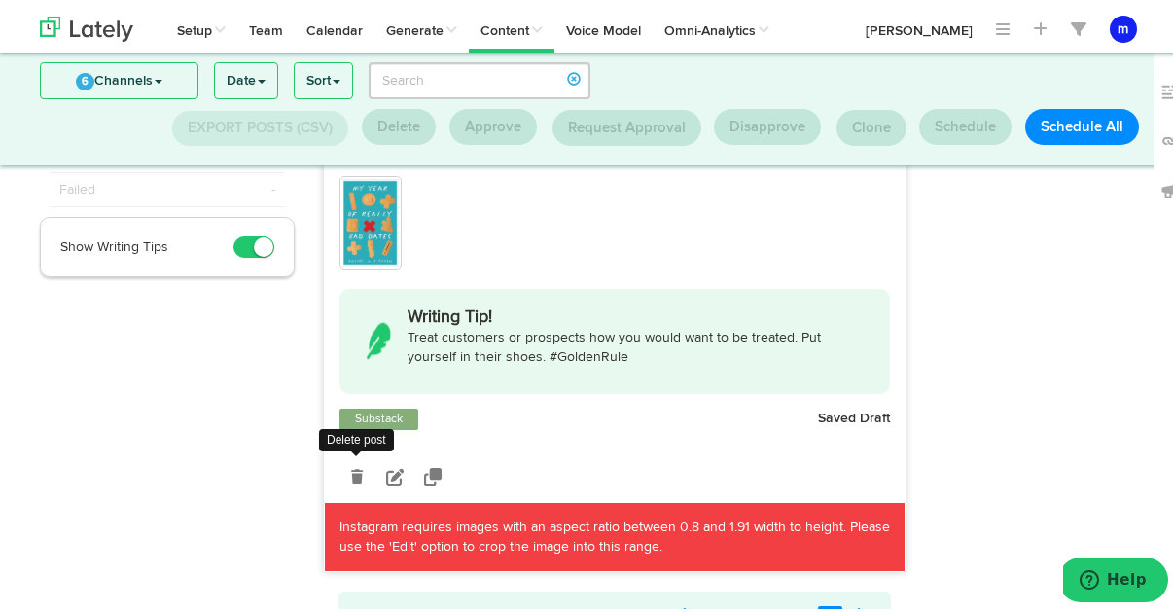
click at [351, 478] on icon at bounding box center [357, 473] width 12 height 14
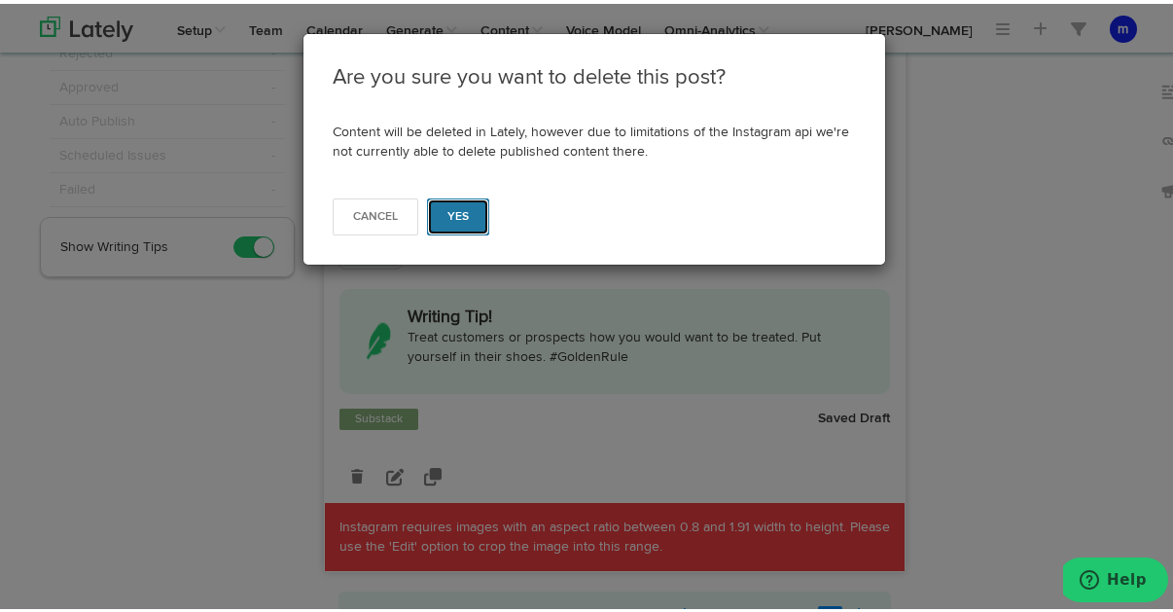
click at [452, 216] on span "Yes" at bounding box center [458, 213] width 22 height 12
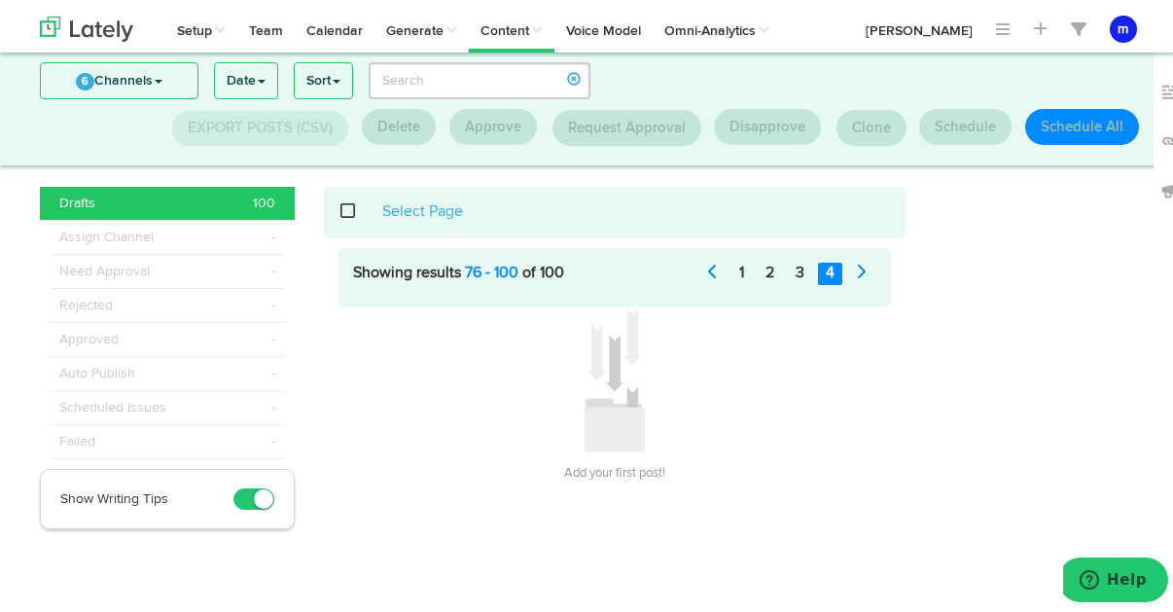
scroll to position [0, 0]
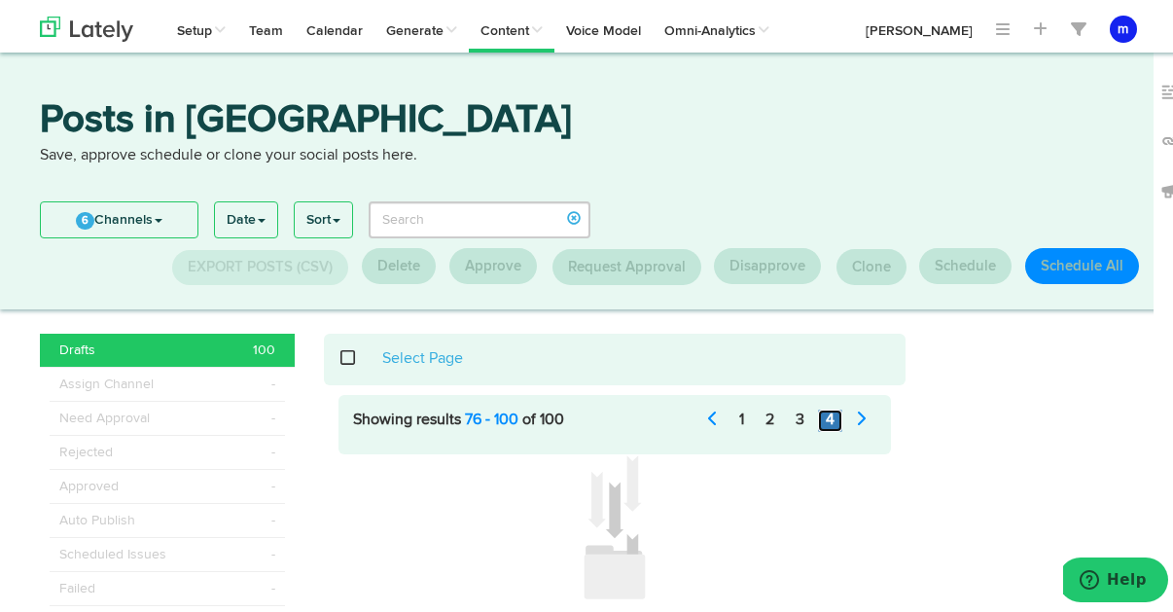
click at [820, 424] on link "4" at bounding box center [830, 417] width 24 height 22
